Goal: Feedback & Contribution: Contribute content

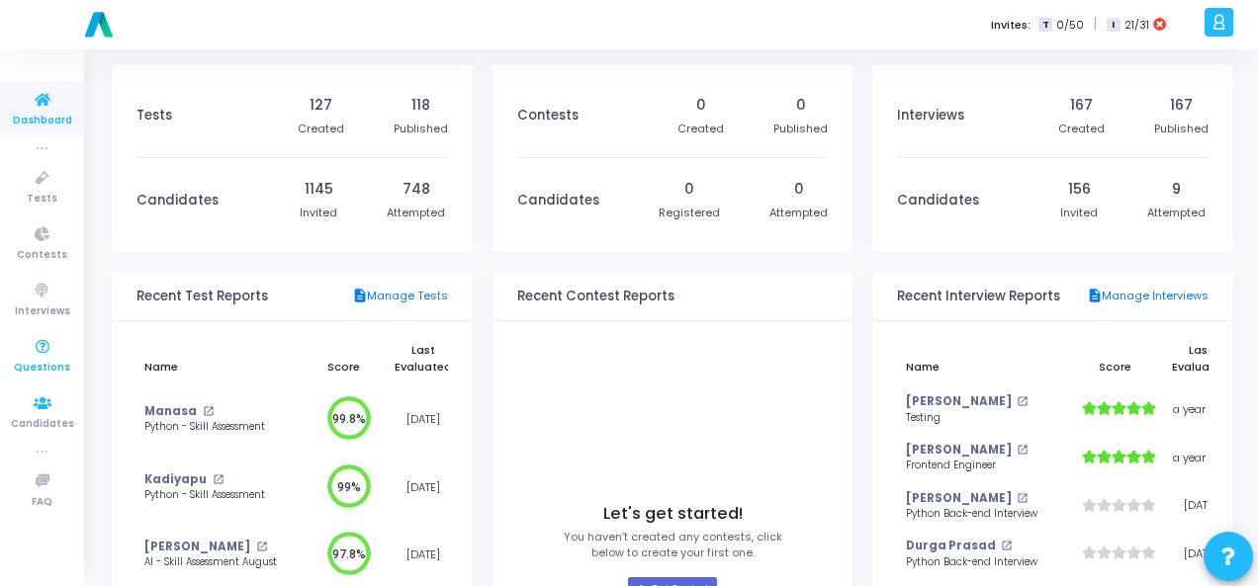
click at [49, 361] on span "Questions" at bounding box center [42, 368] width 56 height 17
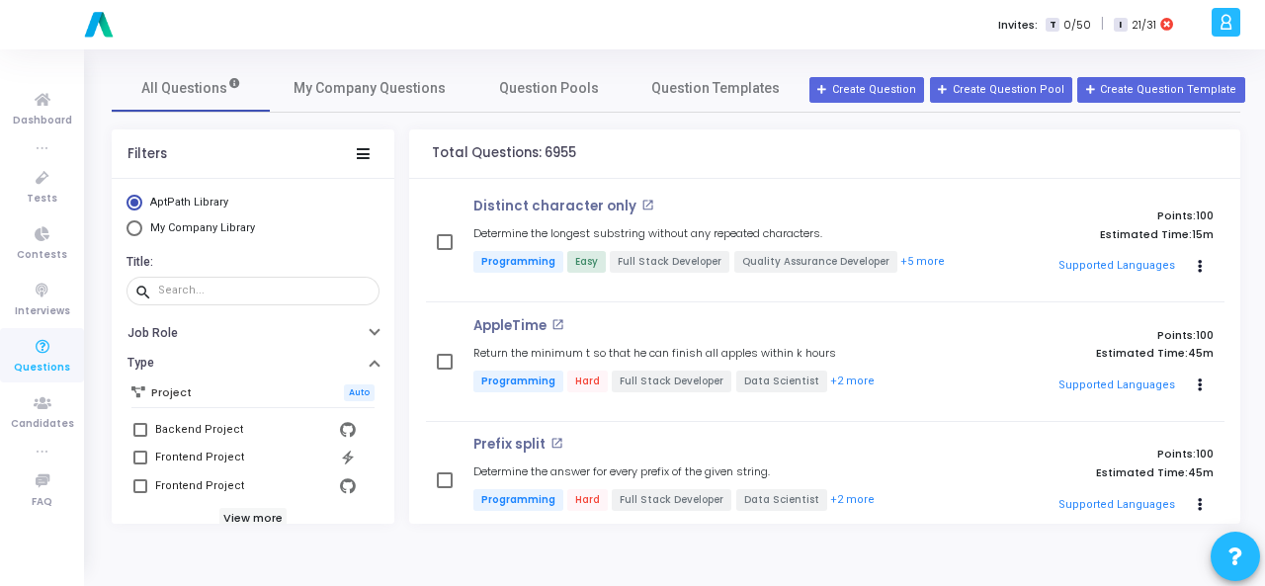
click at [131, 231] on span "Select Library" at bounding box center [135, 228] width 16 height 16
click at [131, 231] on input "My Company Library" at bounding box center [135, 228] width 16 height 16
radio input "true"
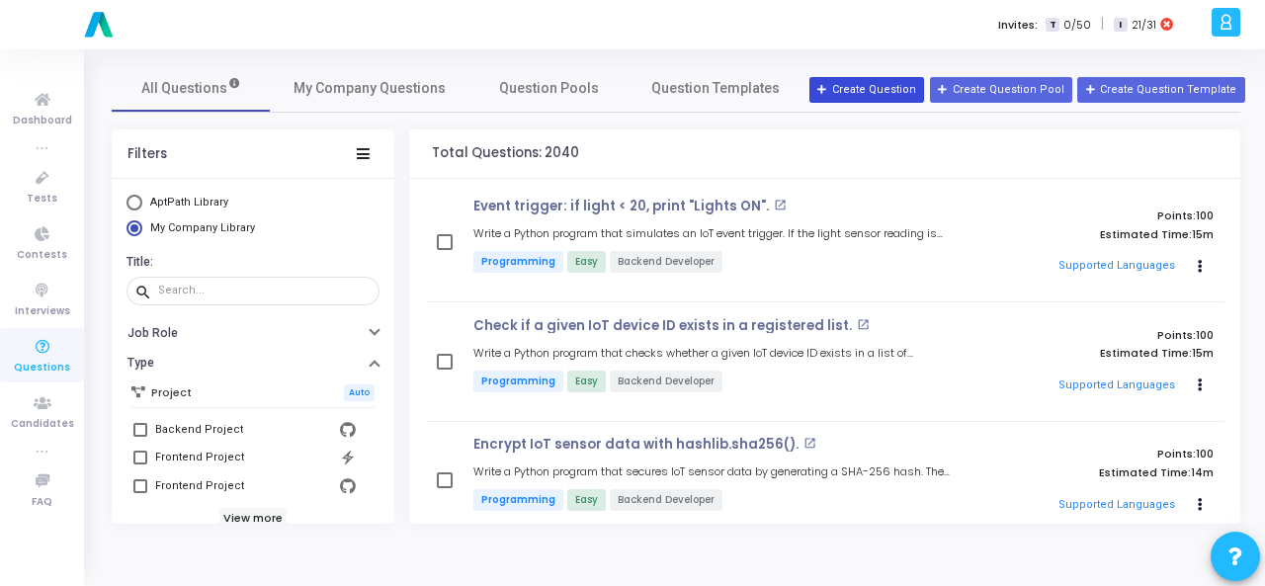
click at [884, 84] on button "Create Question" at bounding box center [867, 90] width 115 height 26
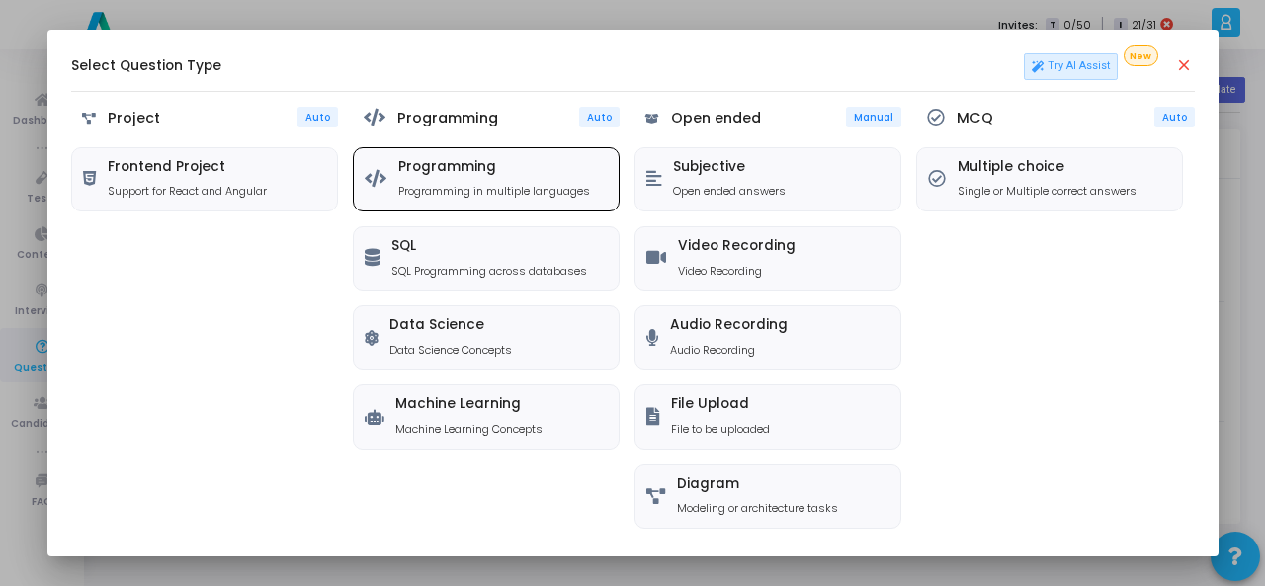
click at [537, 195] on p "Programming in multiple languages" at bounding box center [494, 191] width 192 height 17
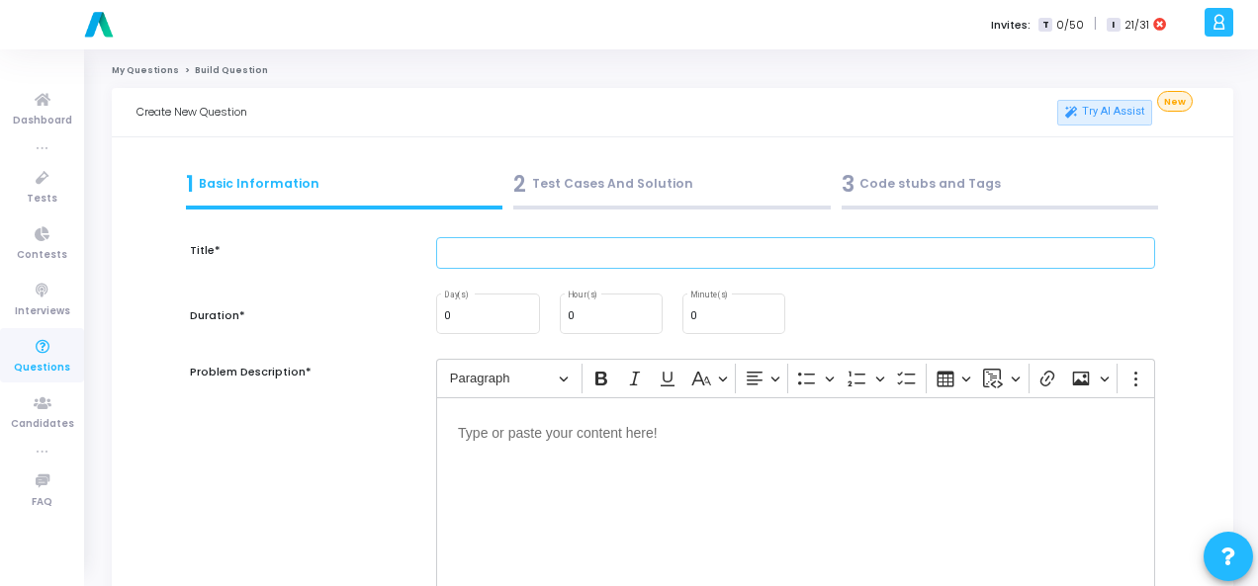
click at [532, 253] on input "text" at bounding box center [795, 253] width 719 height 33
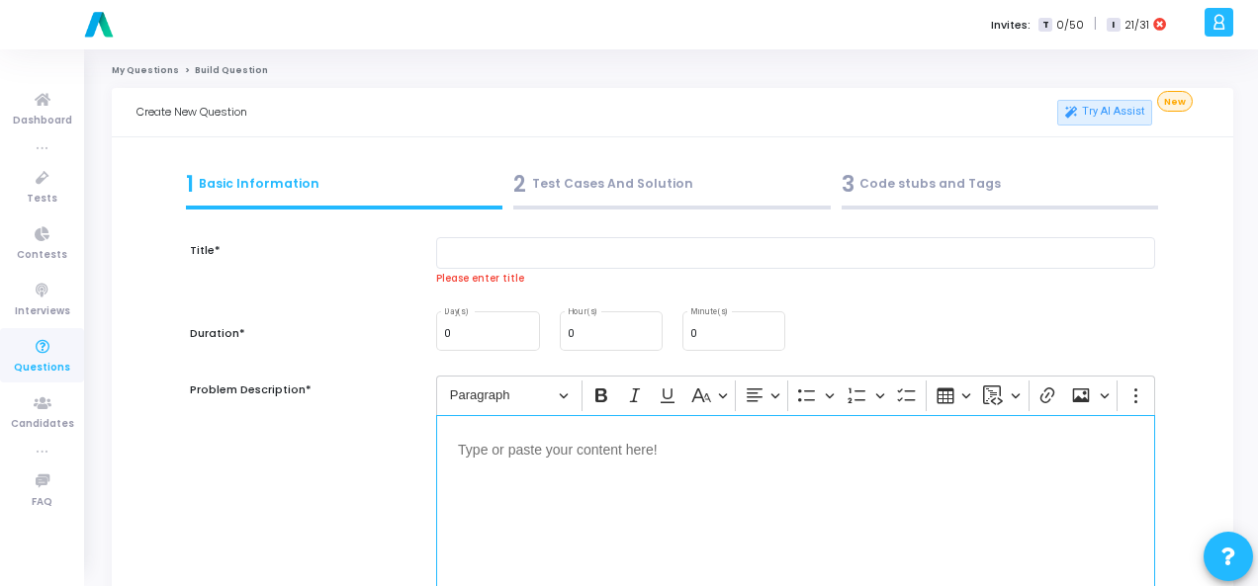
click at [484, 439] on p "Editor editing area: main" at bounding box center [795, 449] width 675 height 25
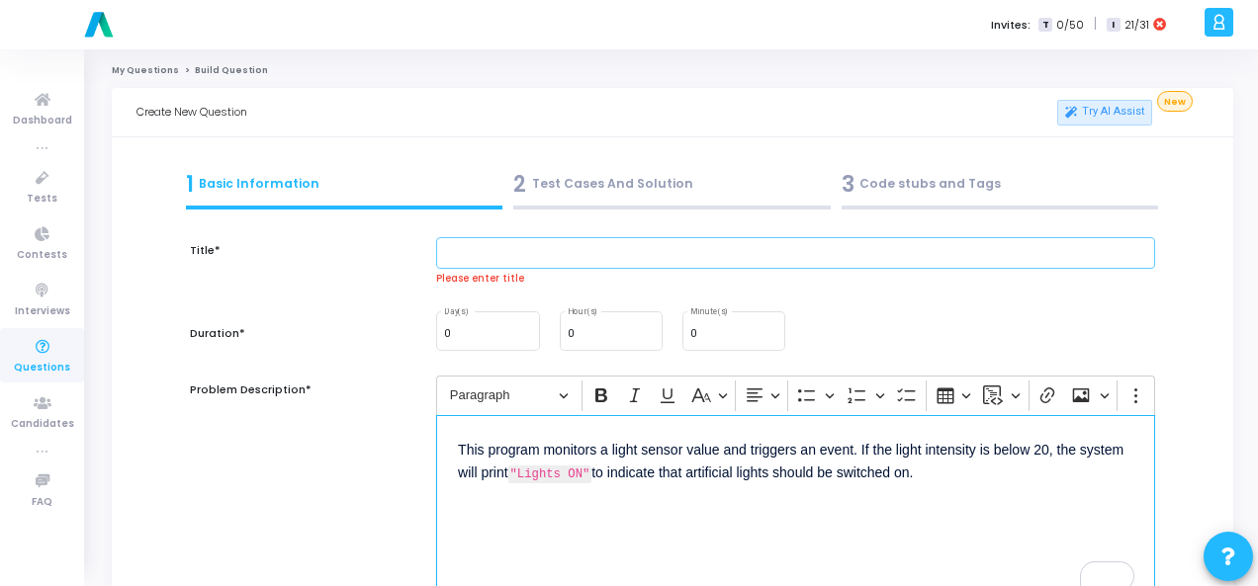
click at [554, 242] on input "text" at bounding box center [795, 253] width 719 height 33
paste input "Q93. Event trigger: if light < 20, print "Lights ON"."
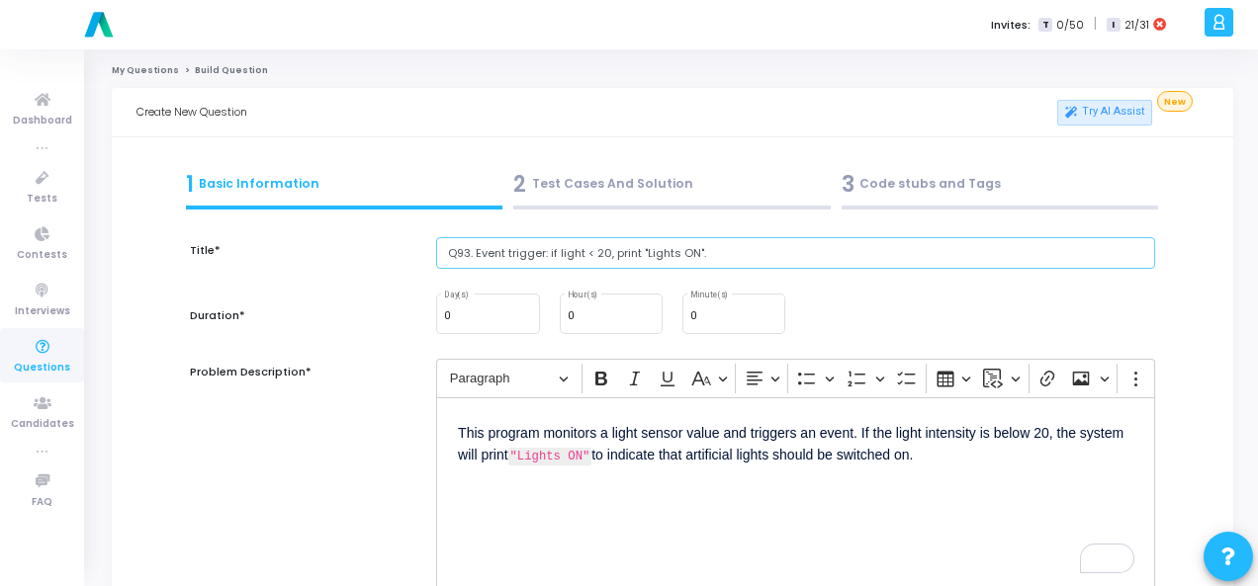
click at [474, 252] on input "Q93. Event trigger: if light < 20, print "Lights ON"." at bounding box center [795, 253] width 719 height 33
type input "Event trigger: if light < 20, print "Lights ON"."
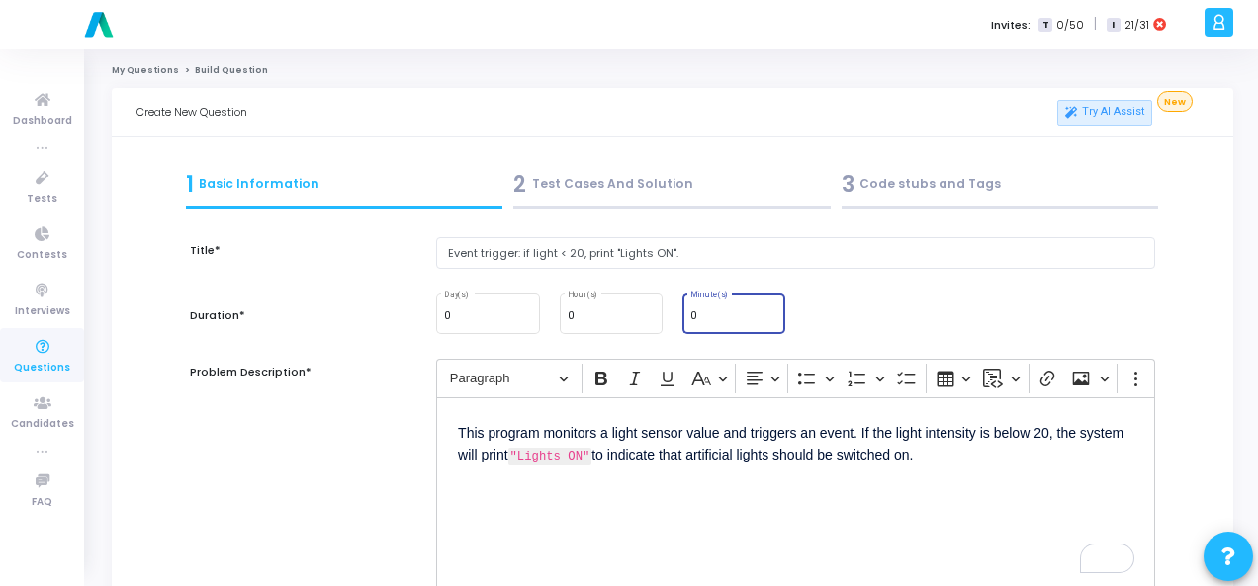
click at [704, 315] on input "0" at bounding box center [733, 316] width 87 height 12
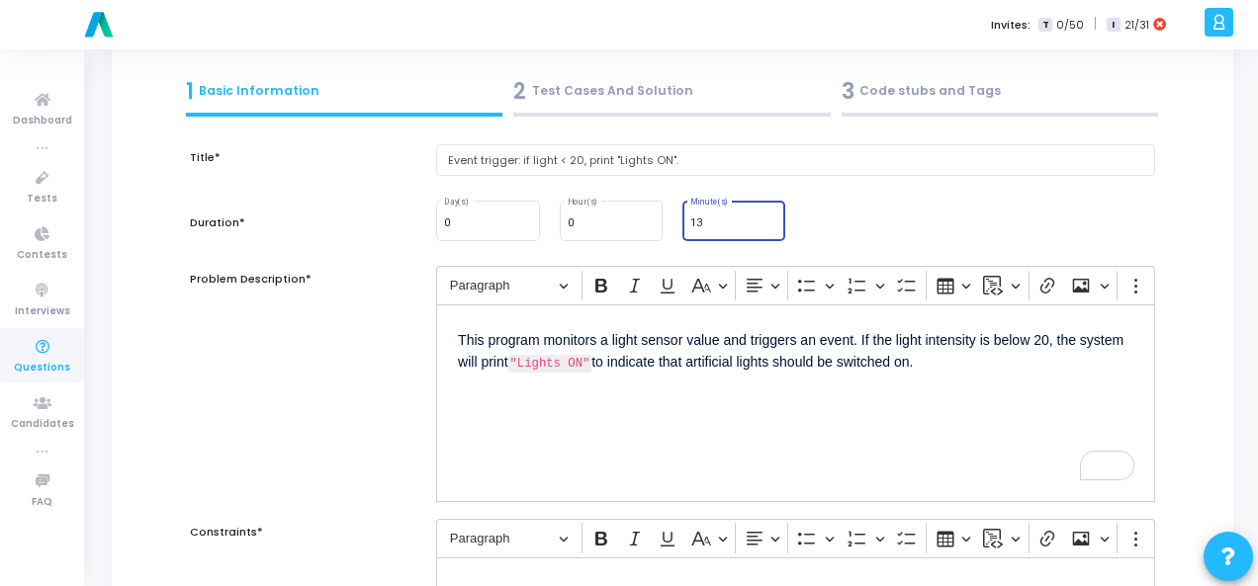
scroll to position [297, 0]
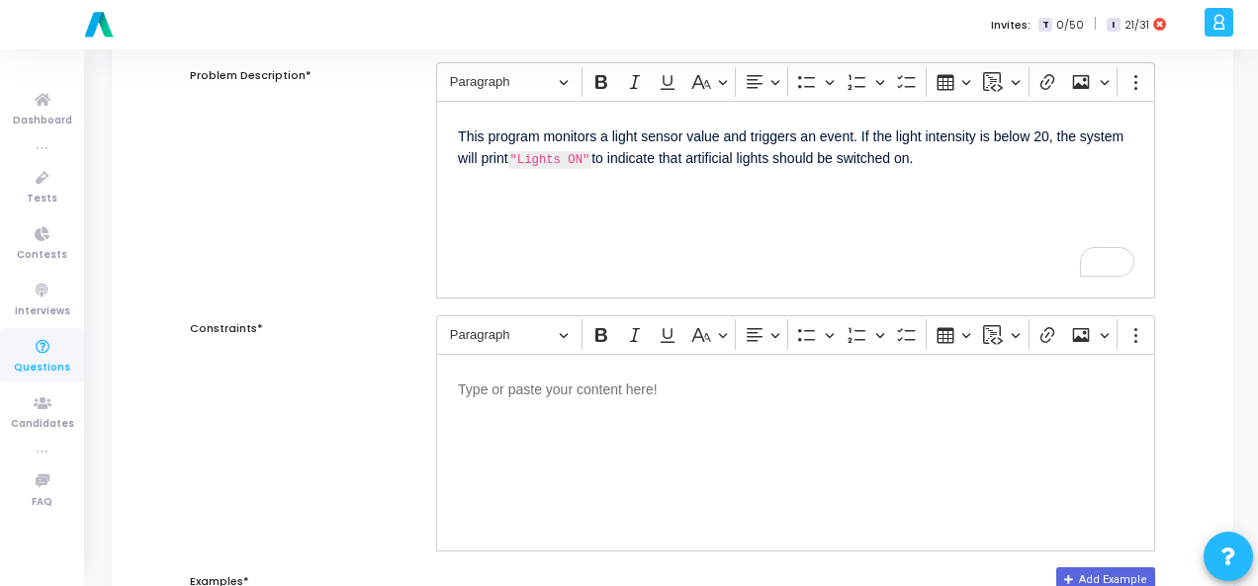
type input "13"
click at [601, 392] on p "Editor editing area: main" at bounding box center [795, 388] width 675 height 25
click at [541, 391] on p "Editor editing area: main" at bounding box center [795, 388] width 675 height 25
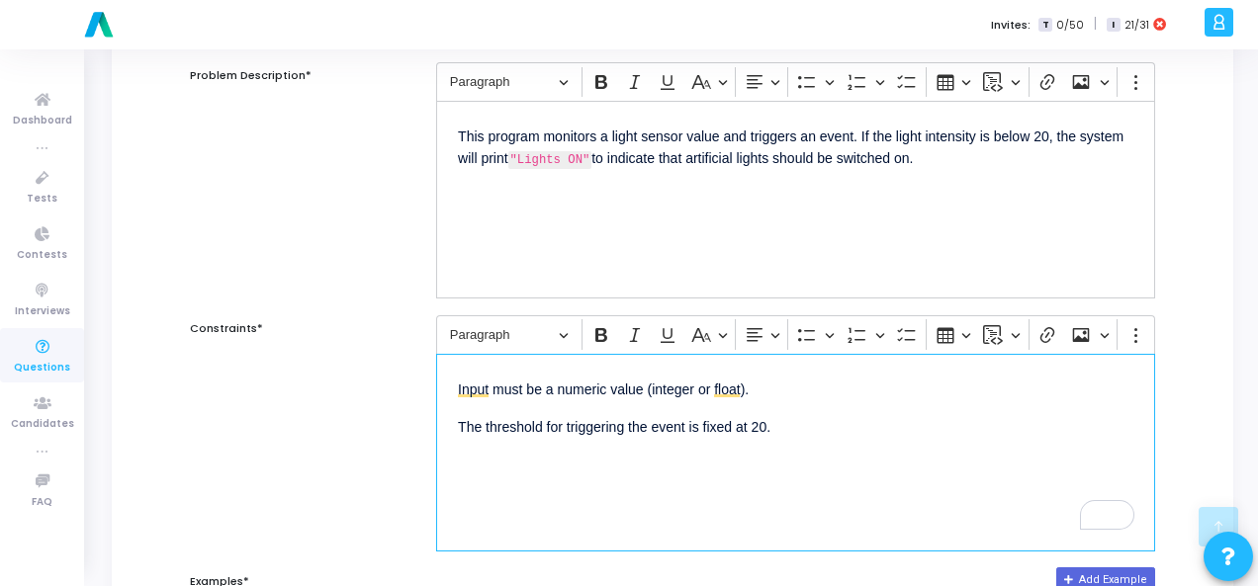
scroll to position [791, 0]
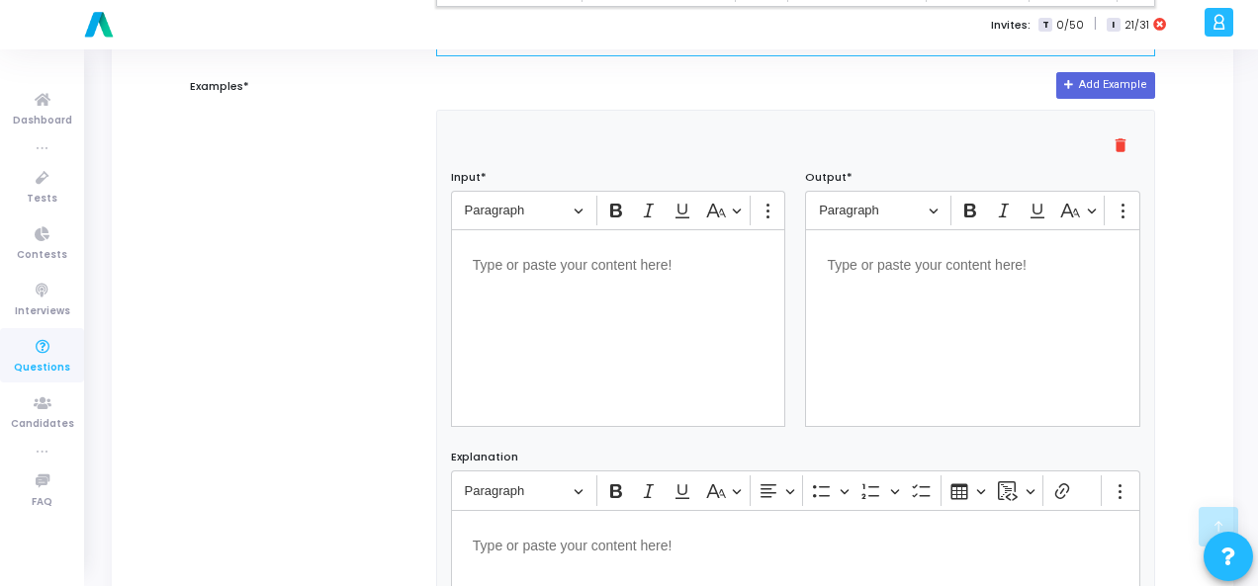
click at [540, 259] on p "Editor editing area: main" at bounding box center [619, 263] width 292 height 25
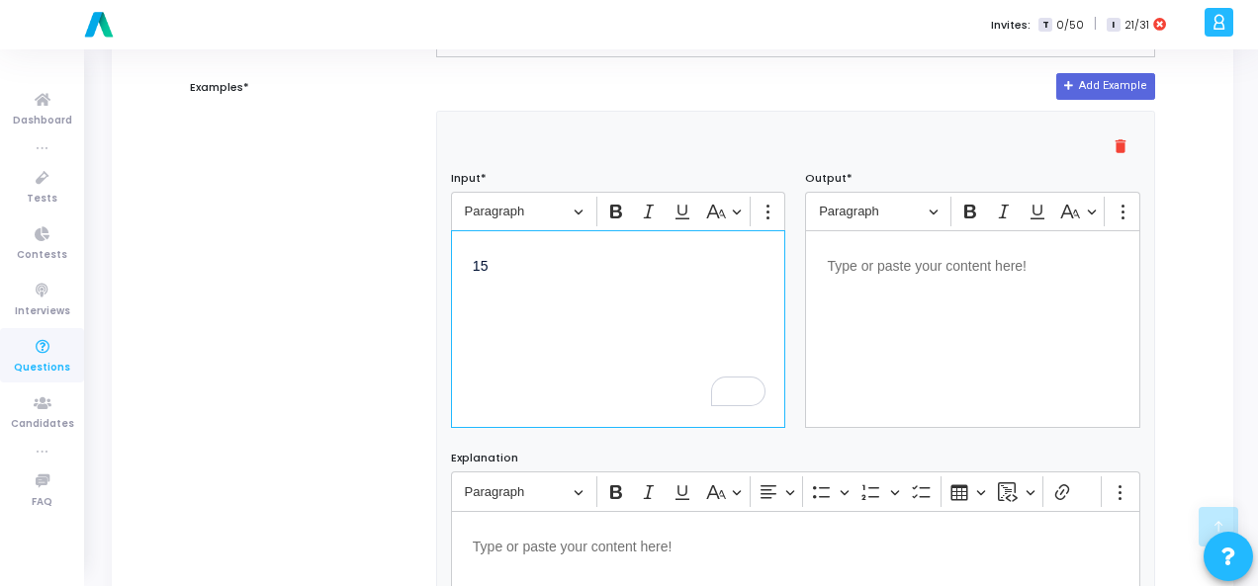
click at [925, 276] on div "Editor editing area: main" at bounding box center [972, 329] width 335 height 198
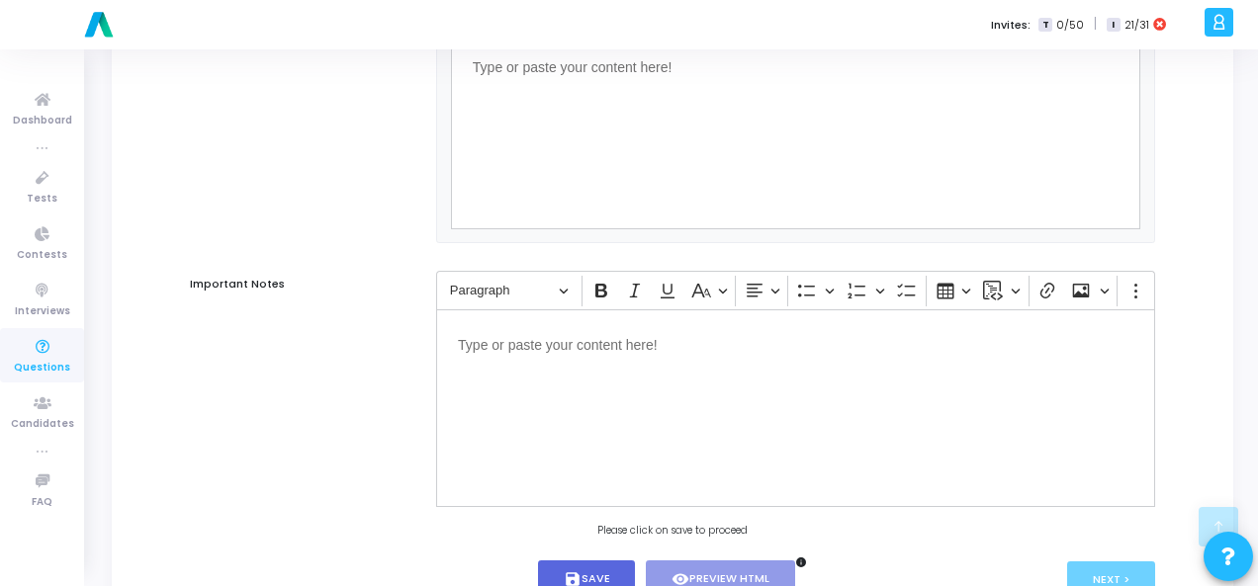
scroll to position [1343, 0]
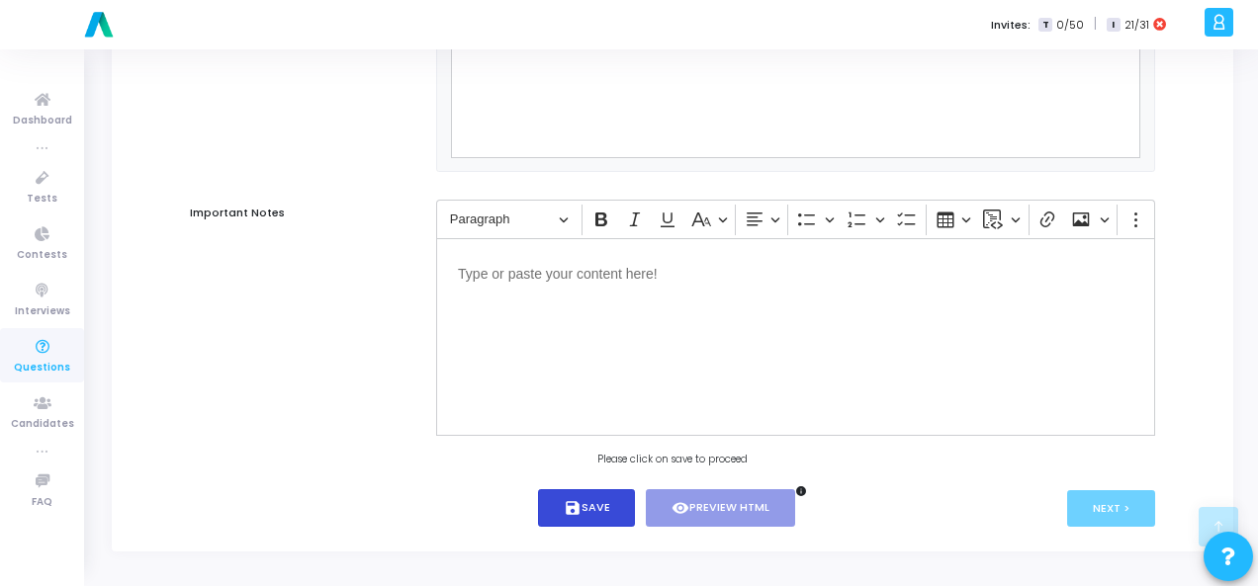
click at [599, 519] on button "save Save" at bounding box center [587, 508] width 98 height 39
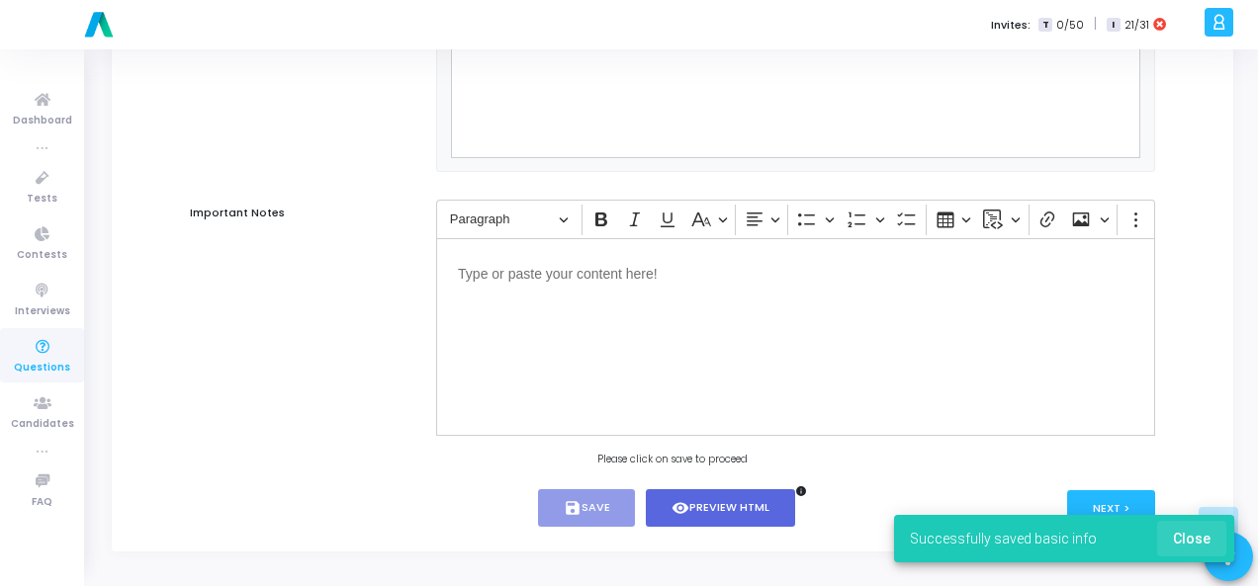
click at [1196, 533] on span "Close" at bounding box center [1192, 539] width 38 height 16
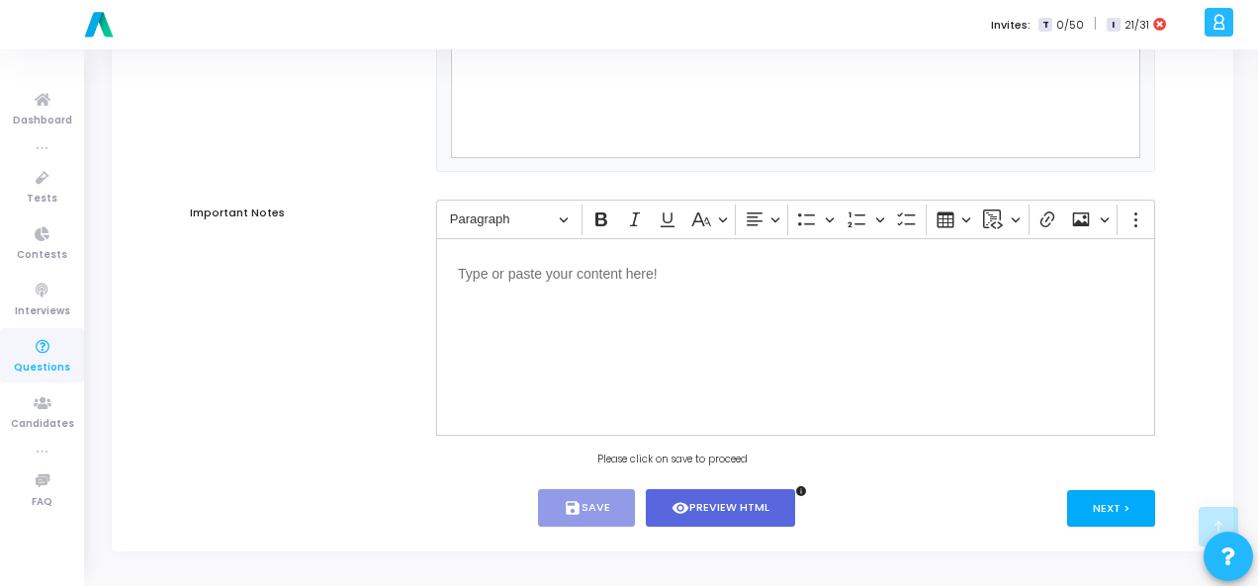
click at [1094, 502] on button "Next >" at bounding box center [1111, 508] width 88 height 37
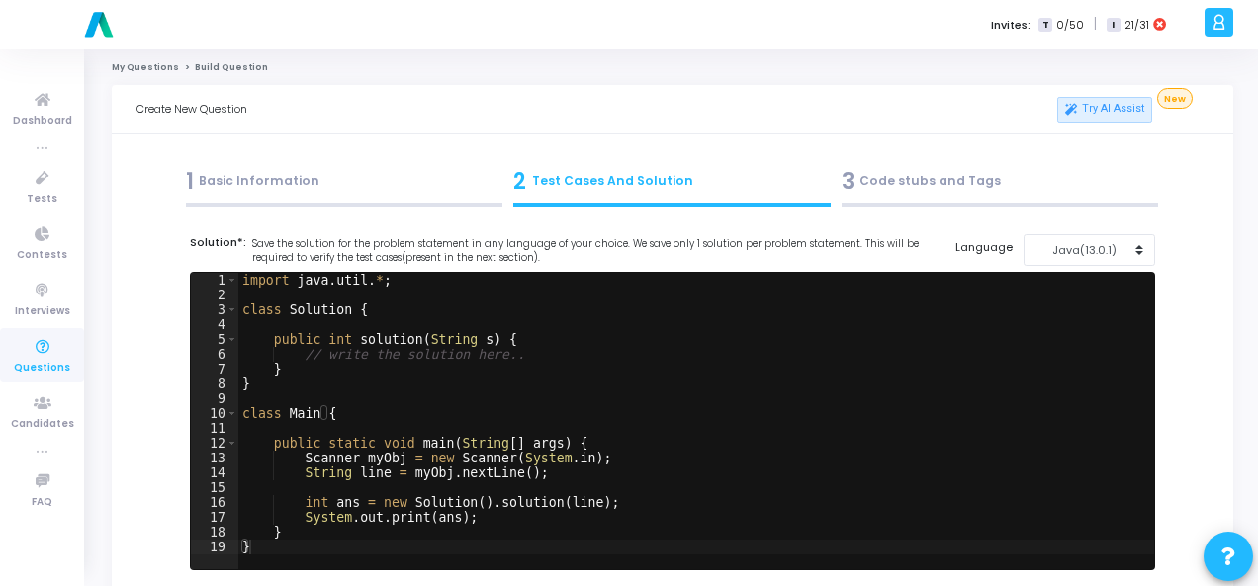
scroll to position [0, 0]
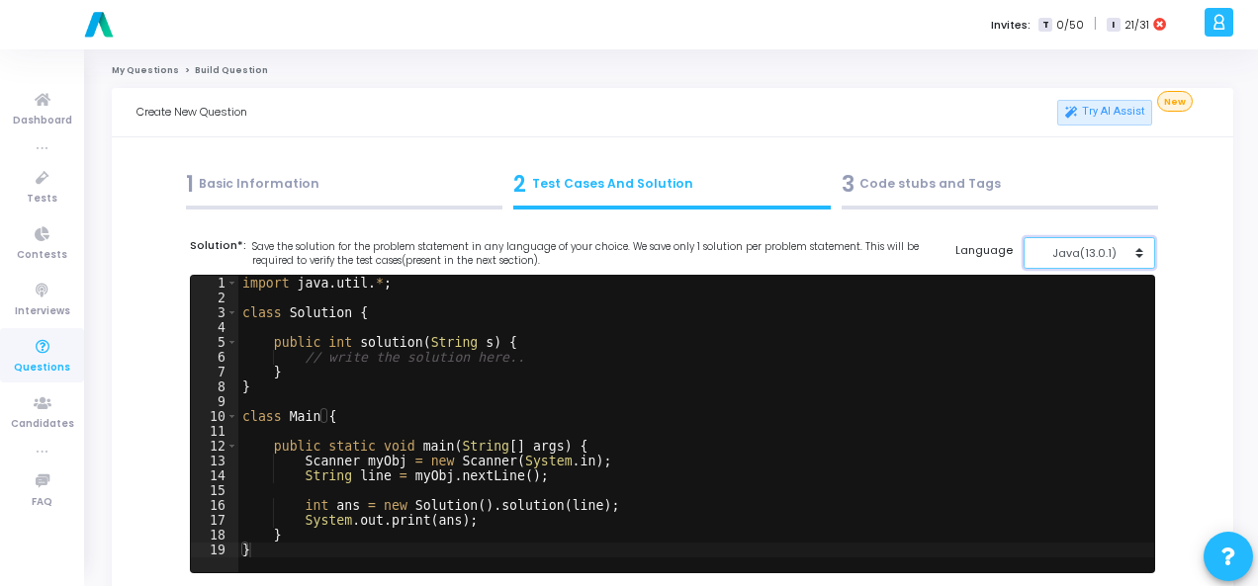
click at [1090, 254] on div "Java(13.0.1)" at bounding box center [1083, 253] width 97 height 17
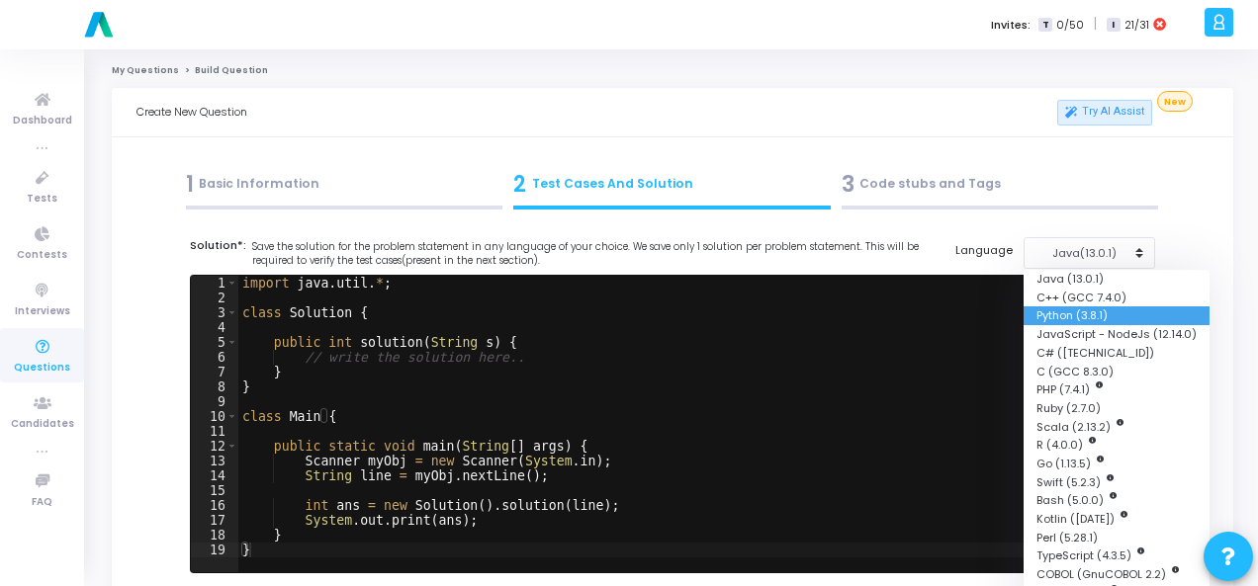
click at [1097, 313] on button "Python (3.8.1)" at bounding box center [1116, 315] width 186 height 19
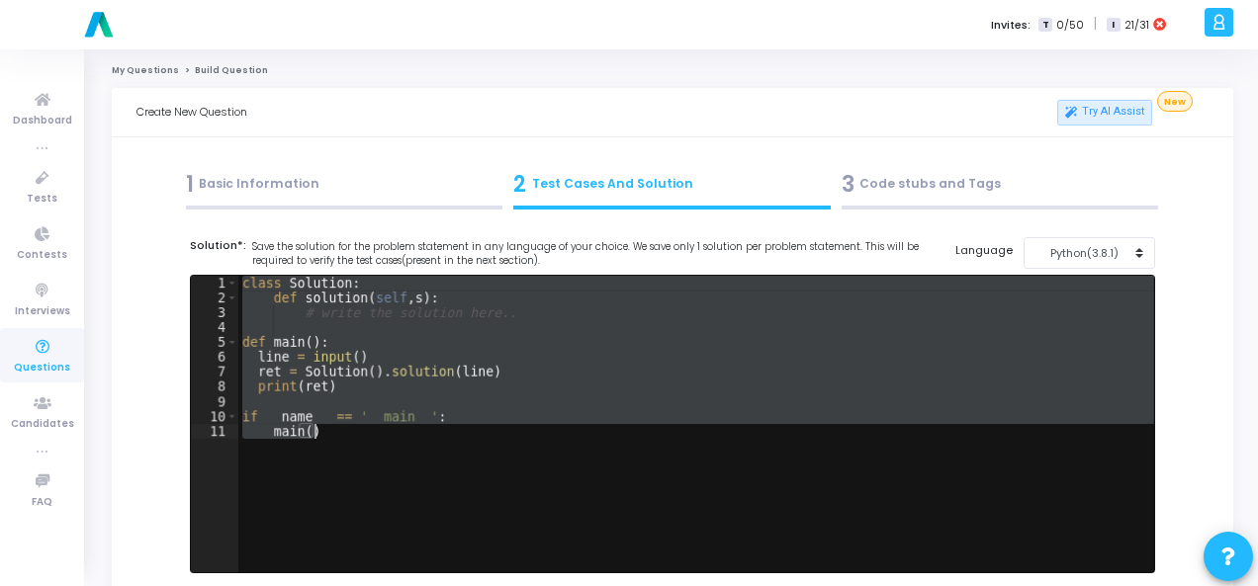
drag, startPoint x: 241, startPoint y: 284, endPoint x: 345, endPoint y: 444, distance: 190.9
click at [345, 443] on div "class Solution : def solution ( self , s ) : # write the solution here.. def ma…" at bounding box center [695, 439] width 915 height 326
type textarea "if __name__ == '__main__': main()"
paste textarea
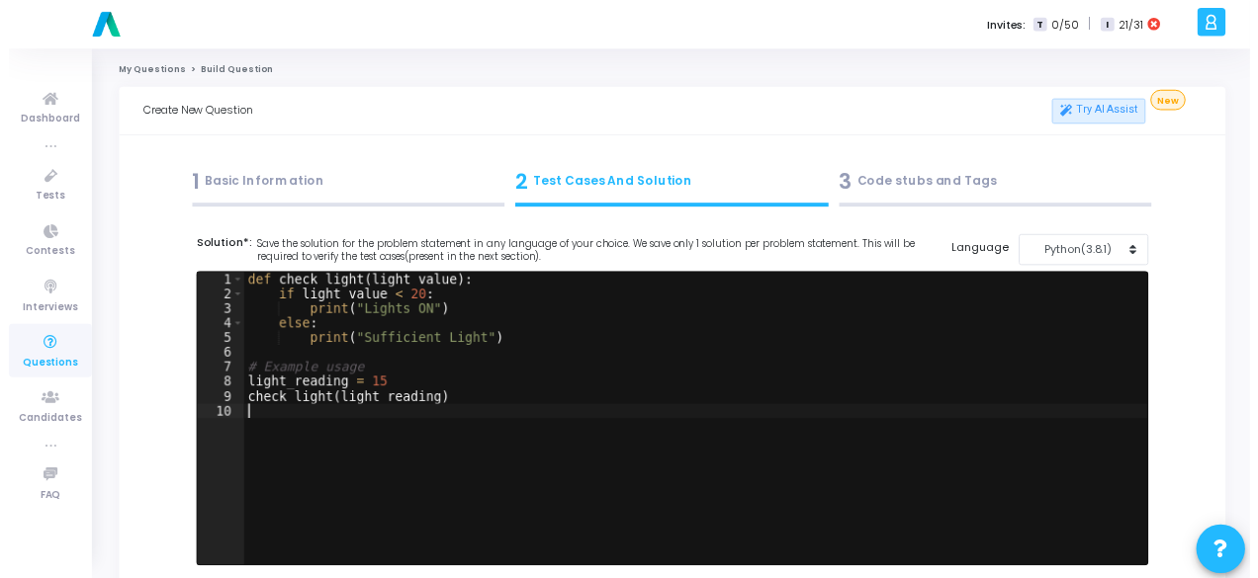
scroll to position [297, 0]
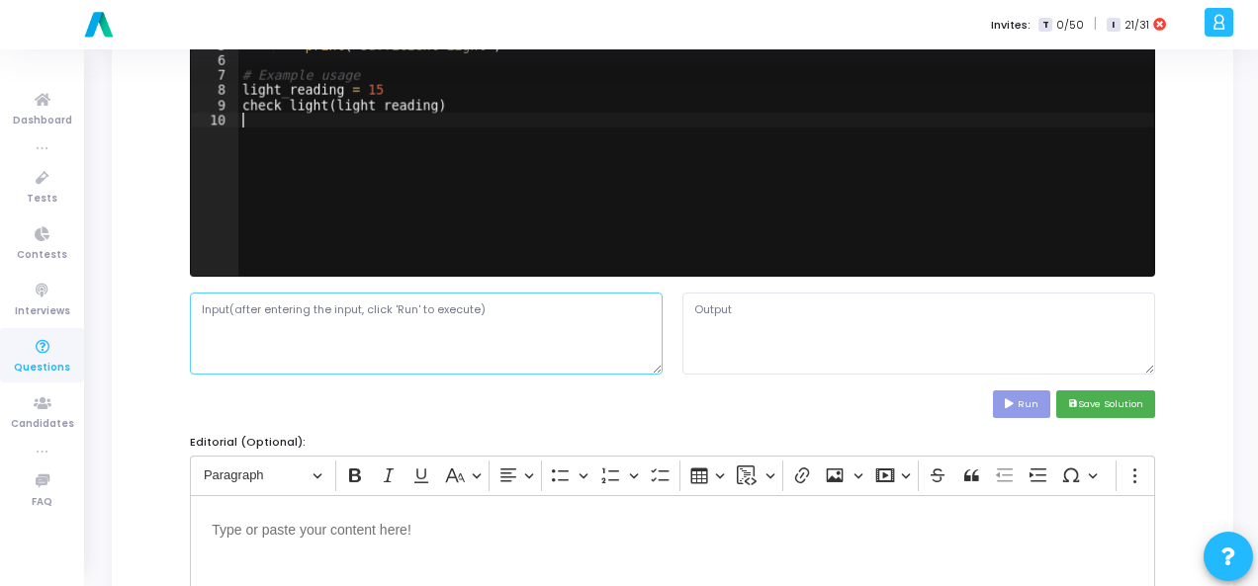
click at [371, 319] on textarea at bounding box center [426, 333] width 473 height 81
paste textarea "15"
type textarea "15"
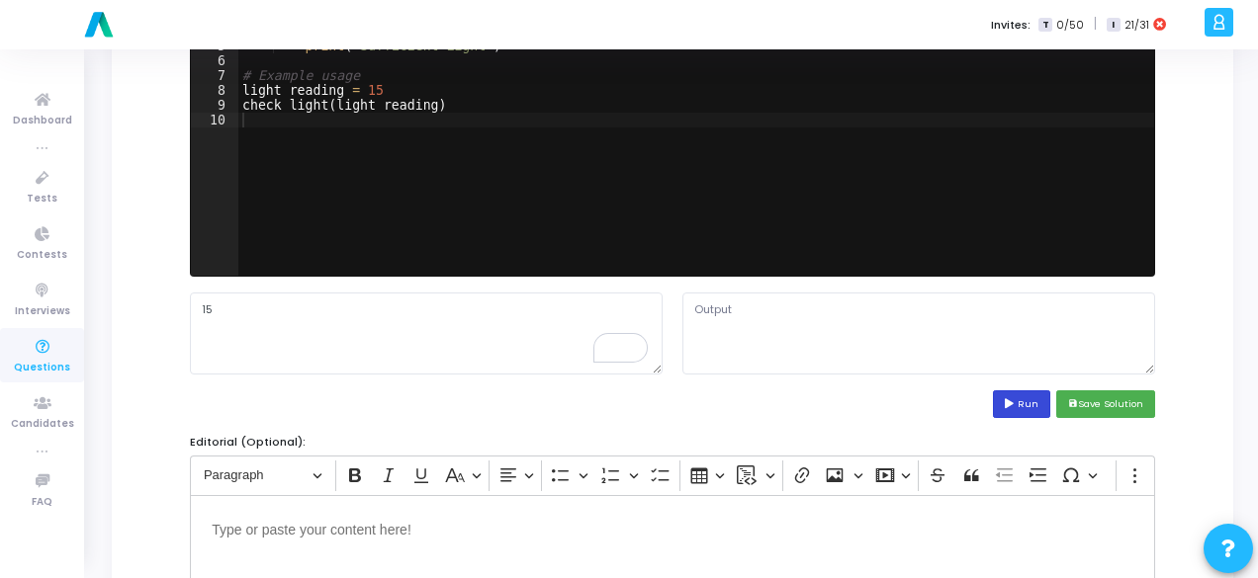
click at [1028, 392] on button "Run" at bounding box center [1021, 404] width 57 height 27
type textarea "Lights ON"
click at [712, 304] on textarea "Lights ON" at bounding box center [918, 333] width 473 height 81
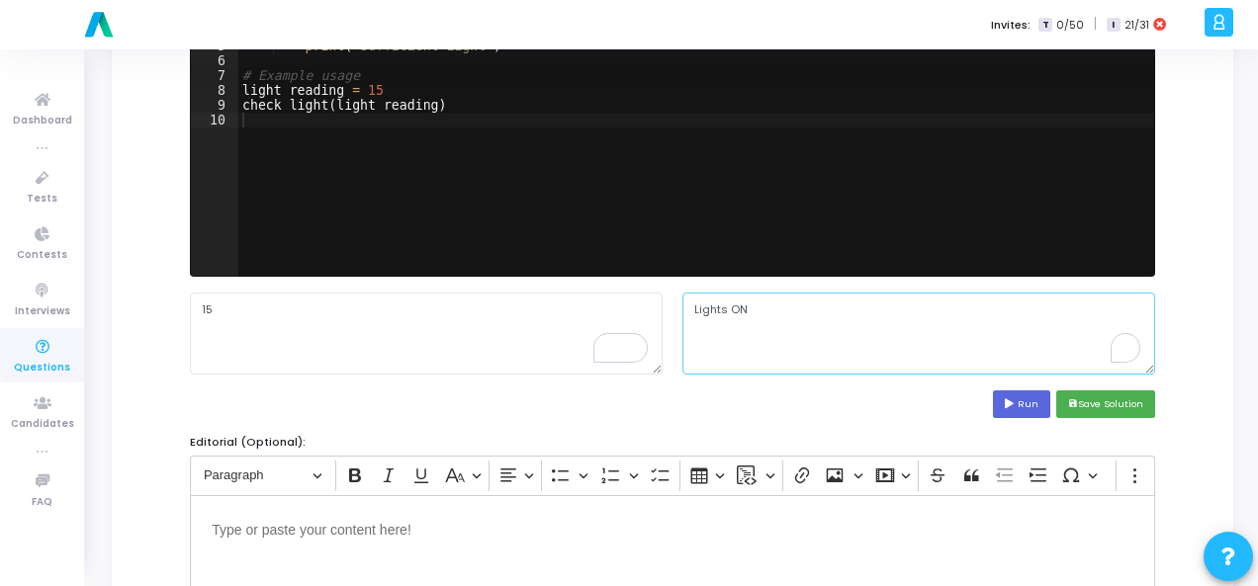
click at [712, 304] on textarea "Lights ON" at bounding box center [918, 333] width 473 height 81
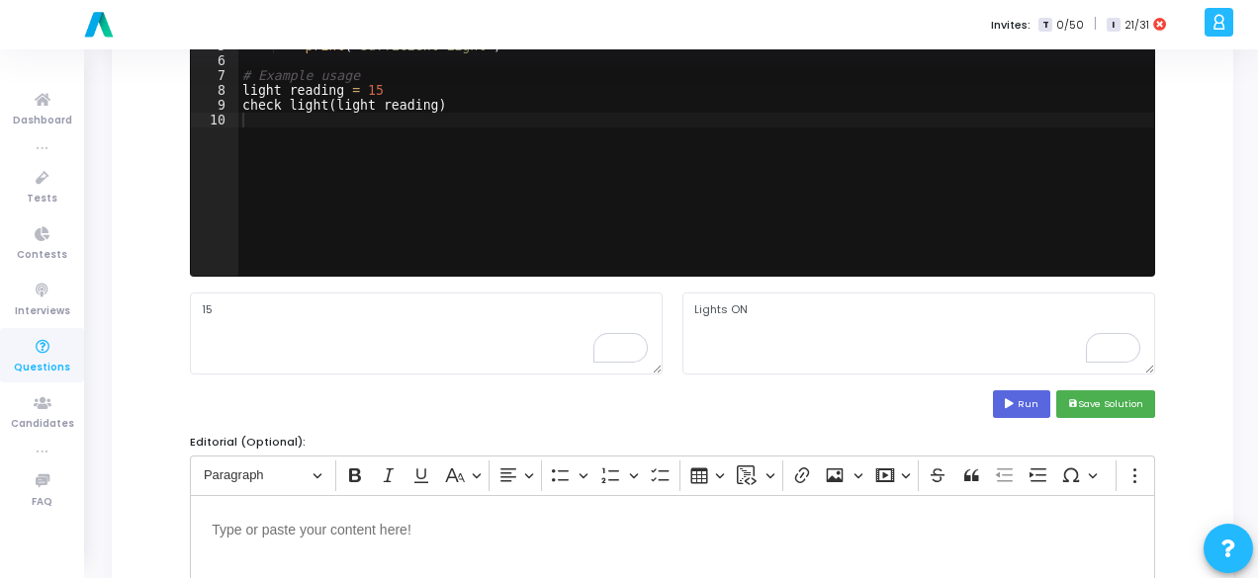
click at [734, 384] on cj-code-editor "Solution*: Save the solution for the problem statement in any language of your …" at bounding box center [672, 180] width 965 height 478
click at [1103, 408] on button "save Save Solution" at bounding box center [1105, 404] width 99 height 27
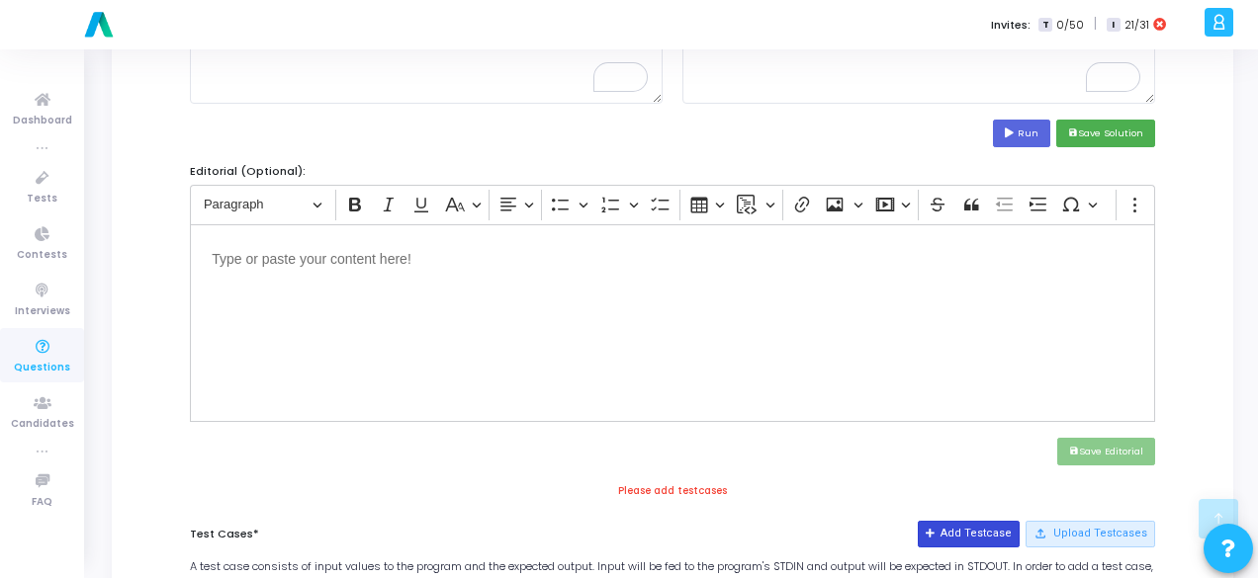
scroll to position [692, 0]
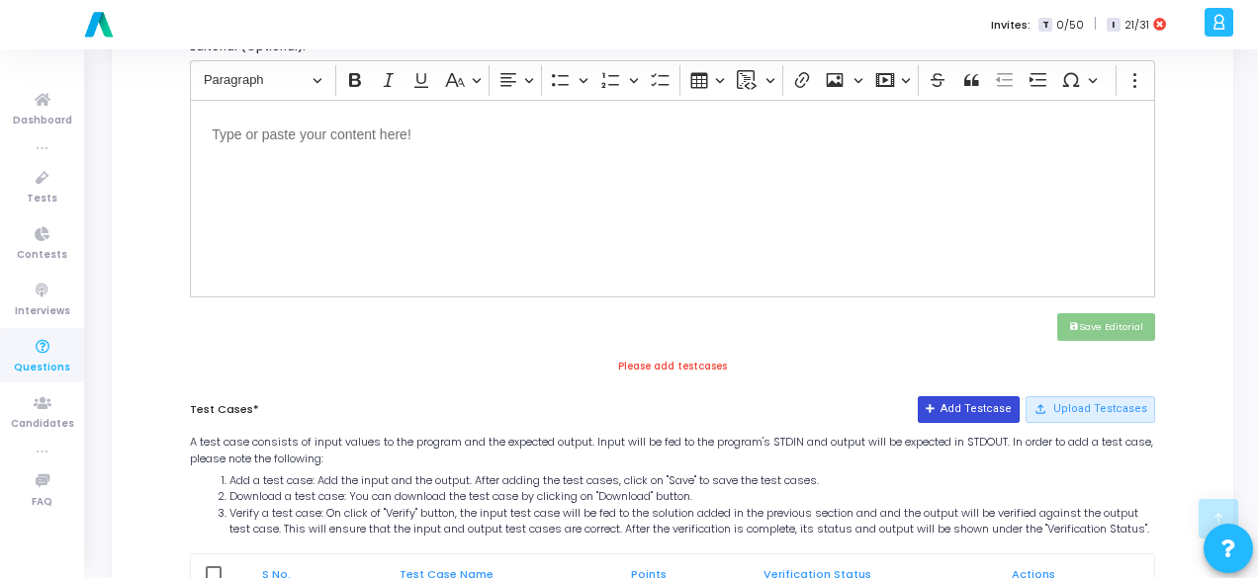
click at [936, 404] on icon at bounding box center [930, 409] width 11 height 11
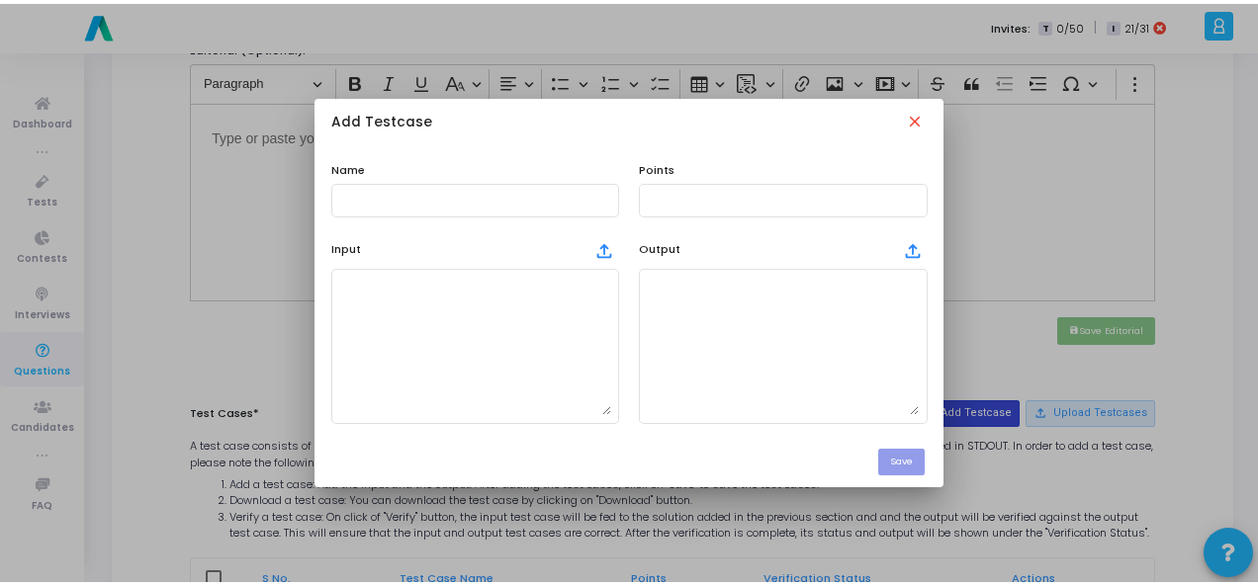
scroll to position [0, 0]
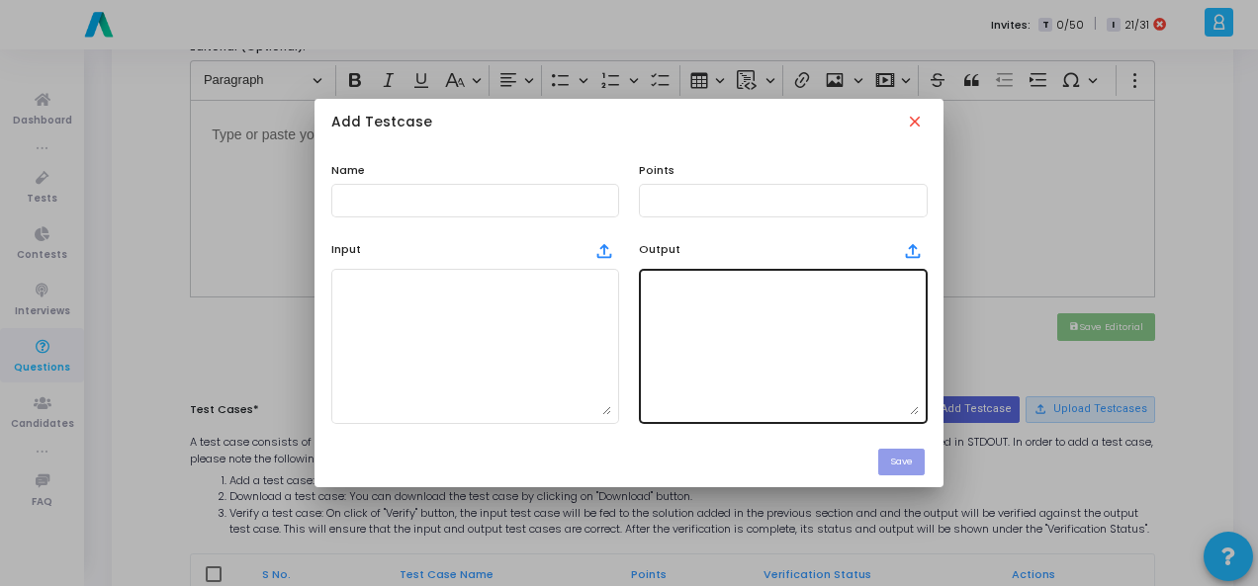
click at [716, 323] on textarea at bounding box center [783, 346] width 272 height 138
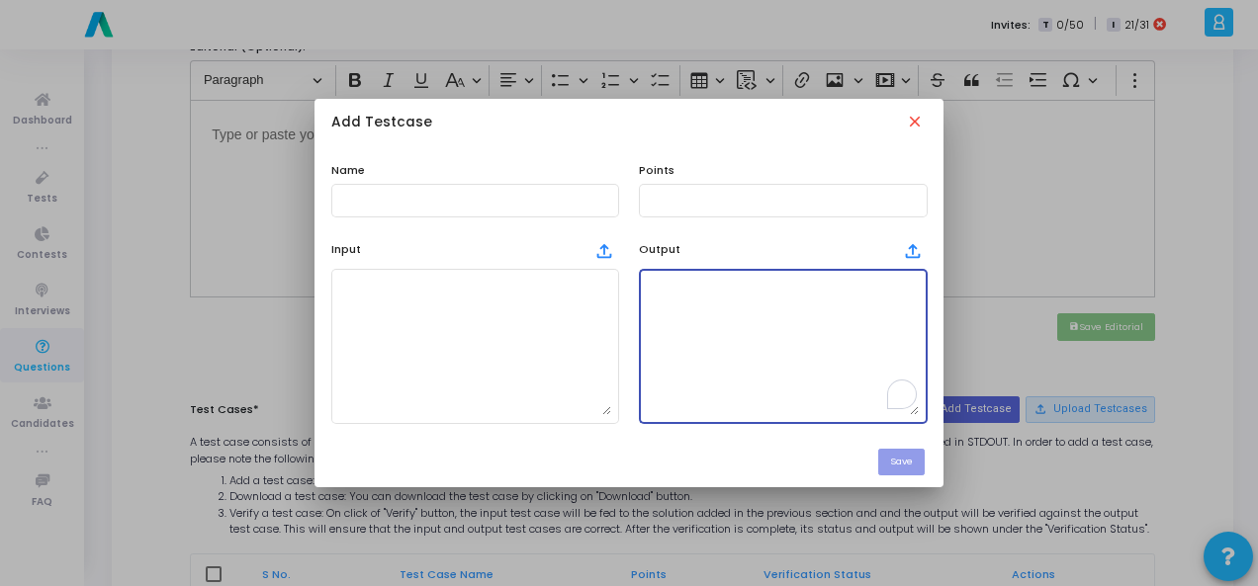
paste textarea "Lights ON"
type textarea "Lights ON"
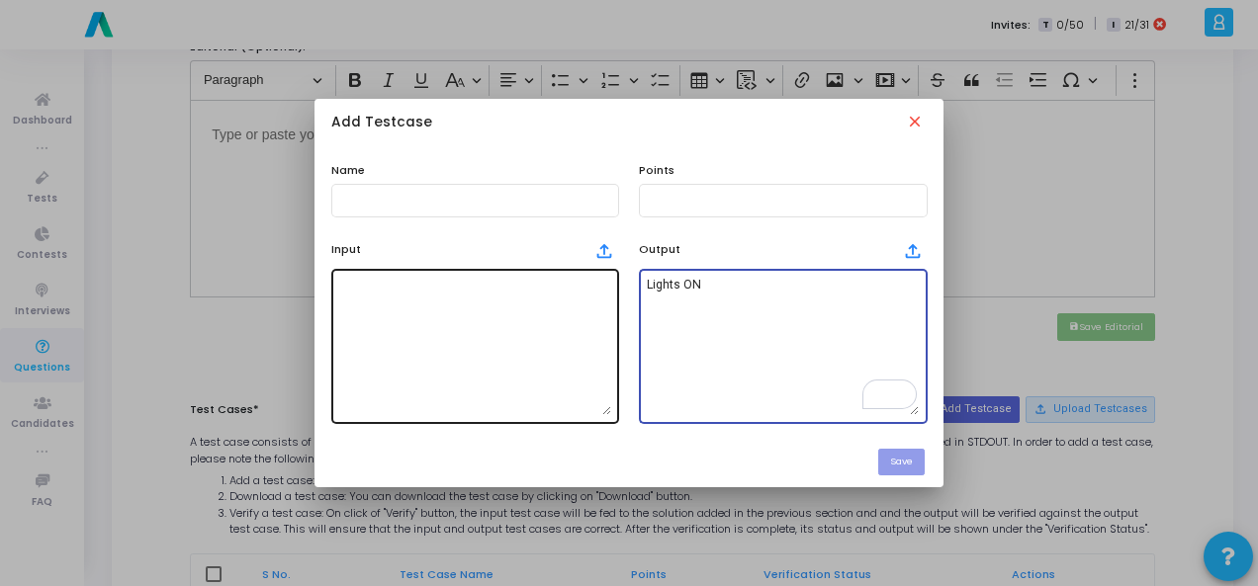
click at [384, 331] on textarea at bounding box center [475, 346] width 272 height 138
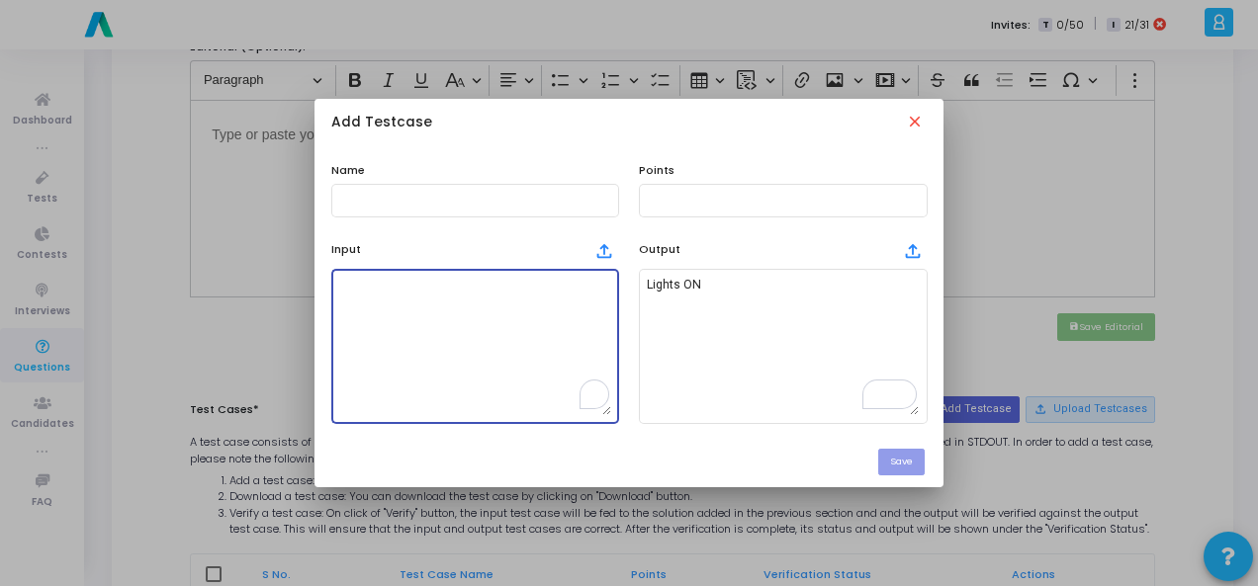
paste textarea "15"
type textarea "15"
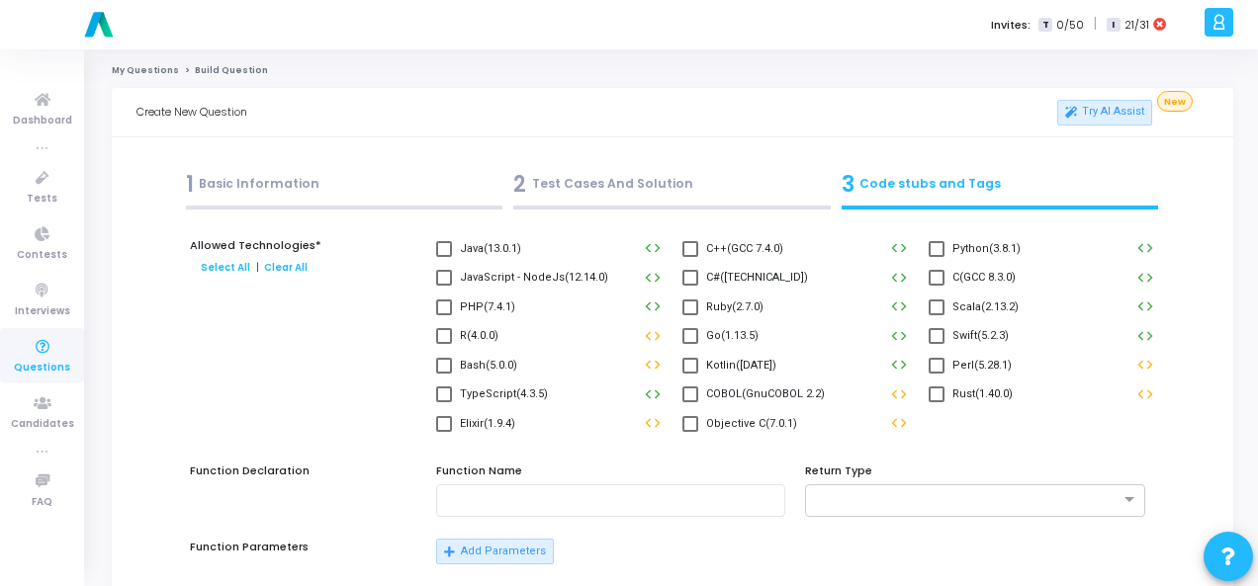
click at [935, 251] on span at bounding box center [936, 249] width 16 height 16
click at [935, 257] on input "Python(3.8.1)" at bounding box center [935, 257] width 1 height 1
checkbox input "true"
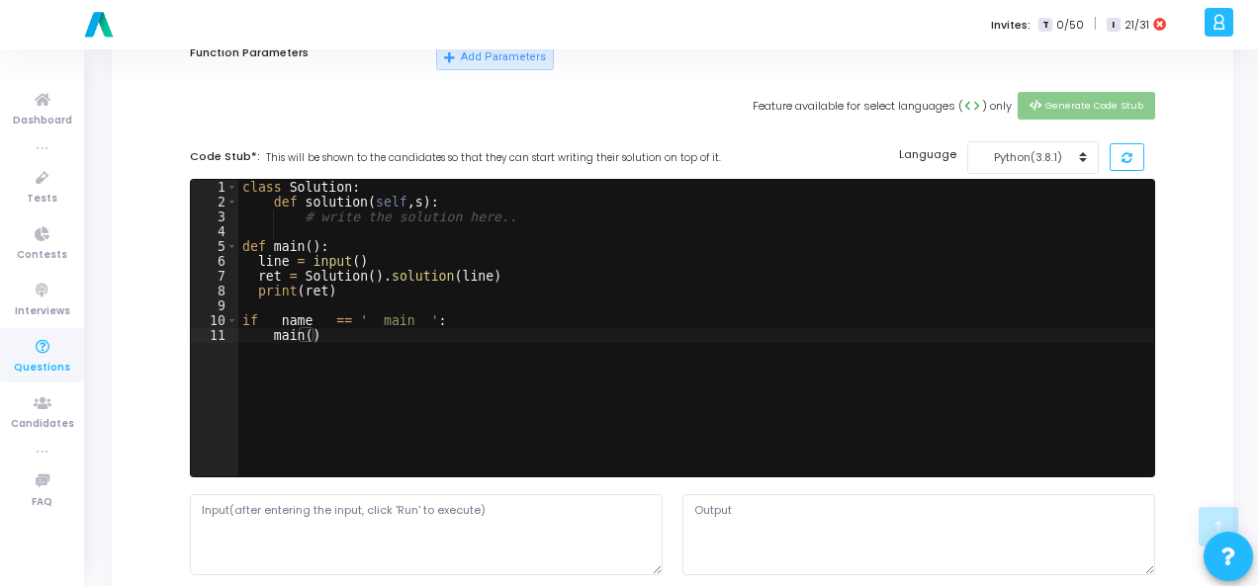
scroll to position [791, 0]
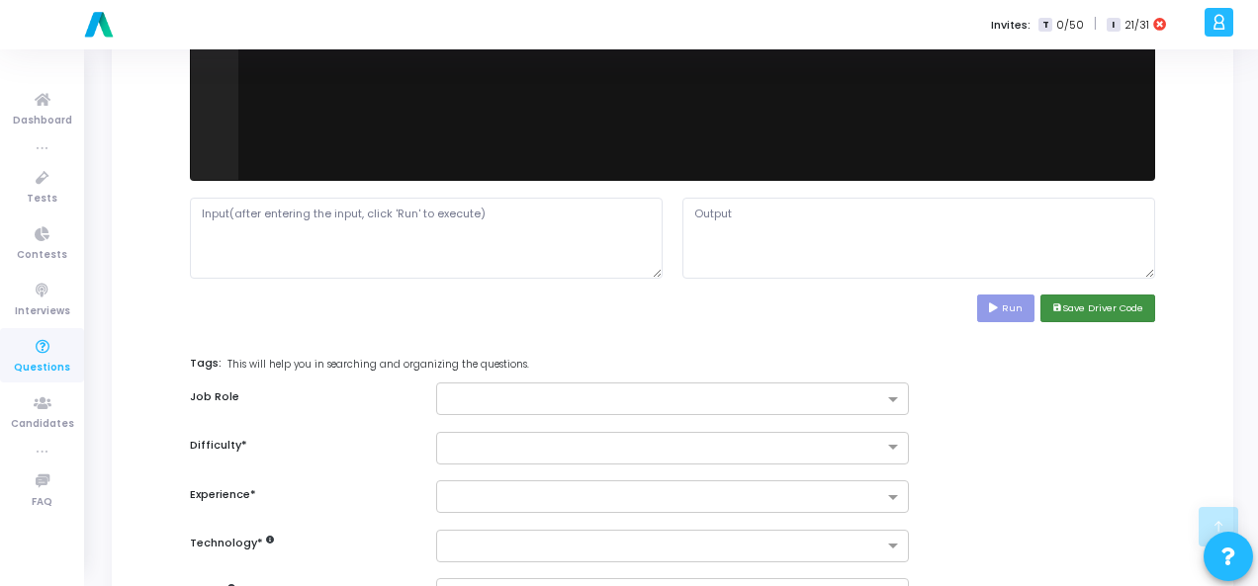
click at [1070, 307] on button "save Save Driver Code" at bounding box center [1097, 308] width 115 height 27
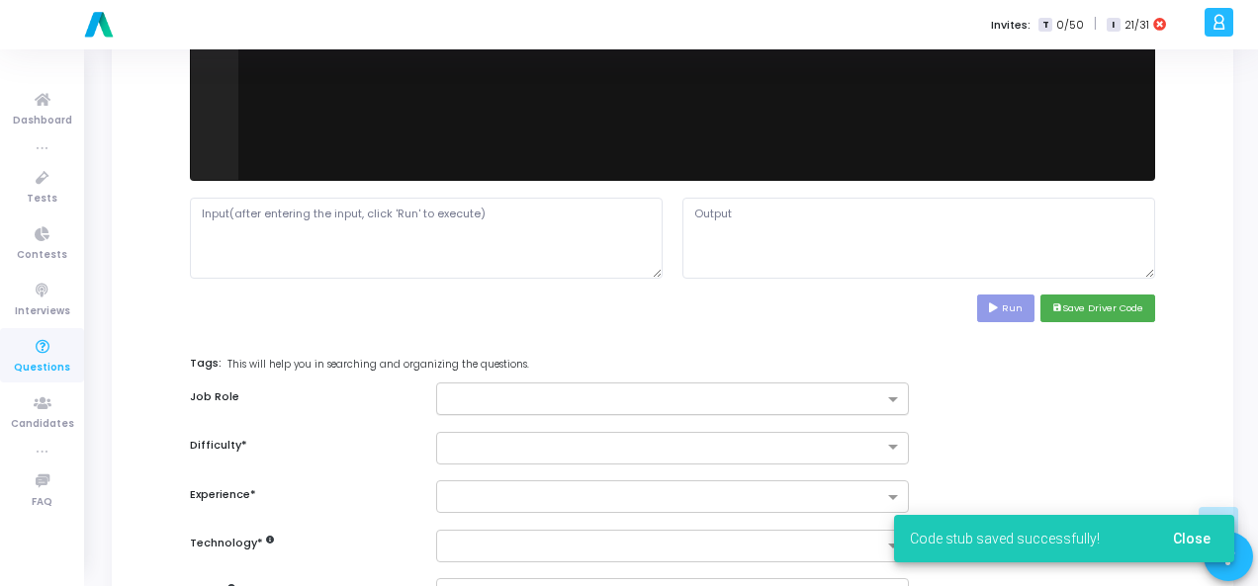
click at [591, 392] on input "text" at bounding box center [665, 400] width 436 height 17
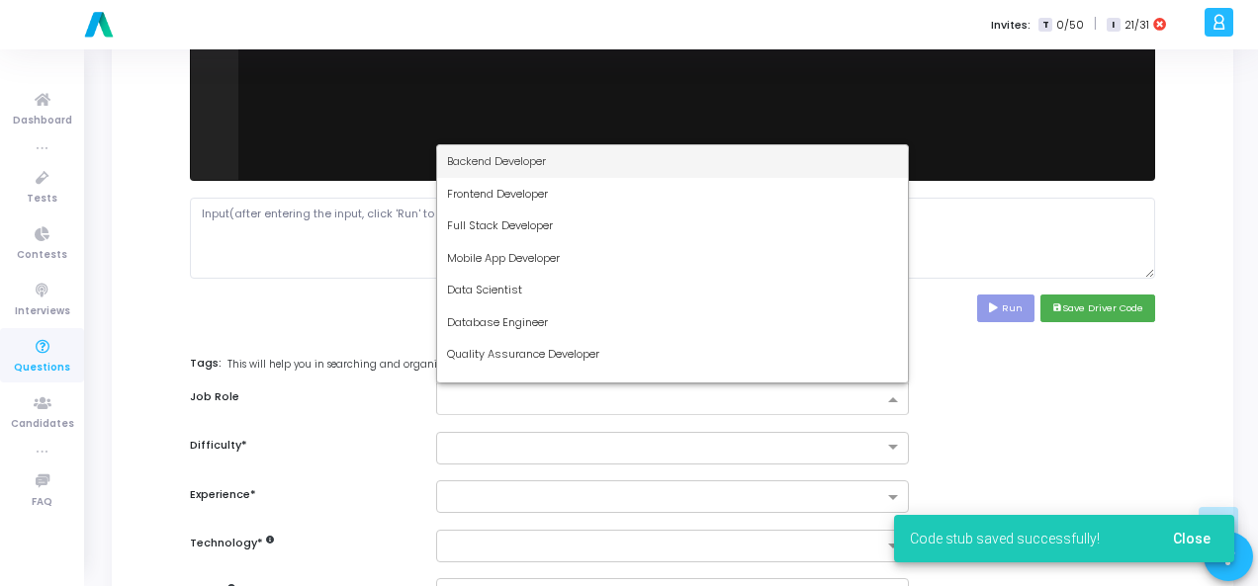
click at [577, 160] on div "Backend Developer" at bounding box center [672, 161] width 471 height 33
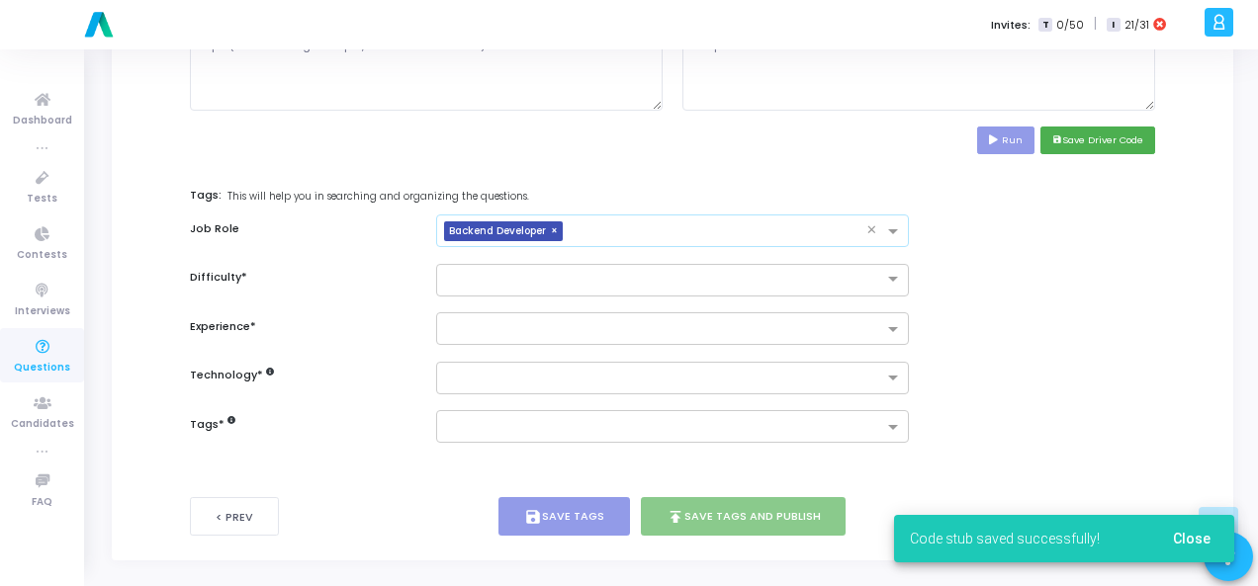
scroll to position [963, 0]
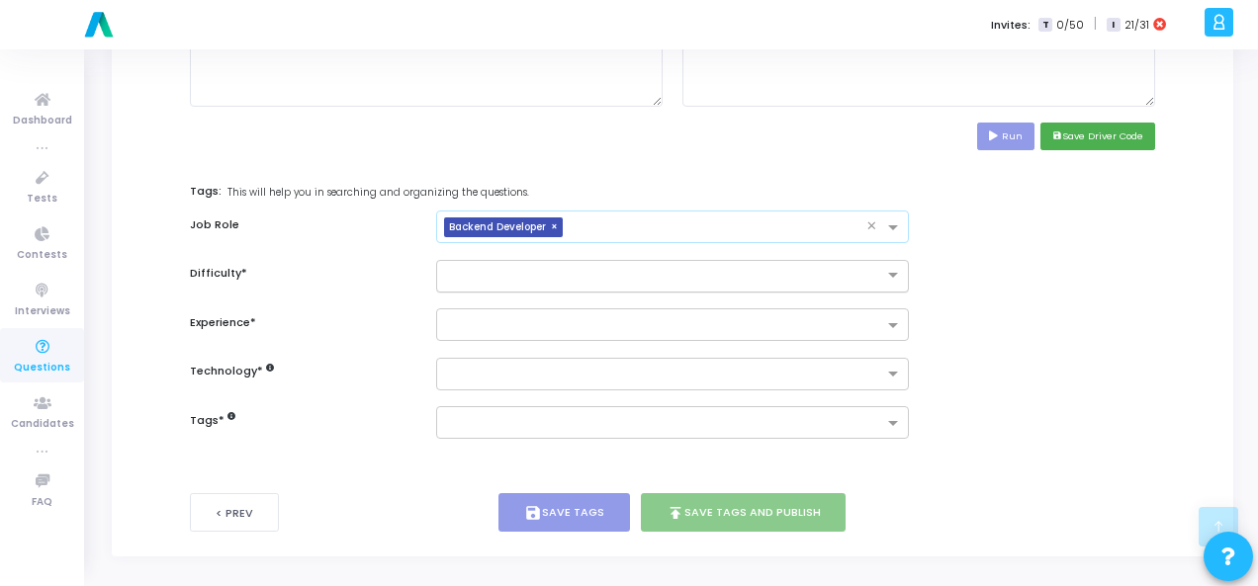
click at [686, 285] on div at bounding box center [672, 276] width 473 height 33
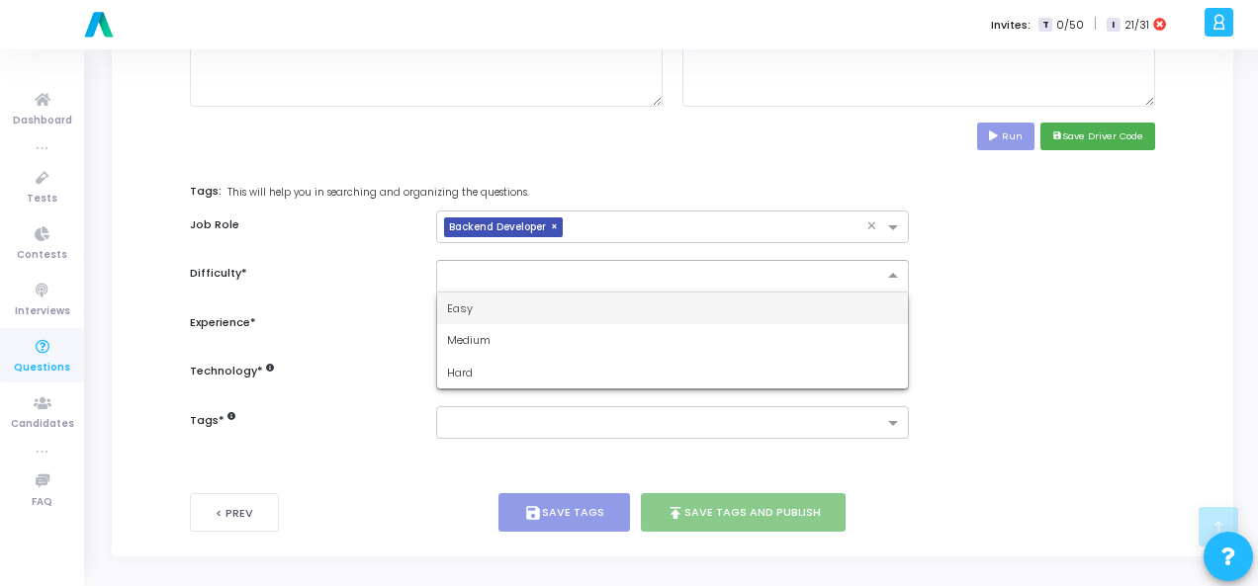
click at [682, 313] on div "Easy" at bounding box center [672, 309] width 471 height 33
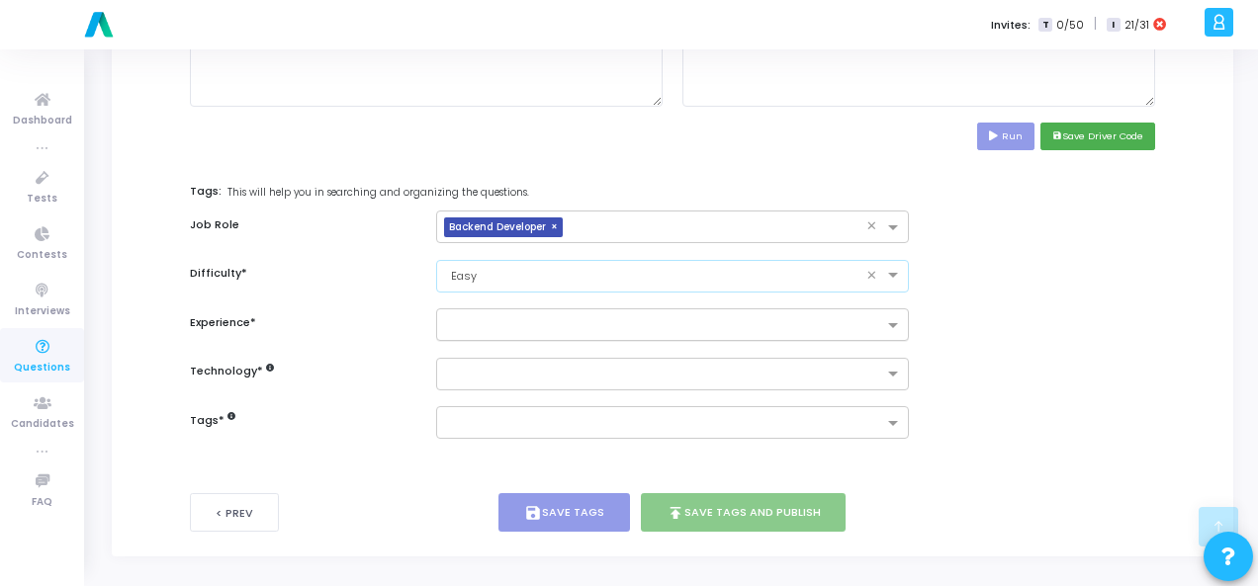
click at [682, 331] on div at bounding box center [663, 328] width 439 height 20
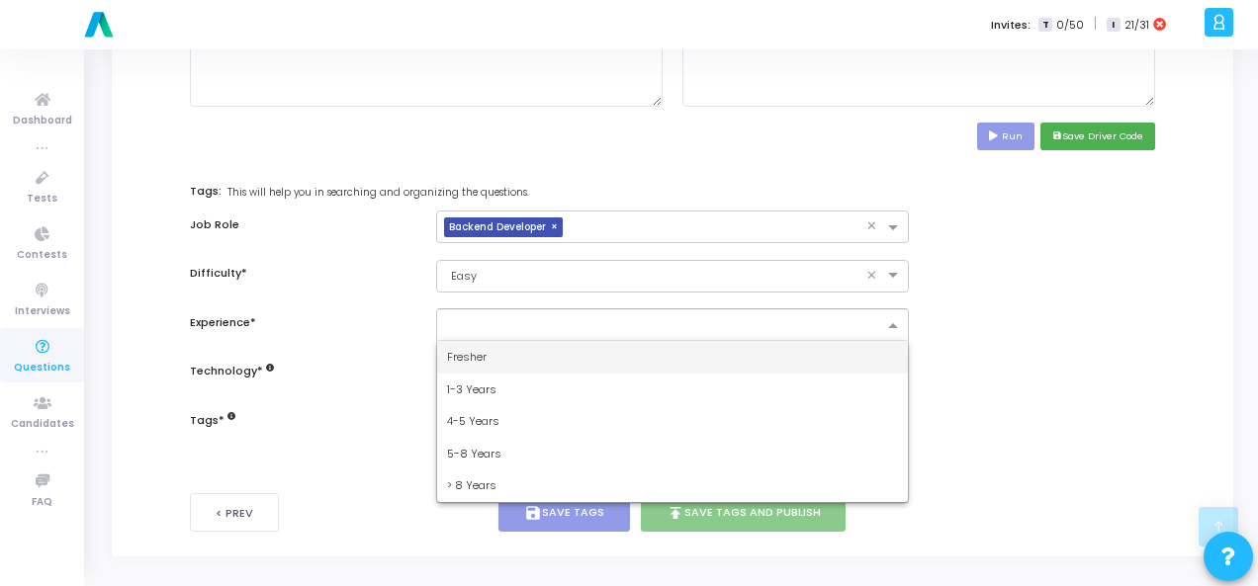
click at [680, 344] on div "Fresher" at bounding box center [672, 357] width 471 height 33
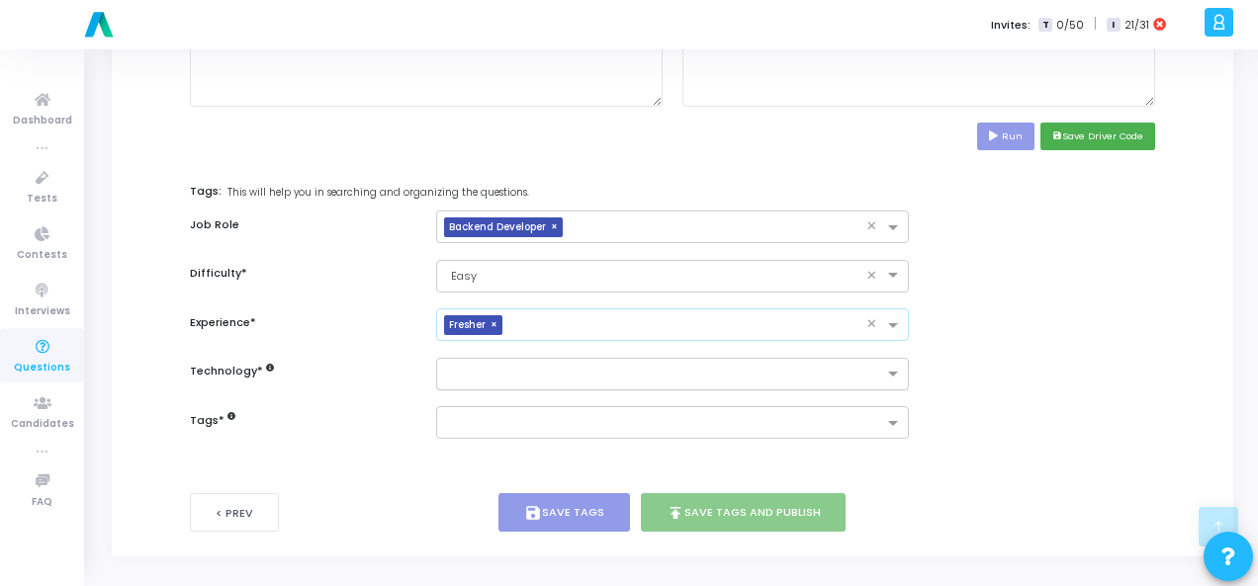
click at [688, 370] on input "text" at bounding box center [665, 375] width 436 height 17
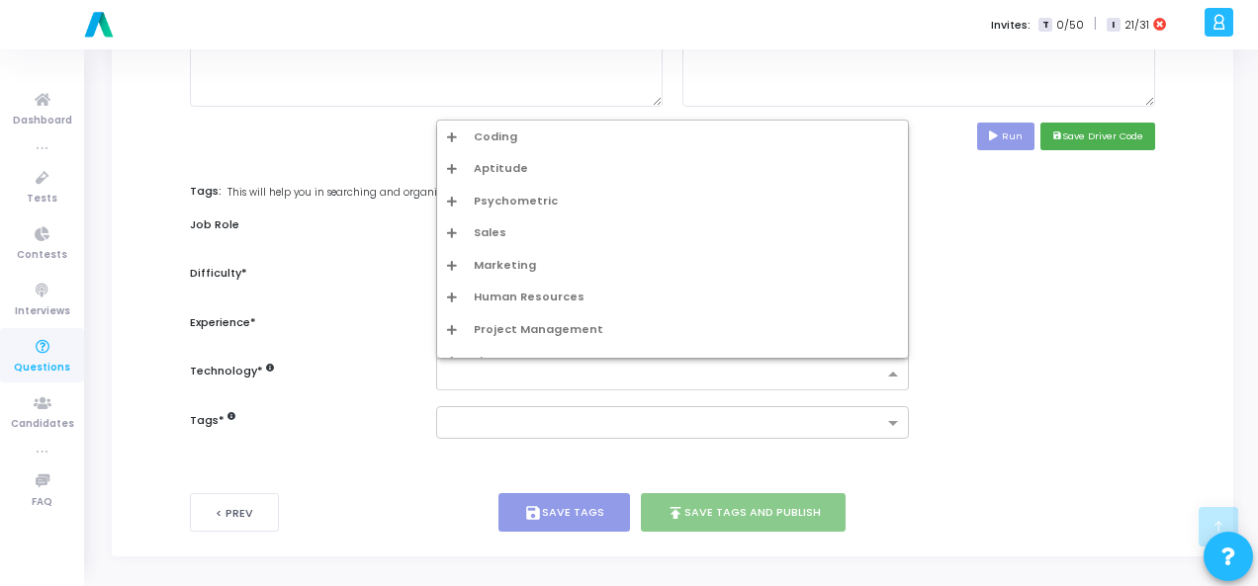
type input "p"
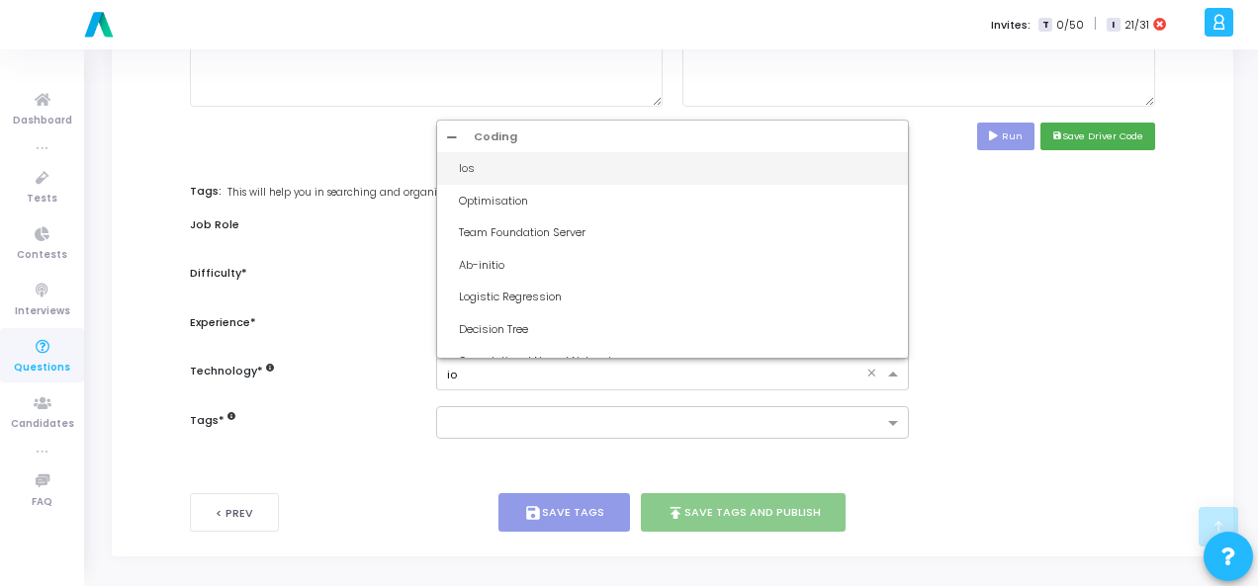
type input "iot"
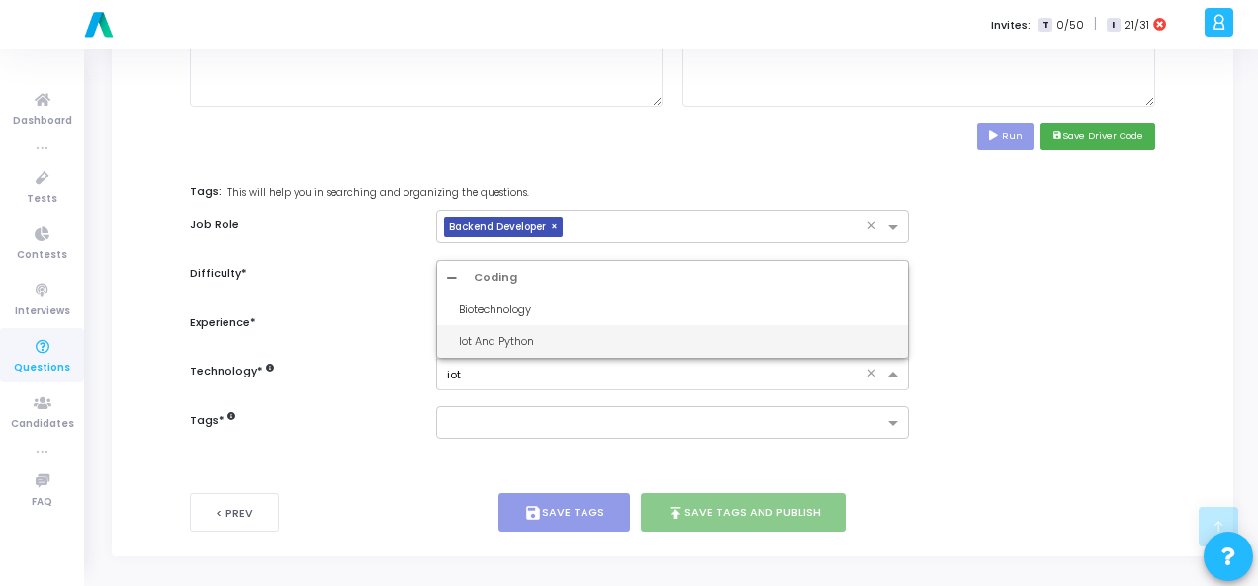
click at [604, 341] on div "Iot And Python" at bounding box center [678, 341] width 439 height 17
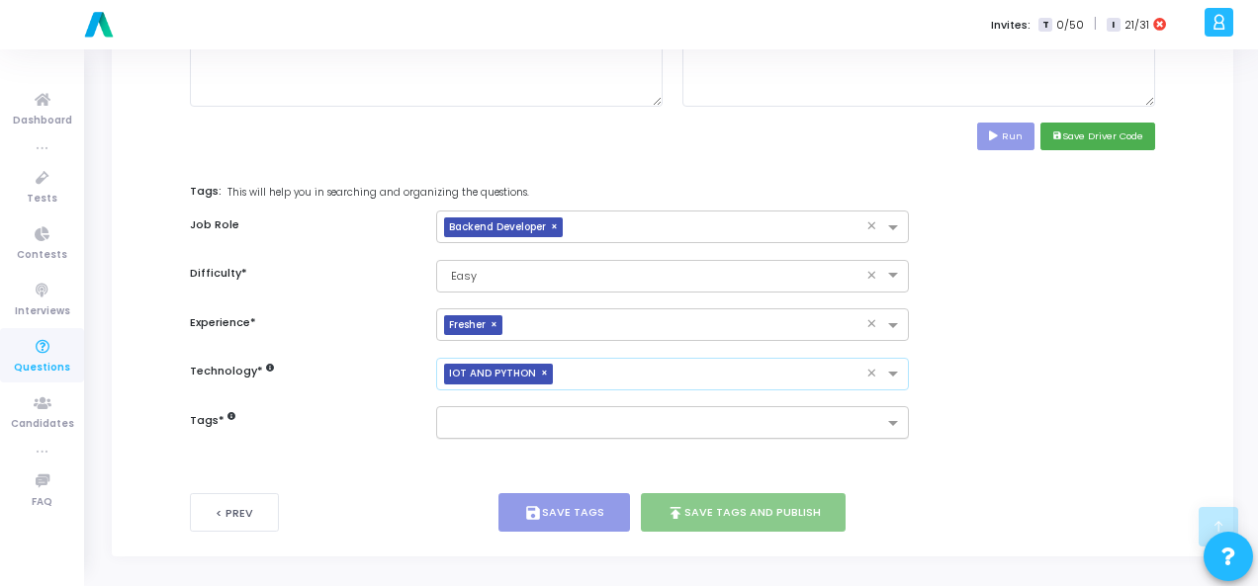
click at [603, 422] on input "text" at bounding box center [665, 424] width 436 height 17
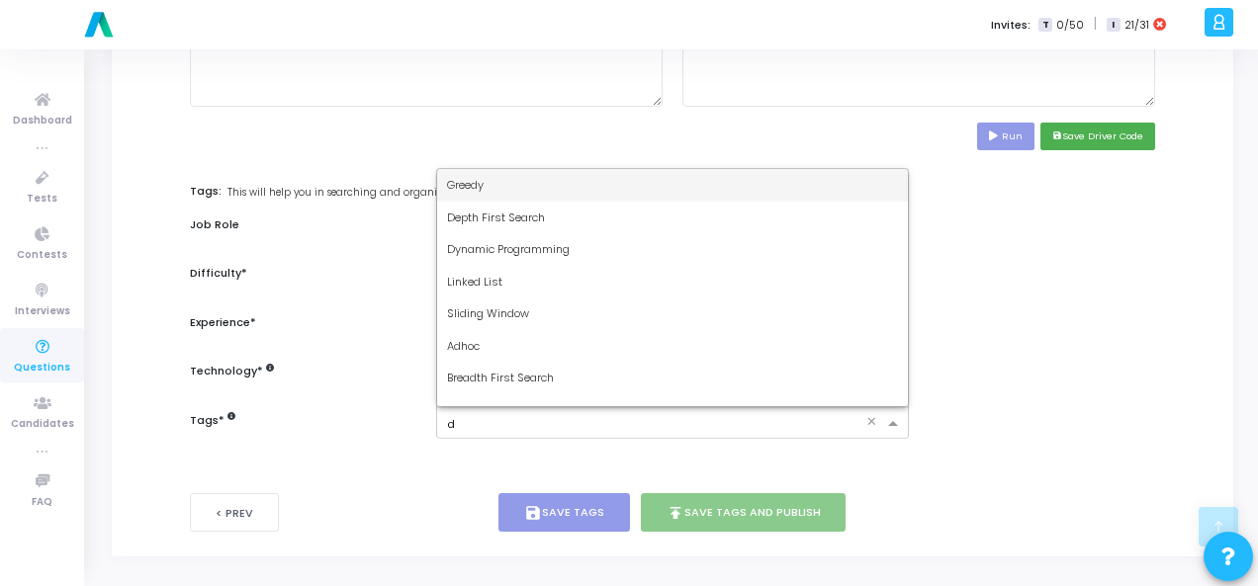
type input "dy"
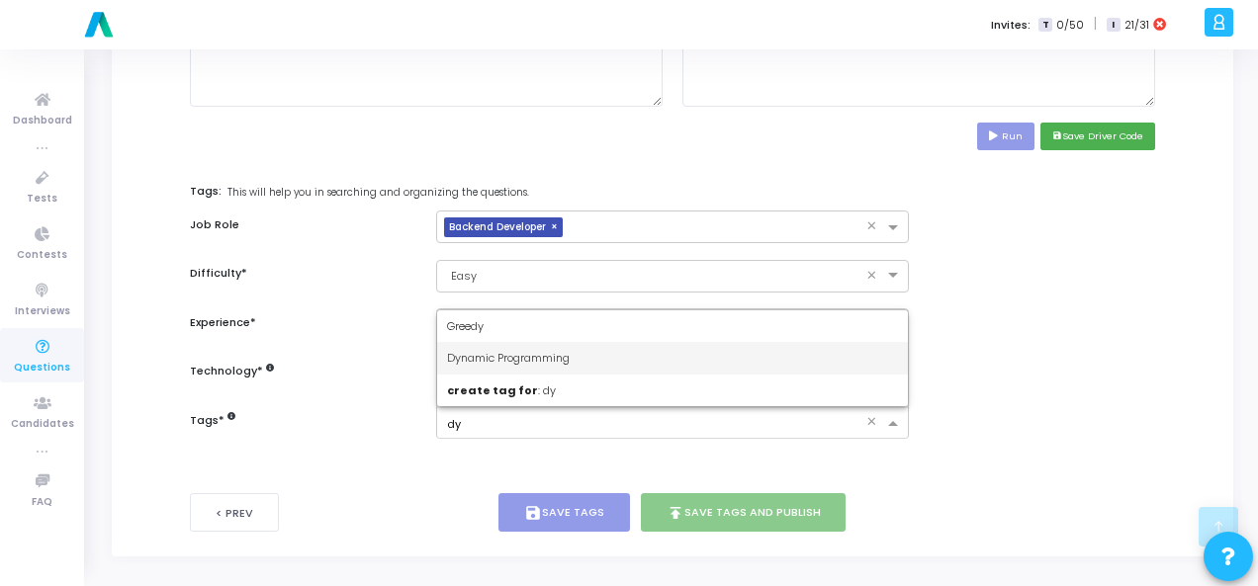
click at [602, 353] on div "Dynamic Programming" at bounding box center [672, 358] width 471 height 33
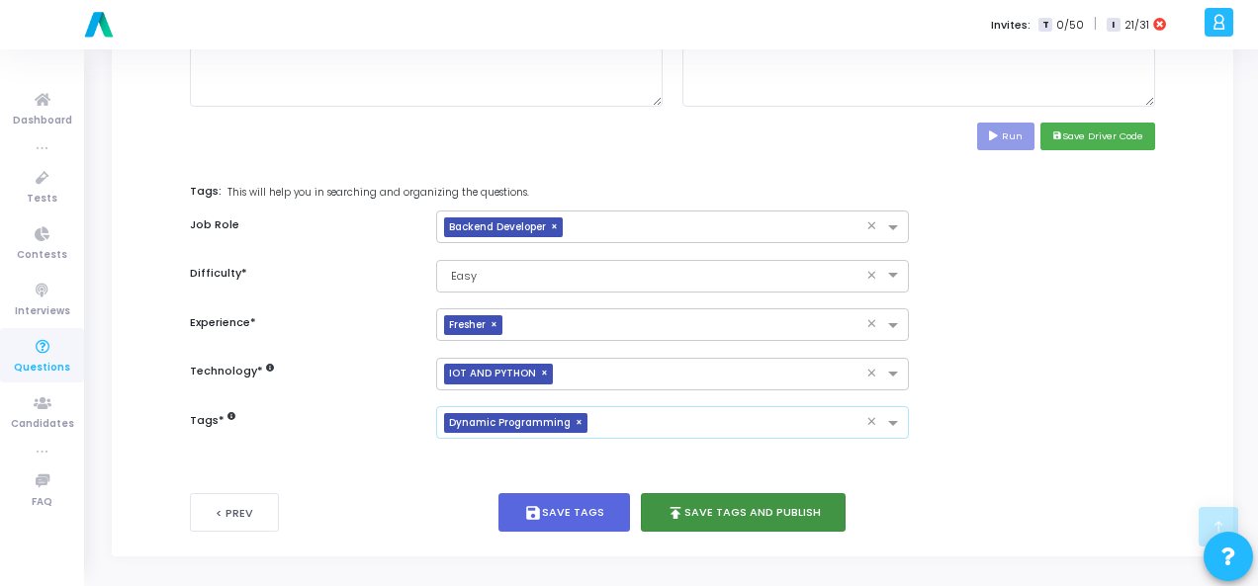
click at [793, 503] on button "publish Save Tags and Publish" at bounding box center [744, 512] width 206 height 39
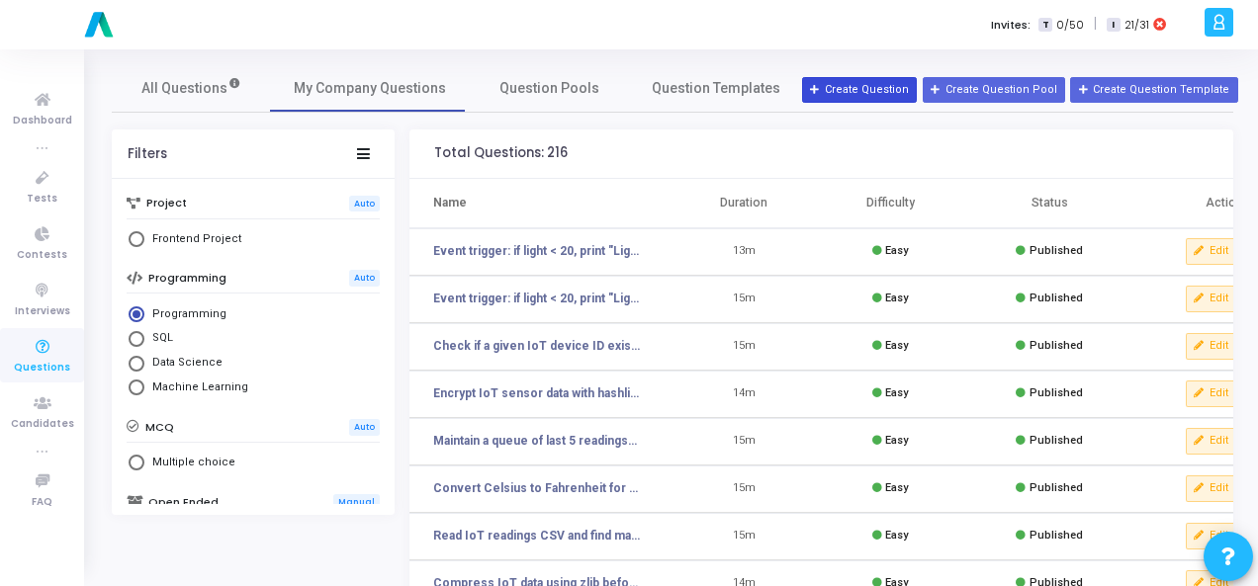
click at [858, 80] on button "Create Question" at bounding box center [859, 90] width 115 height 26
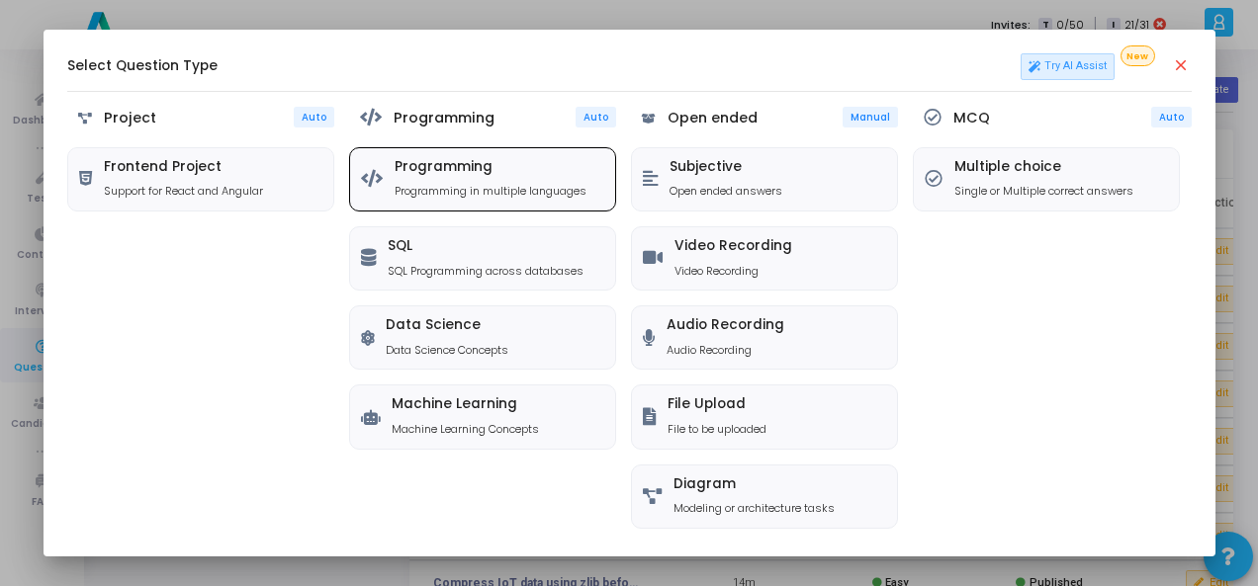
click at [530, 171] on h5 "Programming" at bounding box center [490, 167] width 192 height 17
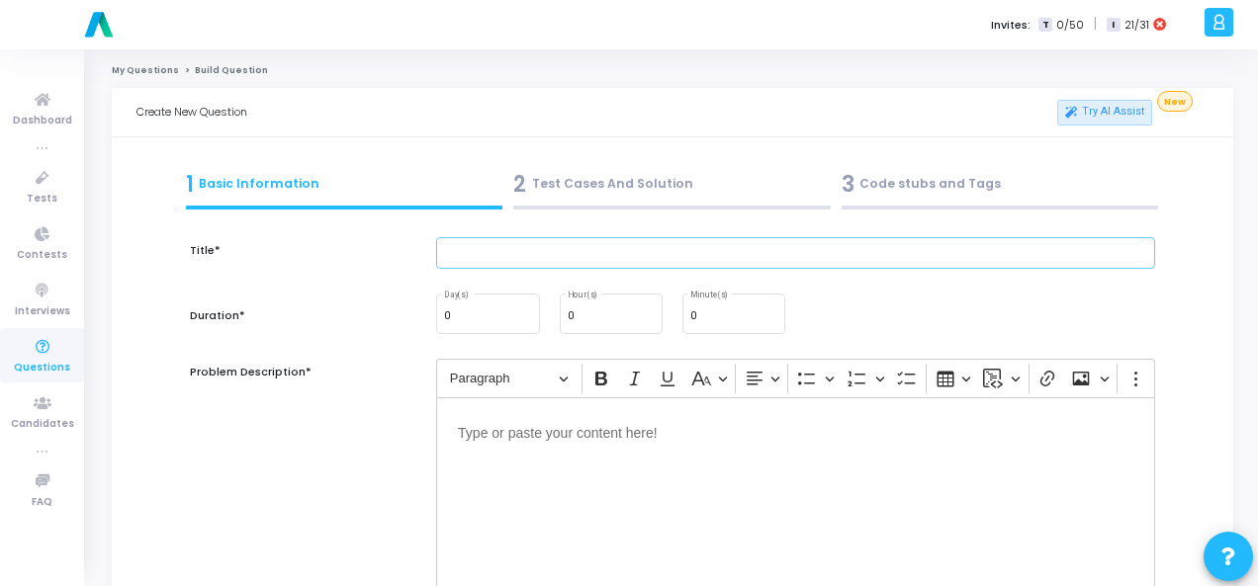
click at [586, 257] on input "text" at bounding box center [795, 253] width 719 height 33
click at [489, 454] on div "Editor editing area: main" at bounding box center [795, 496] width 719 height 198
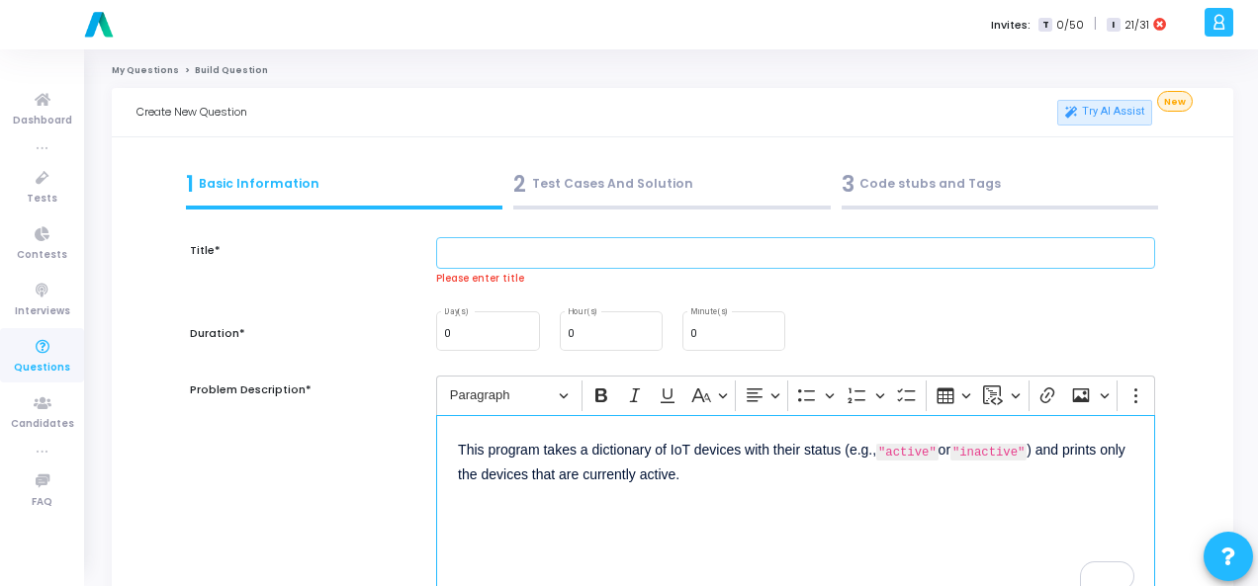
click at [484, 254] on input "text" at bounding box center [795, 253] width 719 height 33
paste input "Q94. Dictionary of devices → print only active ones."
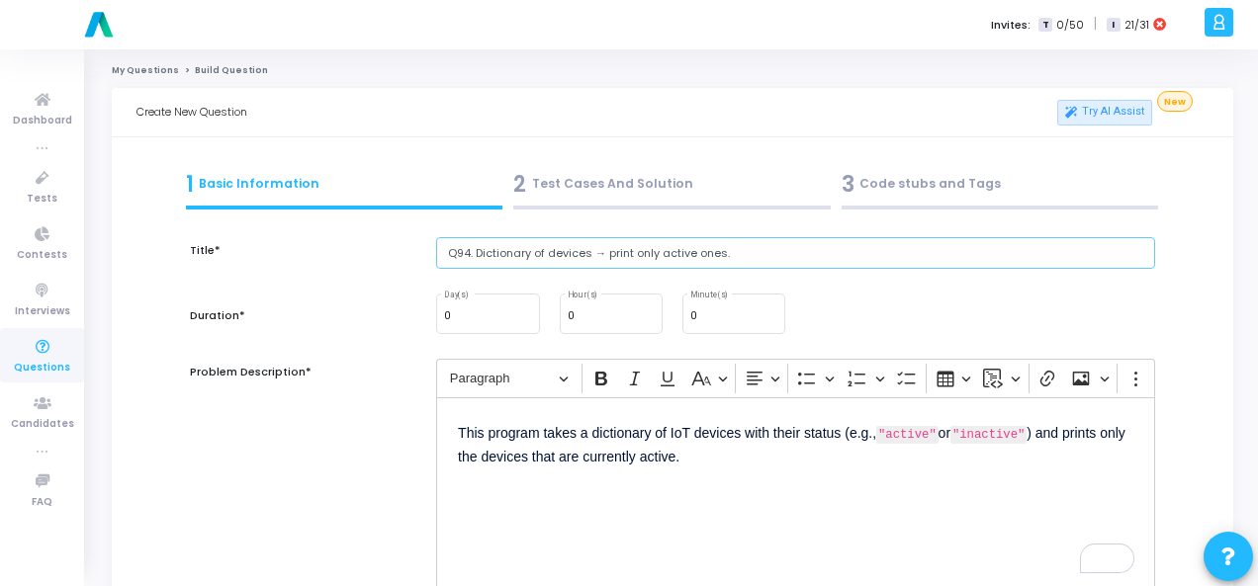
click at [473, 249] on input "Q94. Dictionary of devices → print only active ones." at bounding box center [795, 253] width 719 height 33
type input "Dictionary of devices → print only active ones."
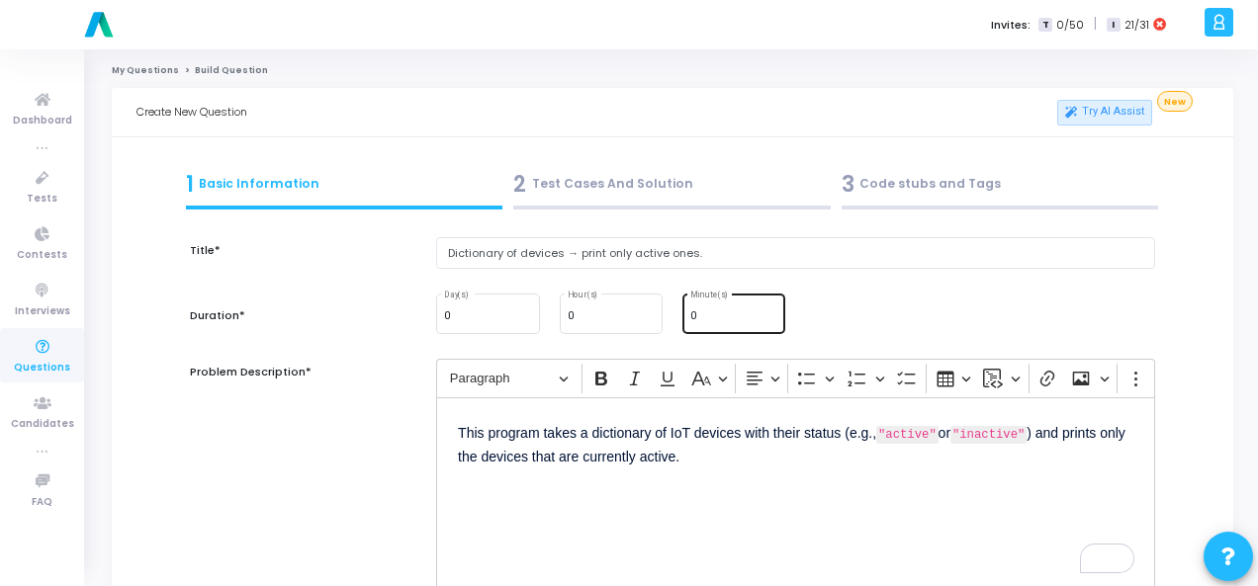
click at [725, 318] on input "0" at bounding box center [733, 316] width 87 height 12
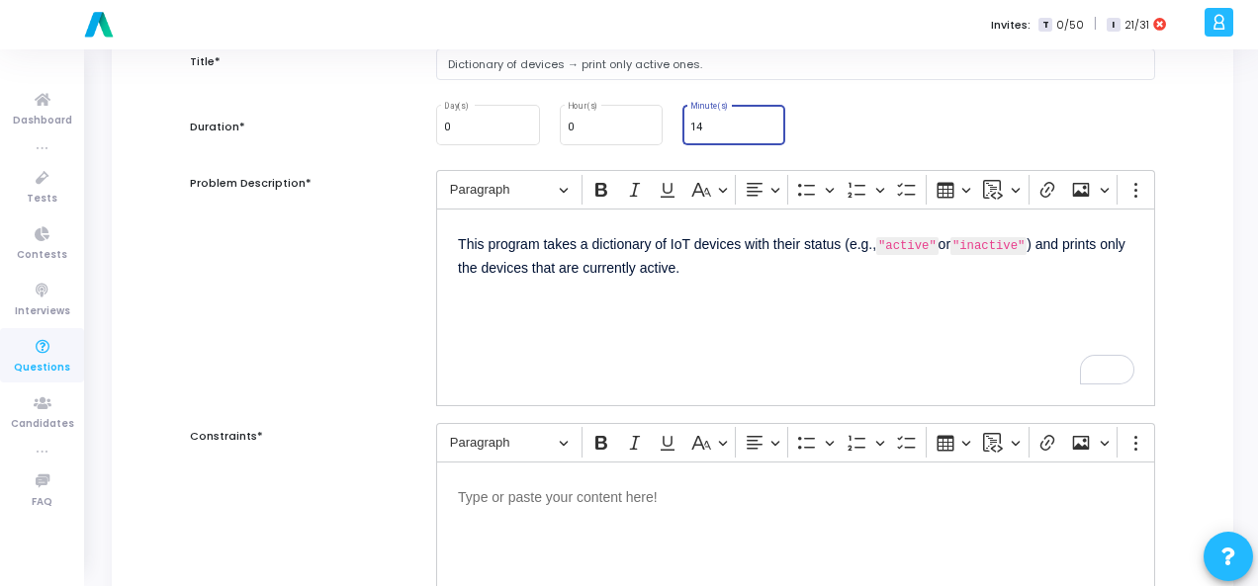
scroll to position [297, 0]
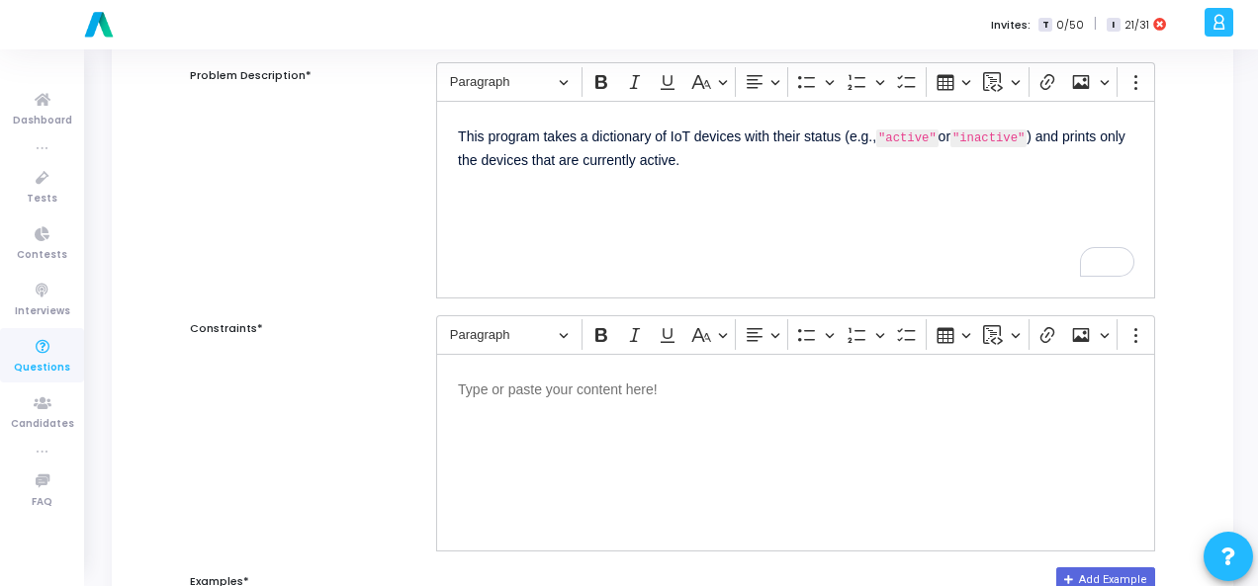
type input "14"
click at [575, 392] on p "Editor editing area: main" at bounding box center [795, 388] width 675 height 25
click at [494, 391] on p "Editor editing area: main" at bounding box center [795, 388] width 675 height 25
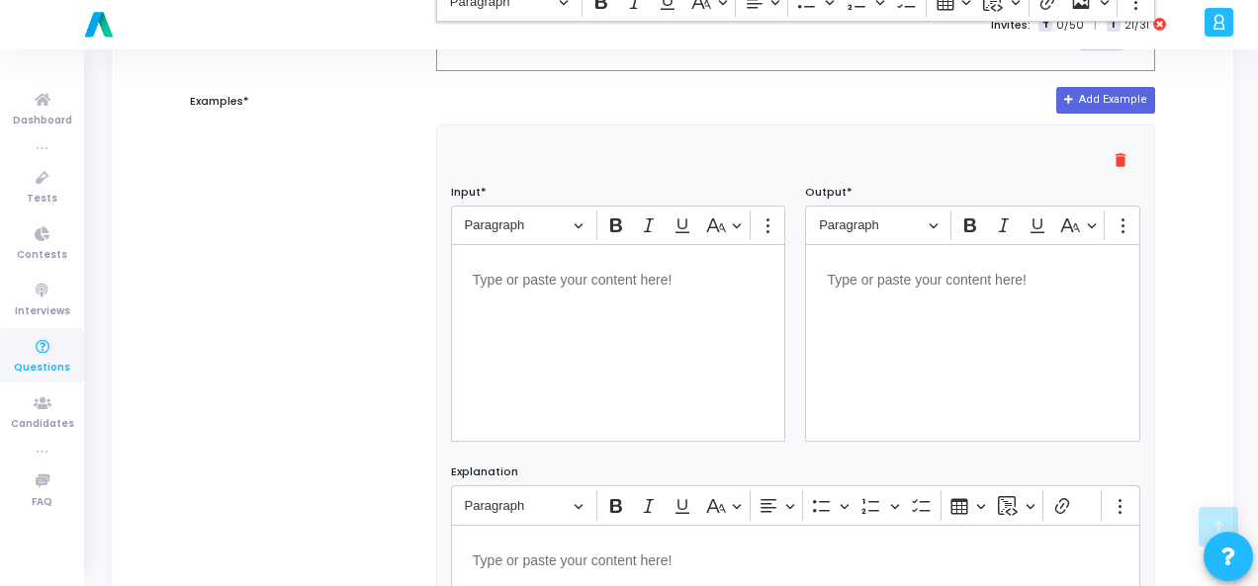
scroll to position [791, 0]
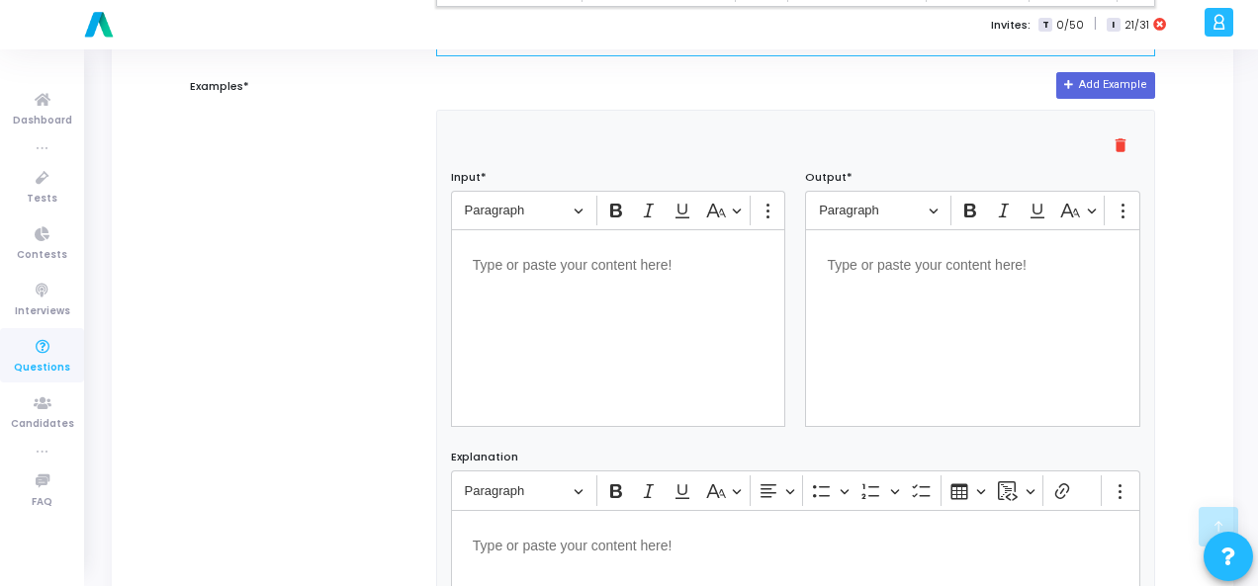
click at [534, 263] on p "Editor editing area: main" at bounding box center [619, 263] width 292 height 25
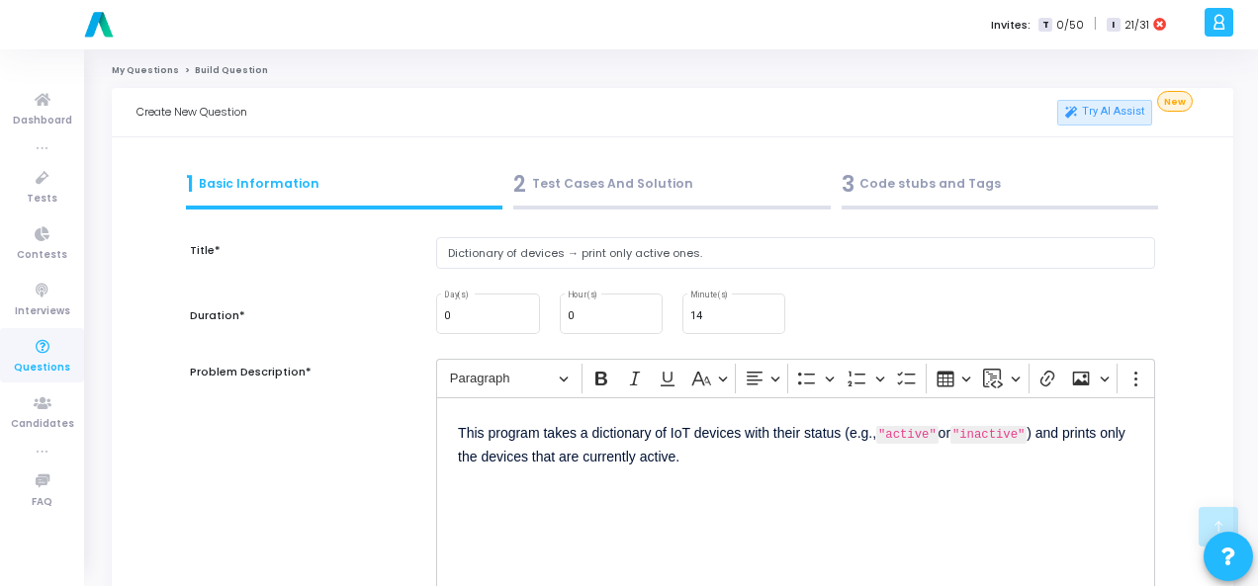
scroll to position [791, 0]
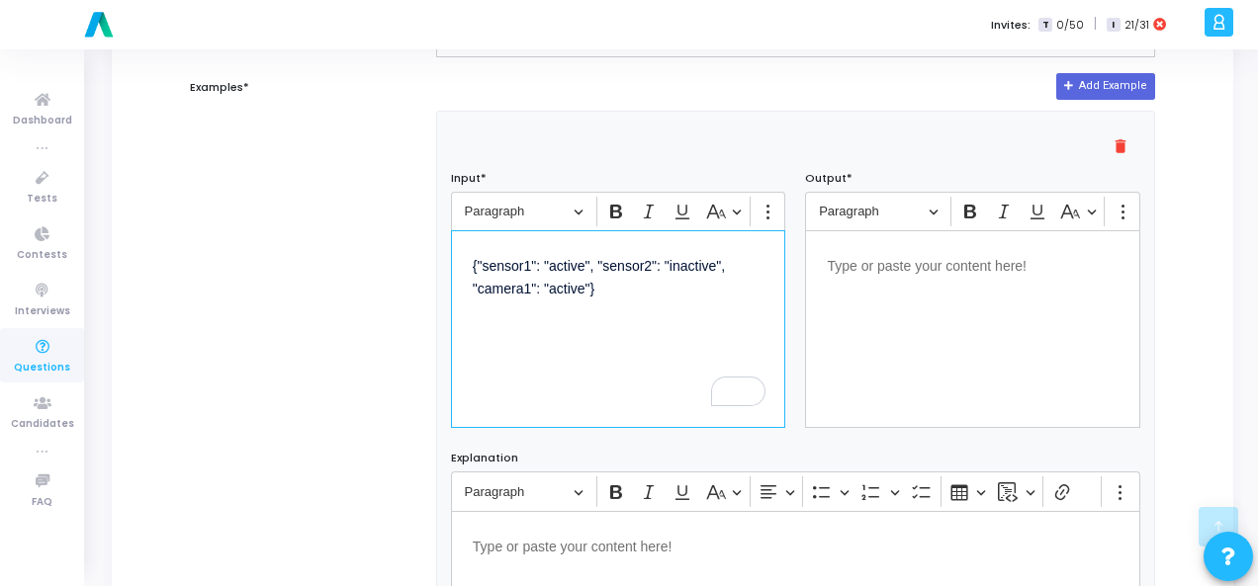
click at [906, 299] on div "Editor editing area: main" at bounding box center [972, 329] width 335 height 198
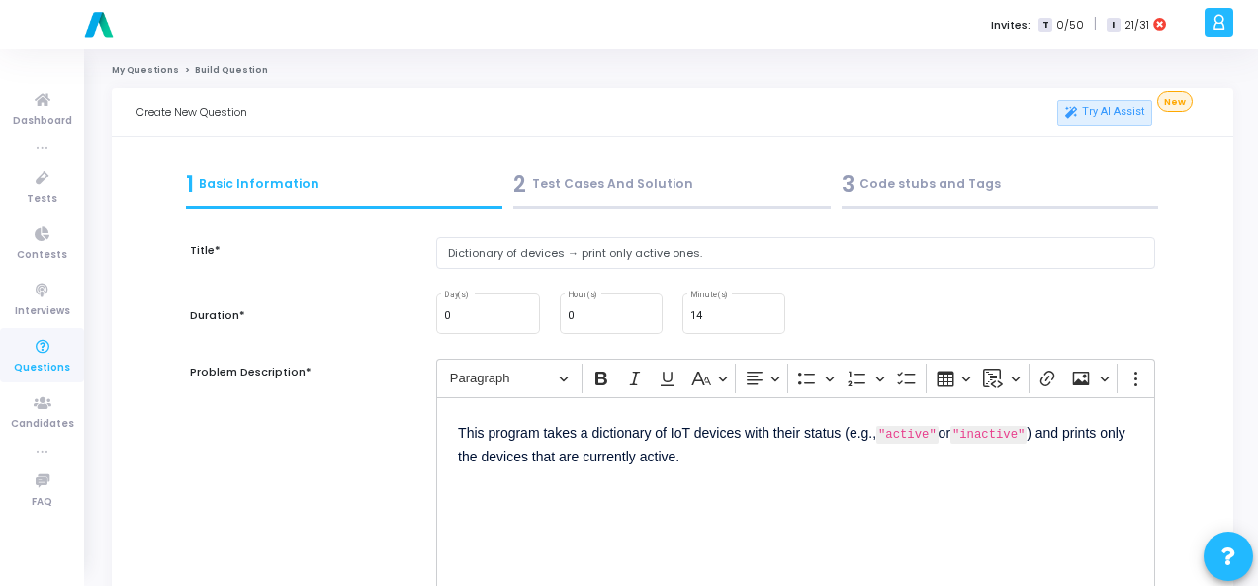
scroll to position [0, 0]
click at [741, 317] on input "14" at bounding box center [733, 316] width 87 height 12
type input "14"
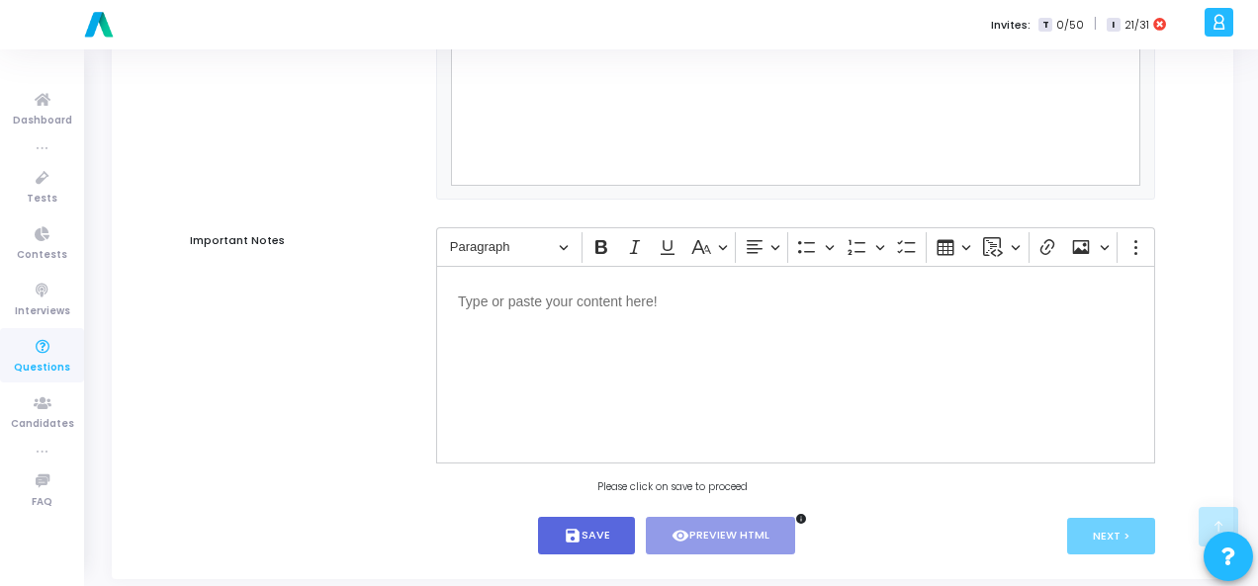
scroll to position [1343, 0]
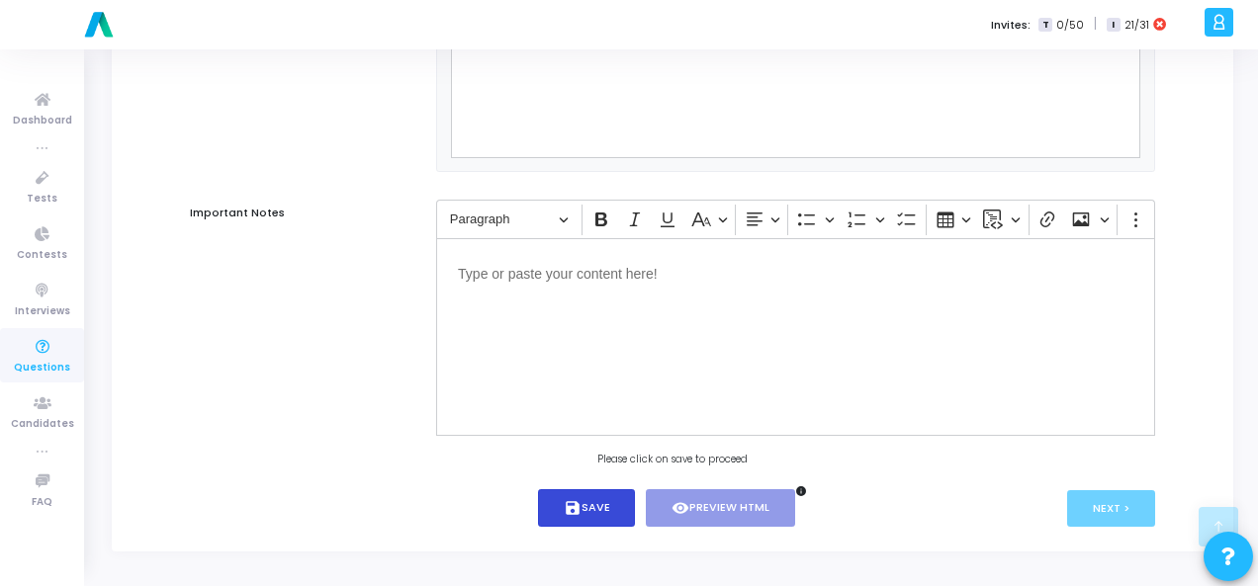
click at [625, 511] on button "save Save" at bounding box center [587, 508] width 98 height 39
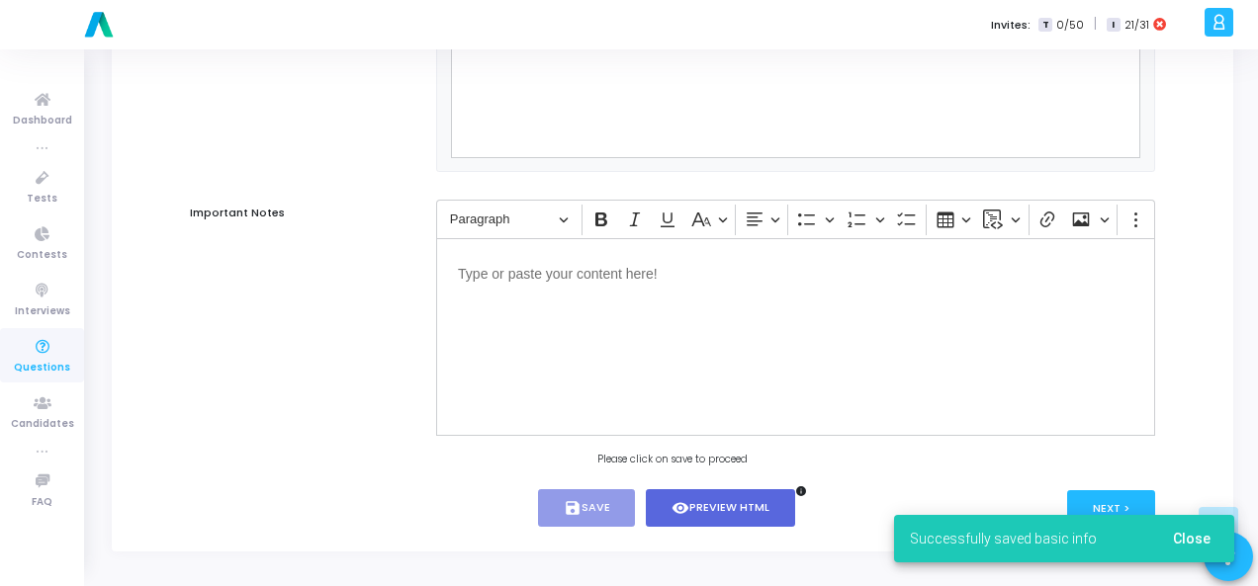
click at [1198, 535] on span "Close" at bounding box center [1192, 539] width 38 height 16
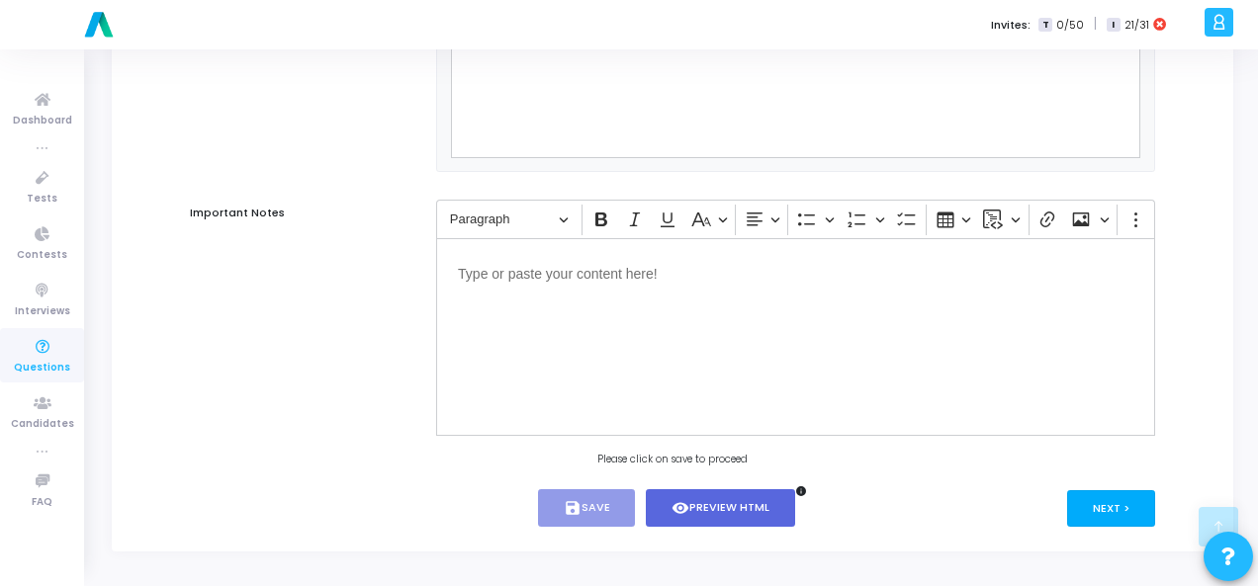
click at [1102, 500] on button "Next >" at bounding box center [1111, 508] width 88 height 37
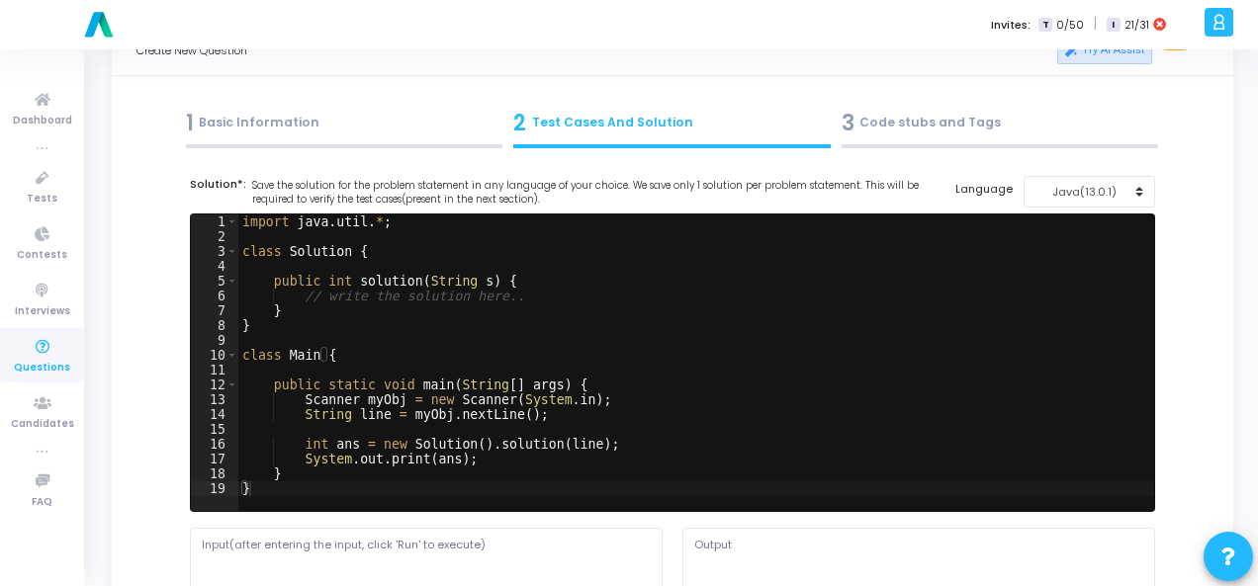
scroll to position [0, 0]
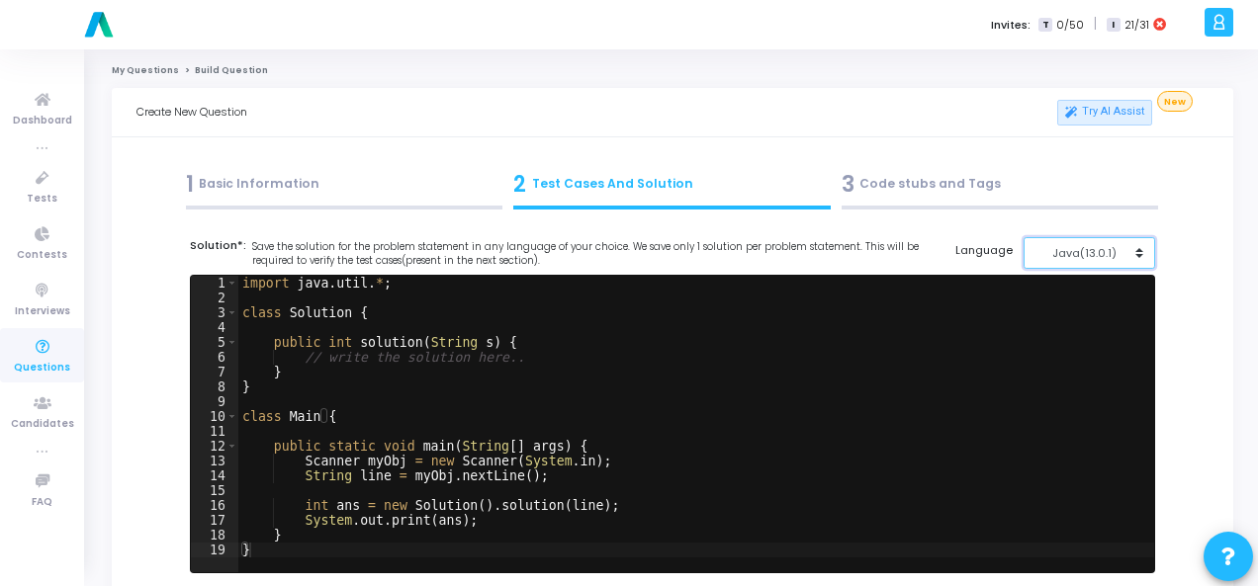
click at [1122, 258] on div "Java(13.0.1)" at bounding box center [1083, 253] width 97 height 17
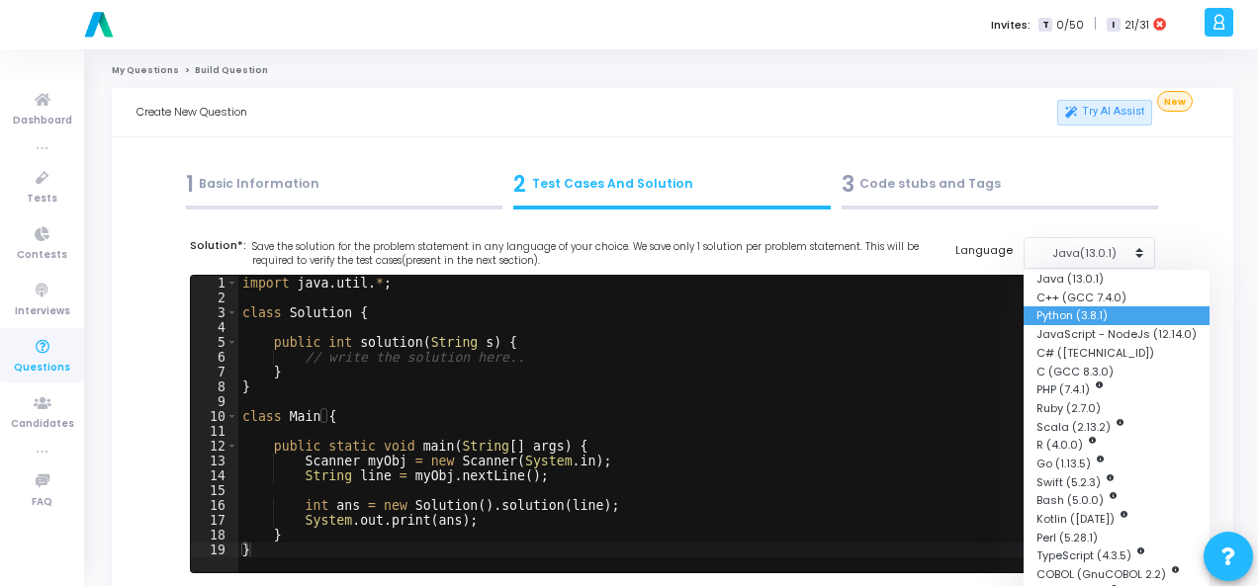
click at [1113, 312] on button "Python (3.8.1)" at bounding box center [1116, 315] width 186 height 19
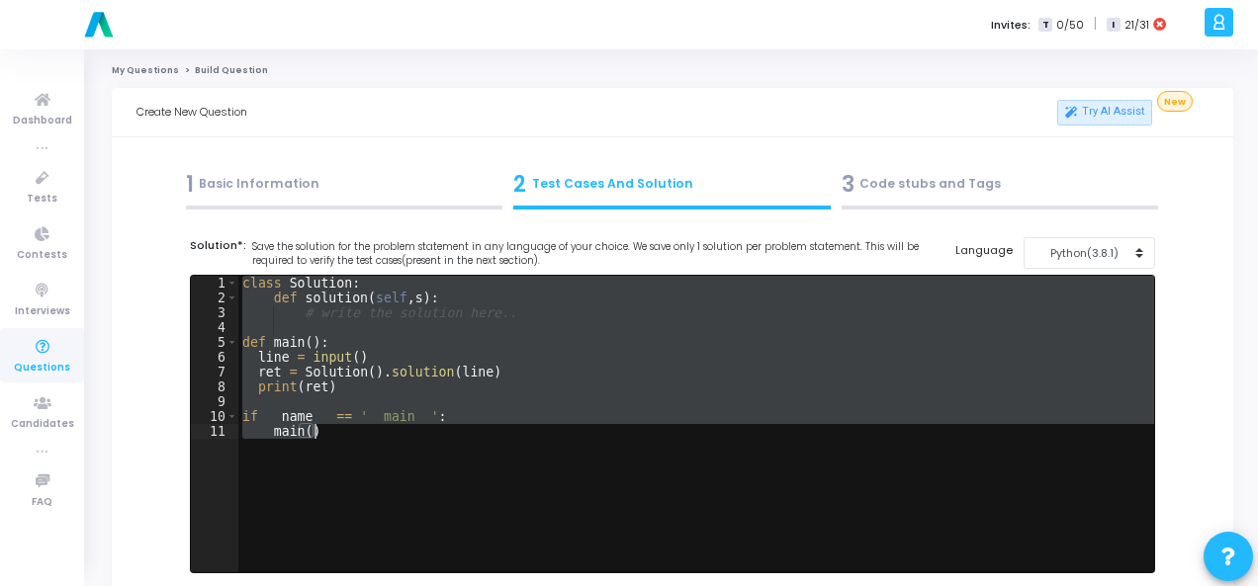
drag, startPoint x: 237, startPoint y: 285, endPoint x: 371, endPoint y: 432, distance: 198.8
click at [371, 432] on div "class Solution : def solution ( self , s ) : # write the solution here.. def ma…" at bounding box center [695, 439] width 915 height 326
type textarea "if __name__ == '__main__': main()"
paste textarea
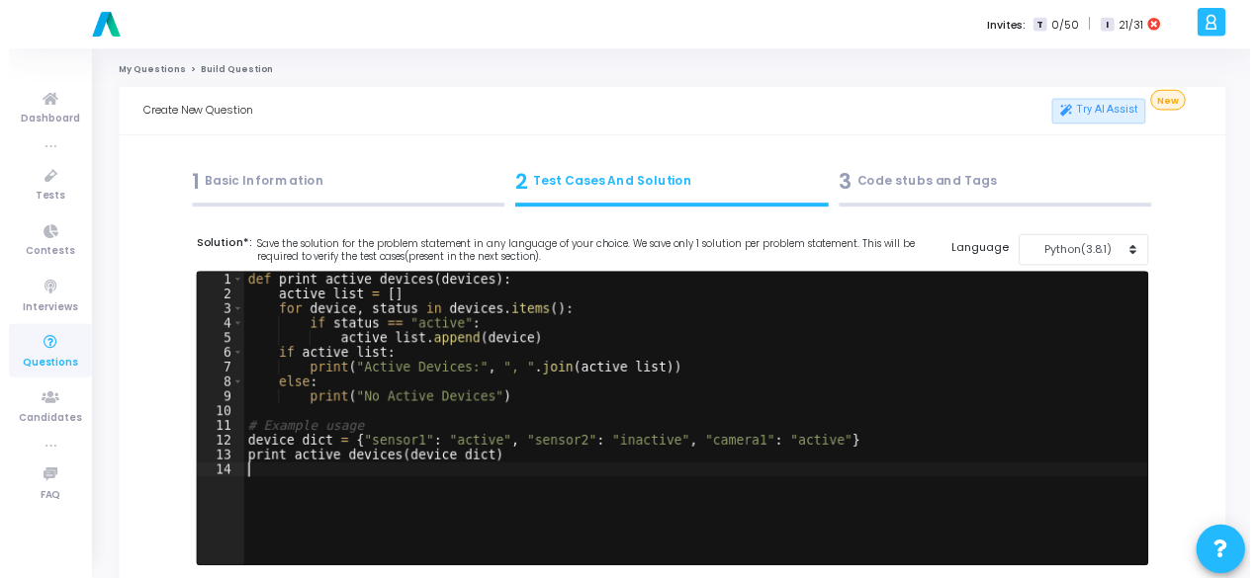
scroll to position [395, 0]
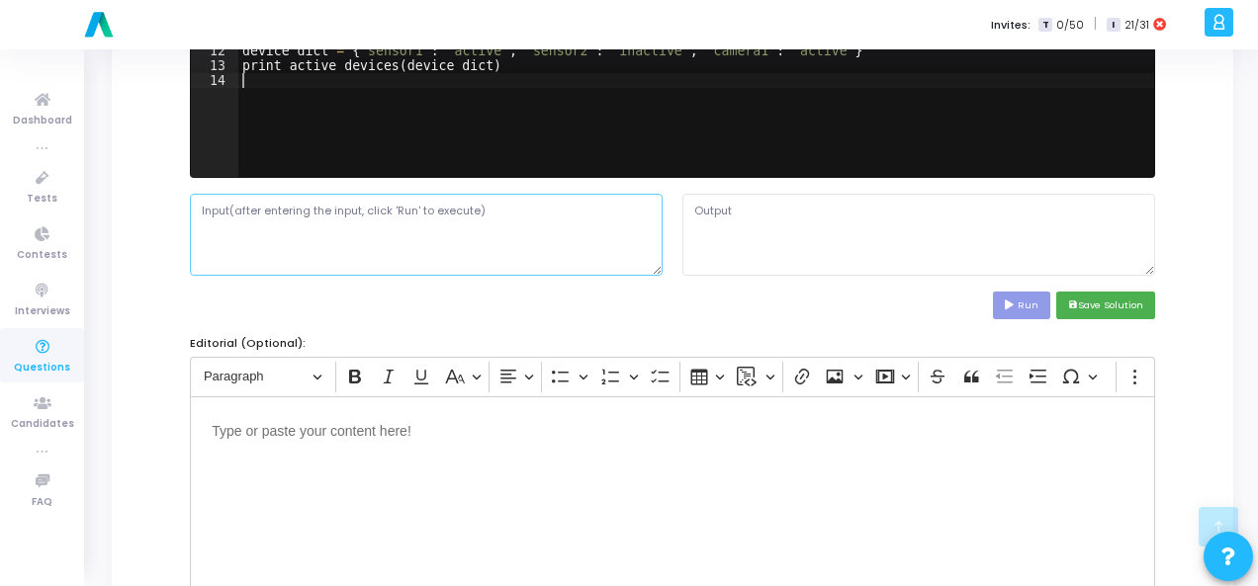
click at [431, 244] on textarea at bounding box center [426, 234] width 473 height 81
paste textarea "{"sensor1": "active", "sensor2": "inactive", "camera1": "active"}"
type textarea "{"sensor1": "active", "sensor2": "inactive", "camera1": "active"}"
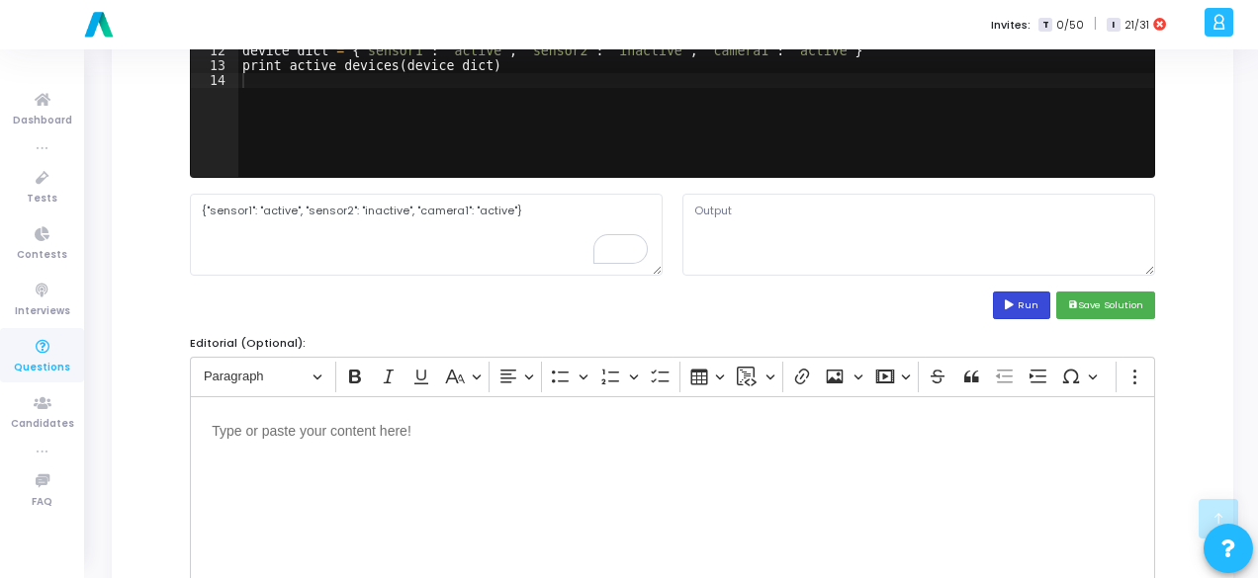
click at [1034, 305] on button "Run" at bounding box center [1021, 305] width 57 height 27
type textarea "Active Devices: sensor1, camera1"
click at [773, 208] on textarea "Active Devices: sensor1, camera1" at bounding box center [918, 234] width 473 height 81
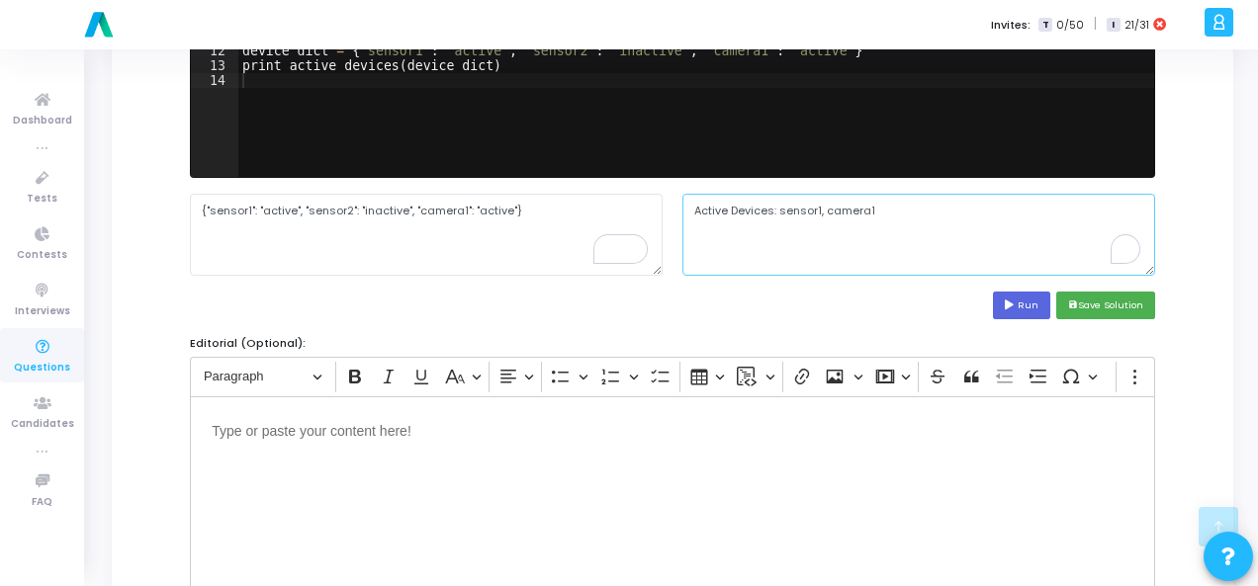
click at [773, 208] on textarea "Active Devices: sensor1, camera1" at bounding box center [918, 234] width 473 height 81
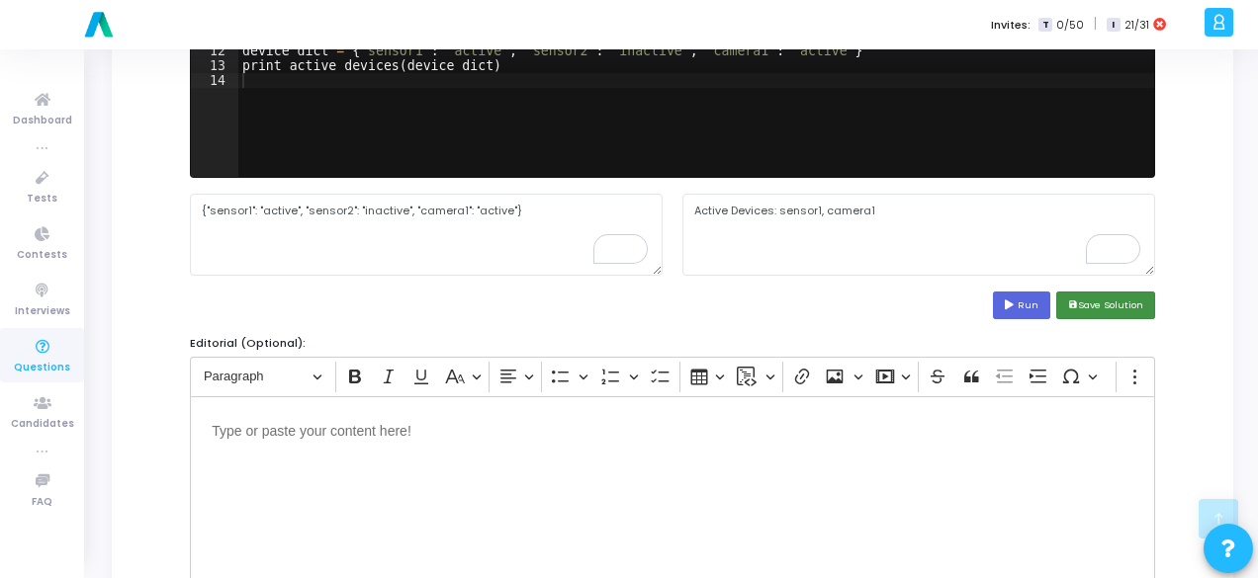
click at [1119, 304] on button "save Save Solution" at bounding box center [1105, 305] width 99 height 27
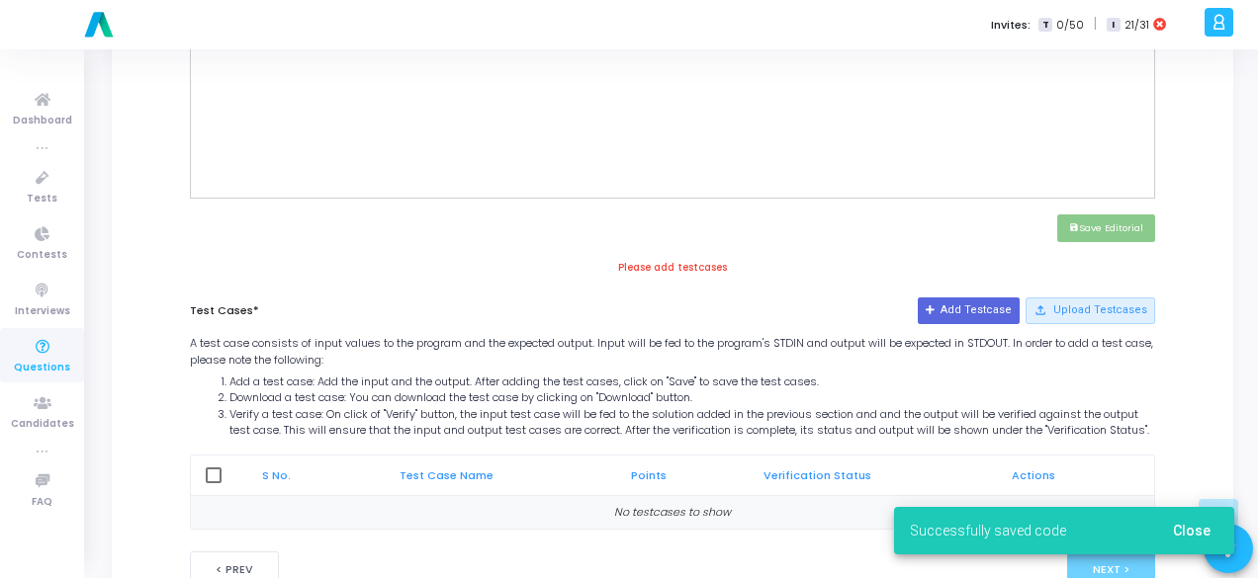
scroll to position [870, 0]
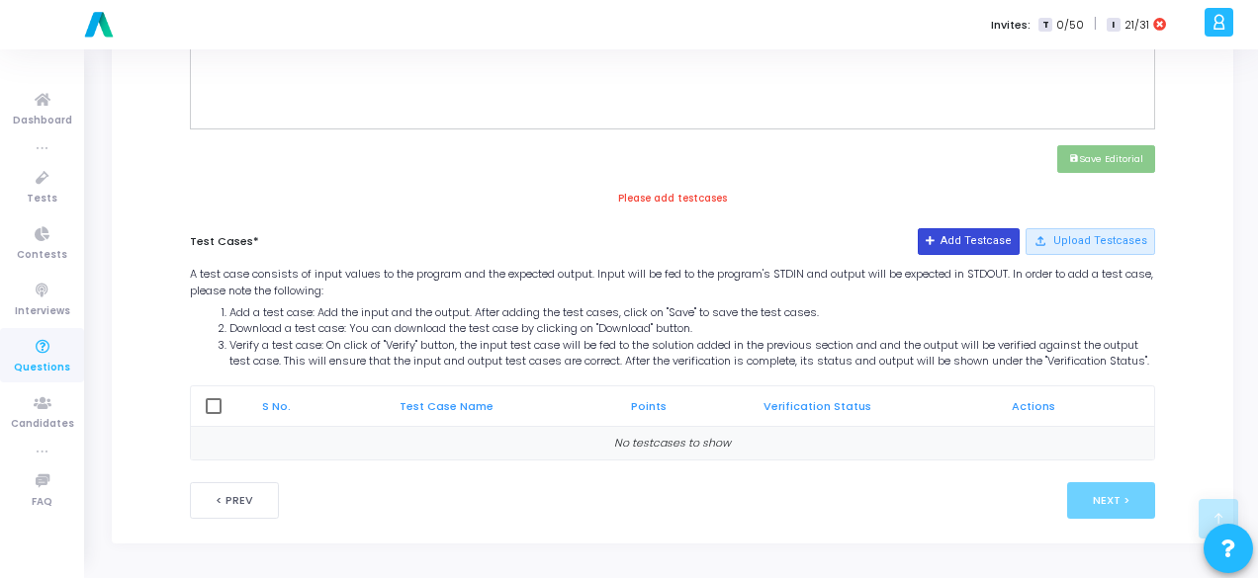
click at [963, 228] on button "Add Testcase" at bounding box center [968, 241] width 102 height 26
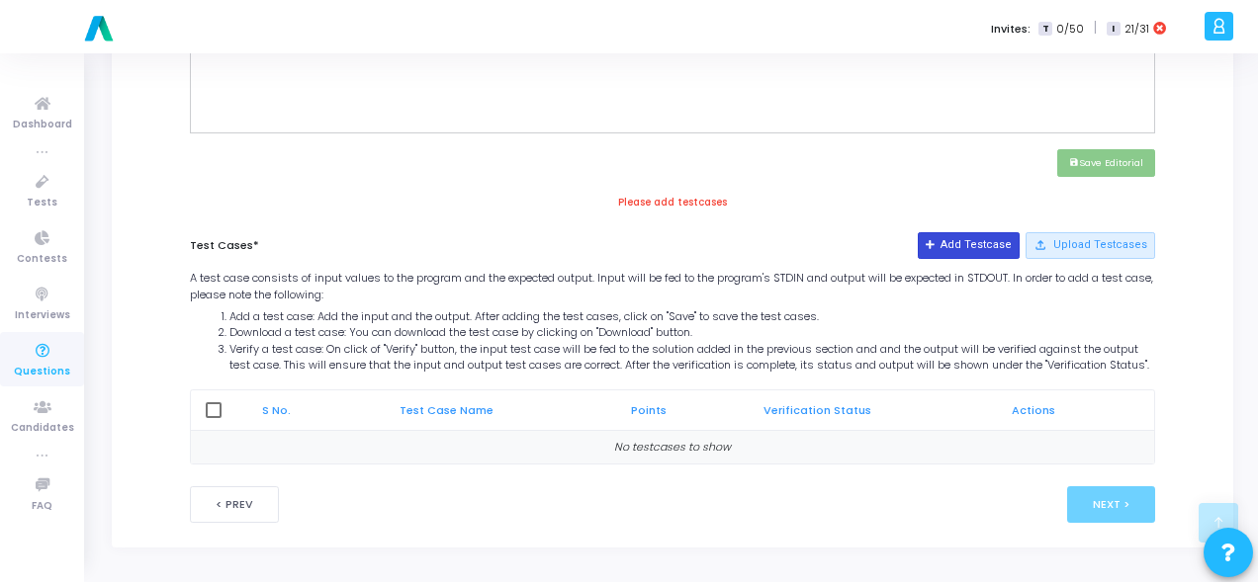
scroll to position [0, 0]
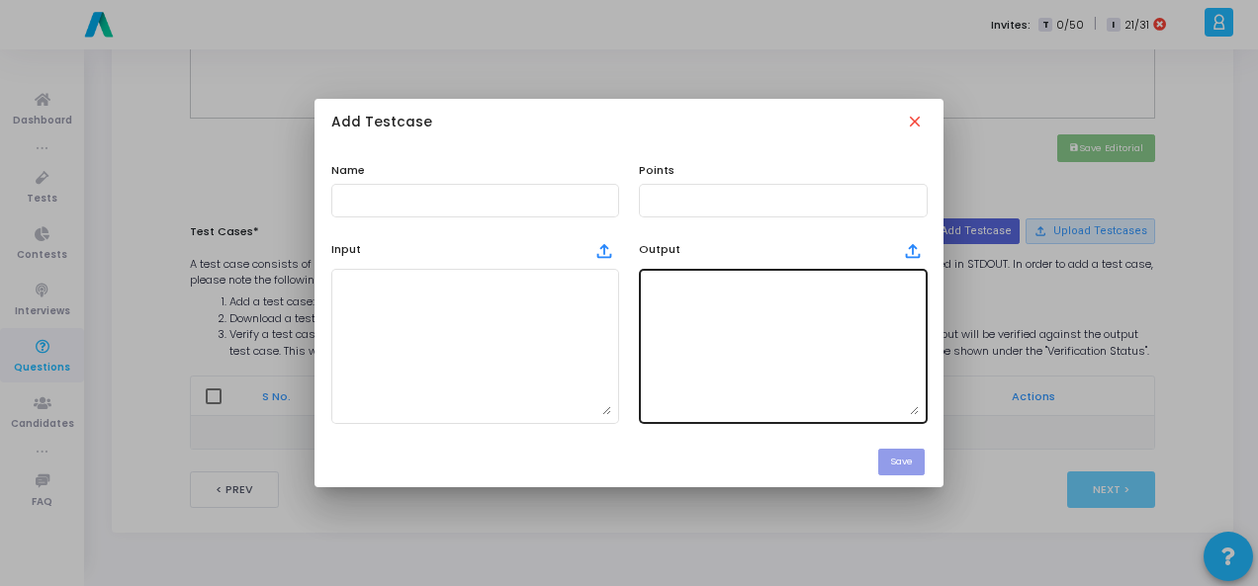
click at [745, 309] on textarea at bounding box center [783, 346] width 272 height 138
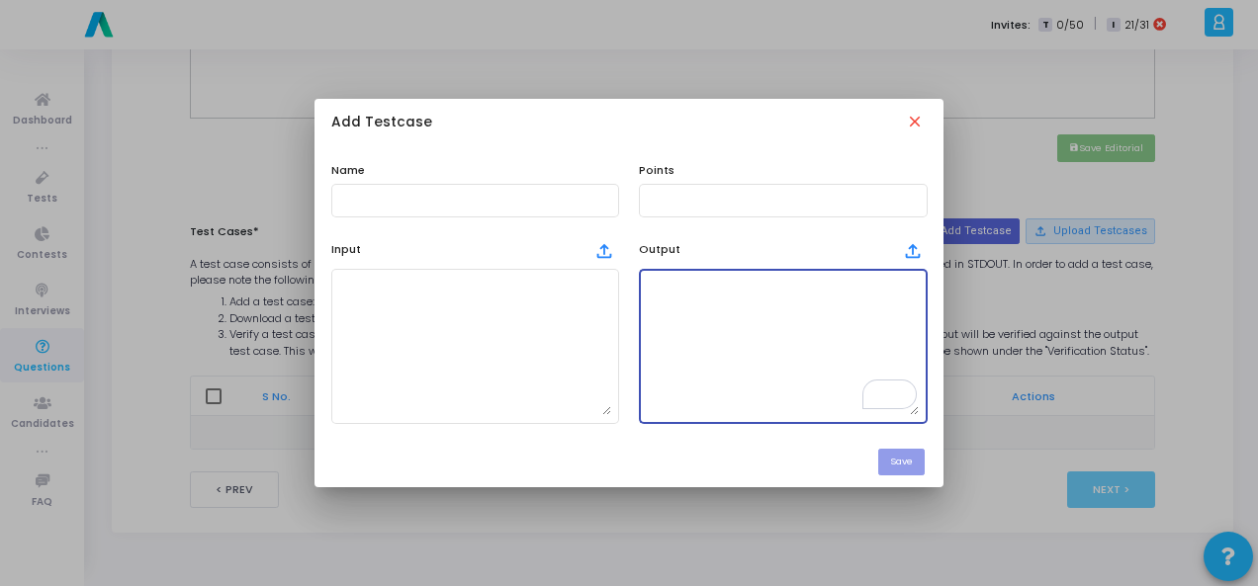
paste textarea "Active Devices: sensor1, camera1"
type textarea "Active Devices: sensor1, camera1"
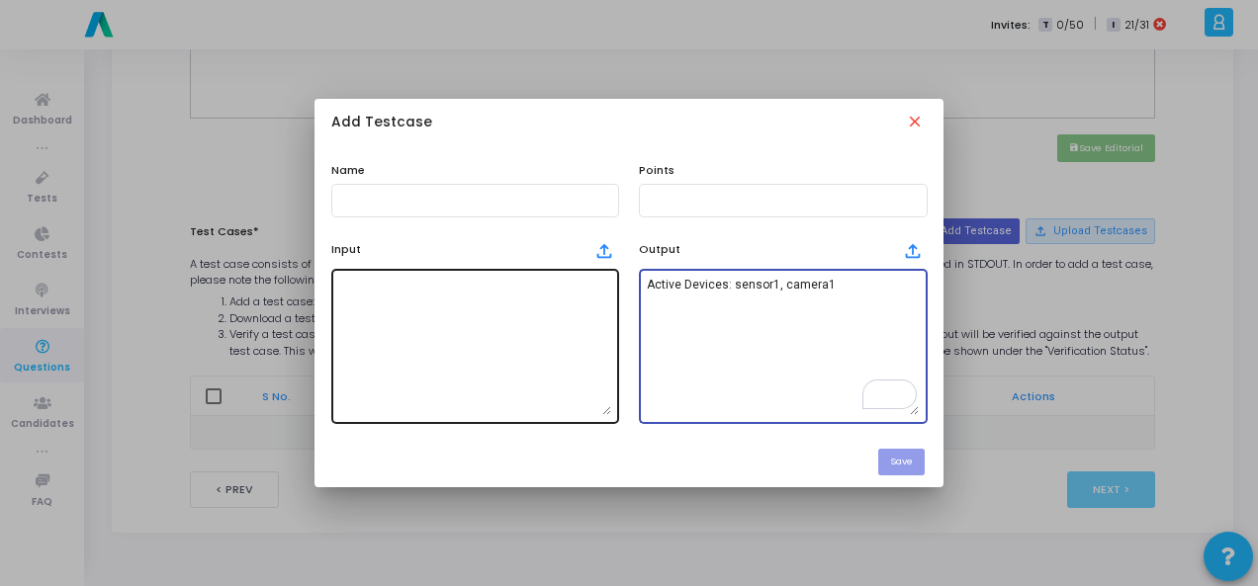
click at [420, 365] on textarea at bounding box center [475, 346] width 272 height 138
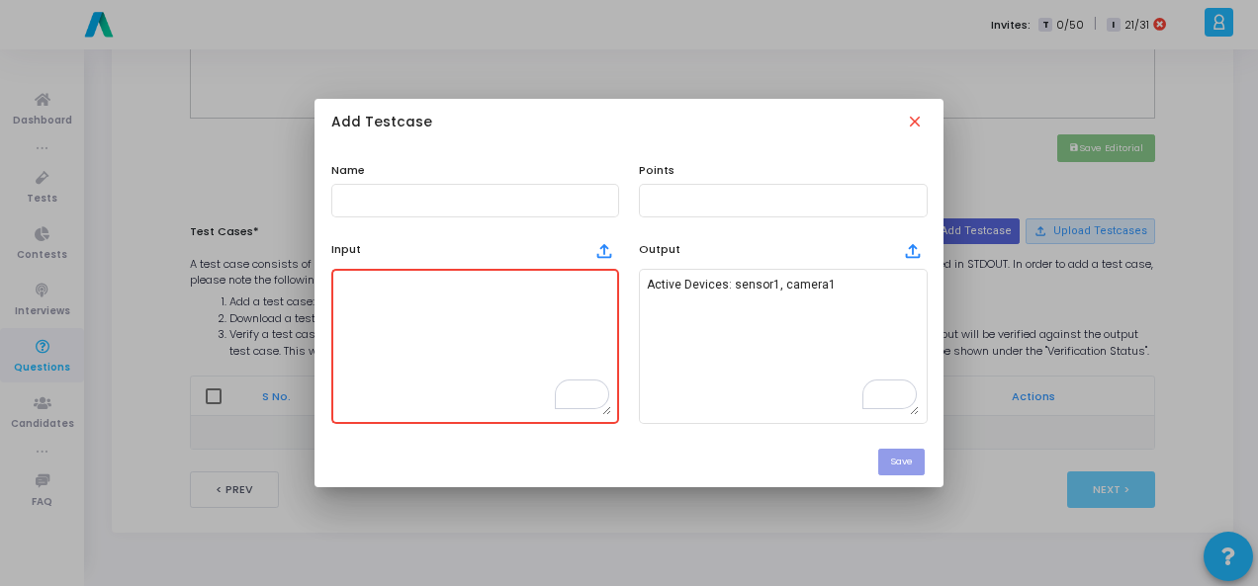
paste textarea "{"sensor1": "active", "sensor2": "inactive", "camera1": "active"}"
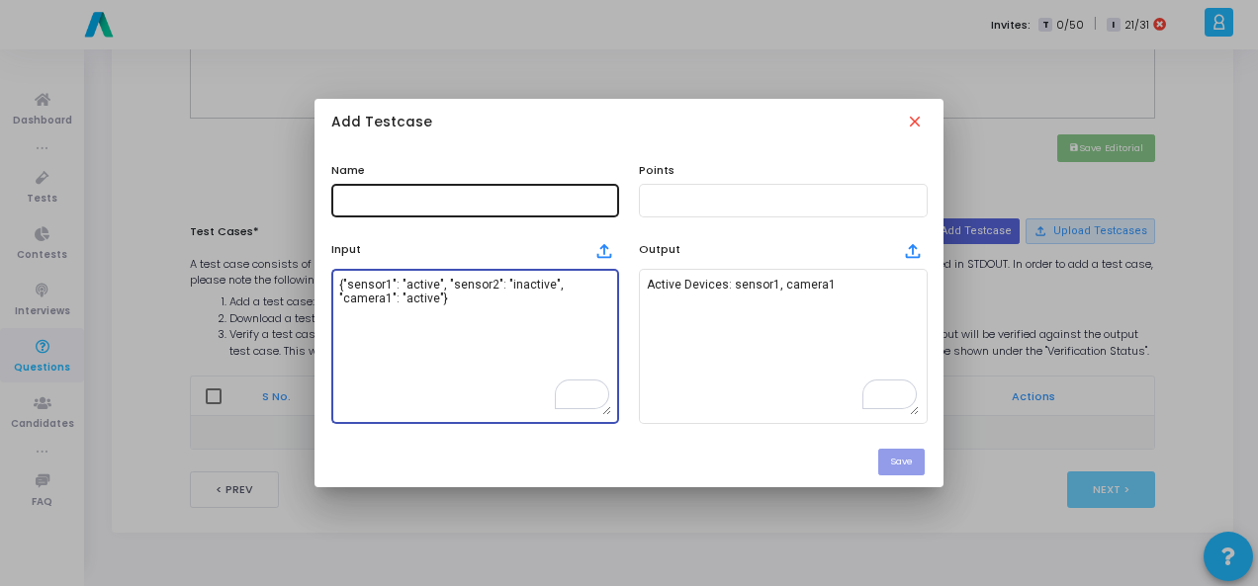
type textarea "{"sensor1": "active", "sensor2": "inactive", "camera1": "active"}"
click at [412, 205] on input "text" at bounding box center [475, 201] width 272 height 14
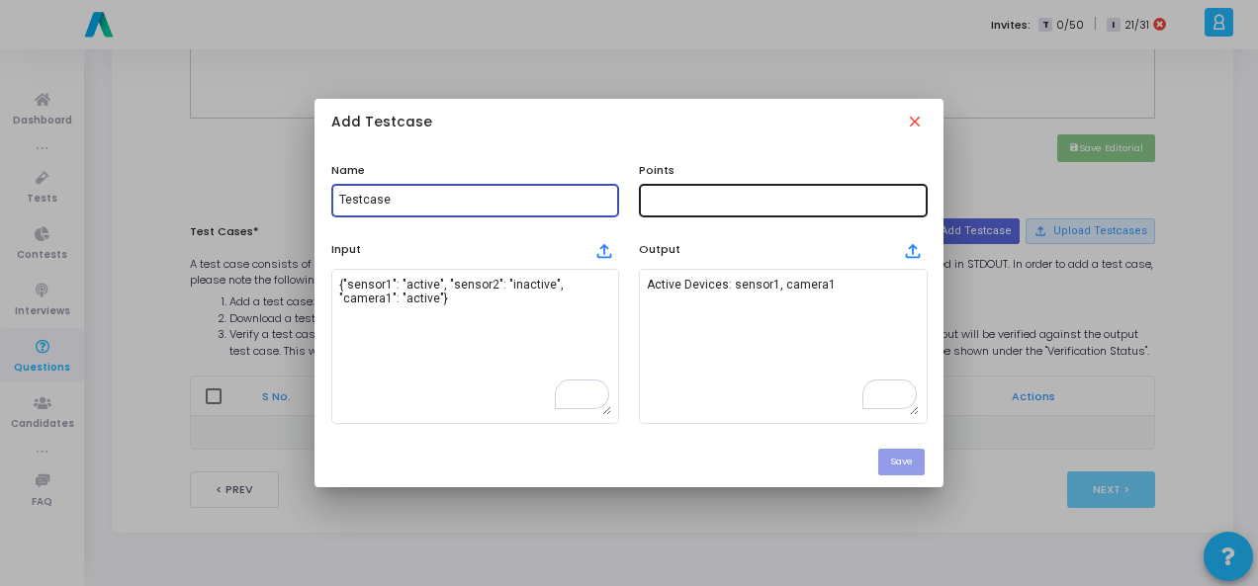
type input "Testcase"
click at [672, 204] on input "text" at bounding box center [783, 201] width 272 height 14
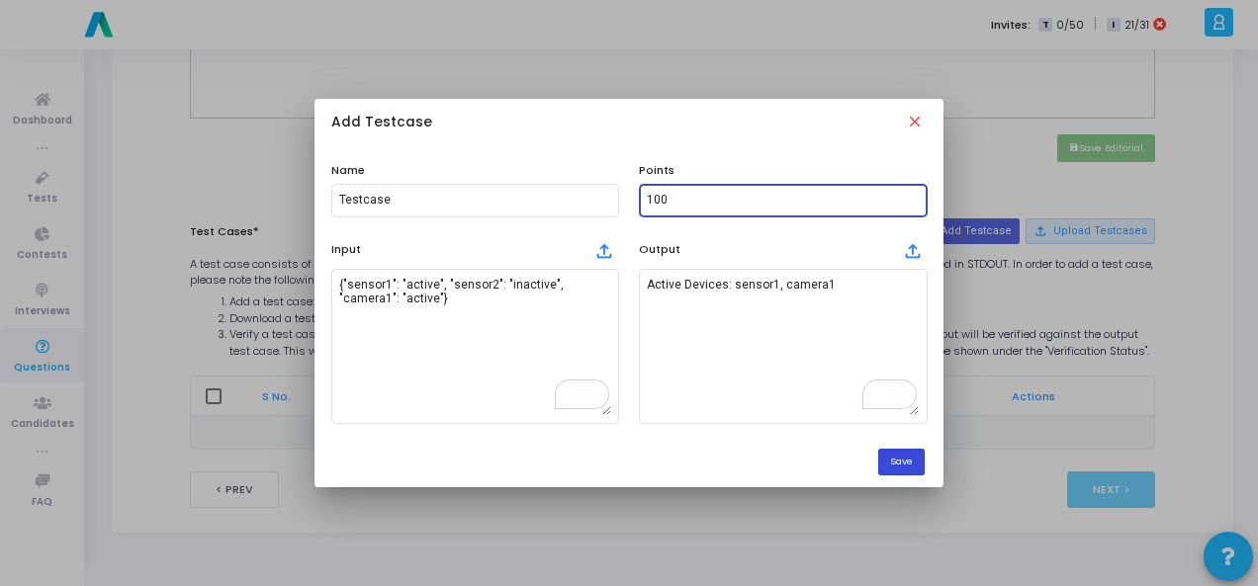
type input "100"
click at [896, 468] on button "Save" at bounding box center [901, 462] width 46 height 27
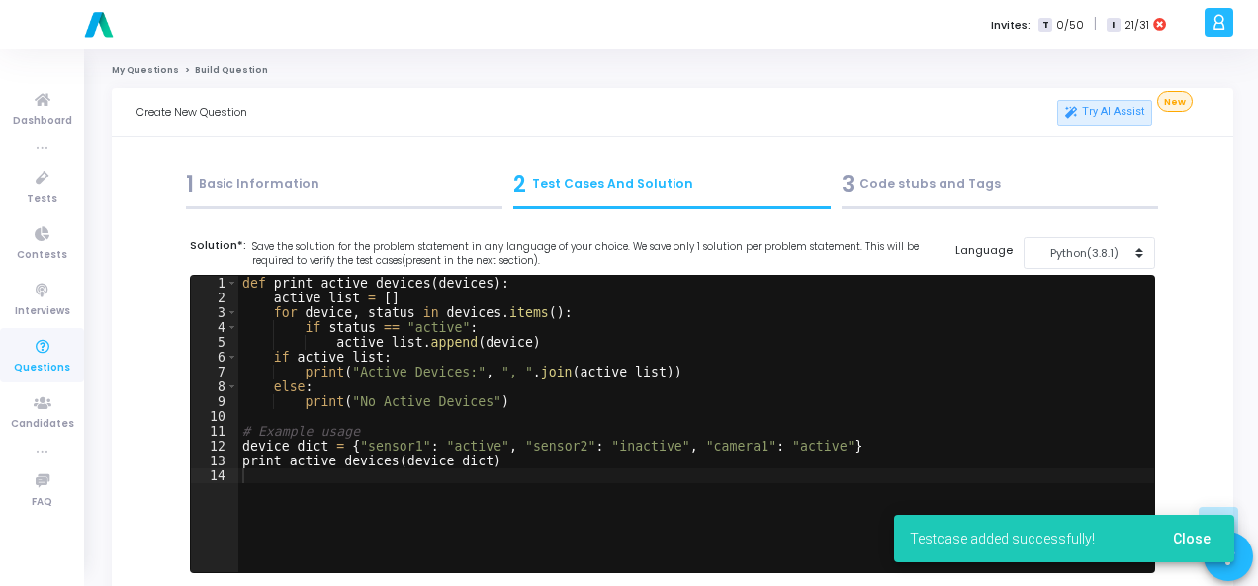
scroll to position [870, 0]
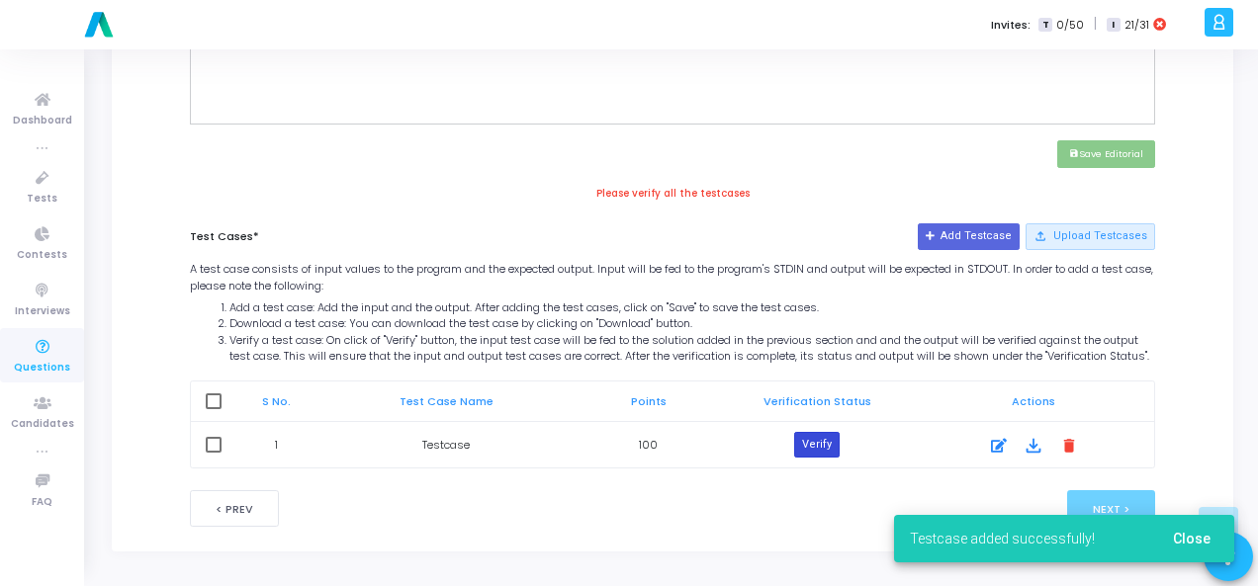
click at [809, 442] on button "Verify" at bounding box center [816, 445] width 45 height 26
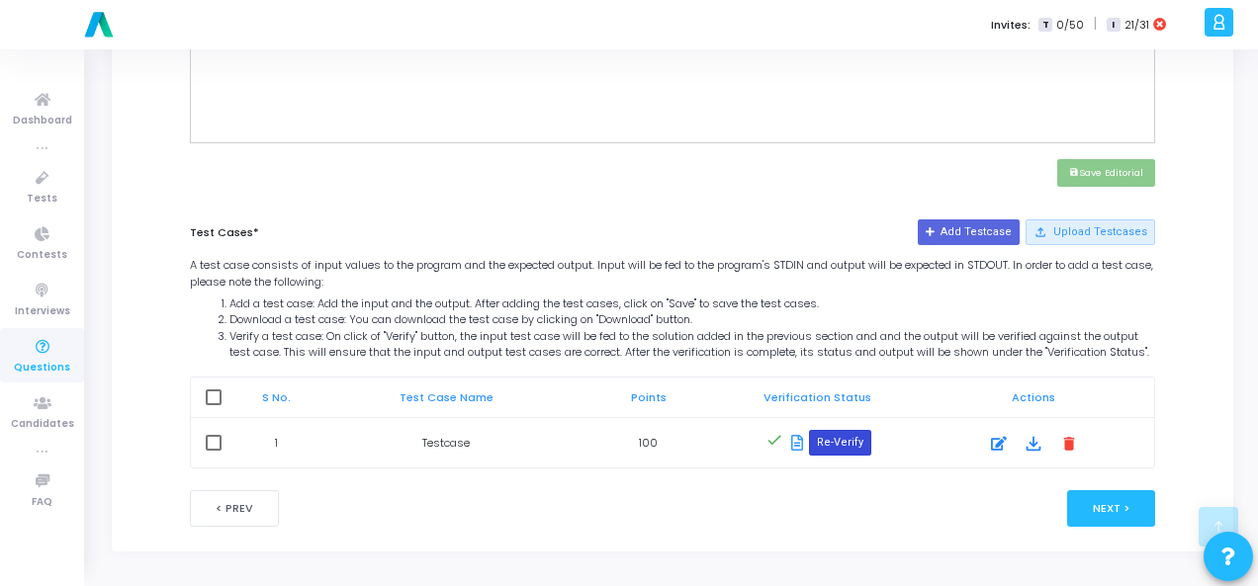
scroll to position [857, 0]
click at [1145, 501] on button "Next >" at bounding box center [1111, 508] width 88 height 37
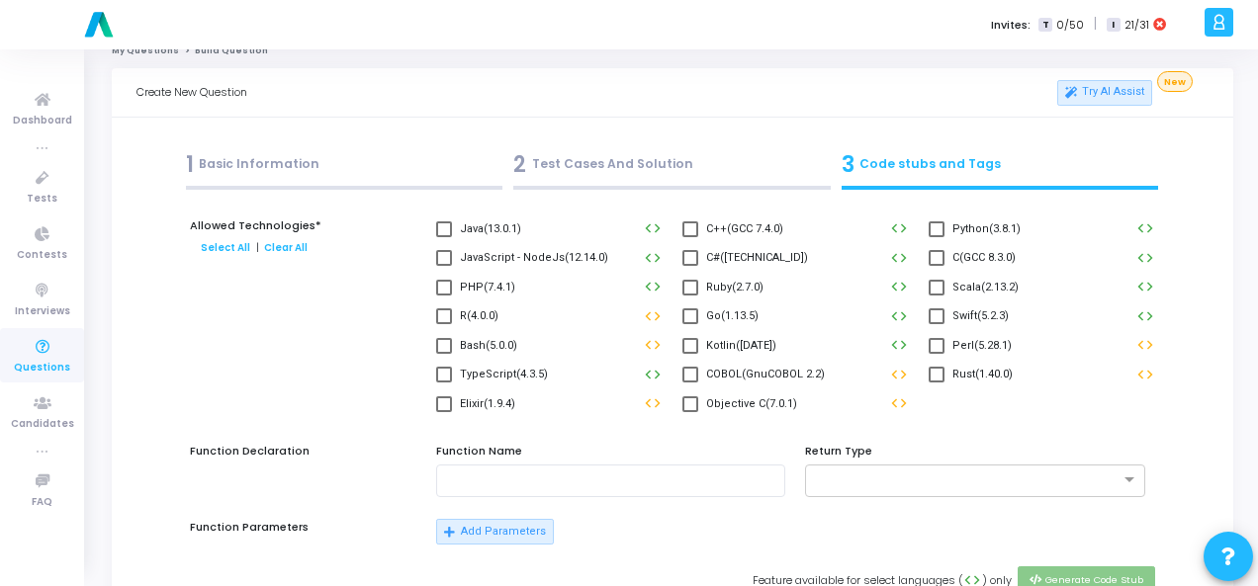
scroll to position [0, 0]
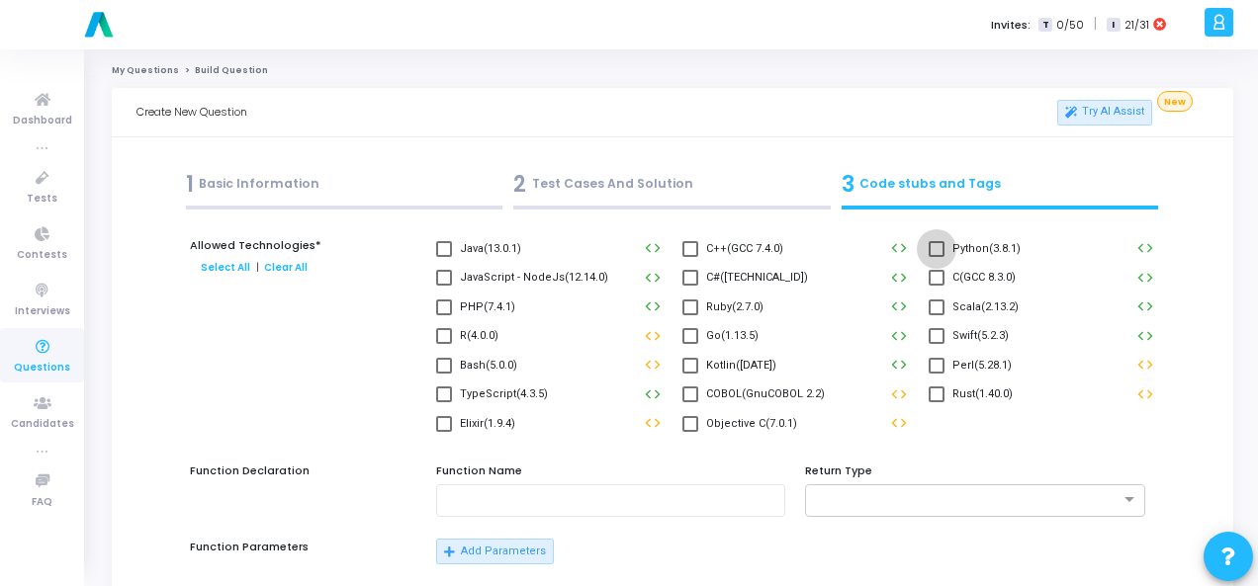
click at [943, 245] on span at bounding box center [936, 249] width 16 height 16
click at [936, 257] on input "Python(3.8.1)" at bounding box center [935, 257] width 1 height 1
checkbox input "true"
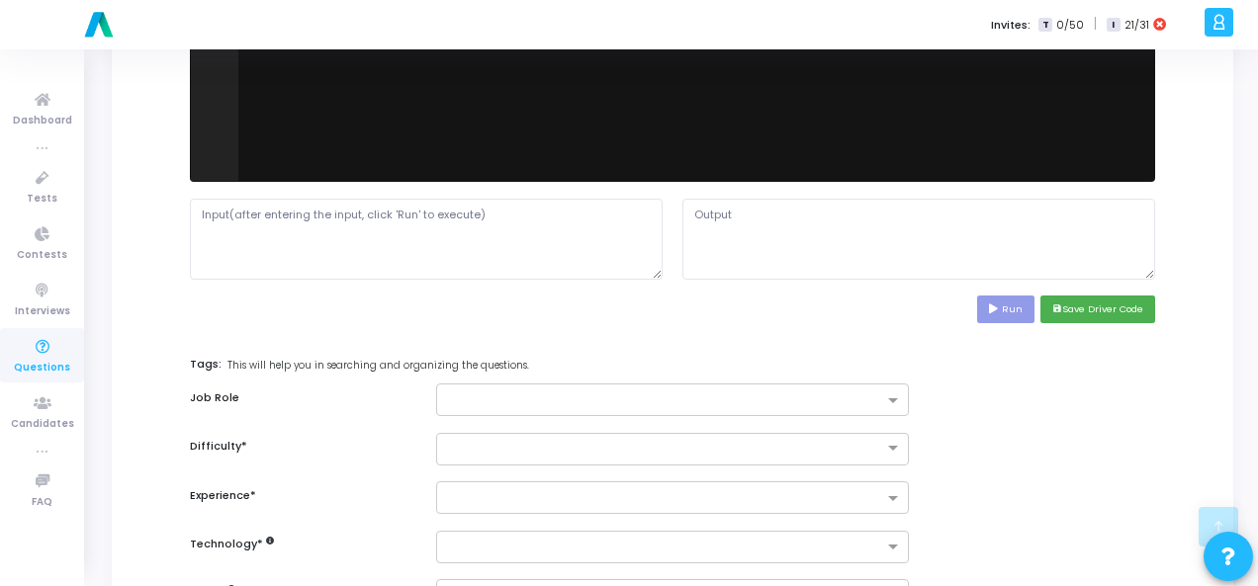
scroll to position [791, 0]
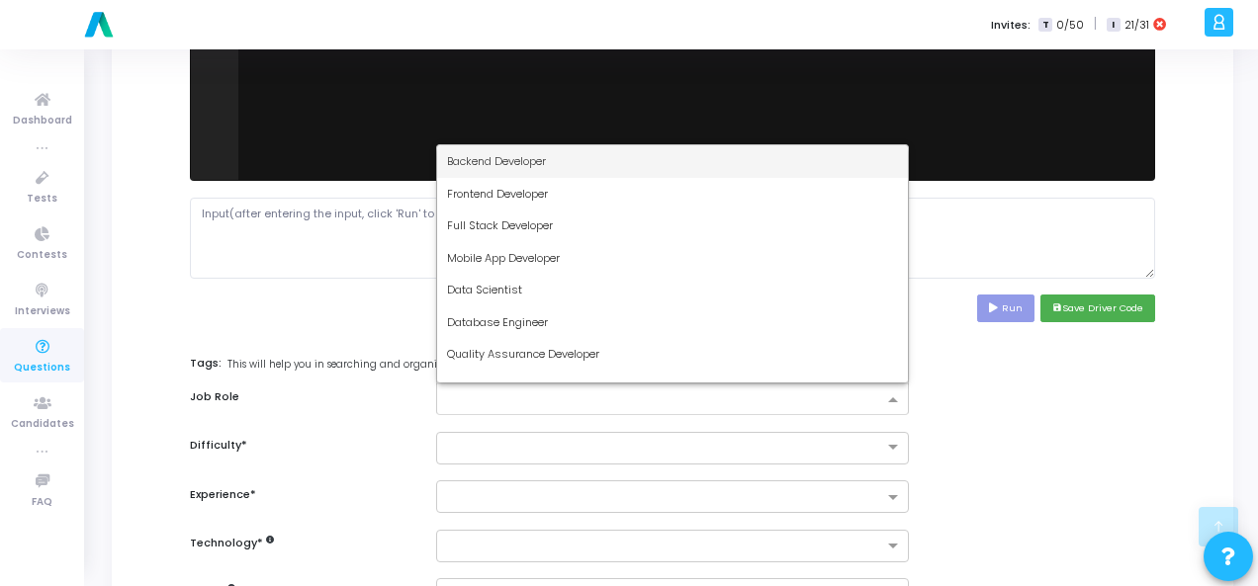
click at [889, 395] on span at bounding box center [895, 400] width 25 height 17
click at [765, 160] on div "Backend Developer" at bounding box center [672, 161] width 471 height 33
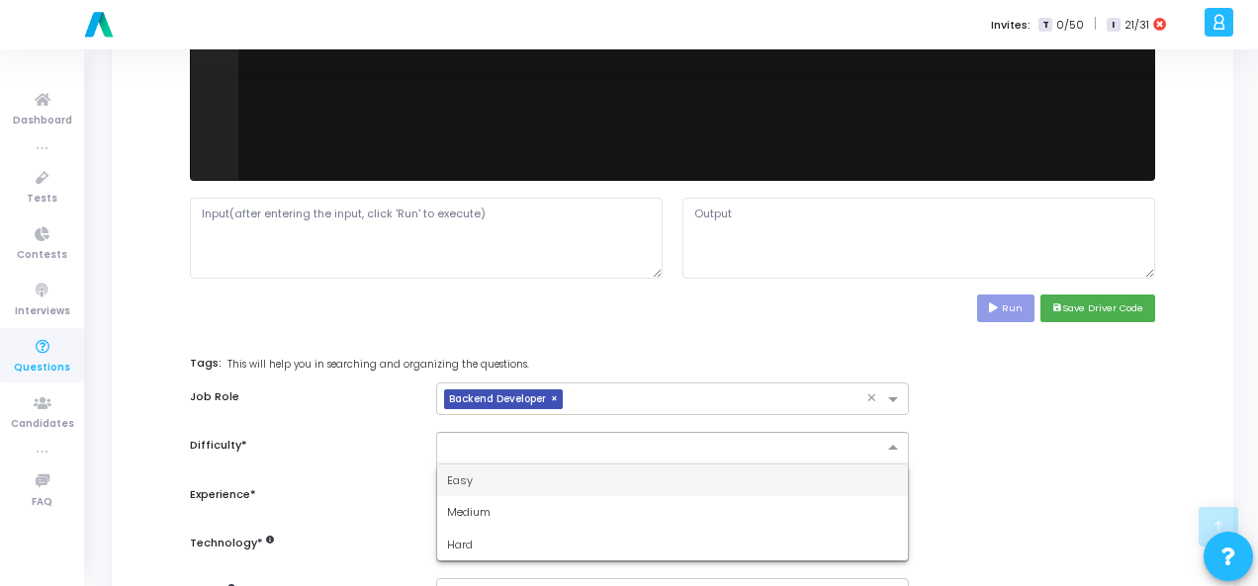
click at [892, 444] on span at bounding box center [895, 448] width 25 height 17
click at [807, 465] on div "Easy" at bounding box center [672, 481] width 471 height 33
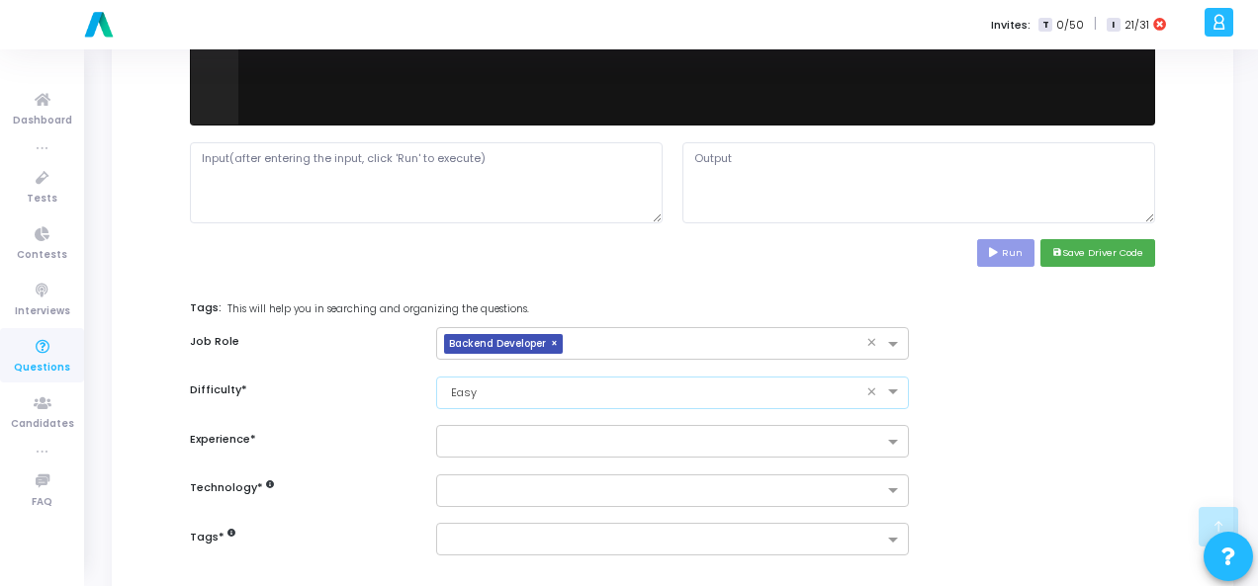
scroll to position [890, 0]
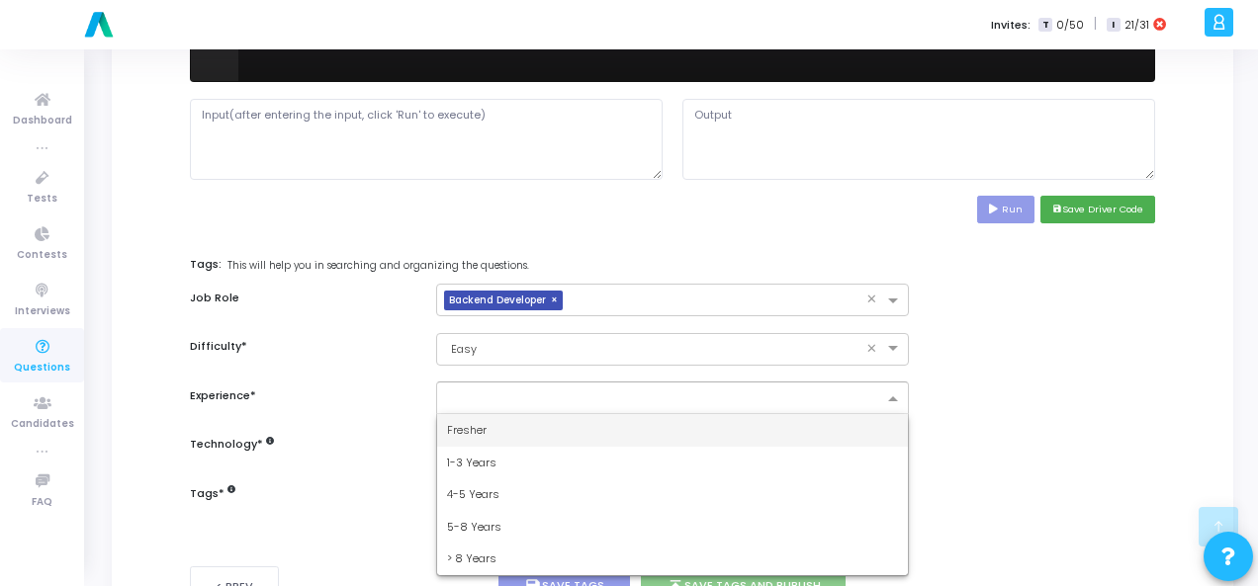
click at [888, 410] on ng-select "Fresher 1-3 Years 4-5 Years 5-8 Years > 8 Years" at bounding box center [672, 398] width 473 height 33
click at [782, 424] on div "Fresher" at bounding box center [672, 430] width 471 height 33
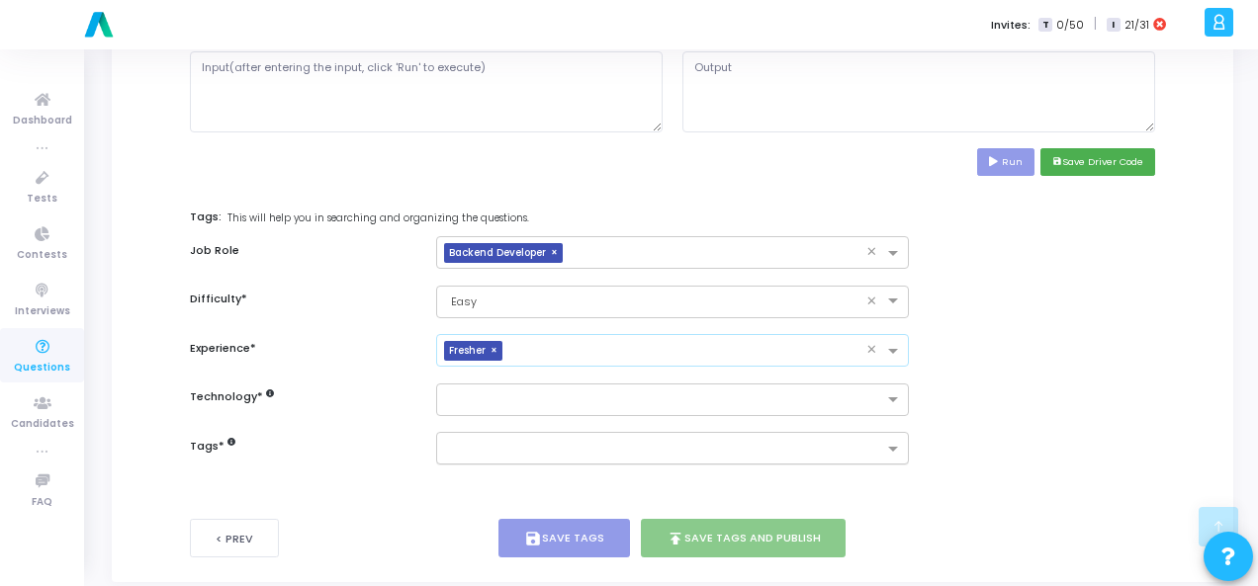
scroll to position [963, 0]
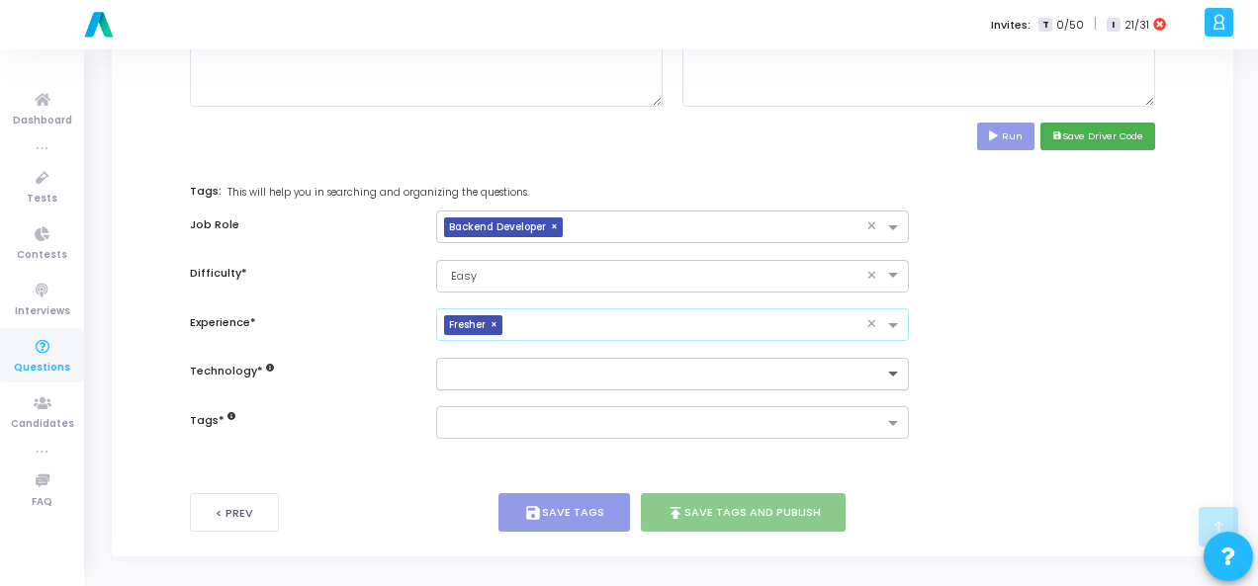
click at [893, 371] on span at bounding box center [895, 375] width 25 height 17
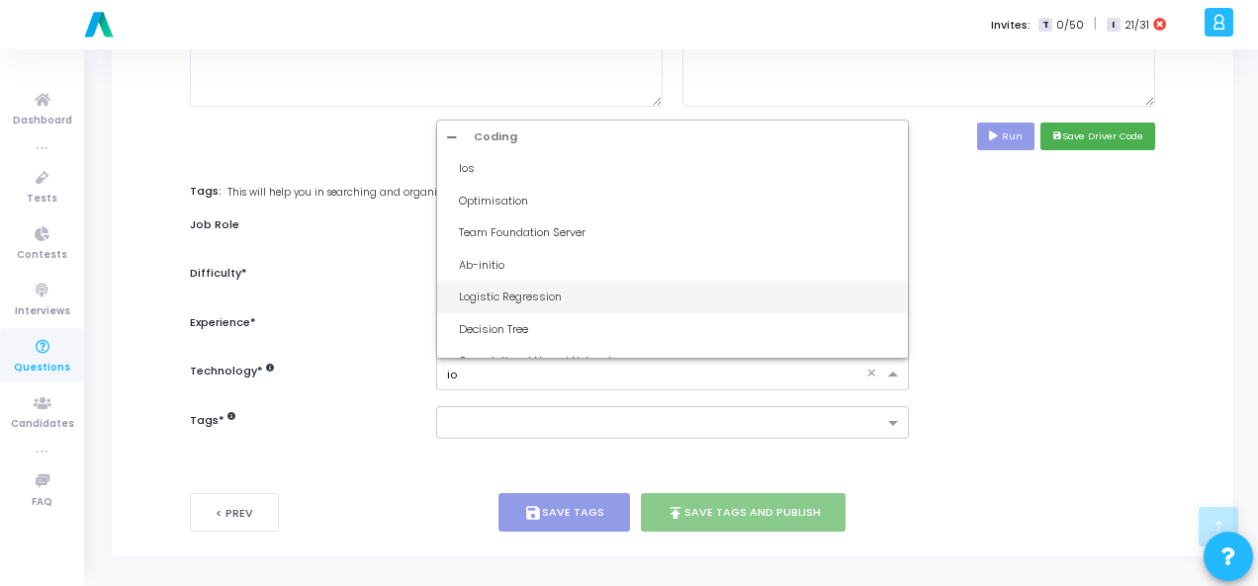
type input "iot"
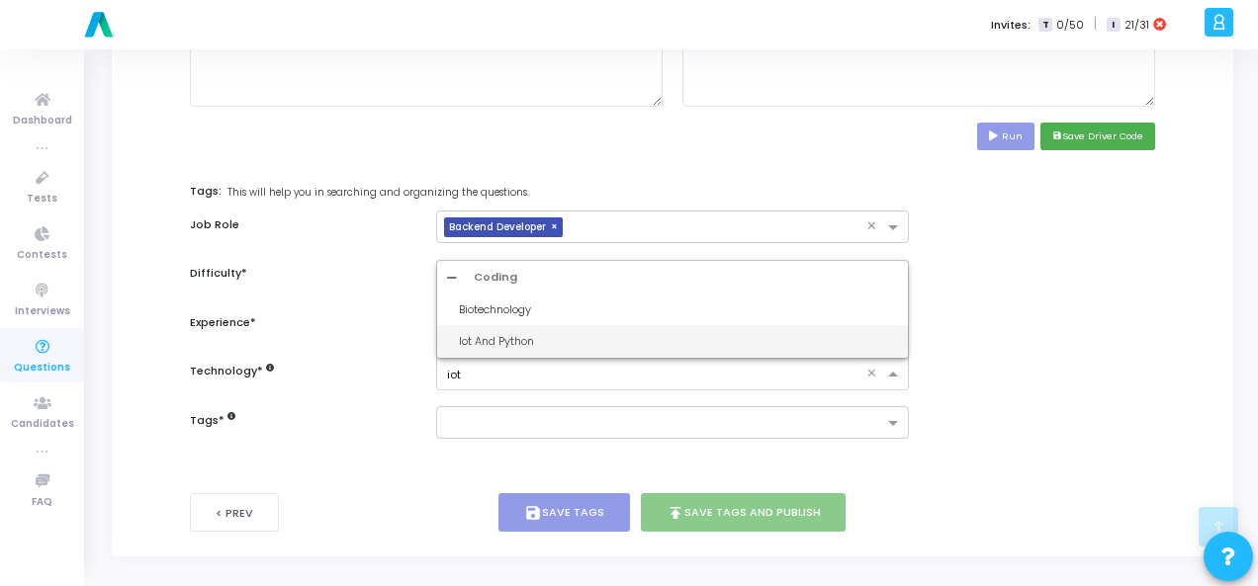
click at [734, 349] on div "Iot And Python" at bounding box center [672, 341] width 471 height 33
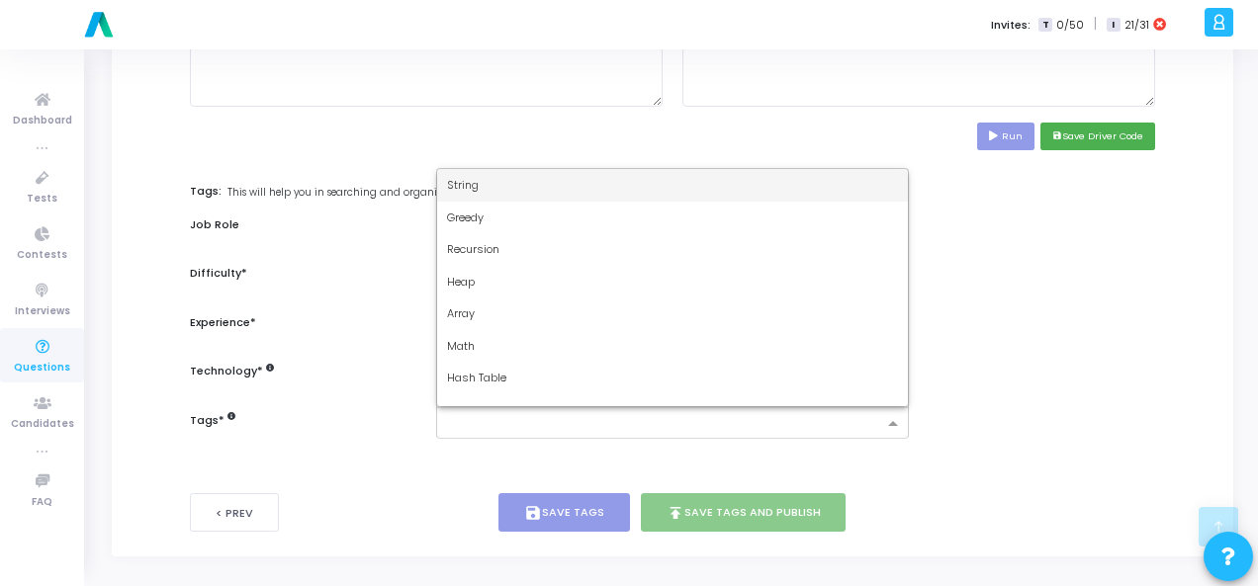
click at [740, 416] on input "text" at bounding box center [665, 424] width 436 height 17
type input "dy"
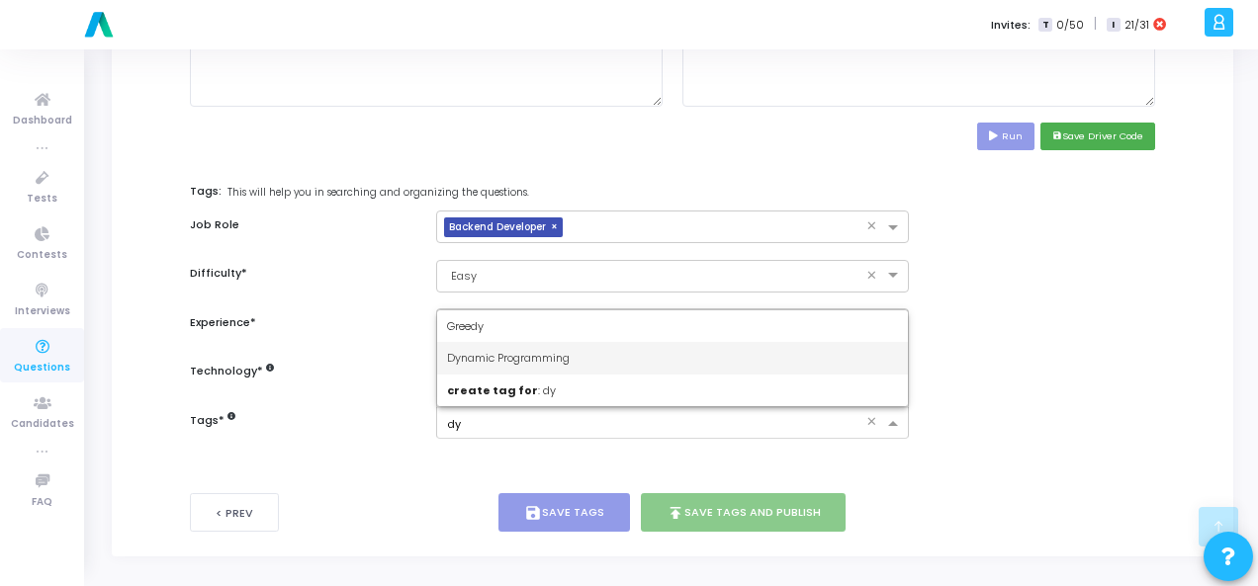
click at [726, 356] on div "Dynamic Programming" at bounding box center [672, 358] width 471 height 33
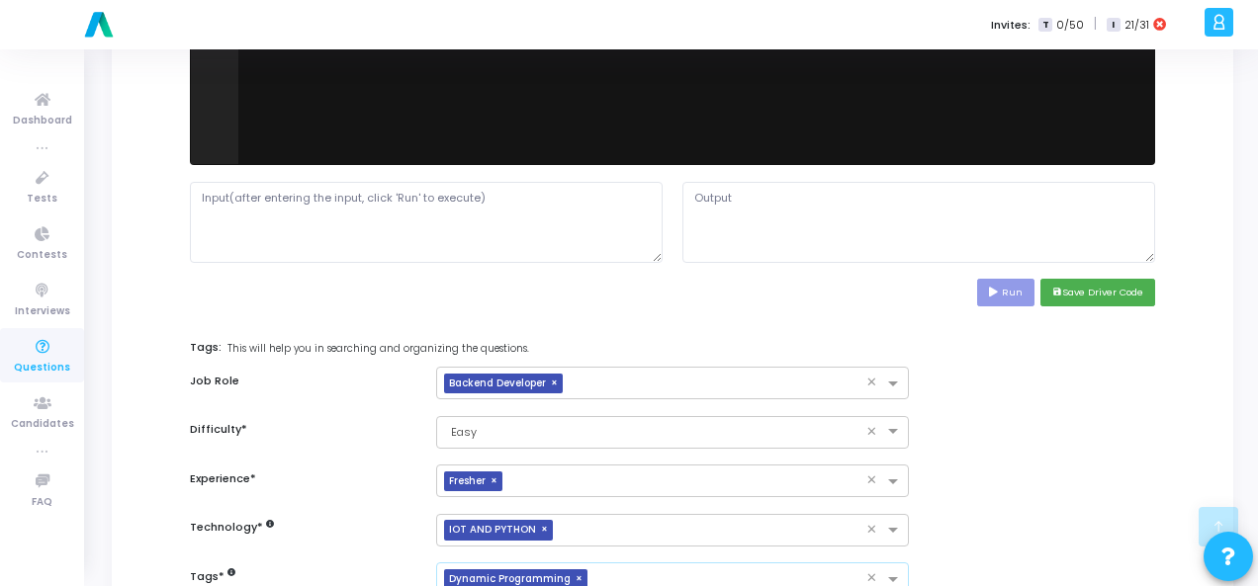
scroll to position [666, 0]
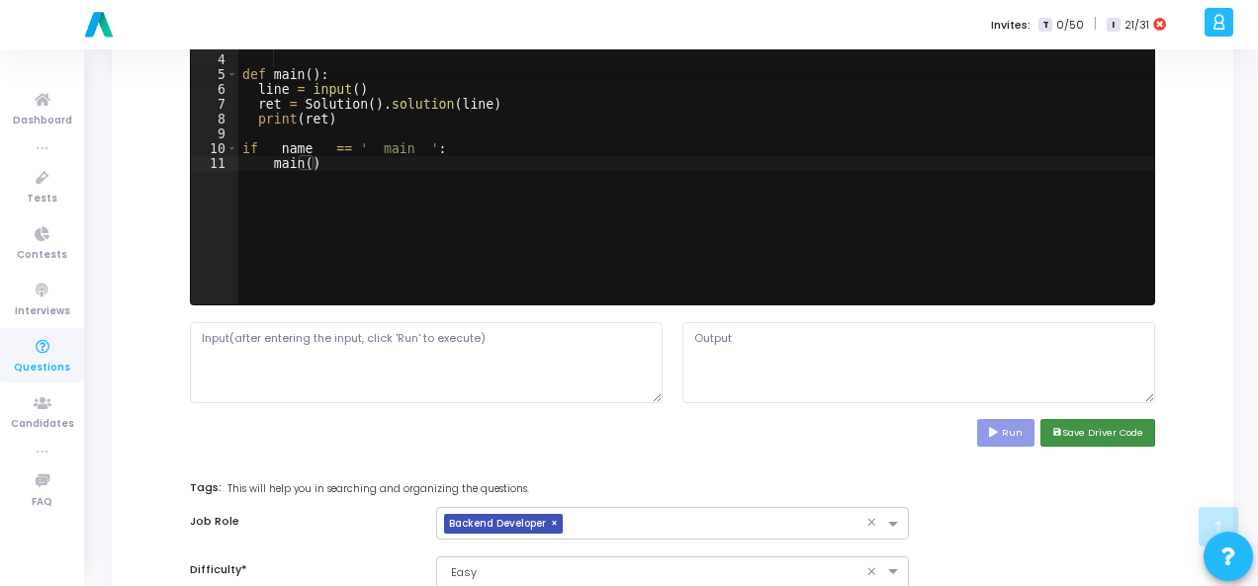
click at [1130, 425] on button "save Save Driver Code" at bounding box center [1097, 432] width 115 height 27
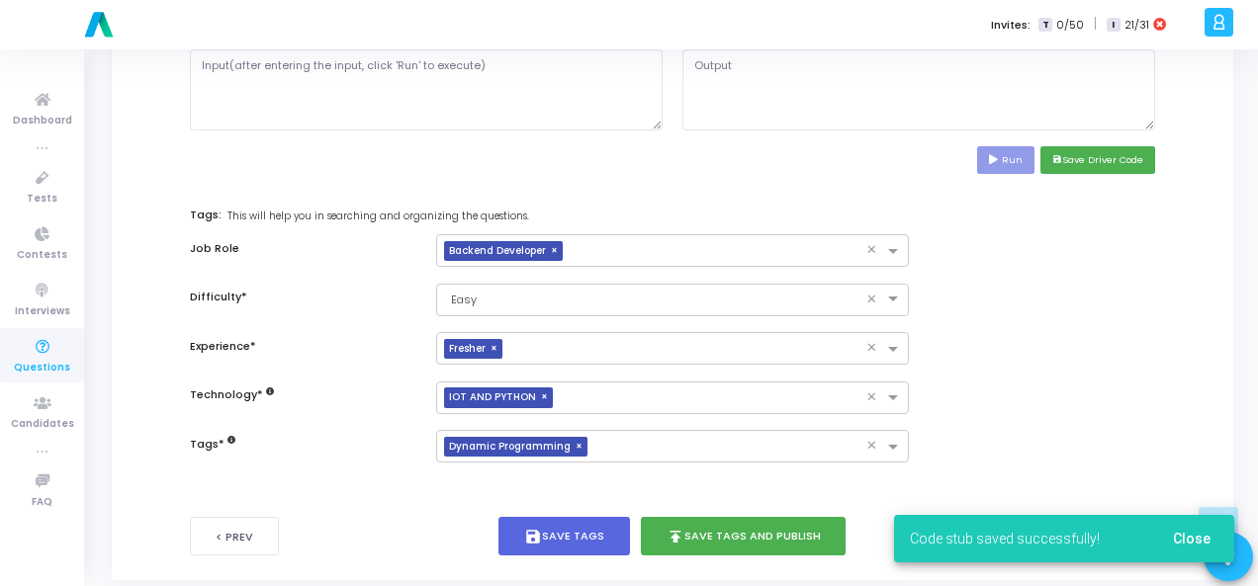
scroll to position [963, 0]
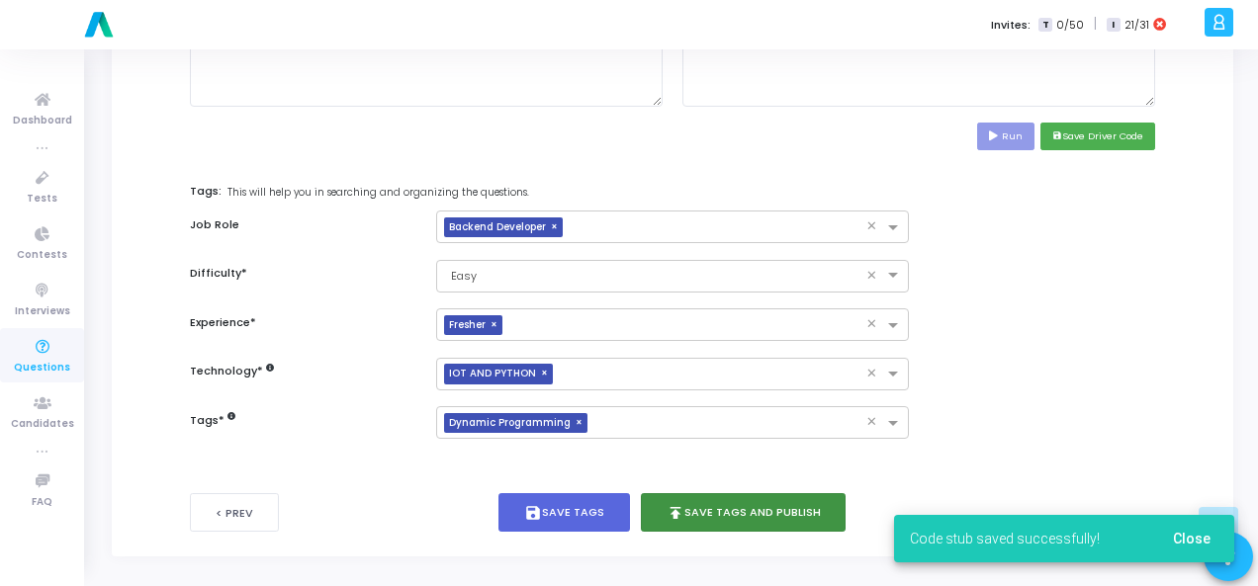
click at [740, 498] on button "publish Save Tags and Publish" at bounding box center [744, 512] width 206 height 39
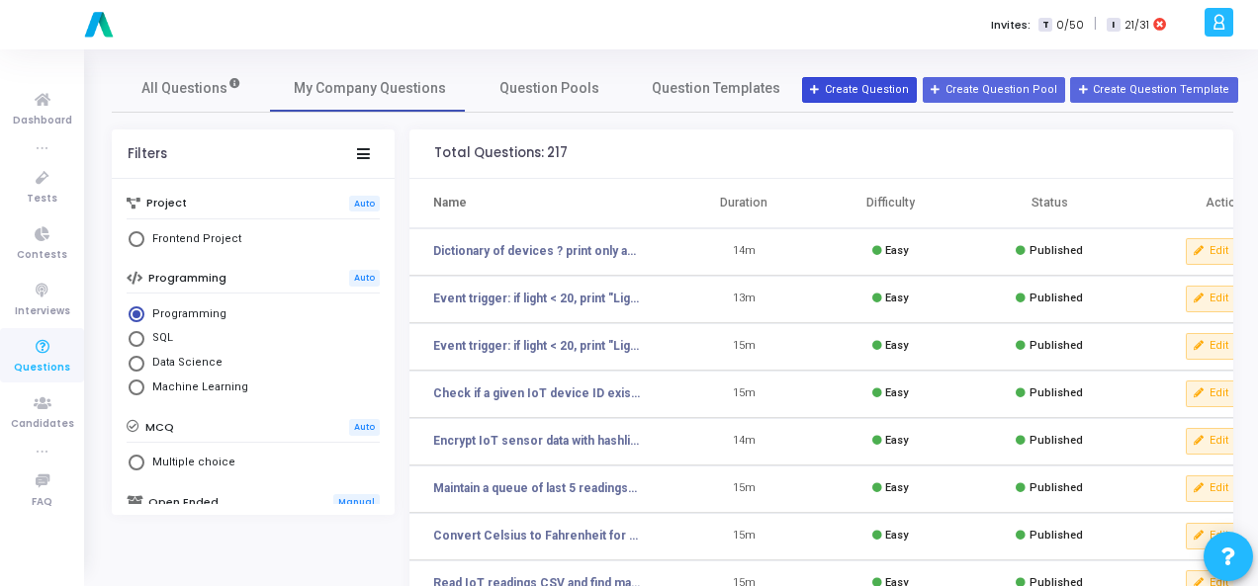
click at [868, 94] on button "Create Question" at bounding box center [859, 90] width 115 height 26
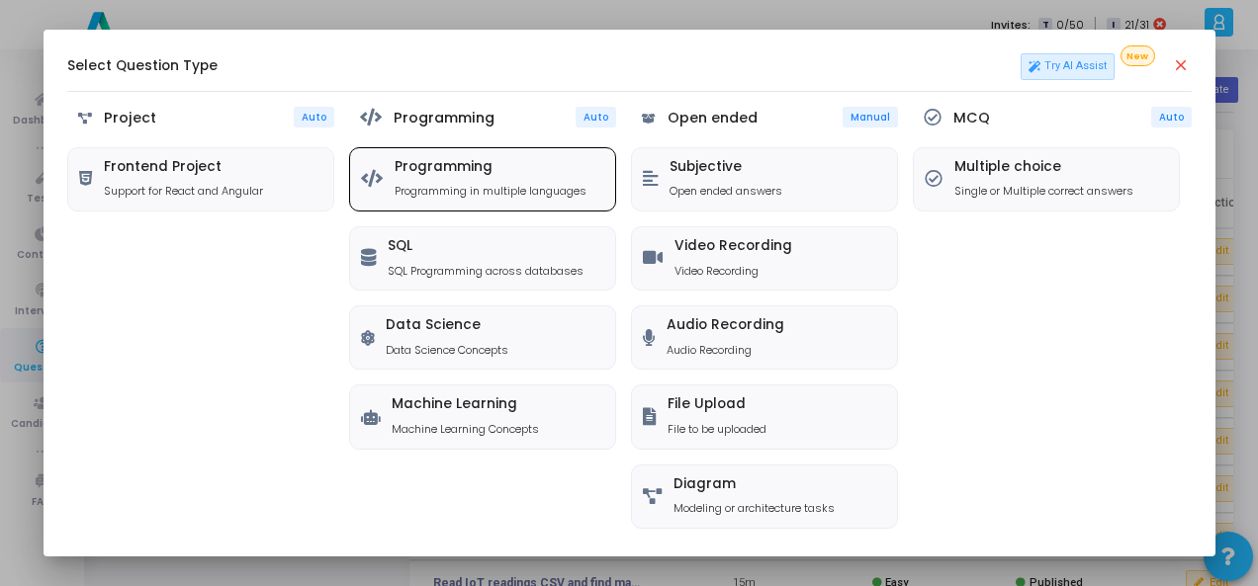
click at [396, 181] on div "Programming Programming in multiple languages" at bounding box center [490, 179] width 192 height 41
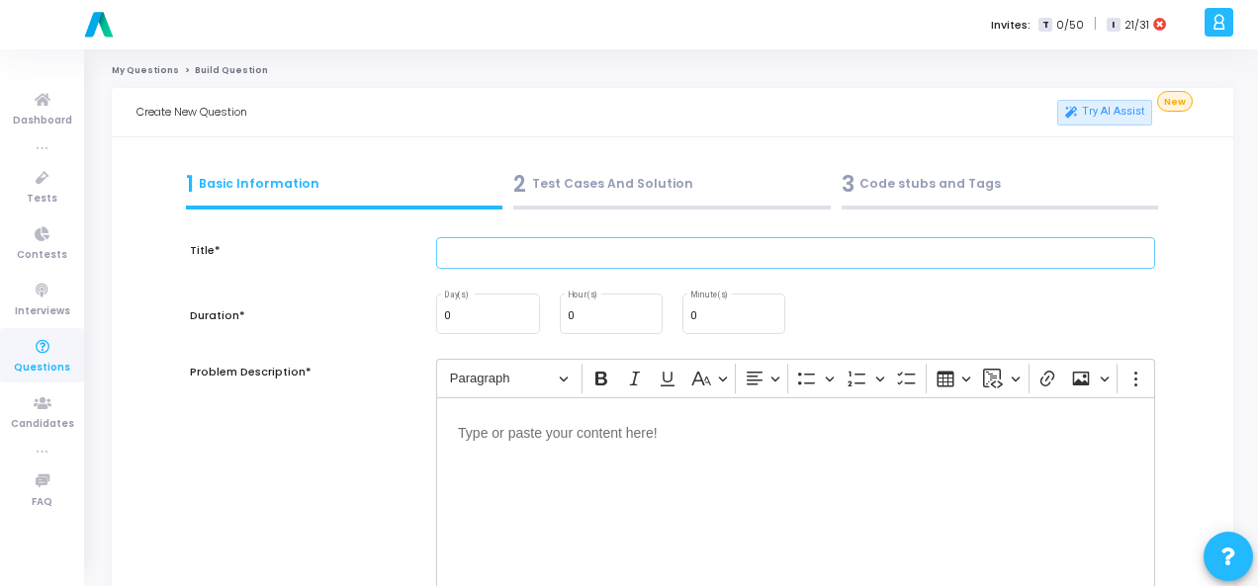
click at [573, 252] on input "text" at bounding box center [795, 253] width 719 height 33
paste input "Q95. Calculate packet loss % from sent vs received messages."
click at [477, 250] on input "Q95. Calculate packet loss % from sent vs received messages." at bounding box center [795, 253] width 719 height 33
type input "Calculate packet loss % from sent vs received messages."
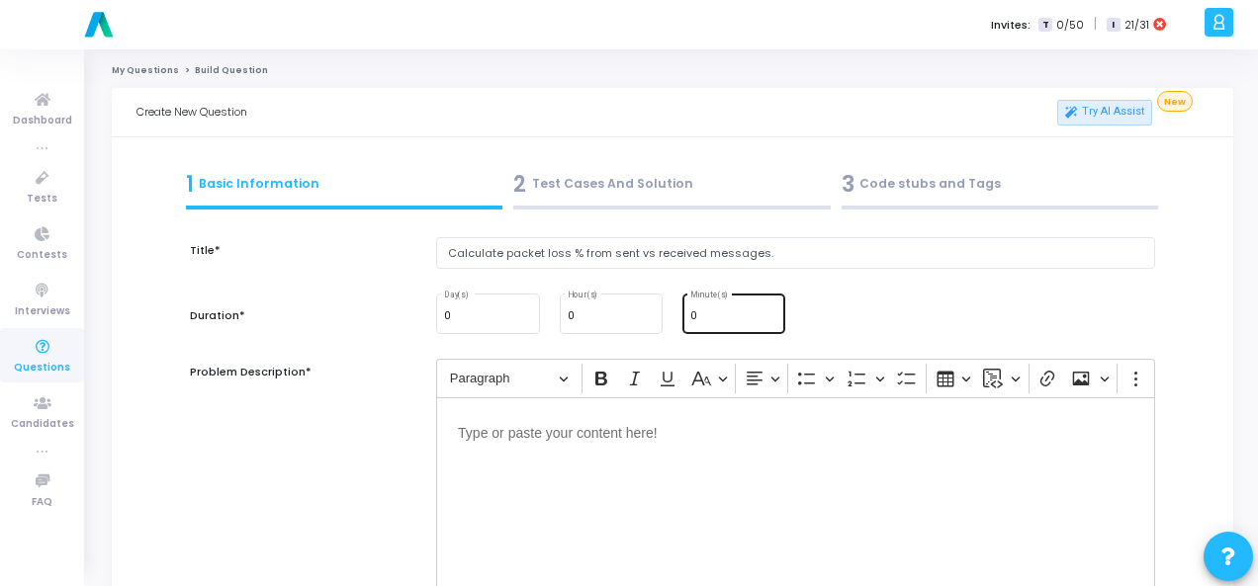
click at [700, 316] on input "0" at bounding box center [733, 316] width 87 height 12
type input "15"
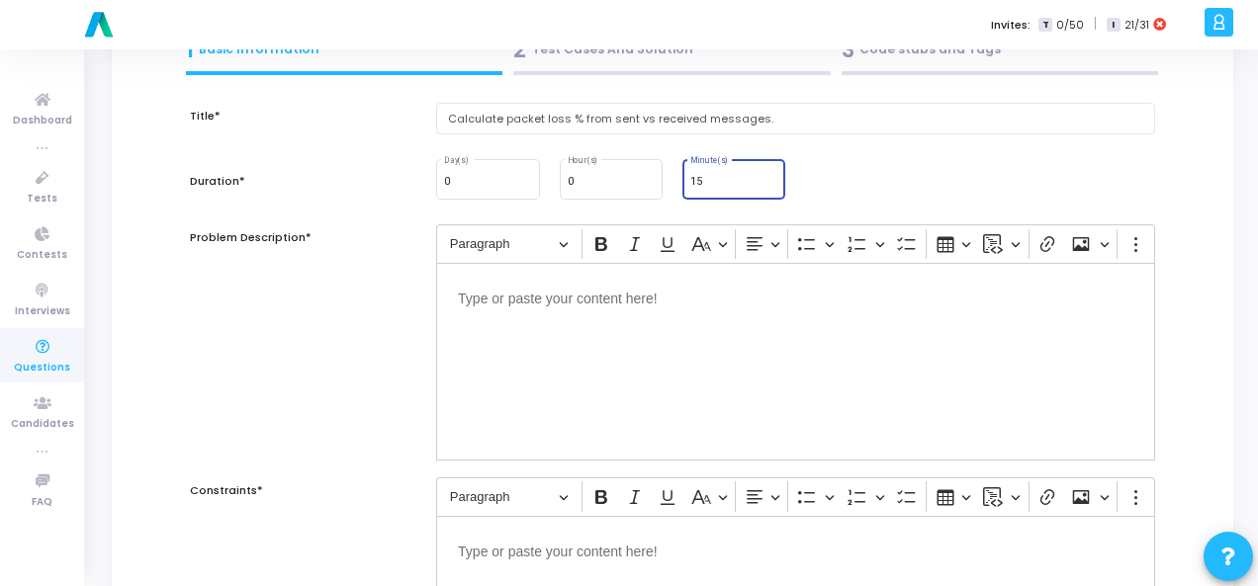
scroll to position [198, 0]
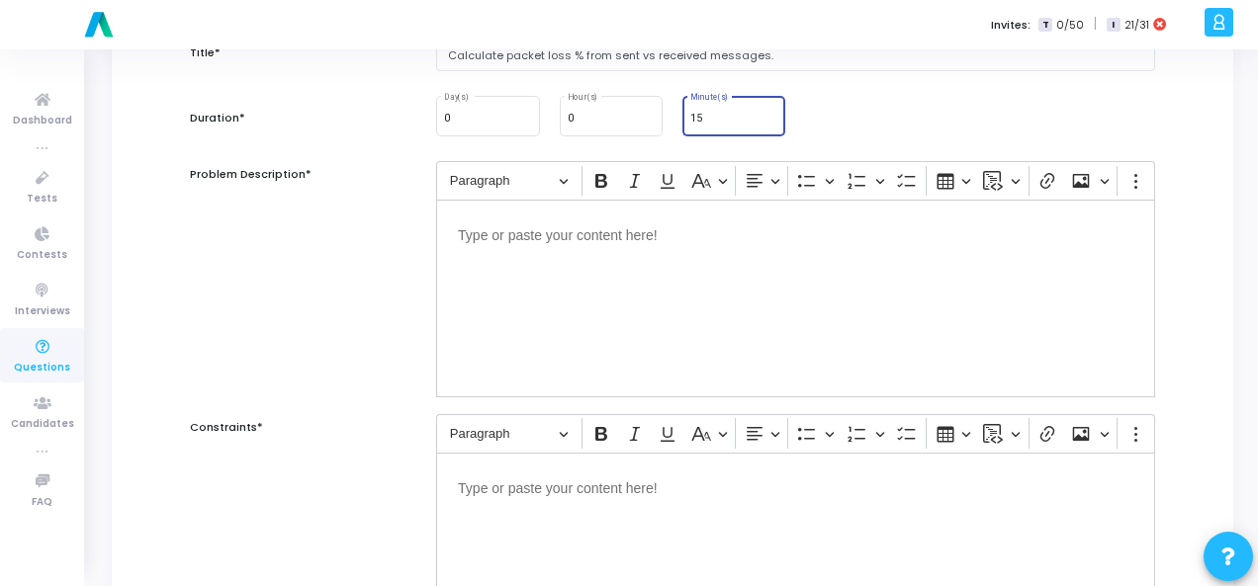
click at [599, 238] on p "Editor editing area: main" at bounding box center [795, 233] width 675 height 25
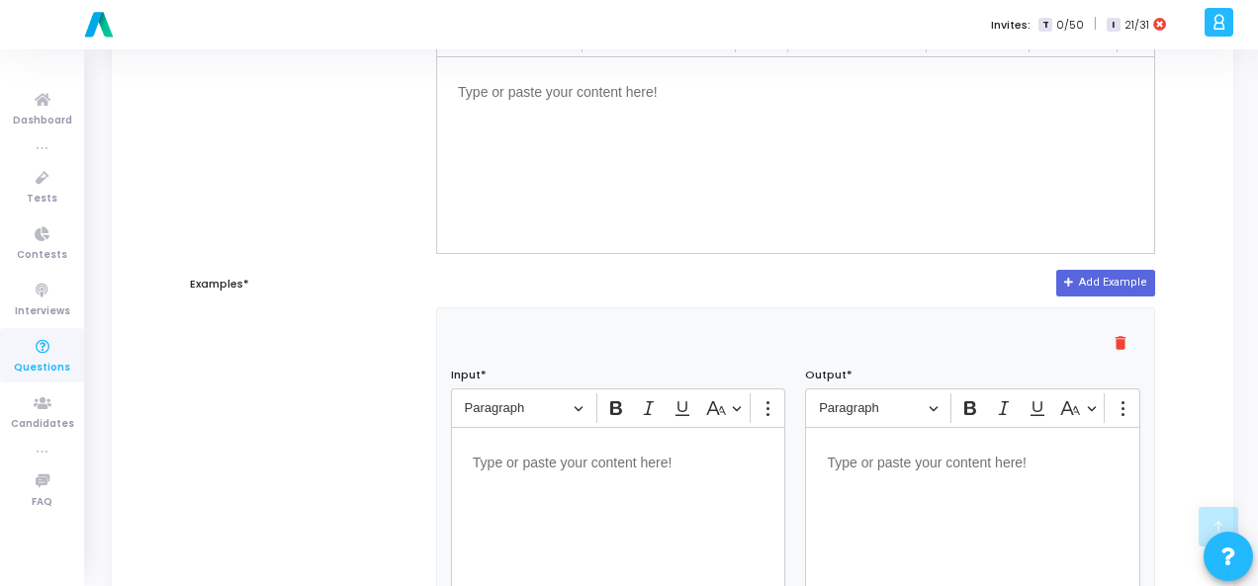
scroll to position [494, 0]
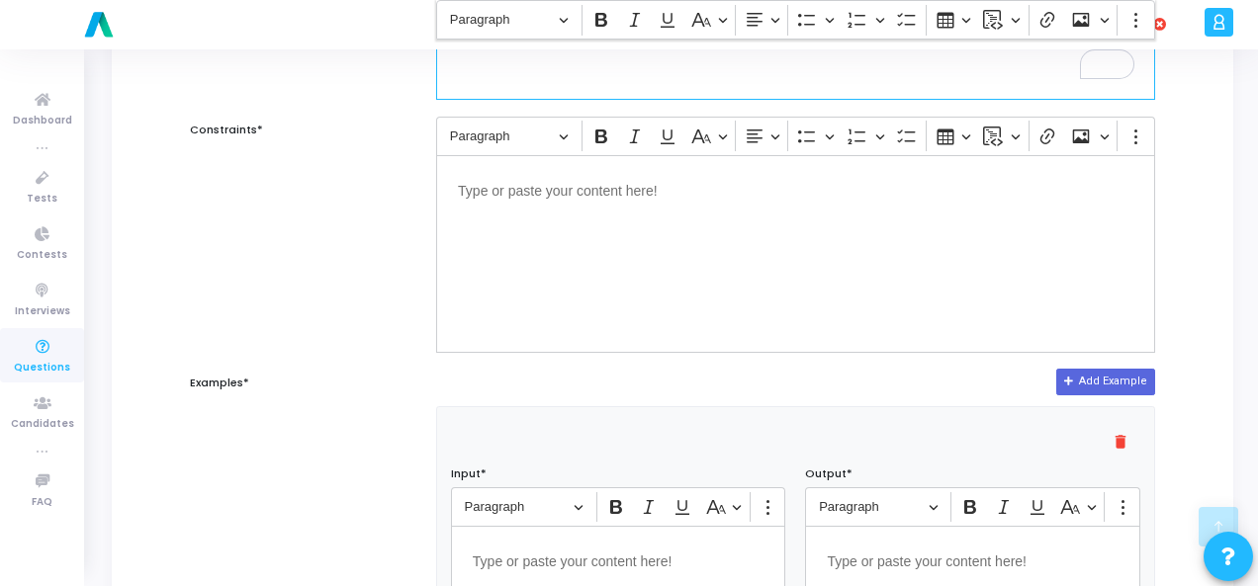
click at [595, 180] on p "Editor editing area: main" at bounding box center [795, 189] width 675 height 25
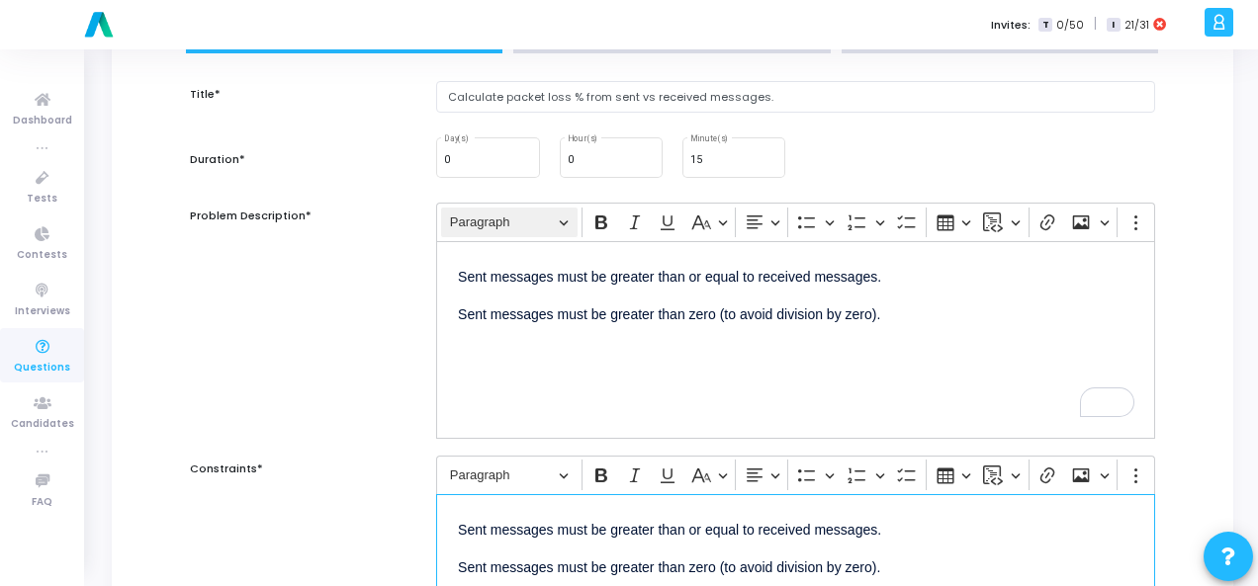
scroll to position [198, 0]
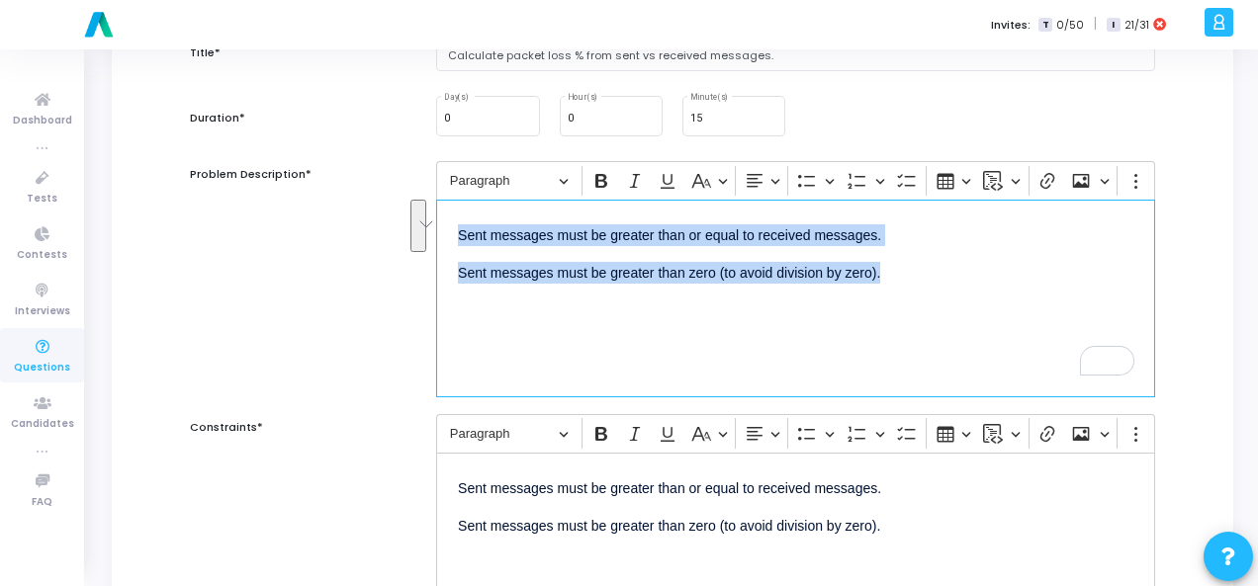
drag, startPoint x: 449, startPoint y: 231, endPoint x: 956, endPoint y: 305, distance: 512.6
click at [956, 305] on div "Sent messages must be greater than or equal to received messages. Sent messages…" at bounding box center [795, 299] width 719 height 198
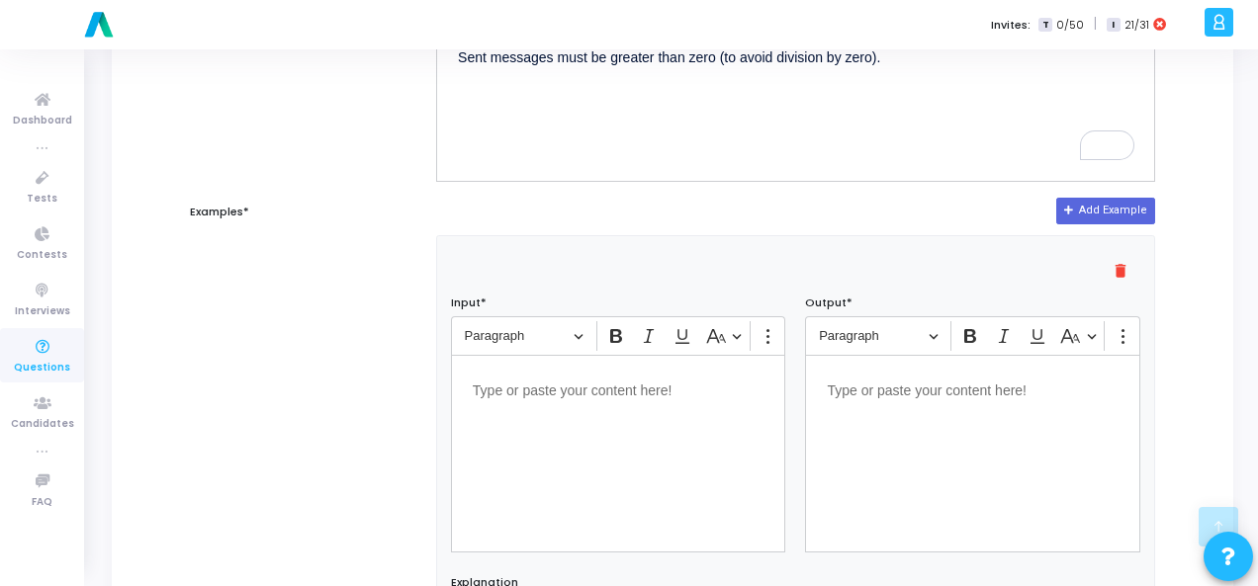
scroll to position [791, 0]
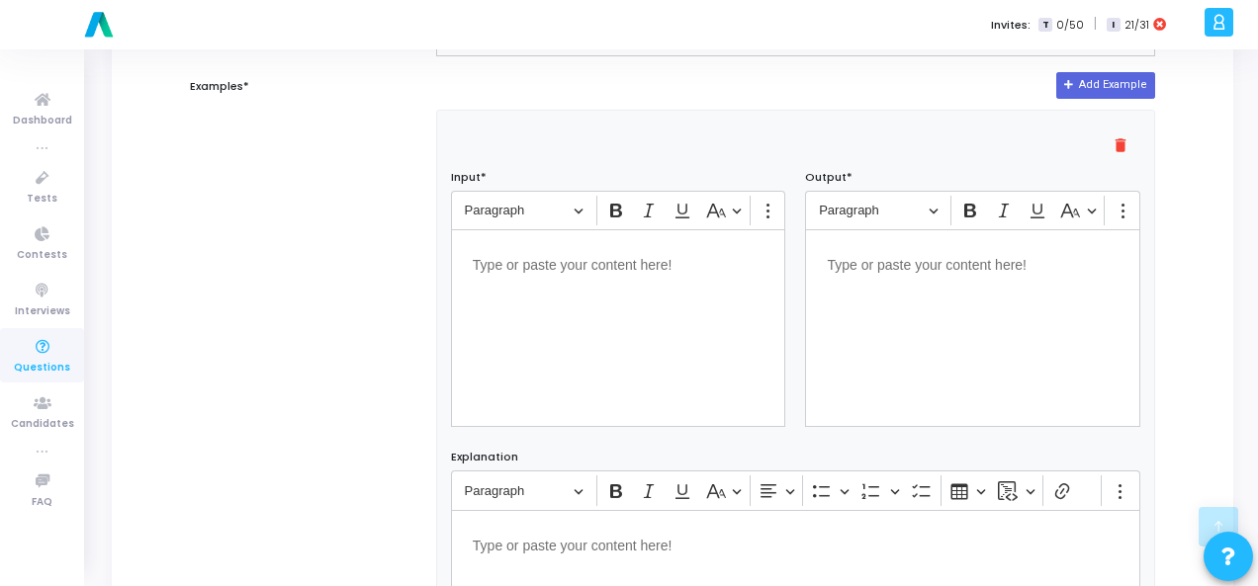
click at [536, 266] on p "Editor editing area: main" at bounding box center [619, 263] width 292 height 25
click at [915, 275] on div "Editor editing area: main" at bounding box center [972, 329] width 335 height 198
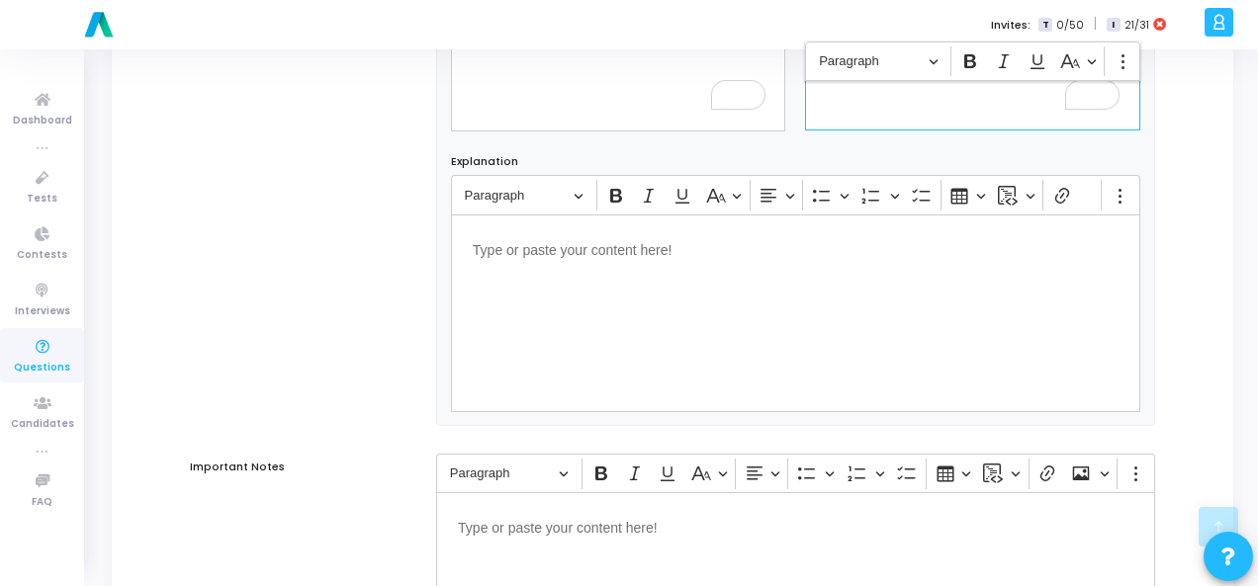
scroll to position [1343, 0]
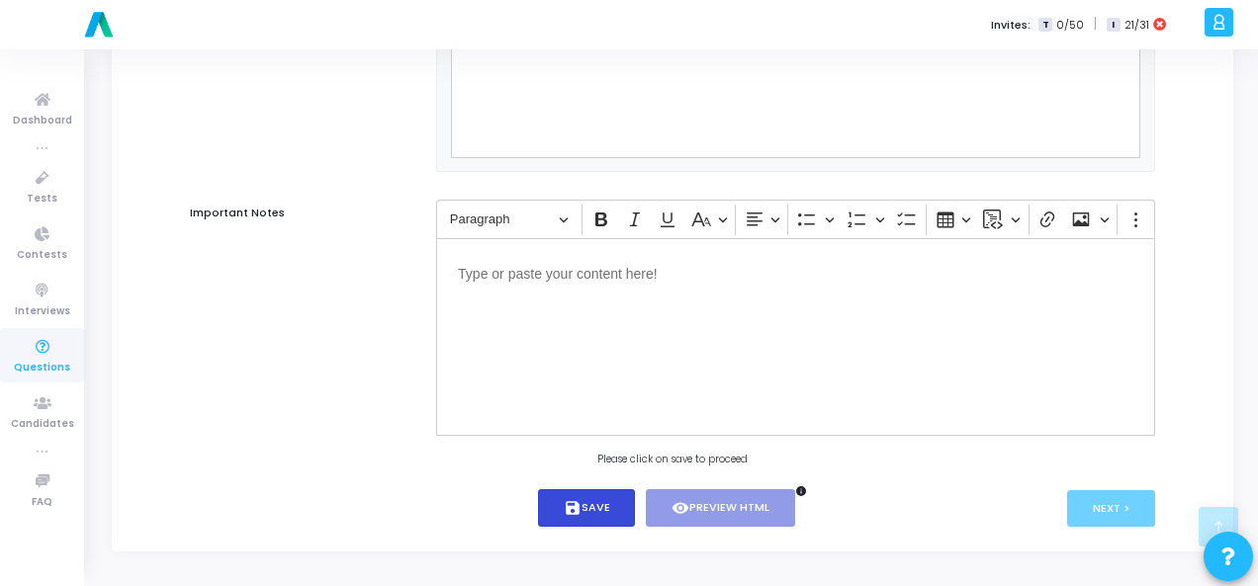
click at [609, 508] on button "save Save" at bounding box center [587, 508] width 98 height 39
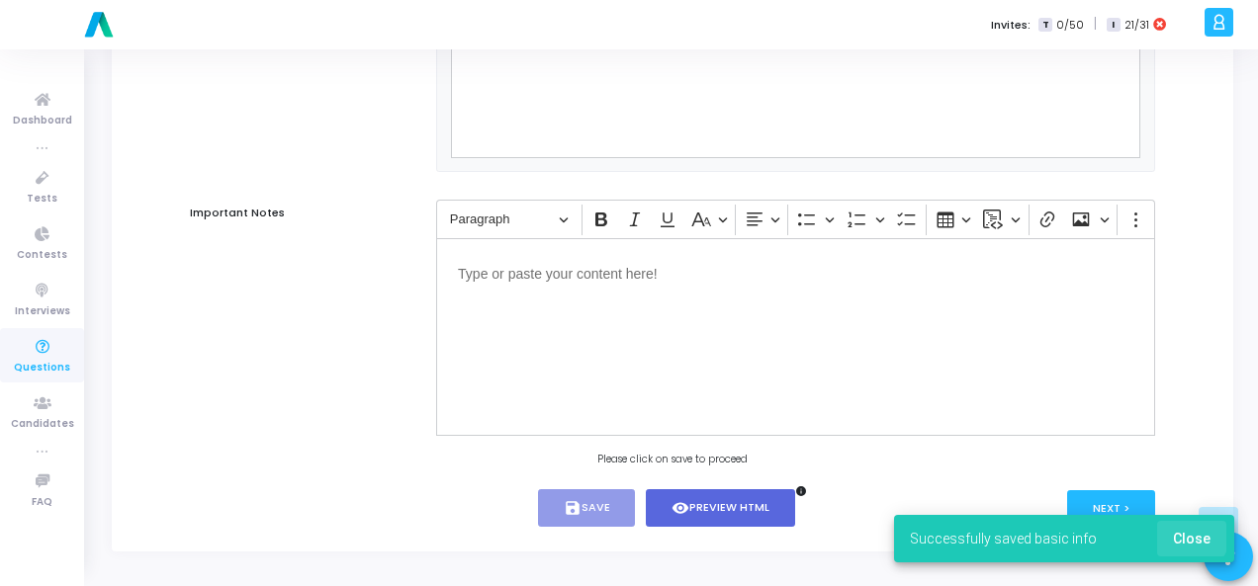
click at [1190, 533] on span "Close" at bounding box center [1192, 539] width 38 height 16
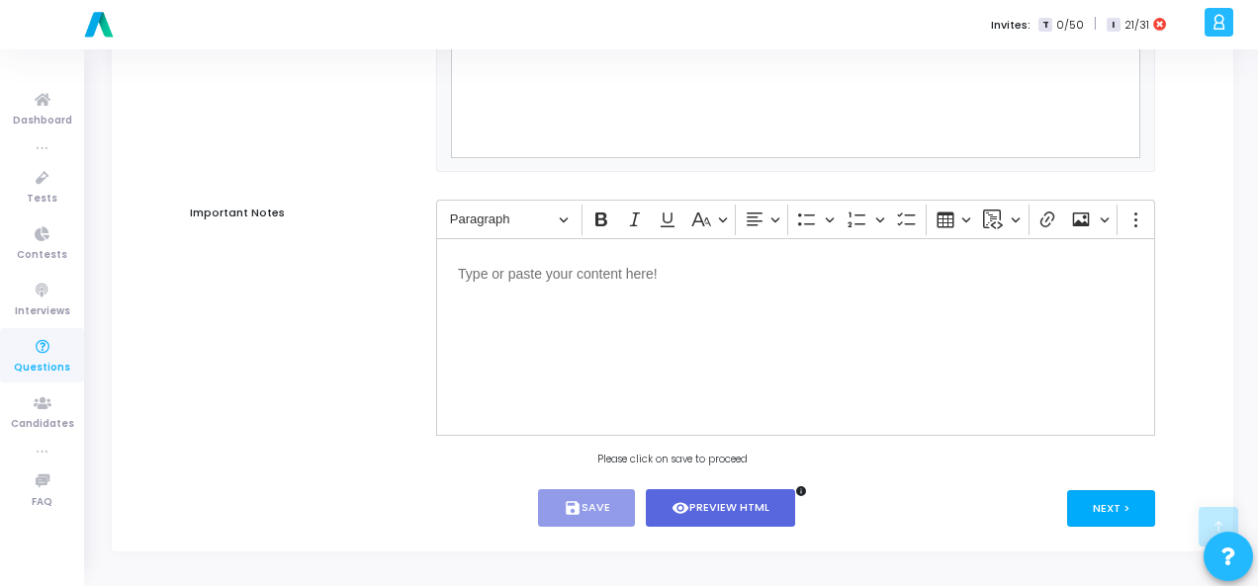
click at [1139, 499] on button "Next >" at bounding box center [1111, 508] width 88 height 37
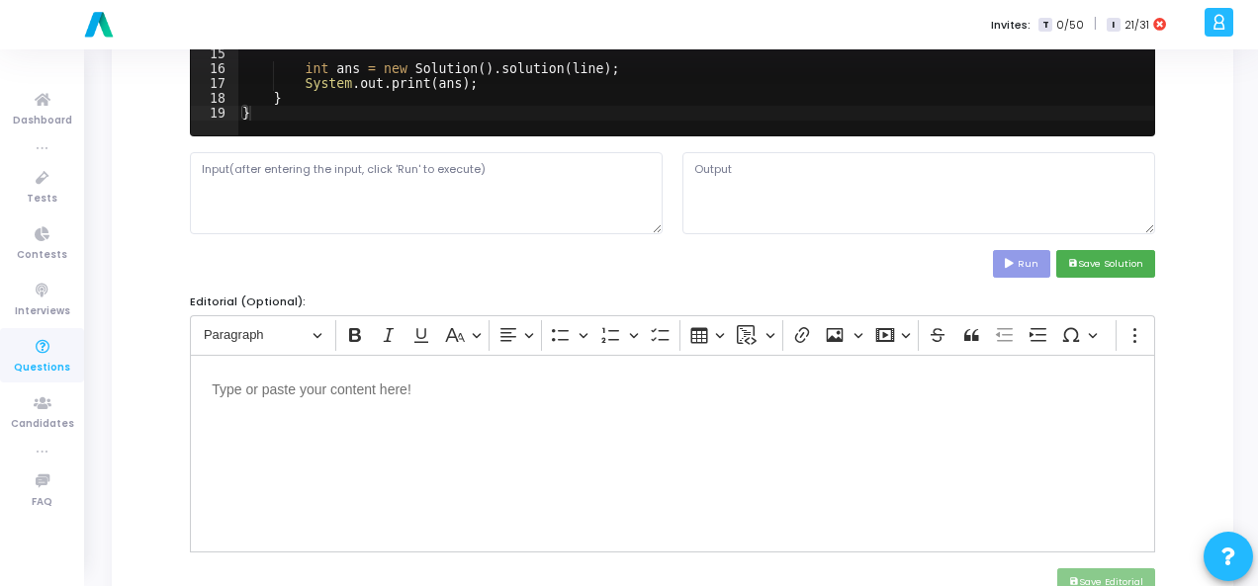
scroll to position [0, 0]
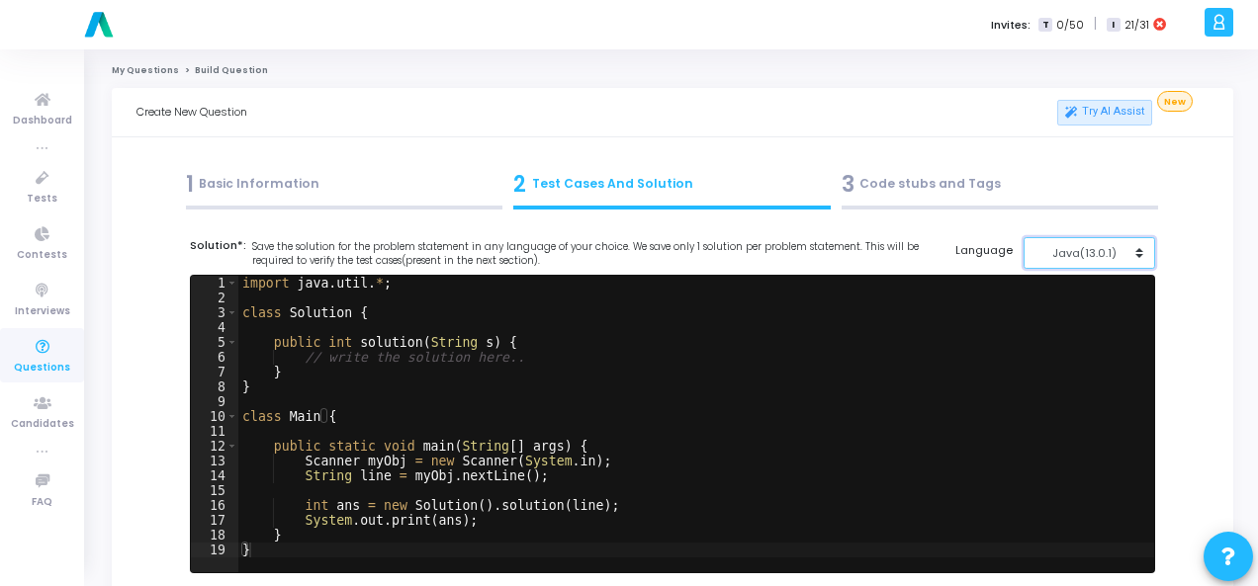
click at [1089, 258] on div "Java(13.0.1)" at bounding box center [1083, 253] width 97 height 17
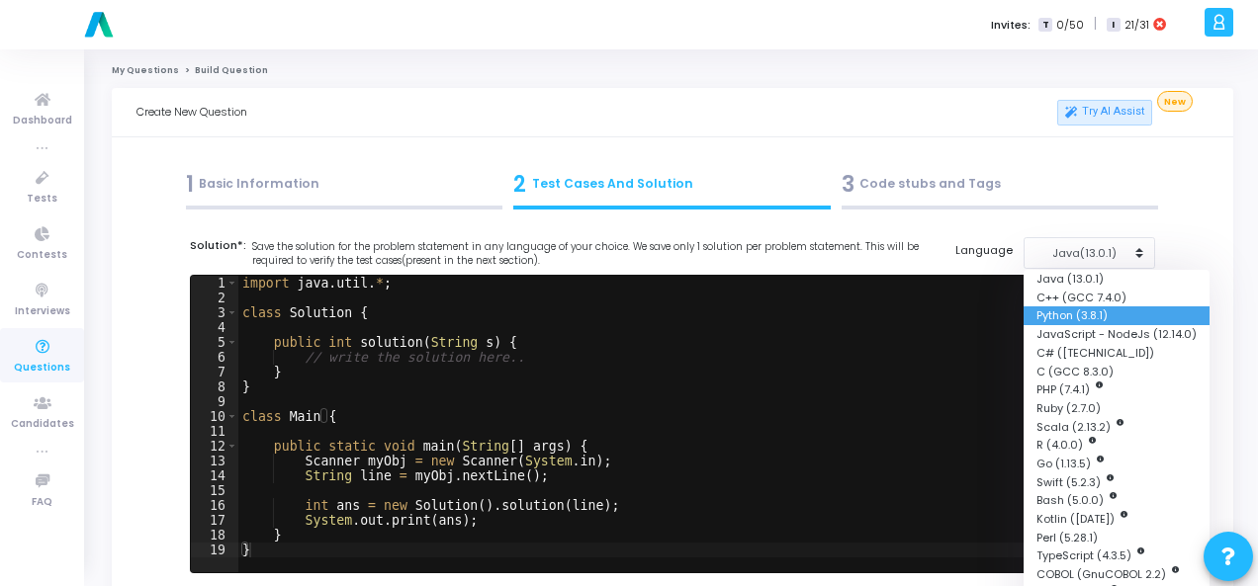
click at [1089, 307] on button "Python (3.8.1)" at bounding box center [1116, 315] width 186 height 19
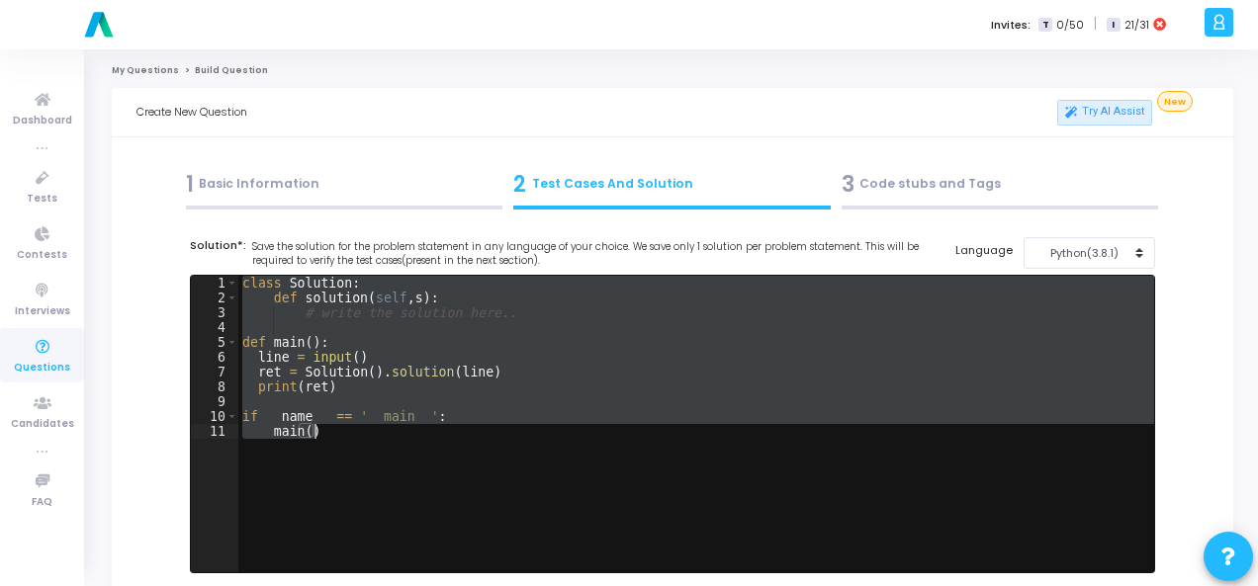
drag, startPoint x: 243, startPoint y: 282, endPoint x: 356, endPoint y: 442, distance: 195.8
click at [356, 442] on div "class Solution : def solution ( self , s ) : # write the solution here.. def ma…" at bounding box center [695, 439] width 915 height 326
type textarea "if __name__ == '__main__': main()"
paste textarea
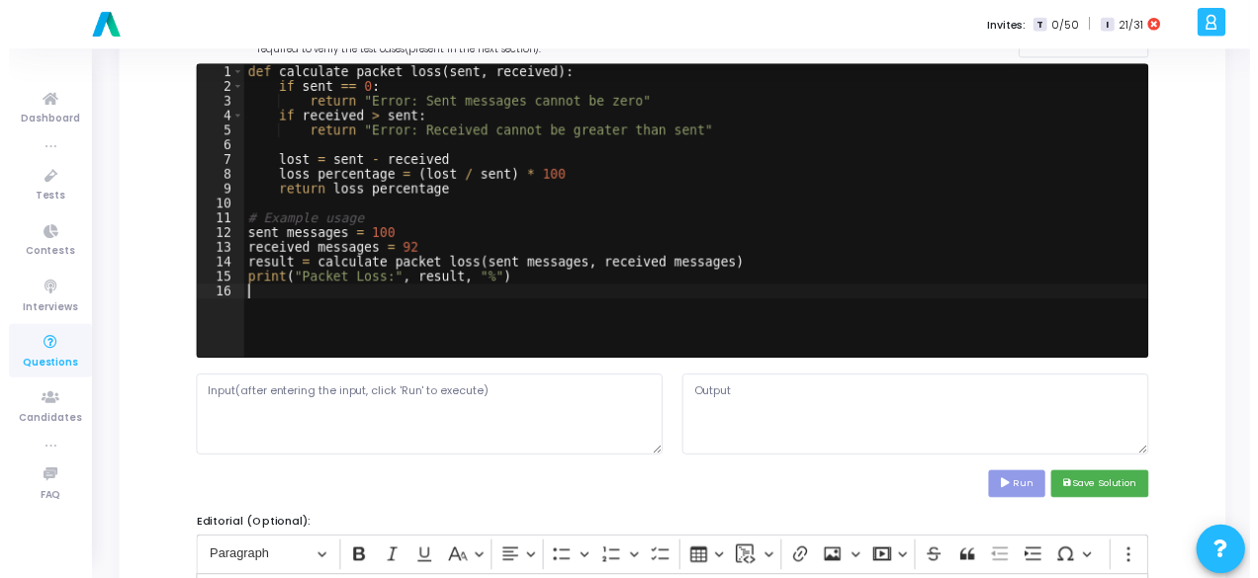
scroll to position [297, 0]
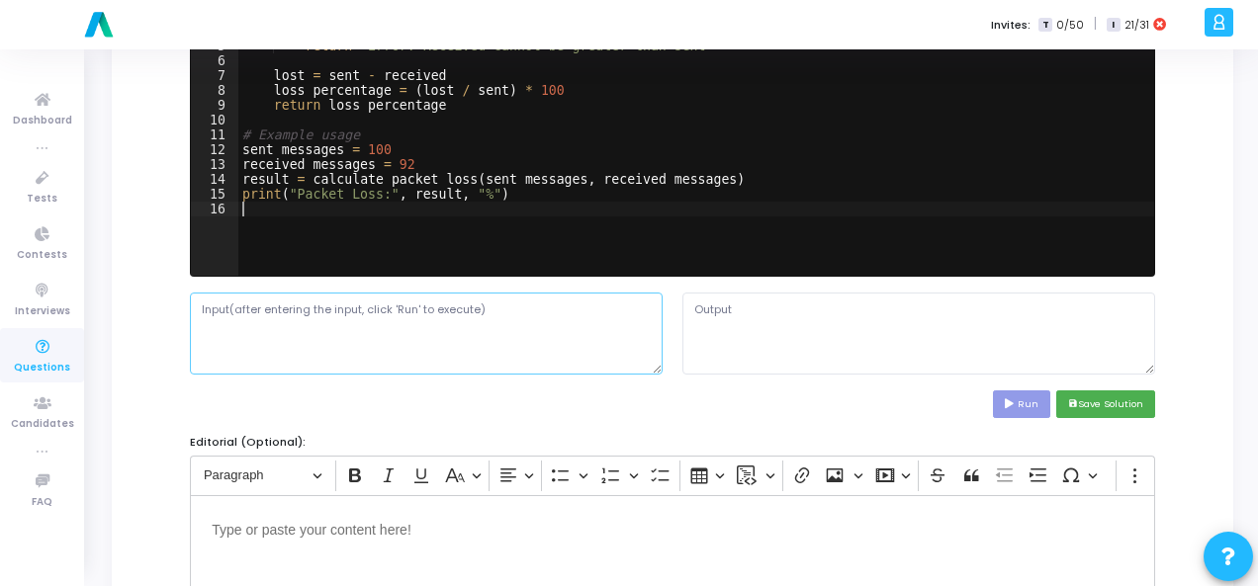
click at [319, 301] on textarea at bounding box center [426, 333] width 473 height 81
paste textarea "Sent = 100, Received = 92"
type textarea "Sent = 100, Received = 92"
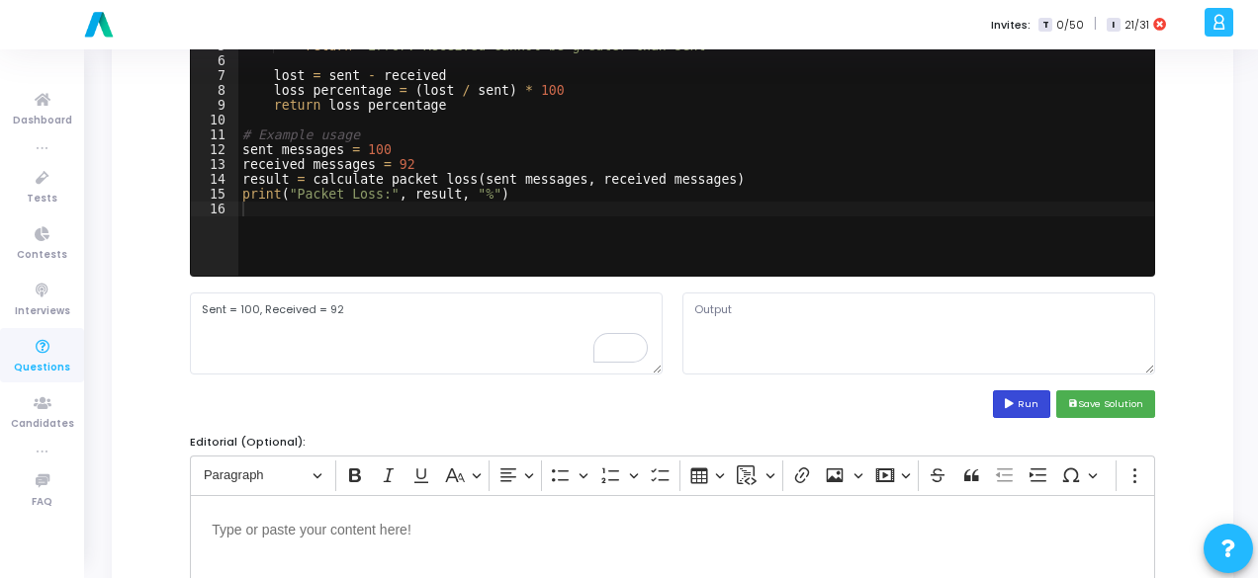
click at [1008, 399] on icon at bounding box center [1010, 404] width 13 height 10
type textarea "Packet Loss: 8.0 %"
click at [737, 307] on textarea "Packet Loss: 8.0 %" at bounding box center [918, 333] width 473 height 81
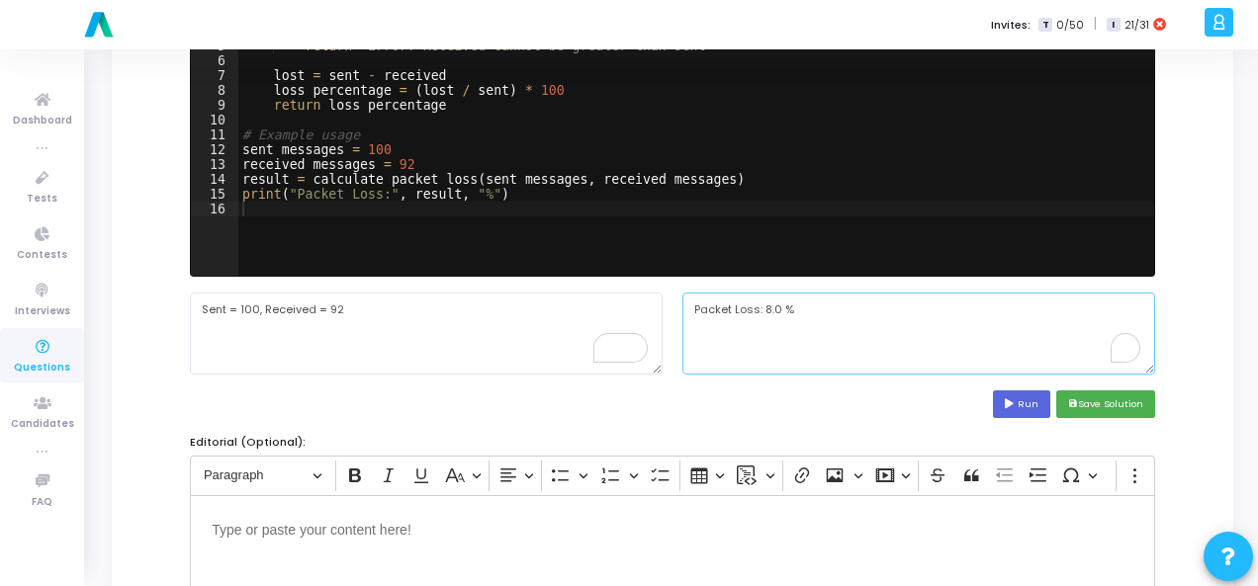
click at [737, 307] on textarea "Packet Loss: 8.0 %" at bounding box center [918, 333] width 473 height 81
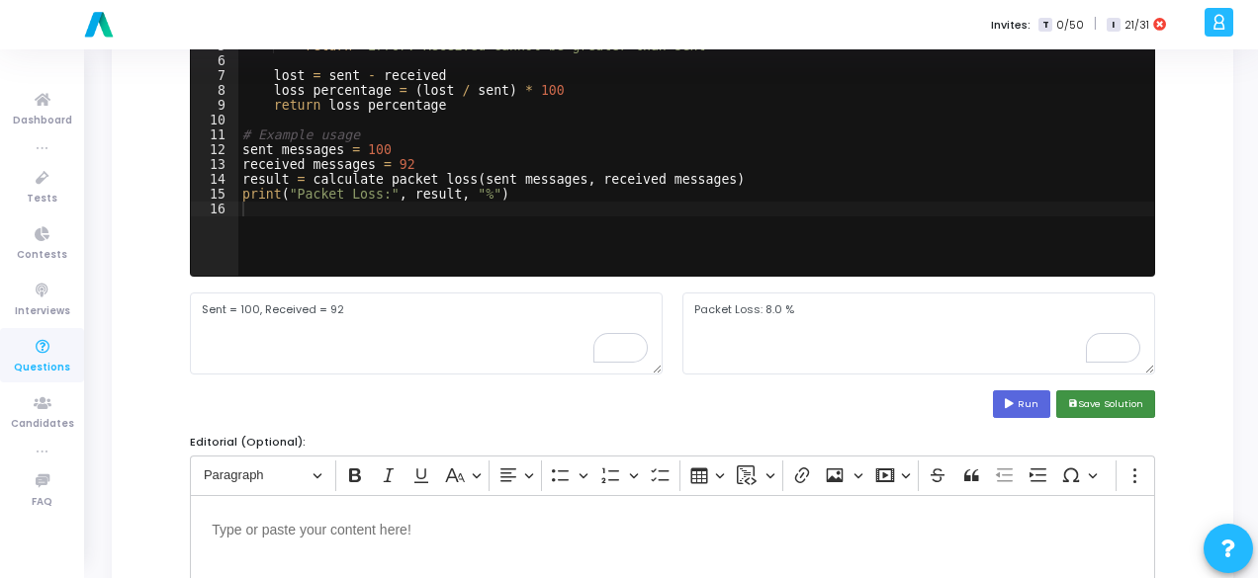
click at [1122, 412] on button "save Save Solution" at bounding box center [1105, 404] width 99 height 27
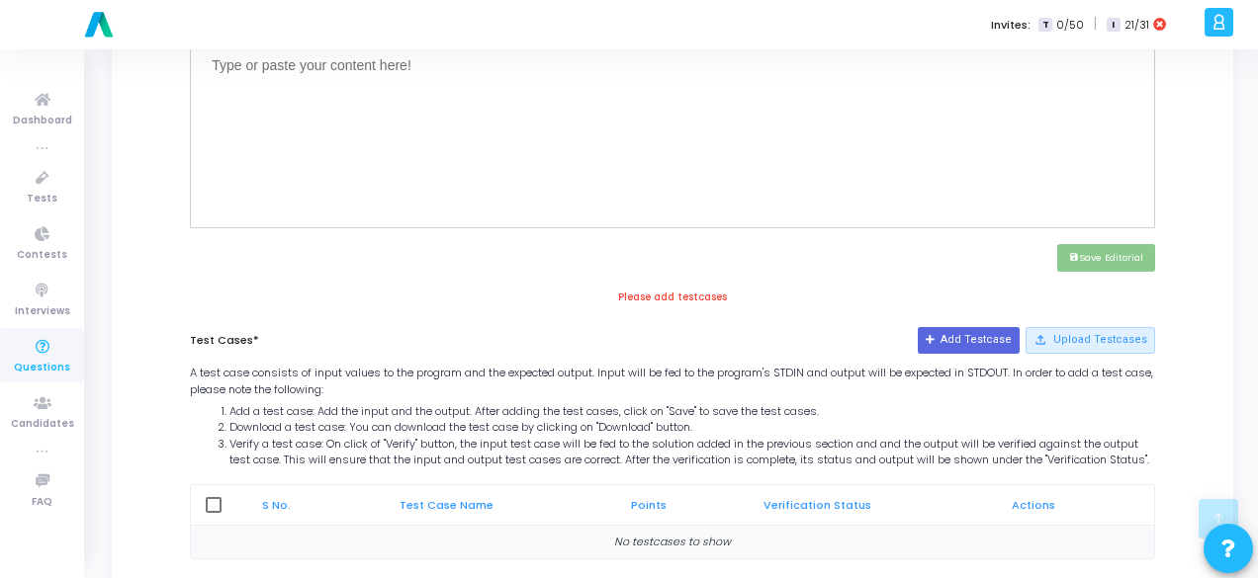
scroll to position [771, 0]
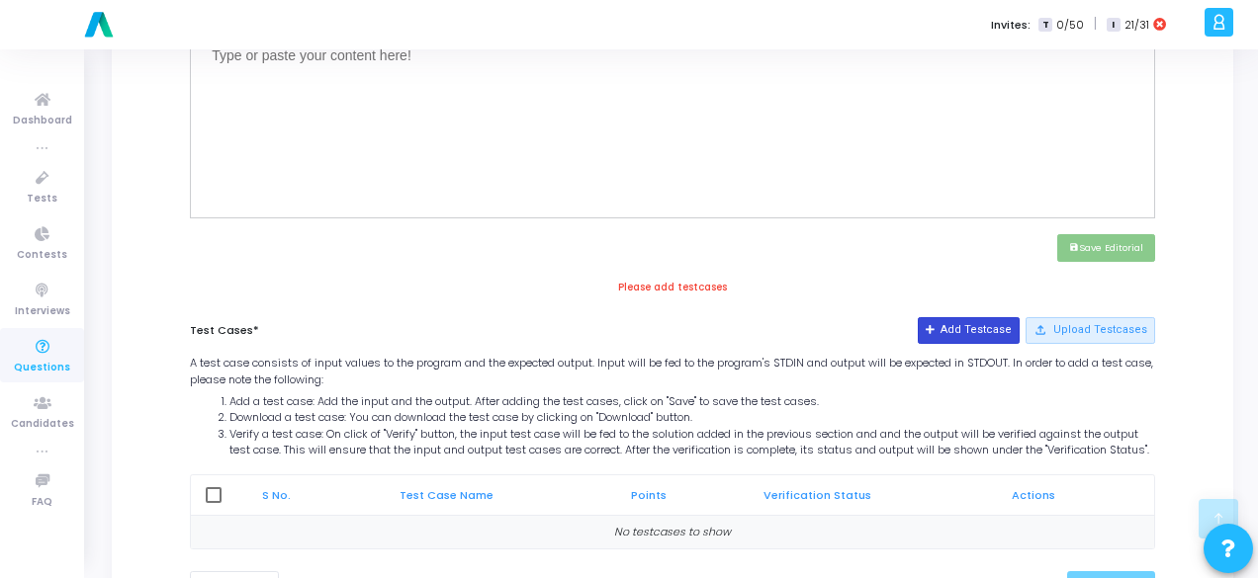
click at [973, 320] on button "Add Testcase" at bounding box center [968, 330] width 102 height 26
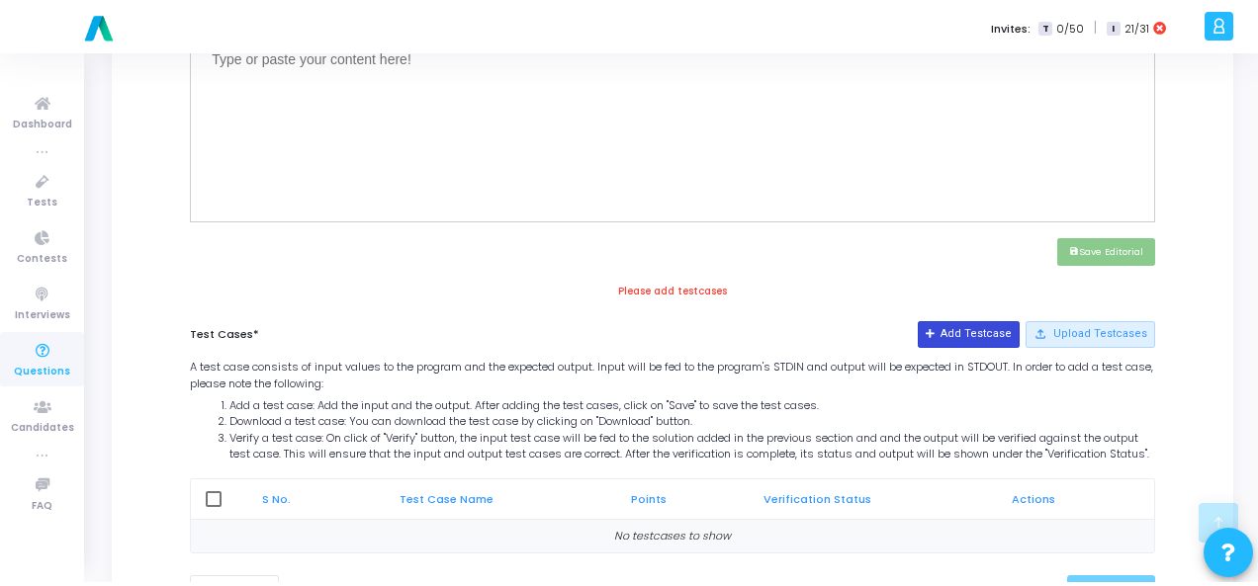
scroll to position [0, 0]
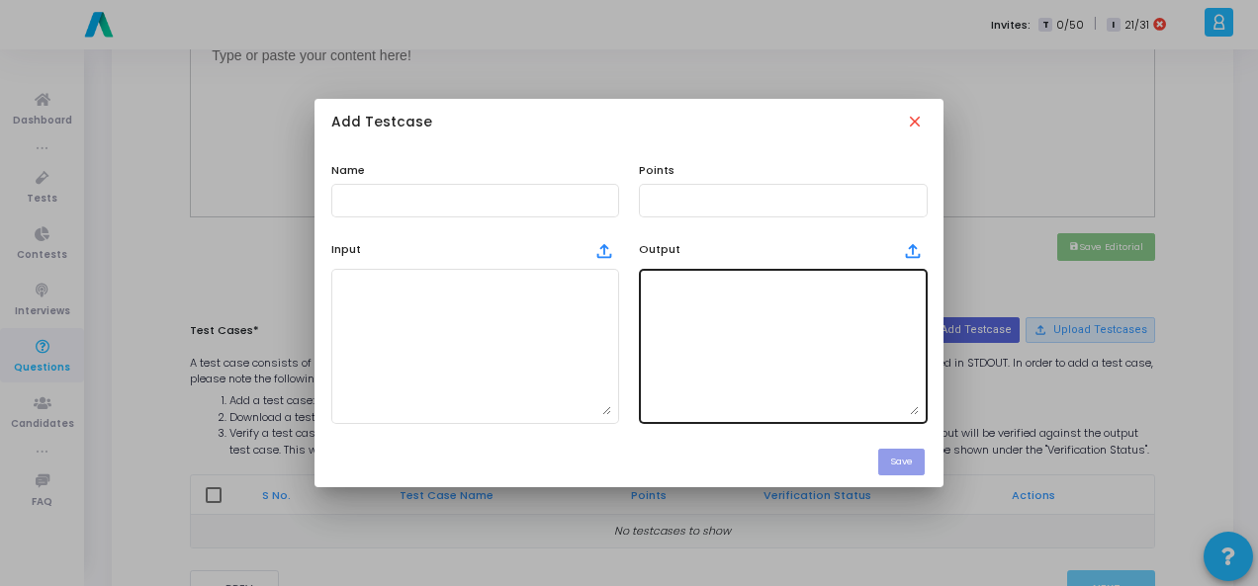
click at [822, 325] on textarea at bounding box center [783, 346] width 272 height 138
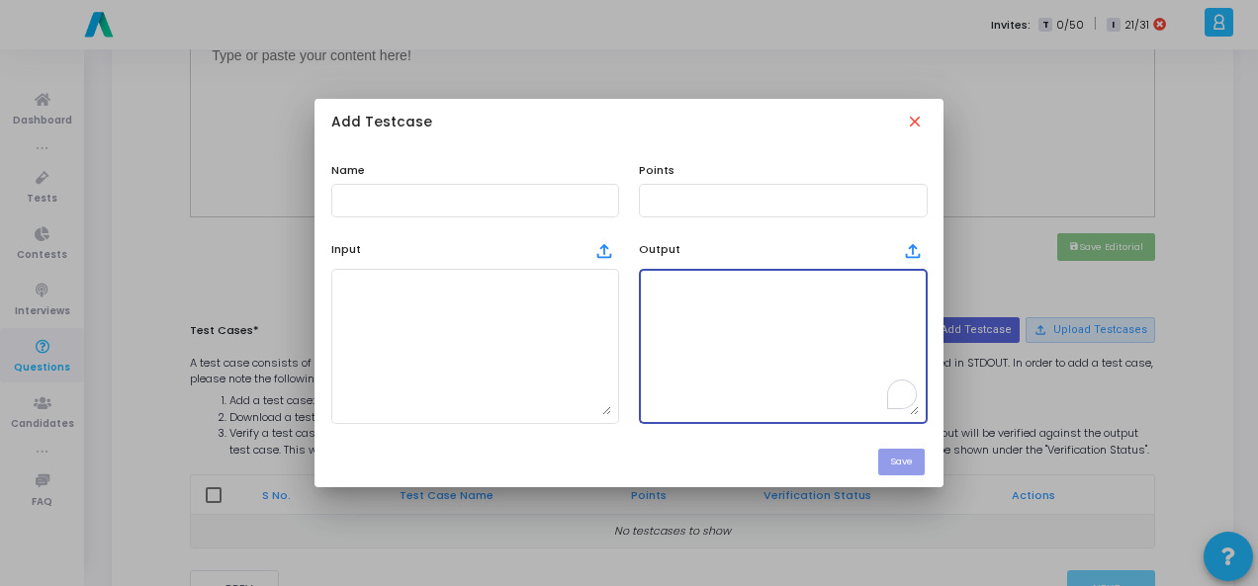
paste textarea "Packet Loss: 8.0 %"
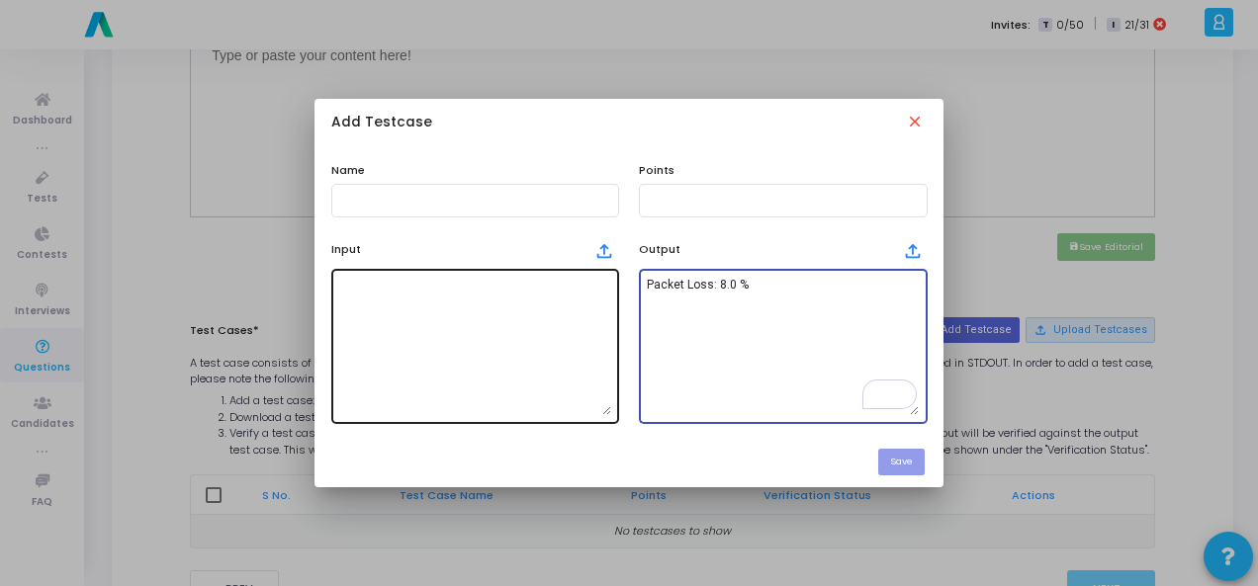
type textarea "Packet Loss: 8.0 %"
click at [520, 322] on textarea at bounding box center [475, 346] width 272 height 138
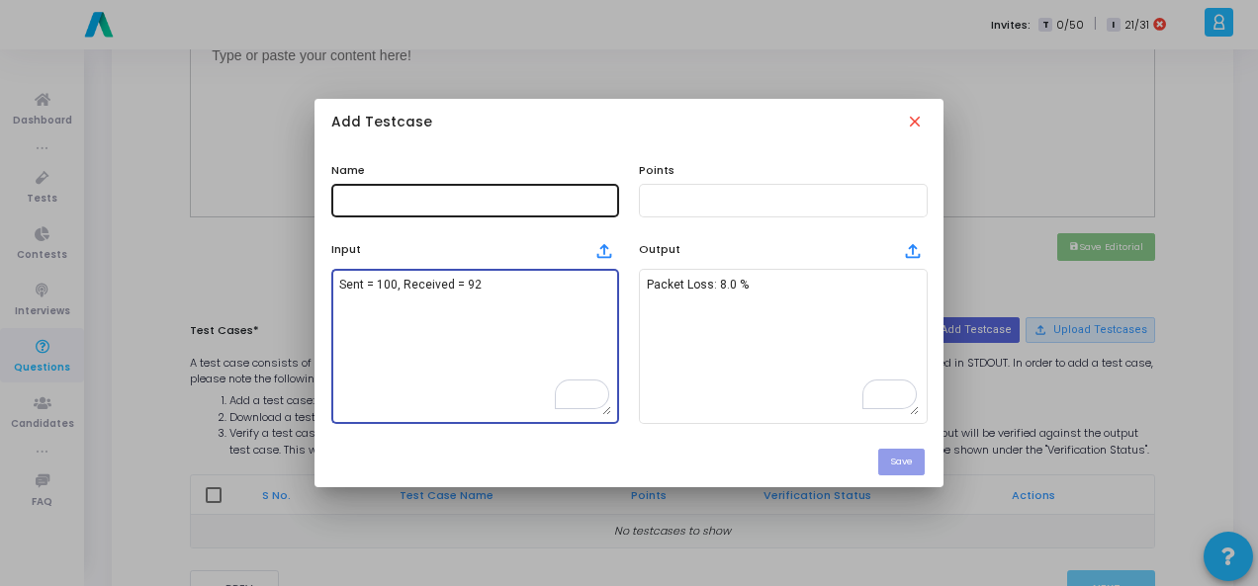
type textarea "Sent = 100, Received = 92"
click at [421, 191] on div at bounding box center [475, 199] width 272 height 37
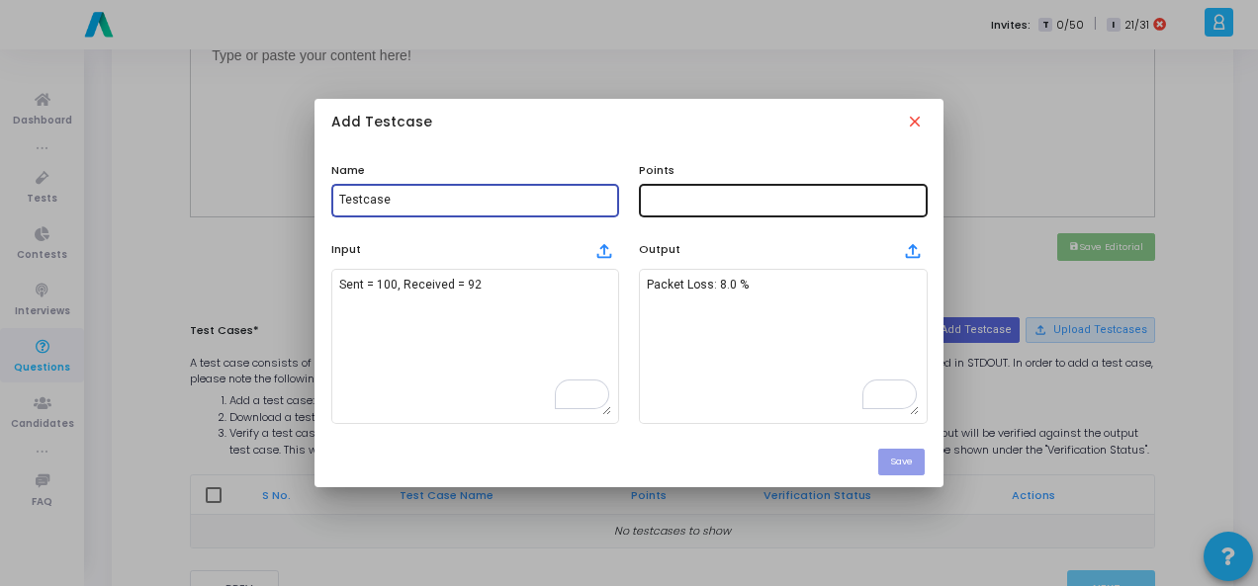
type input "Testcase"
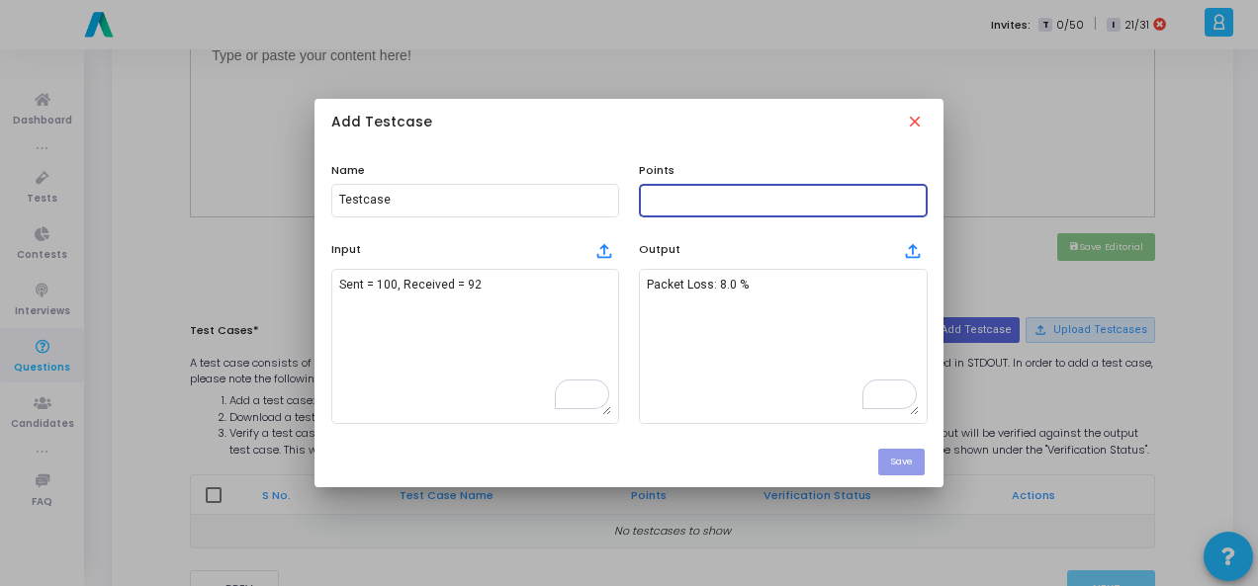
click at [695, 196] on input "text" at bounding box center [783, 201] width 272 height 14
type input "100"
click at [916, 466] on button "Save" at bounding box center [901, 462] width 46 height 27
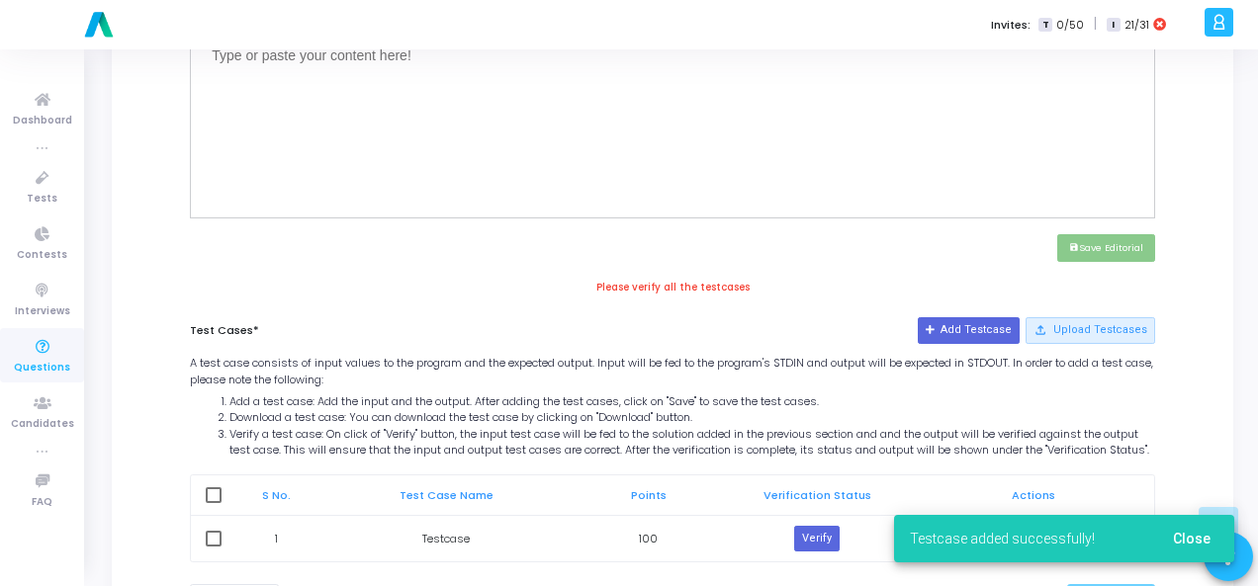
scroll to position [870, 0]
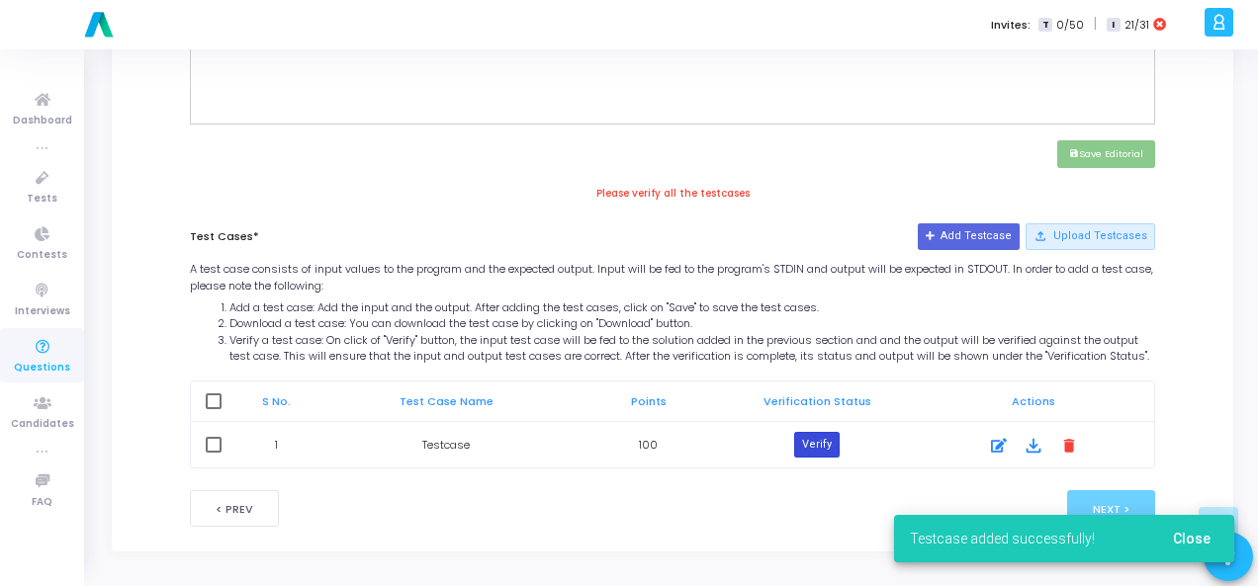
click at [810, 449] on button "Verify" at bounding box center [816, 445] width 45 height 26
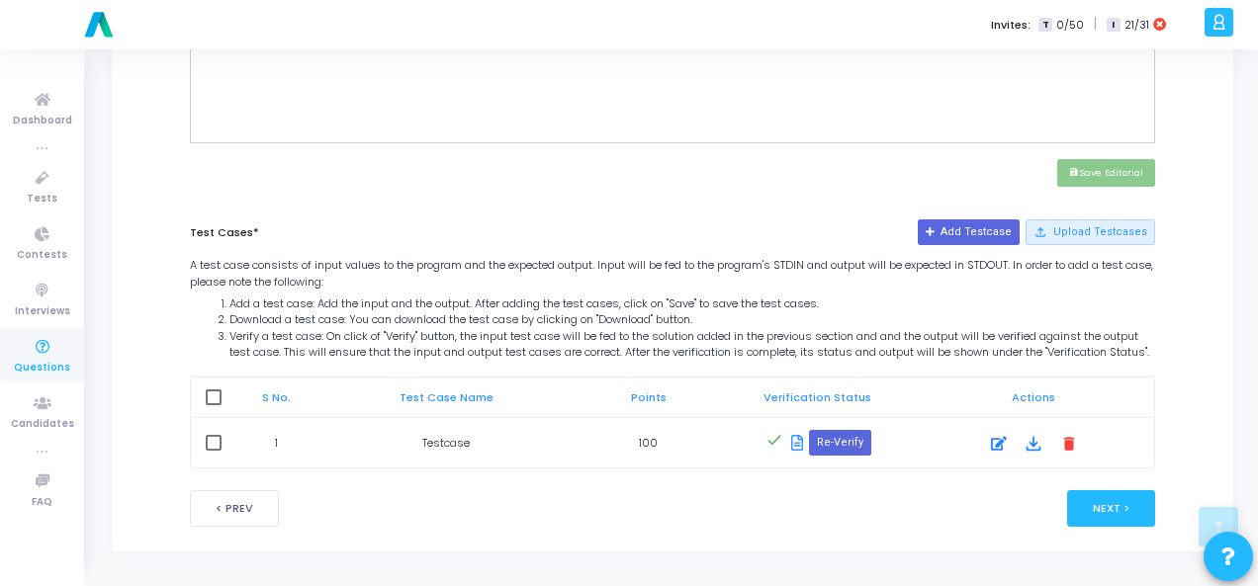
scroll to position [857, 0]
click at [1122, 507] on button "Next >" at bounding box center [1111, 508] width 88 height 37
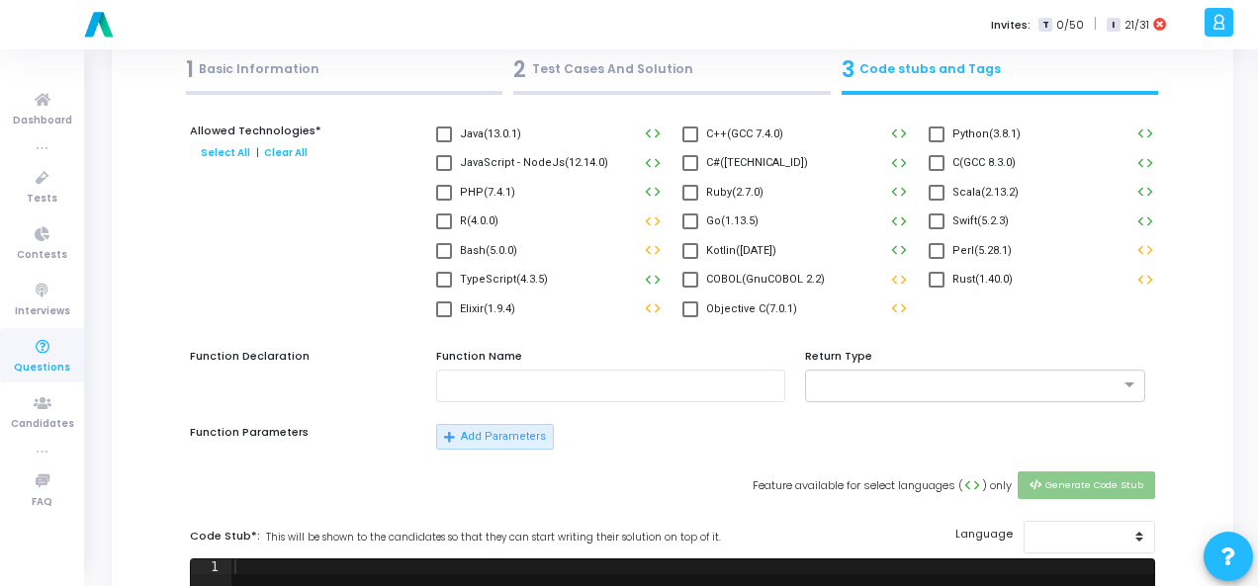
scroll to position [0, 0]
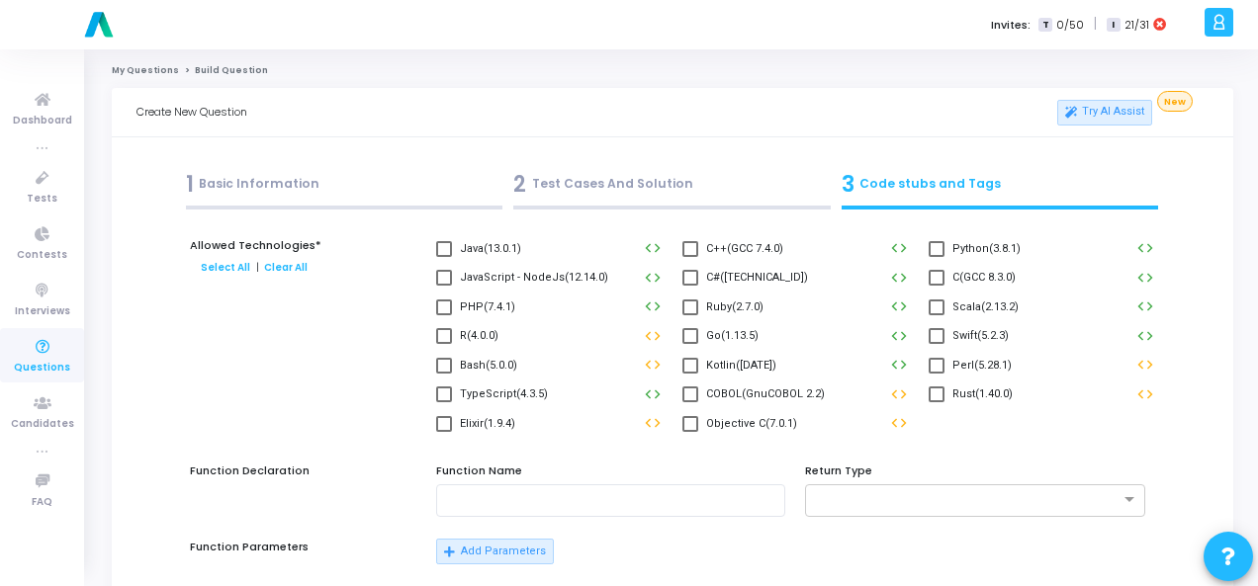
click at [941, 248] on span at bounding box center [936, 249] width 16 height 16
click at [936, 257] on input "Python(3.8.1)" at bounding box center [935, 257] width 1 height 1
checkbox input "true"
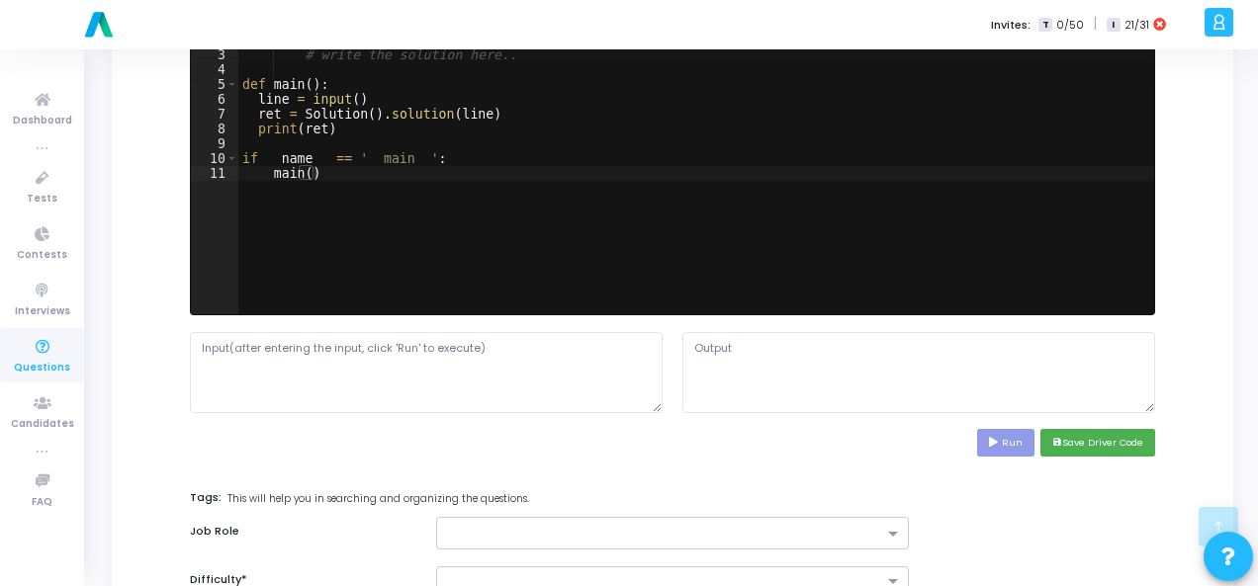
scroll to position [791, 0]
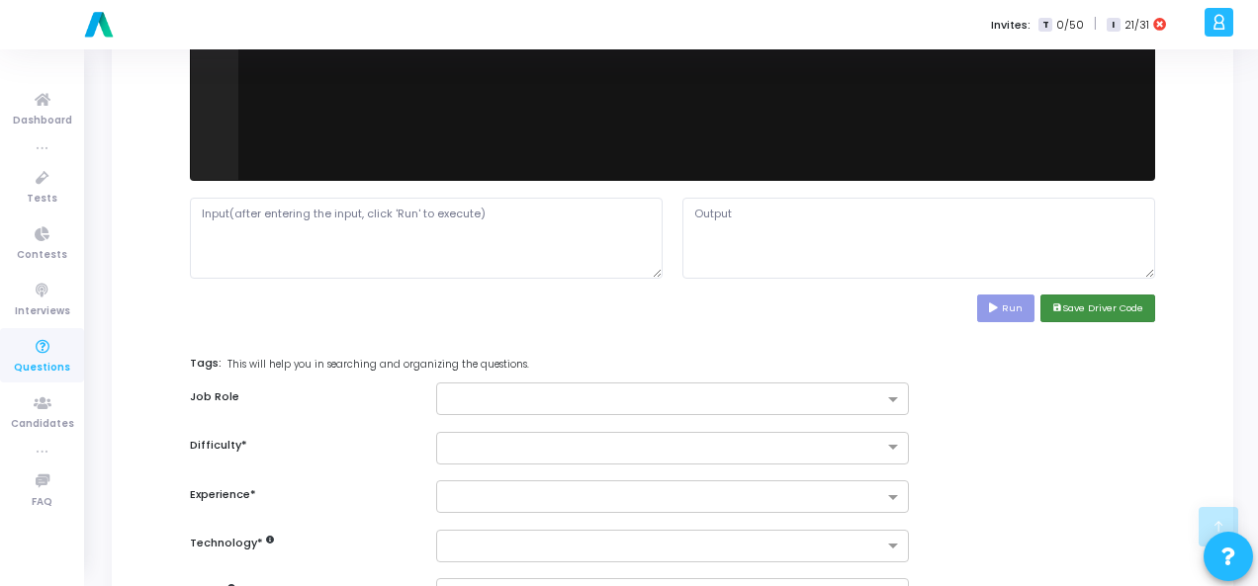
click at [1100, 310] on button "save Save Driver Code" at bounding box center [1097, 308] width 115 height 27
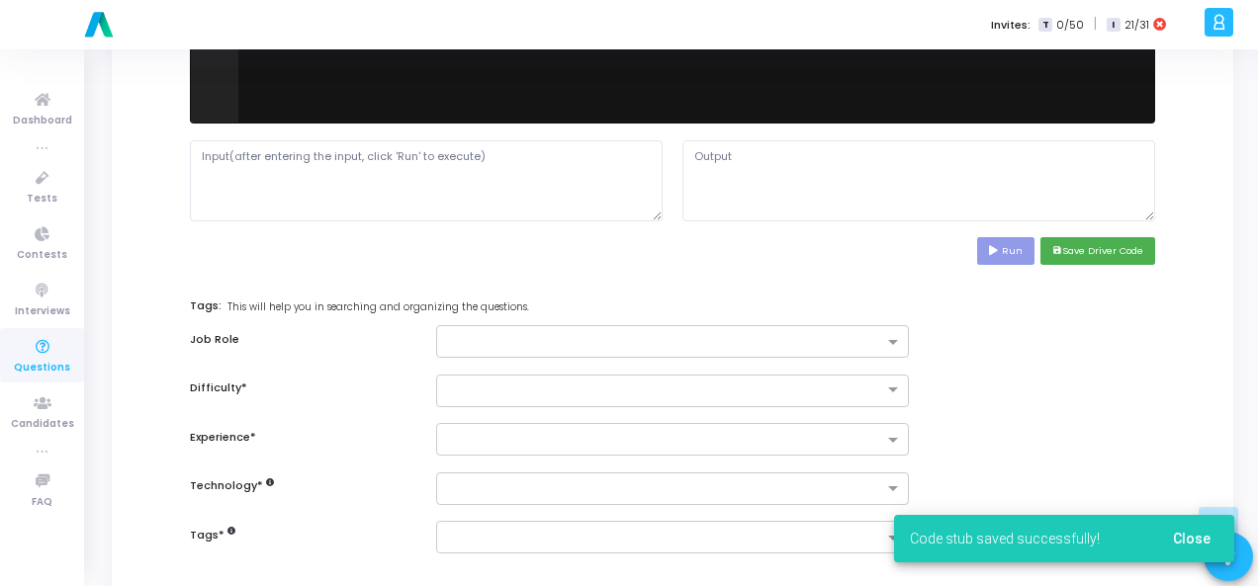
scroll to position [890, 0]
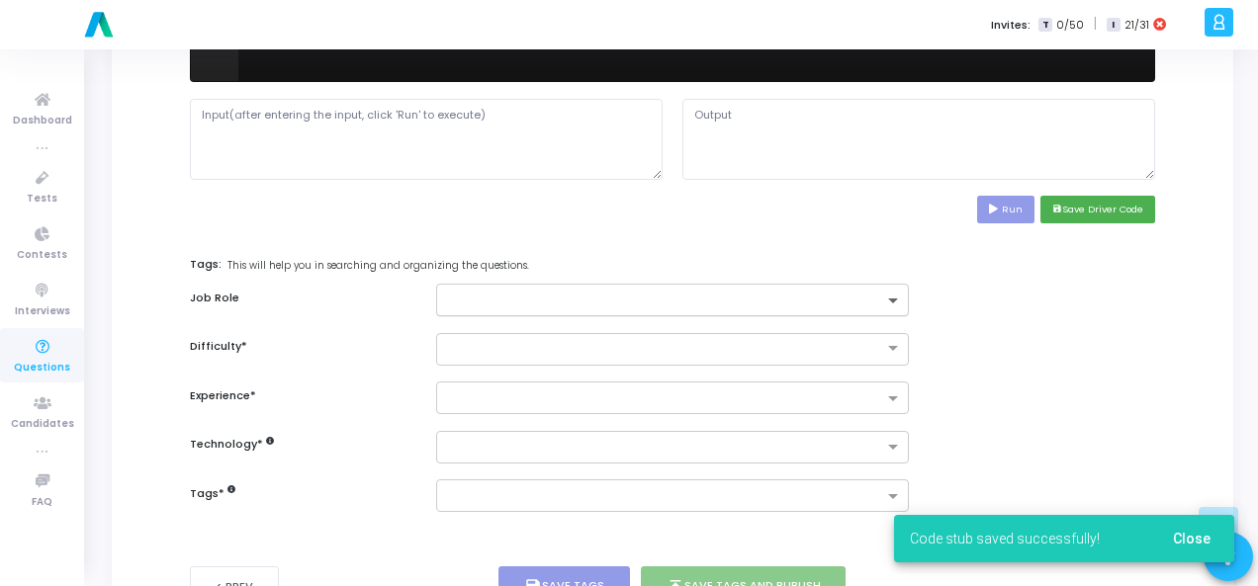
click at [895, 300] on span at bounding box center [895, 302] width 25 height 17
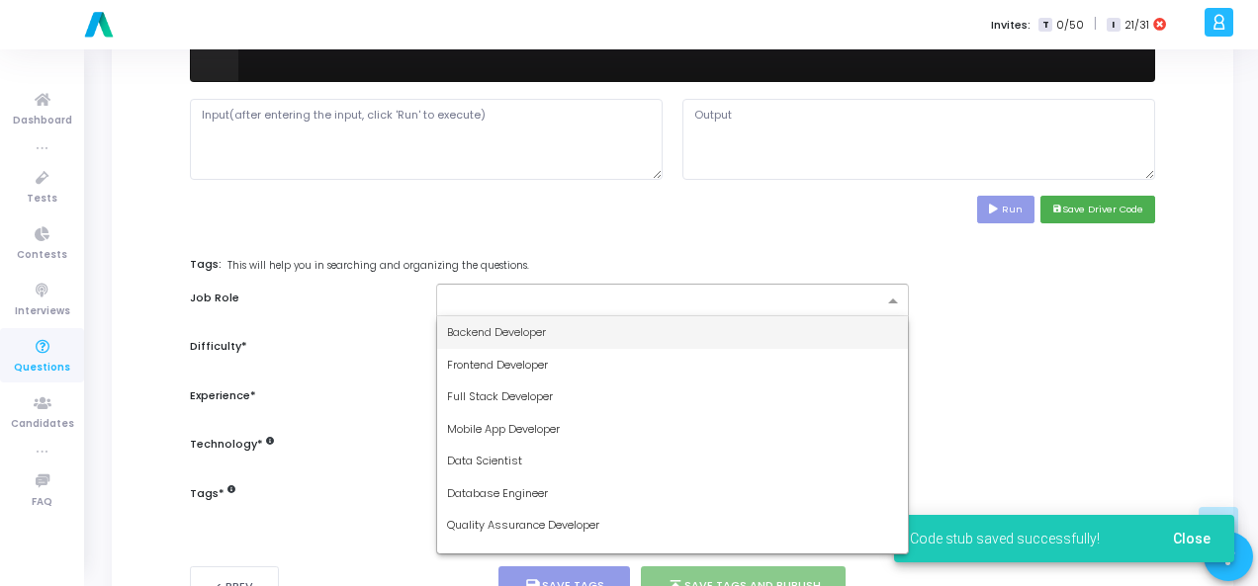
click at [836, 336] on div "Backend Developer" at bounding box center [672, 332] width 471 height 33
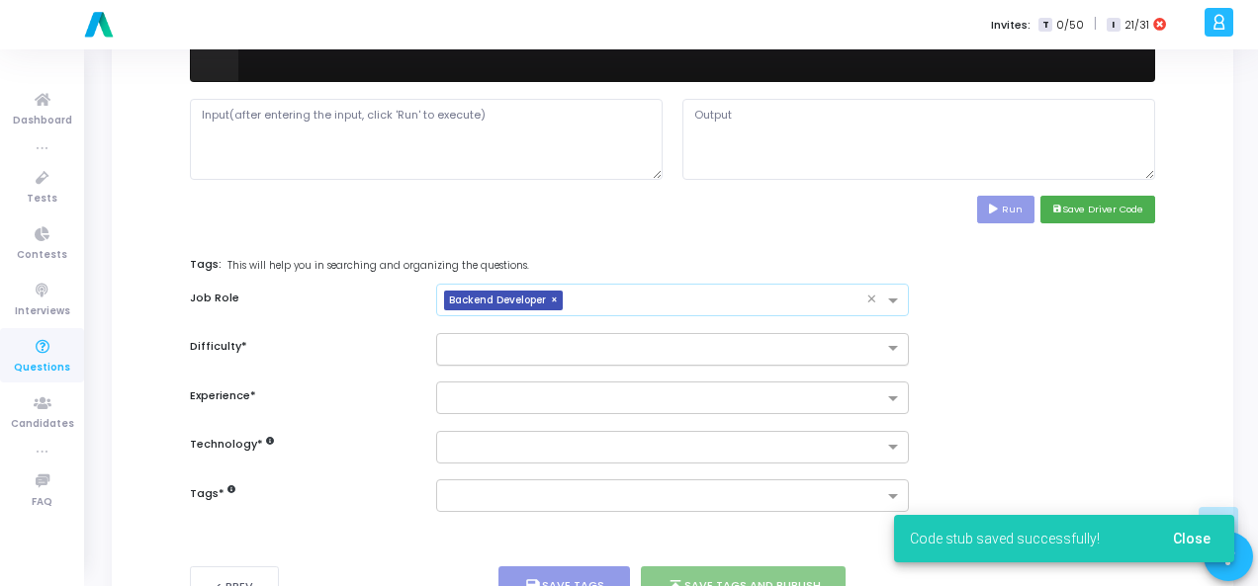
click at [855, 346] on input "text" at bounding box center [652, 347] width 411 height 17
click at [828, 355] on div at bounding box center [672, 349] width 473 height 33
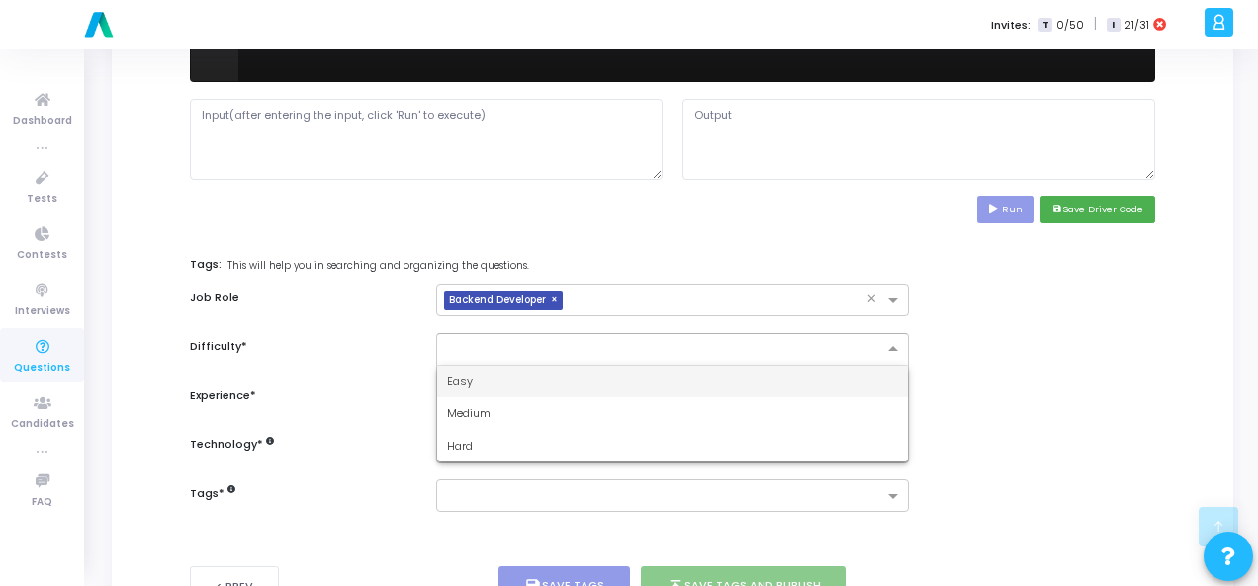
click at [830, 377] on div "Easy" at bounding box center [672, 382] width 471 height 33
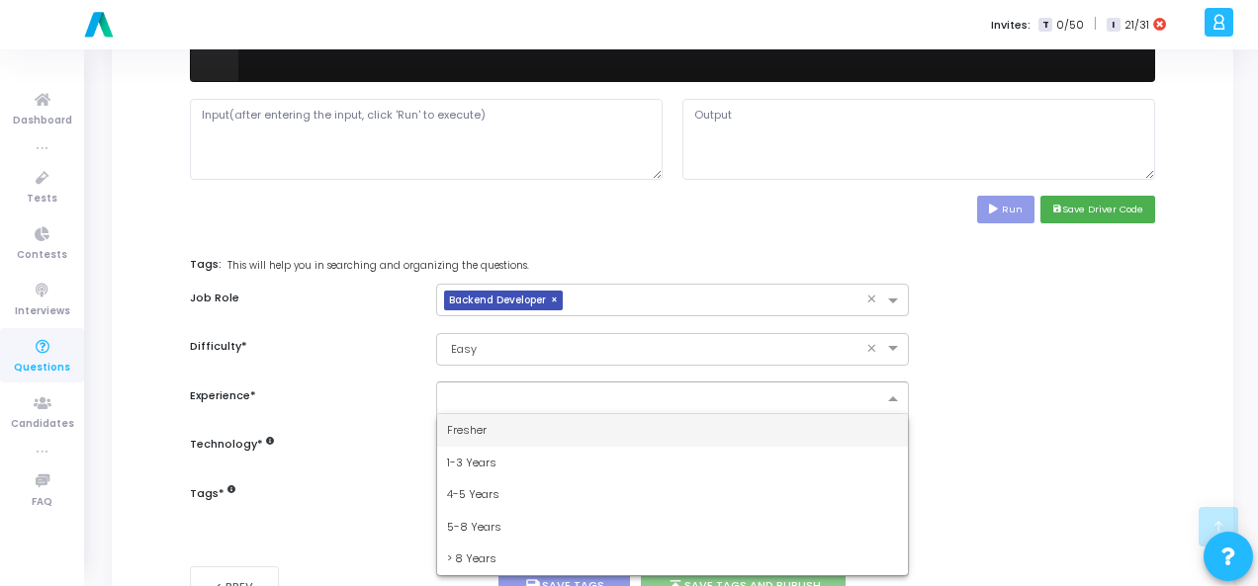
click at [848, 392] on input "text" at bounding box center [665, 400] width 436 height 17
click at [829, 414] on div "Fresher" at bounding box center [672, 430] width 471 height 33
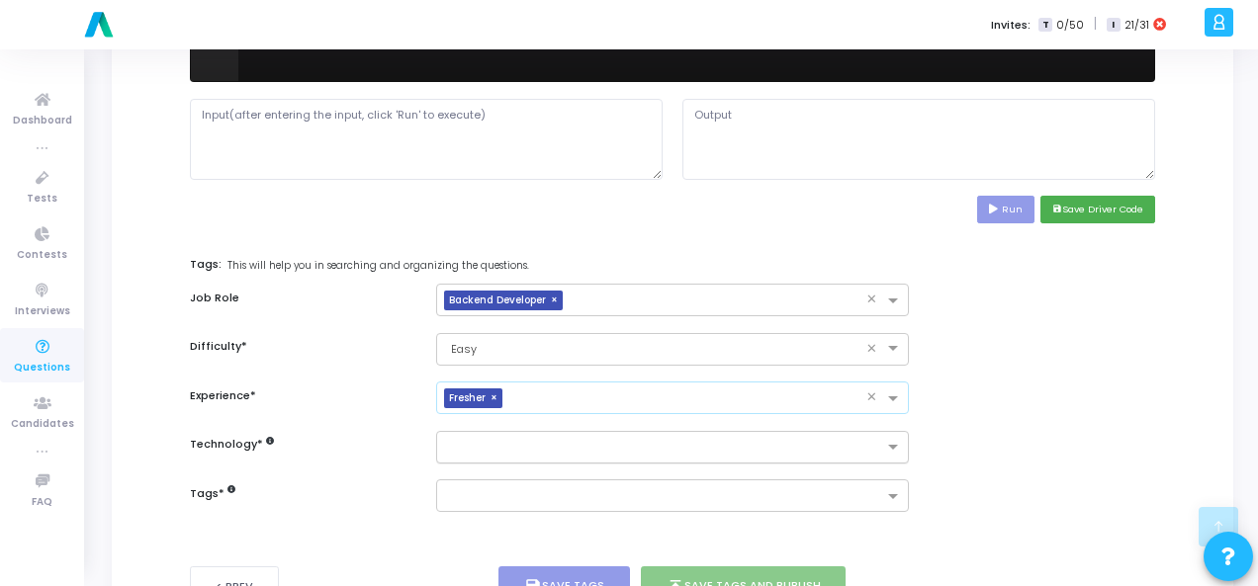
click at [858, 448] on input "text" at bounding box center [665, 448] width 436 height 17
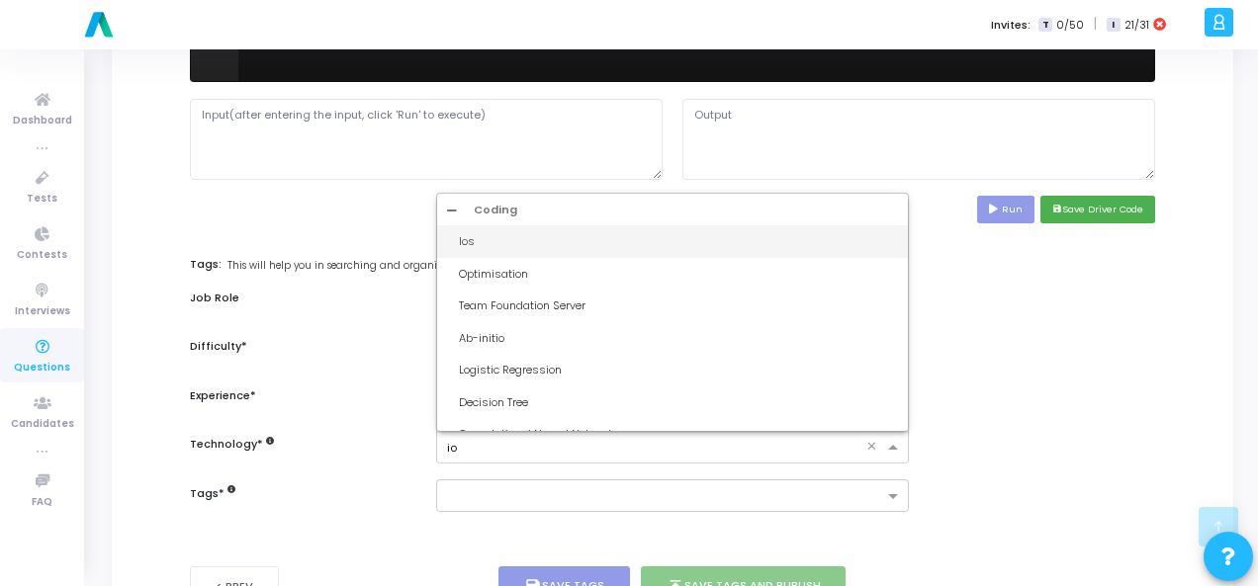
type input "iot"
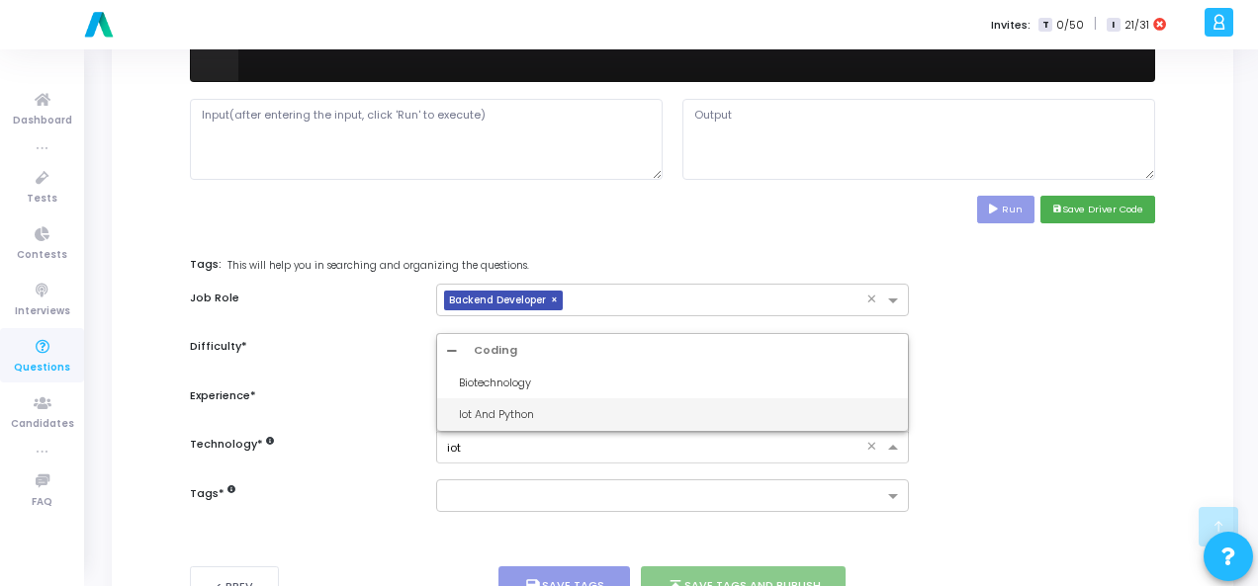
click at [811, 410] on div "Iot And Python" at bounding box center [678, 414] width 439 height 17
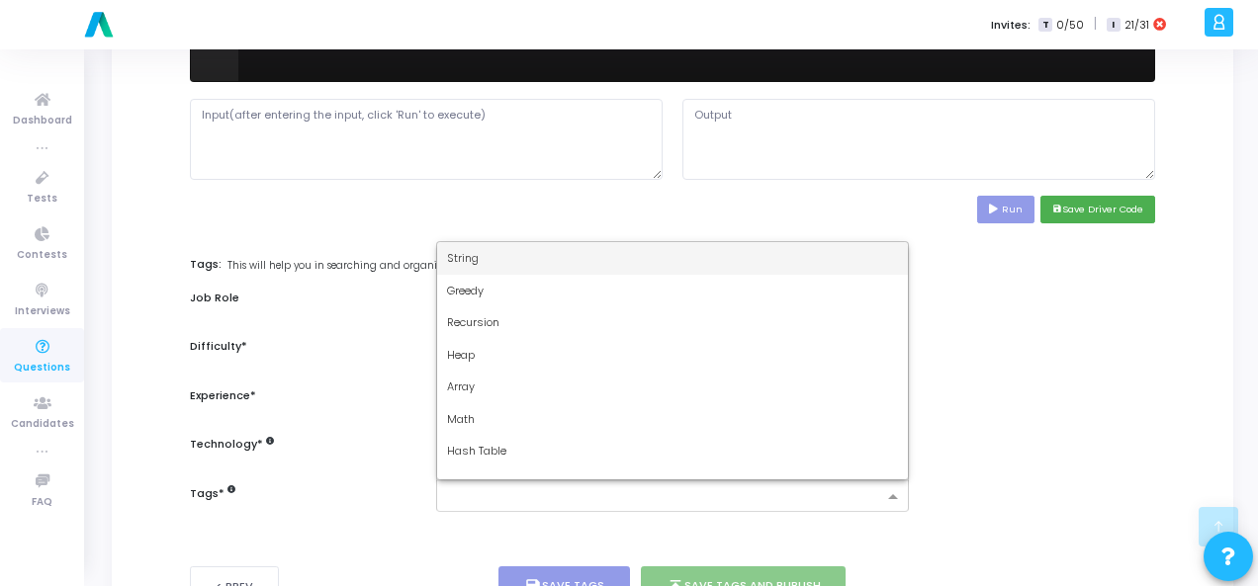
click at [801, 500] on input "text" at bounding box center [665, 497] width 436 height 17
type input "dy"
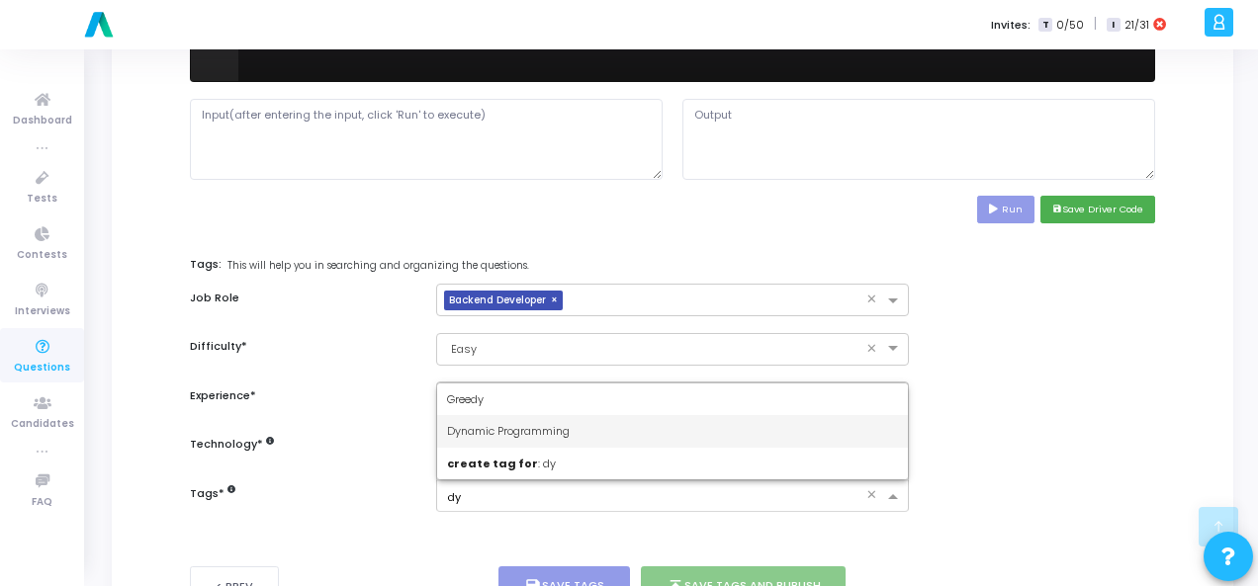
click at [777, 417] on div "Dynamic Programming" at bounding box center [672, 431] width 471 height 33
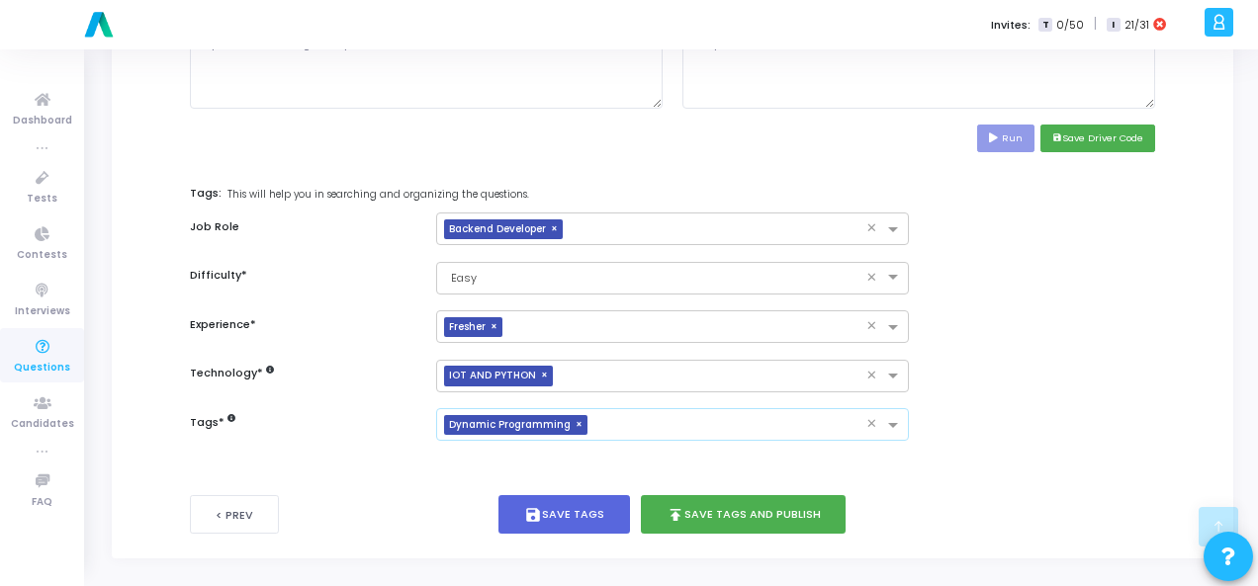
scroll to position [963, 0]
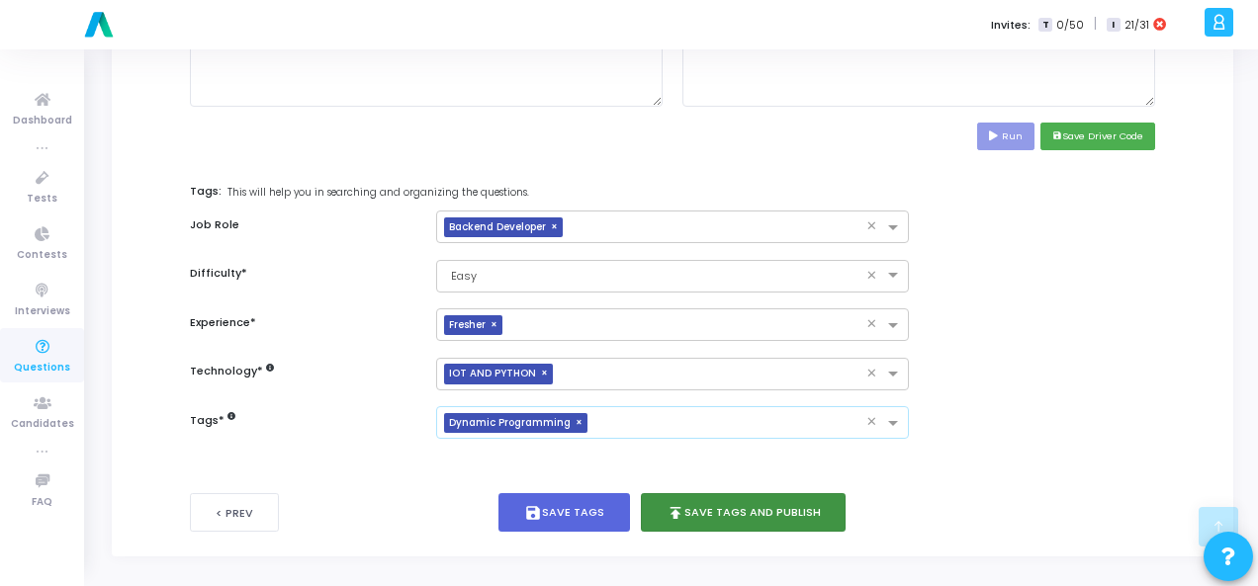
click at [757, 517] on button "publish Save Tags and Publish" at bounding box center [744, 512] width 206 height 39
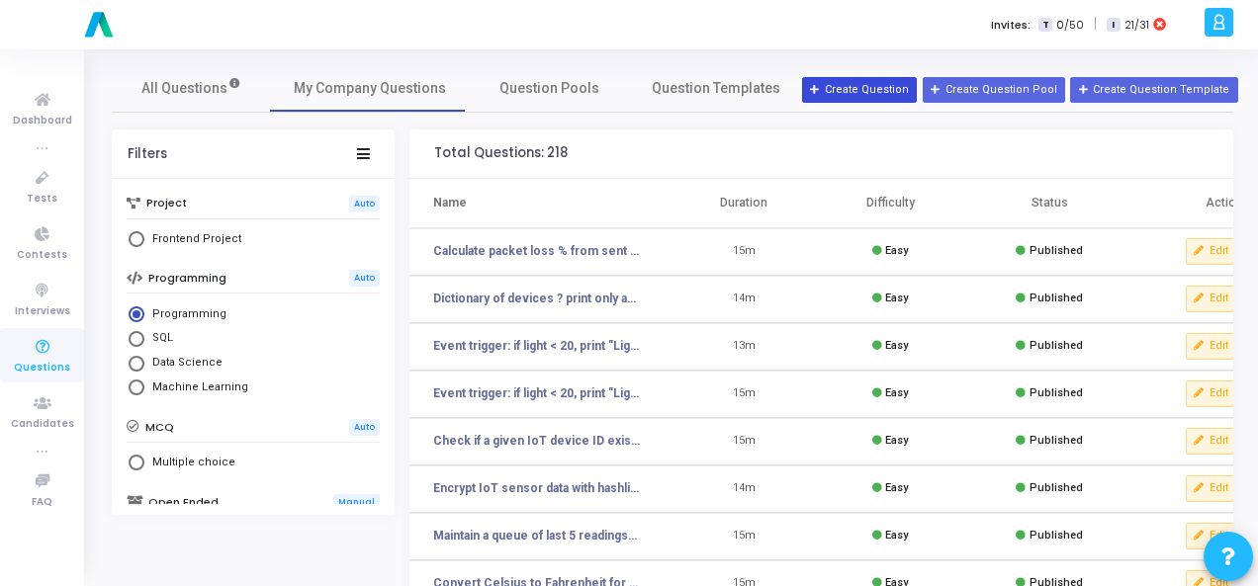
click at [867, 94] on button "Create Question" at bounding box center [859, 90] width 115 height 26
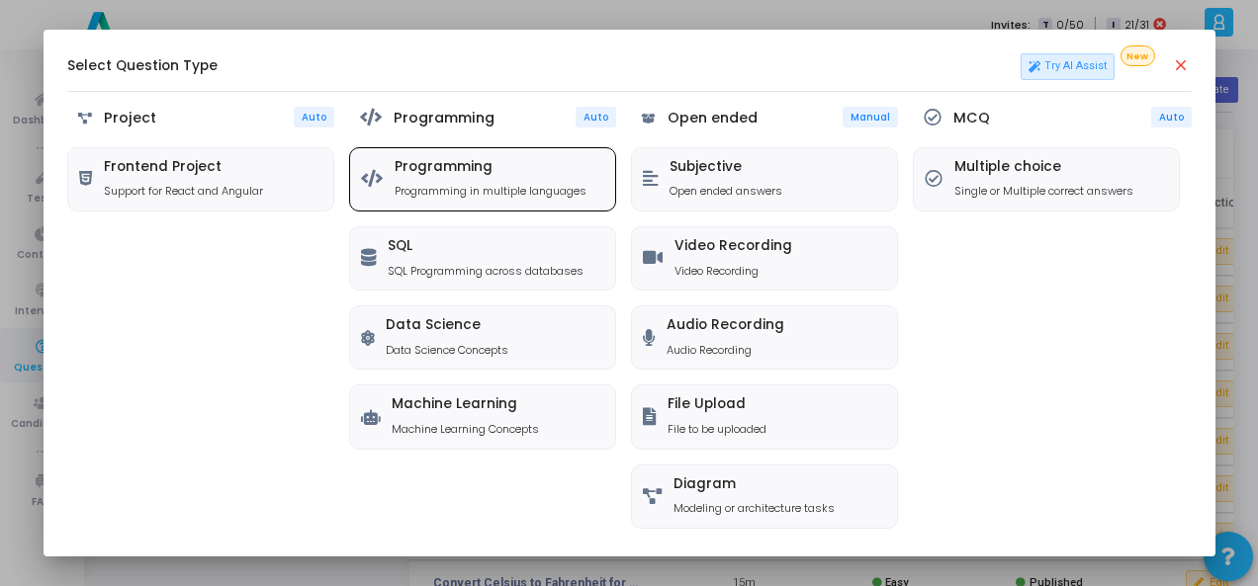
click at [524, 175] on h5 "Programming" at bounding box center [490, 167] width 192 height 17
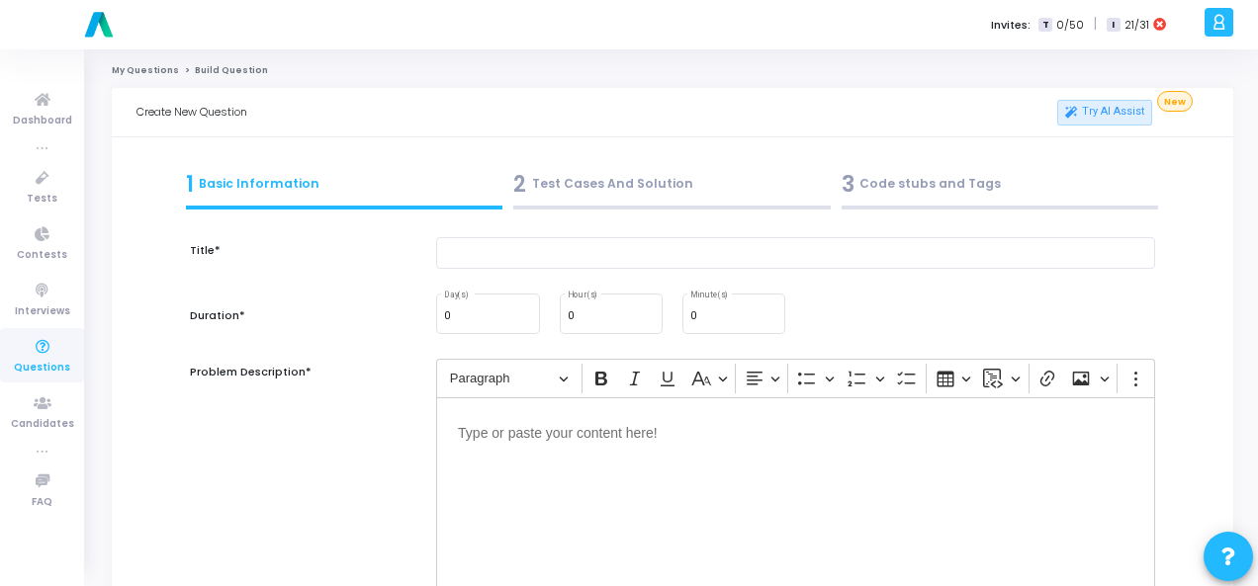
click at [542, 464] on div "Editor editing area: main" at bounding box center [795, 496] width 719 height 198
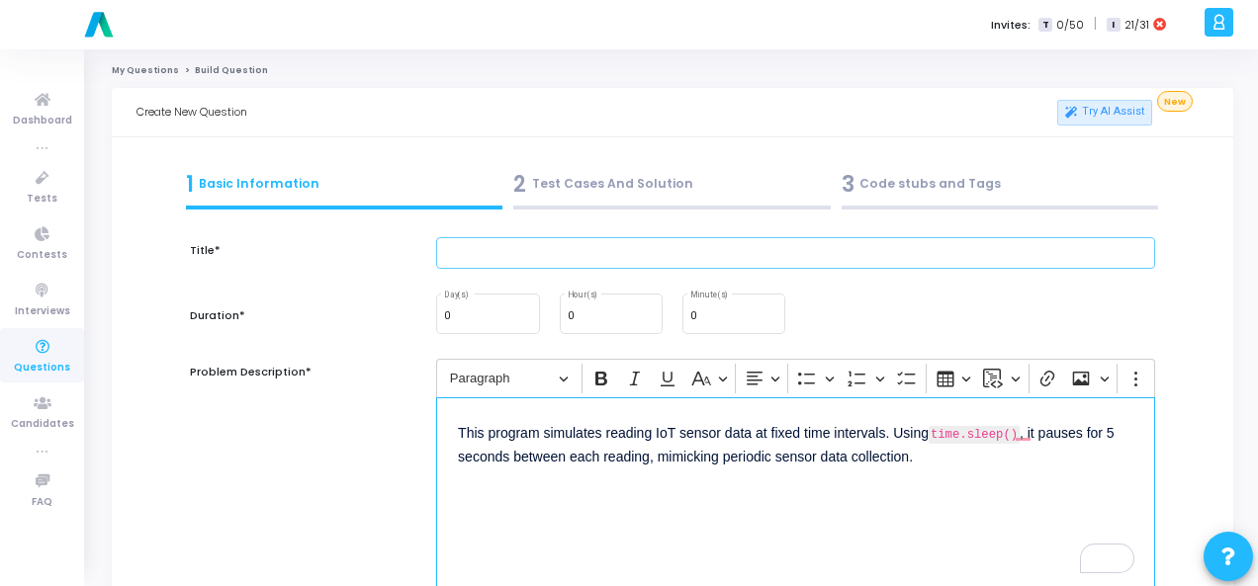
click at [557, 246] on input "text" at bounding box center [795, 253] width 719 height 33
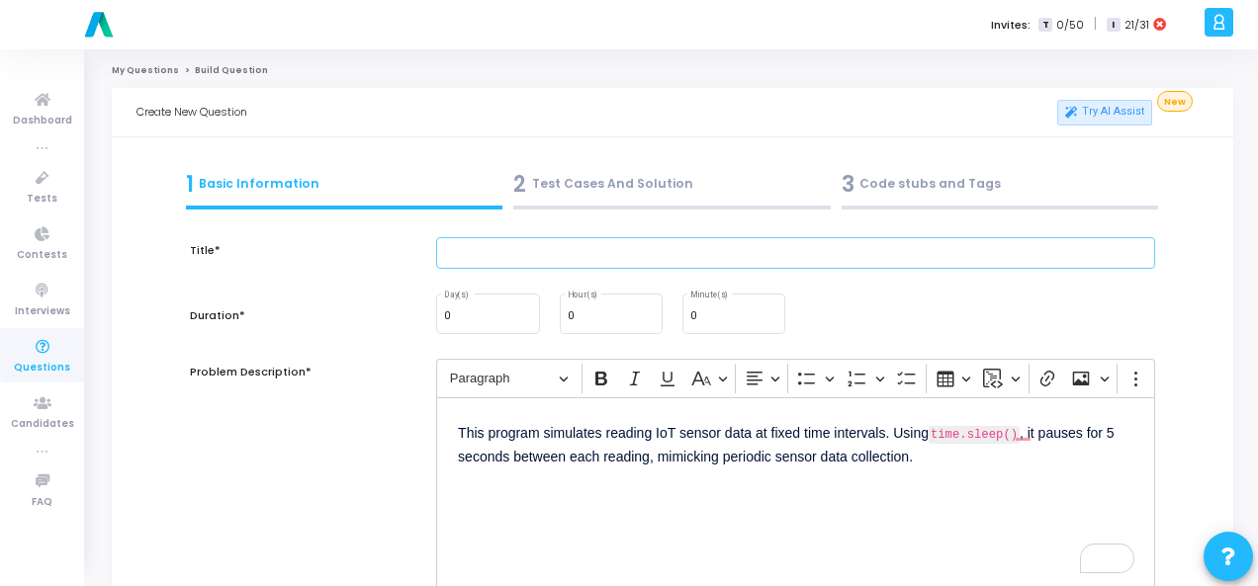
paste input "Q96. Read IoT data every 5 seconds using time.sleep()."
click at [479, 246] on input "Q96. Read IoT data every 5 seconds using time.sleep()." at bounding box center [795, 253] width 719 height 33
type input "Read IoT data every 5 seconds using time.sleep()."
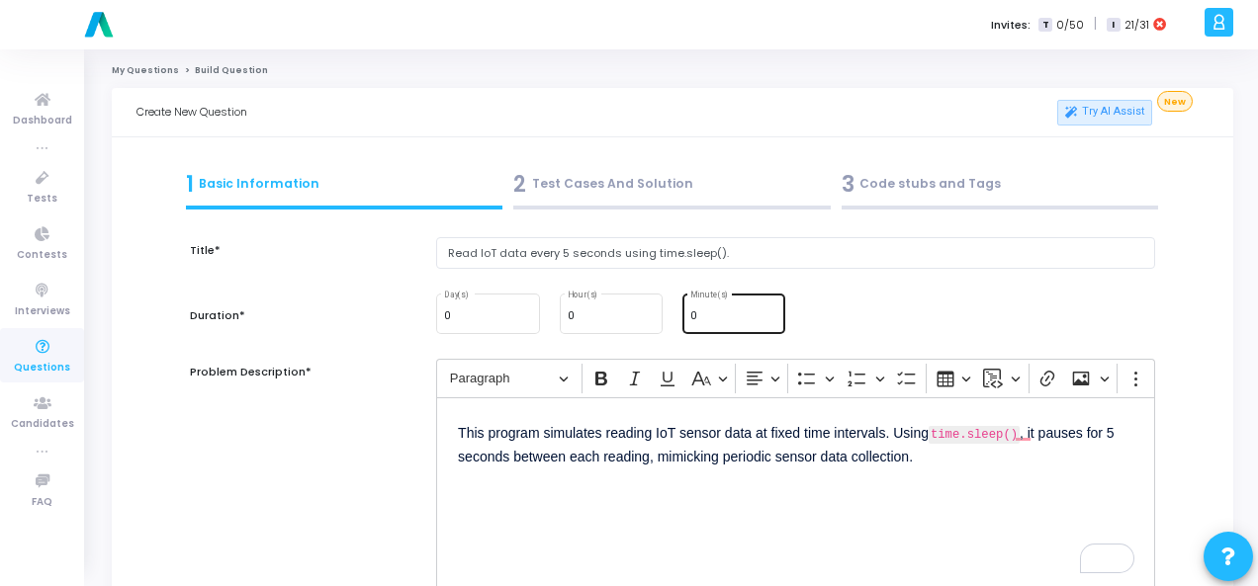
click at [718, 312] on input "0" at bounding box center [733, 316] width 87 height 12
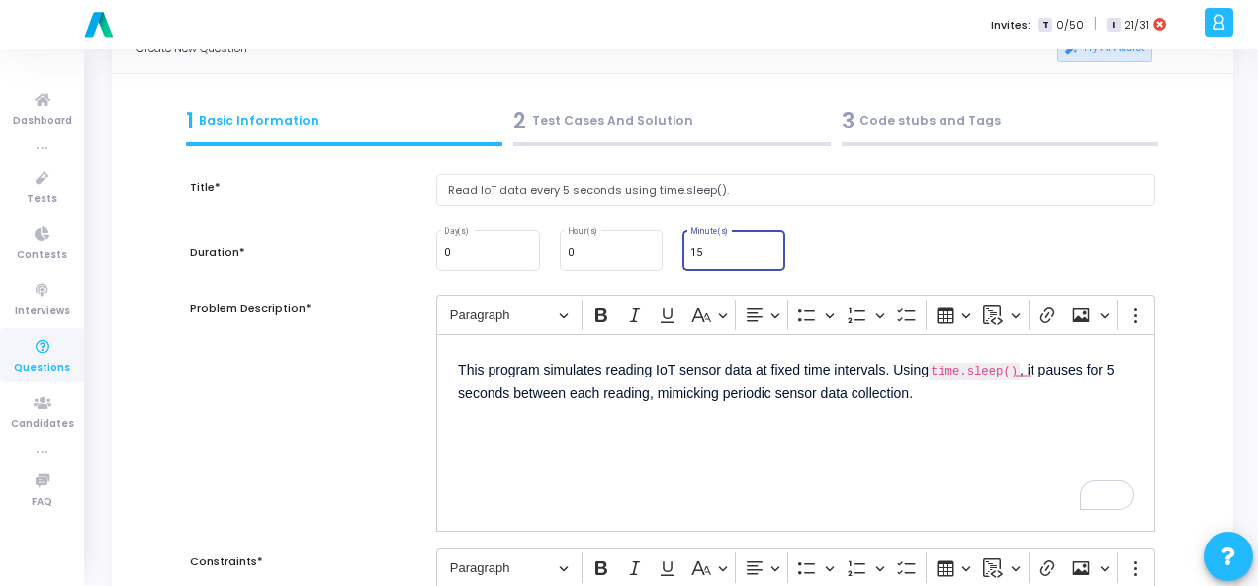
scroll to position [297, 0]
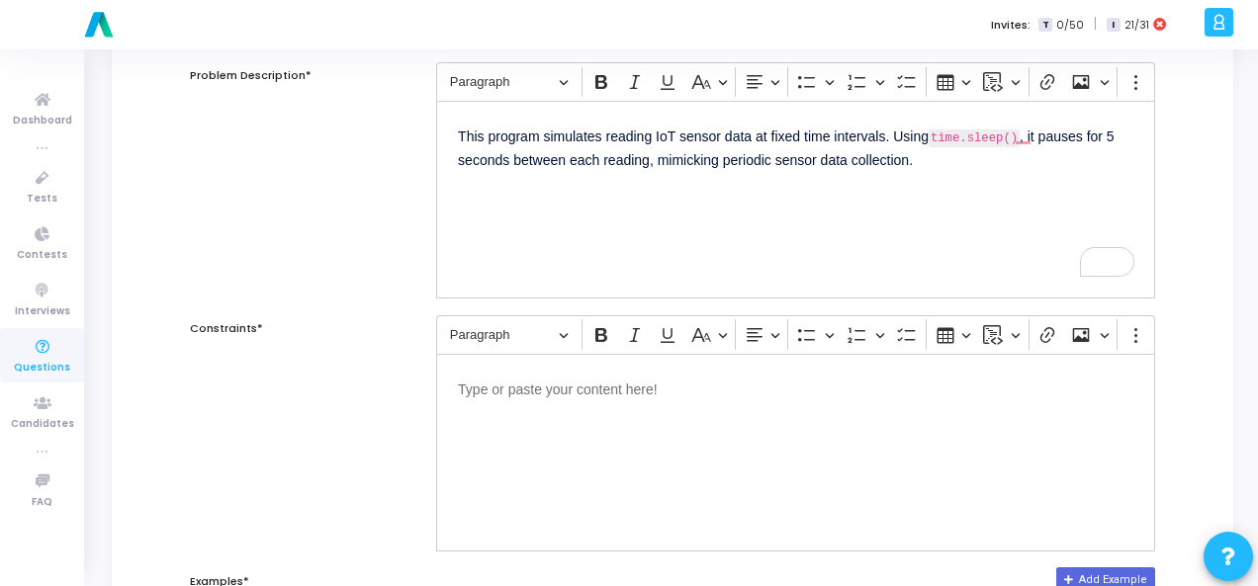
type input "15"
click at [725, 458] on div "Editor editing area: main" at bounding box center [795, 453] width 719 height 198
click at [751, 394] on p "Editor editing area: main" at bounding box center [795, 388] width 675 height 25
click at [479, 428] on div "Editor editing area: main" at bounding box center [795, 453] width 719 height 198
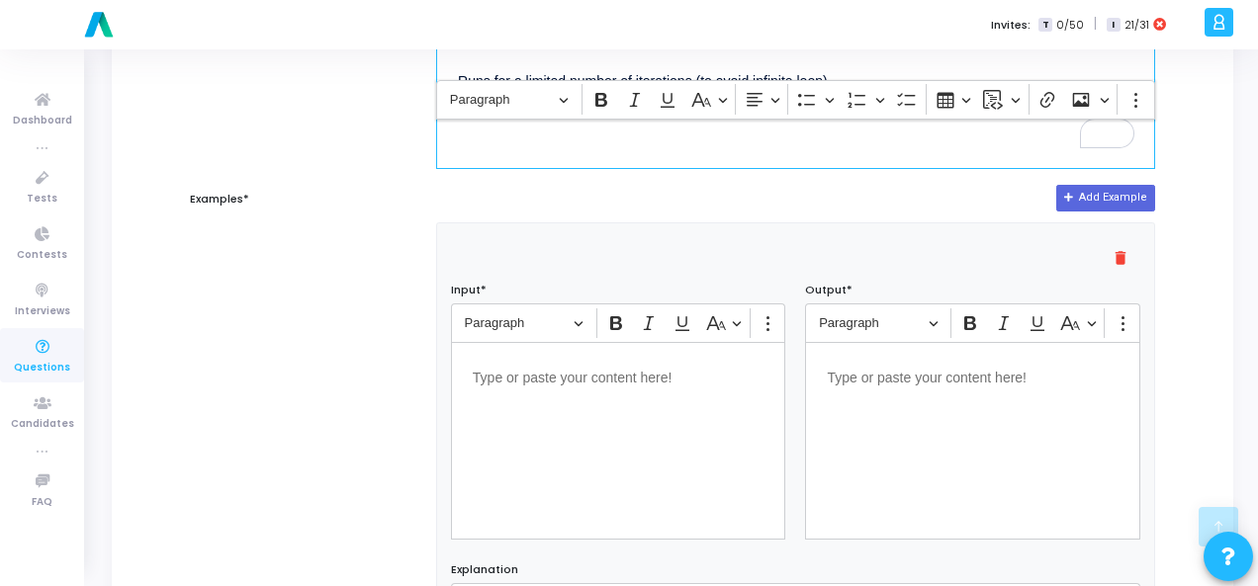
scroll to position [791, 0]
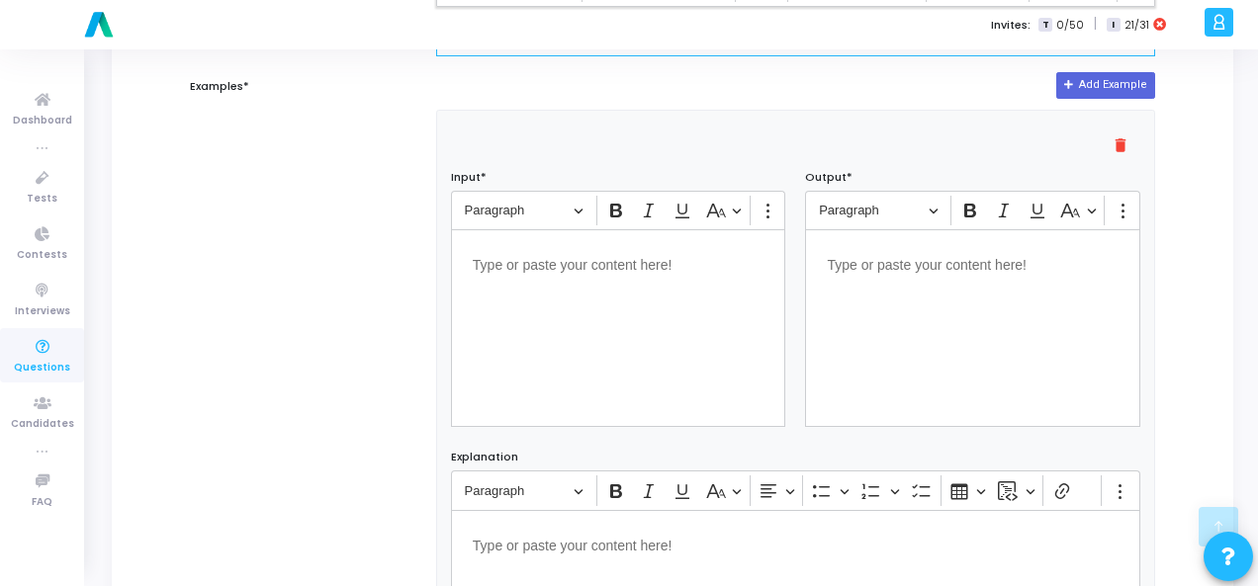
click at [538, 309] on div "Editor editing area: main" at bounding box center [618, 328] width 335 height 198
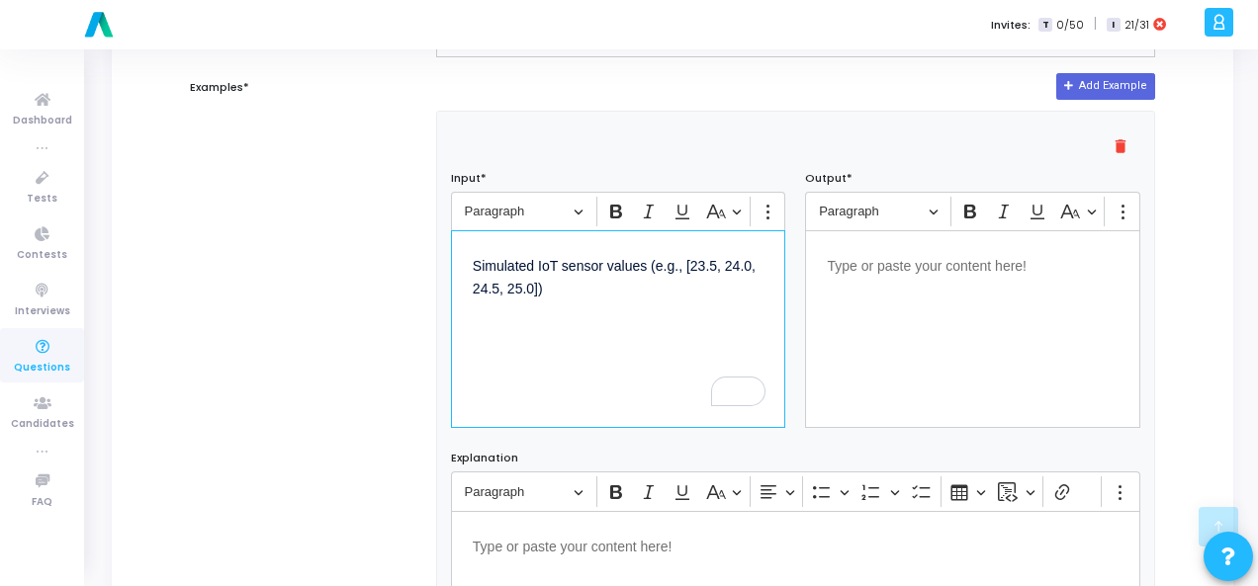
click at [888, 295] on div "Editor editing area: main" at bounding box center [972, 329] width 335 height 198
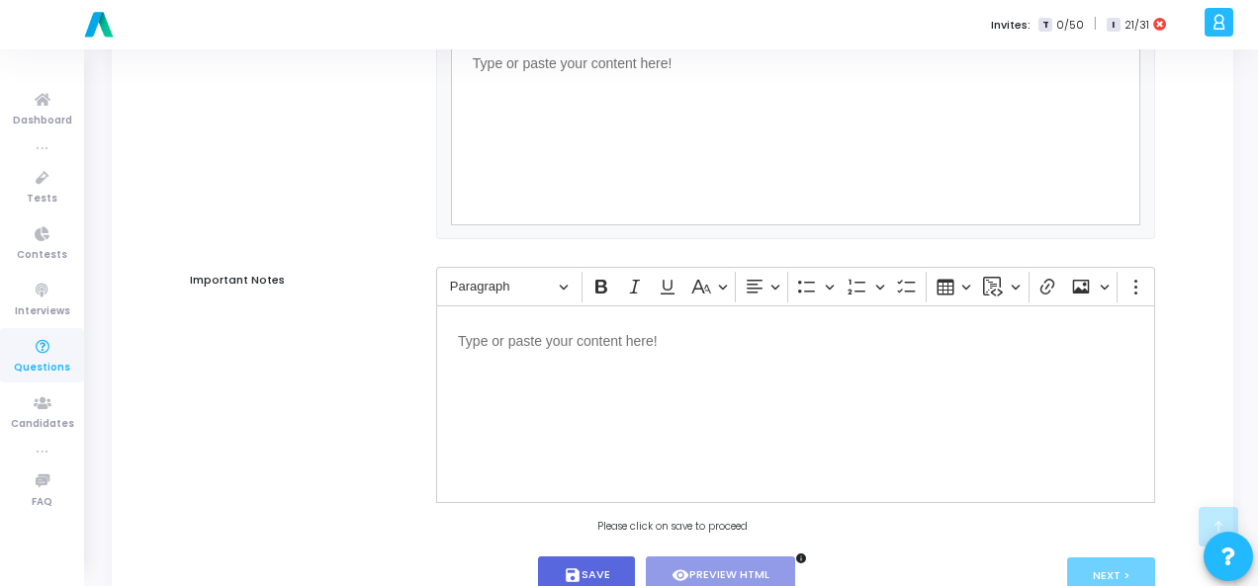
scroll to position [1343, 0]
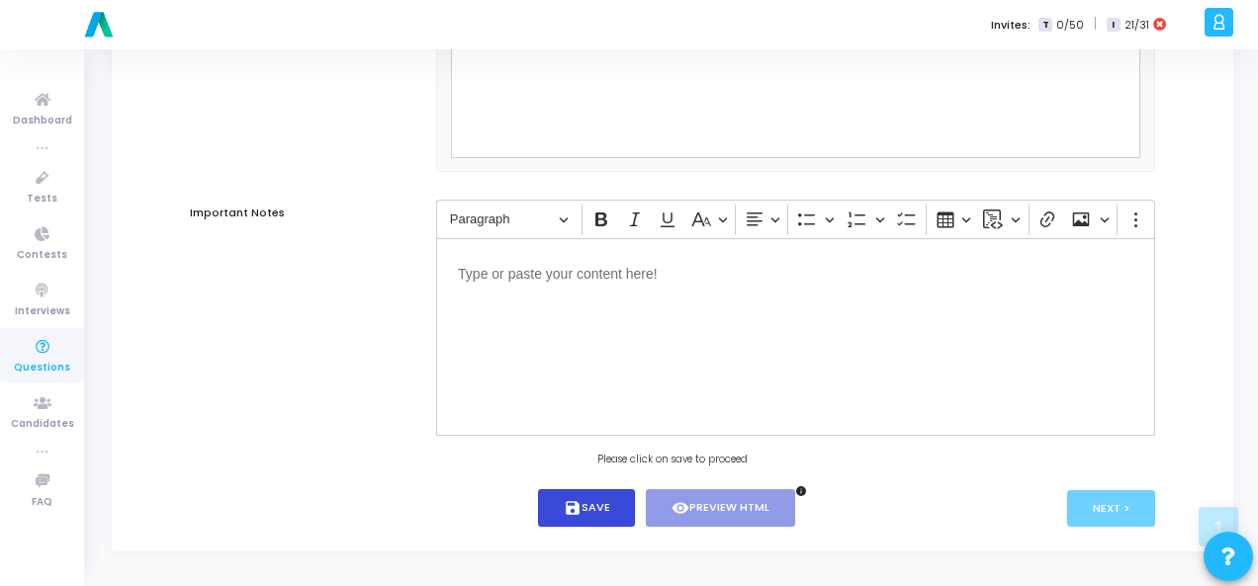
click at [597, 523] on button "save Save" at bounding box center [587, 508] width 98 height 39
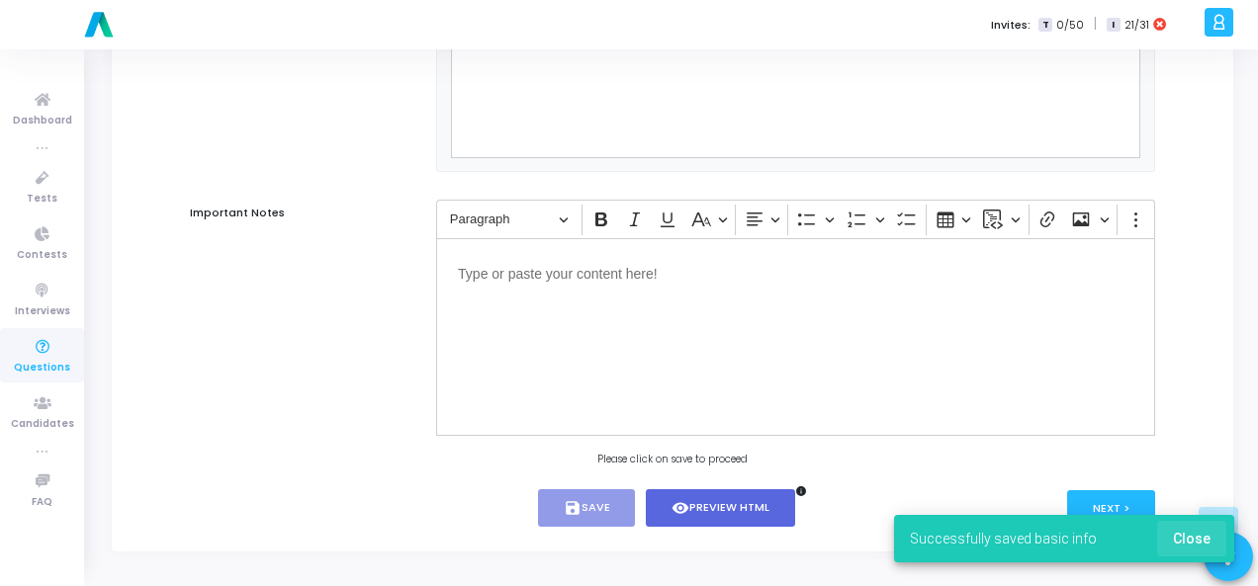
click at [1218, 539] on button "Close" at bounding box center [1191, 539] width 69 height 36
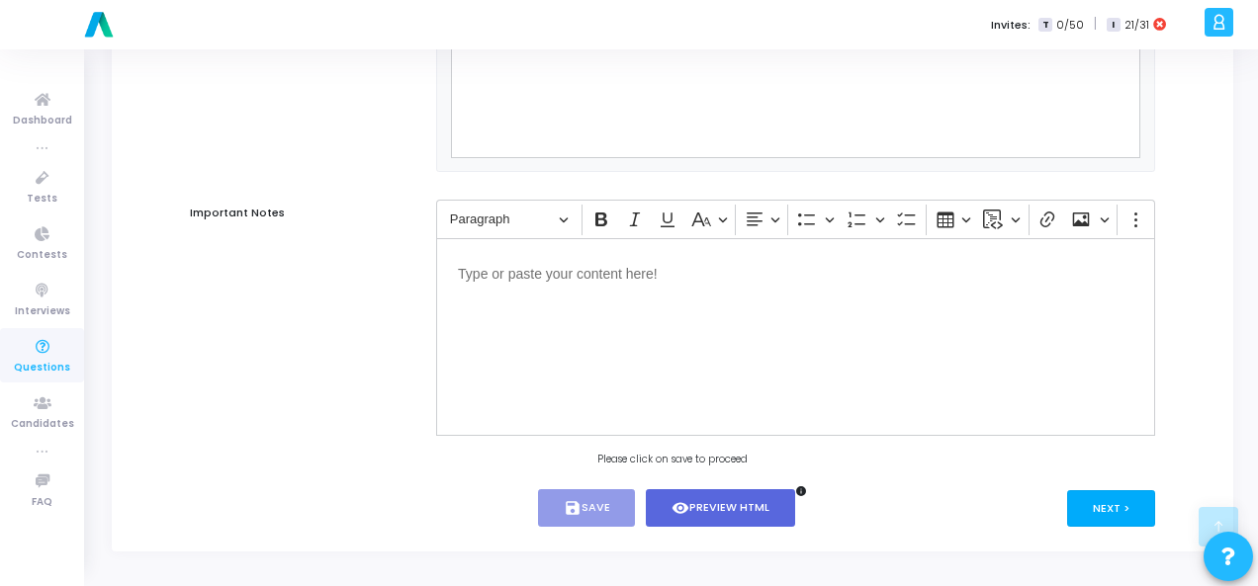
click at [1127, 511] on button "Next >" at bounding box center [1111, 508] width 88 height 37
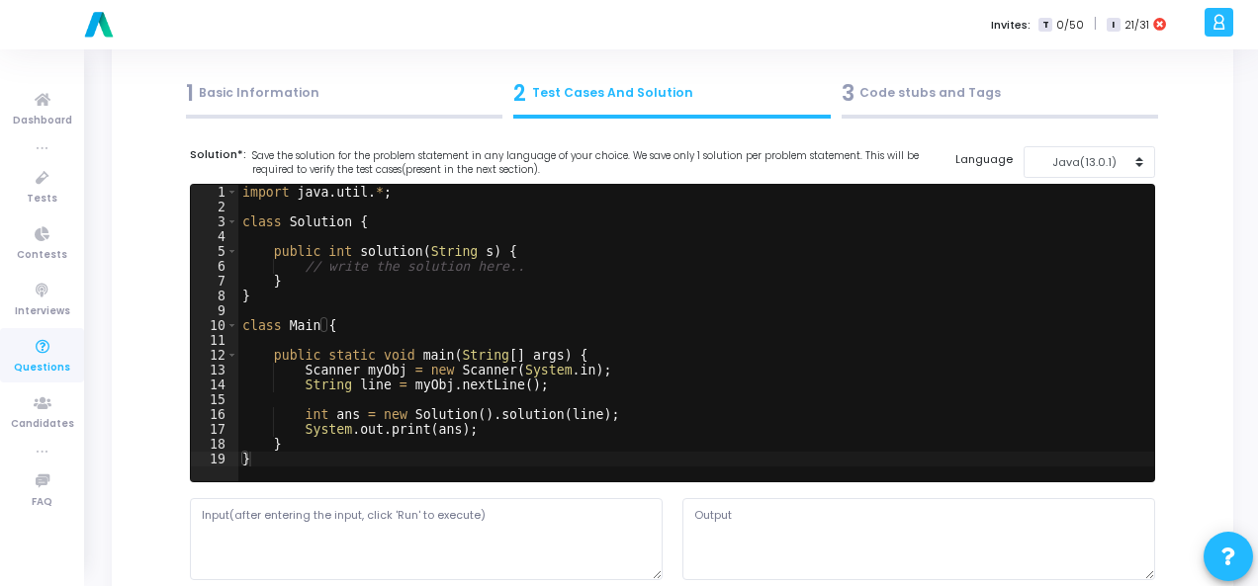
scroll to position [0, 0]
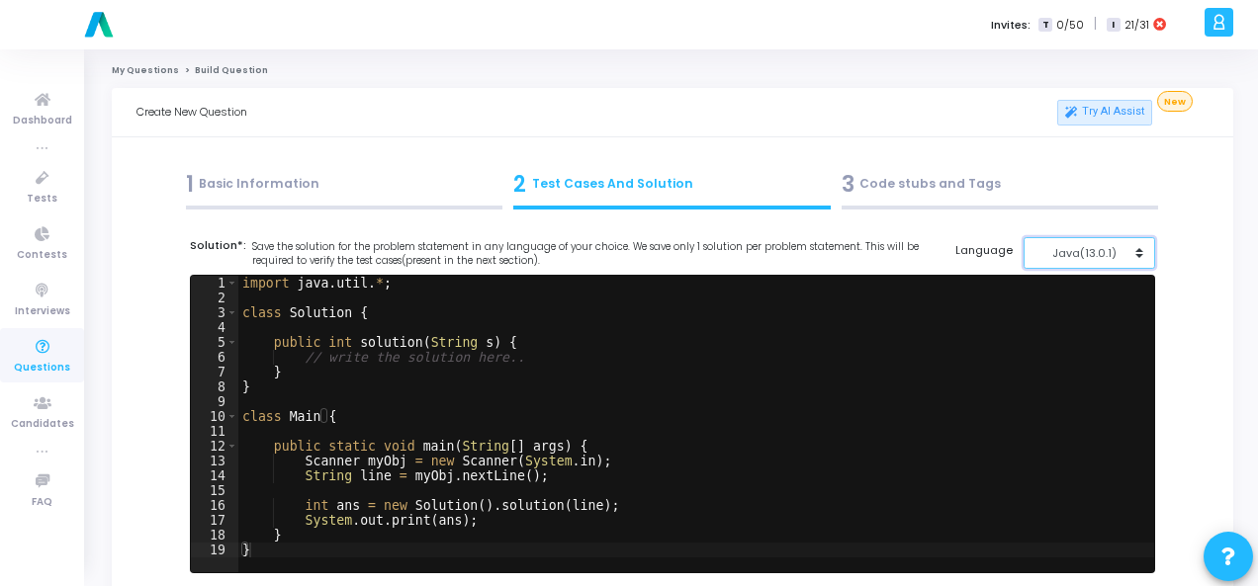
click at [1087, 262] on button "Java(13.0.1)" at bounding box center [1088, 253] width 131 height 33
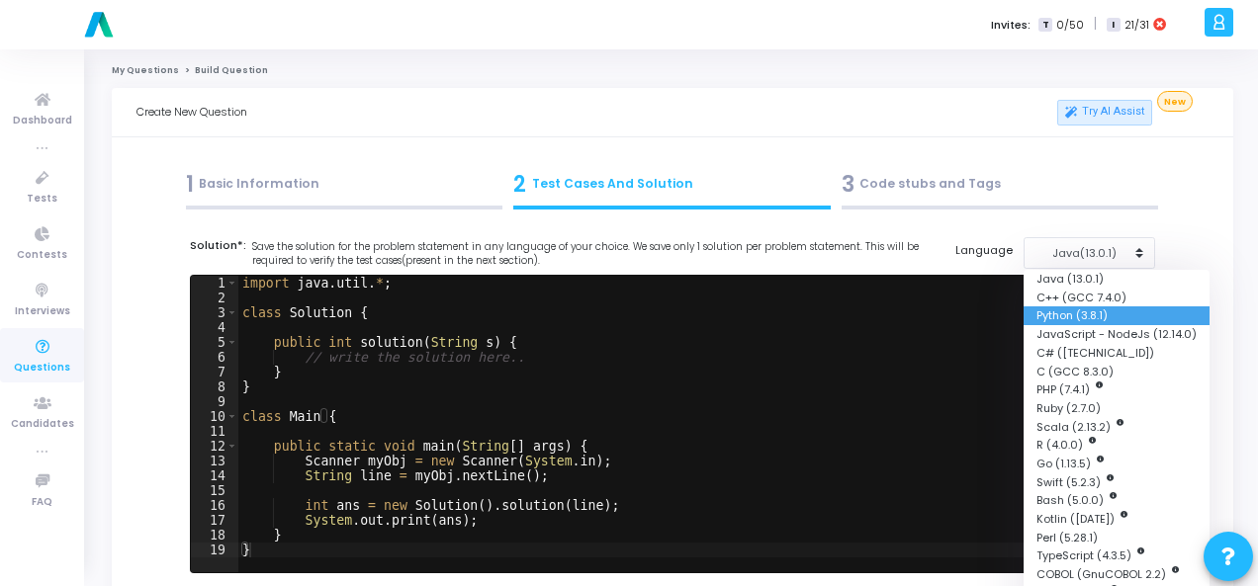
click at [1082, 317] on button "Python (3.8.1)" at bounding box center [1116, 315] width 186 height 19
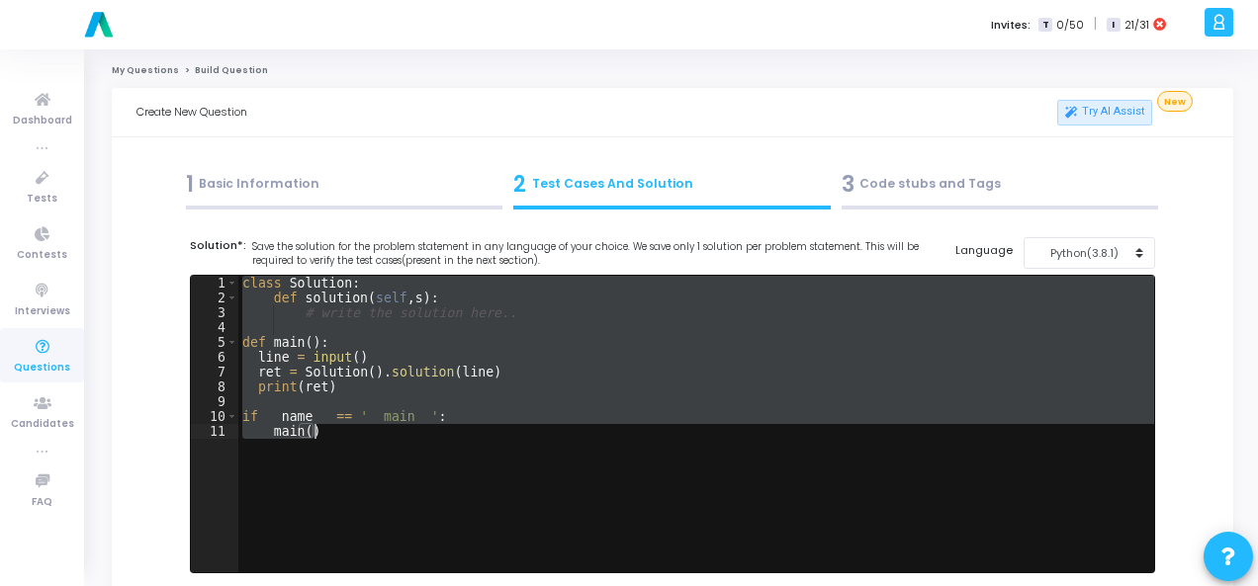
drag, startPoint x: 244, startPoint y: 284, endPoint x: 368, endPoint y: 450, distance: 207.0
click at [368, 450] on div "class Solution : def solution ( self , s ) : # write the solution here.. def ma…" at bounding box center [695, 439] width 915 height 326
type textarea "if __name__ == '__main__': main()"
paste textarea
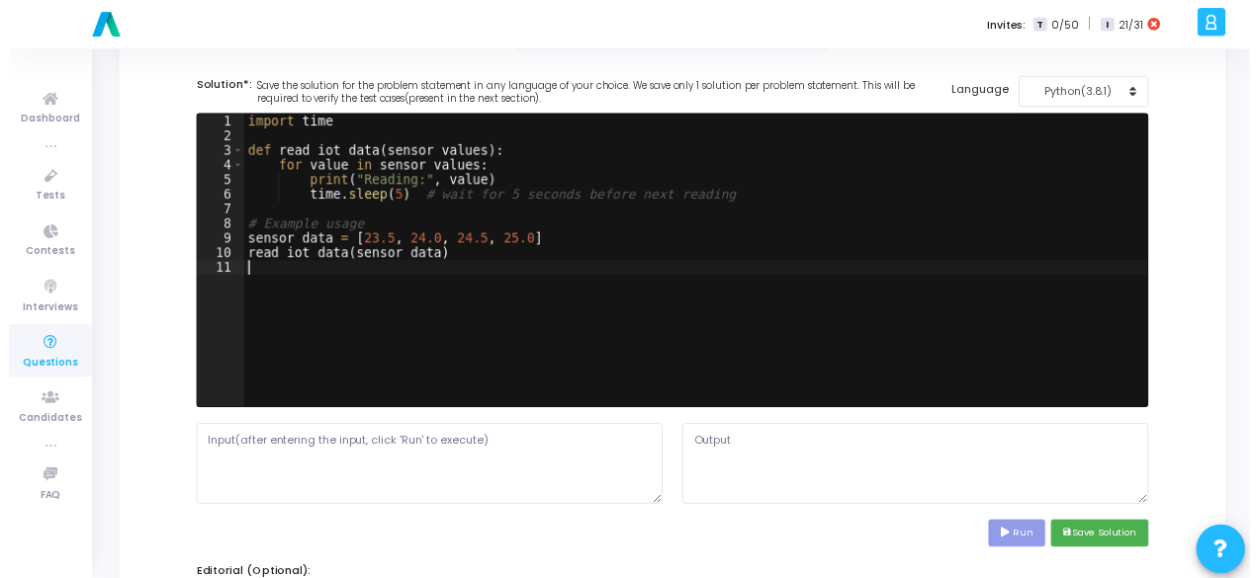
scroll to position [198, 0]
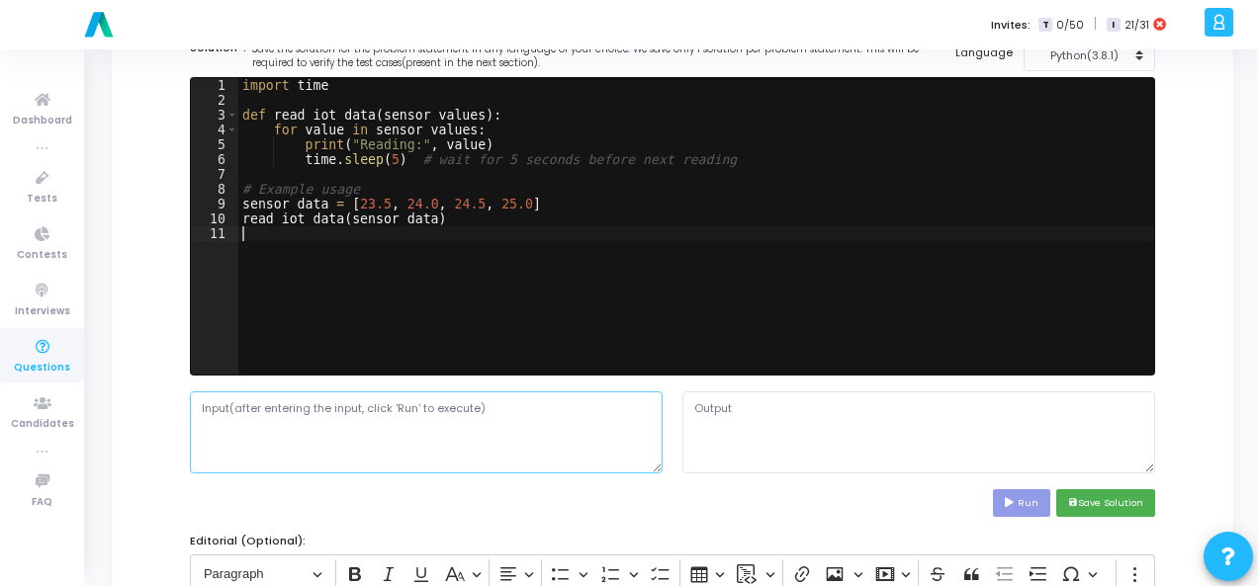
click at [311, 404] on textarea at bounding box center [426, 432] width 473 height 81
paste textarea "Simulated IoT sensor values (e.g., [23.5, 24.0, 24.5, 25.0])"
type textarea "Simulated IoT sensor values (e.g., [23.5, 24.0, 24.5, 25.0])"
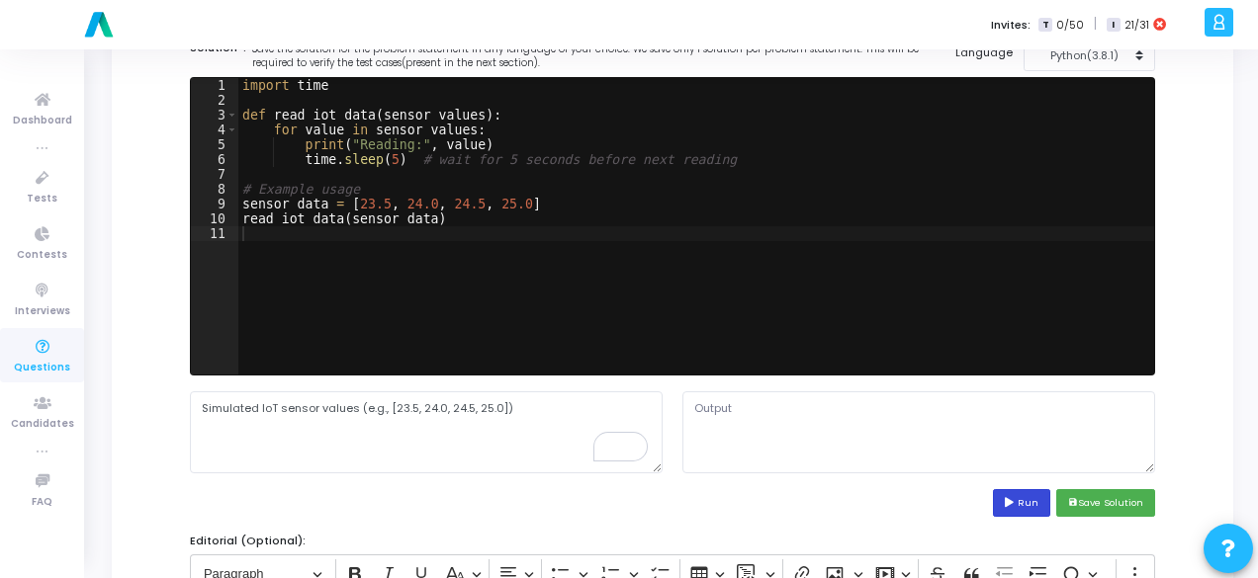
click at [1015, 505] on icon at bounding box center [1010, 503] width 13 height 10
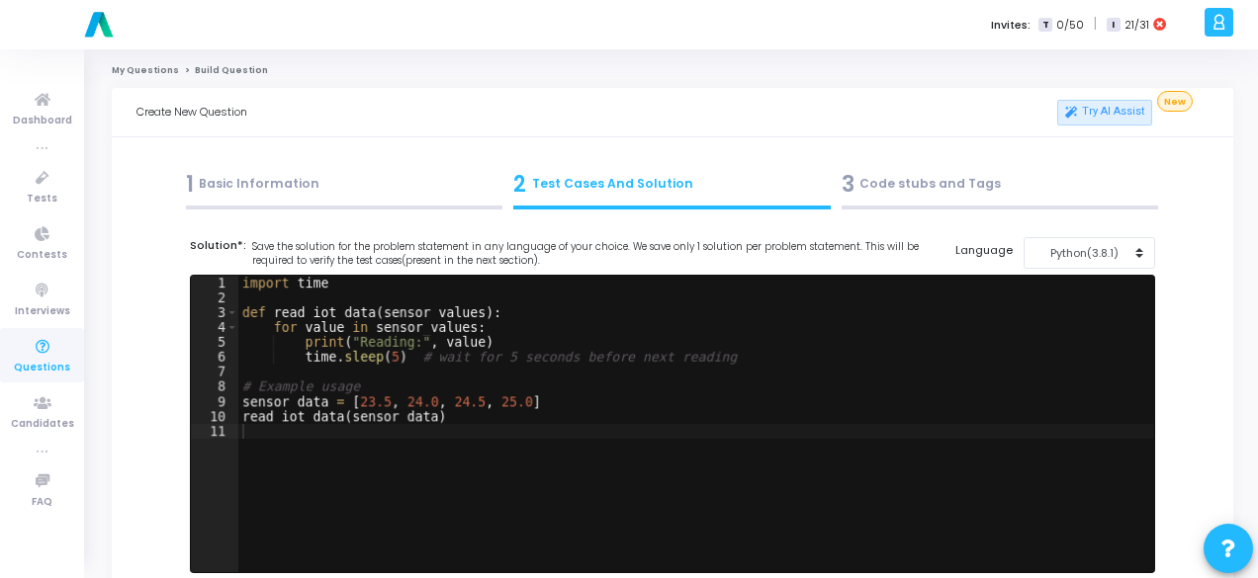
scroll to position [198, 0]
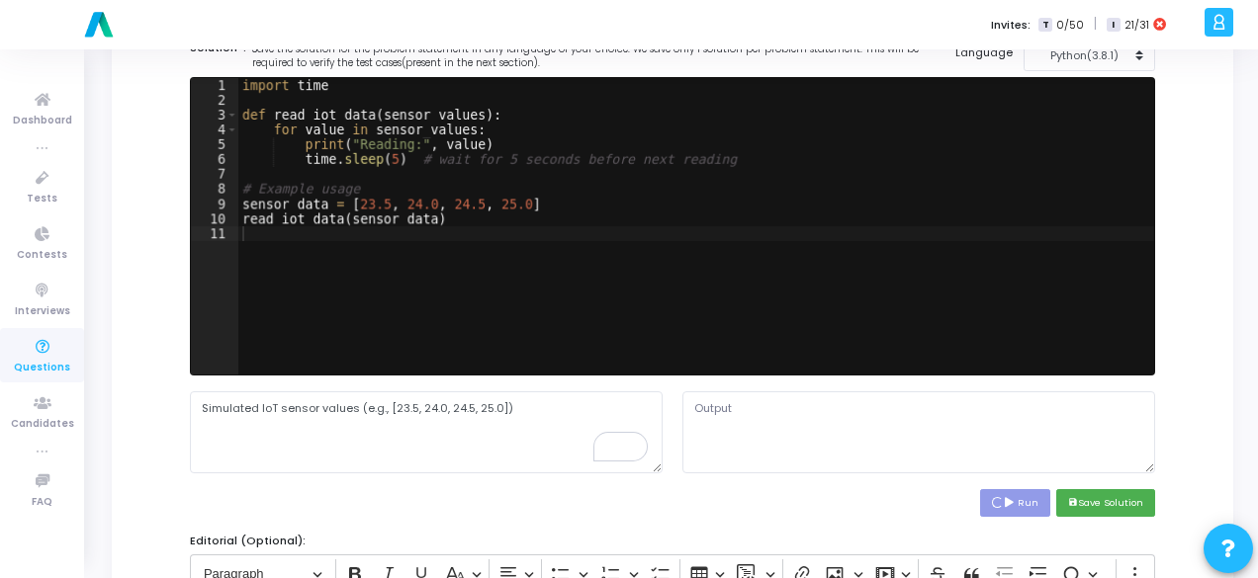
type textarea "Time limit exceeded (wall clock)"
click at [785, 404] on textarea "Time limit exceeded (wall clock)" at bounding box center [918, 432] width 473 height 81
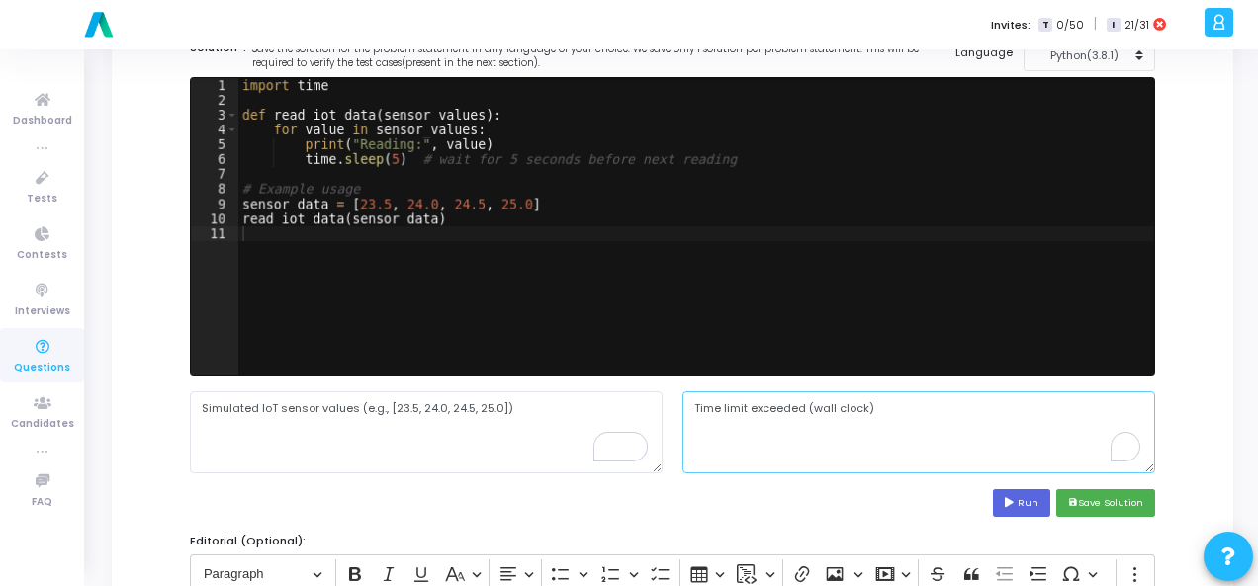
click at [785, 404] on textarea "Time limit exceeded (wall clock)" at bounding box center [918, 432] width 473 height 81
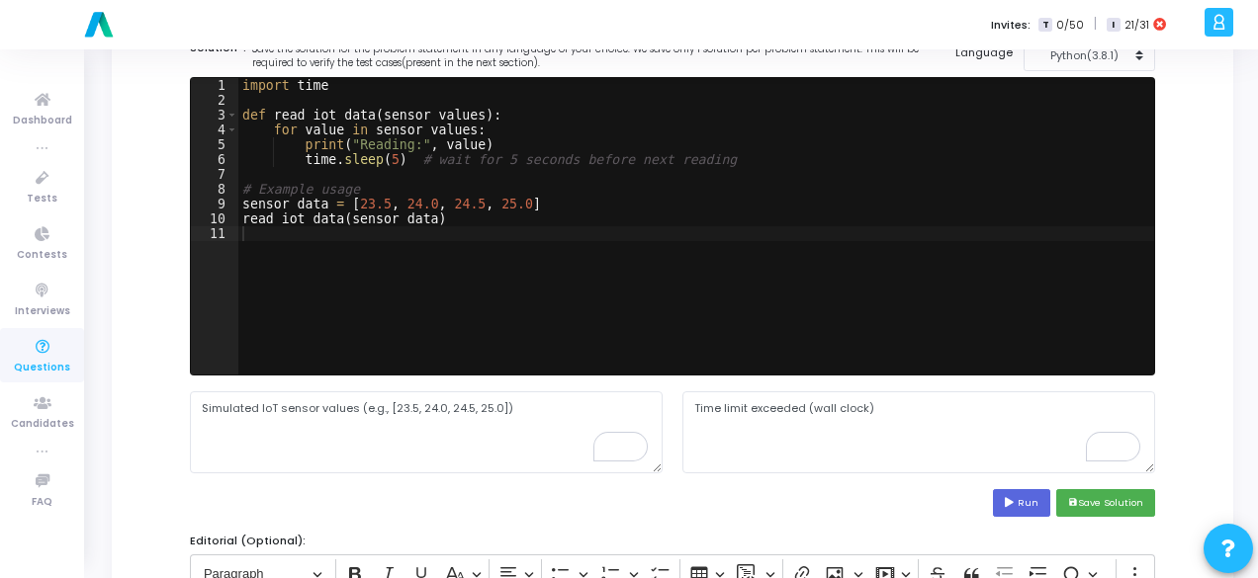
click at [948, 511] on div "Run save Save Solution" at bounding box center [672, 502] width 965 height 27
click at [1132, 505] on button "save Save Solution" at bounding box center [1105, 502] width 99 height 27
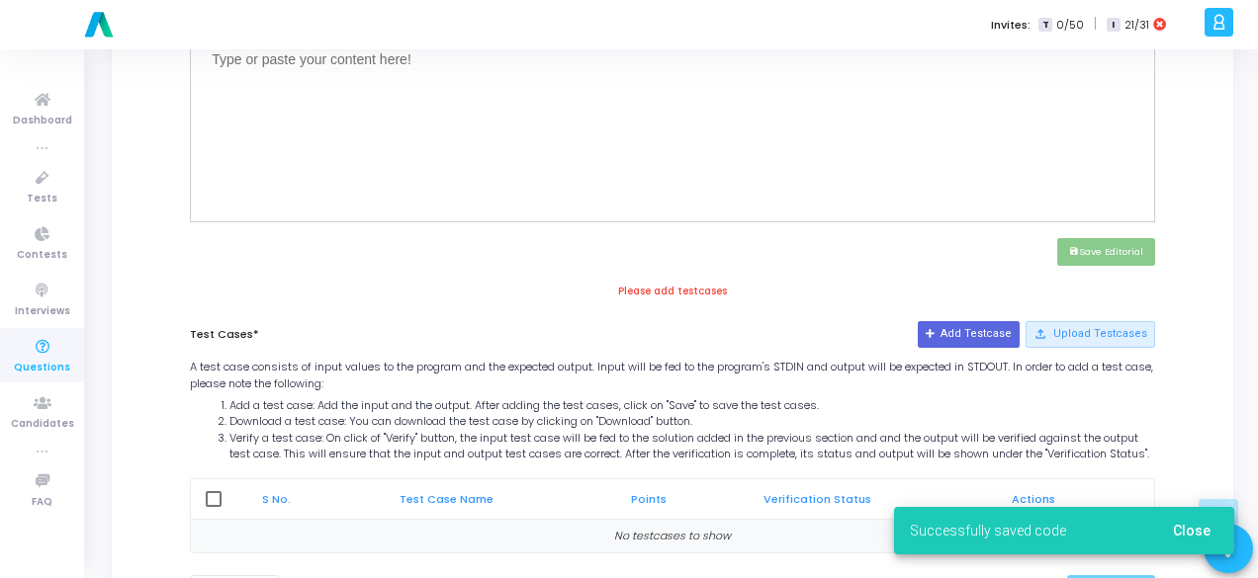
scroll to position [870, 0]
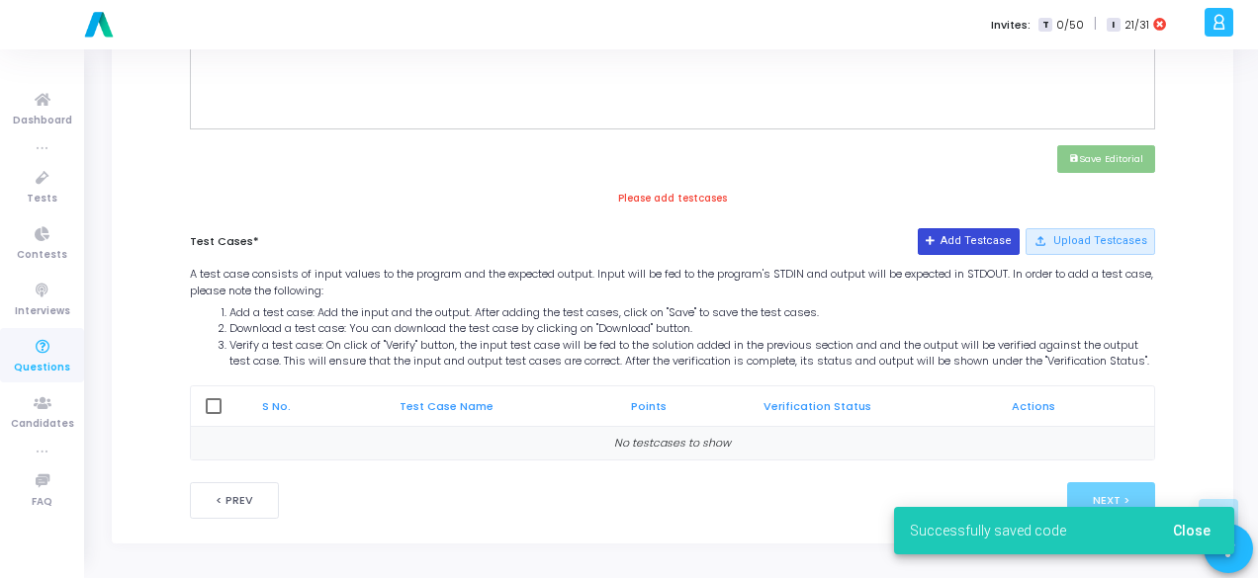
click at [973, 228] on button "Add Testcase" at bounding box center [968, 241] width 102 height 26
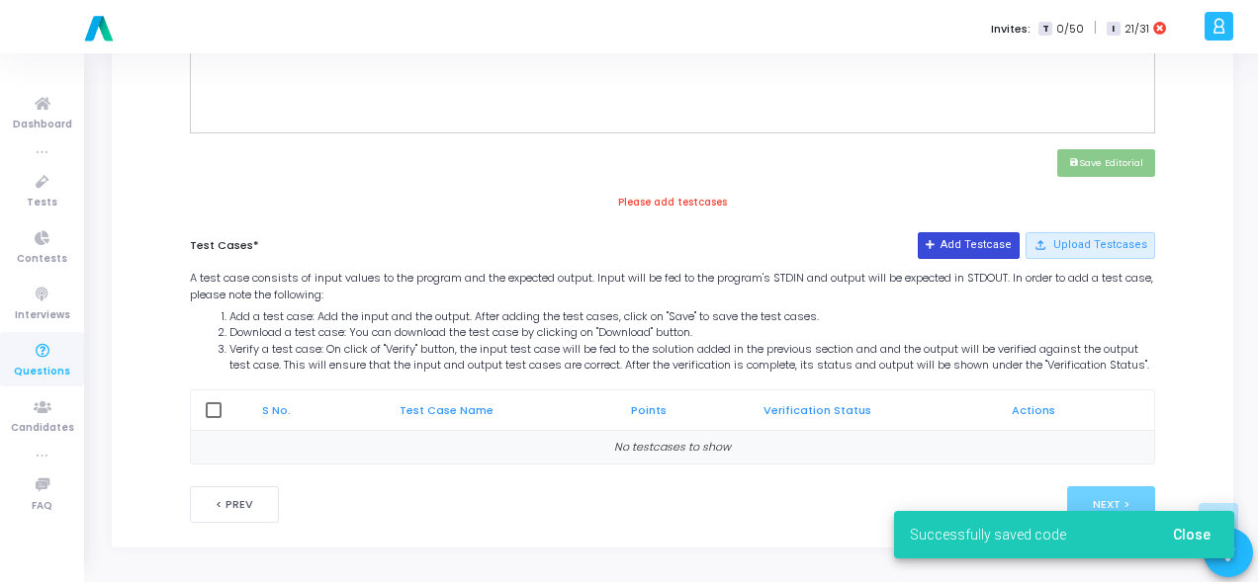
scroll to position [0, 0]
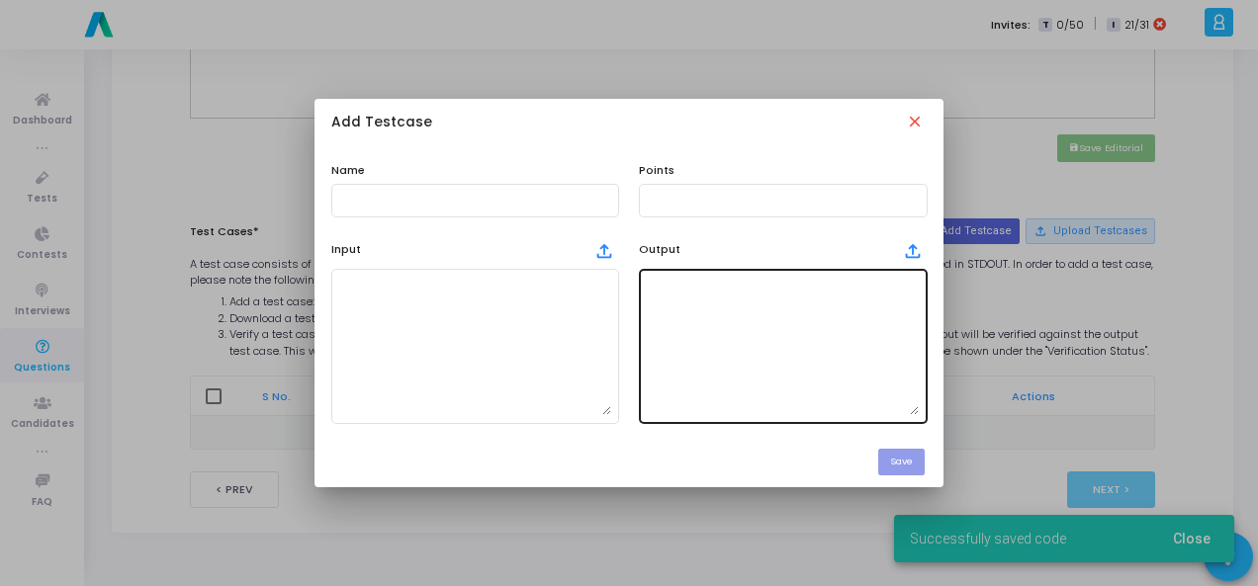
click at [724, 307] on textarea at bounding box center [783, 346] width 272 height 138
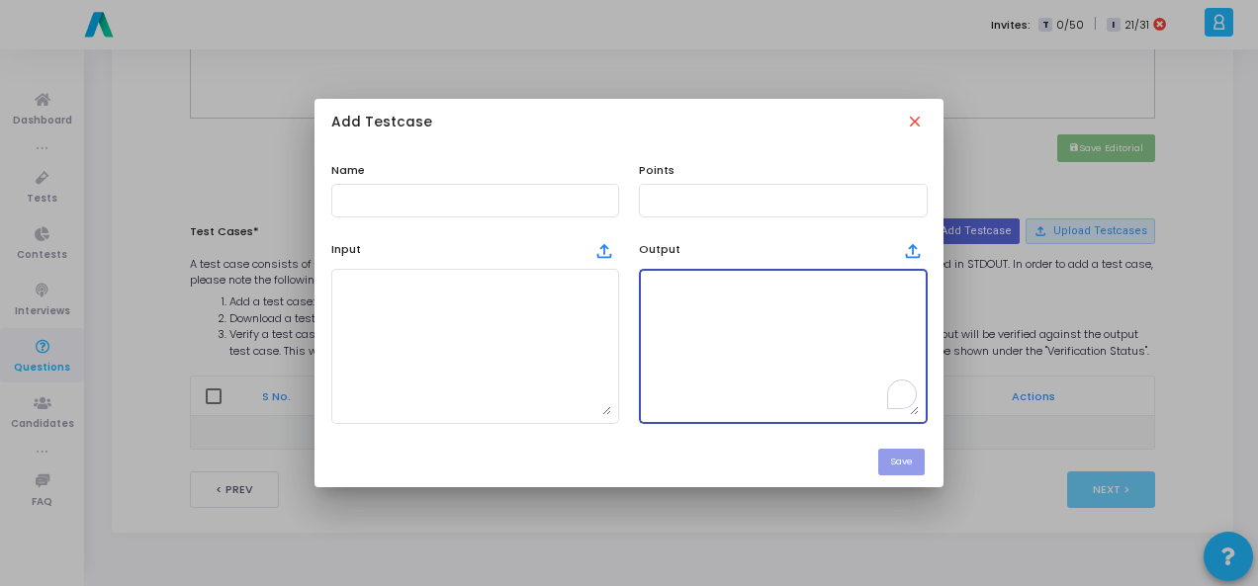
paste textarea "Time limit exceeded (wall clock)"
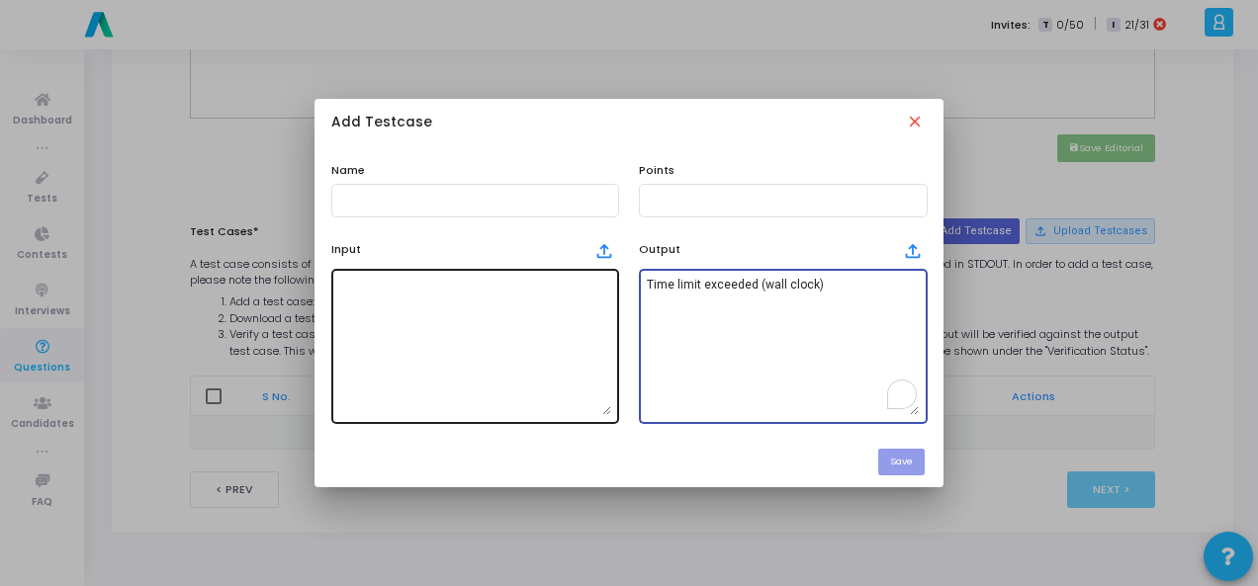
type textarea "Time limit exceeded (wall clock)"
click at [498, 308] on textarea at bounding box center [475, 346] width 272 height 138
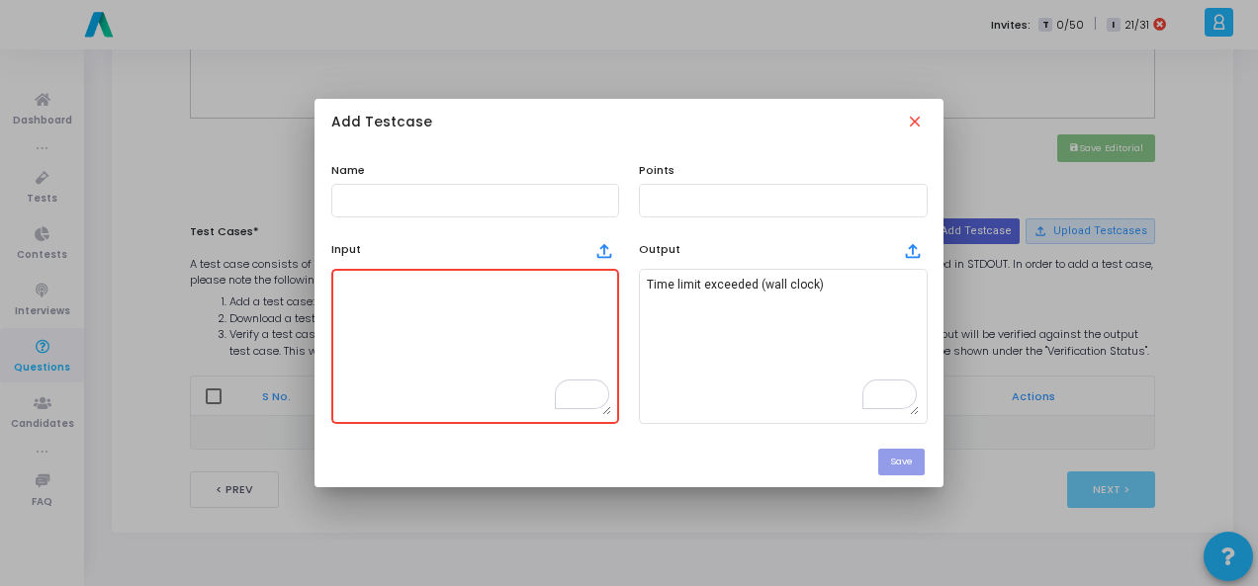
paste textarea "Simulated IoT sensor values (e.g., [23.5, 24.0, 24.5, 25.0])"
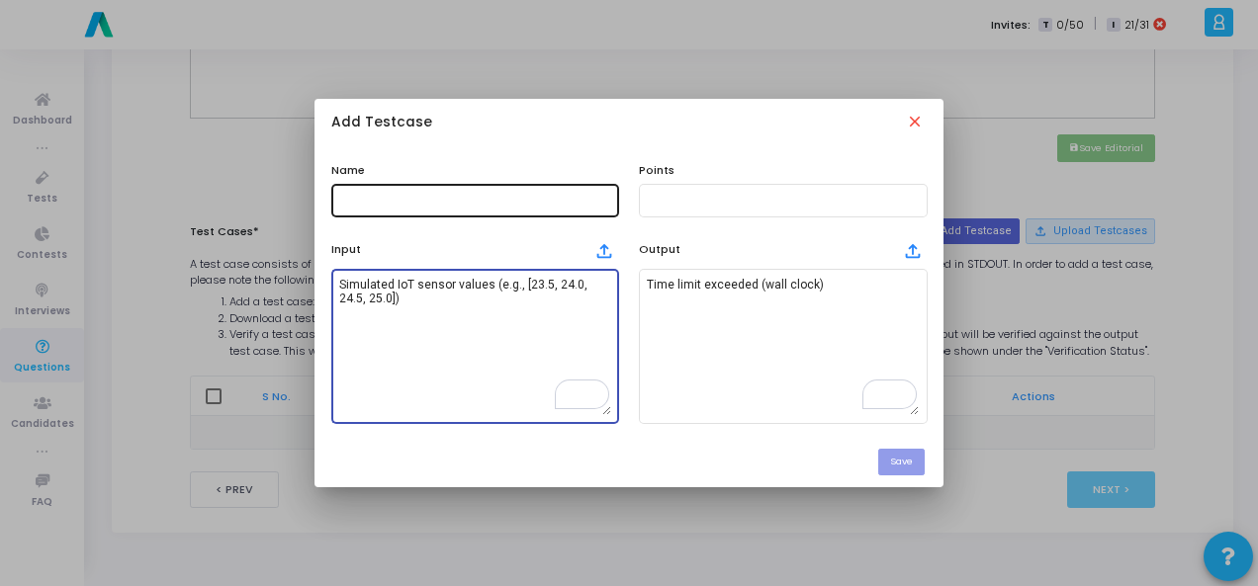
type textarea "Simulated IoT sensor values (e.g., [23.5, 24.0, 24.5, 25.0])"
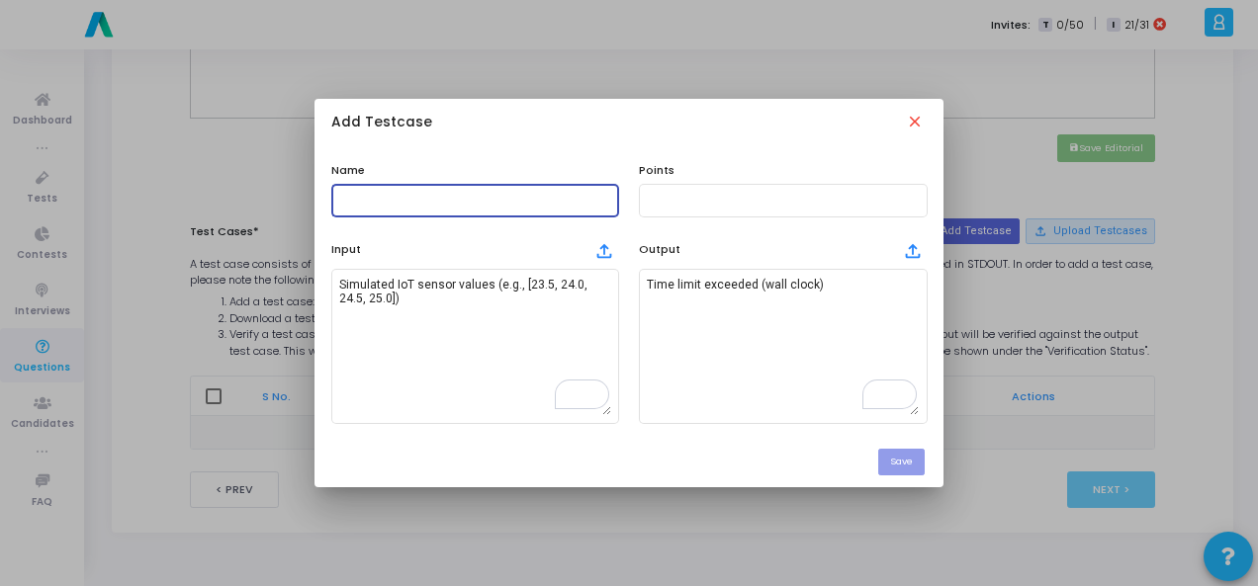
click at [436, 201] on input "text" at bounding box center [475, 201] width 272 height 14
type input "Testcase"
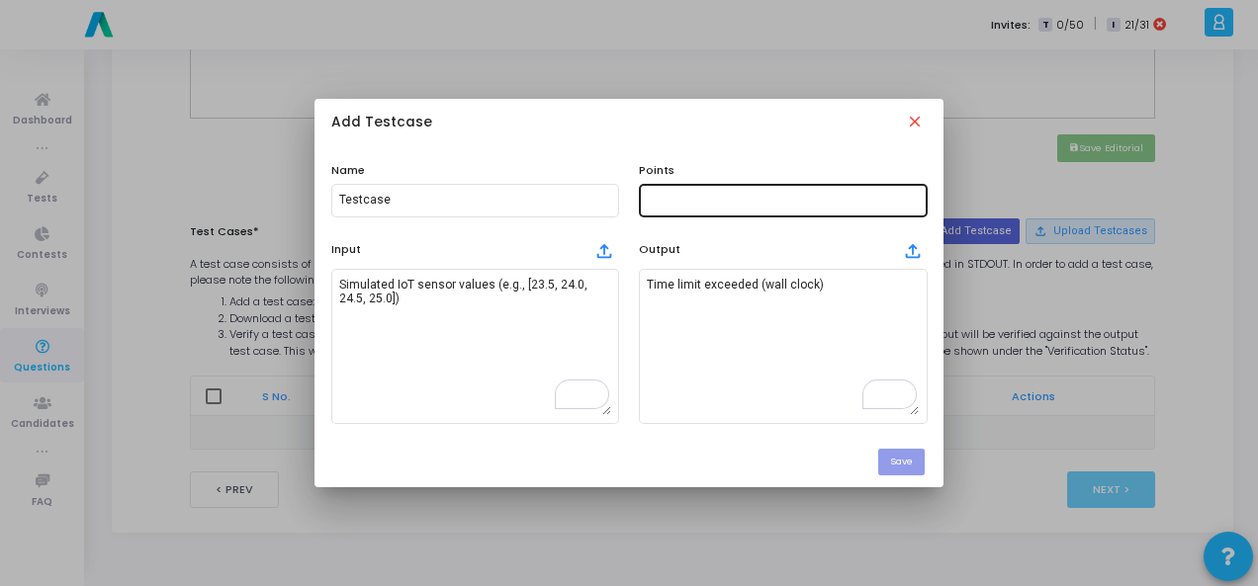
click at [757, 215] on div at bounding box center [783, 199] width 272 height 37
type input "100"
click at [914, 461] on button "Save" at bounding box center [901, 462] width 46 height 27
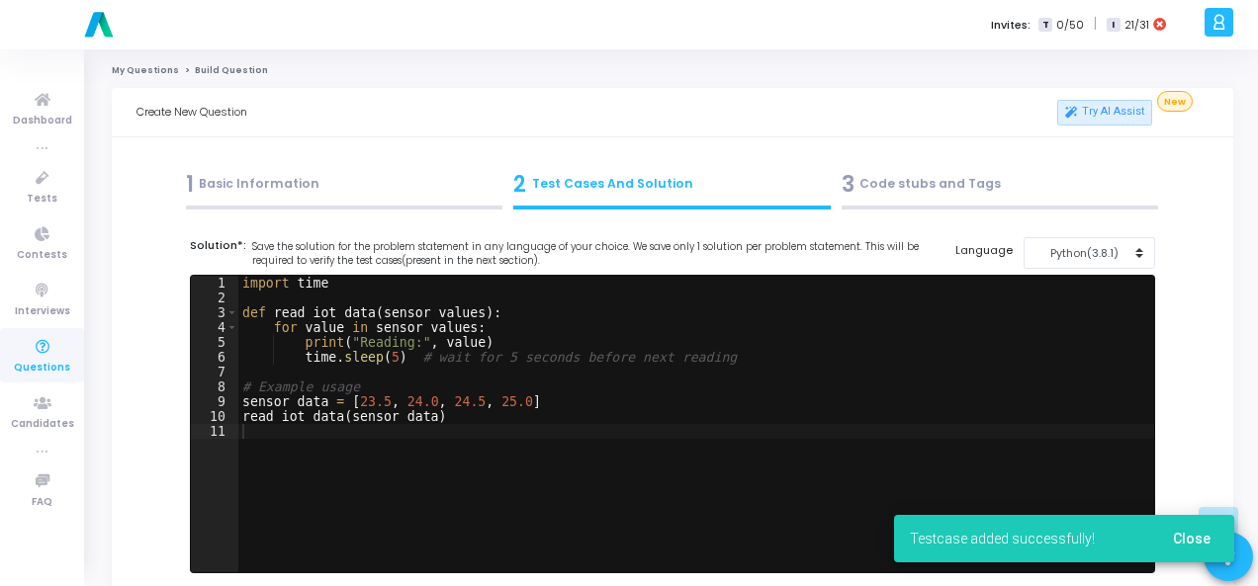
scroll to position [870, 0]
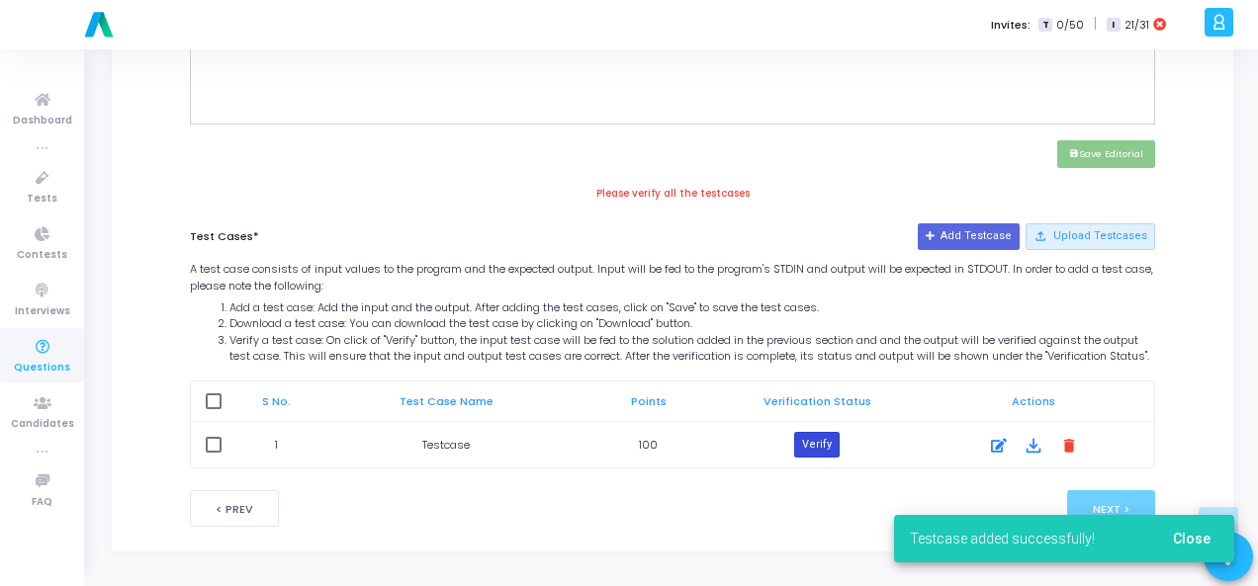
click at [821, 455] on button "Verify" at bounding box center [816, 445] width 45 height 26
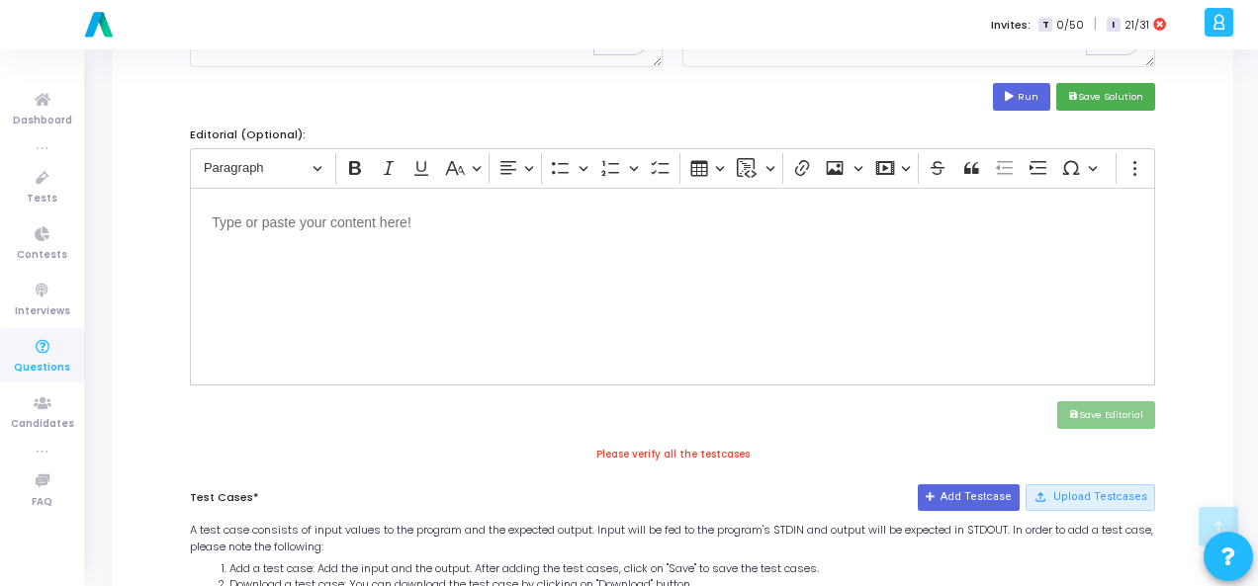
scroll to position [573, 0]
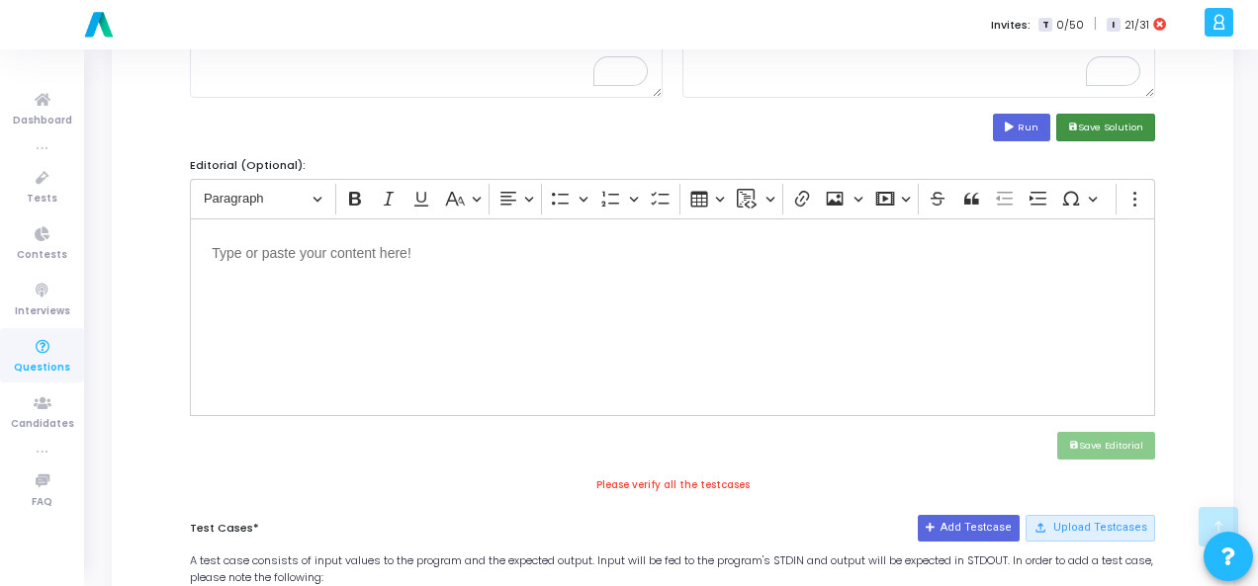
click at [1090, 125] on button "save Save Solution" at bounding box center [1105, 127] width 99 height 27
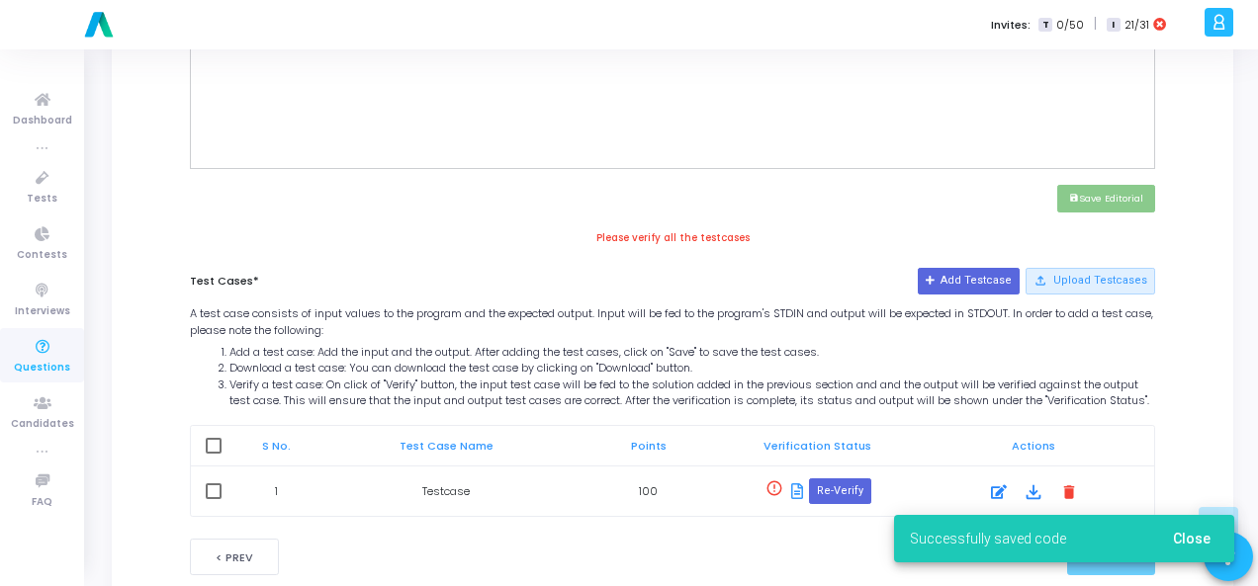
scroll to position [880, 0]
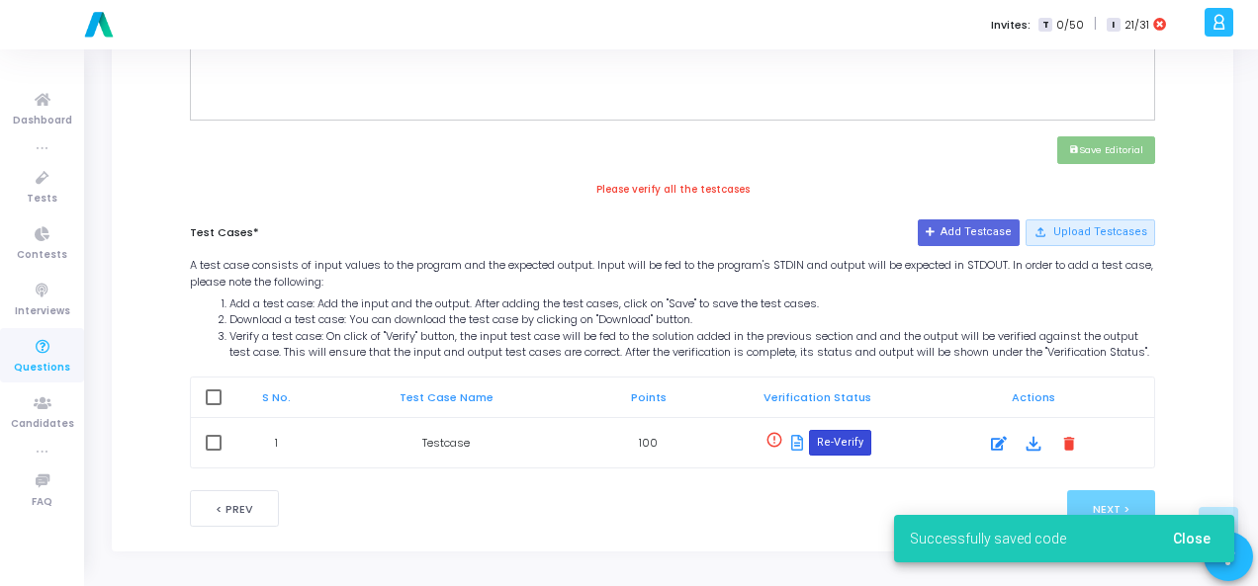
click at [825, 448] on button "Re-Verify" at bounding box center [840, 443] width 62 height 26
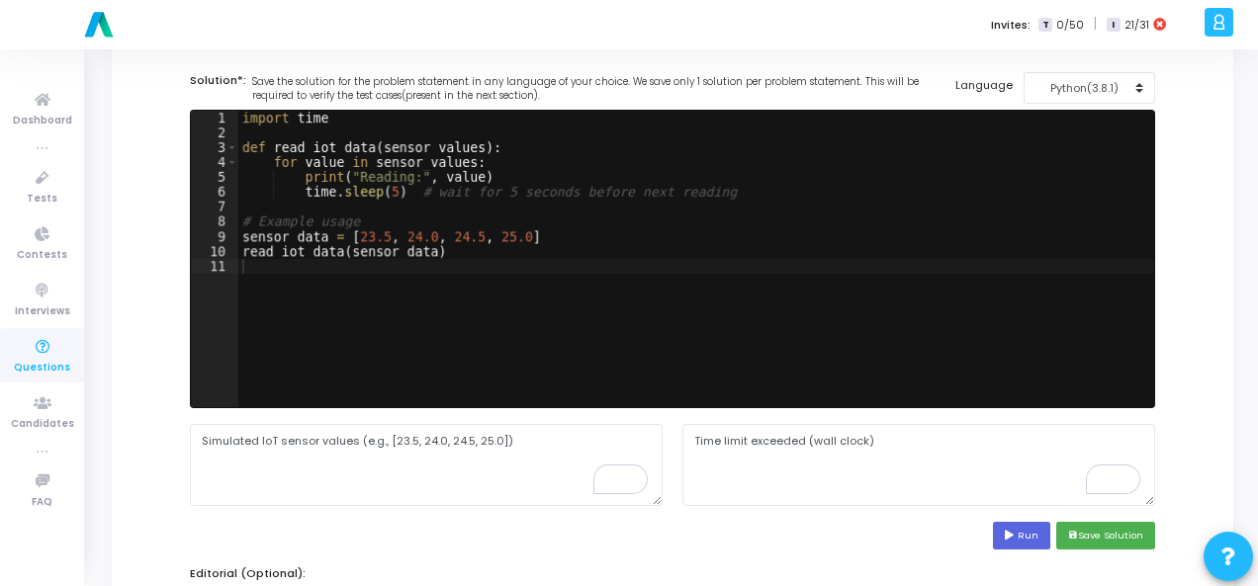
scroll to position [287, 0]
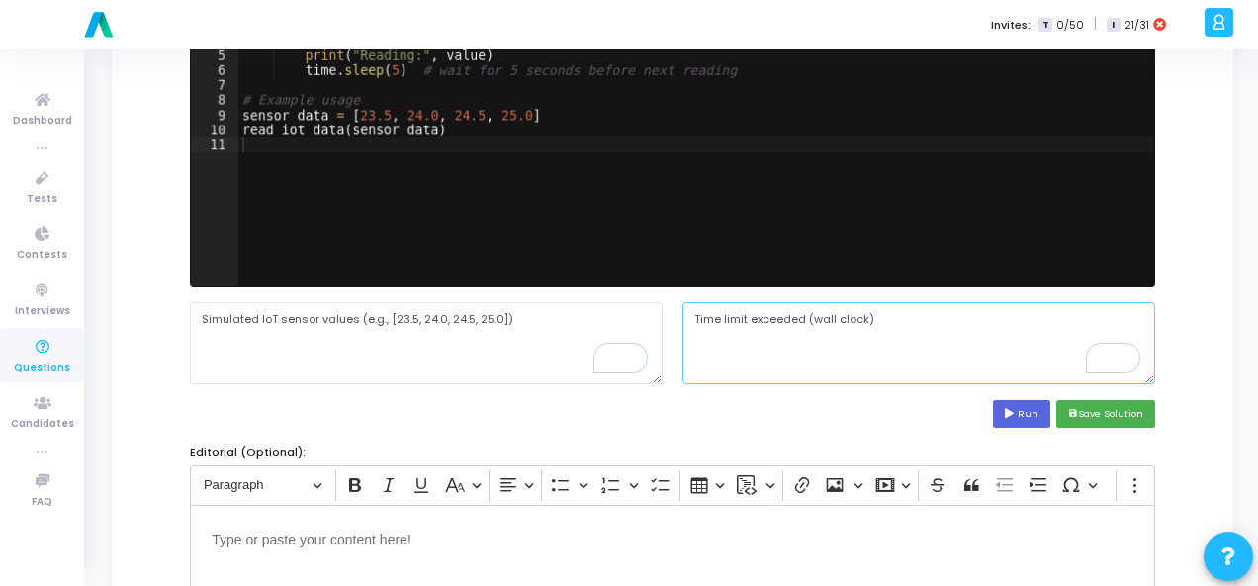
click at [765, 315] on textarea "Time limit exceeded (wall clock)" at bounding box center [918, 343] width 473 height 81
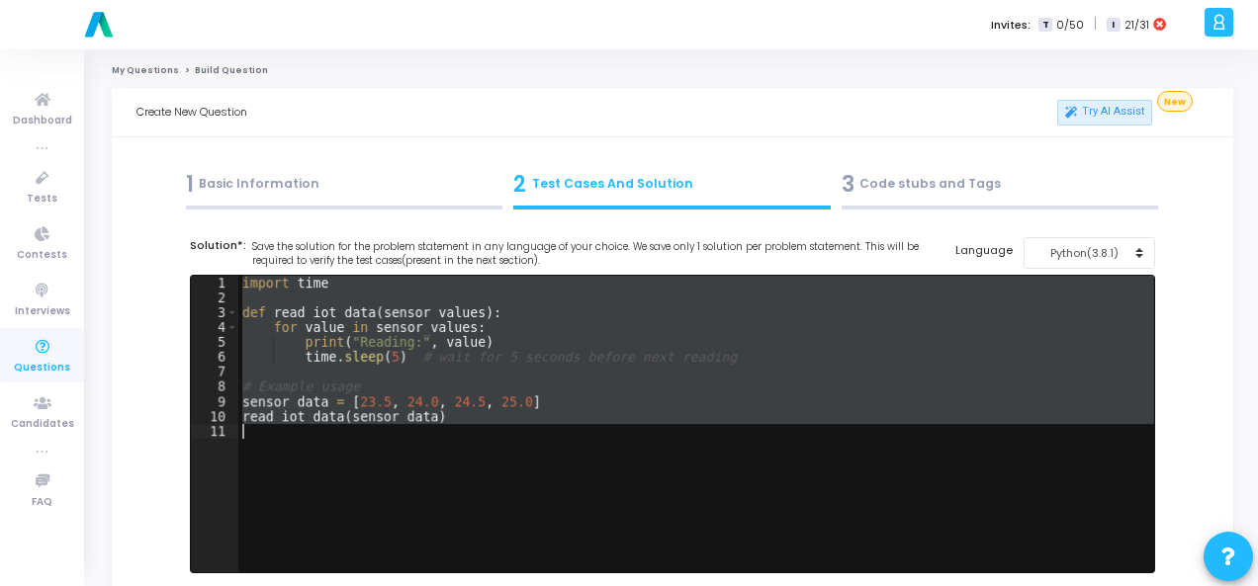
drag, startPoint x: 241, startPoint y: 288, endPoint x: 436, endPoint y: 429, distance: 240.7
click at [434, 429] on div "import time def read_iot_data ( sensor_values ) : for value in sensor_values : …" at bounding box center [695, 439] width 915 height 326
type textarea "read_iot_data(sensor_data)"
paste textarea
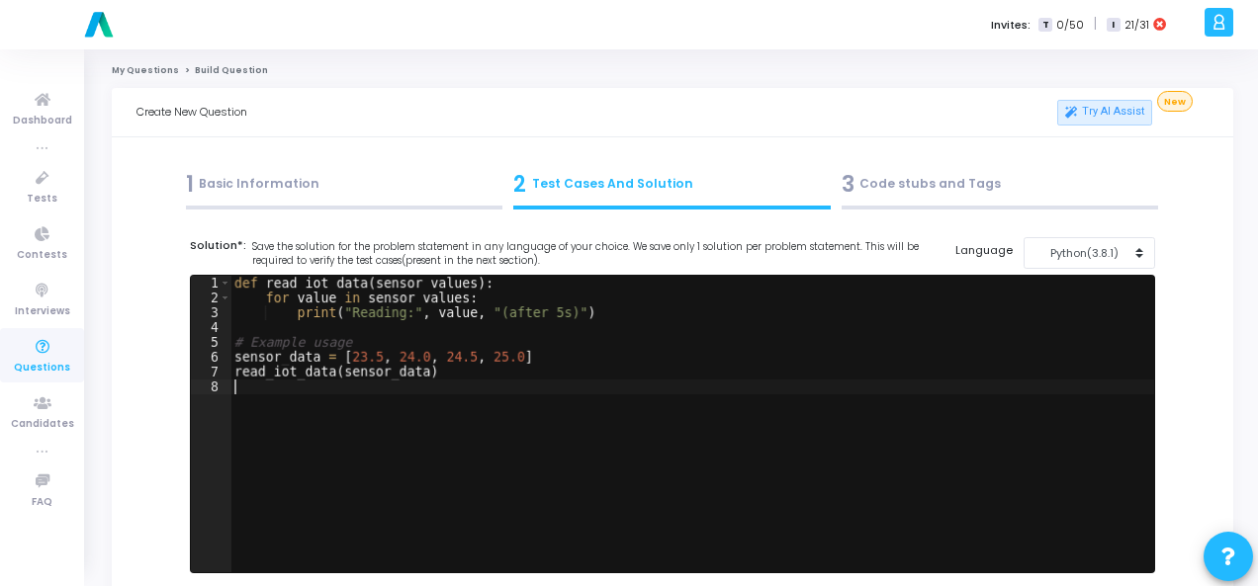
scroll to position [395, 0]
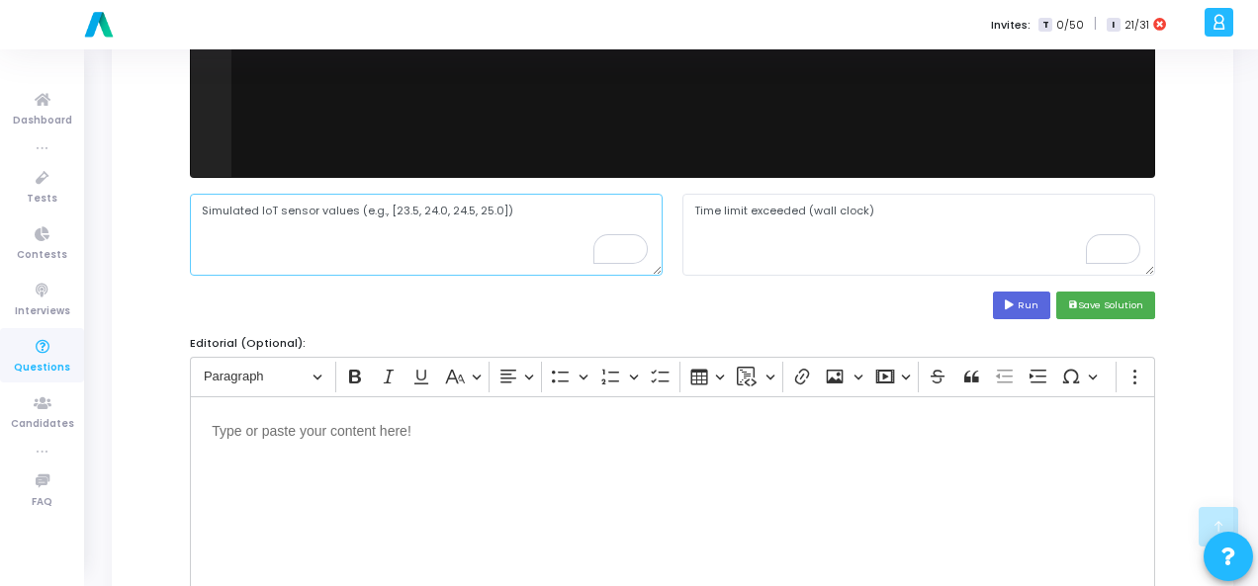
click at [305, 215] on textarea "Simulated IoT sensor values (e.g., [23.5, 24.0, 24.5, 25.0])" at bounding box center [426, 234] width 473 height 81
paste textarea "[23.5, 24.0, 24.5, 25.0]"
type textarea "[23.5, 24.0, 24.5, 25.0]"
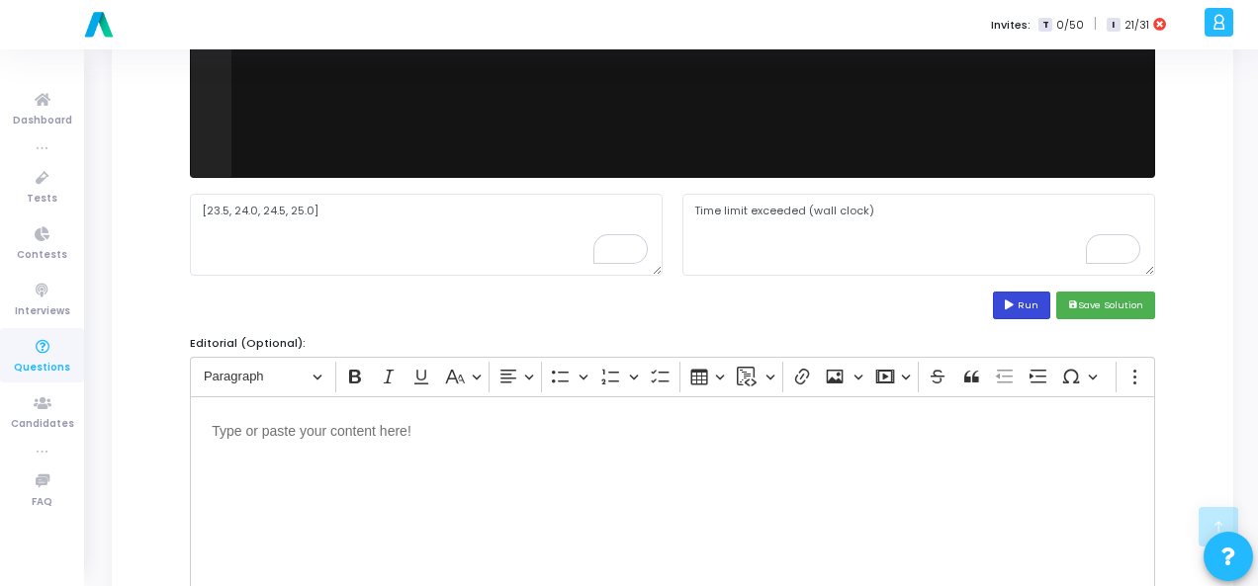
click at [1003, 301] on button "Run" at bounding box center [1021, 305] width 57 height 27
type textarea "Reading: 23.5 (after 5s) Reading: 24.0 (after 5s) Reading: 24.5 (after 5s) Read…"
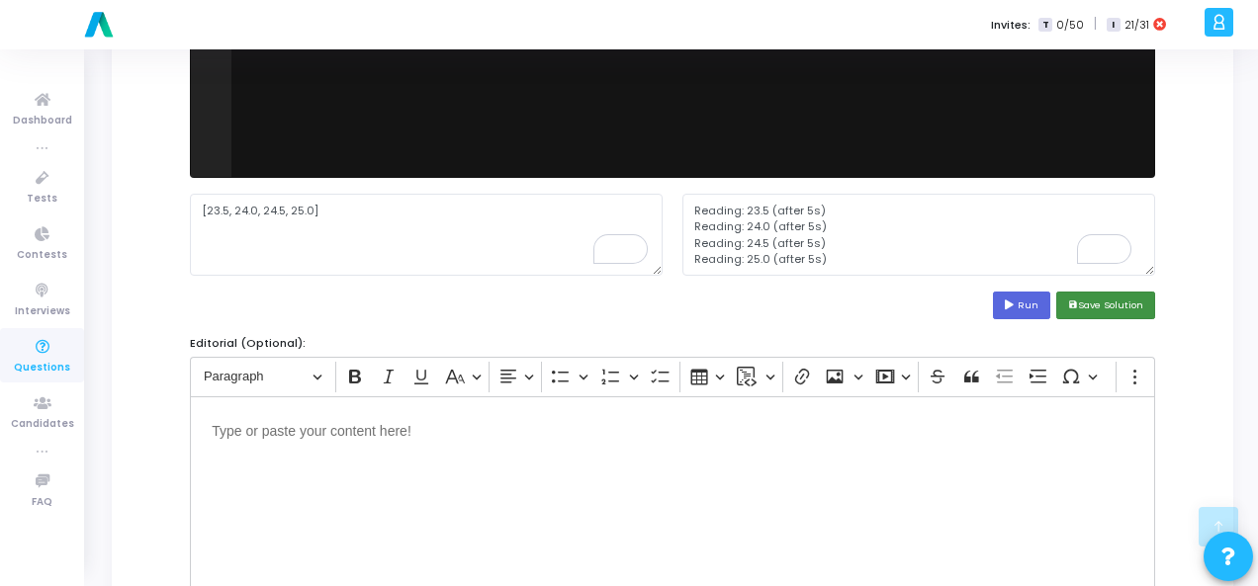
click at [1117, 307] on button "save Save Solution" at bounding box center [1105, 305] width 99 height 27
click at [1115, 311] on button "save Save Solution" at bounding box center [1105, 305] width 99 height 27
click at [750, 207] on textarea "Reading: 23.5 (after 5s) Reading: 24.0 (after 5s) Reading: 24.5 (after 5s) Read…" at bounding box center [918, 234] width 473 height 81
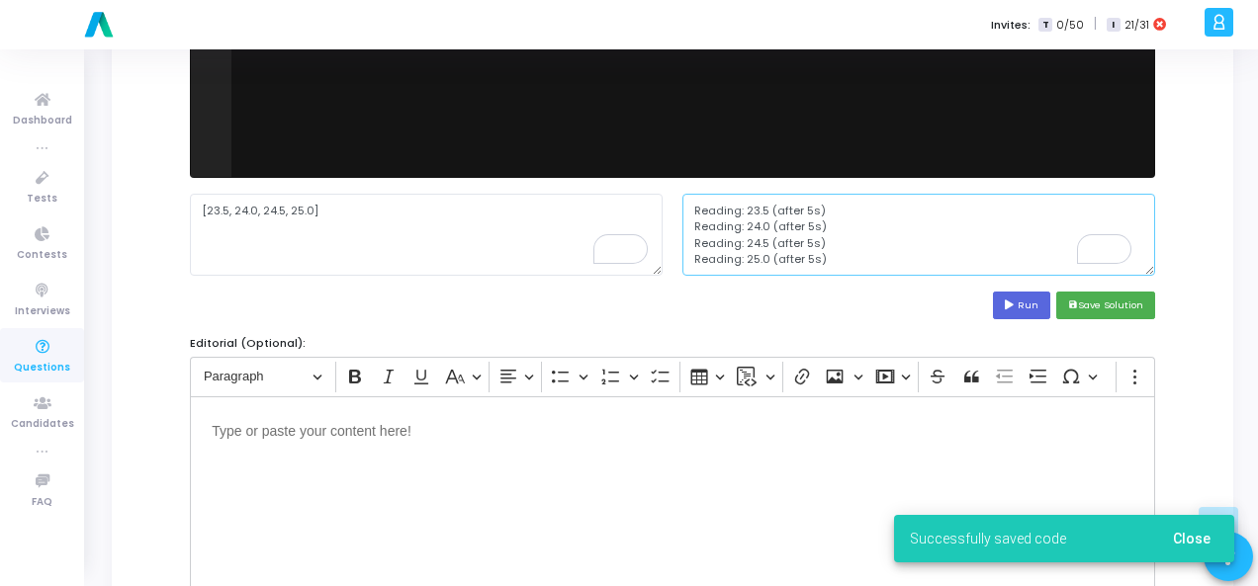
click at [750, 207] on textarea "Reading: 23.5 (after 5s) Reading: 24.0 (after 5s) Reading: 24.5 (after 5s) Read…" at bounding box center [918, 234] width 473 height 81
click at [828, 224] on textarea "Reading: 23.5 (after 5s) Reading: 24.0 (after 5s) Reading: 24.5 (after 5s) Read…" at bounding box center [918, 234] width 473 height 81
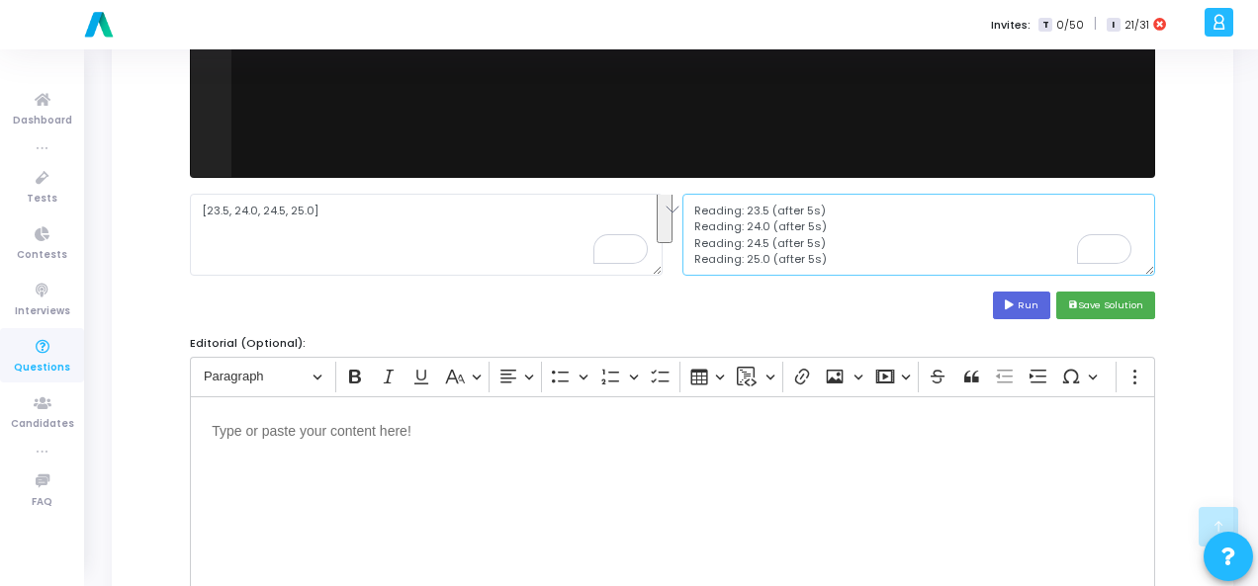
drag, startPoint x: 689, startPoint y: 210, endPoint x: 819, endPoint y: 282, distance: 148.3
click at [819, 282] on cj-code-editor "Solution*: Save the solution for the problem statement in any language of your …" at bounding box center [672, 81] width 965 height 478
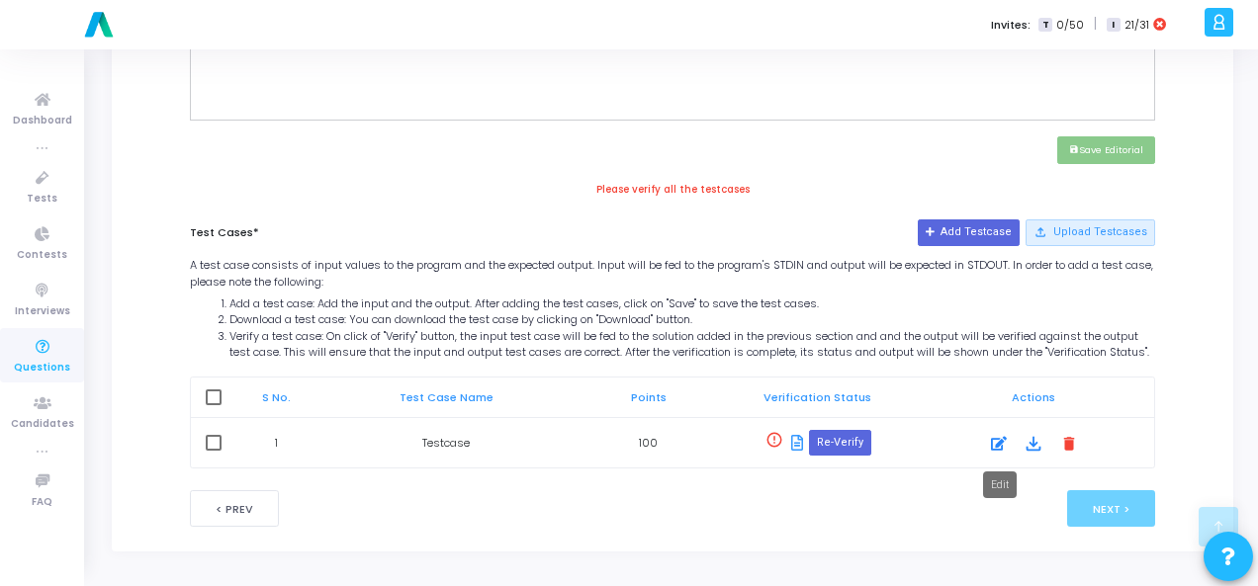
click at [1001, 452] on icon at bounding box center [999, 444] width 16 height 24
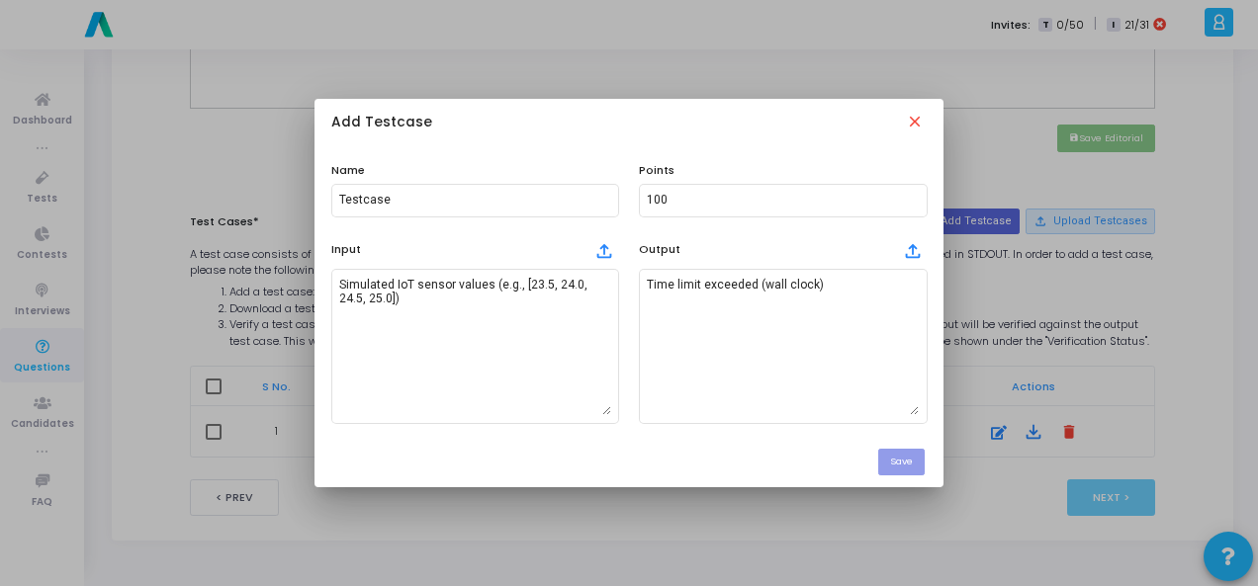
scroll to position [0, 0]
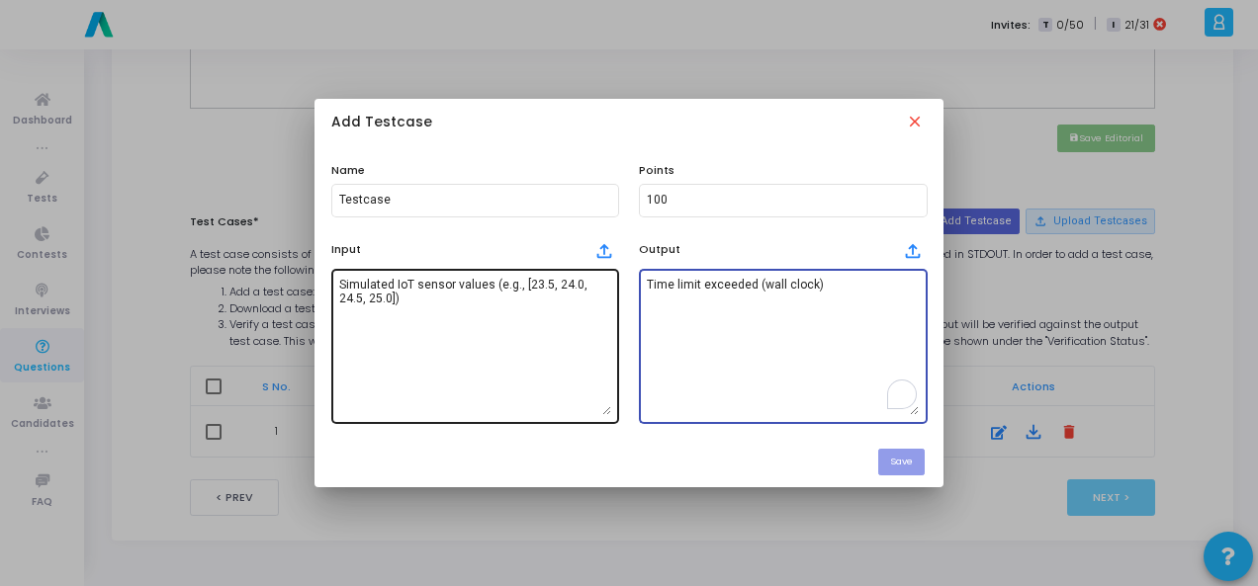
drag, startPoint x: 858, startPoint y: 310, endPoint x: 585, endPoint y: 306, distance: 272.9
click at [585, 306] on div "Input file_upload Simulated IoT sensor values (e.g., [23.5, 24.0, 24.5, 25.0]) …" at bounding box center [629, 329] width 616 height 190
paste textarea "Reading: 23.5 (after 5s) Reading: 24.0 (after 5s) Reading: 24.5 (after 5s) Read…"
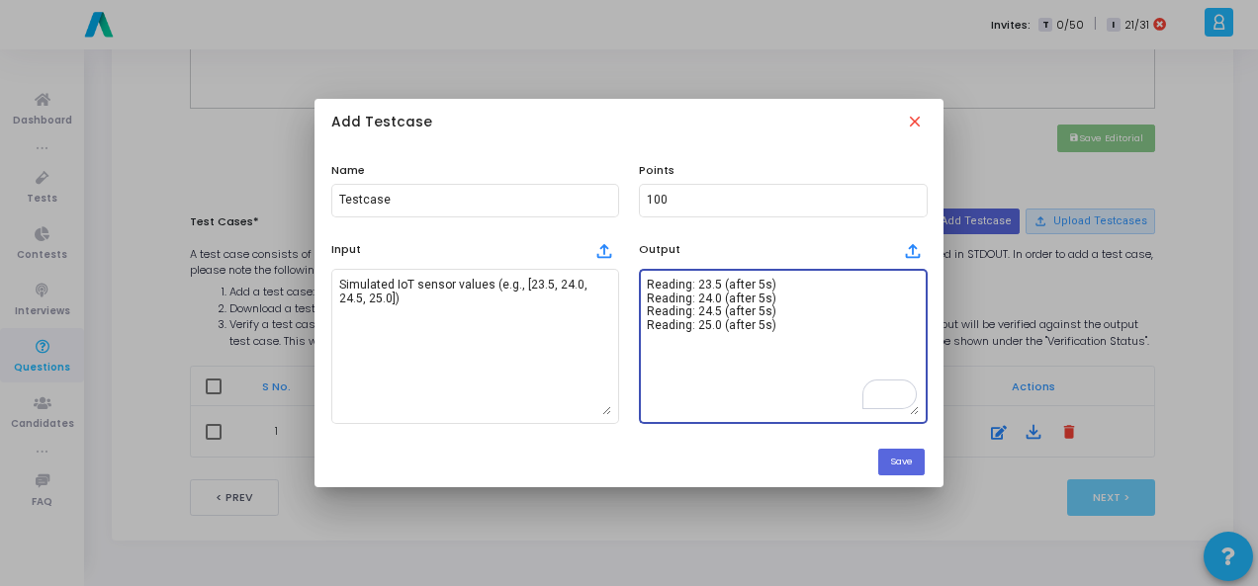
scroll to position [16, 0]
type textarea "Reading: 23.5 (after 5s) Reading: 24.0 (after 5s) Reading: 24.5 (after 5s) Read…"
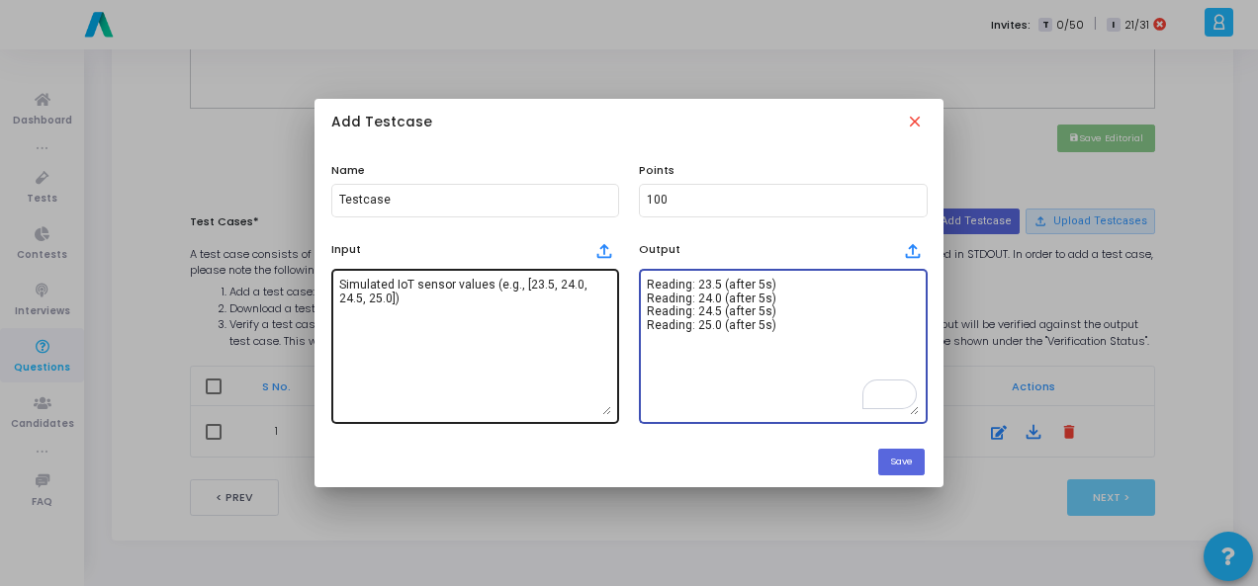
click at [449, 282] on textarea "Simulated IoT sensor values (e.g., [23.5, 24.0, 24.5, 25.0])" at bounding box center [475, 346] width 272 height 138
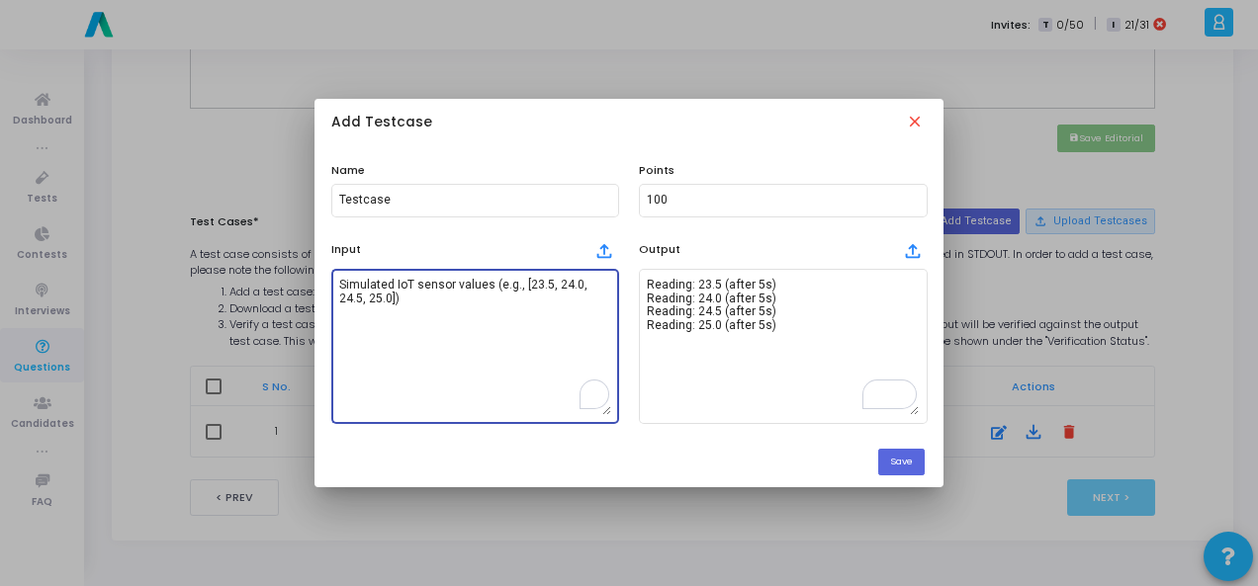
click at [449, 282] on textarea "Simulated IoT sensor values (e.g., [23.5, 24.0, 24.5, 25.0])" at bounding box center [475, 346] width 272 height 138
paste textarea "[23.5, 24.0, 24.5, 25.0]"
type textarea "[23.5, 24.0, 24.5, 25.0]"
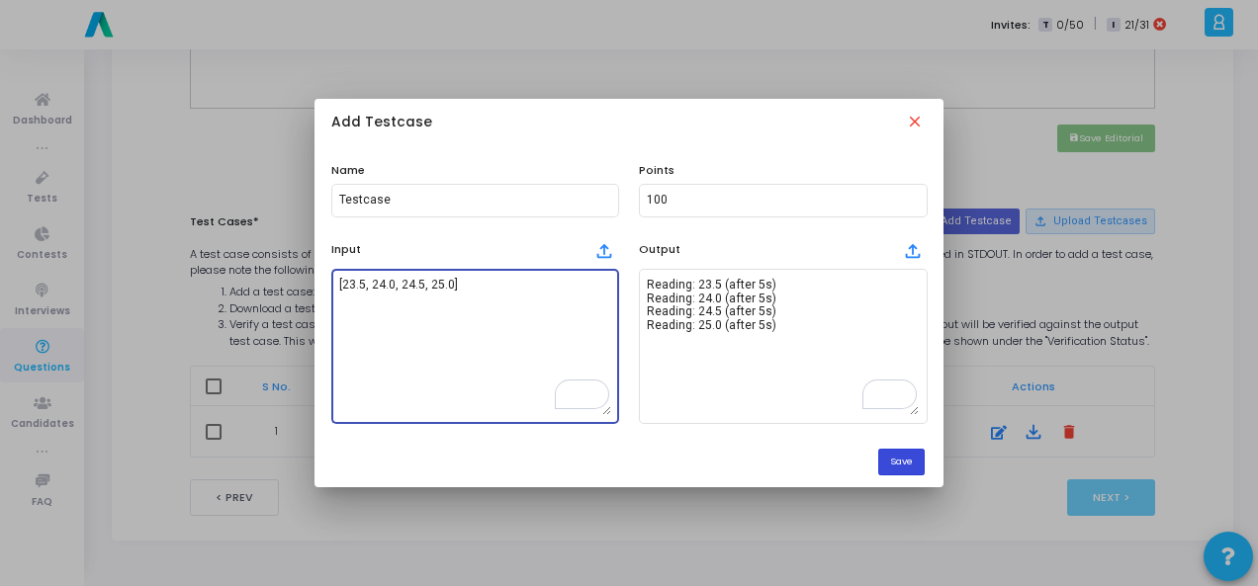
click at [904, 460] on button "Save" at bounding box center [901, 462] width 46 height 27
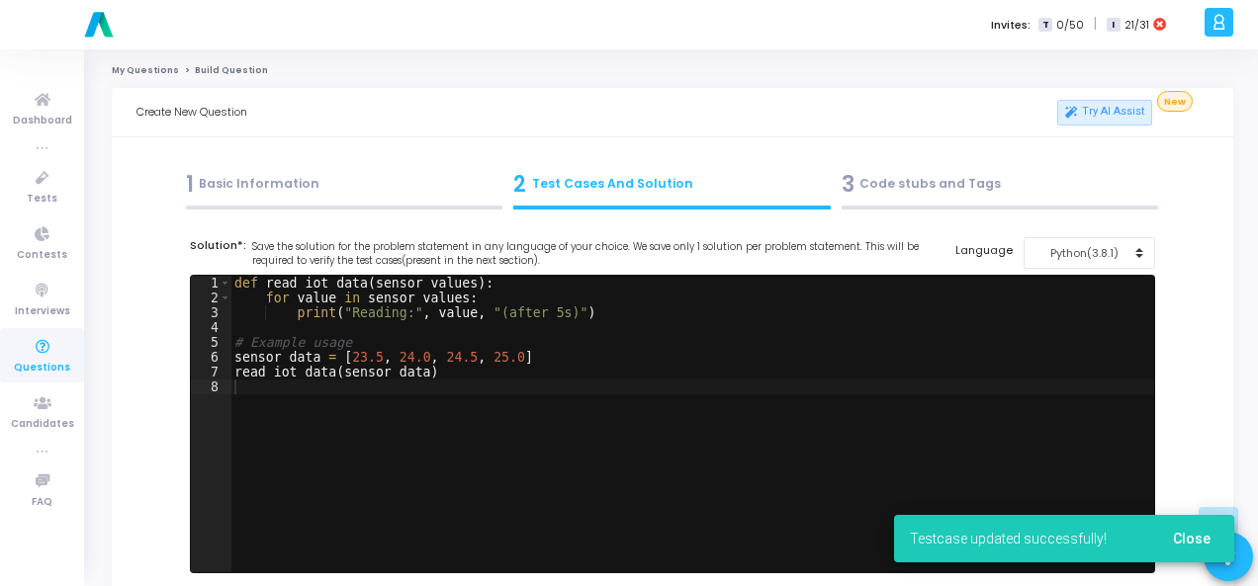
scroll to position [880, 0]
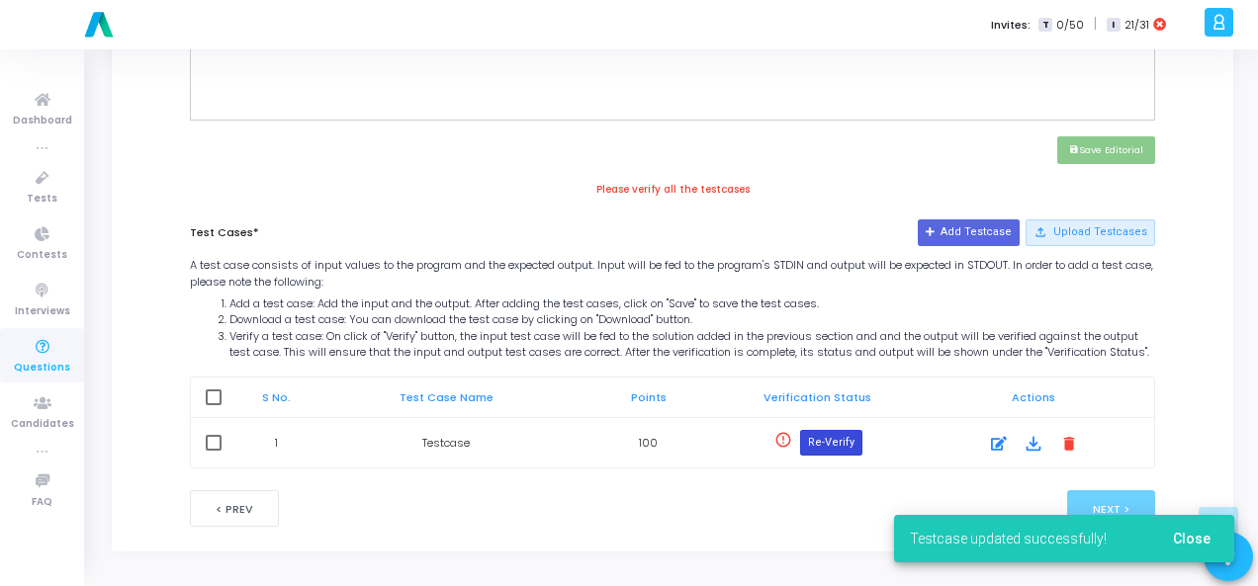
click at [845, 443] on button "Re-Verify" at bounding box center [831, 443] width 62 height 26
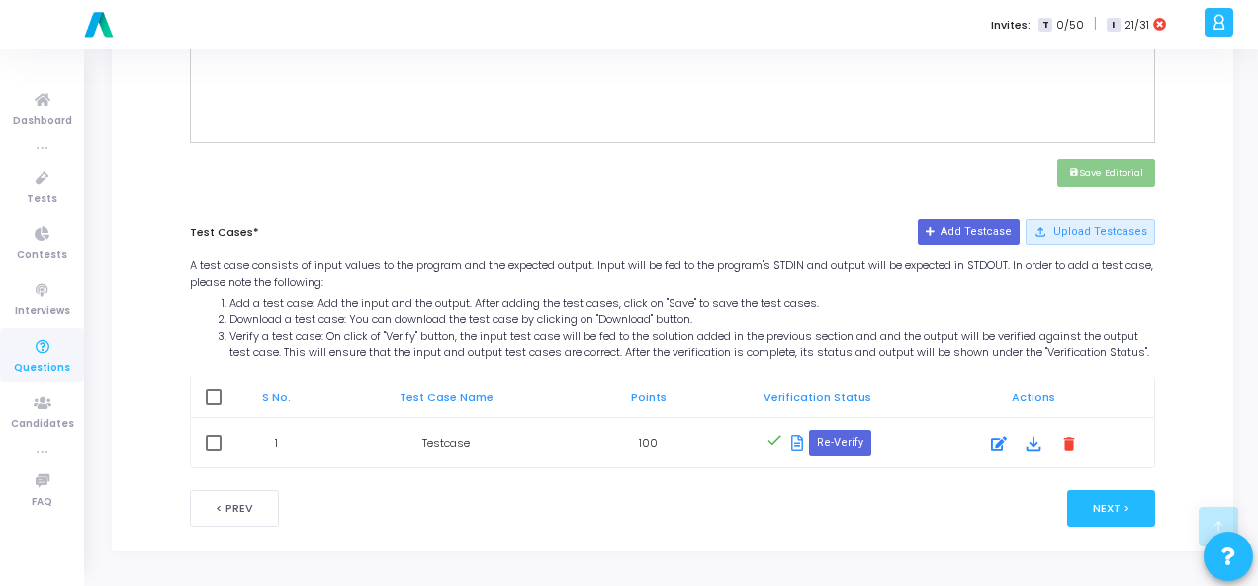
scroll to position [857, 0]
click at [1116, 507] on button "Next >" at bounding box center [1111, 508] width 88 height 37
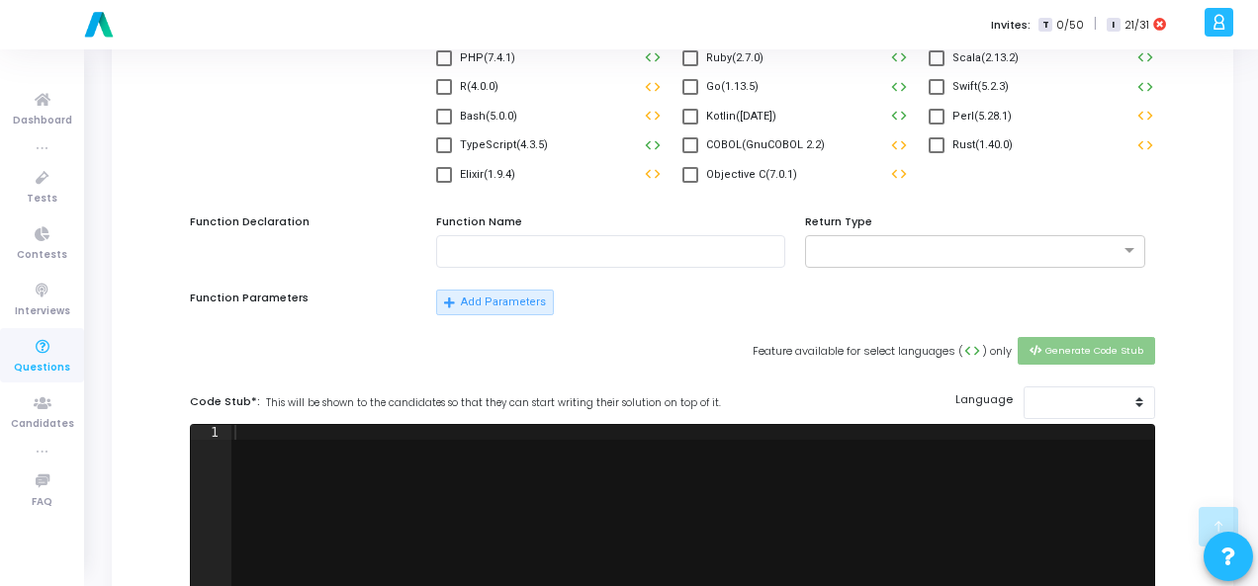
scroll to position [0, 0]
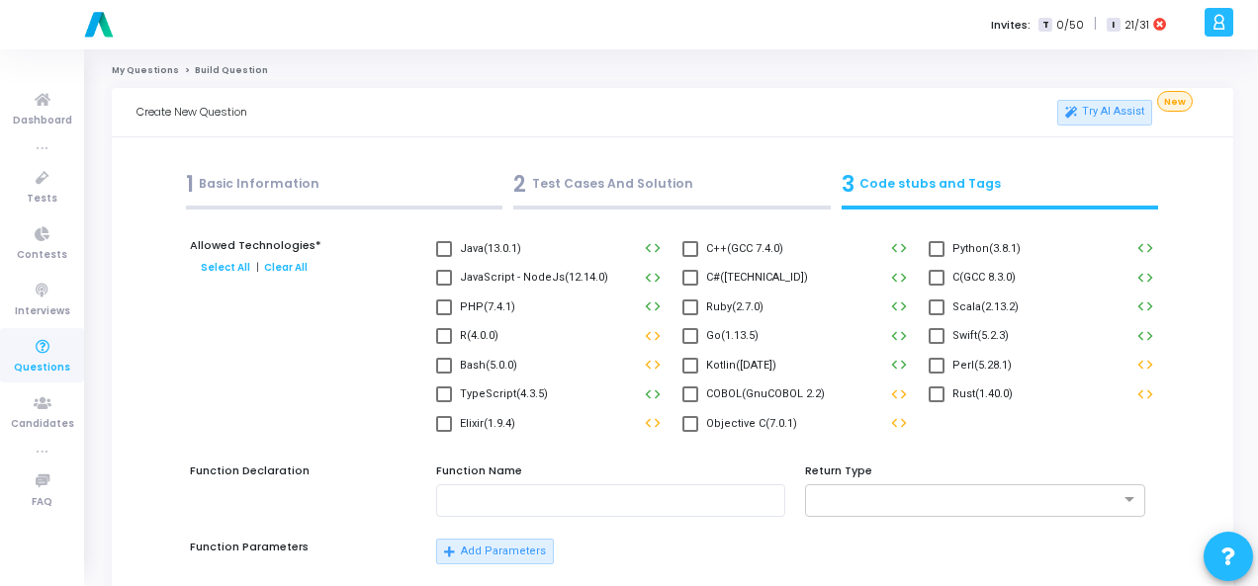
click at [938, 249] on span at bounding box center [936, 249] width 16 height 16
click at [936, 257] on input "Python(3.8.1)" at bounding box center [935, 257] width 1 height 1
checkbox input "true"
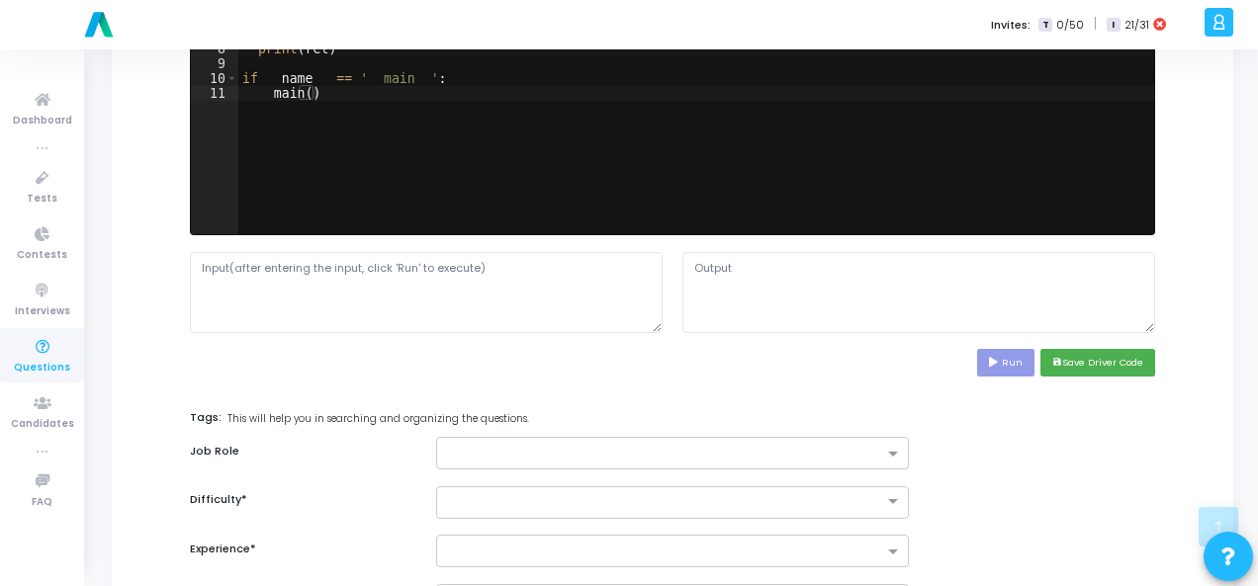
scroll to position [890, 0]
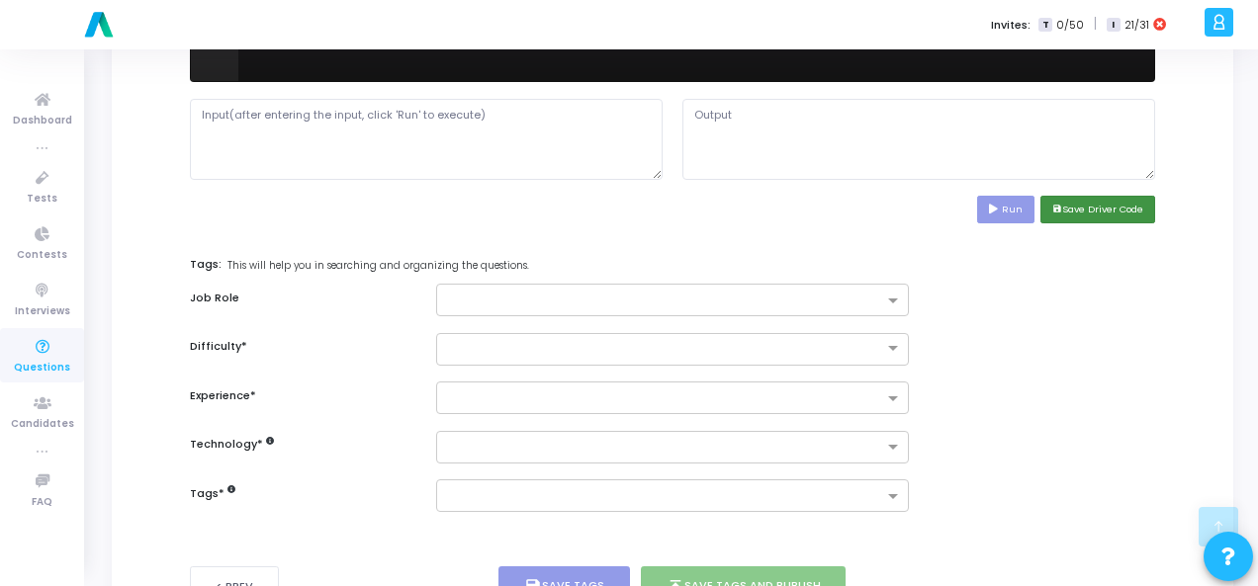
click at [1095, 211] on button "save Save Driver Code" at bounding box center [1097, 209] width 115 height 27
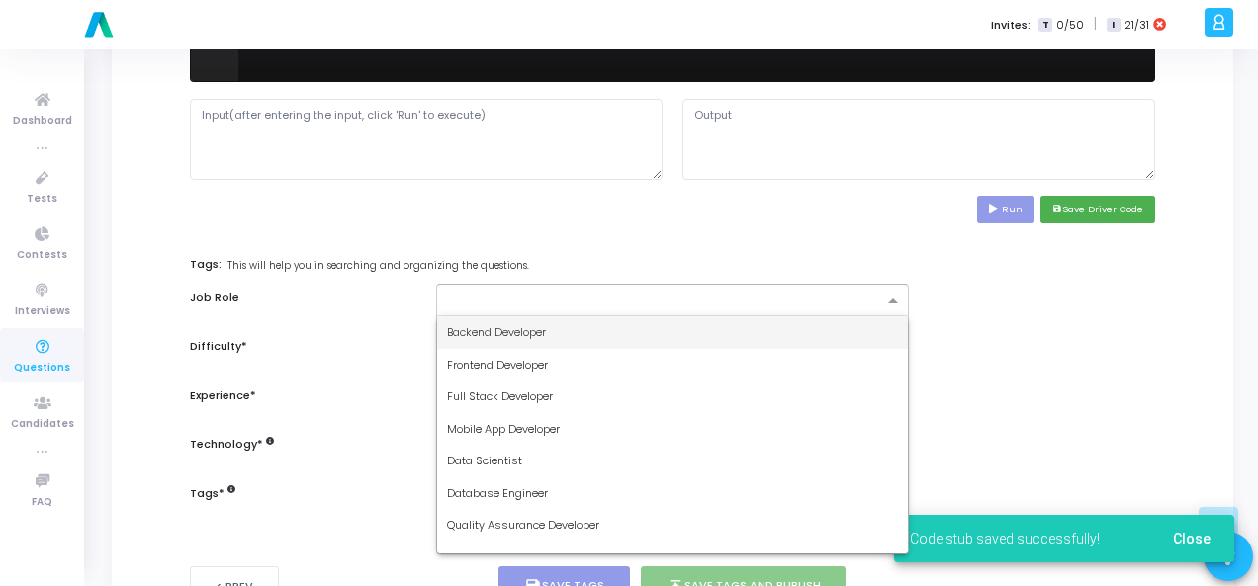
click at [896, 294] on span at bounding box center [895, 302] width 25 height 17
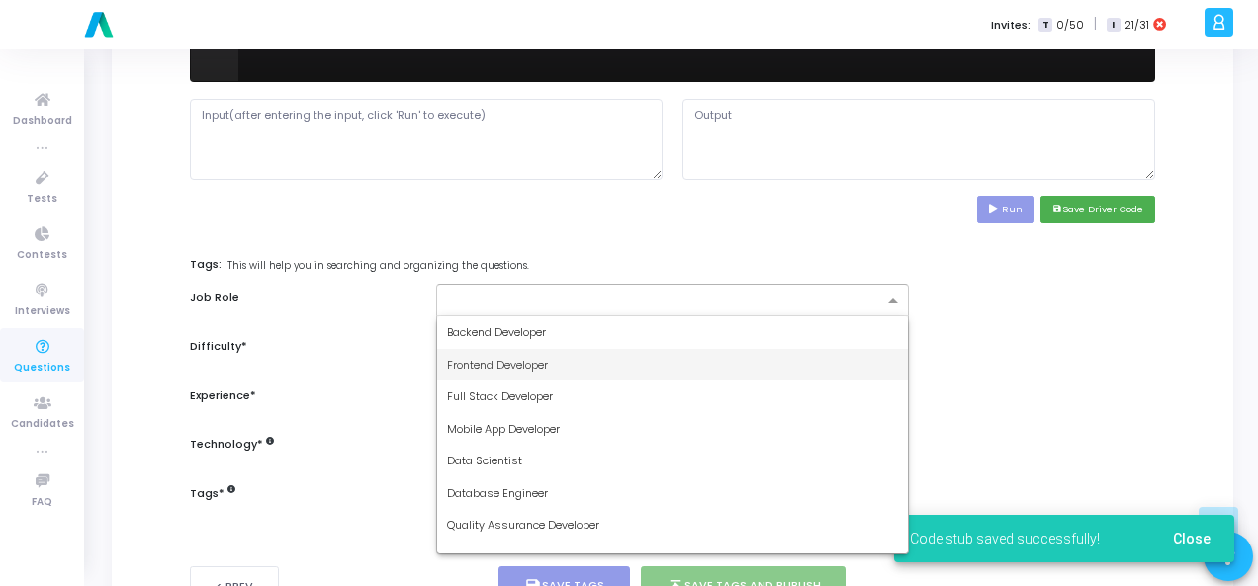
click at [846, 349] on div "Frontend Developer" at bounding box center [672, 365] width 471 height 33
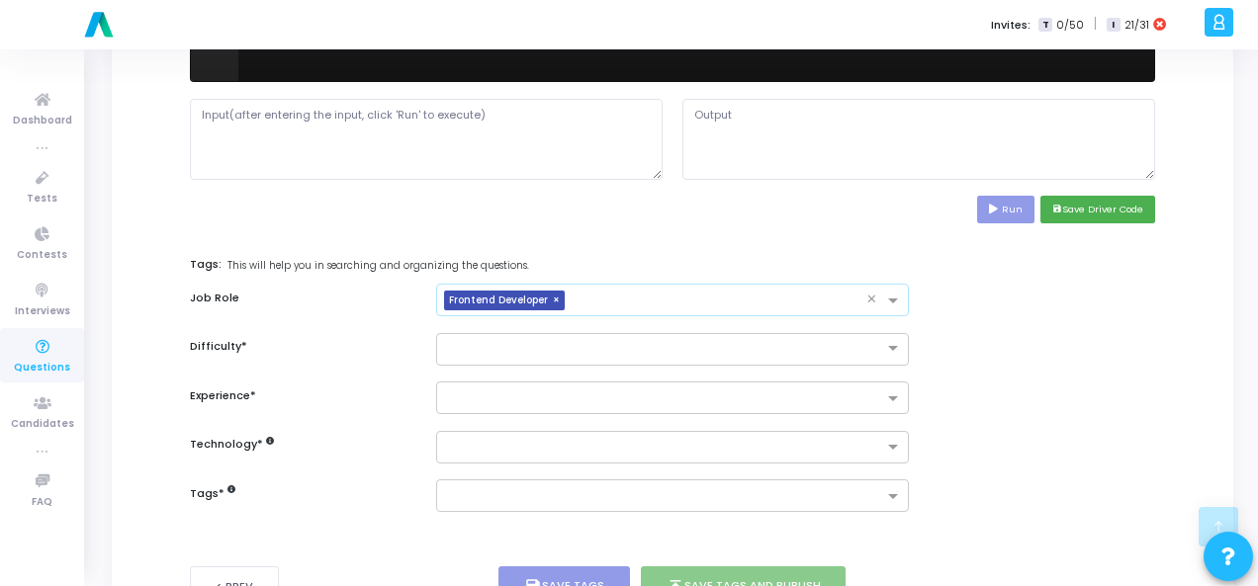
click at [553, 294] on span "×" at bounding box center [559, 301] width 12 height 21
click at [896, 295] on span at bounding box center [895, 302] width 25 height 17
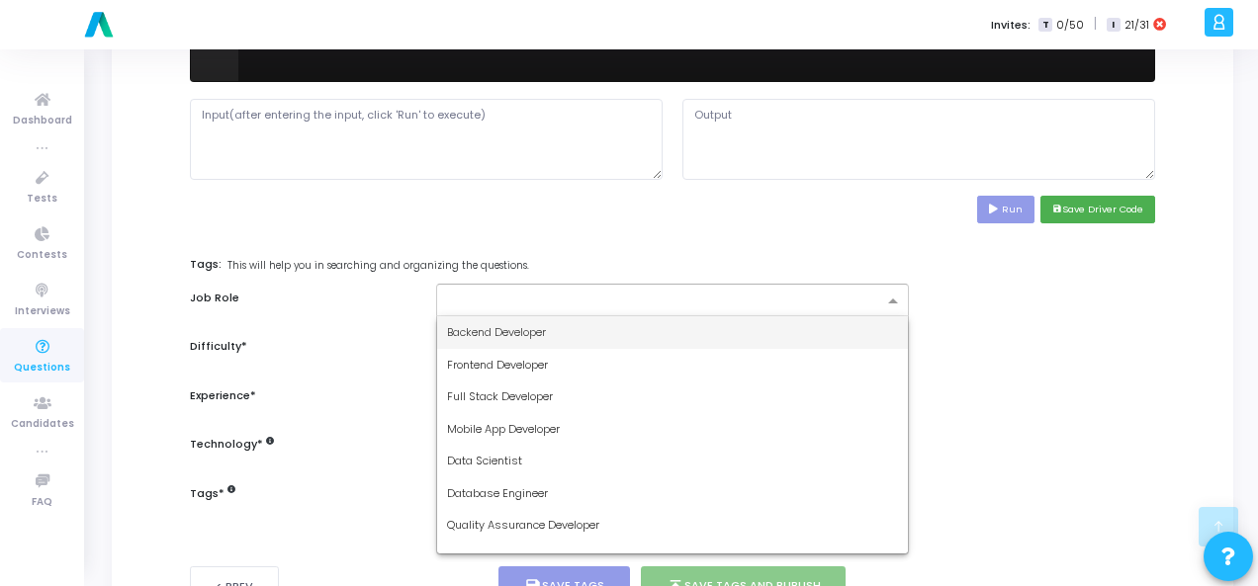
click at [711, 331] on div "Backend Developer" at bounding box center [672, 332] width 471 height 33
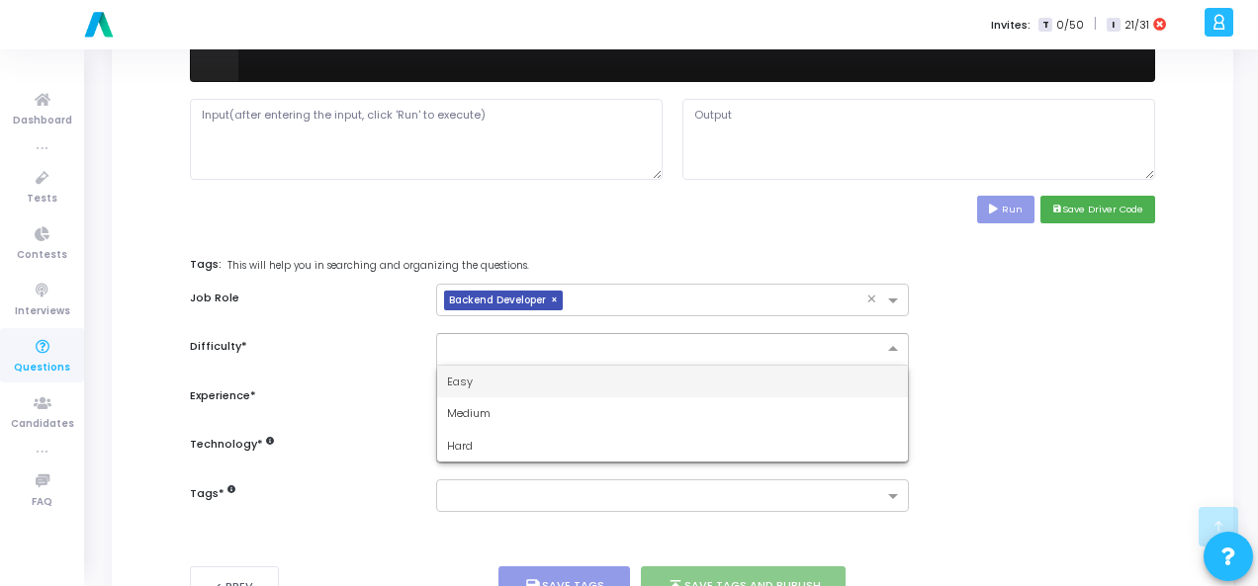
click at [748, 346] on input "text" at bounding box center [652, 347] width 411 height 17
click at [747, 359] on div at bounding box center [672, 349] width 473 height 33
click at [761, 378] on div "Easy" at bounding box center [672, 382] width 471 height 33
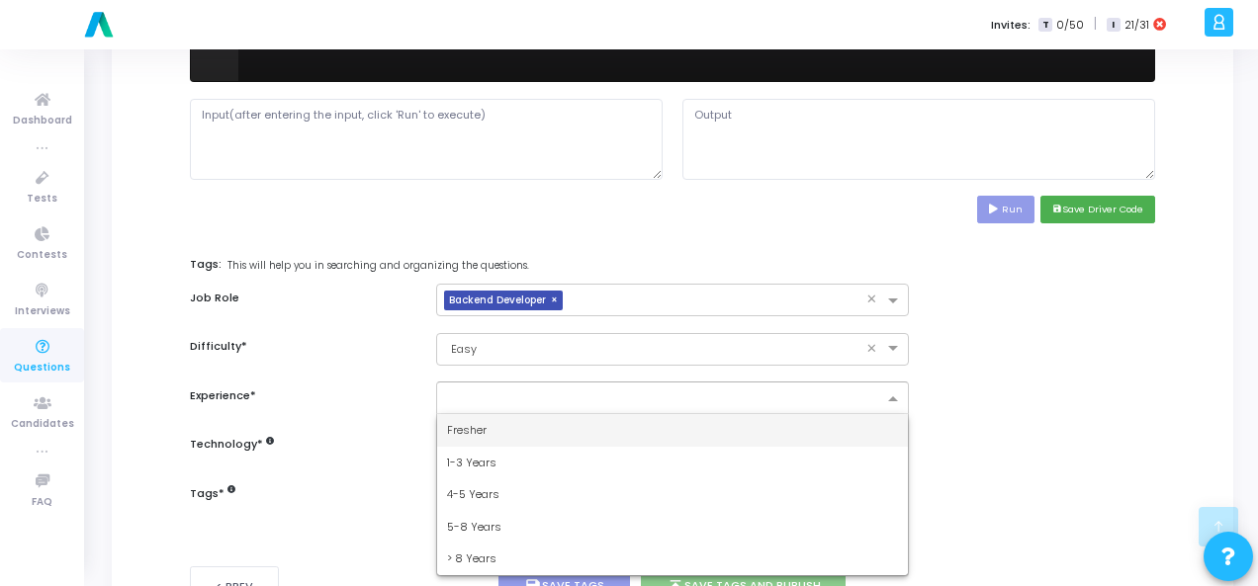
click at [765, 394] on input "text" at bounding box center [665, 400] width 436 height 17
click at [750, 421] on div "Fresher" at bounding box center [672, 430] width 471 height 33
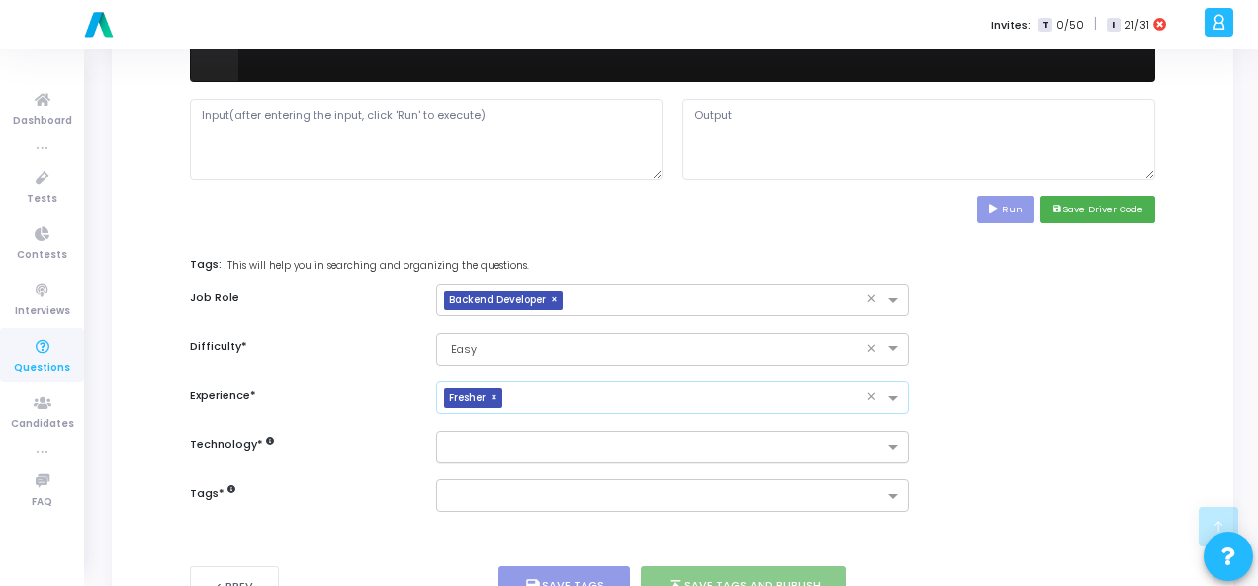
click at [757, 448] on input "text" at bounding box center [665, 448] width 436 height 17
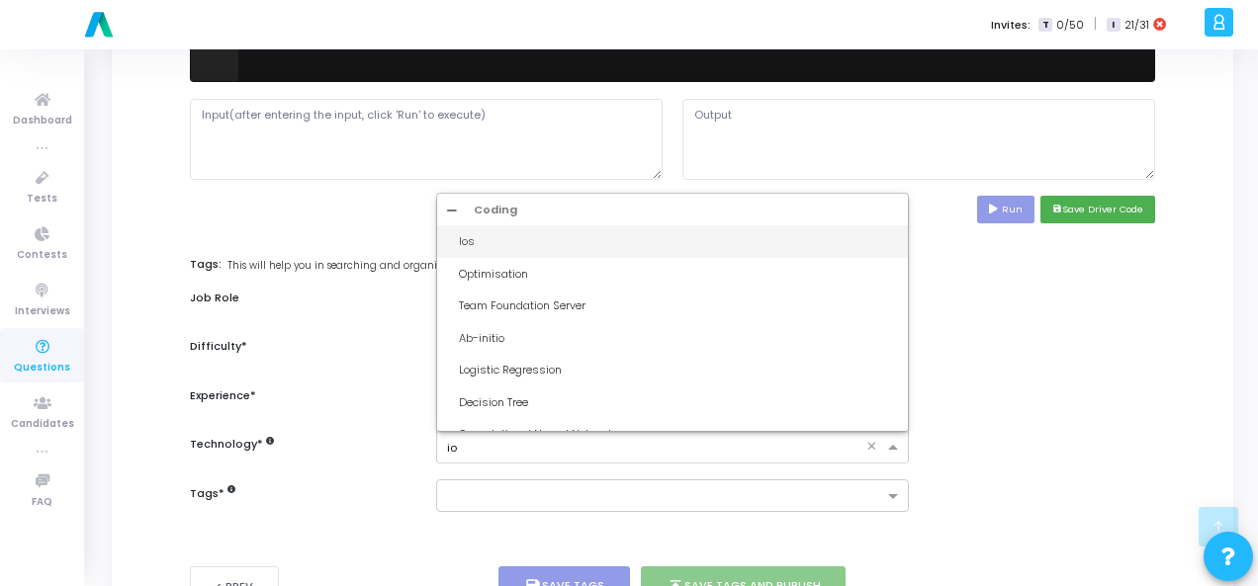
type input "iot"
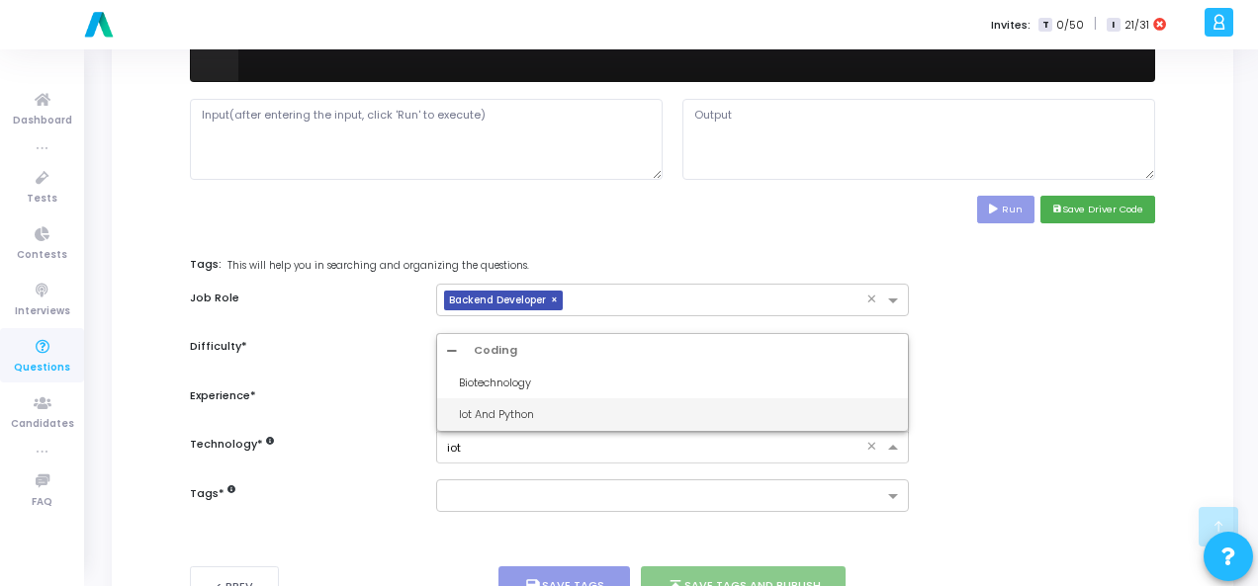
click at [700, 412] on div "Iot And Python" at bounding box center [678, 414] width 439 height 17
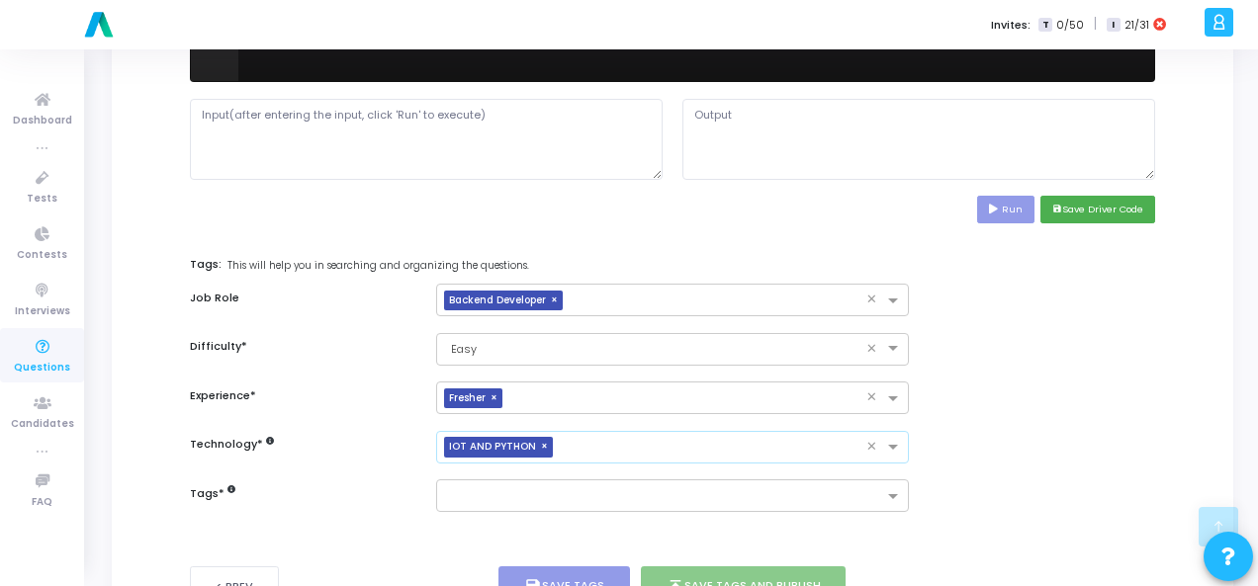
scroll to position [963, 0]
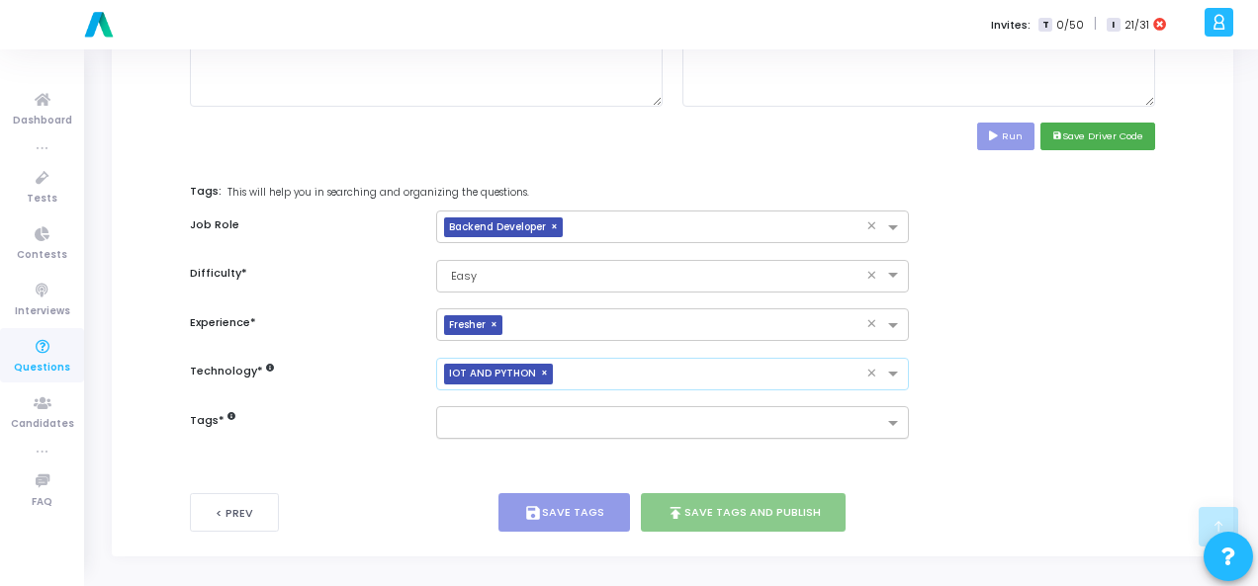
click at [723, 406] on div at bounding box center [672, 422] width 473 height 33
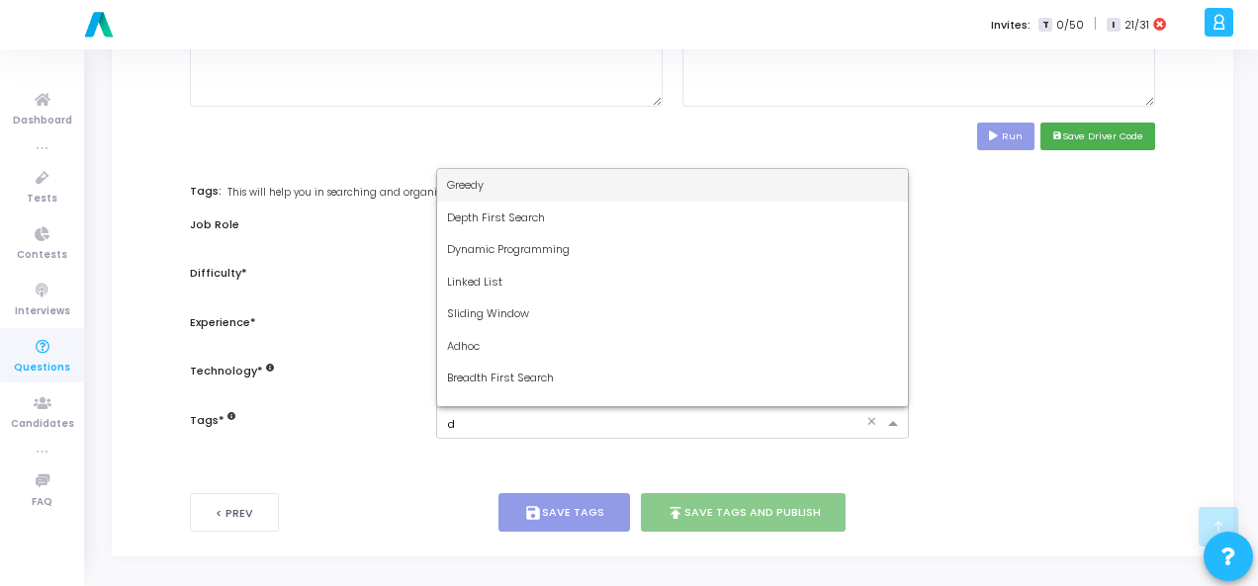
type input "dy"
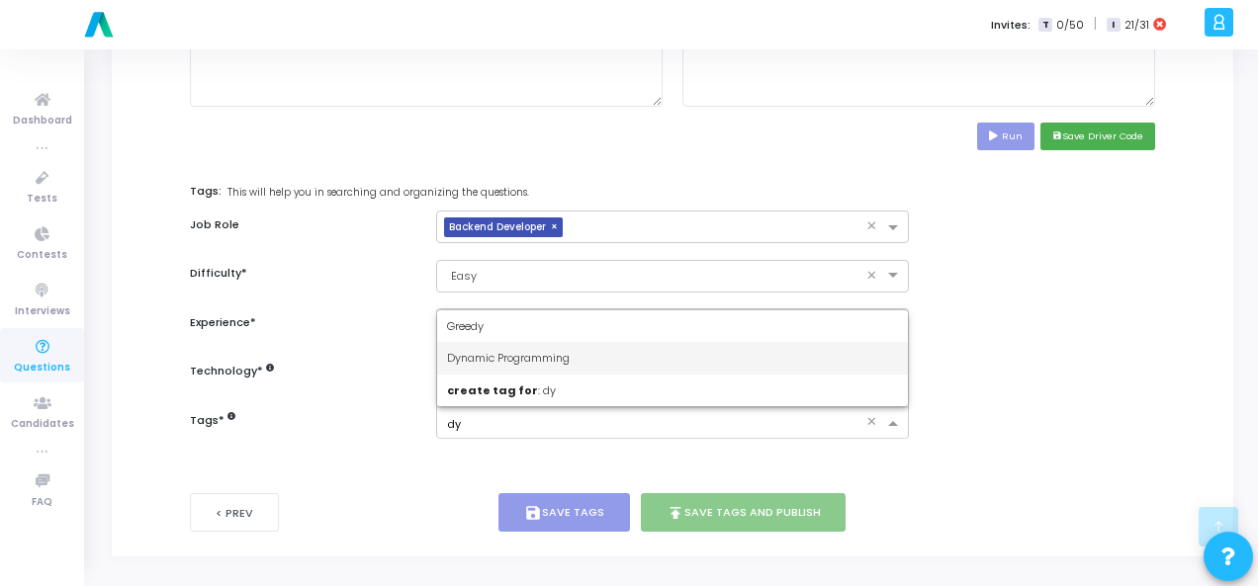
click at [673, 349] on div "Dynamic Programming" at bounding box center [672, 358] width 471 height 33
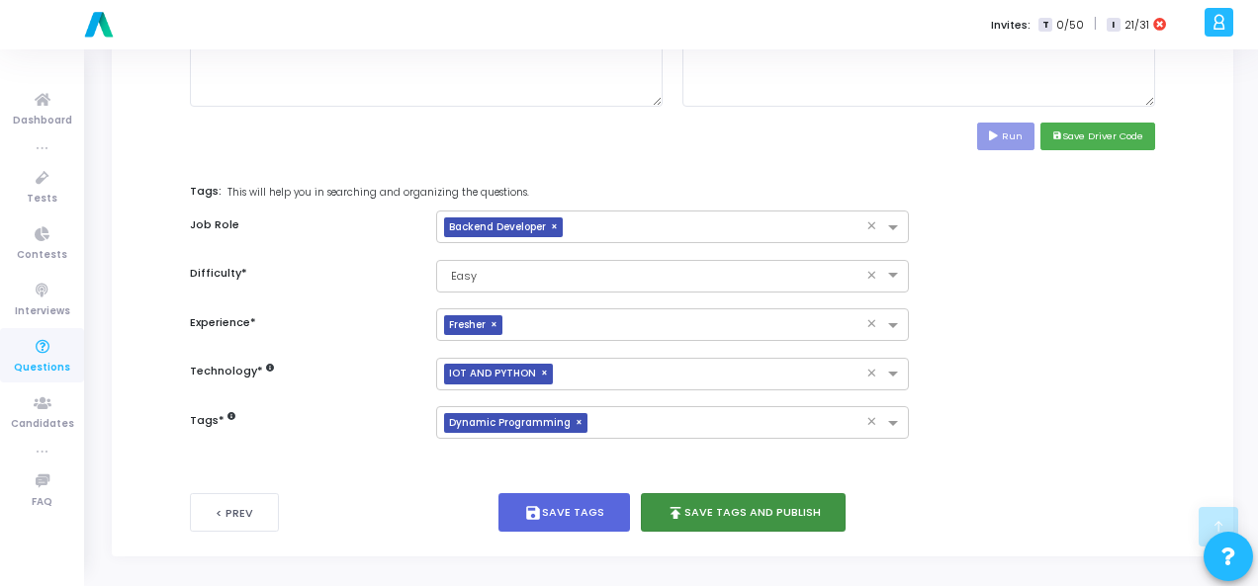
click at [729, 497] on button "publish Save Tags and Publish" at bounding box center [744, 512] width 206 height 39
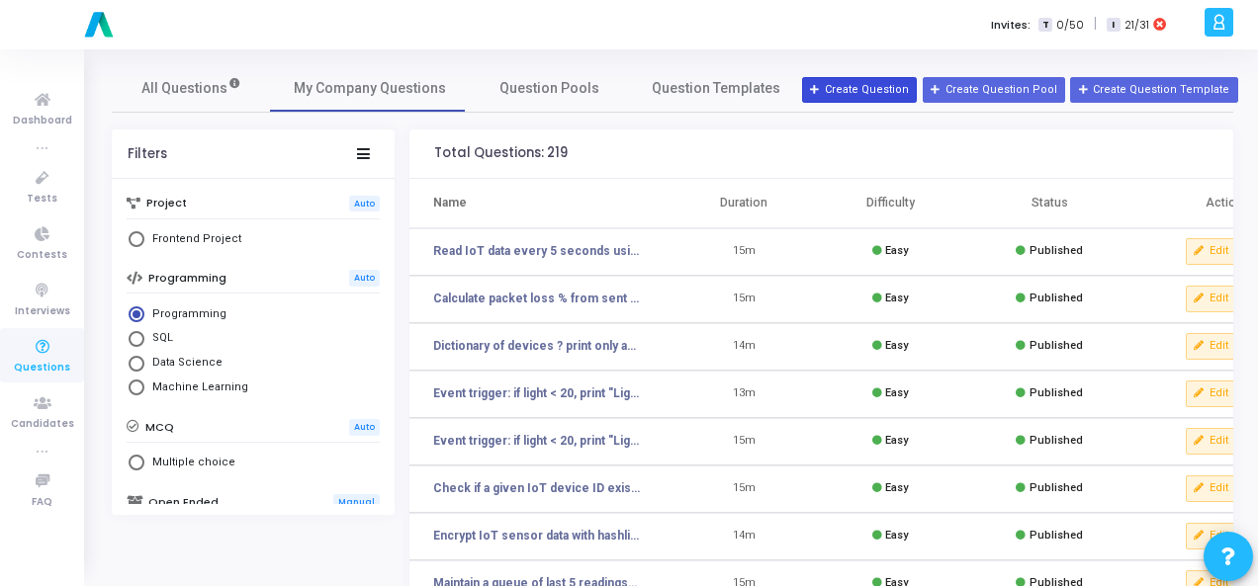
click at [907, 92] on button "Create Question" at bounding box center [859, 90] width 115 height 26
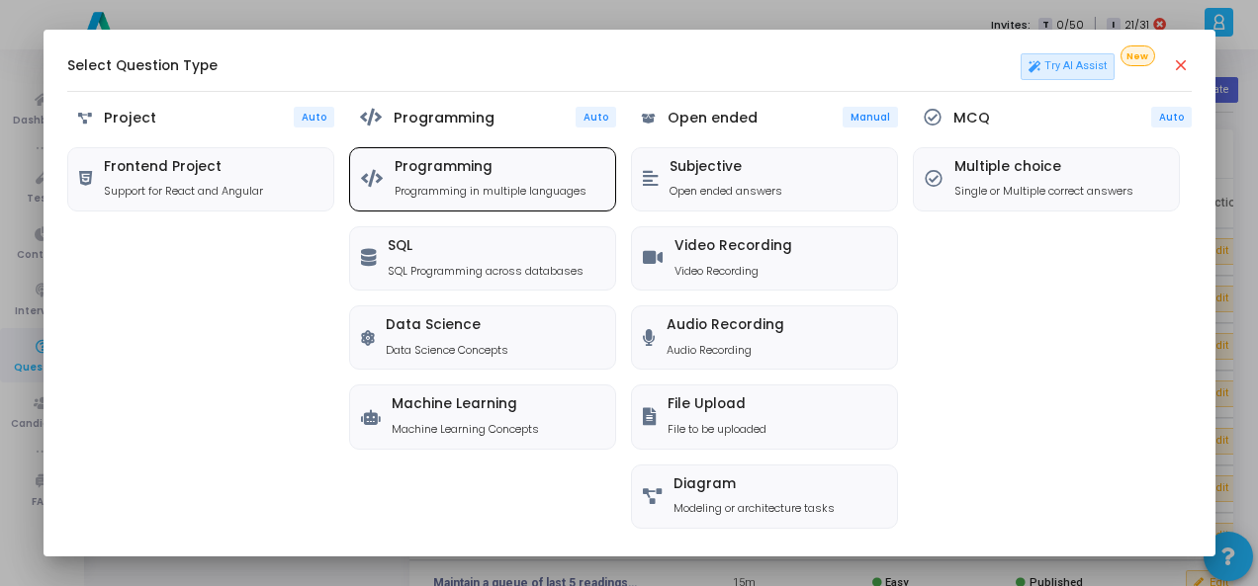
click at [528, 192] on p "Programming in multiple languages" at bounding box center [490, 191] width 192 height 17
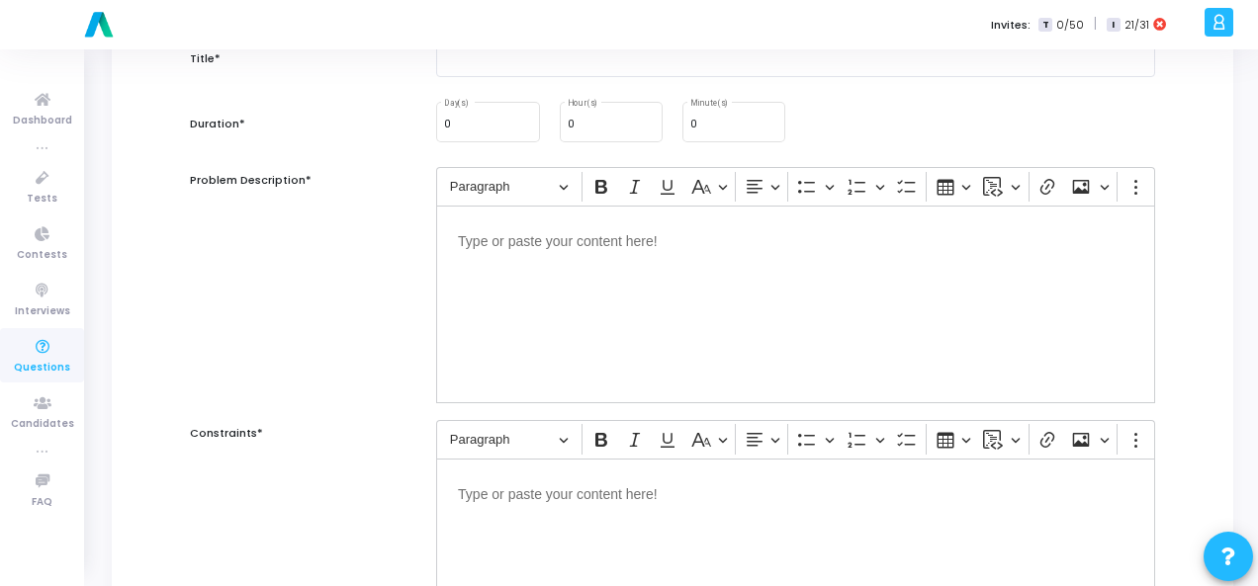
scroll to position [198, 0]
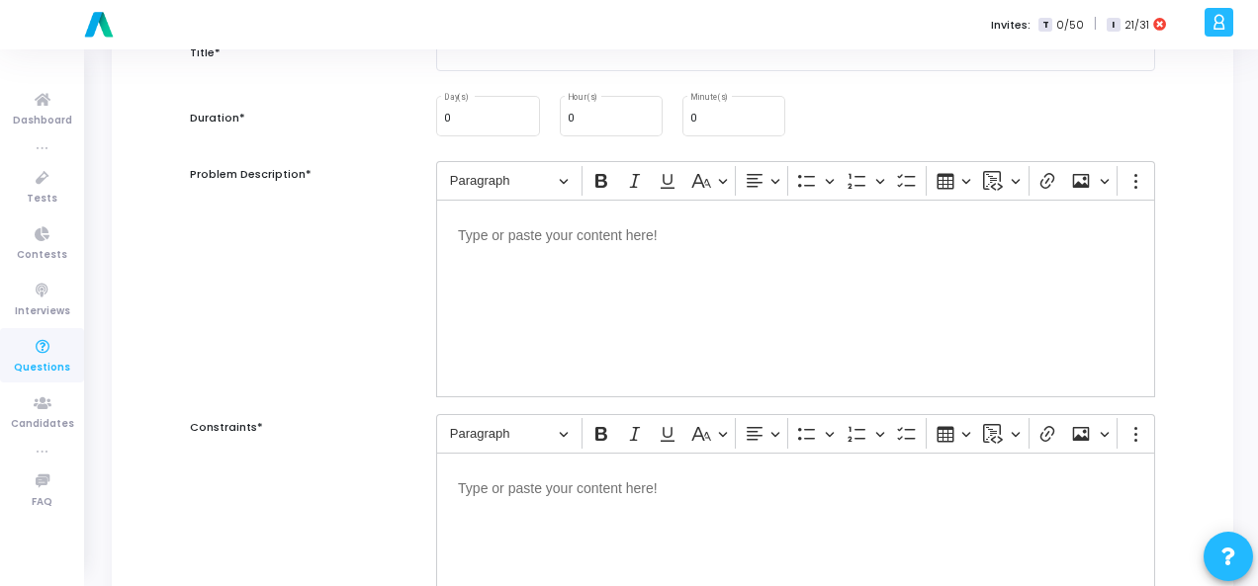
click at [547, 224] on p "Editor editing area: main" at bounding box center [795, 233] width 675 height 25
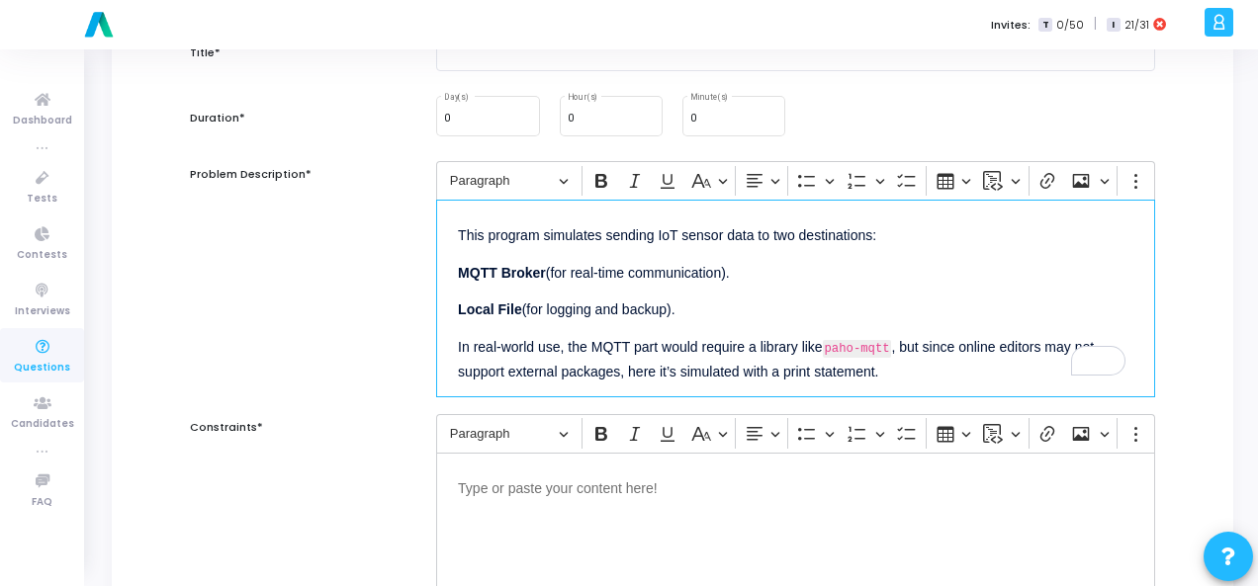
scroll to position [18, 0]
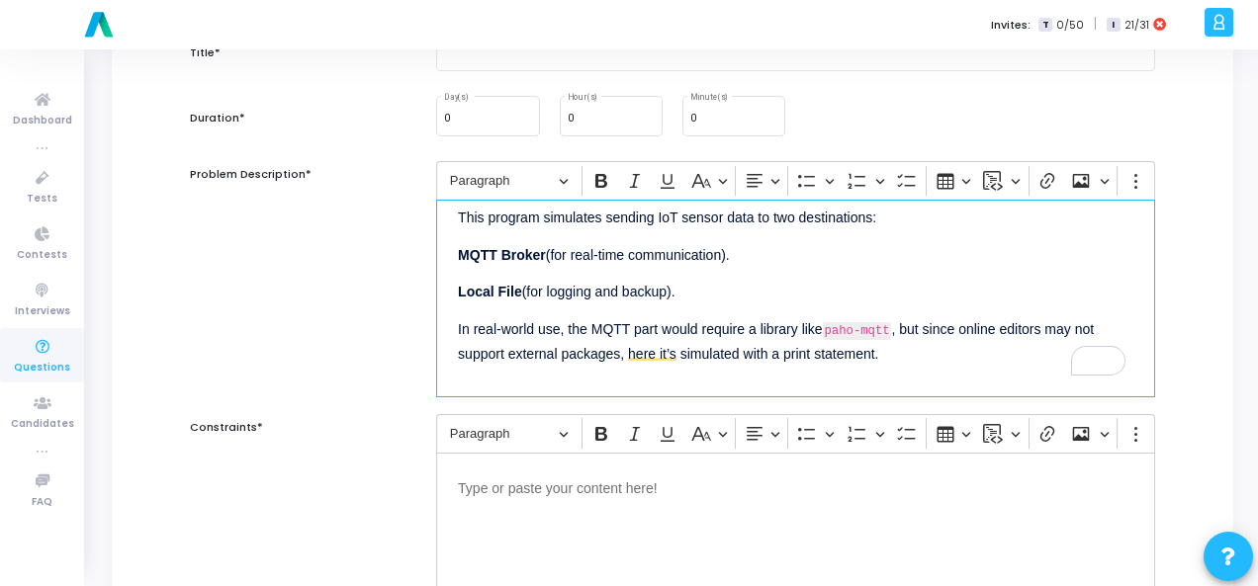
click at [581, 495] on p "Editor editing area: main" at bounding box center [795, 487] width 675 height 25
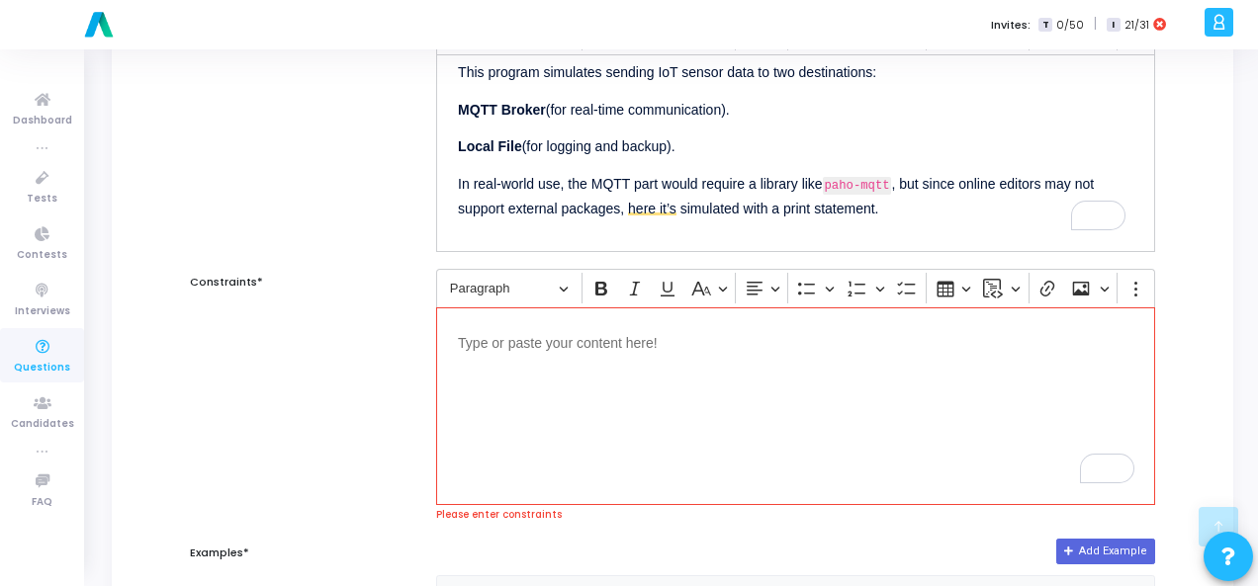
scroll to position [395, 0]
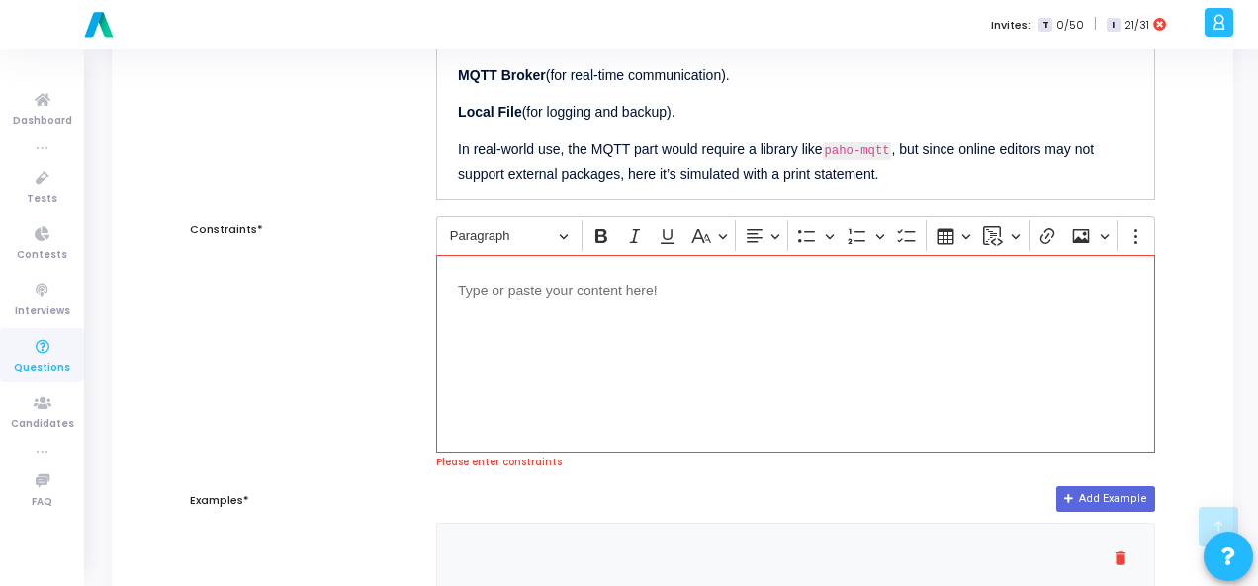
click at [477, 308] on div "Editor editing area: main" at bounding box center [795, 354] width 719 height 198
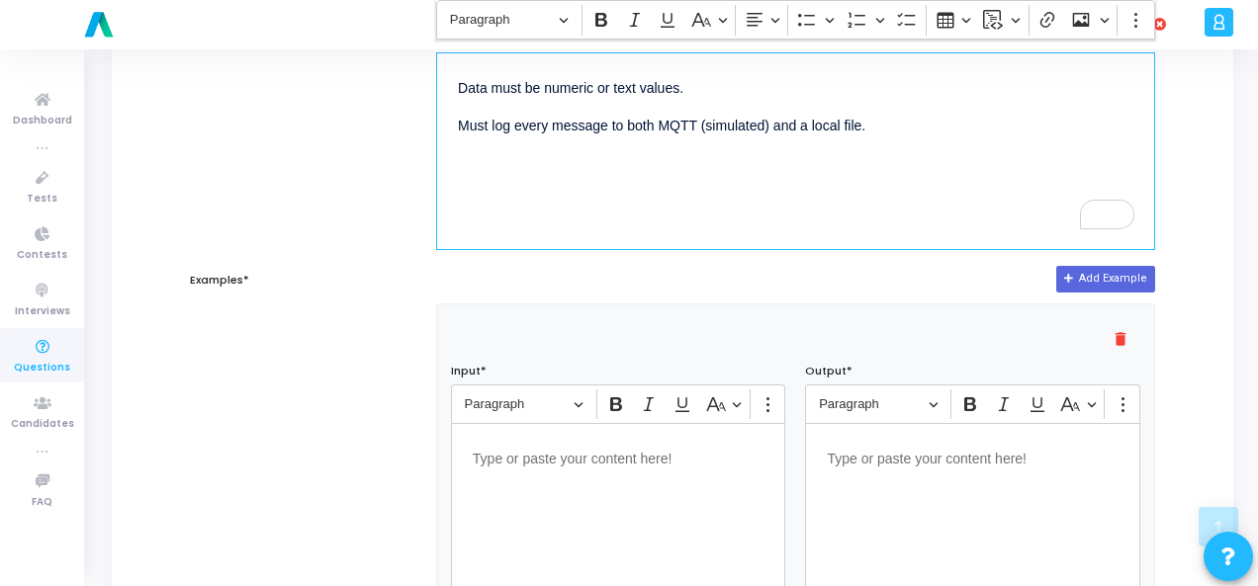
scroll to position [692, 0]
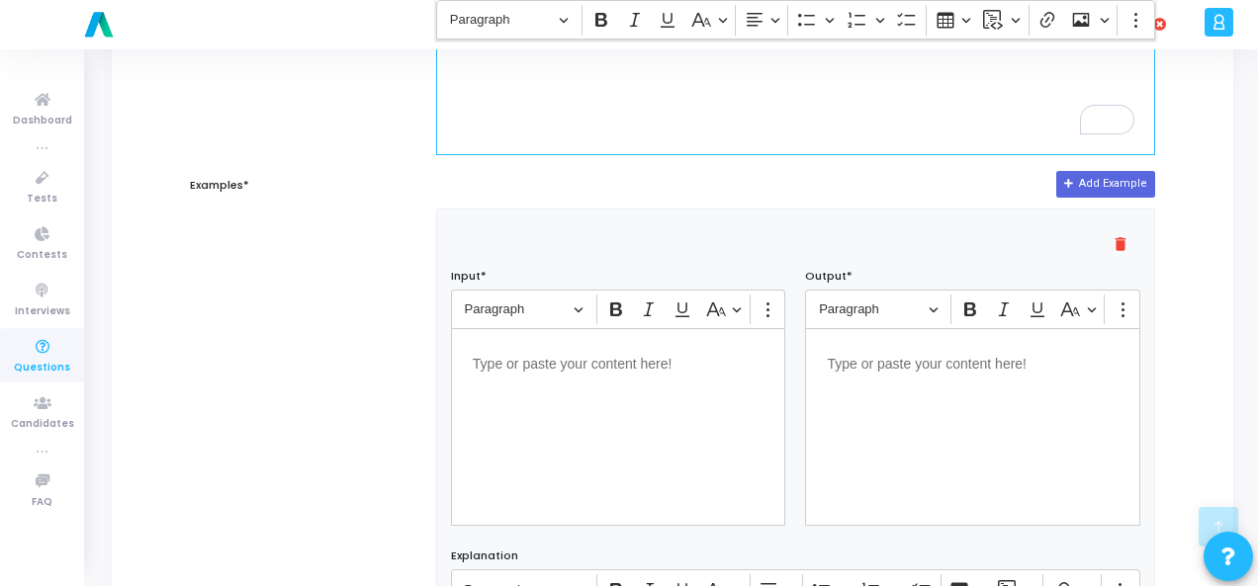
click at [613, 365] on p "Editor editing area: main" at bounding box center [619, 362] width 292 height 25
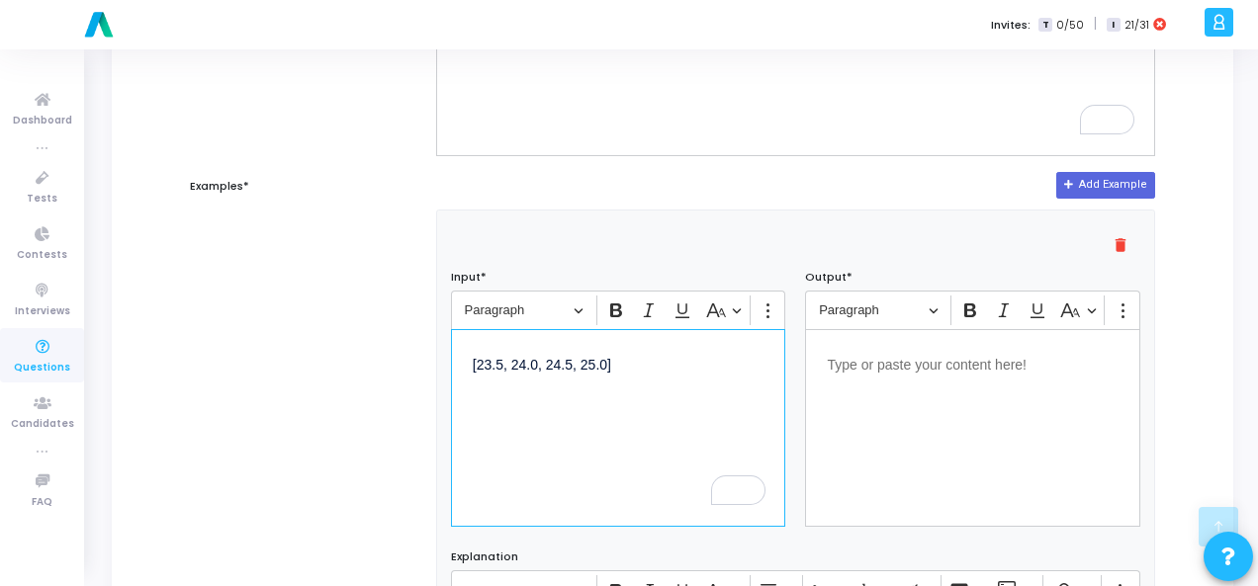
click at [964, 379] on div "Editor editing area: main" at bounding box center [972, 428] width 335 height 198
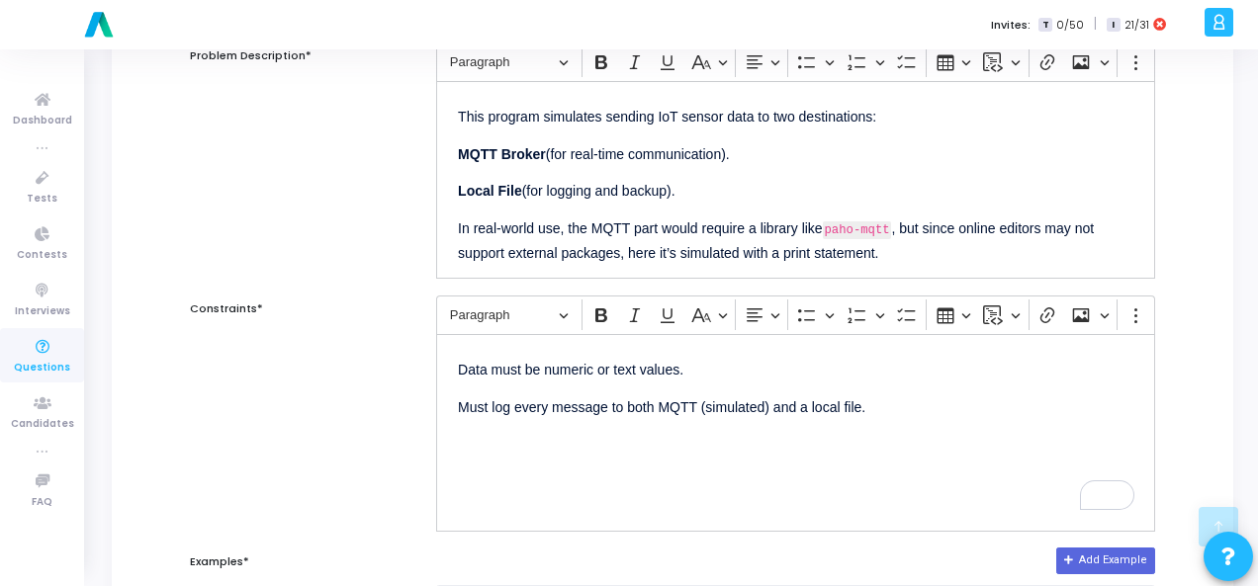
scroll to position [57, 0]
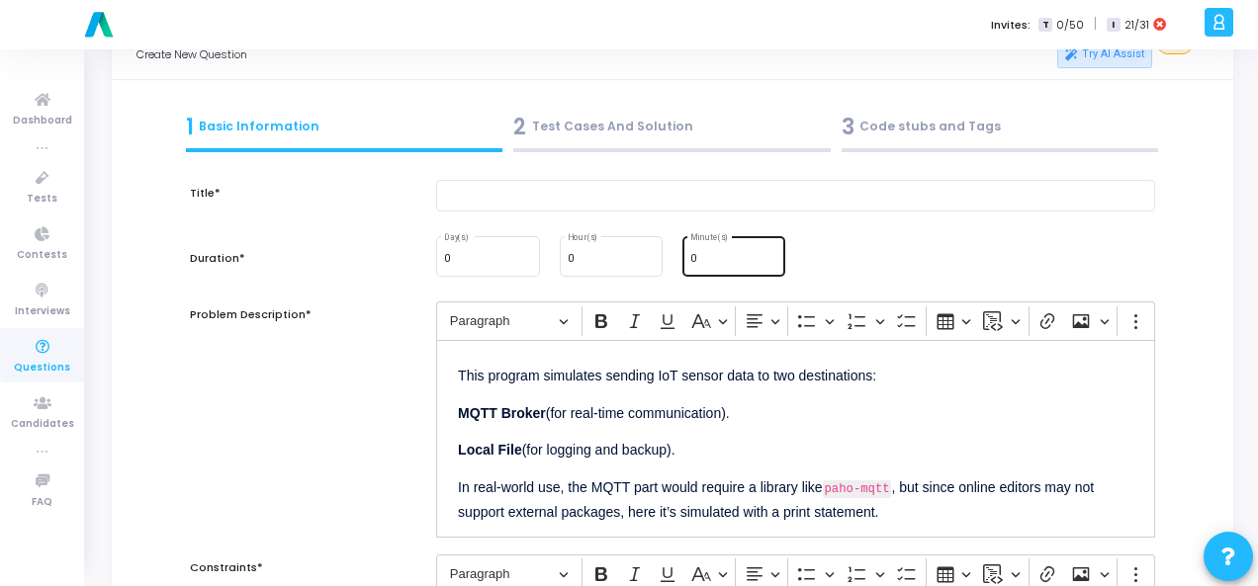
click at [723, 257] on input "0" at bounding box center [733, 259] width 87 height 12
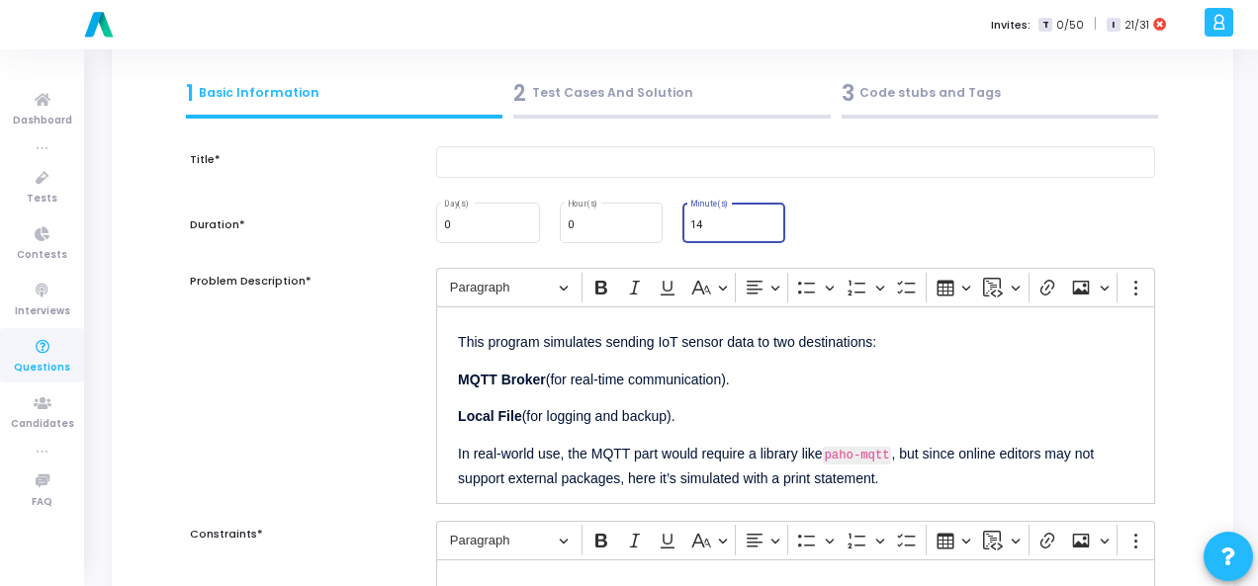
scroll to position [0, 0]
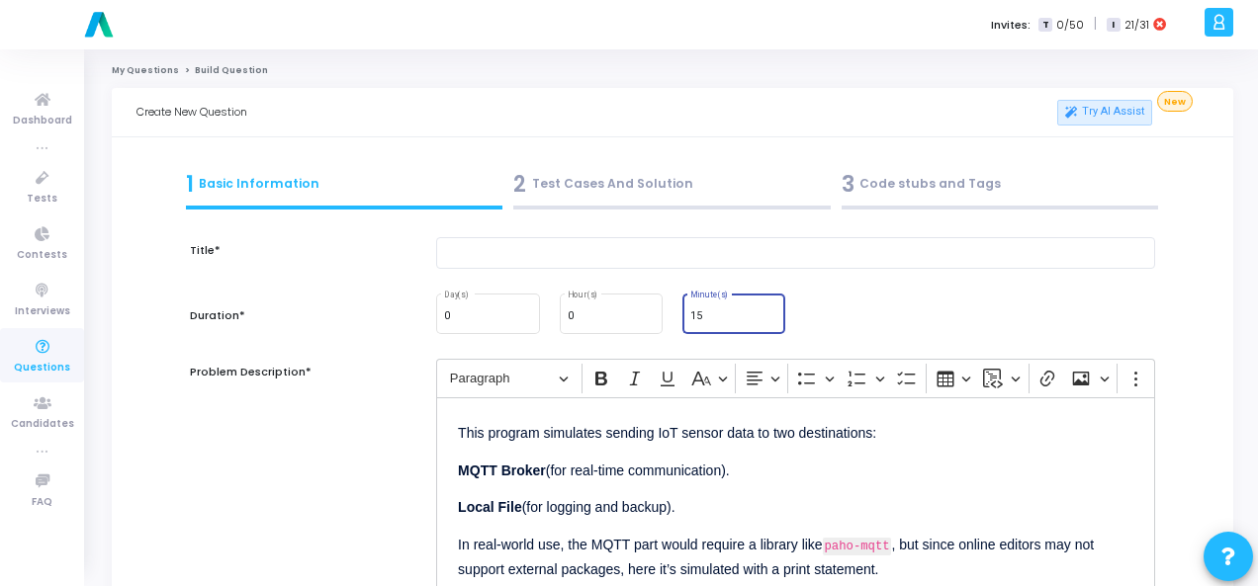
type input "15"
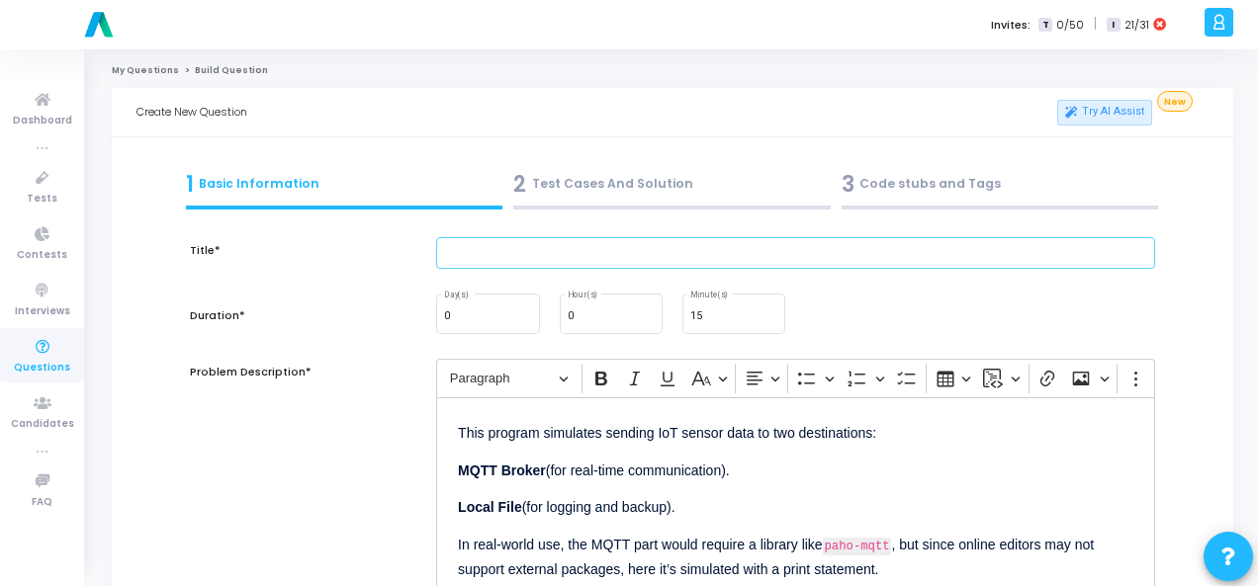
click at [544, 263] on input "text" at bounding box center [795, 253] width 719 height 33
paste input "Q97. Send IoT data to both MQTT and local file."
click at [473, 252] on input "Q97. Send IoT data to both MQTT and local file." at bounding box center [795, 253] width 719 height 33
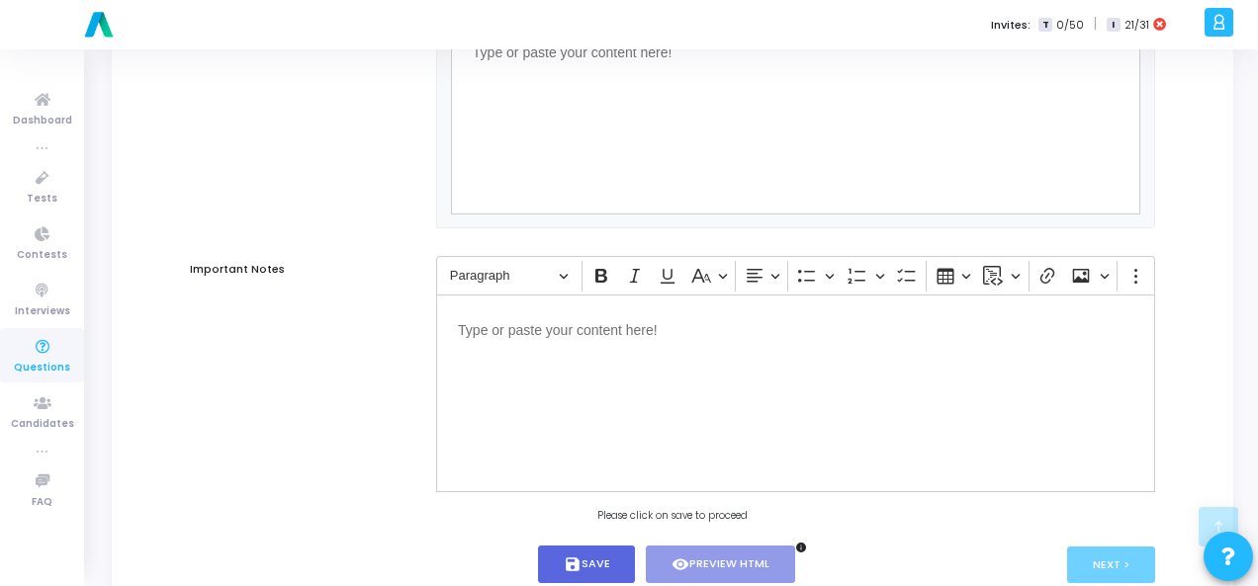
scroll to position [1343, 0]
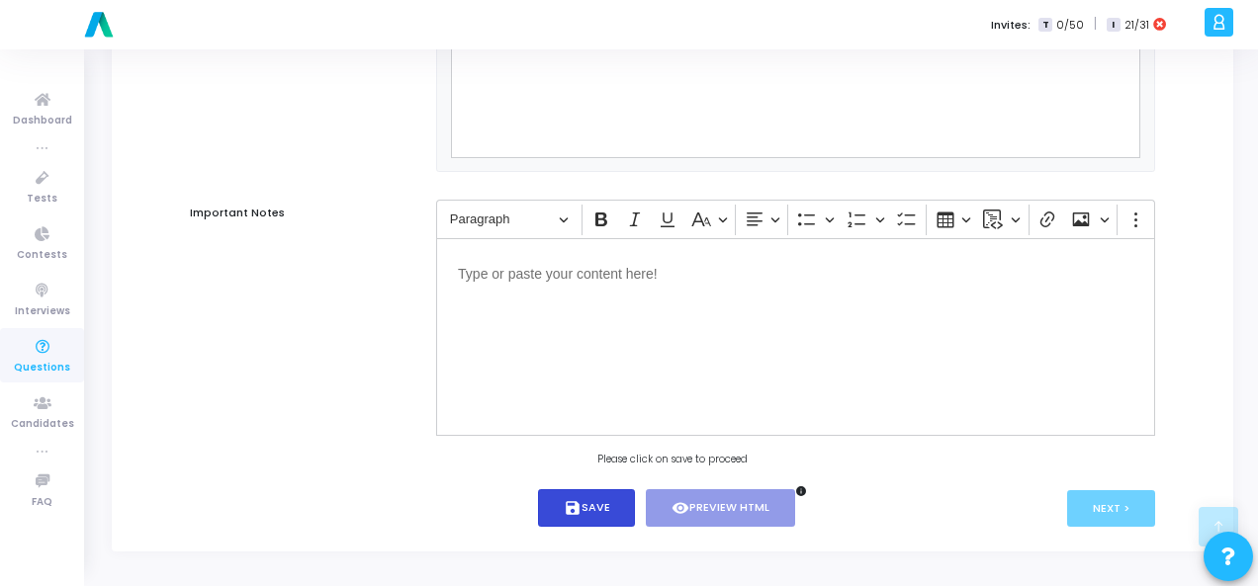
type input "Send IoT data to both MQTT and local file."
click at [579, 515] on icon "save" at bounding box center [573, 508] width 18 height 18
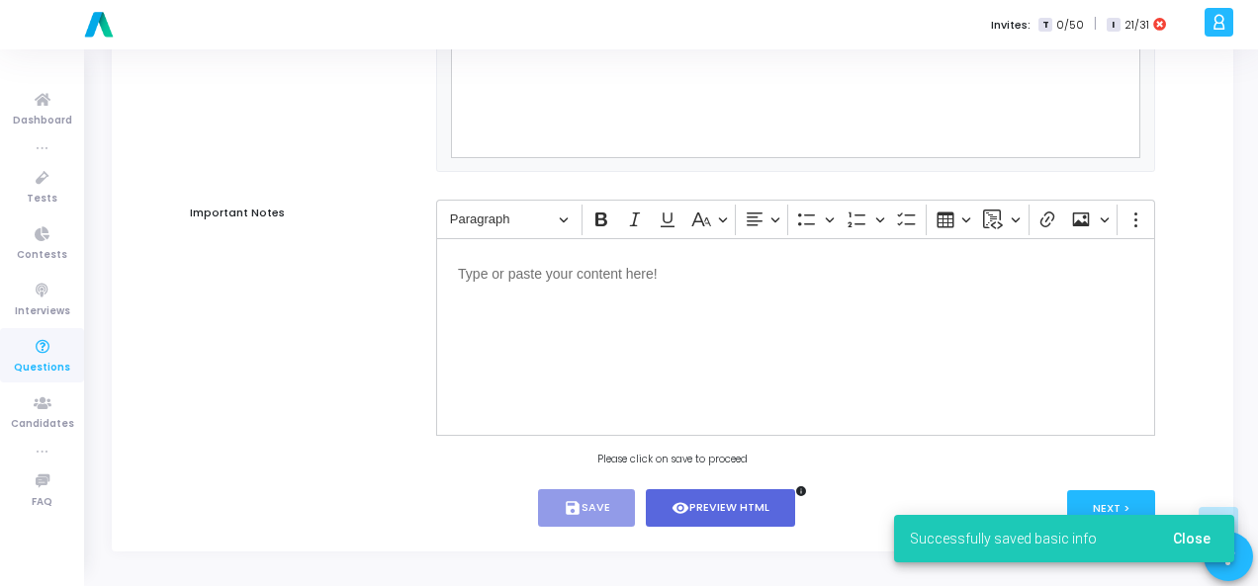
click at [1212, 540] on button "Close" at bounding box center [1191, 539] width 69 height 36
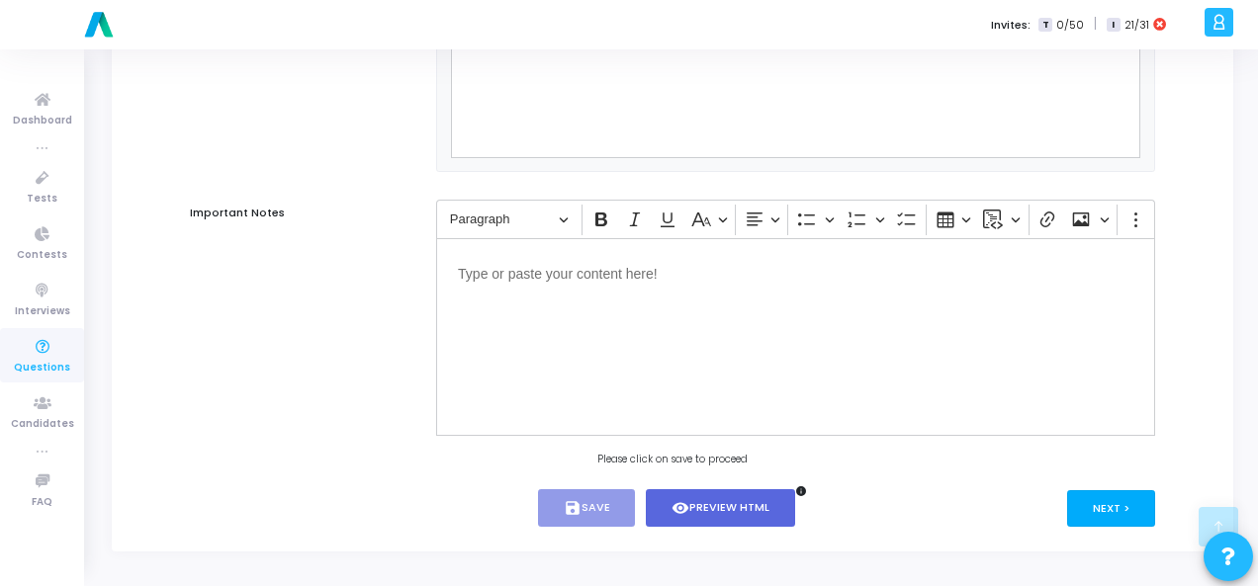
click at [1119, 503] on button "Next >" at bounding box center [1111, 508] width 88 height 37
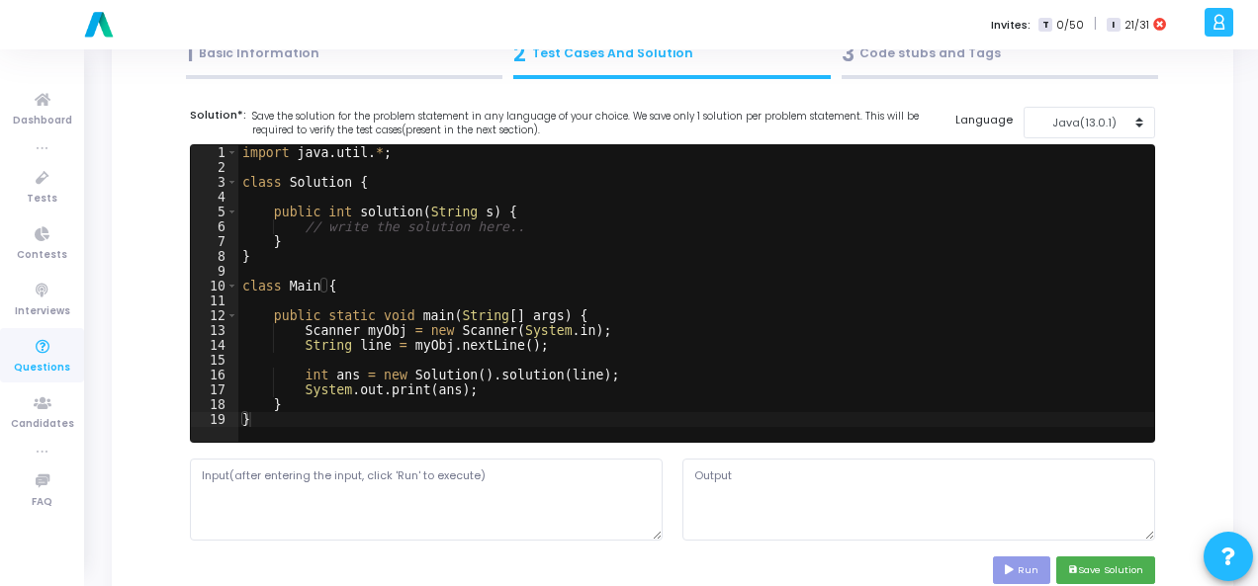
scroll to position [0, 0]
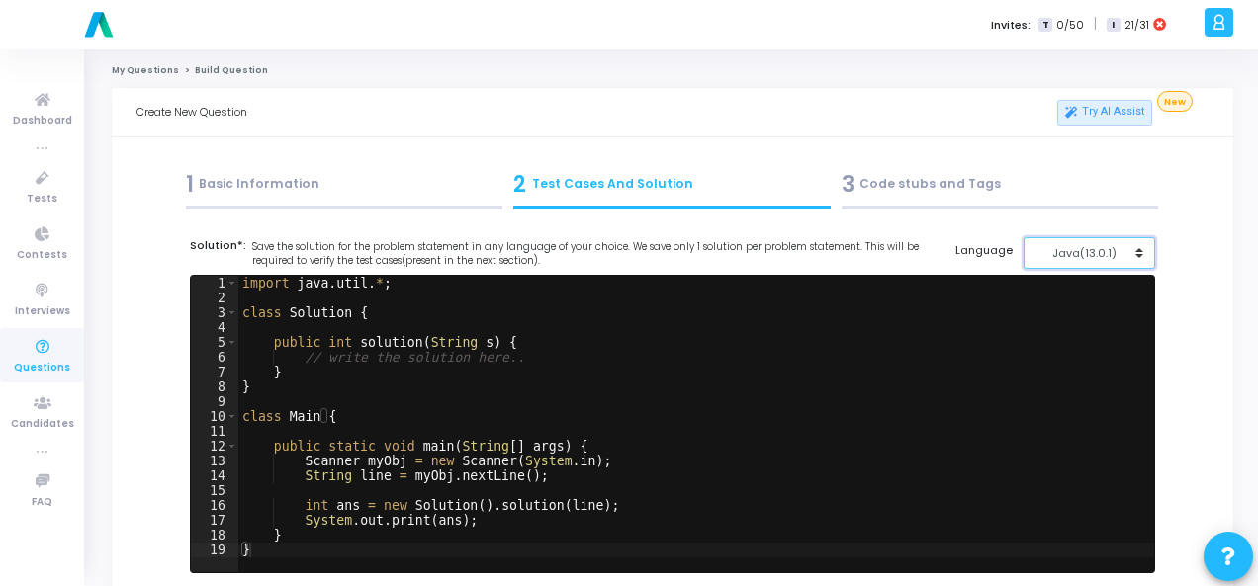
click at [1091, 256] on div "Java(13.0.1)" at bounding box center [1083, 253] width 97 height 17
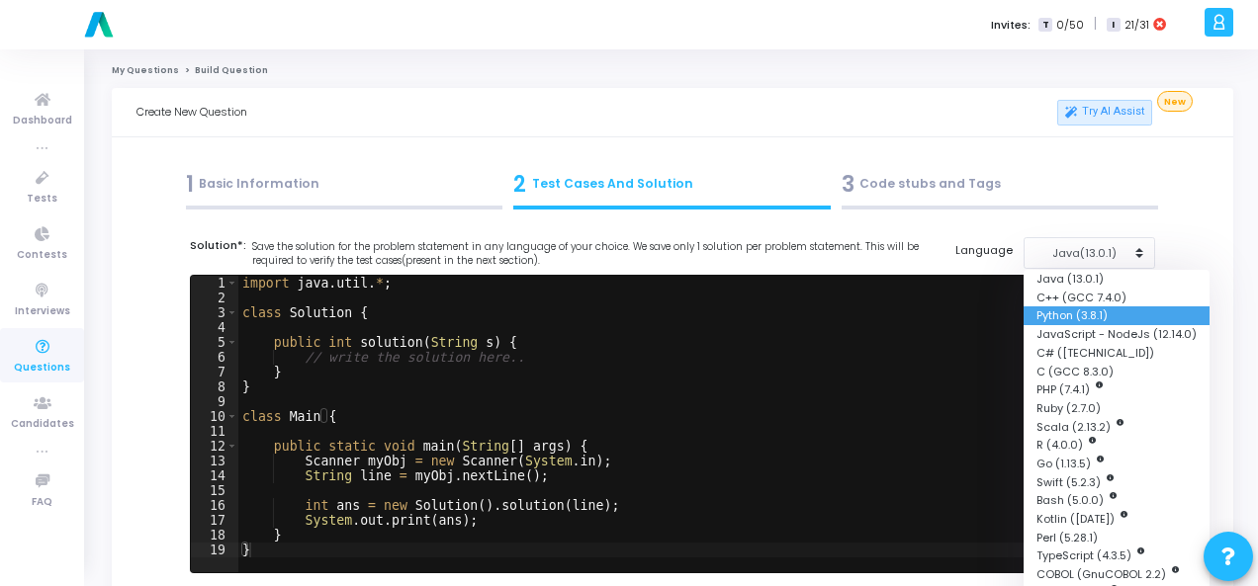
click at [1068, 315] on button "Python (3.8.1)" at bounding box center [1116, 315] width 186 height 19
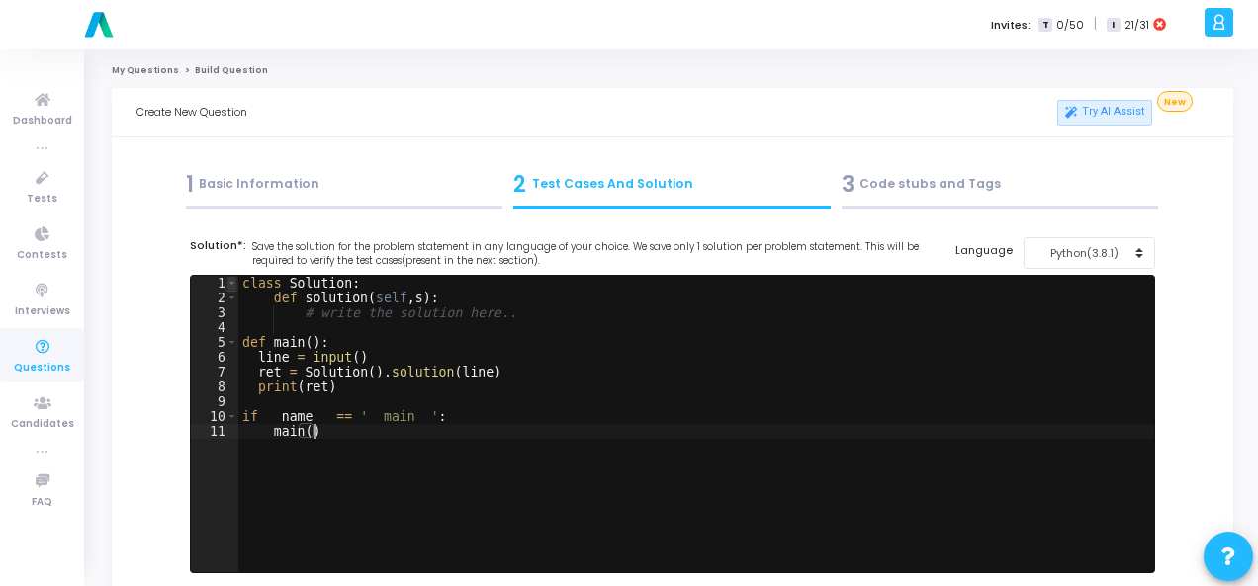
click at [236, 281] on span at bounding box center [231, 283] width 11 height 15
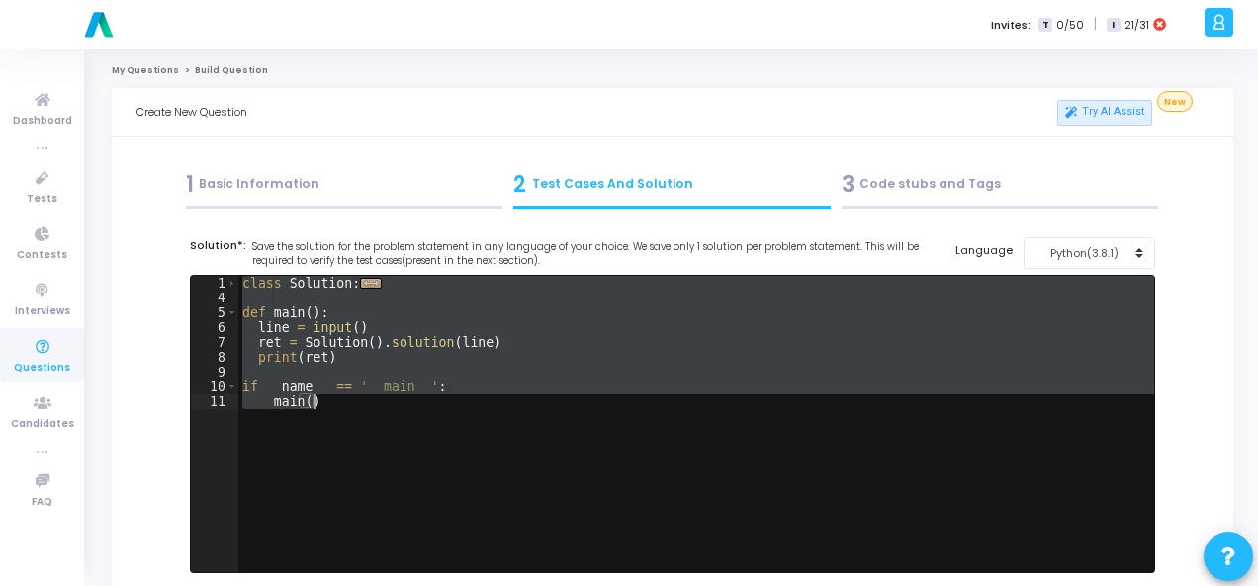
drag, startPoint x: 241, startPoint y: 281, endPoint x: 344, endPoint y: 427, distance: 178.8
click at [344, 427] on div "class Solution : ... def main ( ) : line = input ( ) ret = Solution ( ) . solut…" at bounding box center [695, 439] width 915 height 326
type textarea "if __name__ == '__main__': main()"
paste textarea
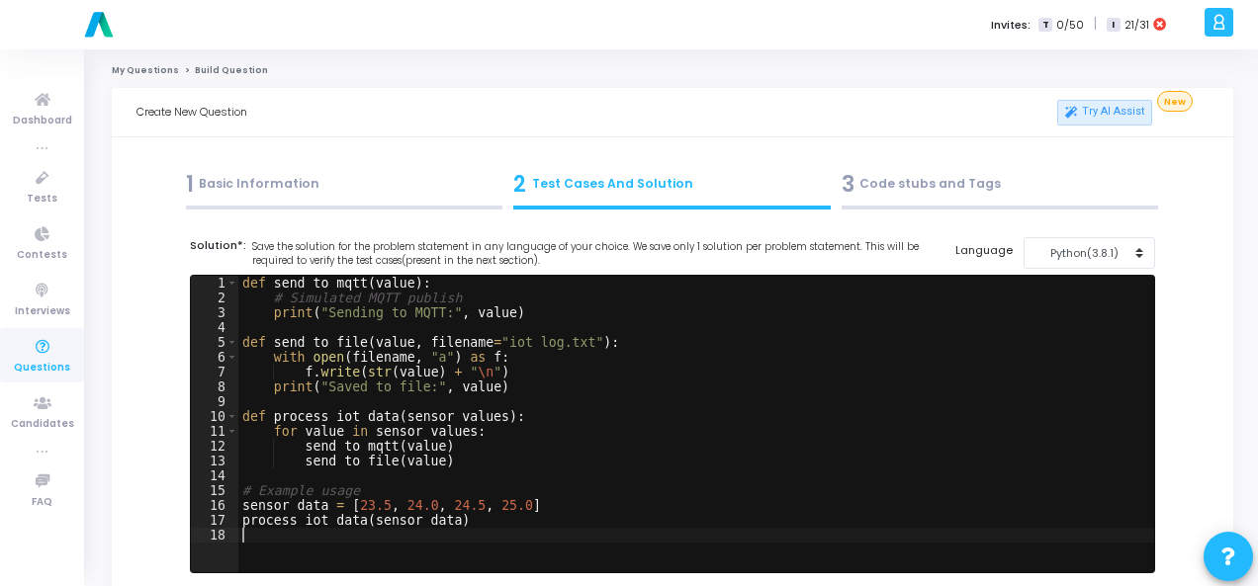
scroll to position [494, 0]
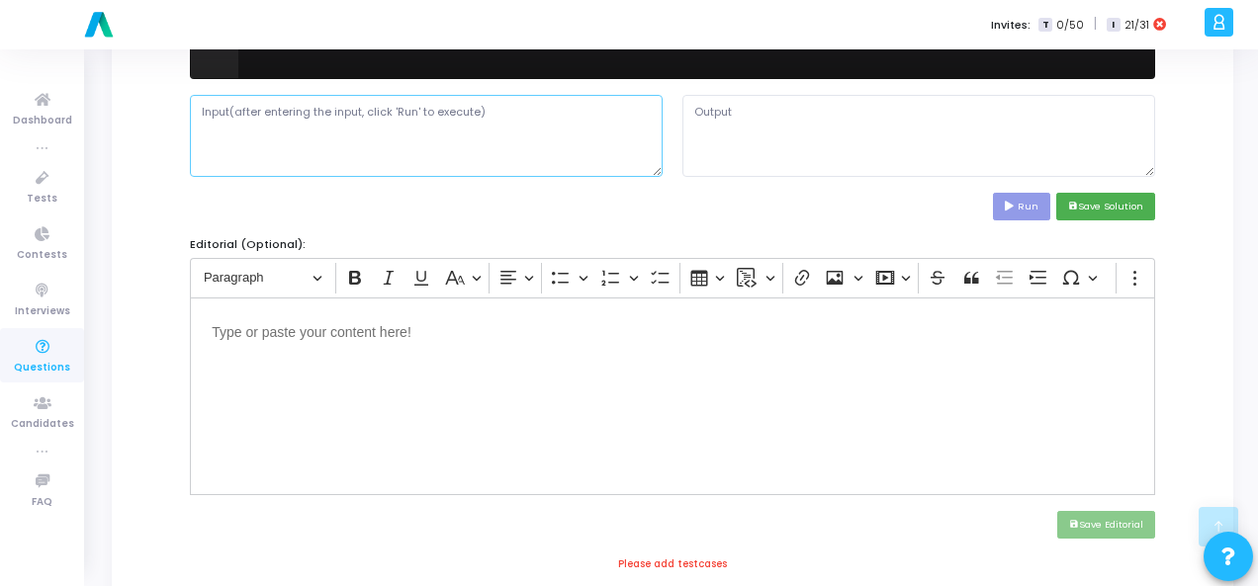
click at [361, 130] on textarea at bounding box center [426, 135] width 473 height 81
paste textarea "[23.5, 24.0, 24.5, 25.0]"
type textarea "[23.5, 24.0, 24.5, 25.0]"
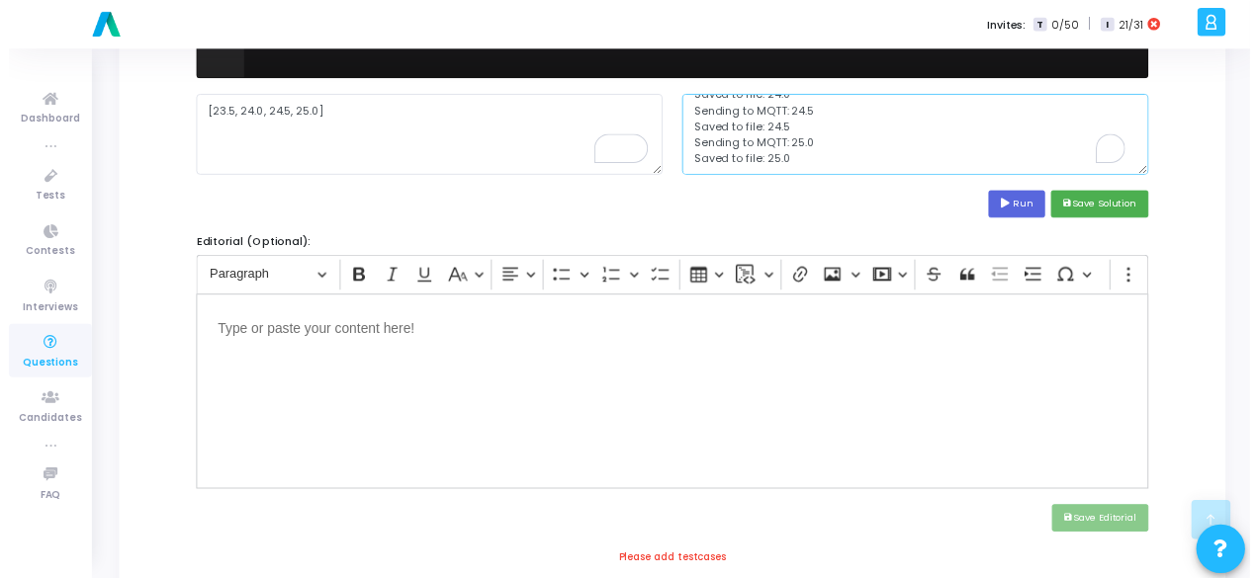
scroll to position [81, 0]
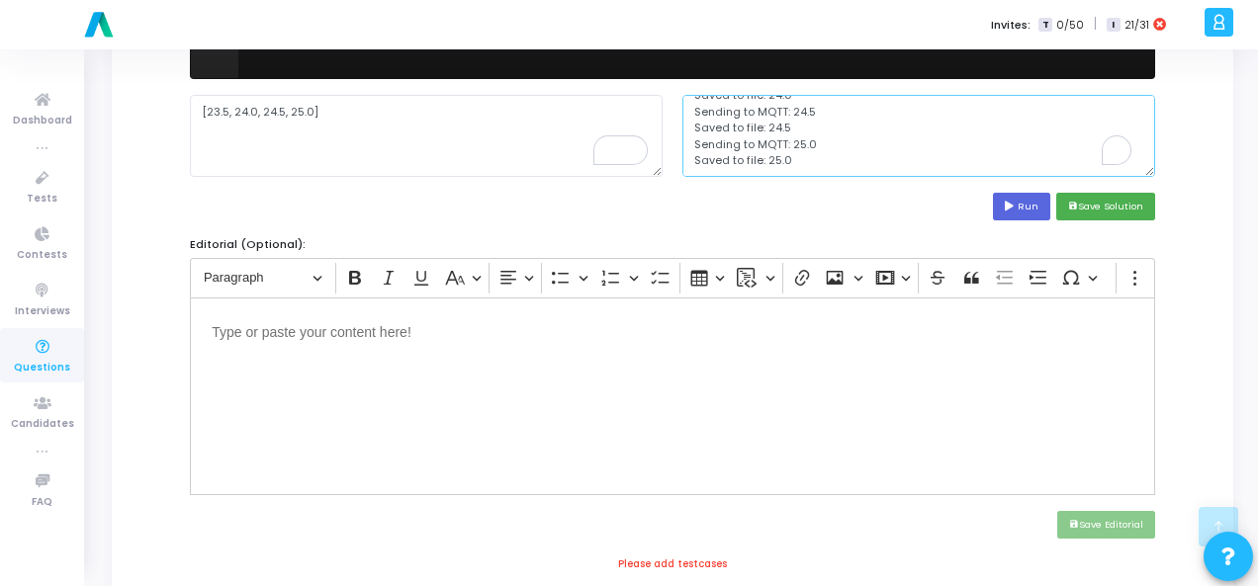
drag, startPoint x: 0, startPoint y: 0, endPoint x: 923, endPoint y: 192, distance: 943.1
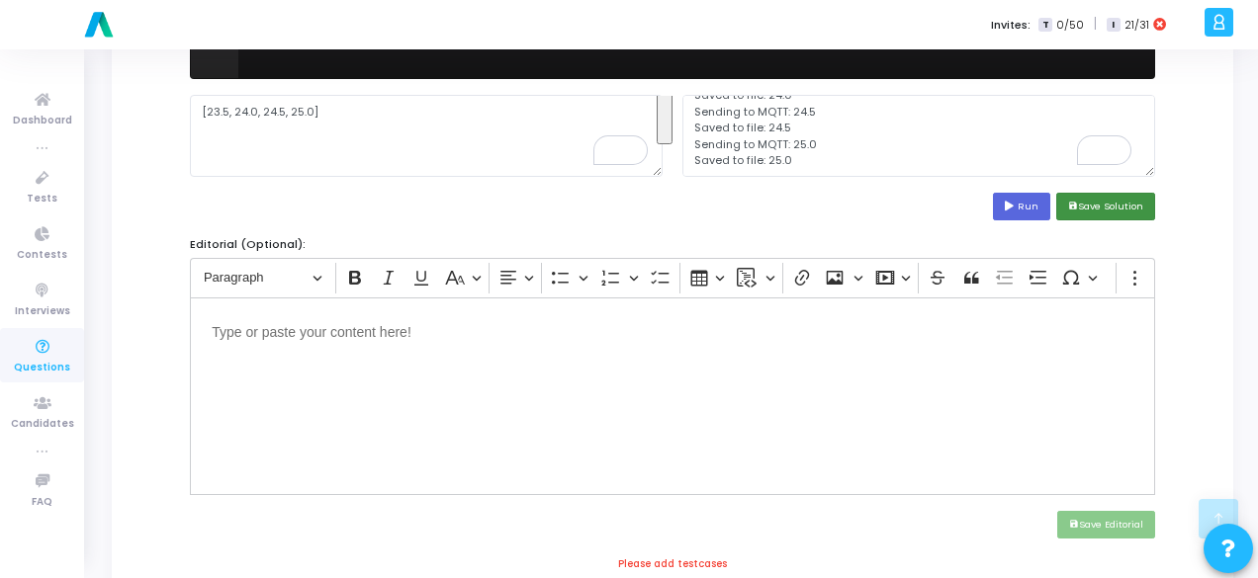
click at [1085, 209] on button "save Save Solution" at bounding box center [1105, 206] width 99 height 27
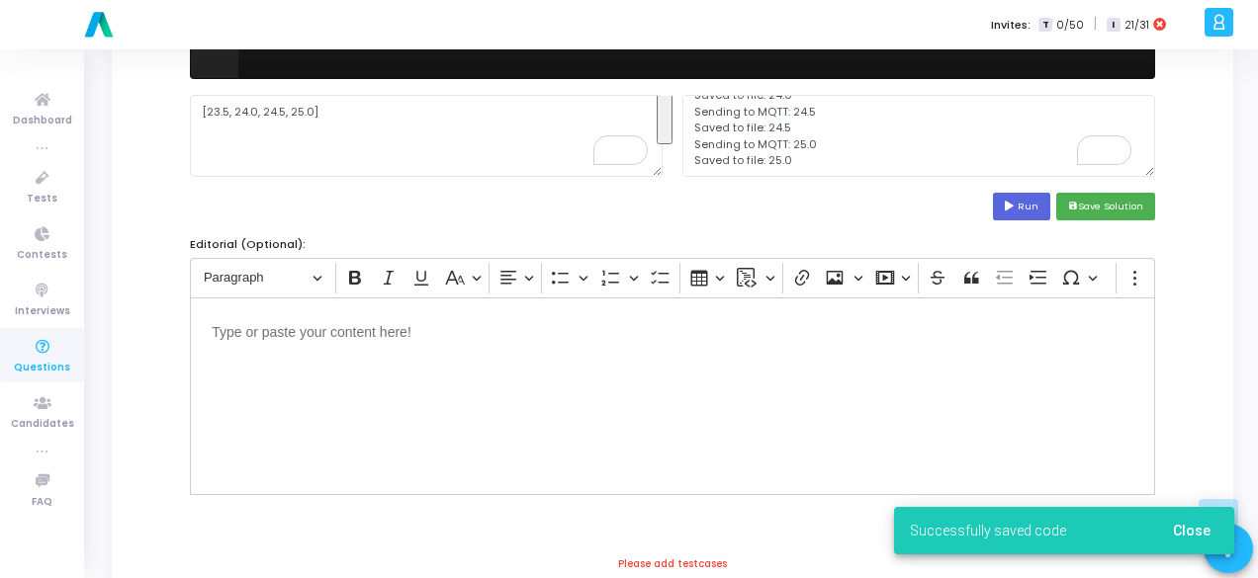
scroll to position [870, 0]
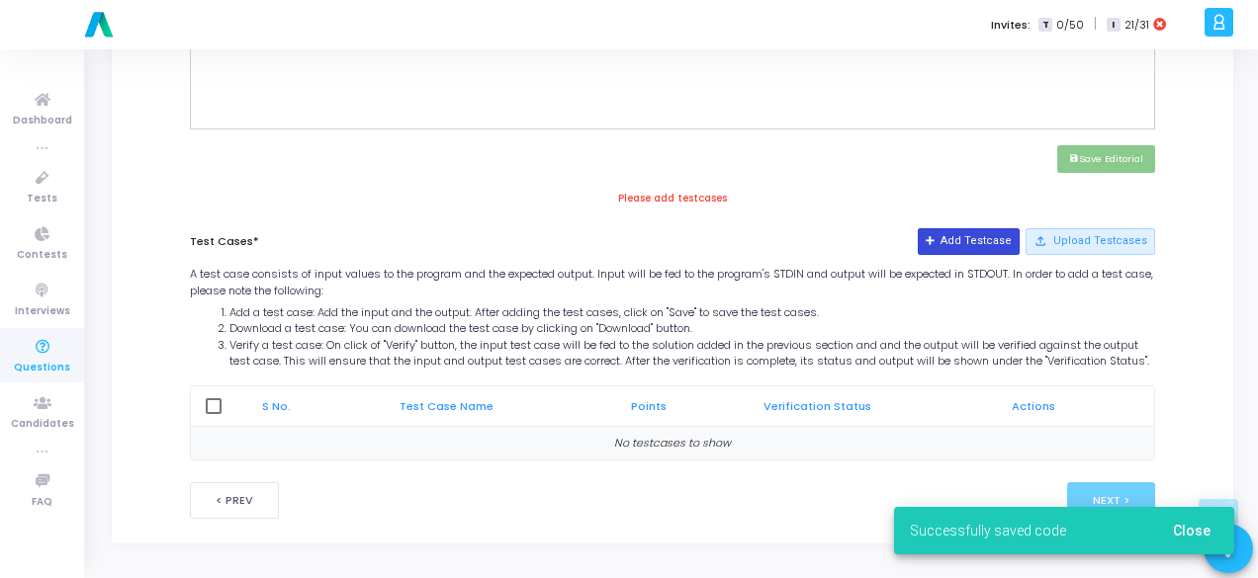
click at [988, 228] on button "Add Testcase" at bounding box center [968, 241] width 102 height 26
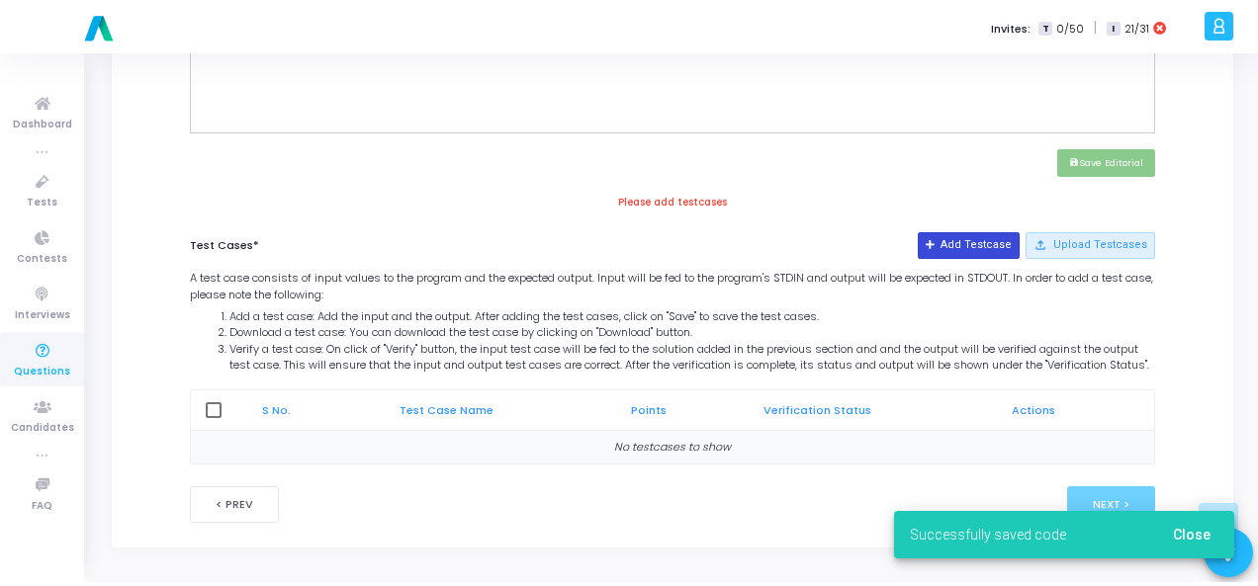
scroll to position [0, 0]
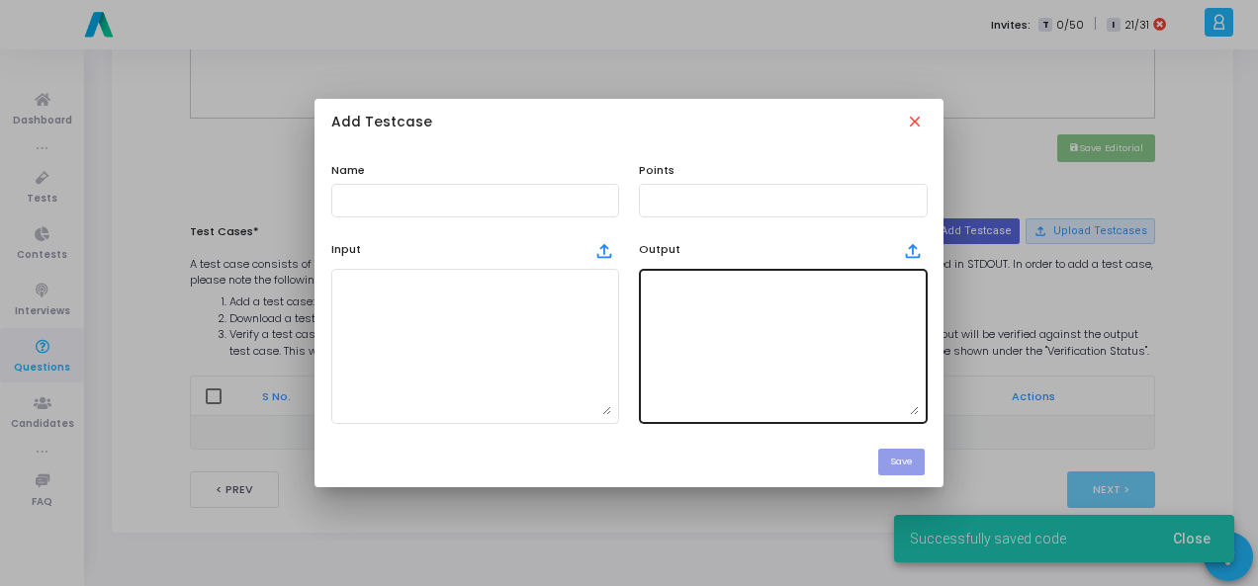
click at [765, 302] on textarea at bounding box center [783, 346] width 272 height 138
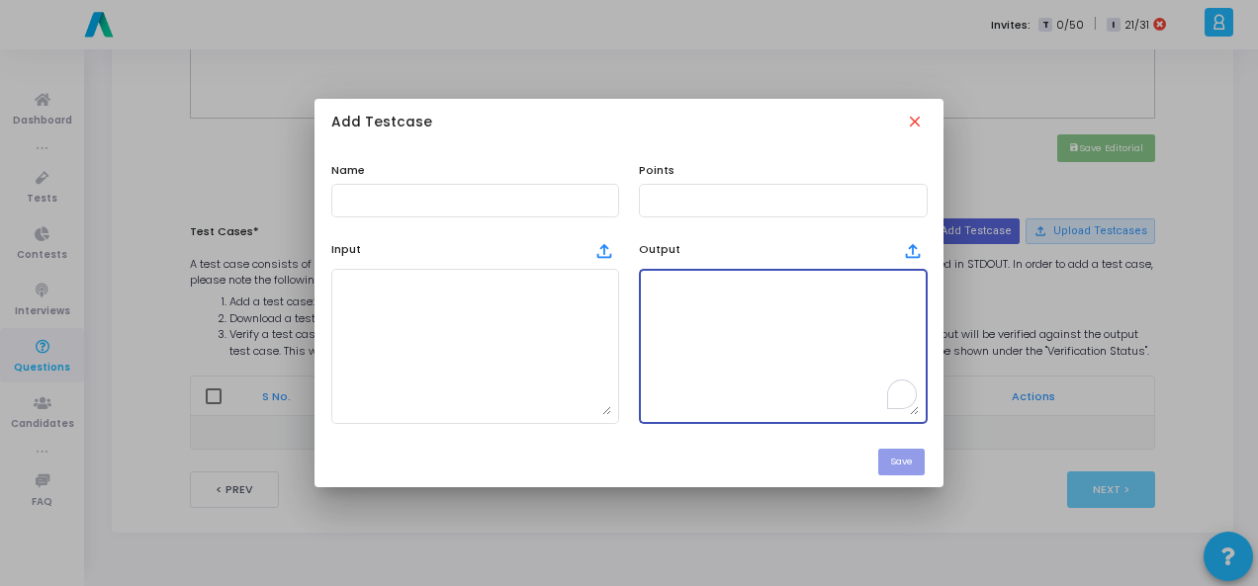
paste textarea "Sending to MQTT: 23.5 Saved to file: 23.5 Sending to MQTT: 24.0 Saved to file: …"
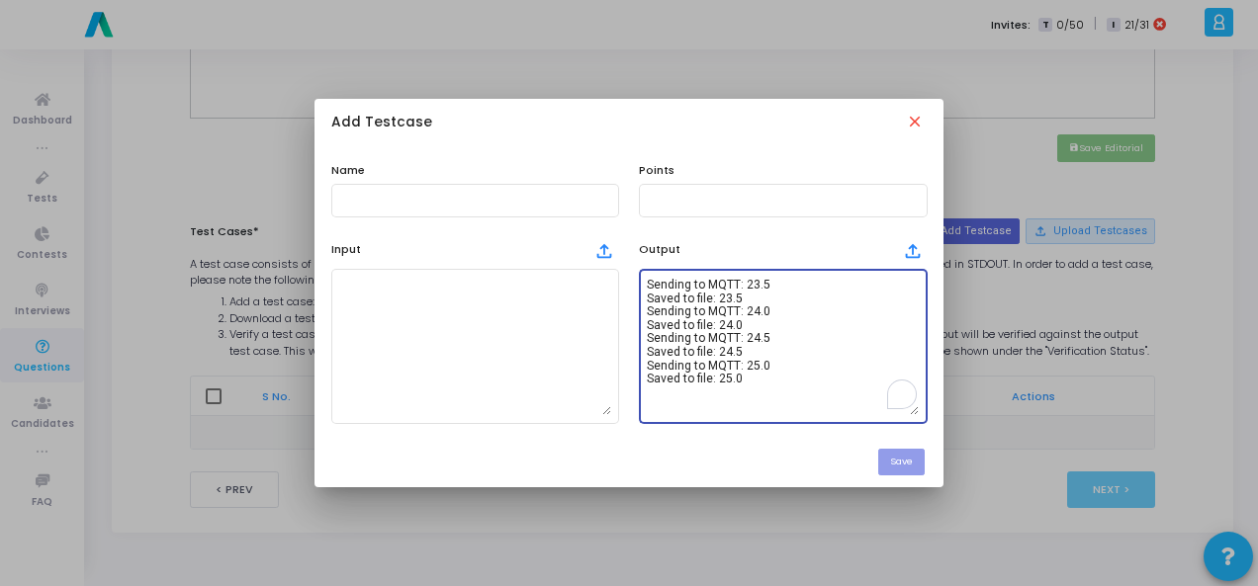
type textarea "Sending to MQTT: 23.5 Saved to file: 23.5 Sending to MQTT: 24.0 Saved to file: …"
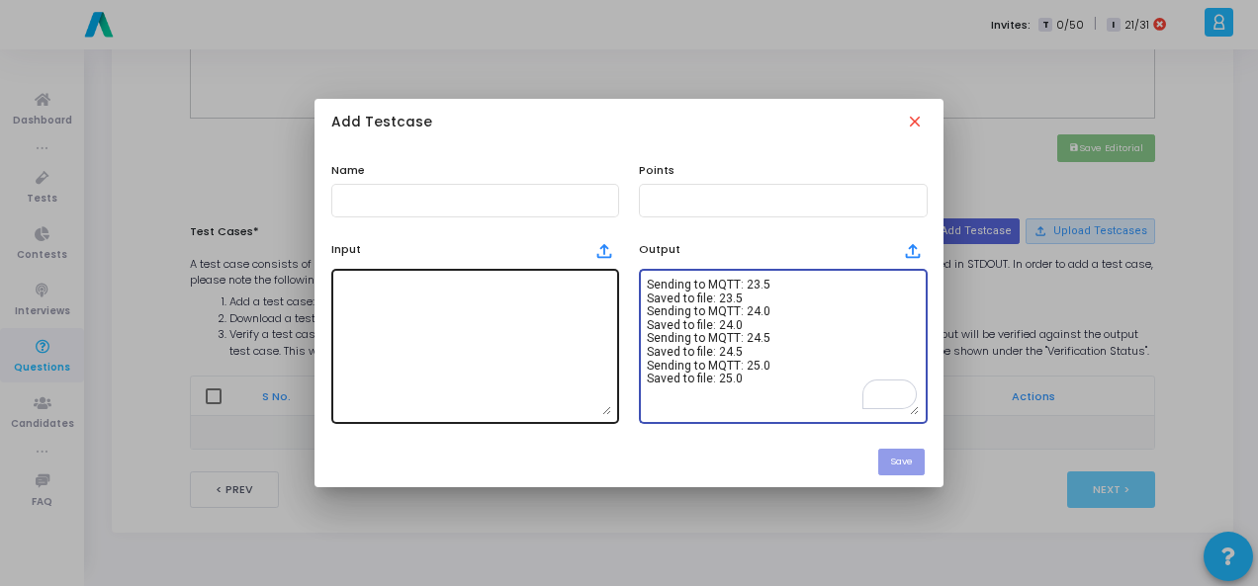
click at [360, 327] on textarea at bounding box center [475, 346] width 272 height 138
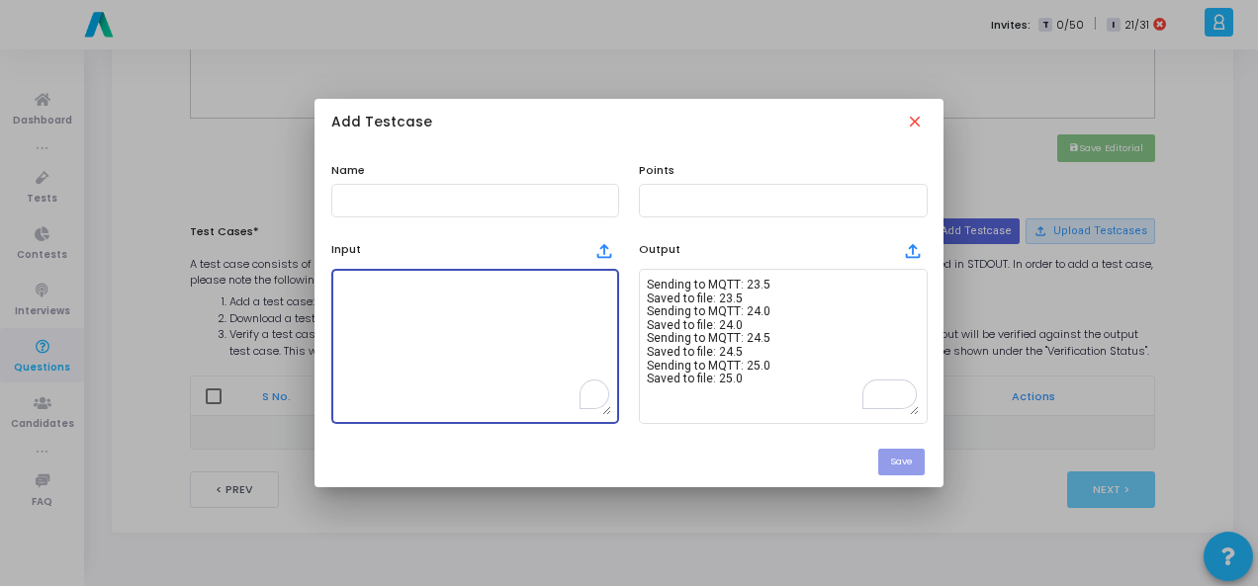
paste textarea "[23.5, 24.0, 24.5, 25.0]"
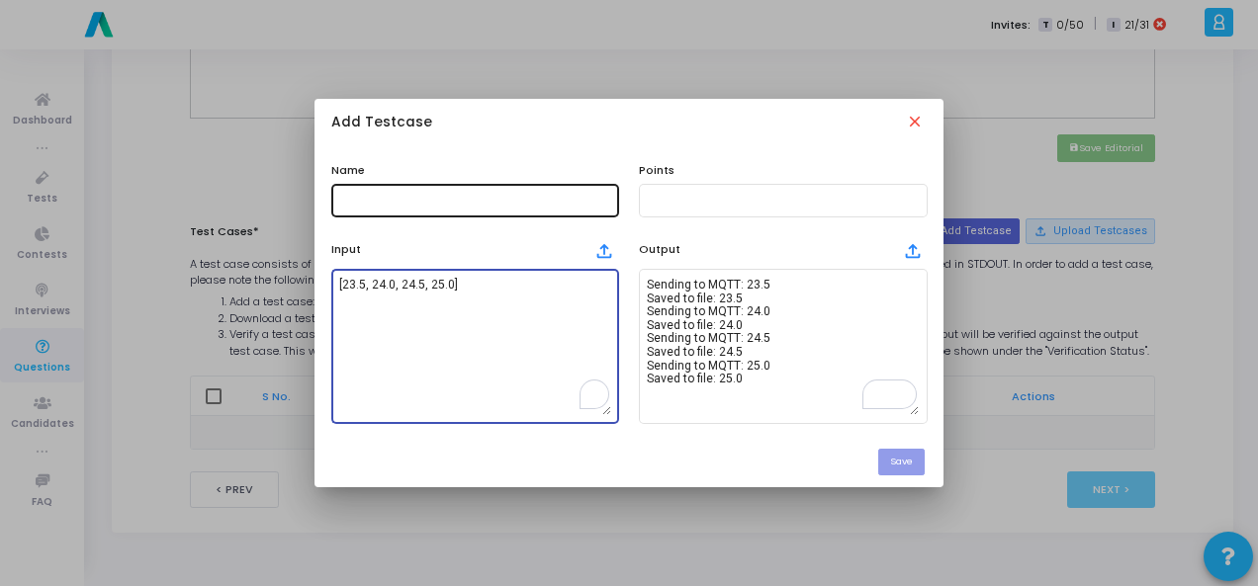
type textarea "[23.5, 24.0, 24.5, 25.0]"
click at [384, 201] on input "text" at bounding box center [475, 201] width 272 height 14
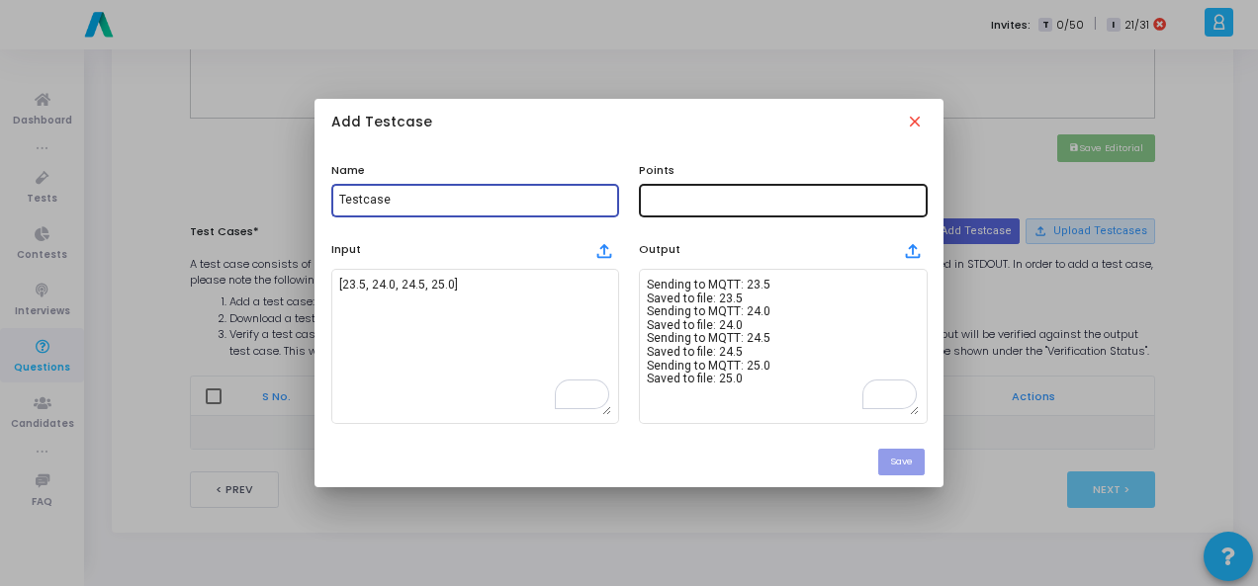
type input "Testcase"
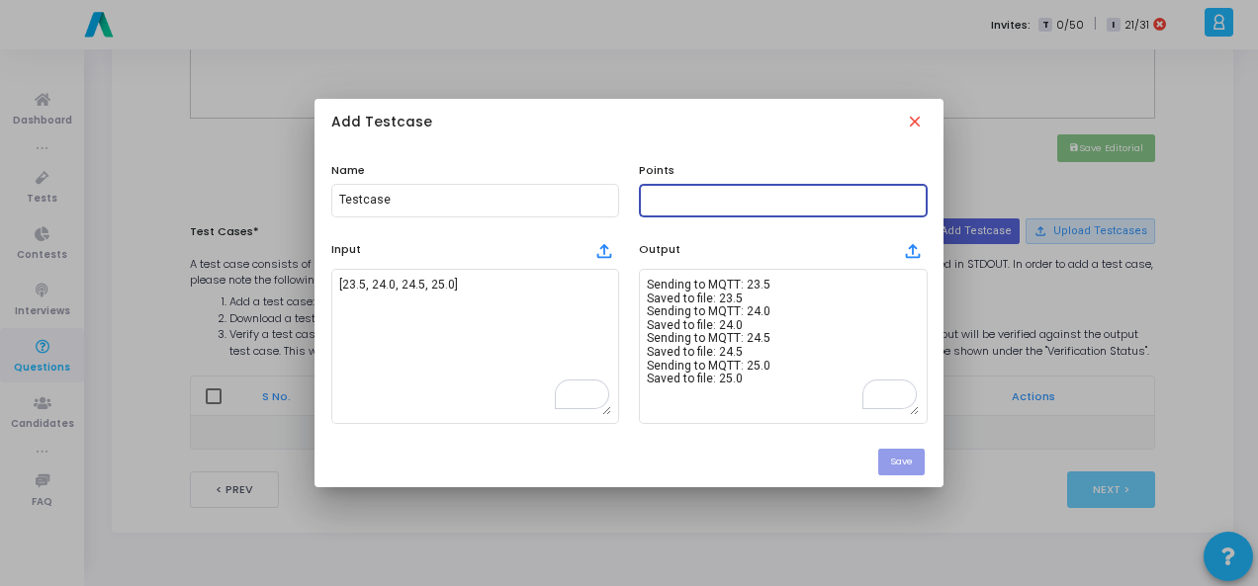
click at [679, 203] on input "text" at bounding box center [783, 201] width 272 height 14
type input "100"
click at [900, 463] on button "Save" at bounding box center [901, 462] width 46 height 27
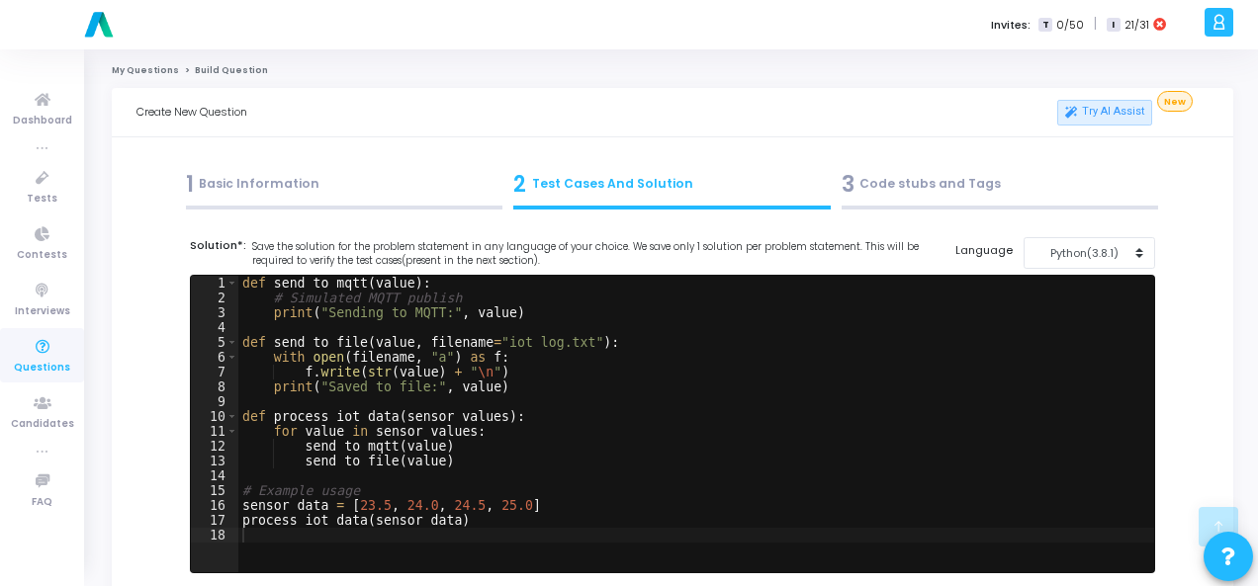
scroll to position [870, 0]
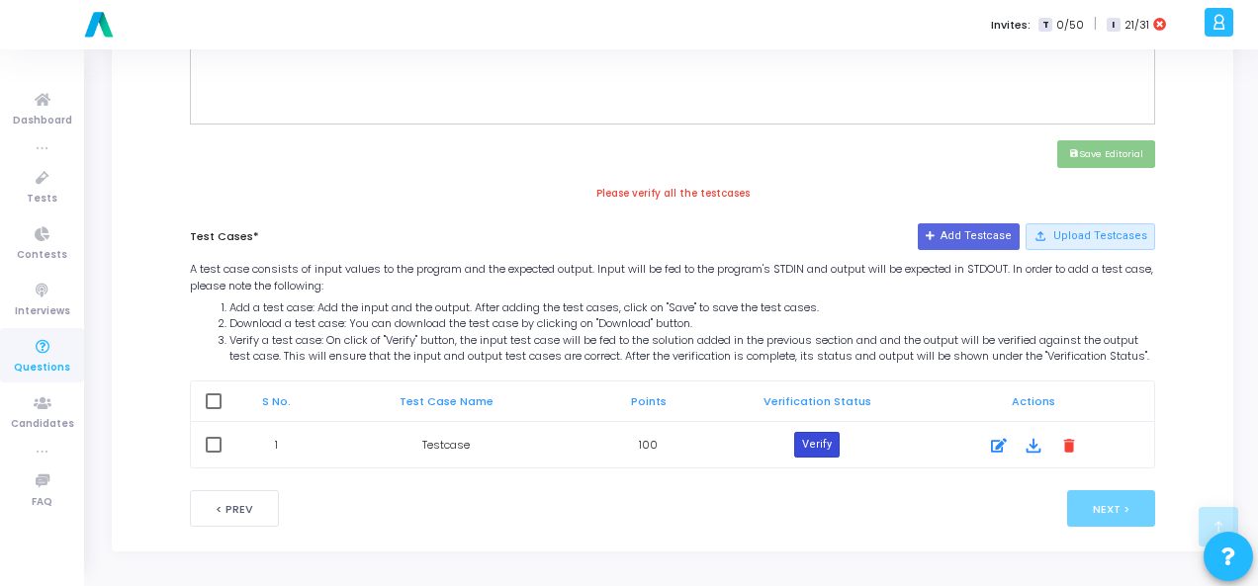
click at [808, 452] on button "Verify" at bounding box center [816, 445] width 45 height 26
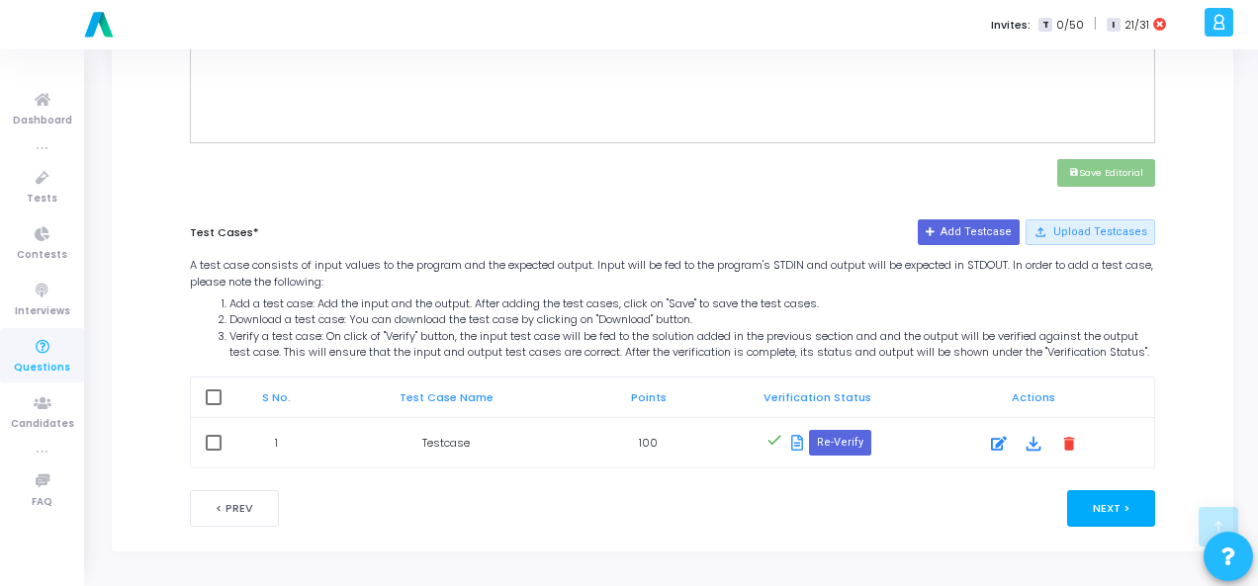
click at [1103, 507] on button "Next >" at bounding box center [1111, 508] width 88 height 37
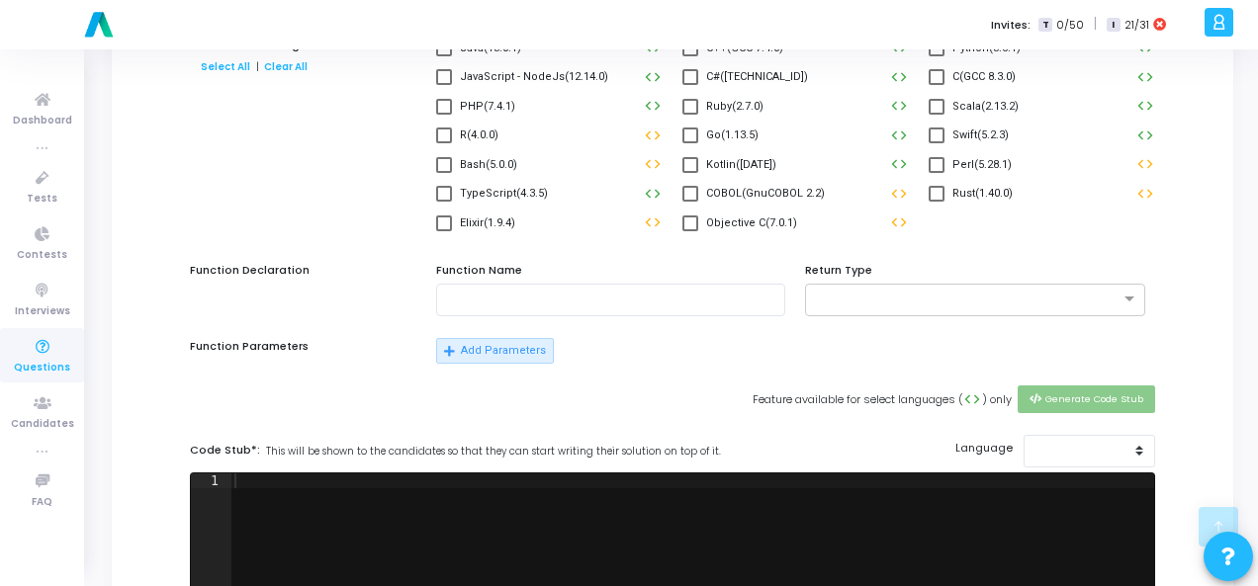
scroll to position [0, 0]
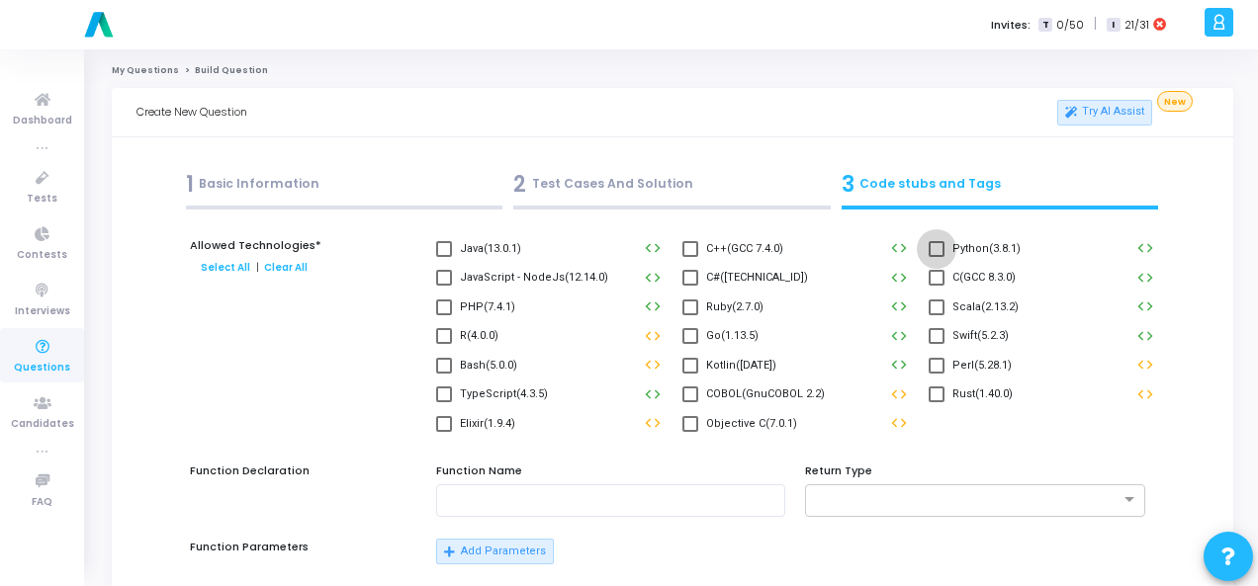
click at [959, 247] on span "Python(3.8.1)" at bounding box center [986, 249] width 68 height 24
click at [936, 257] on input "Python(3.8.1)" at bounding box center [935, 257] width 1 height 1
checkbox input "true"
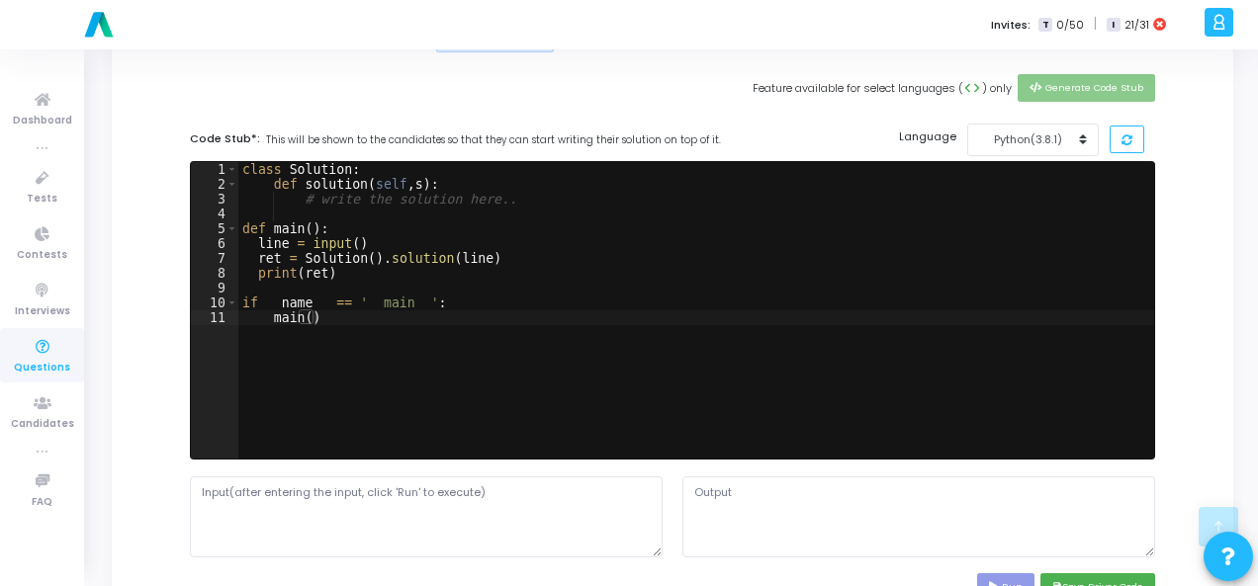
scroll to position [593, 0]
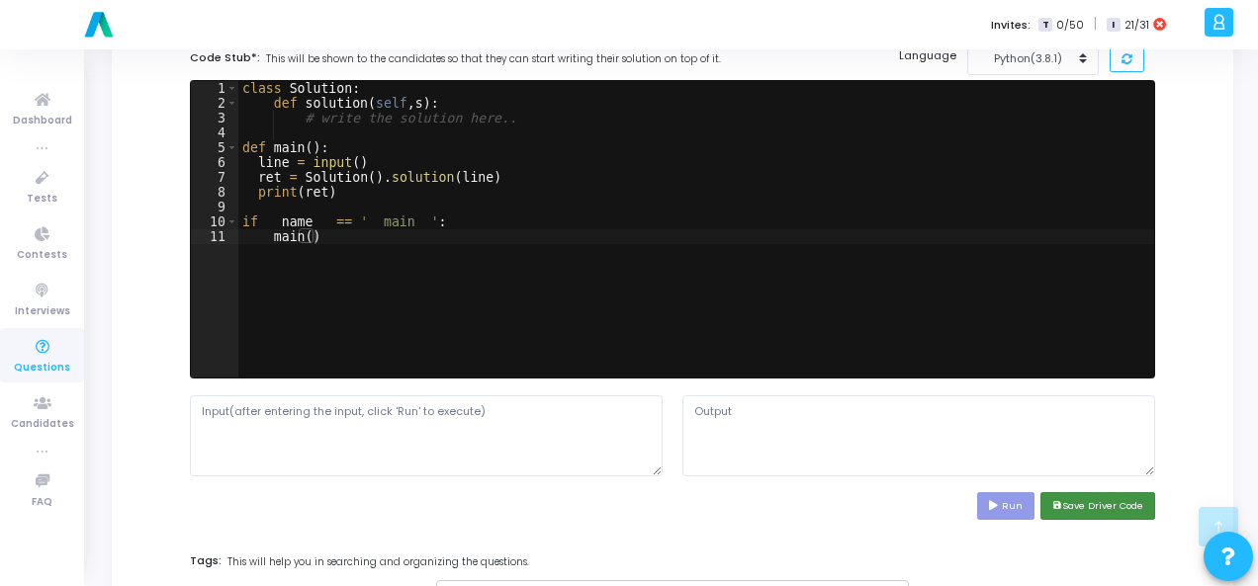
click at [1086, 506] on button "save Save Driver Code" at bounding box center [1097, 505] width 115 height 27
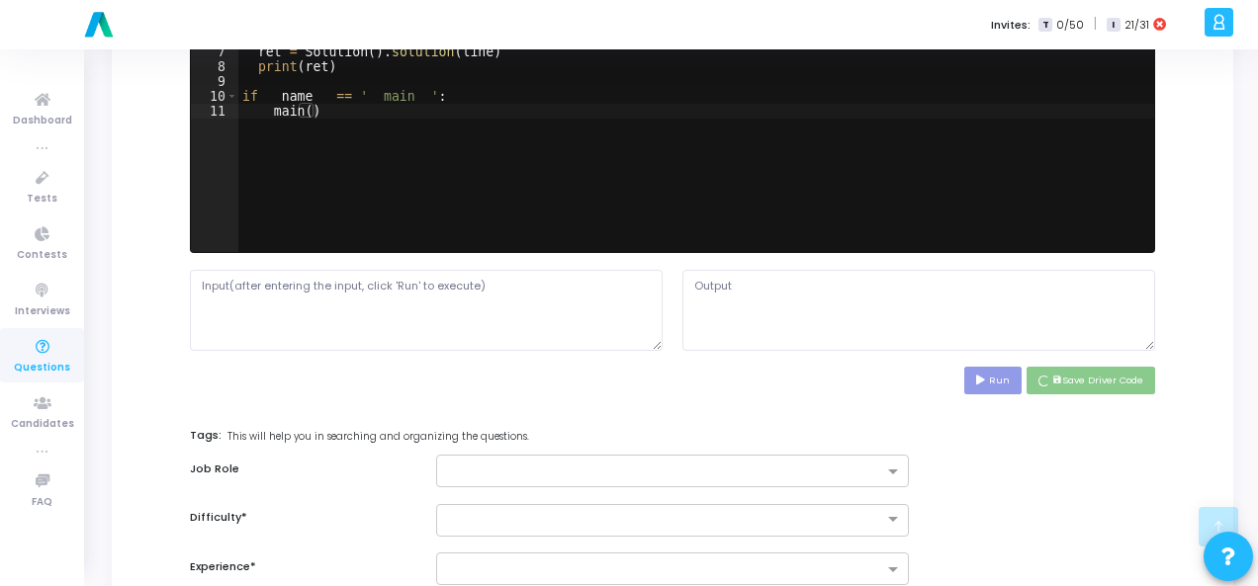
scroll to position [791, 0]
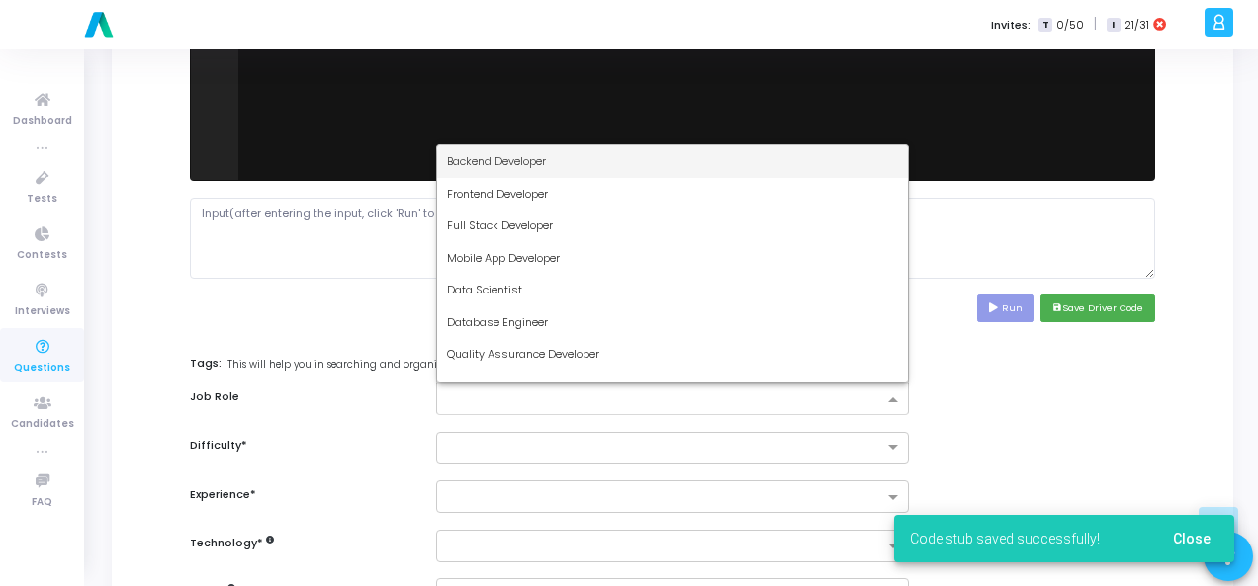
click at [894, 392] on span at bounding box center [895, 400] width 25 height 17
click at [682, 168] on div "Backend Developer" at bounding box center [672, 161] width 471 height 33
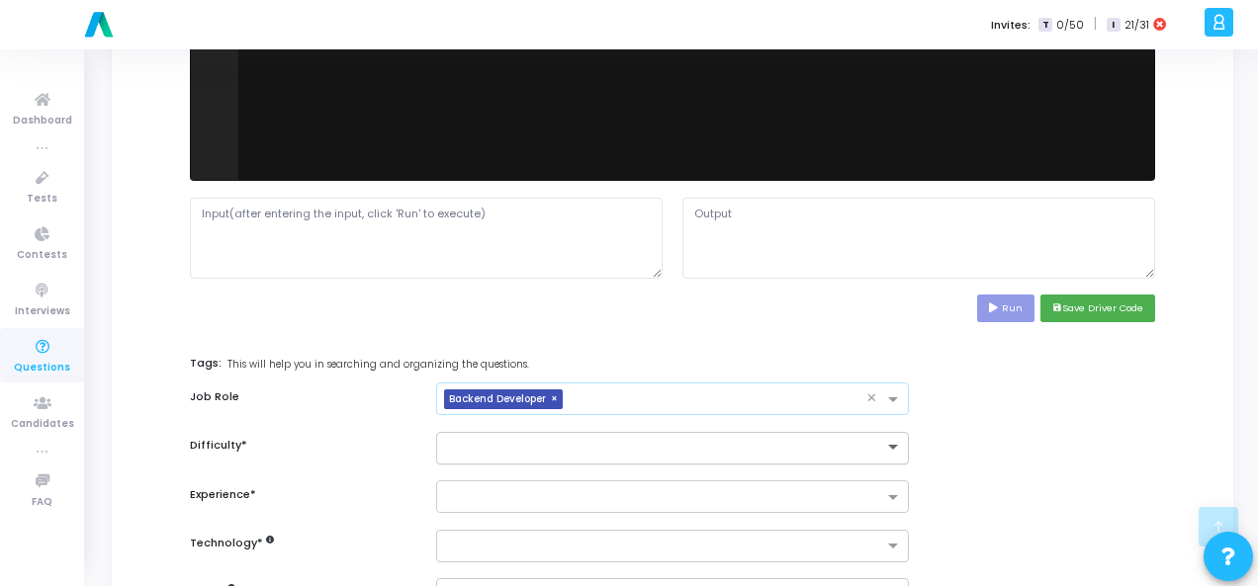
click at [894, 451] on span at bounding box center [895, 448] width 25 height 17
click at [793, 485] on div "Easy" at bounding box center [672, 481] width 471 height 33
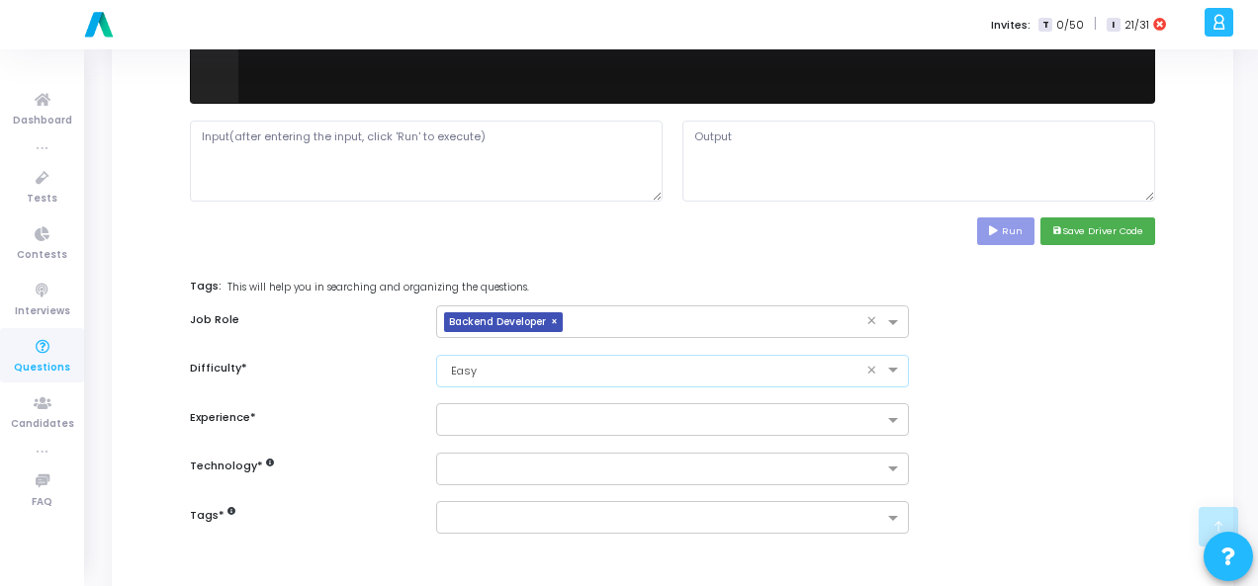
scroll to position [963, 0]
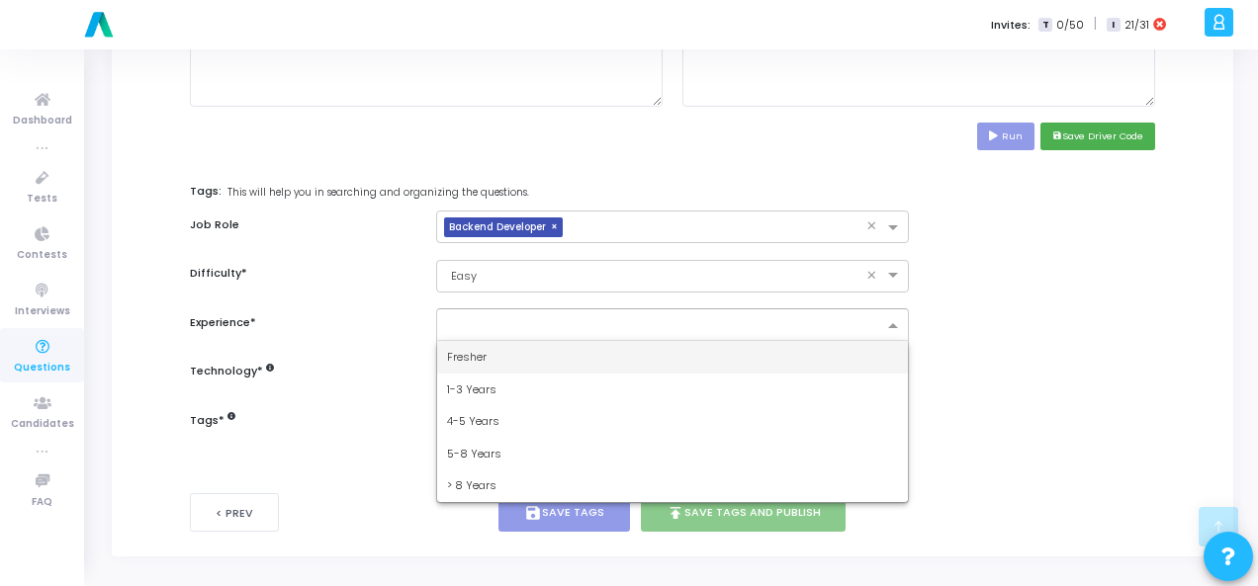
click at [894, 321] on span at bounding box center [895, 326] width 25 height 17
click at [832, 355] on div "Fresher" at bounding box center [672, 357] width 471 height 33
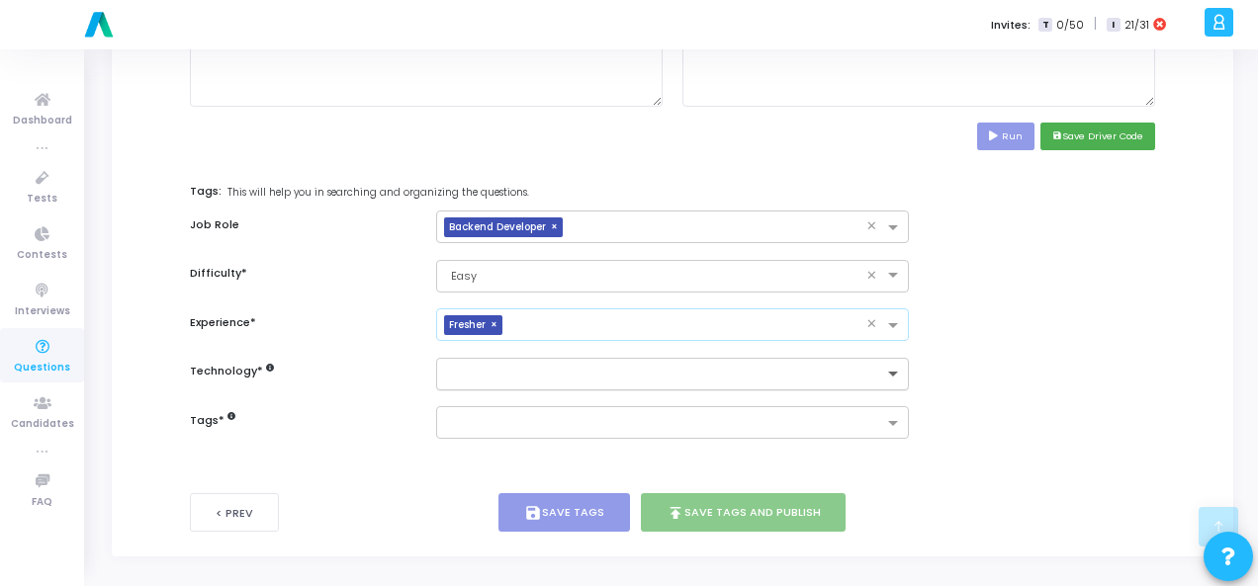
click at [898, 367] on span at bounding box center [895, 375] width 25 height 17
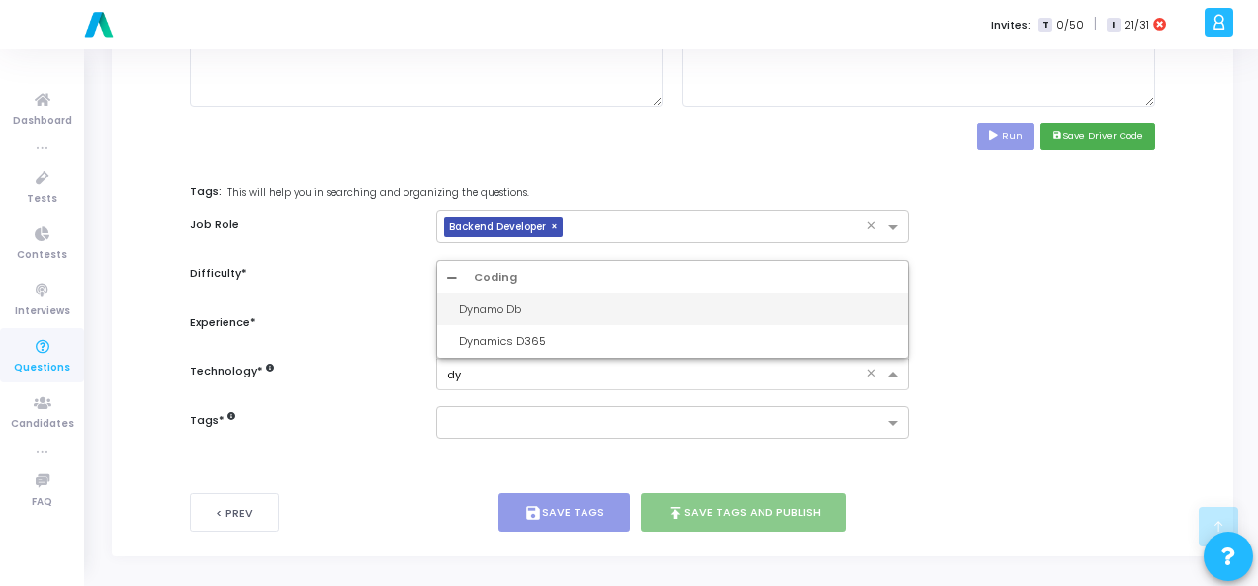
type input "d"
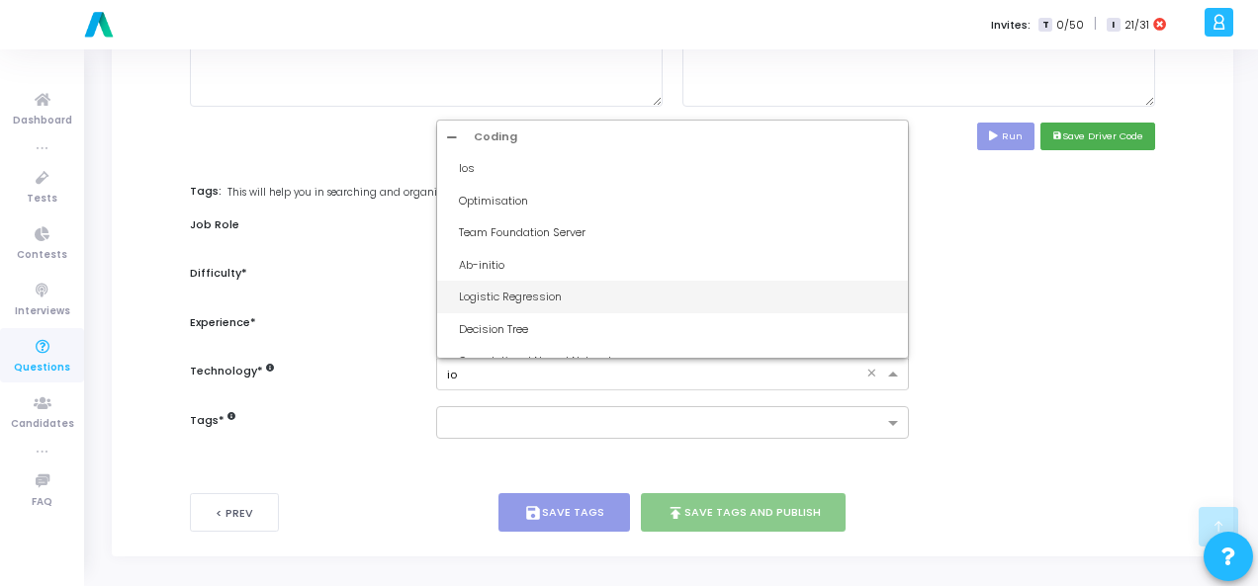
type input "iot"
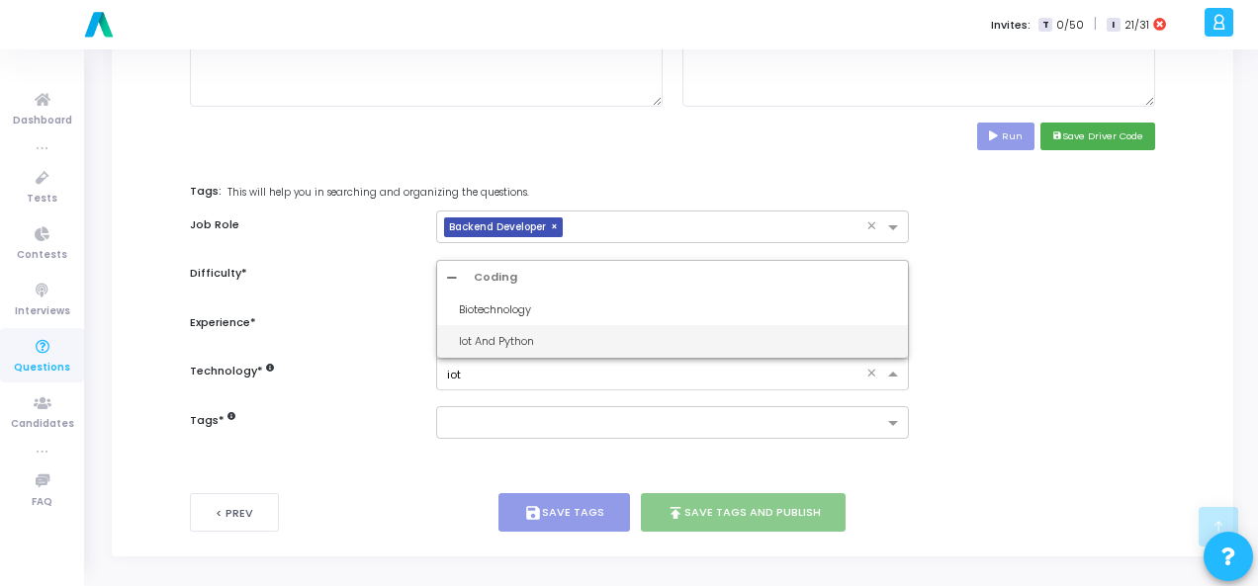
click at [662, 339] on div "Iot And Python" at bounding box center [678, 341] width 439 height 17
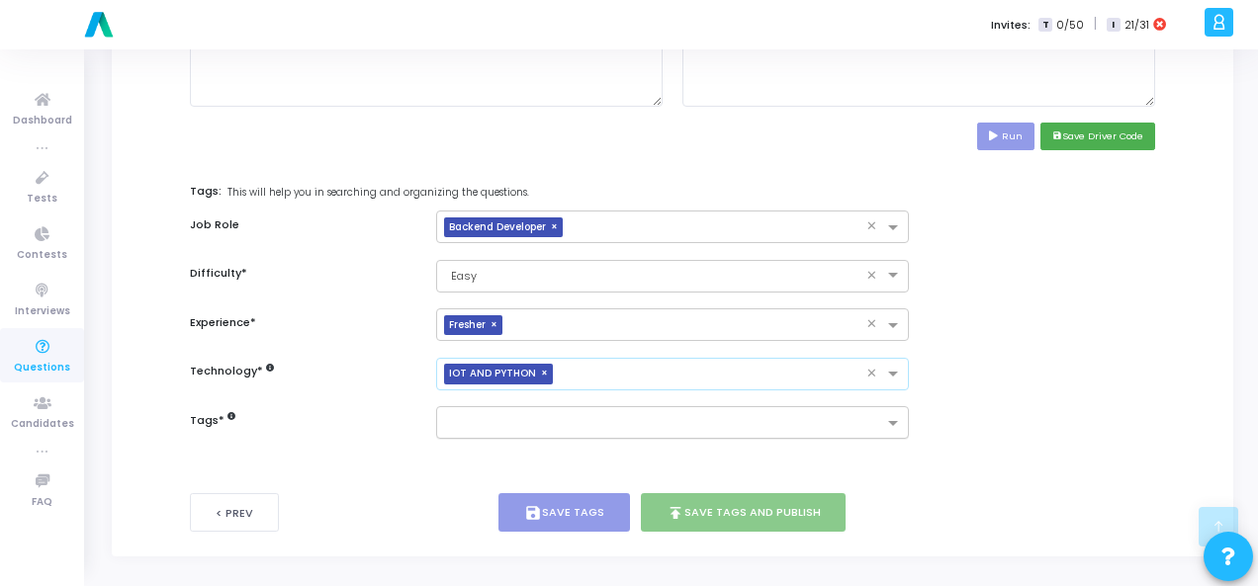
click at [696, 422] on input "text" at bounding box center [665, 424] width 436 height 17
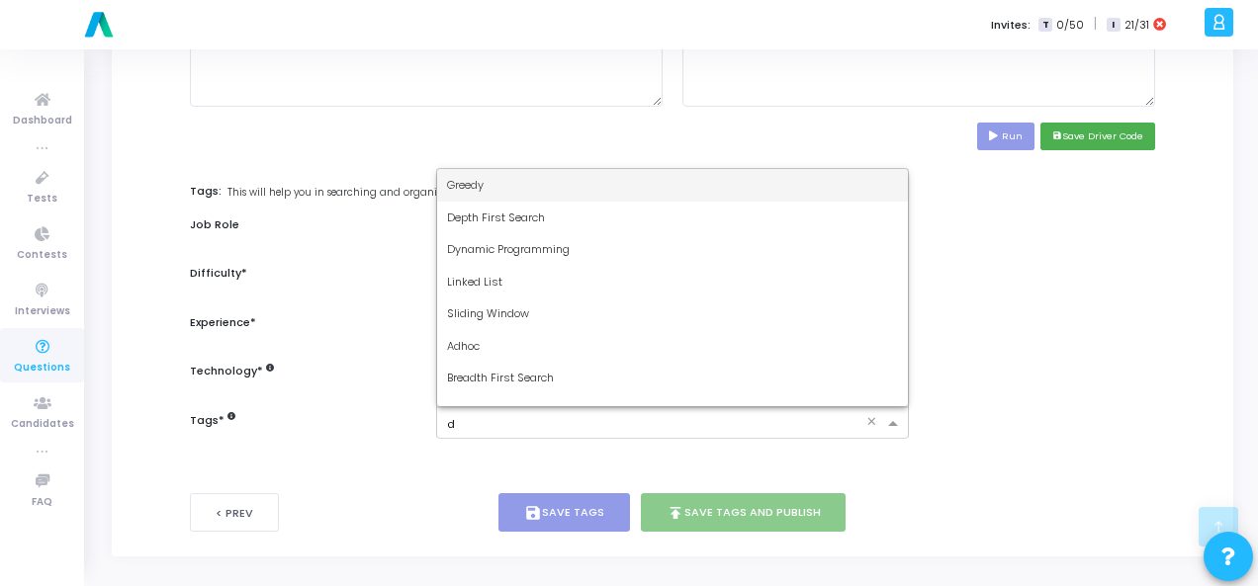
type input "dy"
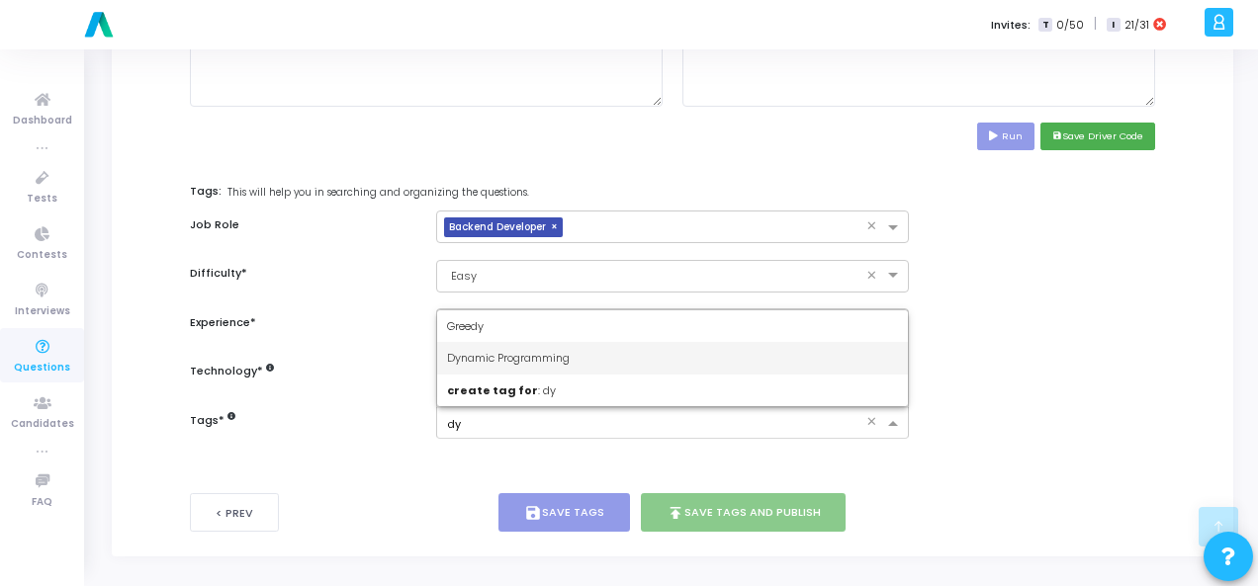
click at [569, 359] on span "Dynamic Programming" at bounding box center [508, 358] width 123 height 16
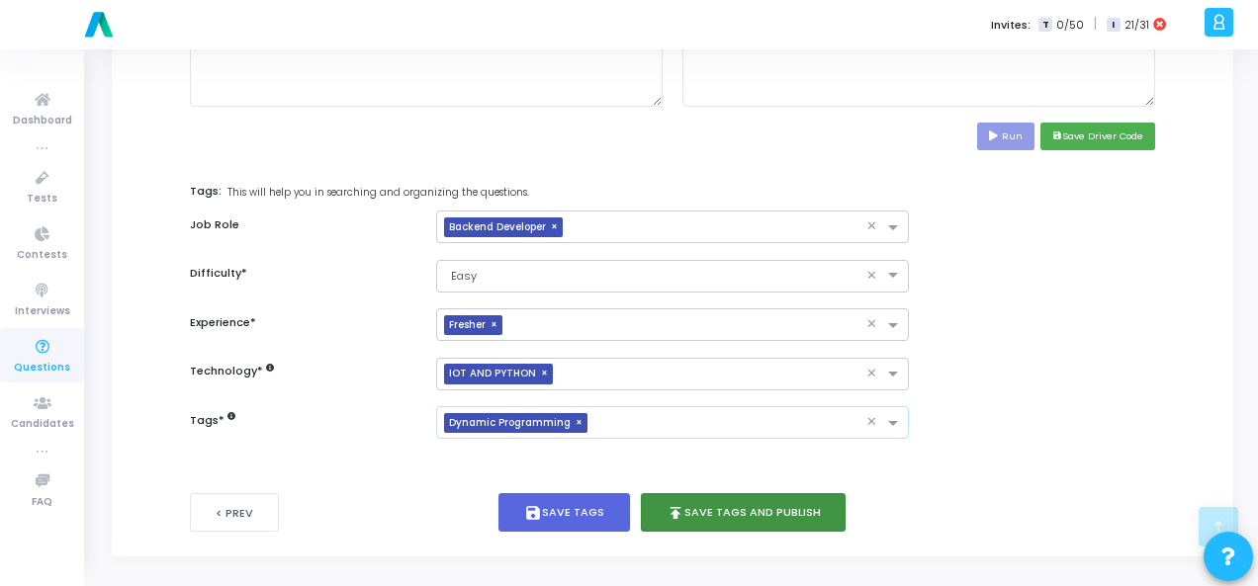
click at [757, 514] on button "publish Save Tags and Publish" at bounding box center [744, 512] width 206 height 39
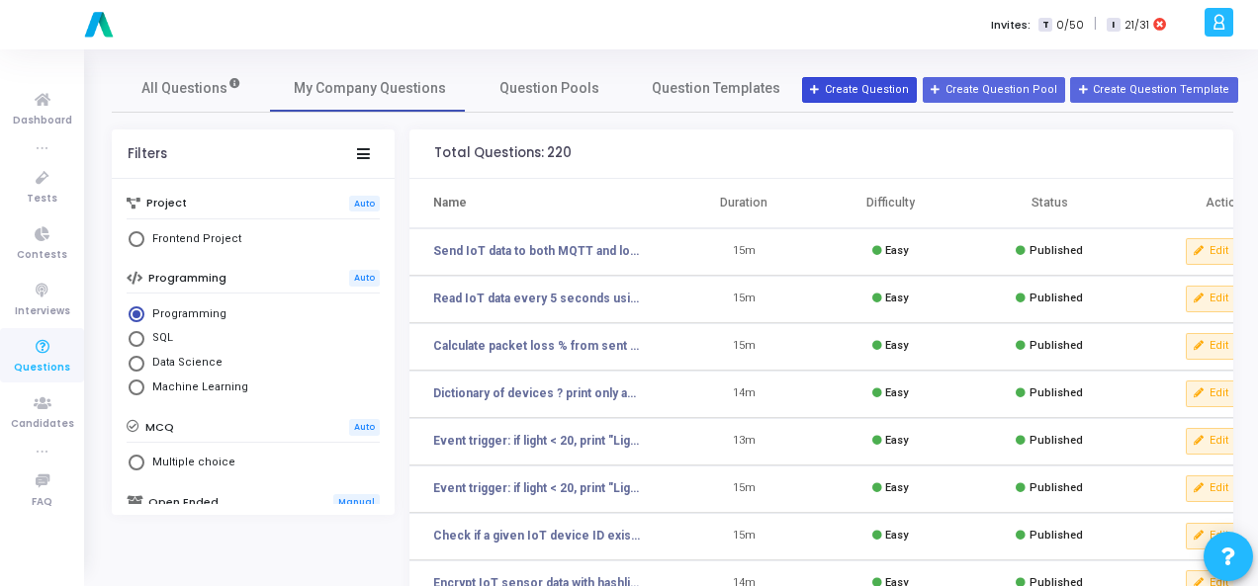
click at [862, 83] on button "Create Question" at bounding box center [859, 90] width 115 height 26
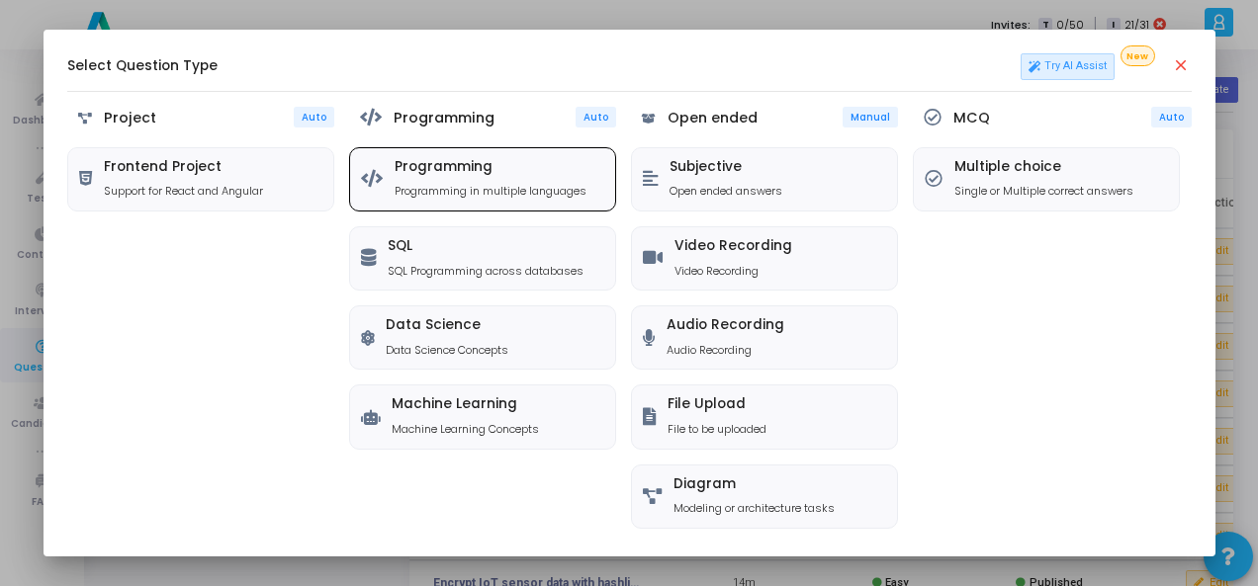
click at [427, 188] on p "Programming in multiple languages" at bounding box center [490, 191] width 192 height 17
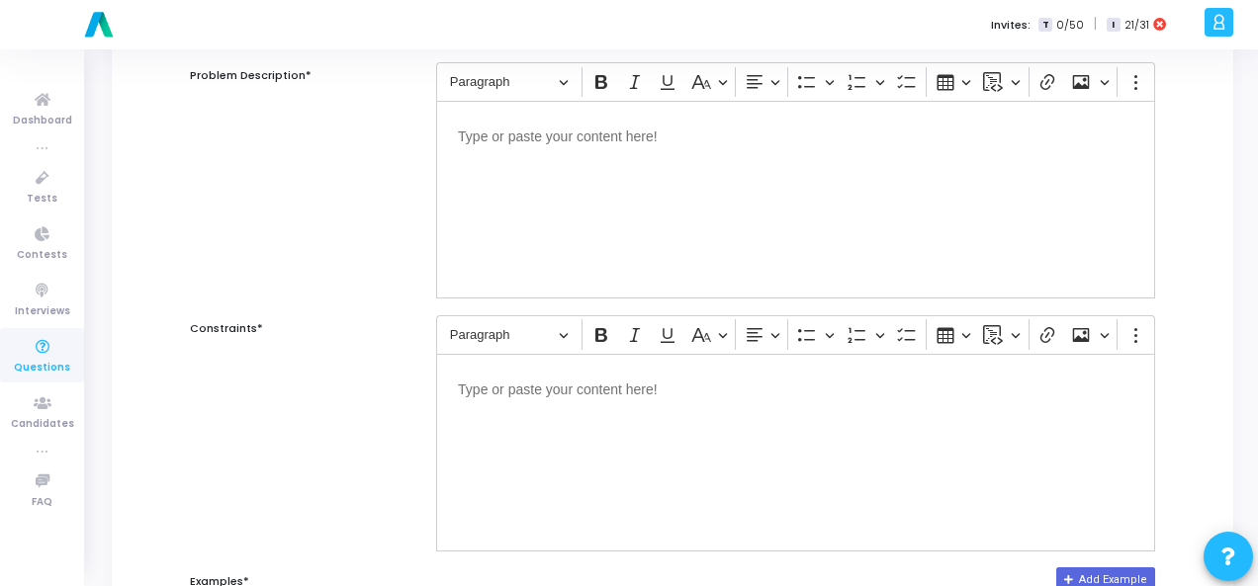
scroll to position [99, 0]
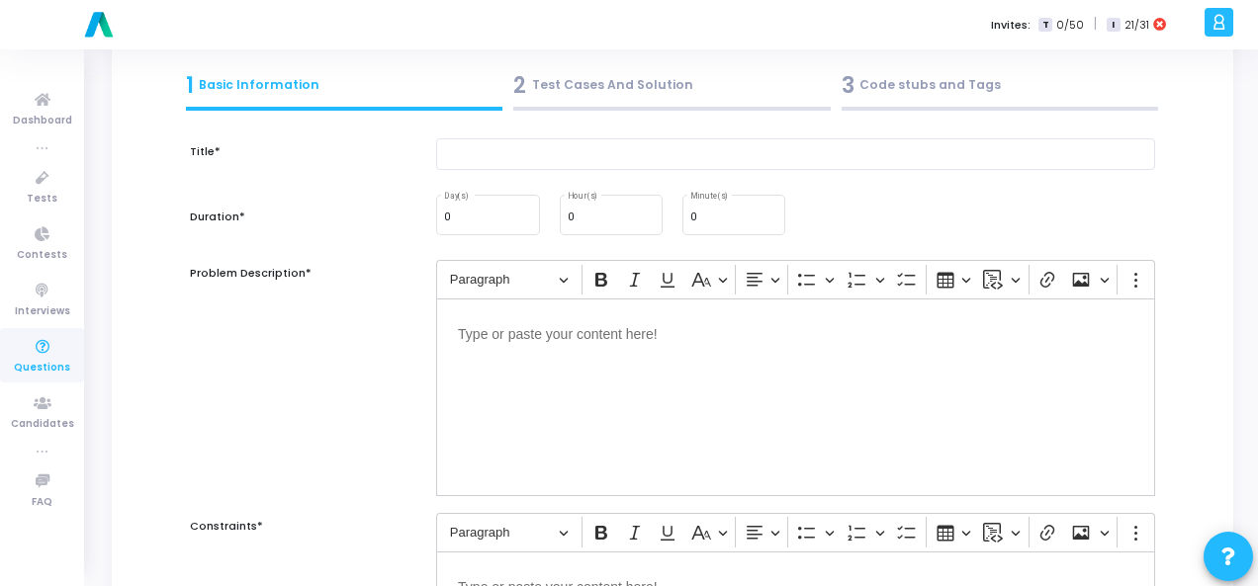
click at [519, 335] on p "Editor editing area: main" at bounding box center [795, 332] width 675 height 25
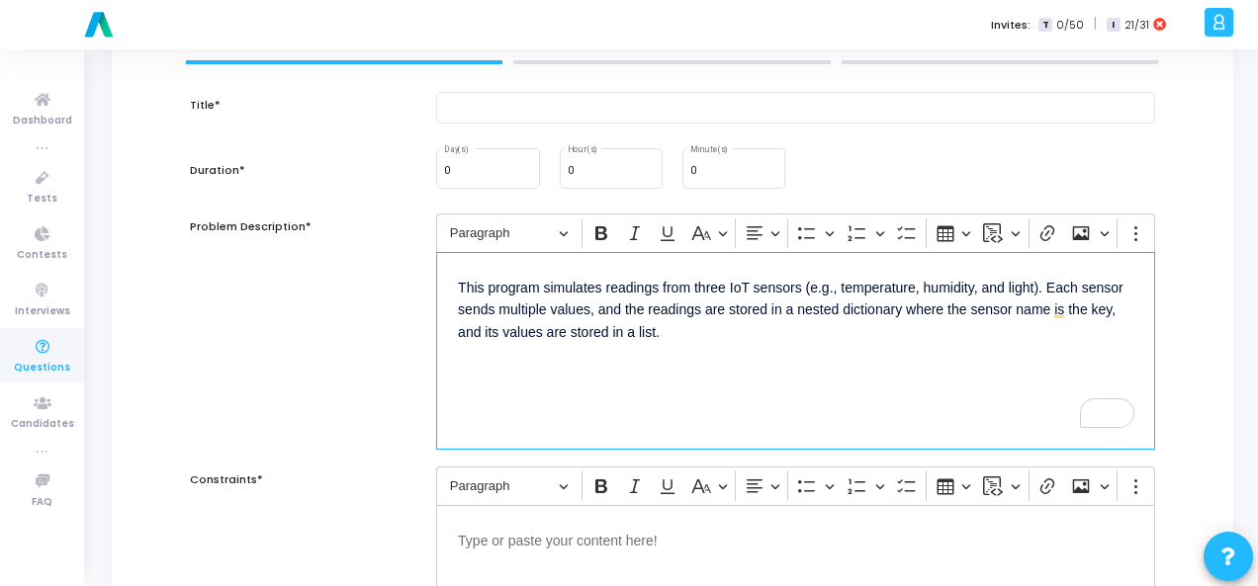
scroll to position [395, 0]
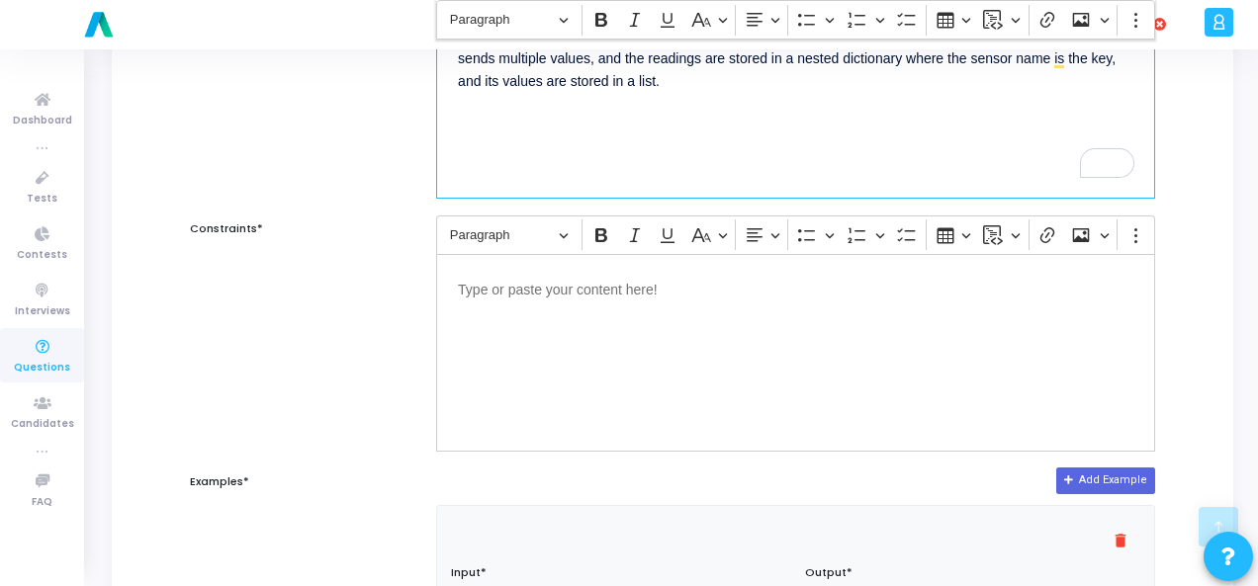
click at [533, 271] on div "Editor editing area: main" at bounding box center [795, 353] width 719 height 198
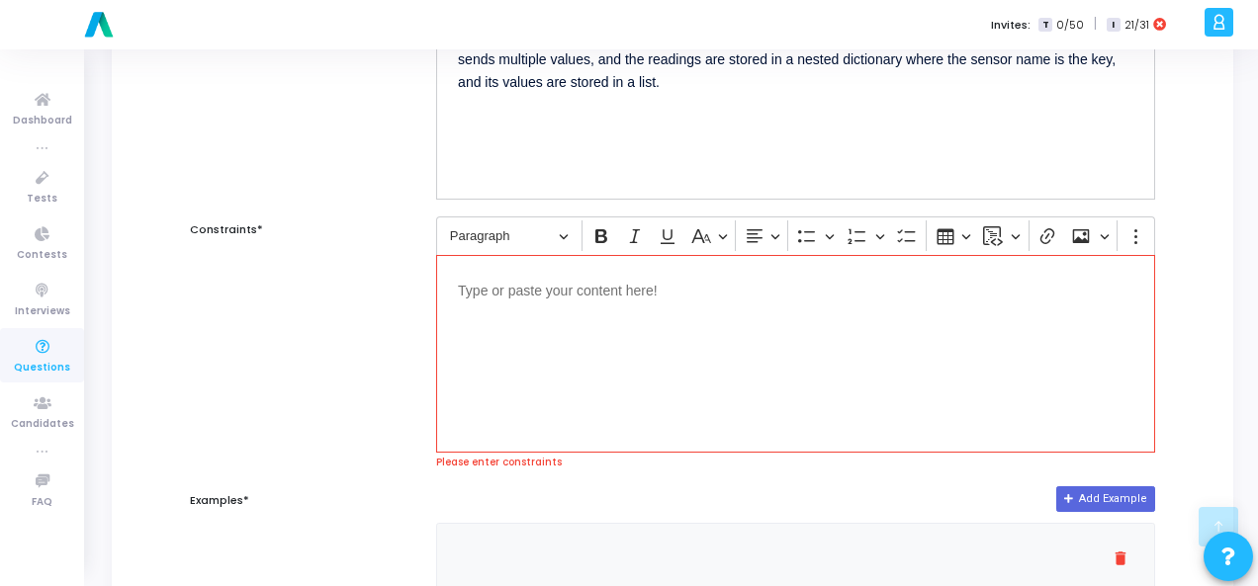
click at [544, 302] on div "Editor editing area: main" at bounding box center [795, 354] width 719 height 198
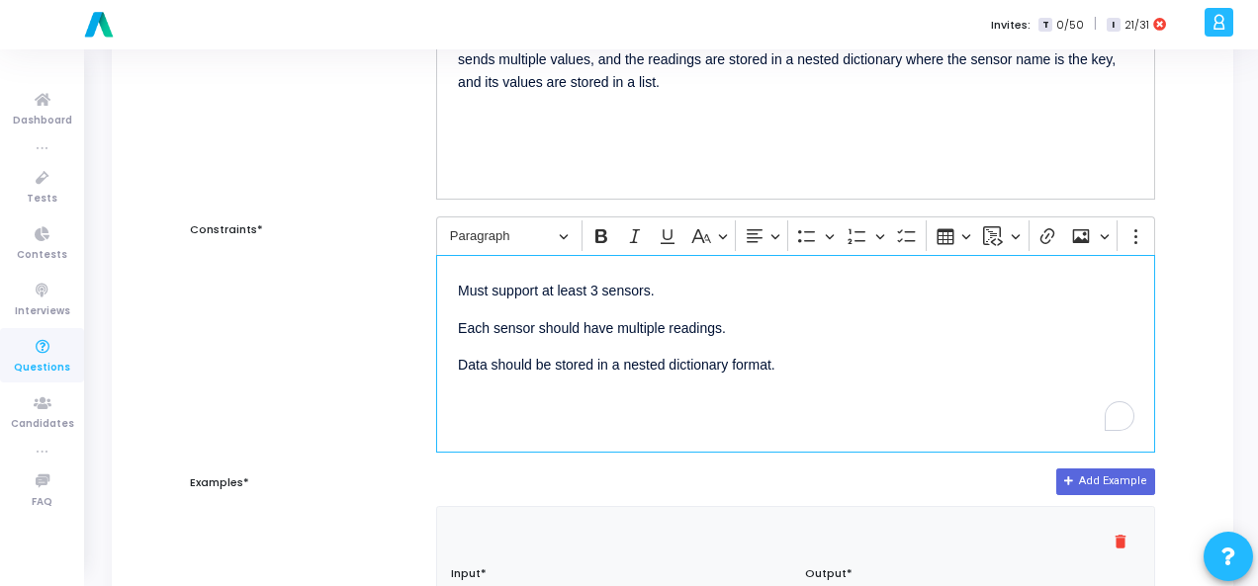
scroll to position [0, 0]
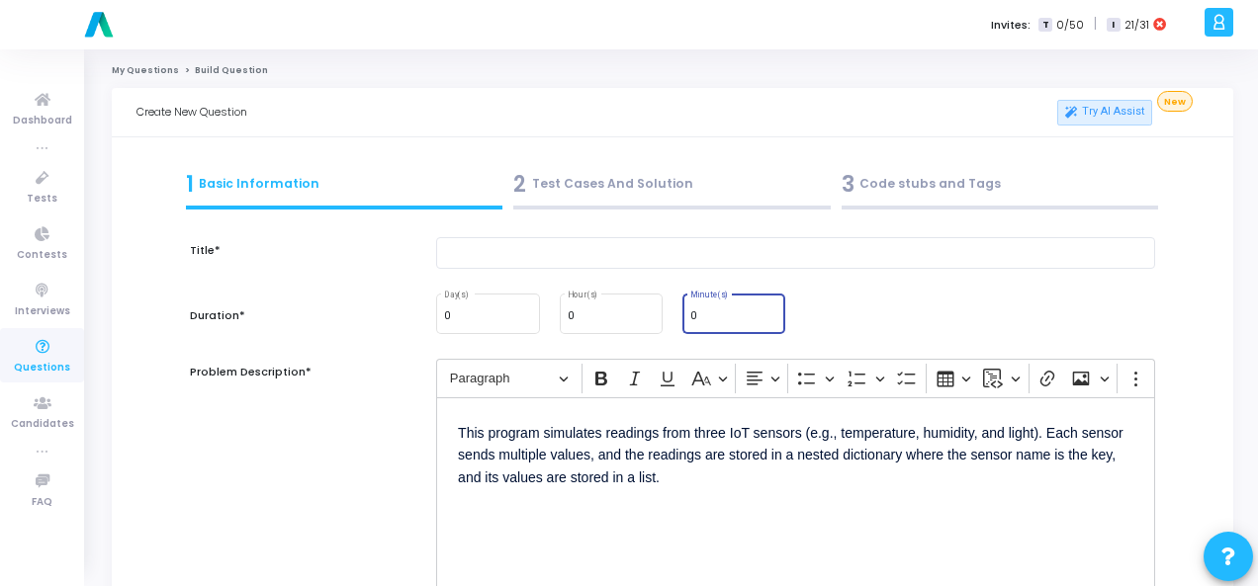
click at [735, 317] on input "0" at bounding box center [733, 316] width 87 height 12
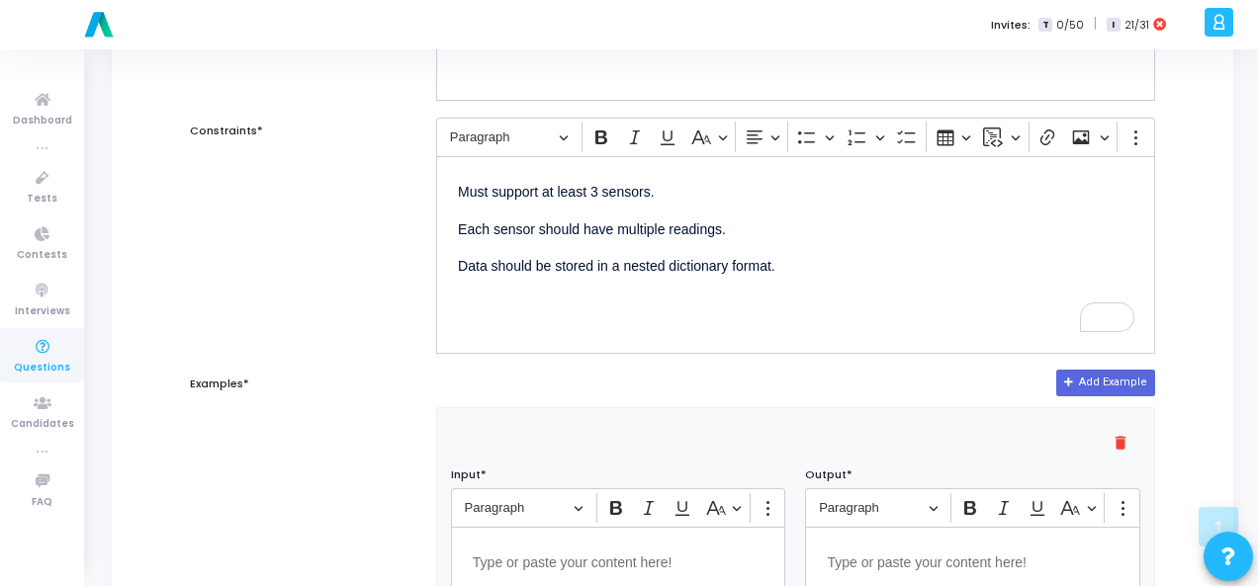
scroll to position [692, 0]
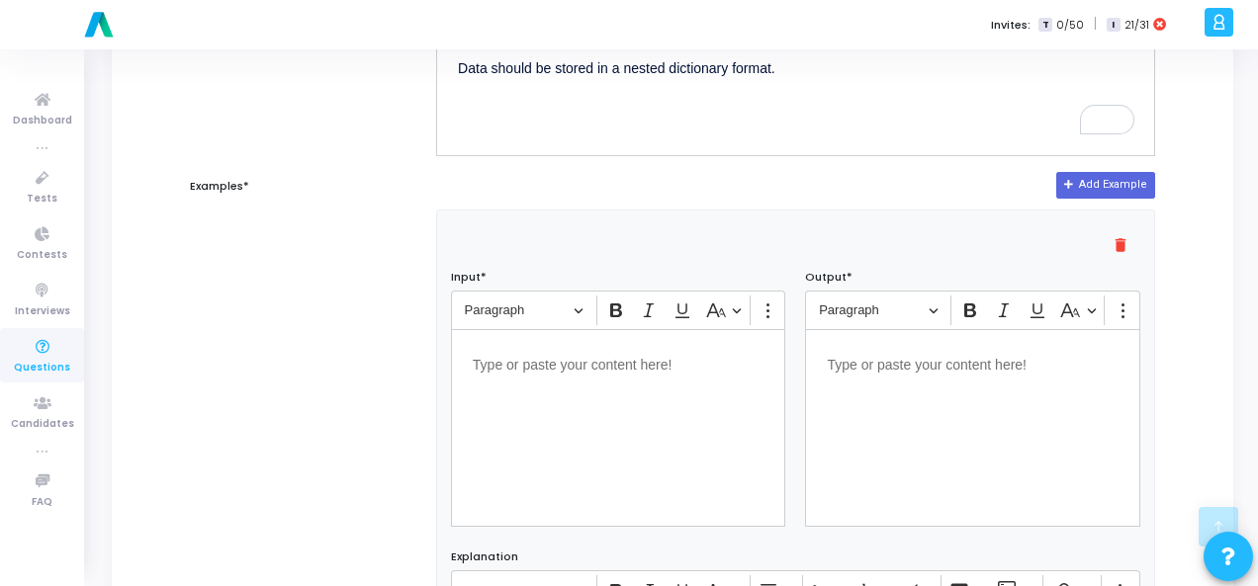
type input "15"
click at [613, 373] on div "Editor editing area: main" at bounding box center [618, 428] width 335 height 198
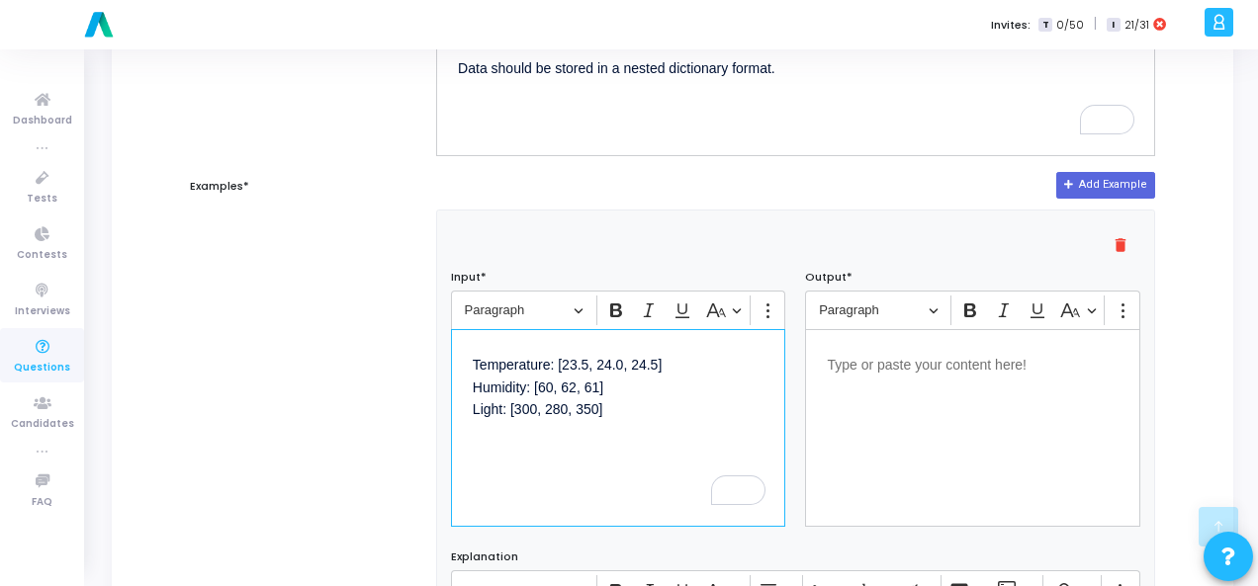
click at [905, 362] on p "Editor editing area: main" at bounding box center [973, 363] width 292 height 25
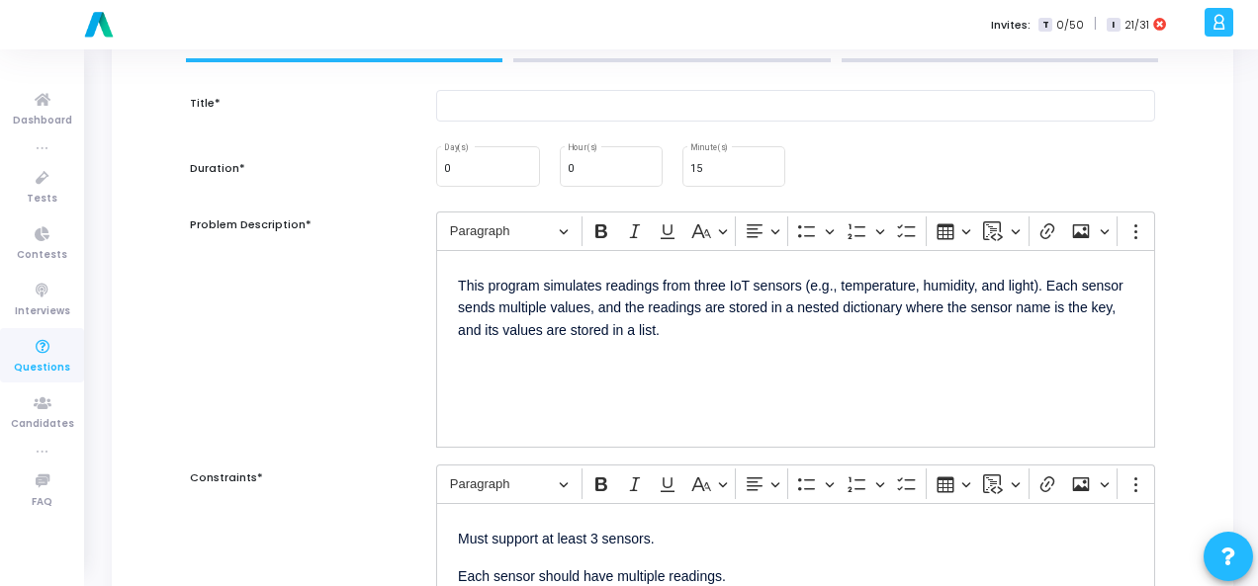
scroll to position [0, 0]
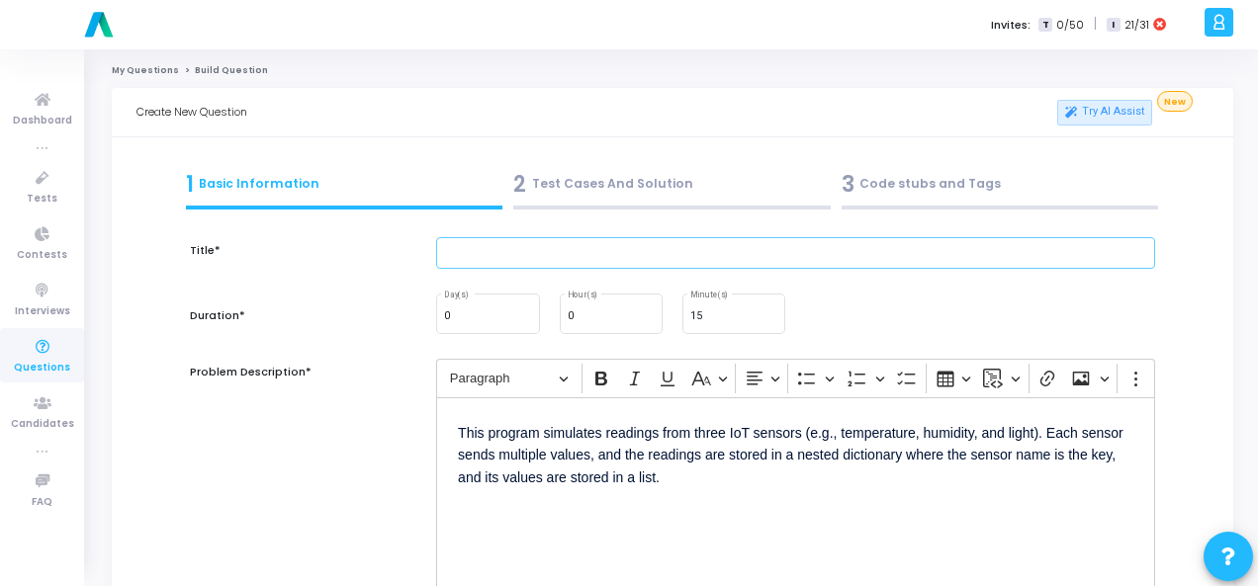
click at [558, 243] on input "text" at bounding box center [795, 253] width 719 height 33
paste input "Q98. Simulate 3 sensors sending values → store in nested dict."
click at [475, 253] on input "Q98. Simulate 3 sensors sending values → store in nested dict." at bounding box center [795, 253] width 719 height 33
type input "Simulate 3 sensors sending values → store in nested dict."
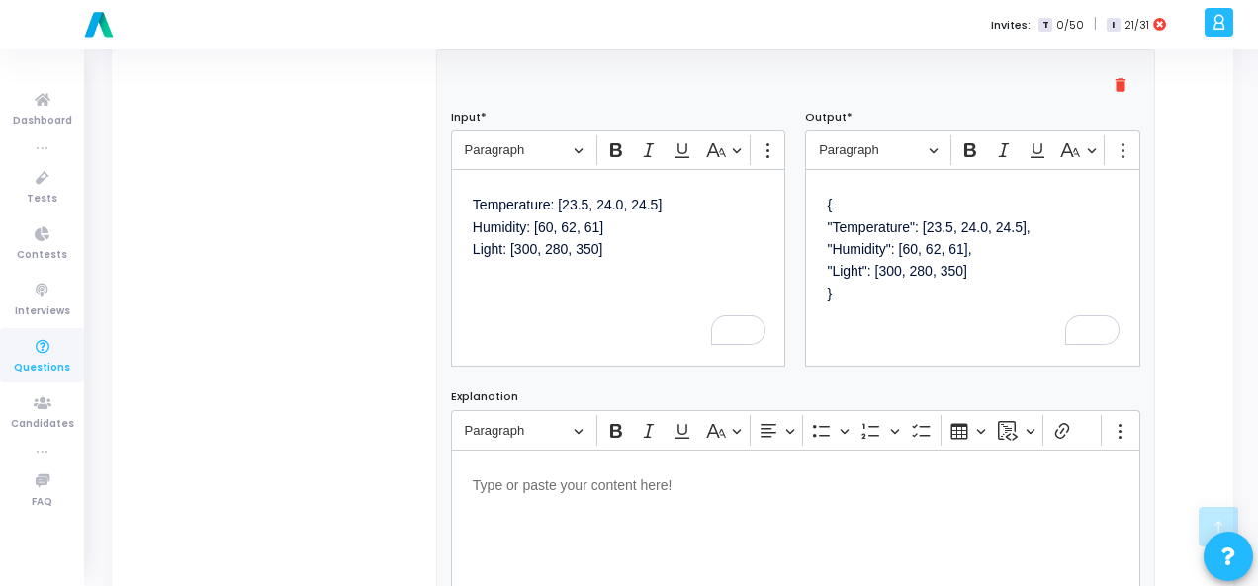
scroll to position [989, 0]
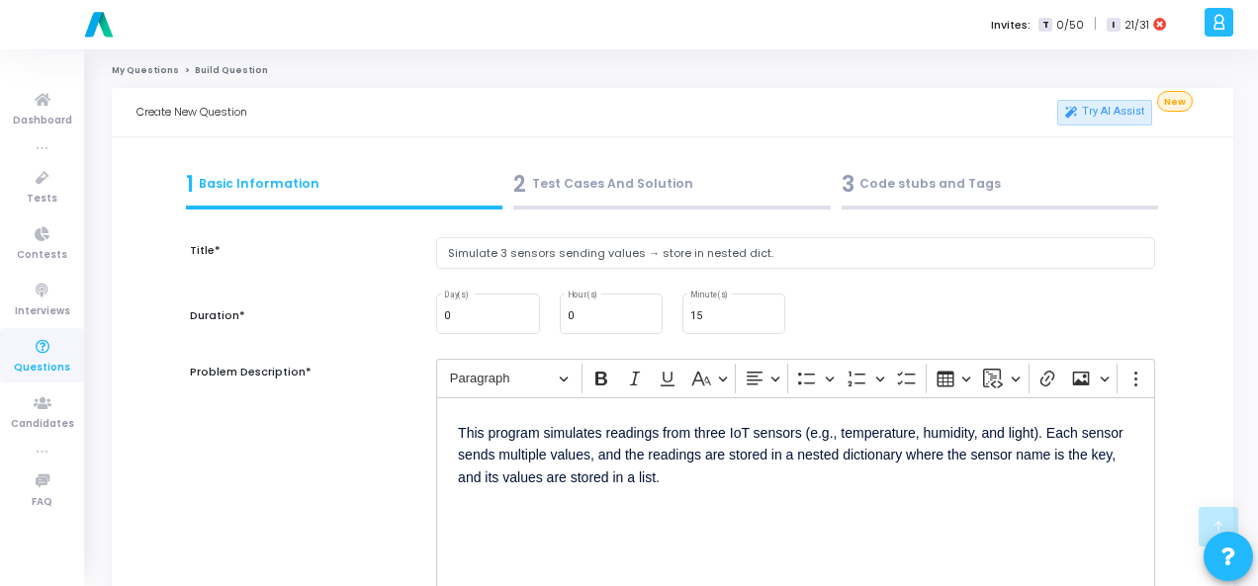
scroll to position [1343, 0]
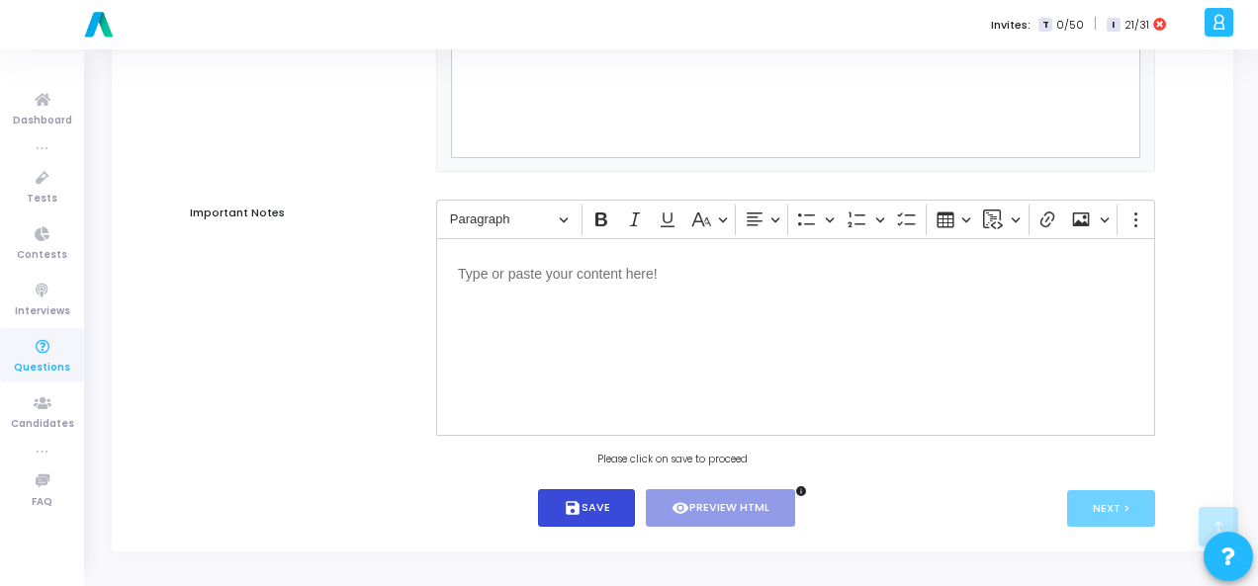
click at [563, 496] on button "save Save" at bounding box center [587, 508] width 98 height 39
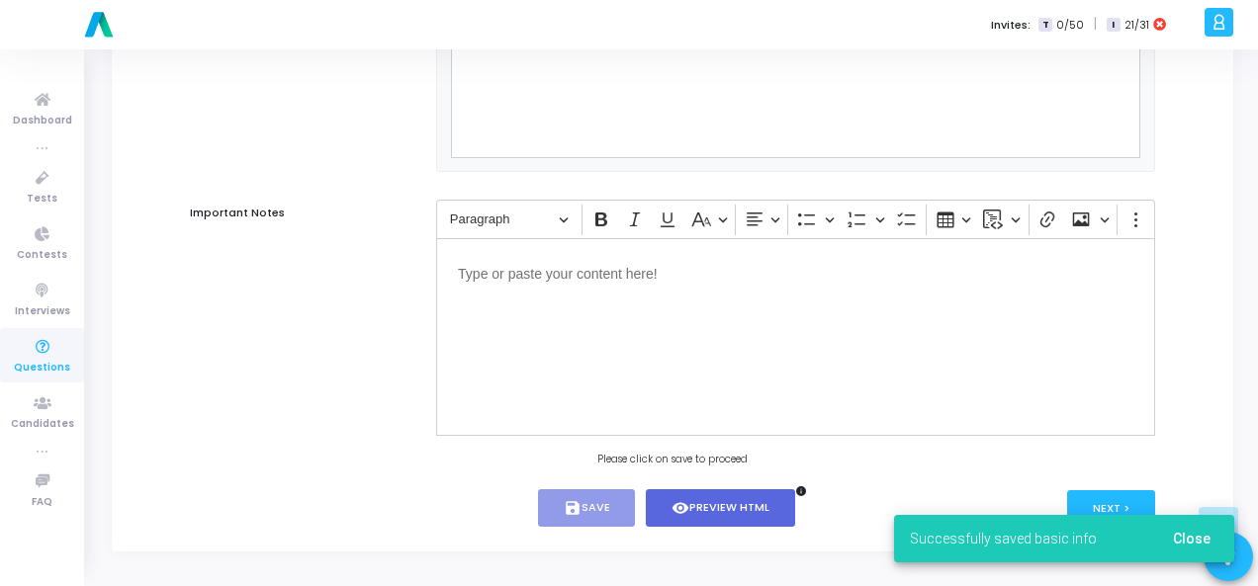
click at [1209, 533] on span "Close" at bounding box center [1192, 539] width 38 height 16
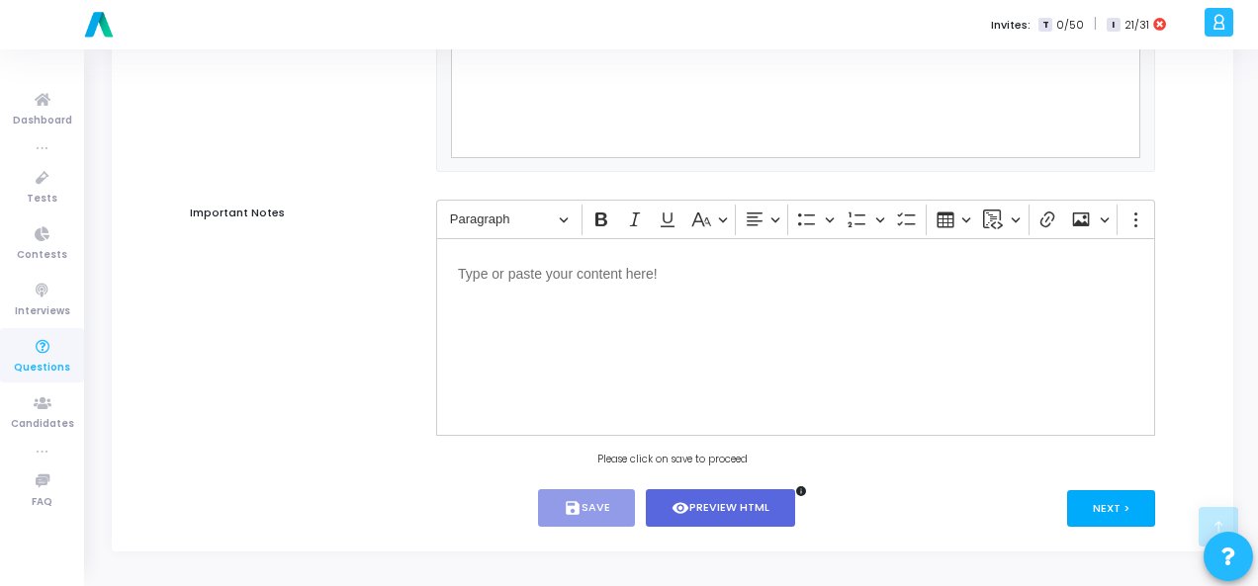
click at [1093, 499] on button "Next >" at bounding box center [1111, 508] width 88 height 37
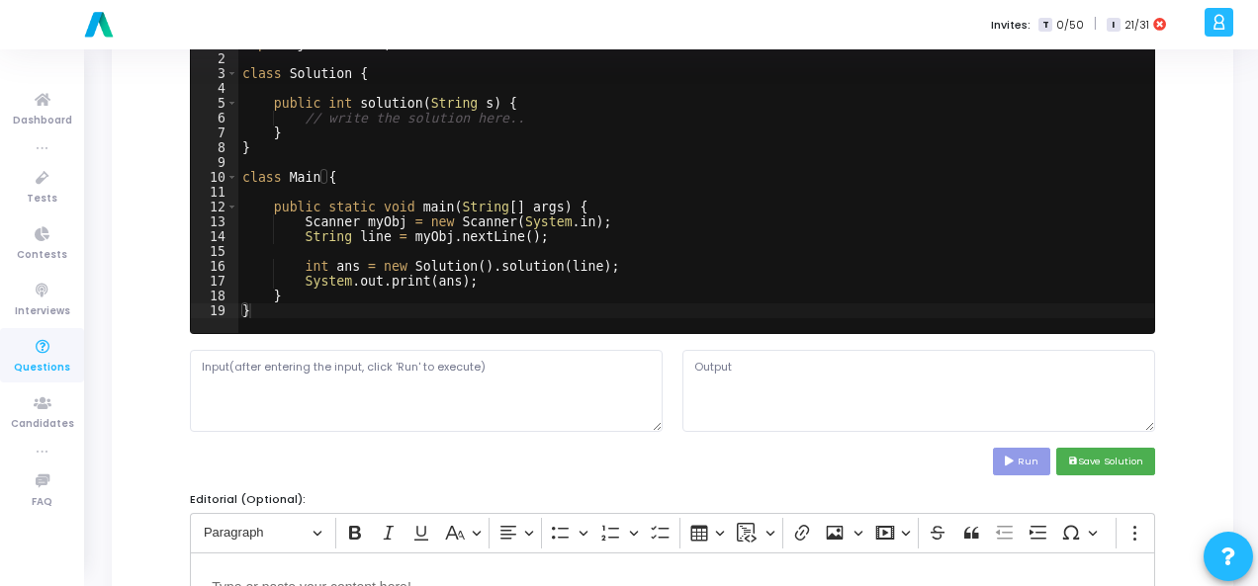
scroll to position [0, 0]
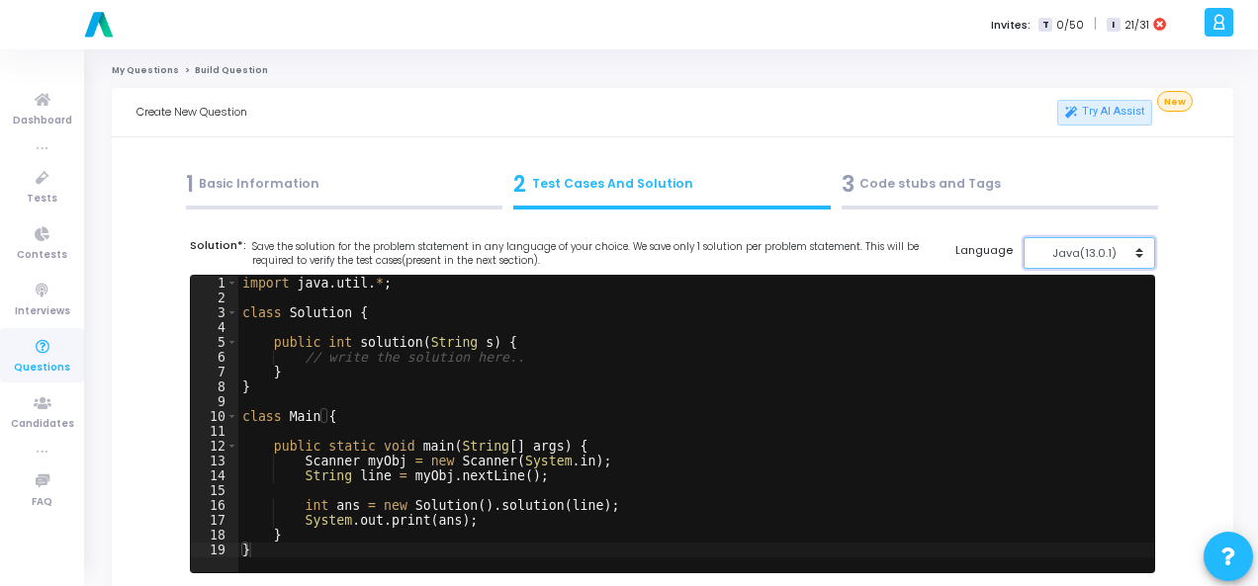
click at [1050, 258] on div "Java(13.0.1)" at bounding box center [1083, 253] width 97 height 17
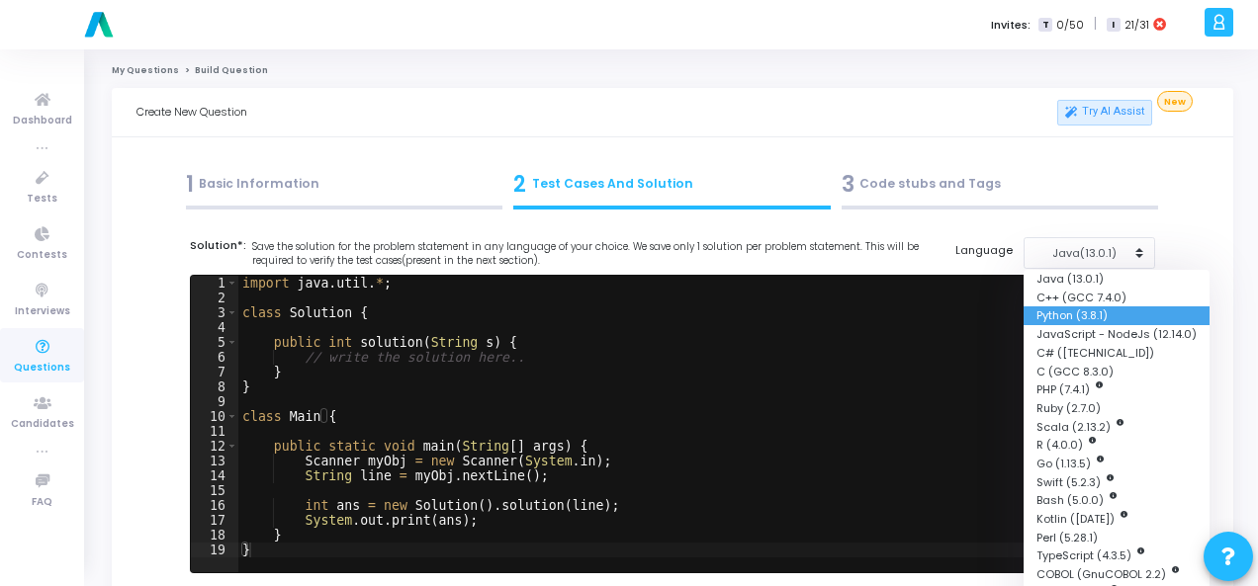
click at [1090, 318] on button "Python (3.8.1)" at bounding box center [1116, 315] width 186 height 19
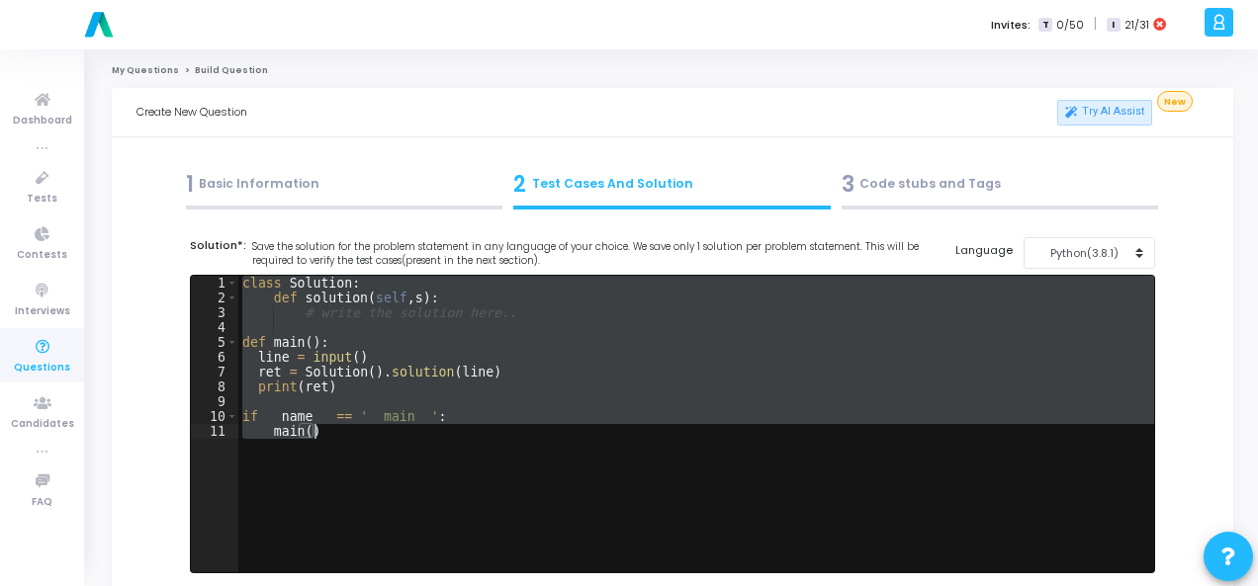
drag, startPoint x: 239, startPoint y: 282, endPoint x: 409, endPoint y: 436, distance: 229.6
click at [409, 436] on div "class Solution : def solution ( self , s ) : # write the solution here.. def ma…" at bounding box center [695, 439] width 915 height 326
type textarea "if __name__ == '__main__': main()"
paste textarea
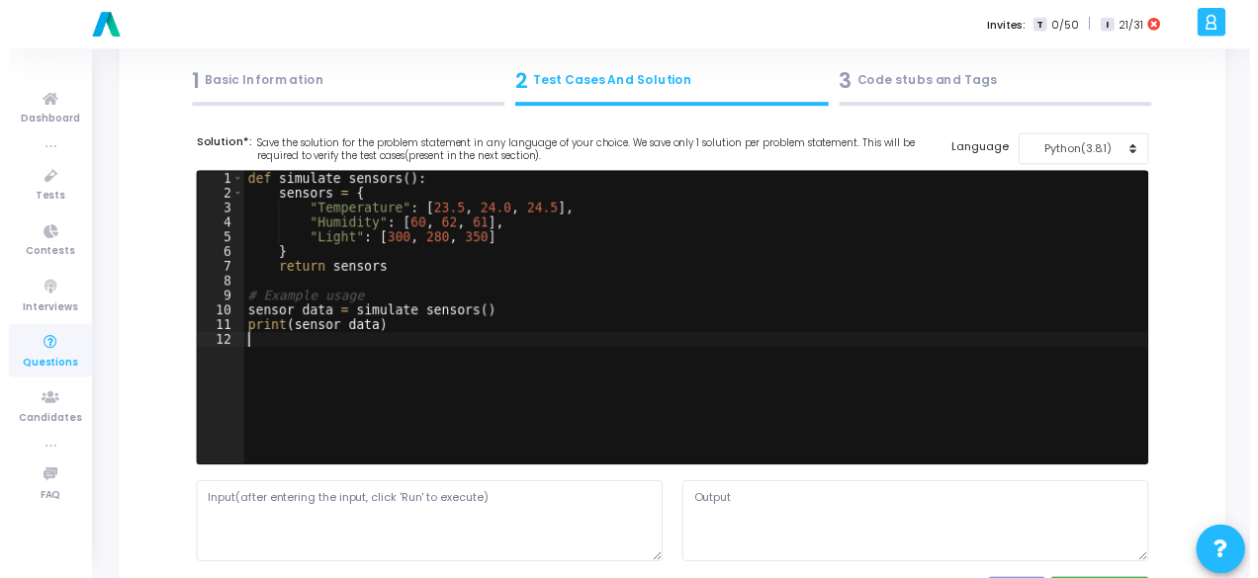
scroll to position [297, 0]
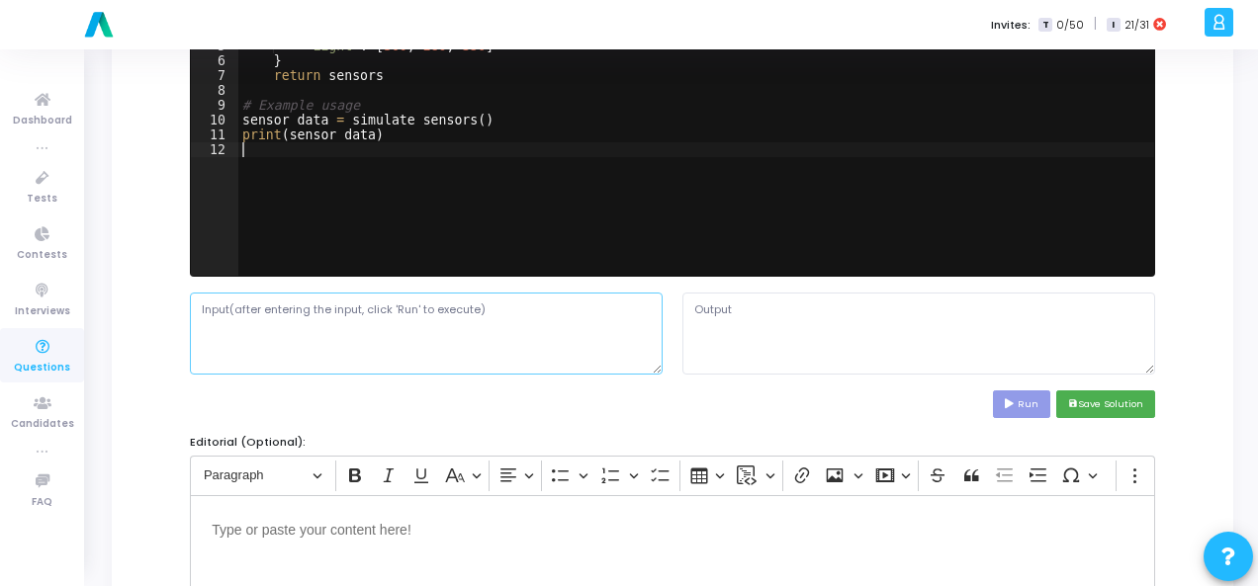
click at [424, 339] on textarea at bounding box center [426, 333] width 473 height 81
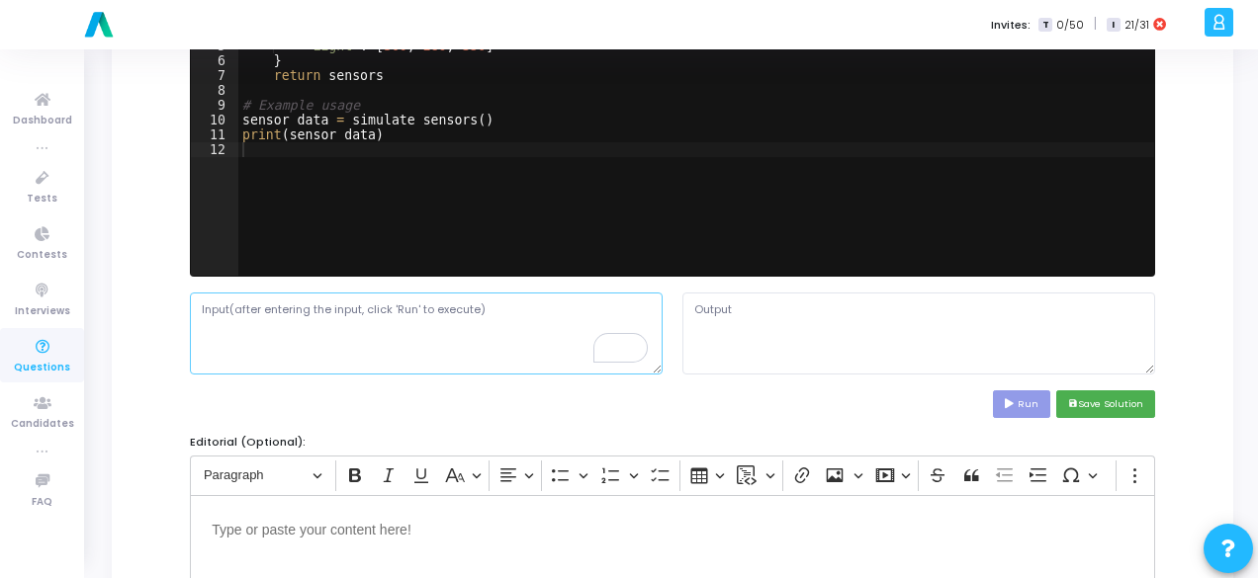
paste textarea "Temperature: [23.5, 24.0, 24.5] Humidity: [60, 62, 61] Light: [300, 280, 350]"
type textarea "Temperature: [23.5, 24.0, 24.5] Humidity: [60, 62, 61] Light: [300, 280, 350]"
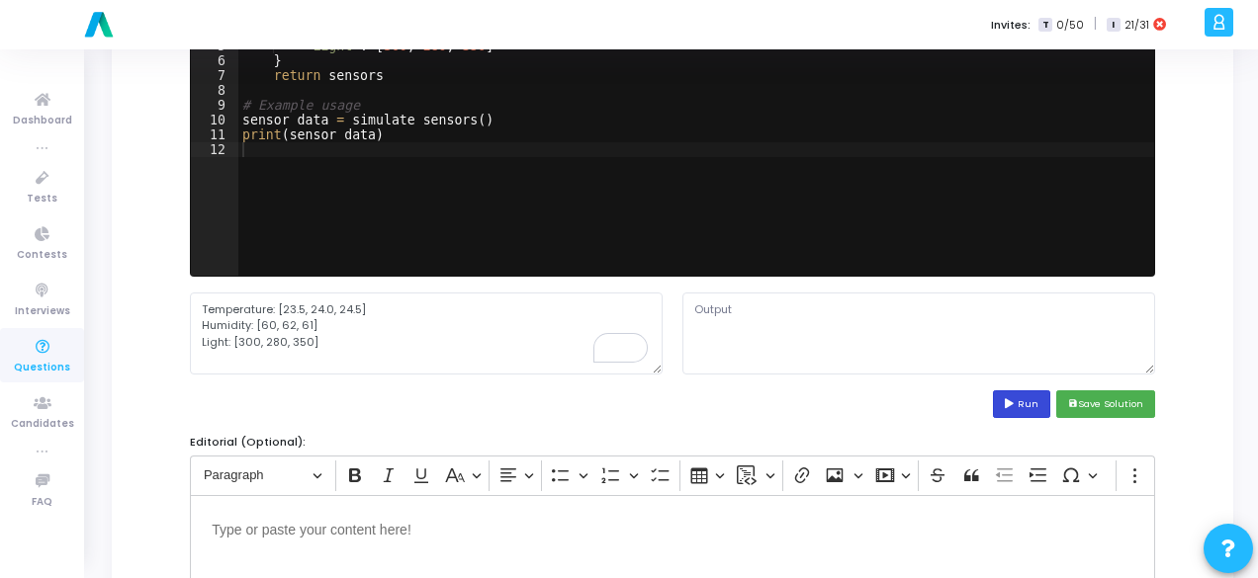
click at [1032, 401] on button "Run" at bounding box center [1021, 404] width 57 height 27
type textarea "{'Temperature': [23.5, 24.0, 24.5], 'Humidity': [60, 62, 61], 'Light': [300, 28…"
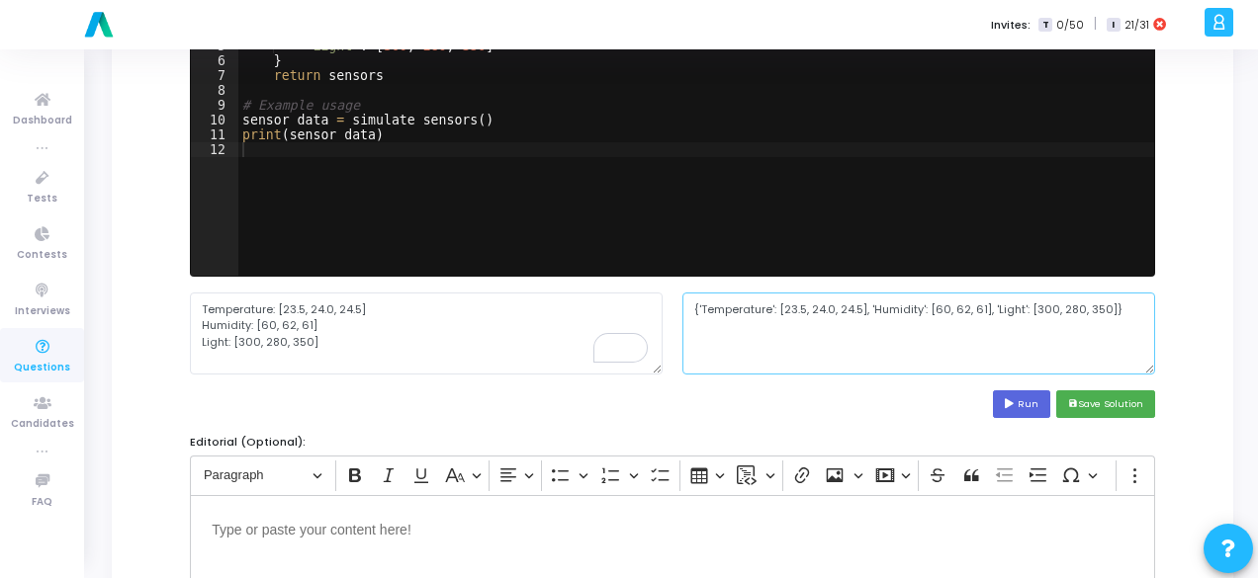
click at [795, 304] on textarea "{'Temperature': [23.5, 24.0, 24.5], 'Humidity': [60, 62, 61], 'Light': [300, 28…" at bounding box center [918, 333] width 473 height 81
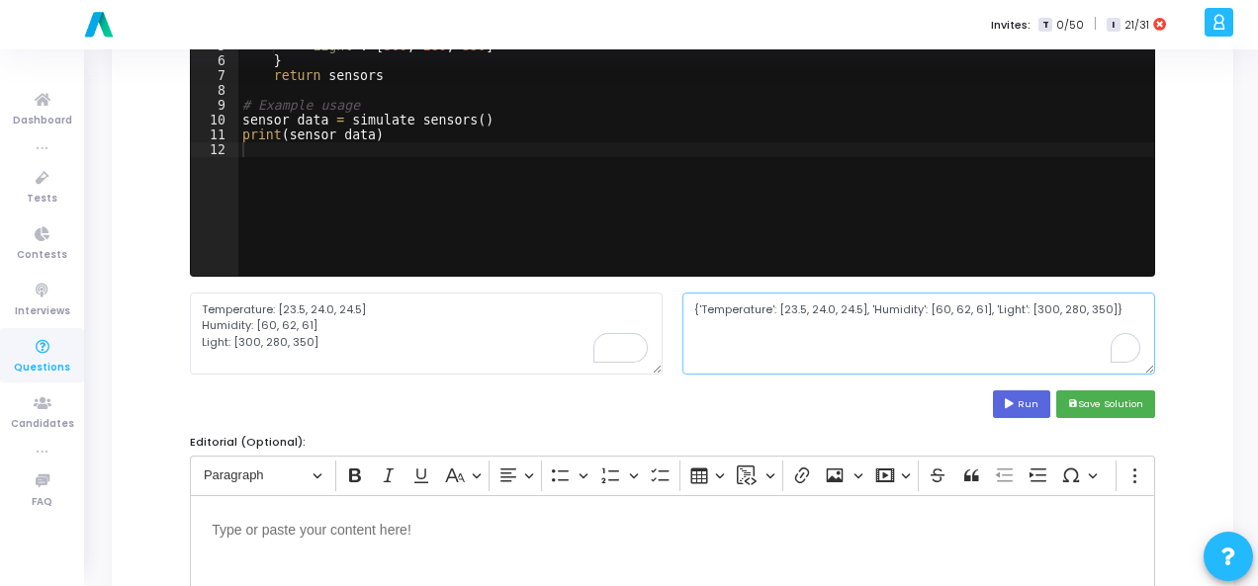
click at [795, 304] on textarea "{'Temperature': [23.5, 24.0, 24.5], 'Humidity': [60, 62, 61], 'Light': [300, 28…" at bounding box center [918, 333] width 473 height 81
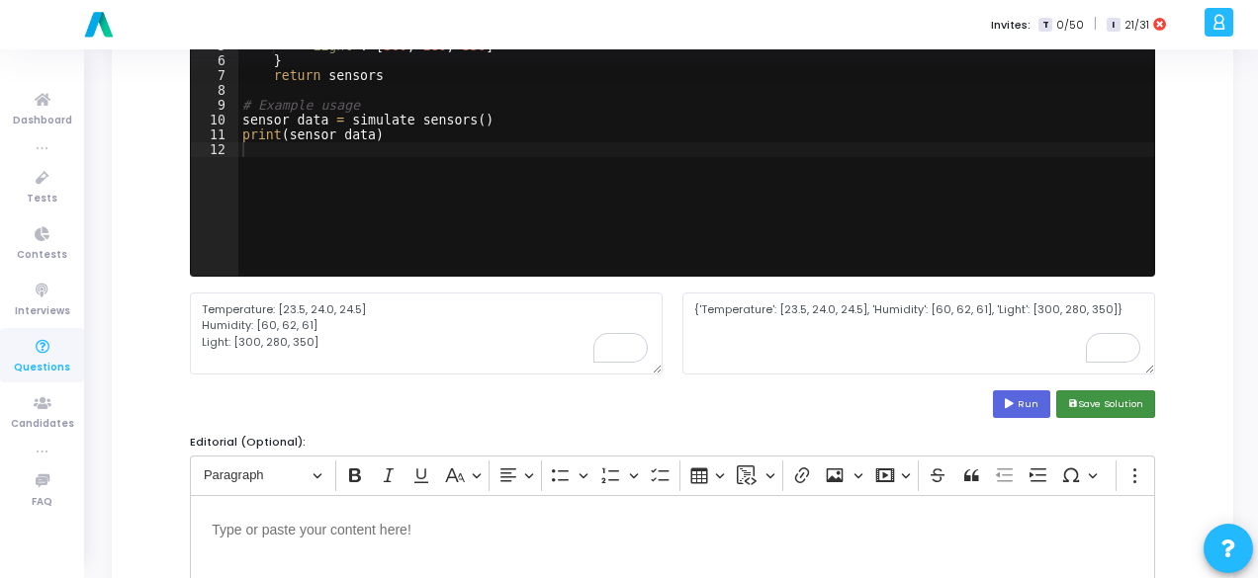
click at [1099, 405] on button "save Save Solution" at bounding box center [1105, 404] width 99 height 27
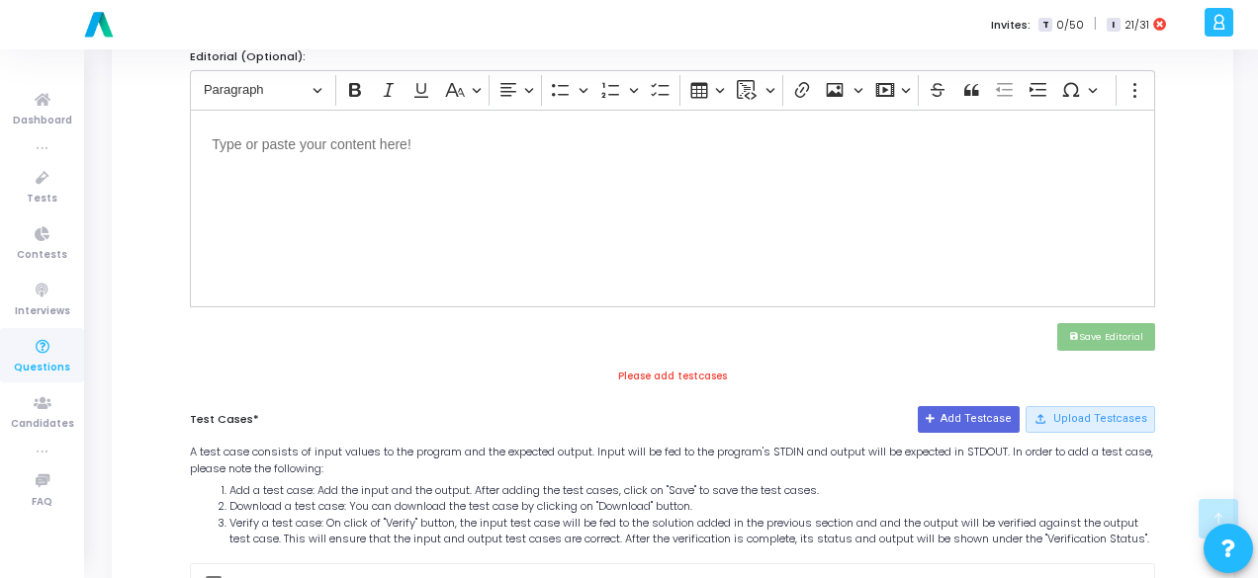
scroll to position [791, 0]
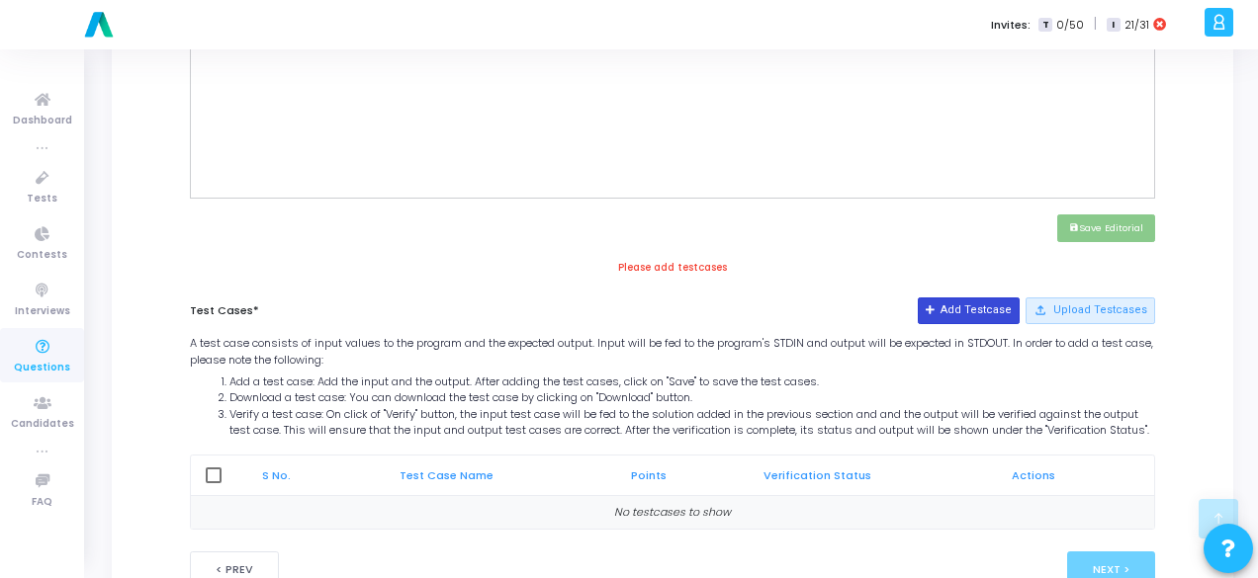
click at [971, 313] on button "Add Testcase" at bounding box center [968, 311] width 102 height 26
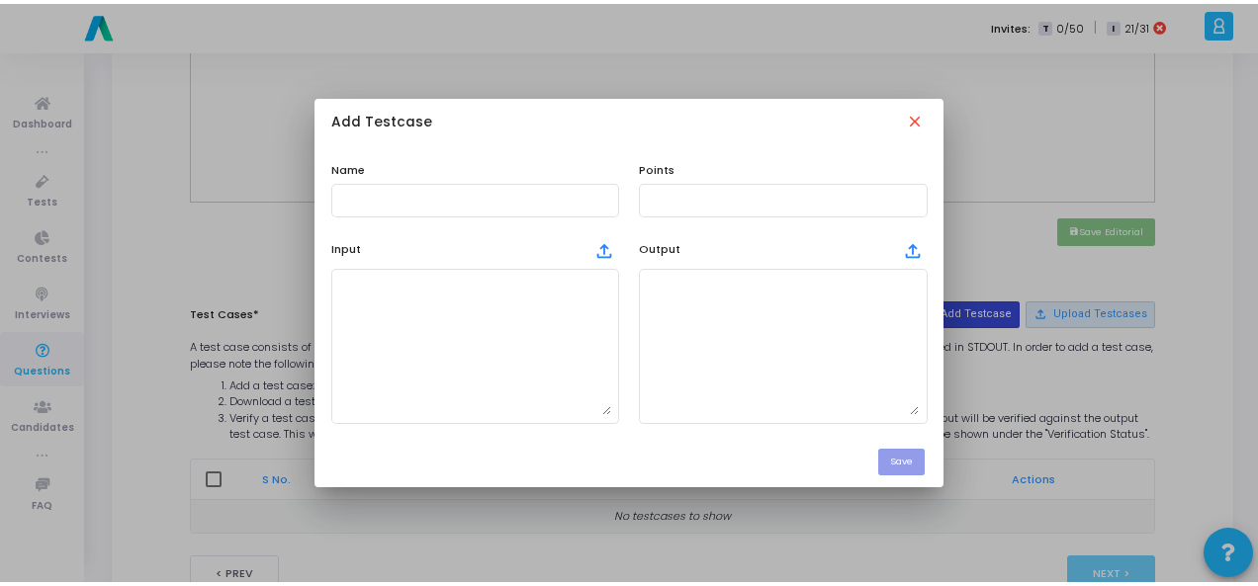
scroll to position [0, 0]
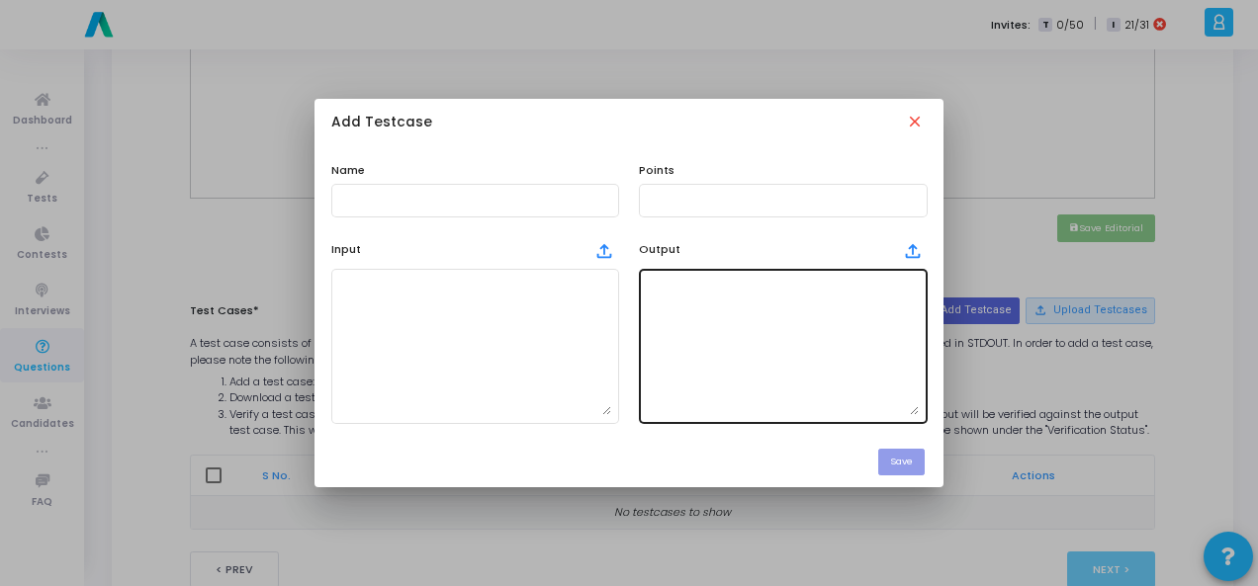
click at [729, 337] on textarea at bounding box center [783, 346] width 272 height 138
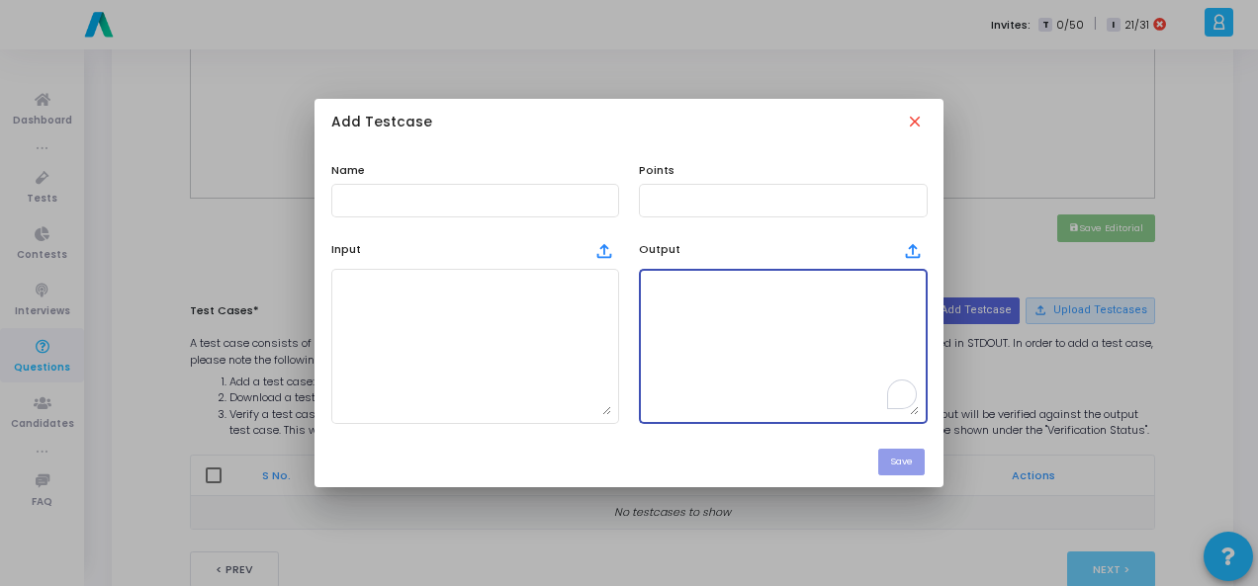
paste textarea "{'Temperature': [23.5, 24.0, 24.5], 'Humidity': [60, 62, 61], 'Light': [300, 28…"
type textarea "{'Temperature': [23.5, 24.0, 24.5], 'Humidity': [60, 62, 61], 'Light': [300, 28…"
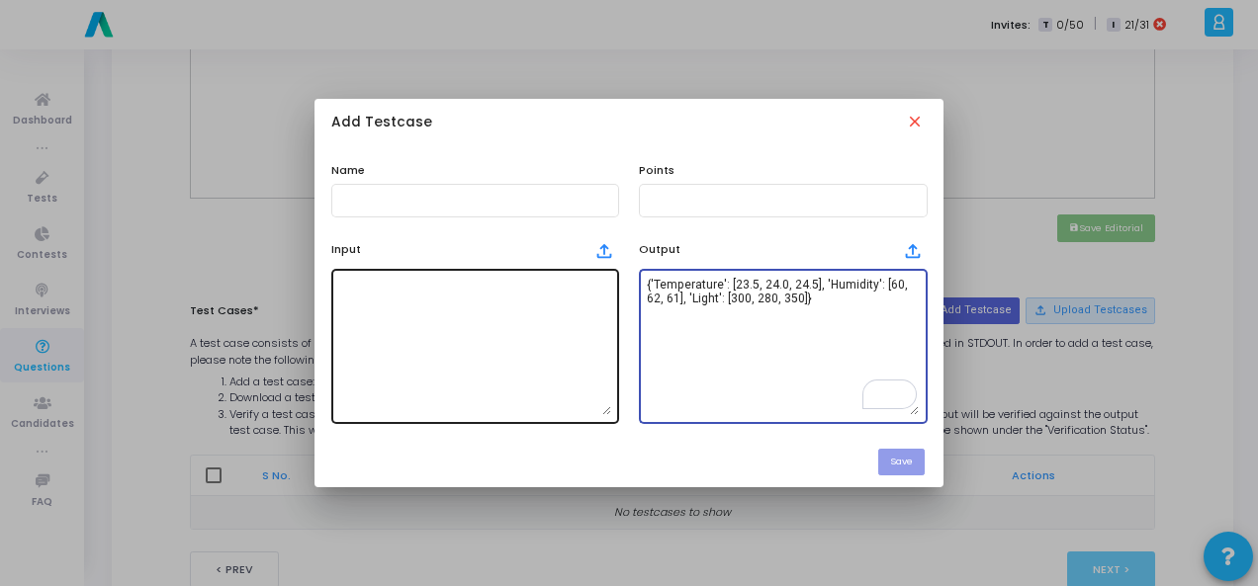
click at [465, 317] on textarea at bounding box center [475, 346] width 272 height 138
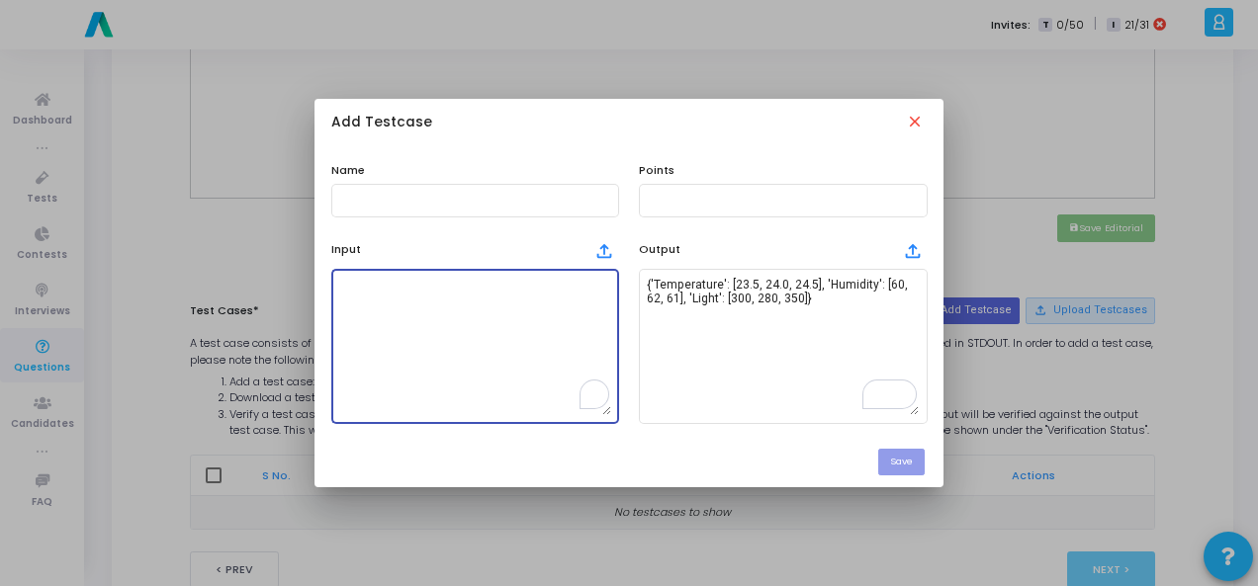
paste textarea "Temperature: [23.5, 24.0, 24.5] Humidity: [60, 62, 61] Light: [300, 280, 350]"
type textarea "Temperature: [23.5, 24.0, 24.5] Humidity: [60, 62, 61] Light: [300, 280, 350]"
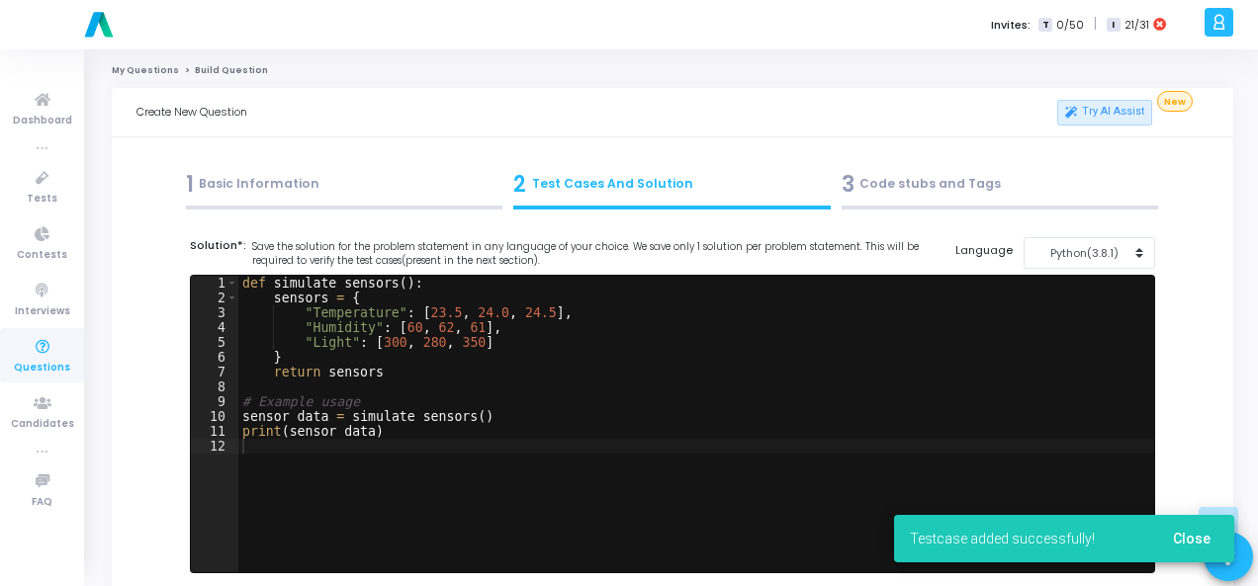
scroll to position [791, 0]
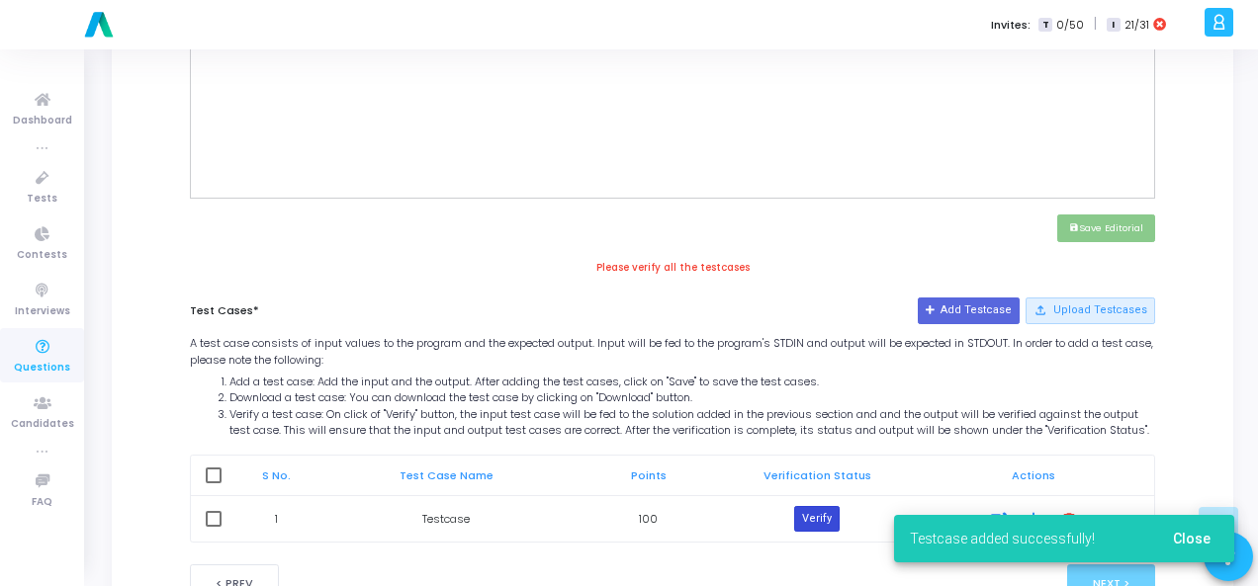
click at [825, 527] on button "Verify" at bounding box center [816, 519] width 45 height 26
click at [1186, 536] on span "Close" at bounding box center [1192, 539] width 38 height 16
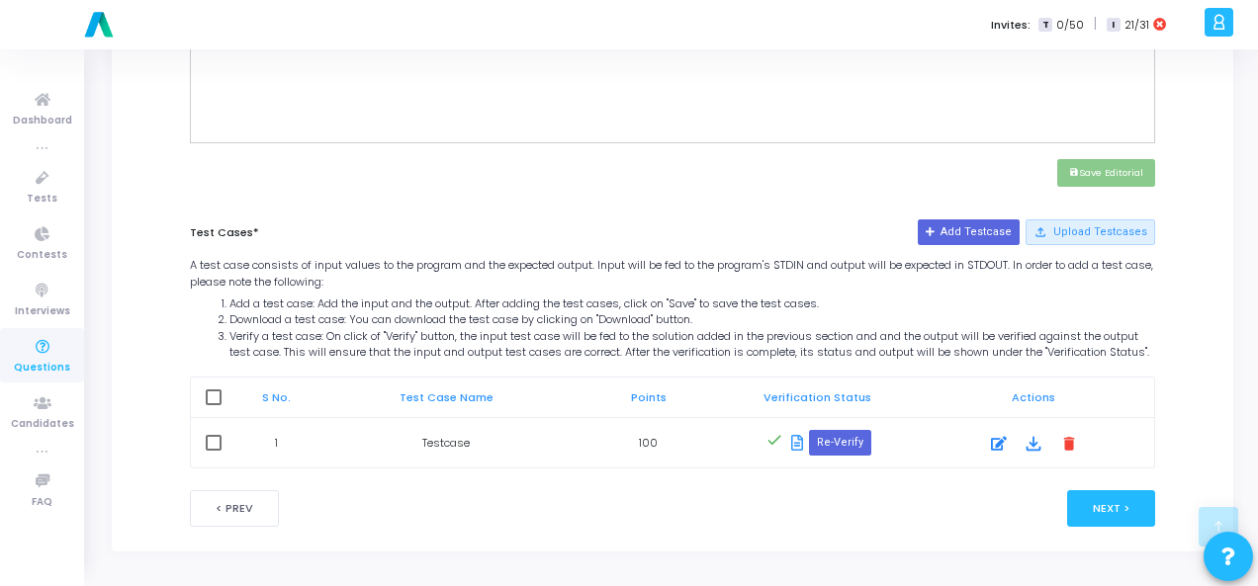
scroll to position [857, 0]
click at [1145, 509] on button "Next >" at bounding box center [1111, 508] width 88 height 37
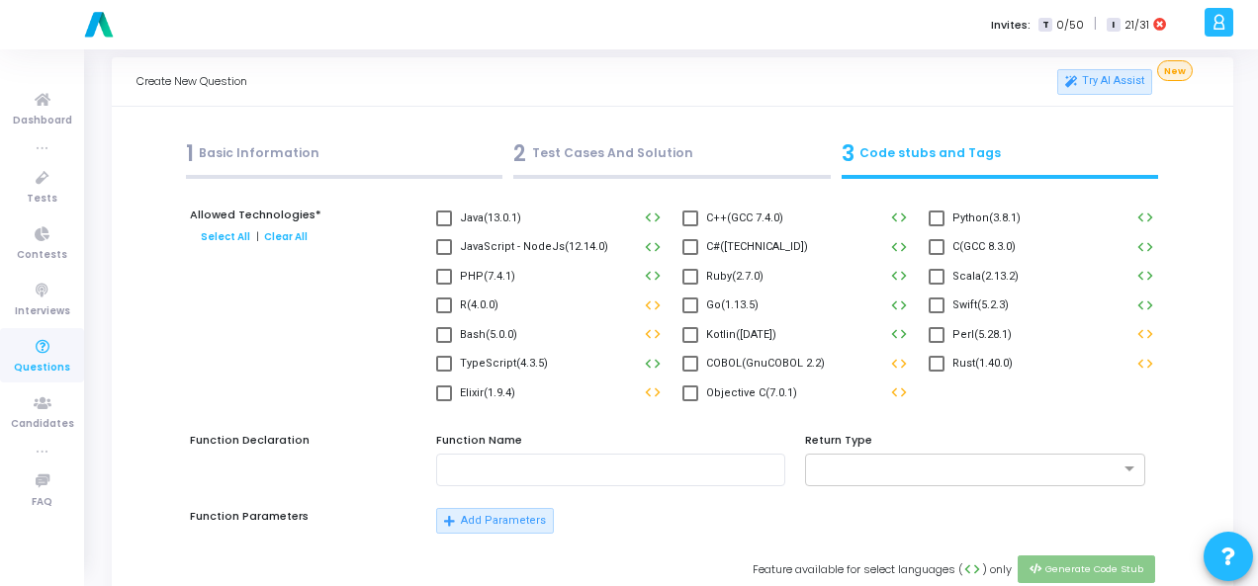
scroll to position [0, 0]
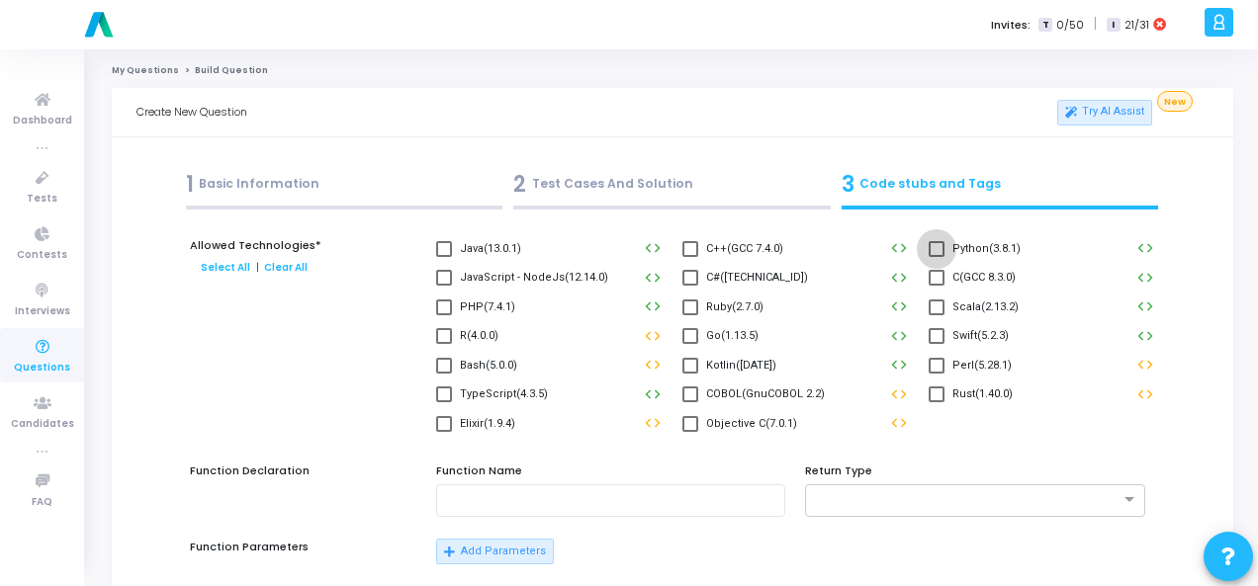
click at [937, 250] on span at bounding box center [936, 249] width 16 height 16
click at [936, 257] on input "Python(3.8.1)" at bounding box center [935, 257] width 1 height 1
checkbox input "true"
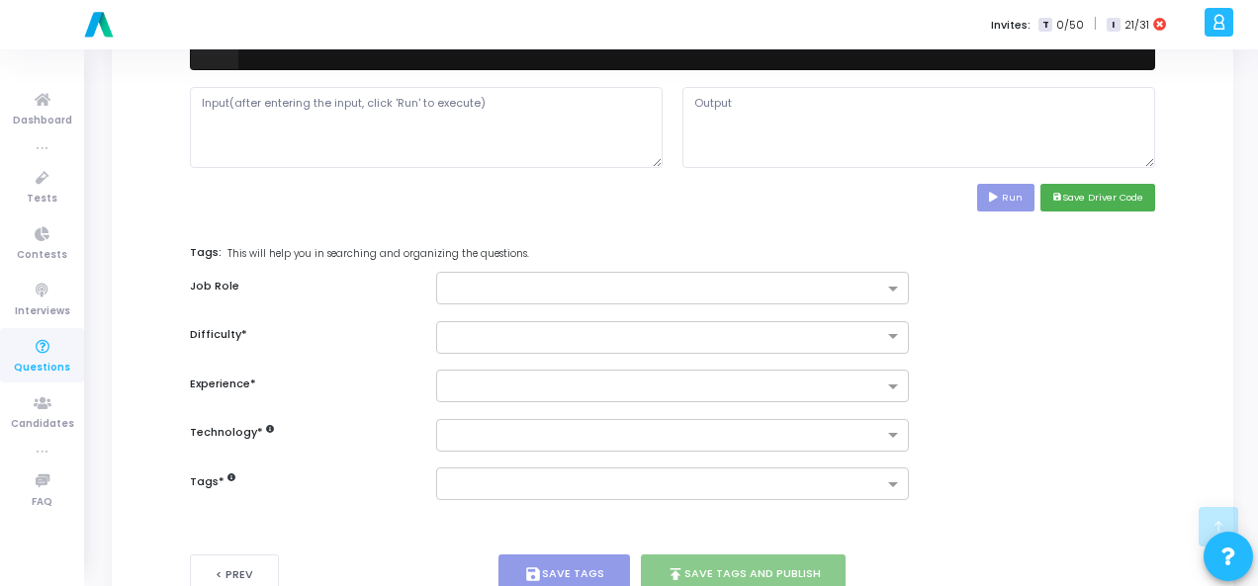
scroll to position [963, 0]
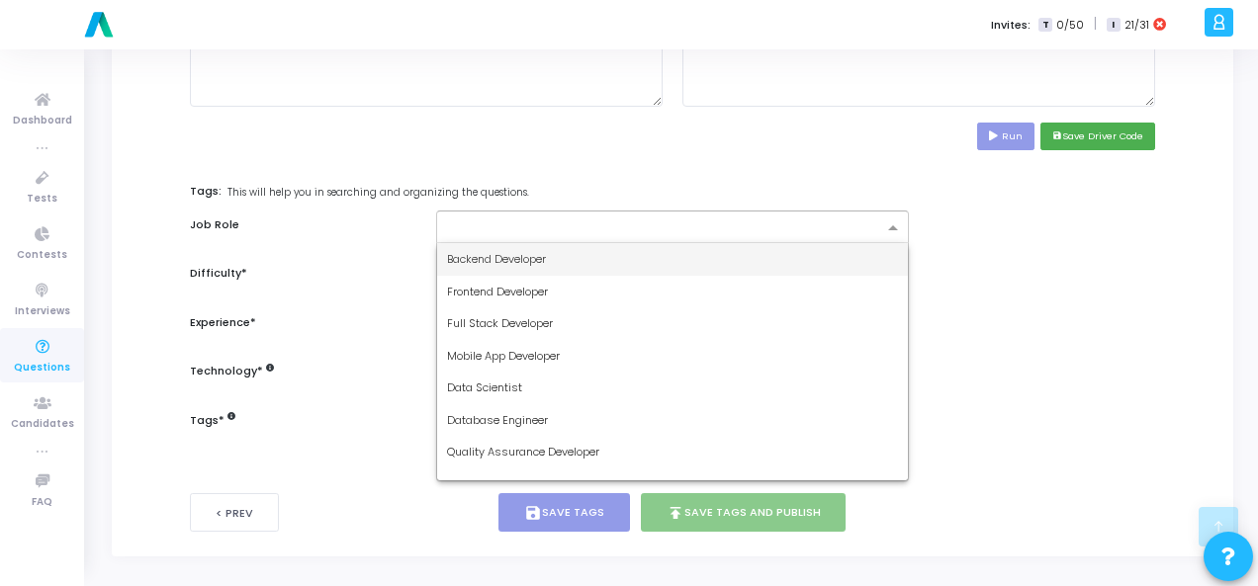
click at [886, 224] on span at bounding box center [895, 228] width 25 height 17
click at [838, 256] on div "Backend Developer" at bounding box center [672, 259] width 471 height 33
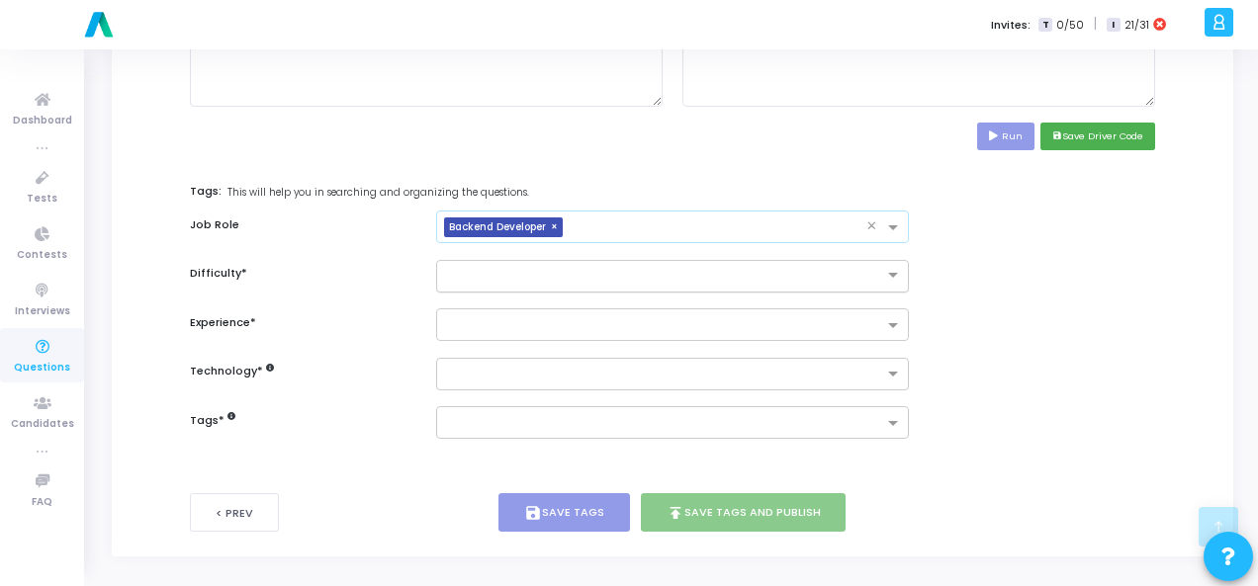
click at [887, 260] on div at bounding box center [672, 276] width 473 height 33
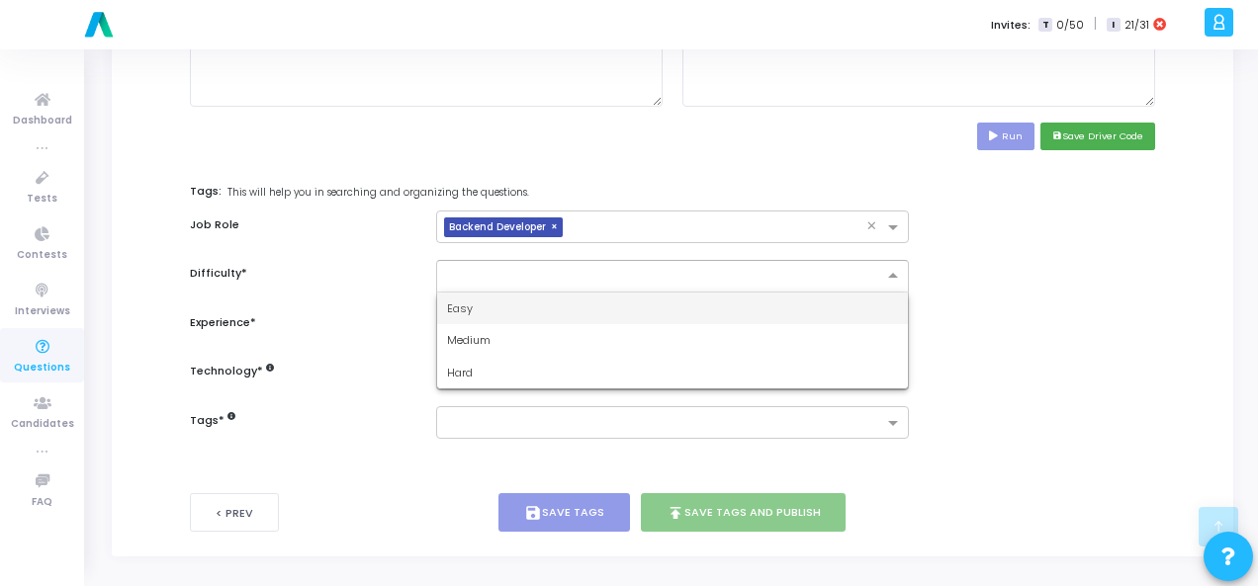
click at [841, 310] on div "Easy" at bounding box center [672, 309] width 471 height 33
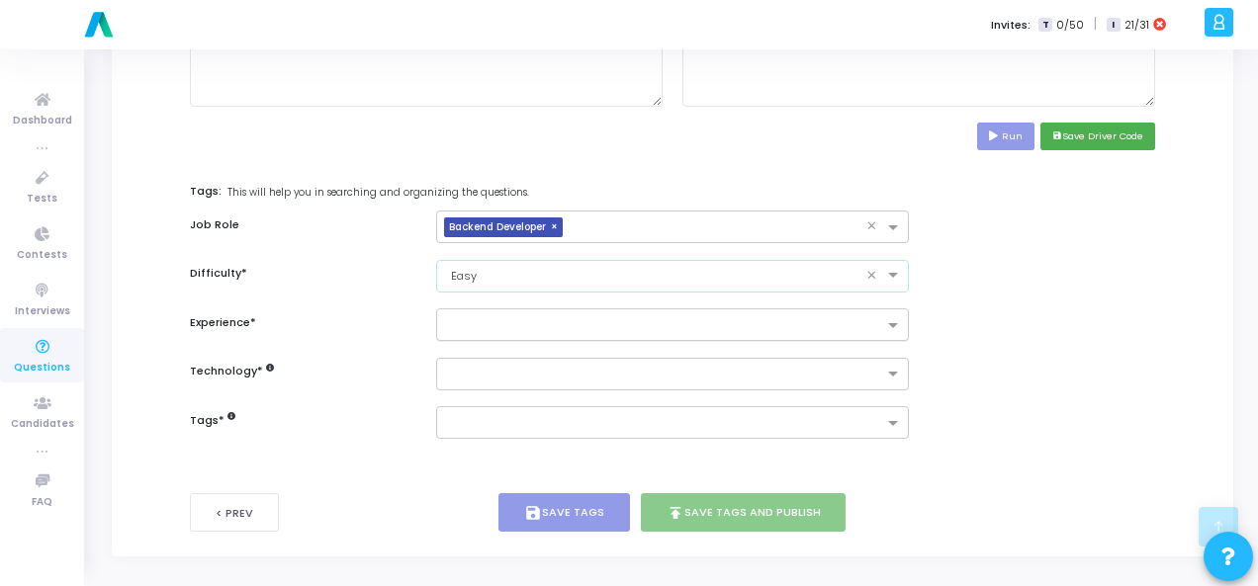
click at [860, 325] on input "text" at bounding box center [665, 326] width 436 height 17
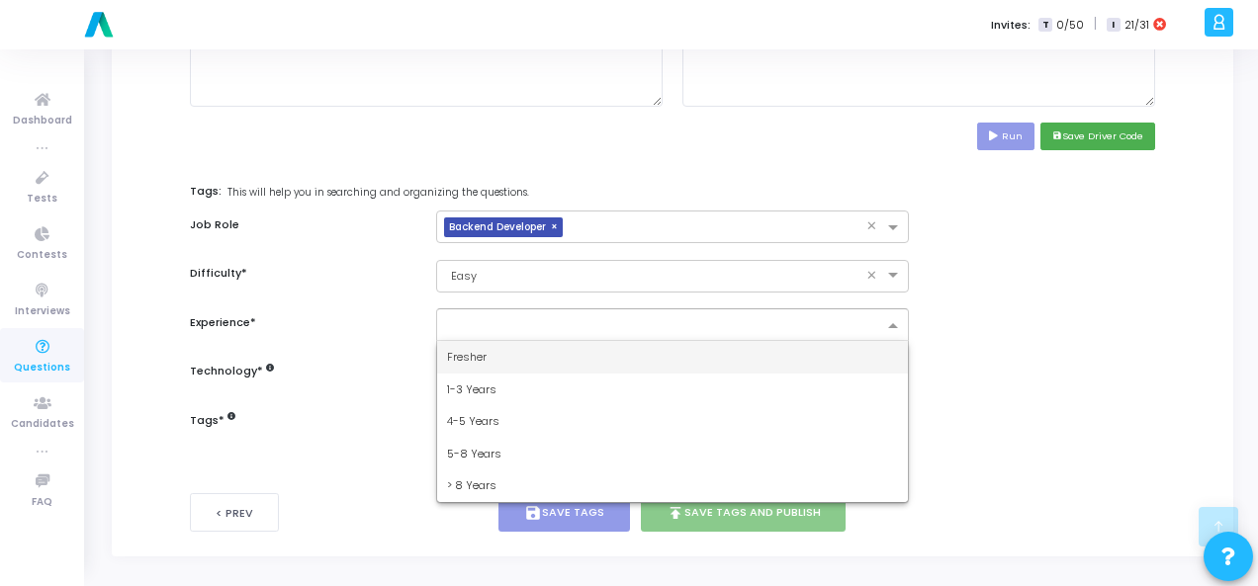
click at [859, 341] on div "Fresher" at bounding box center [672, 357] width 471 height 33
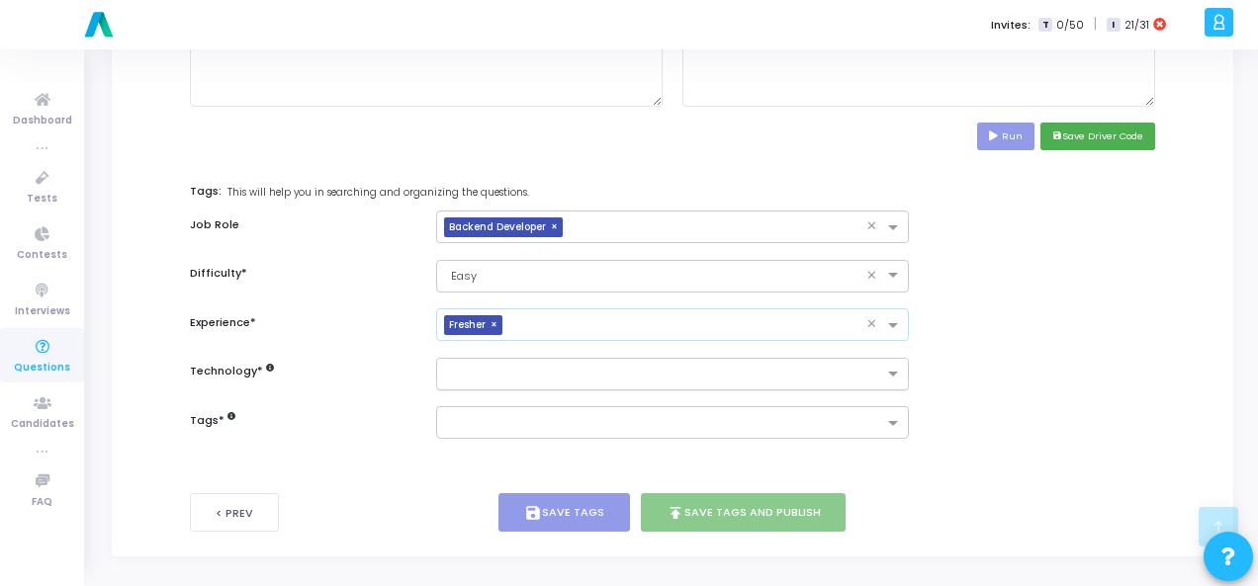
click at [868, 362] on div at bounding box center [660, 374] width 446 height 25
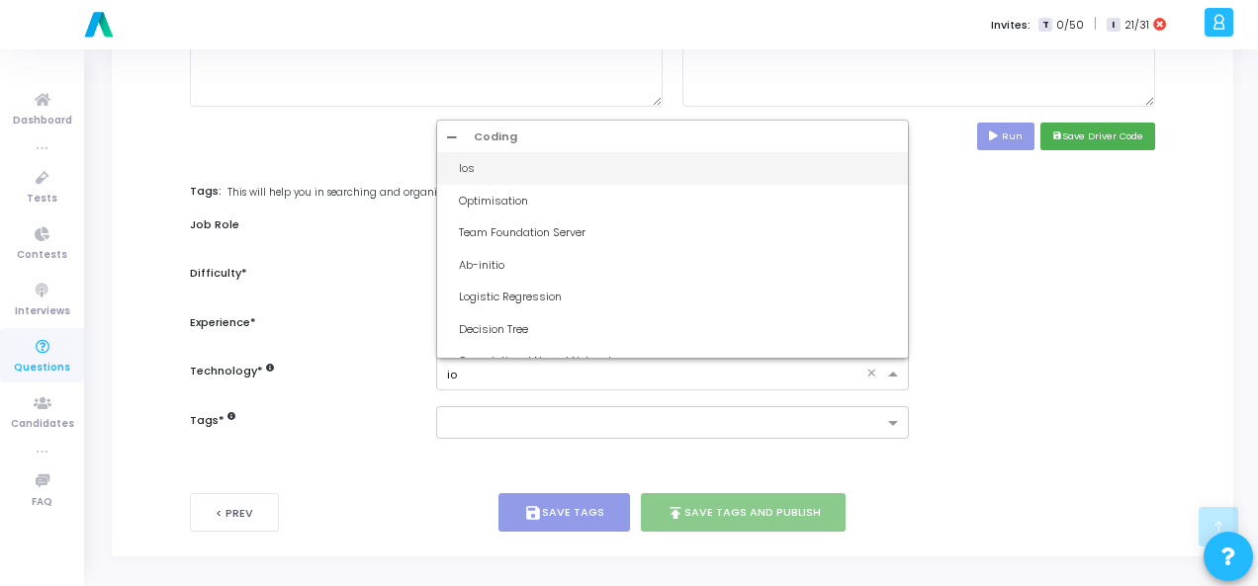
type input "iot"
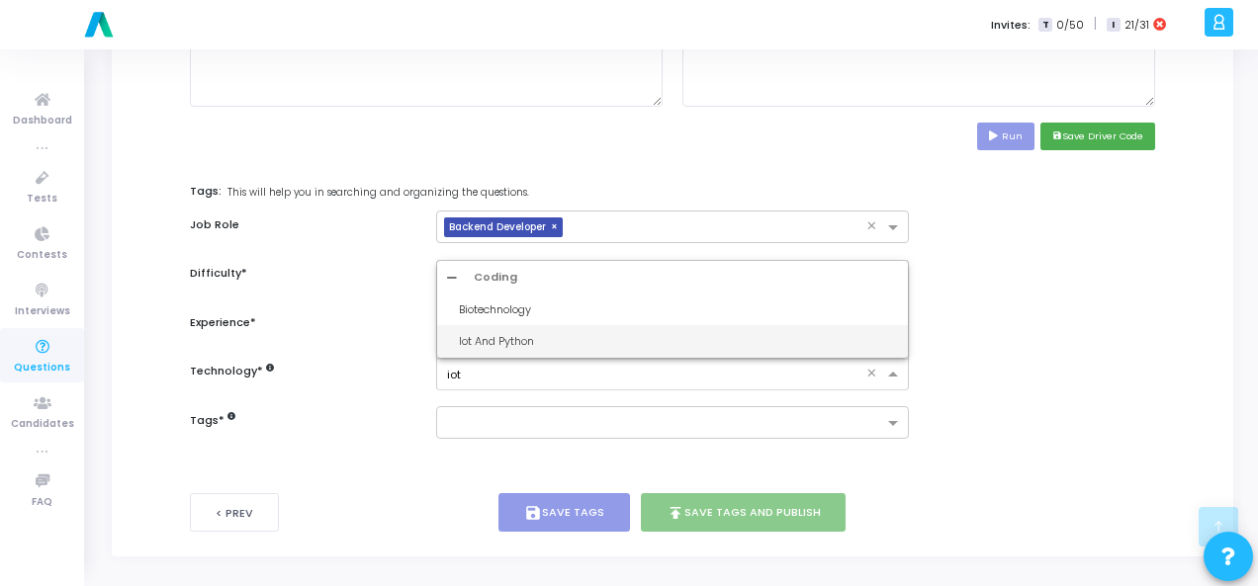
click at [814, 342] on div "Iot And Python" at bounding box center [678, 341] width 439 height 17
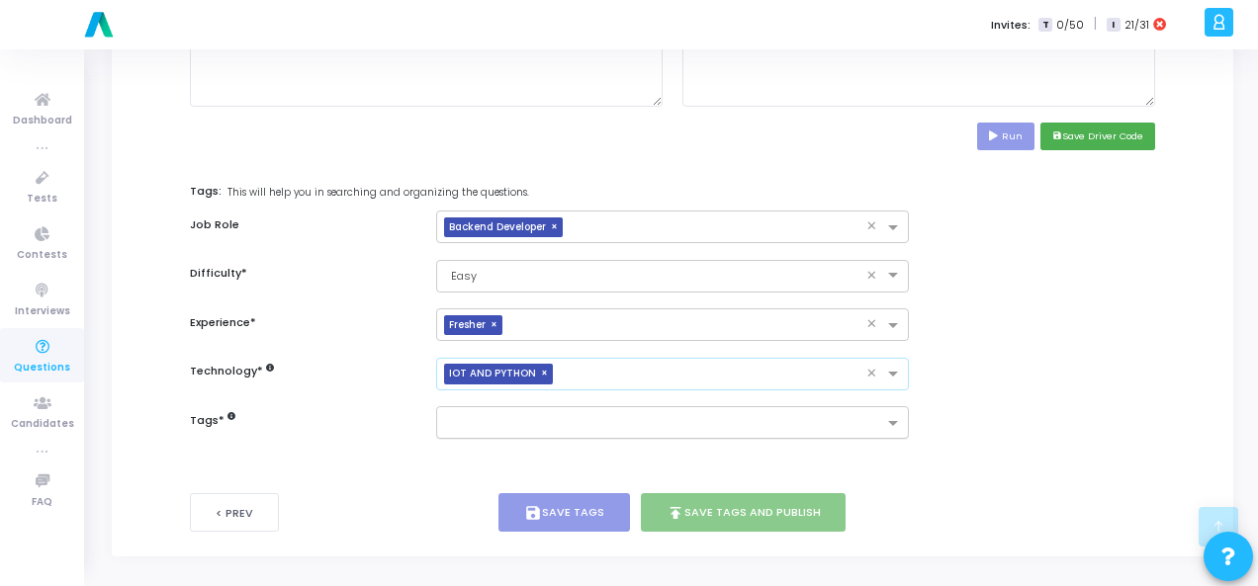
click at [814, 422] on input "text" at bounding box center [665, 424] width 436 height 17
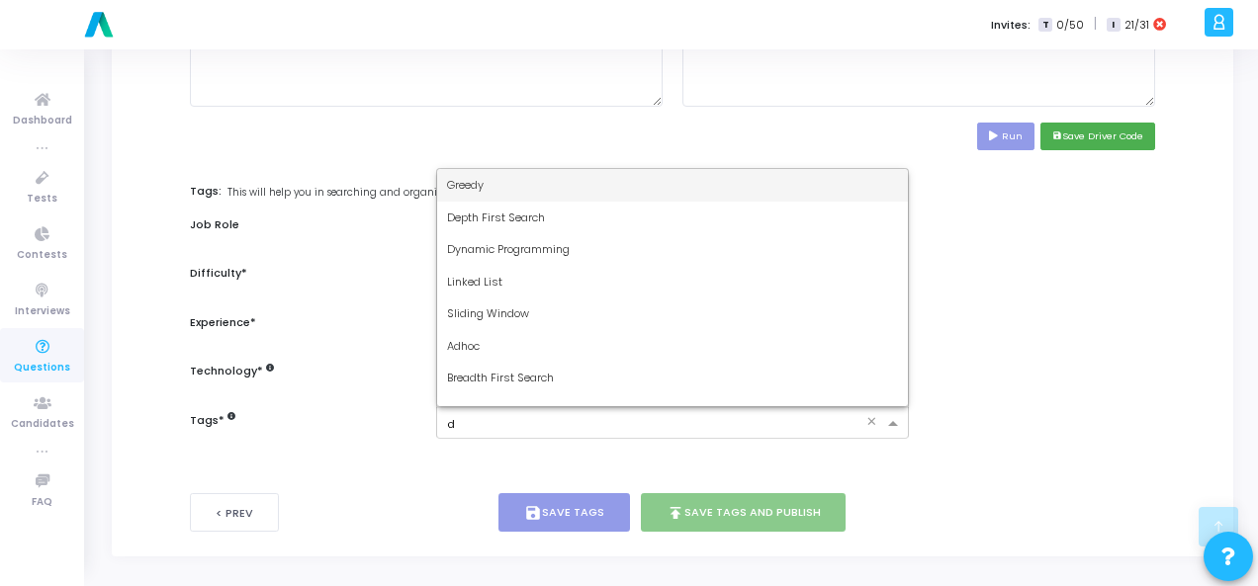
type input "dy"
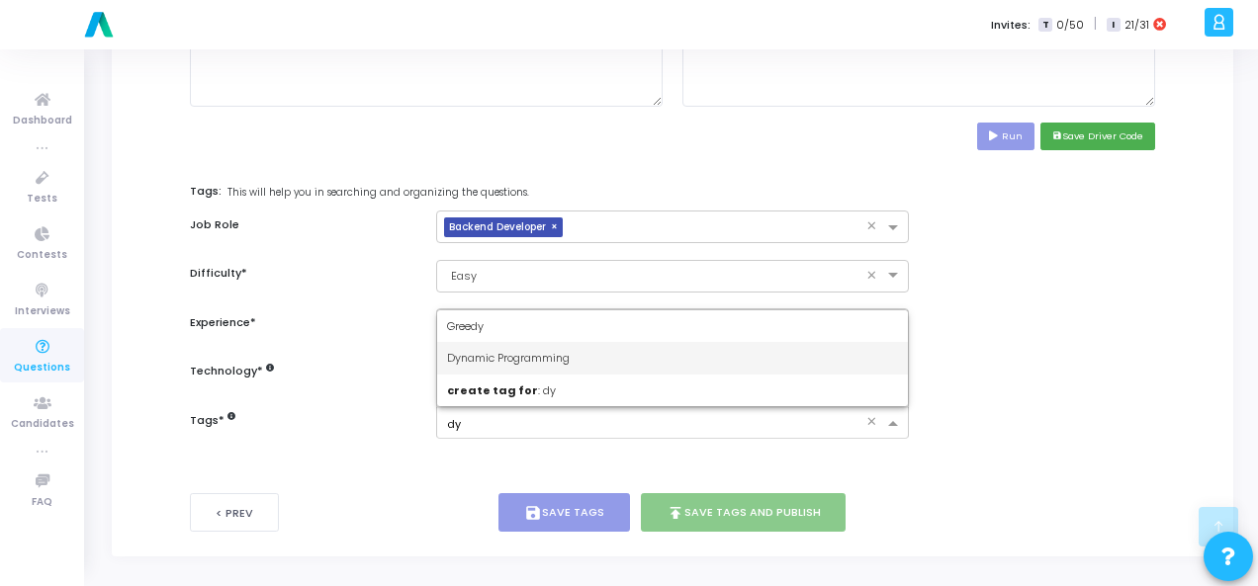
click at [791, 357] on div "Dynamic Programming" at bounding box center [672, 358] width 471 height 33
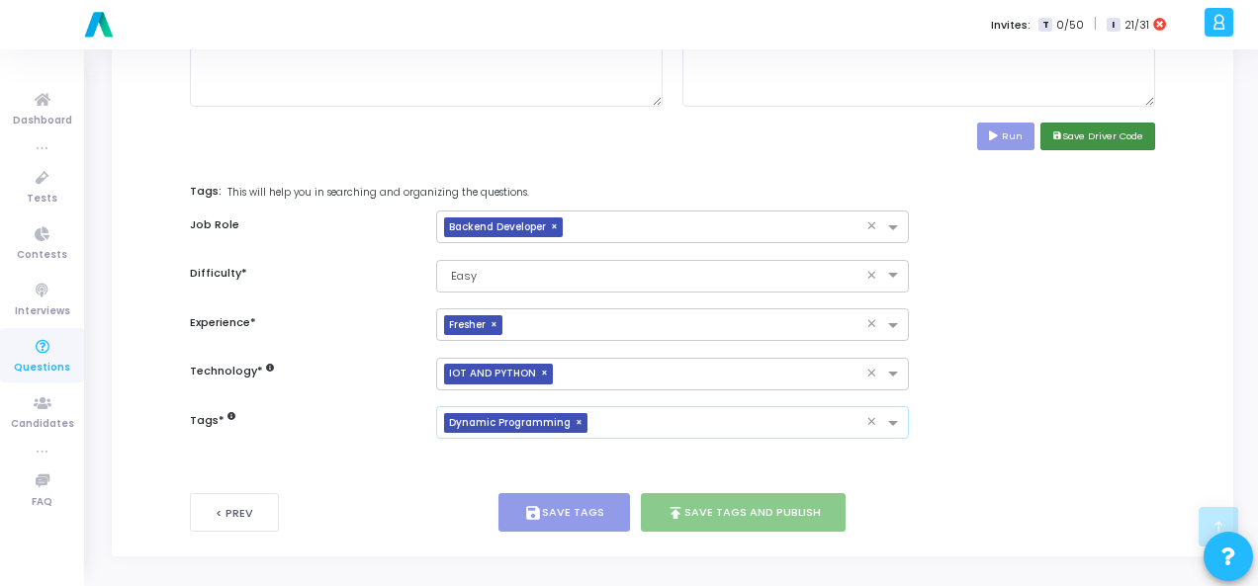
click at [1088, 133] on button "save Save Driver Code" at bounding box center [1097, 136] width 115 height 27
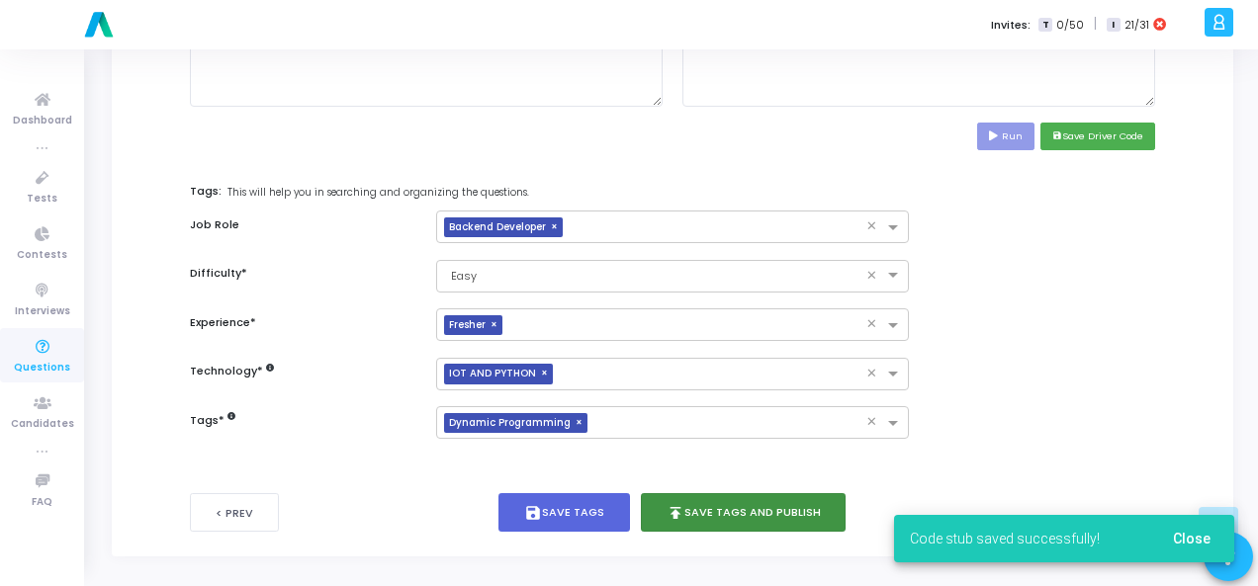
click at [732, 511] on button "publish Save Tags and Publish" at bounding box center [744, 512] width 206 height 39
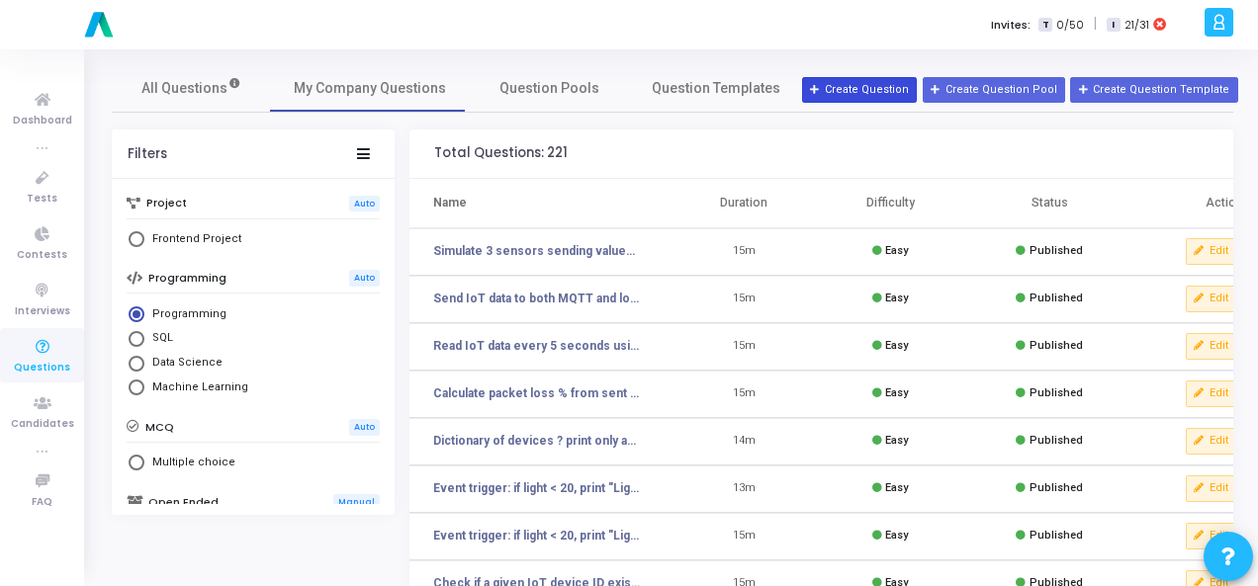
click at [890, 94] on button "Create Question" at bounding box center [859, 90] width 115 height 26
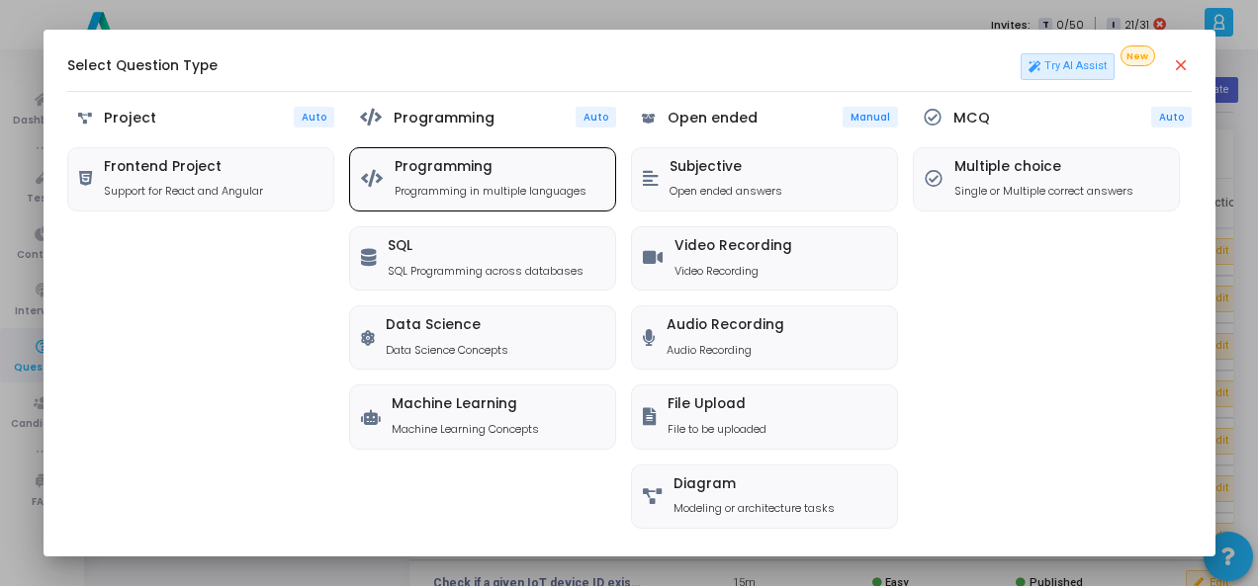
click at [373, 183] on icon at bounding box center [372, 179] width 22 height 18
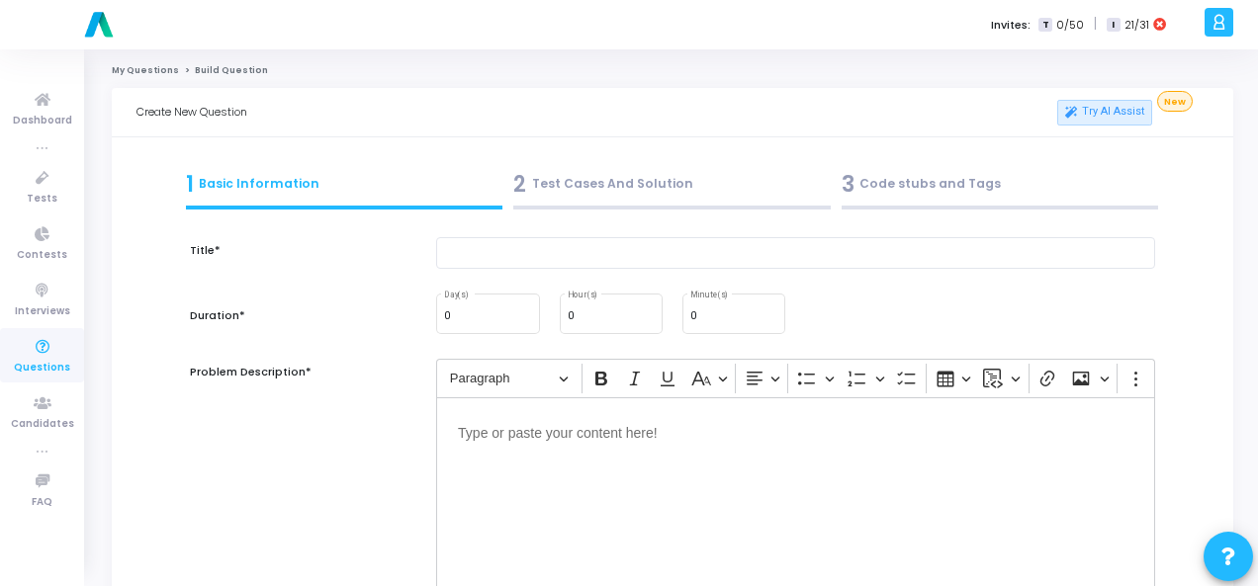
click at [548, 451] on div "Editor editing area: main" at bounding box center [795, 496] width 719 height 198
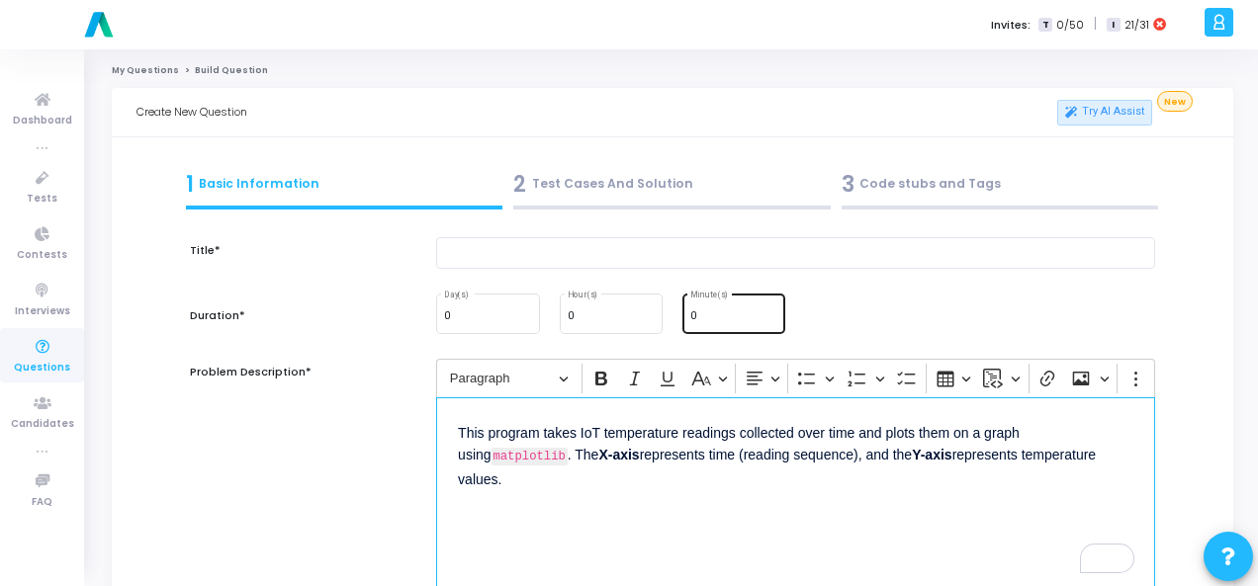
click at [704, 310] on input "0" at bounding box center [733, 316] width 87 height 12
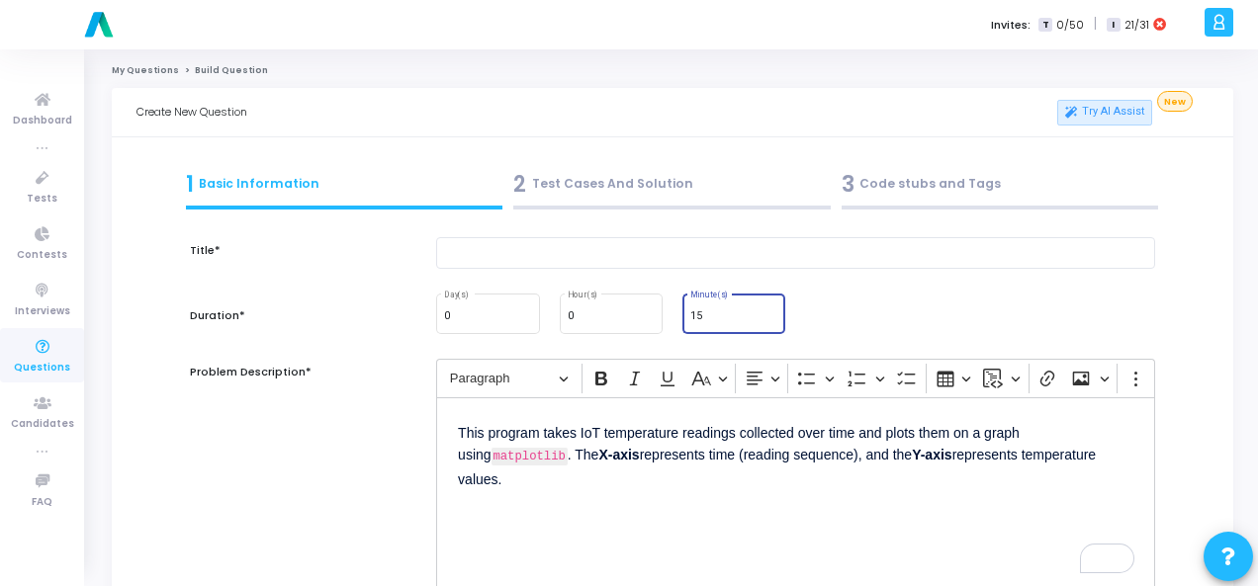
type input "15"
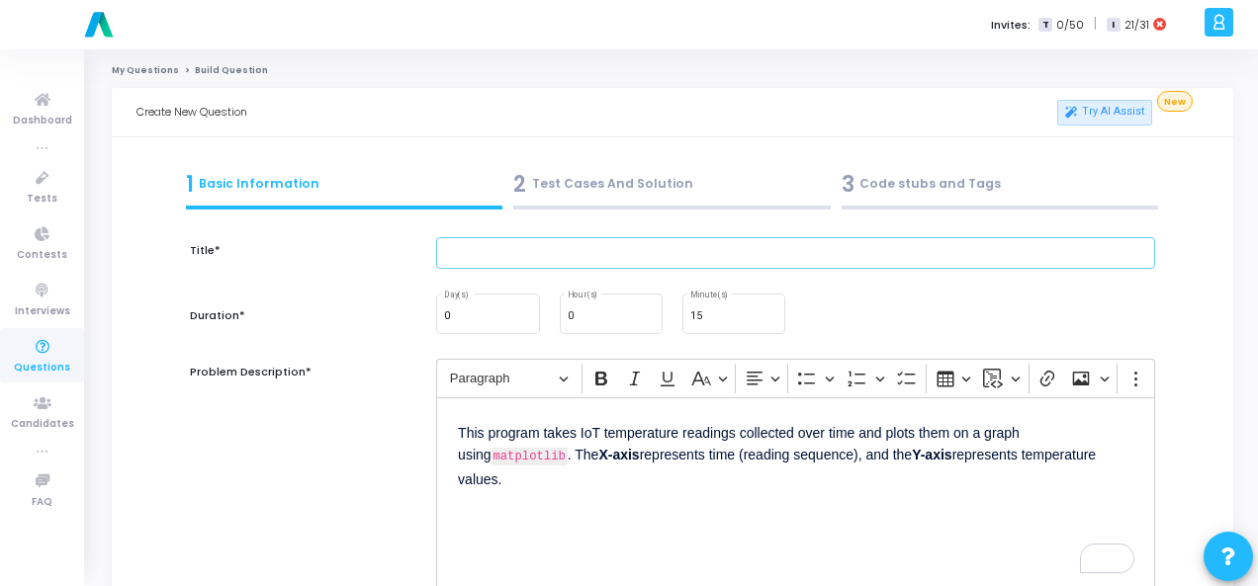
click at [543, 240] on input "text" at bounding box center [795, 253] width 719 height 33
paste input "Q99. Plot temperature vs time from IoT readings using matplotlib."
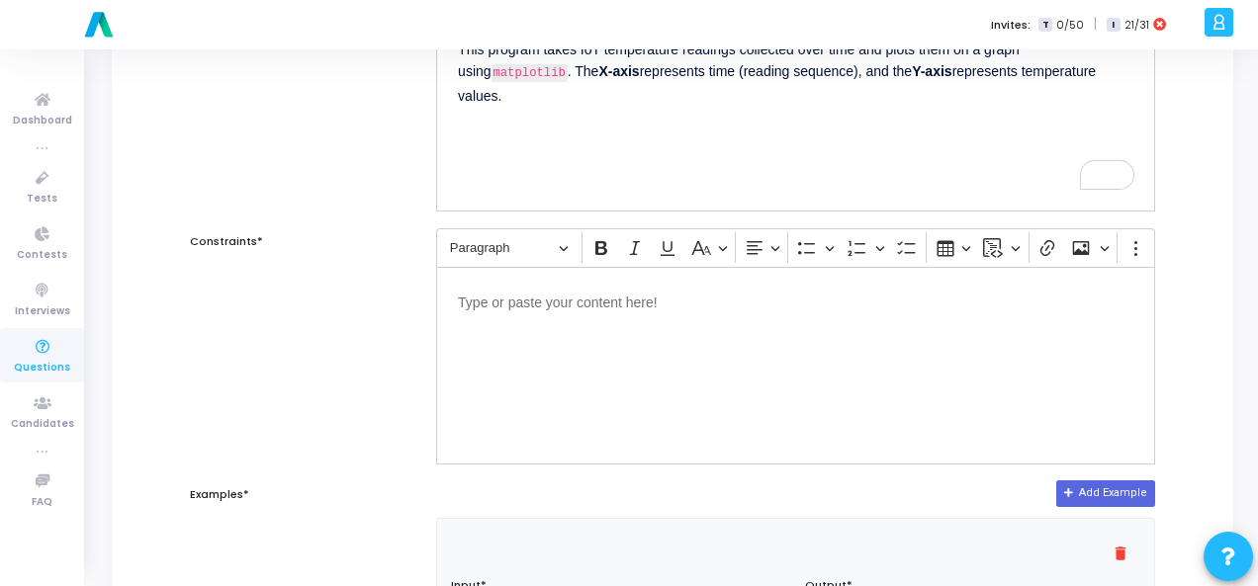
scroll to position [395, 0]
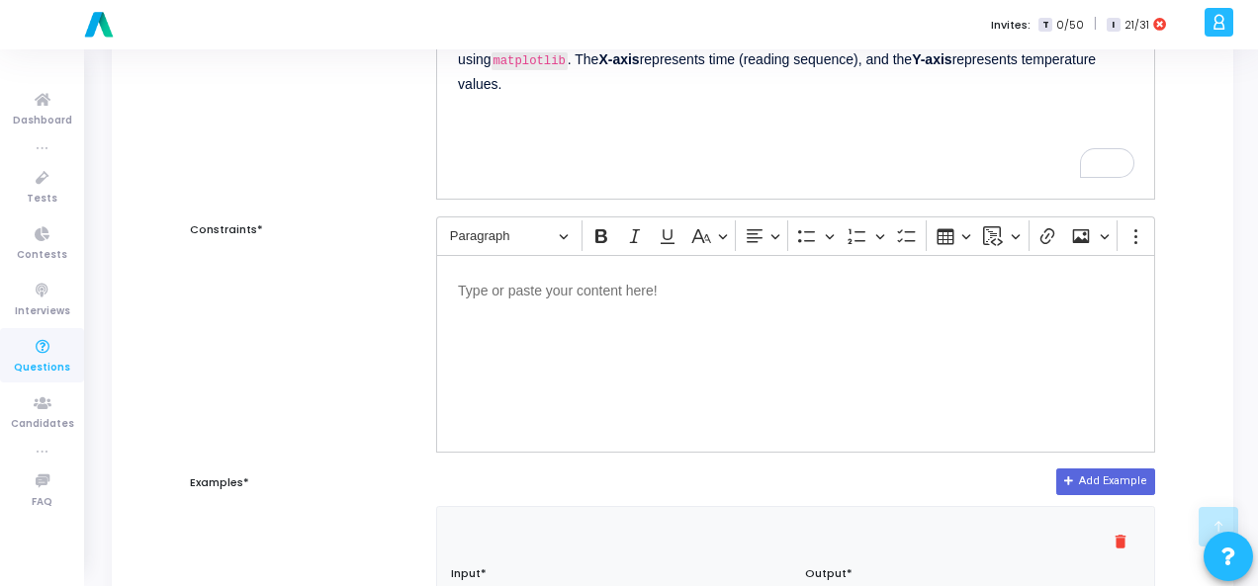
type input "Q99. Plot temperature vs time from IoT readings using matplotlib."
click at [561, 287] on p "Editor editing area: main" at bounding box center [795, 289] width 675 height 25
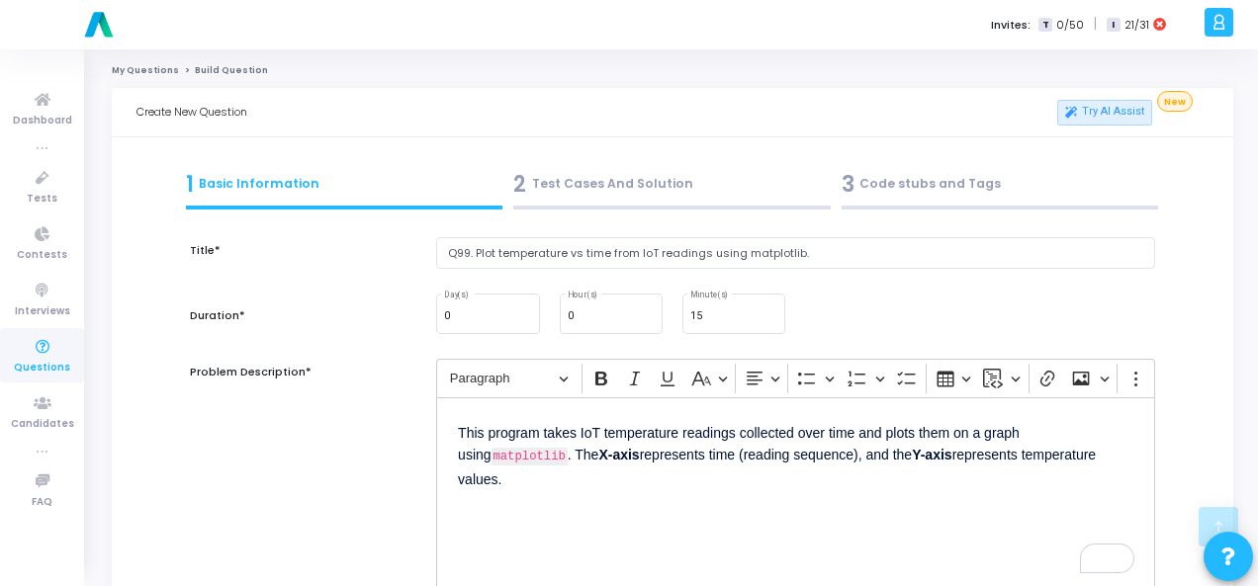
scroll to position [395, 0]
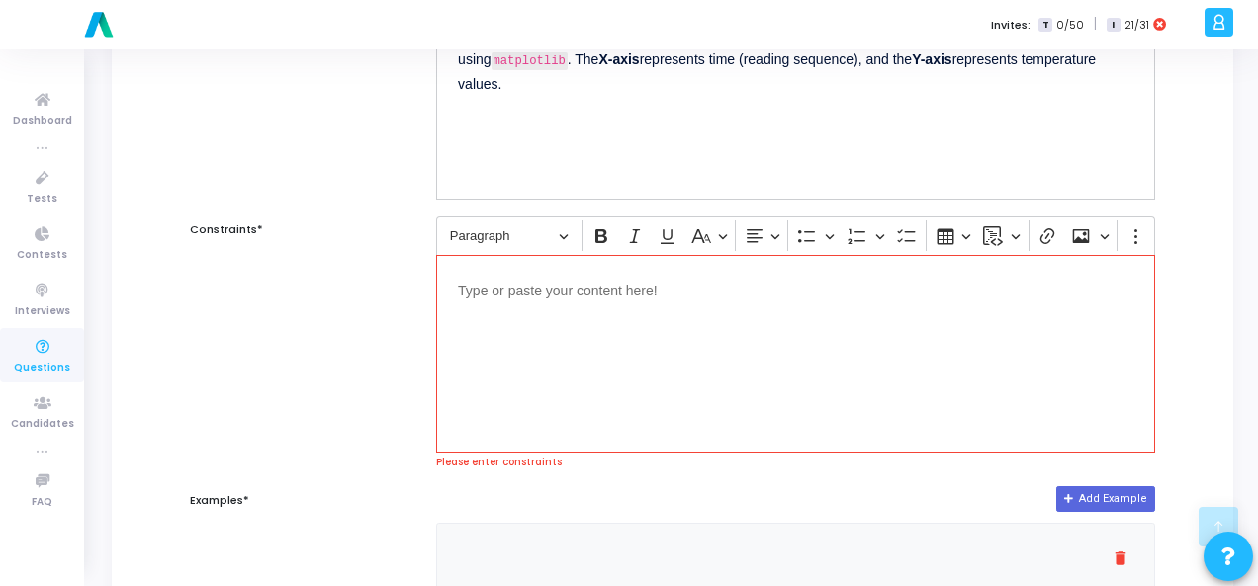
click at [512, 302] on div "Editor editing area: main" at bounding box center [795, 354] width 719 height 198
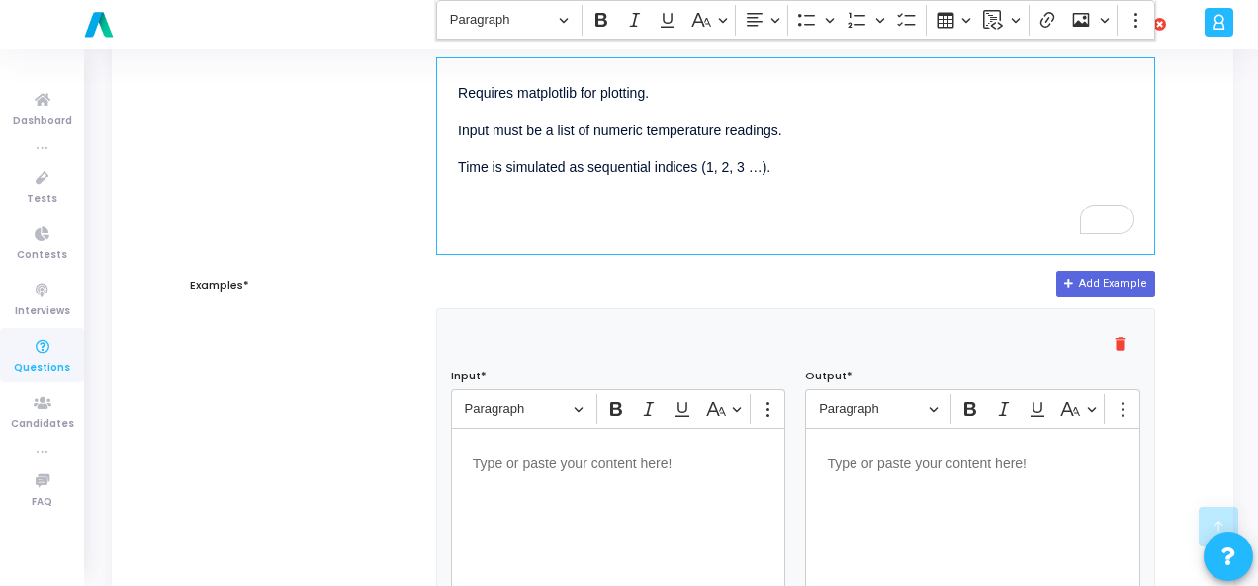
scroll to position [692, 0]
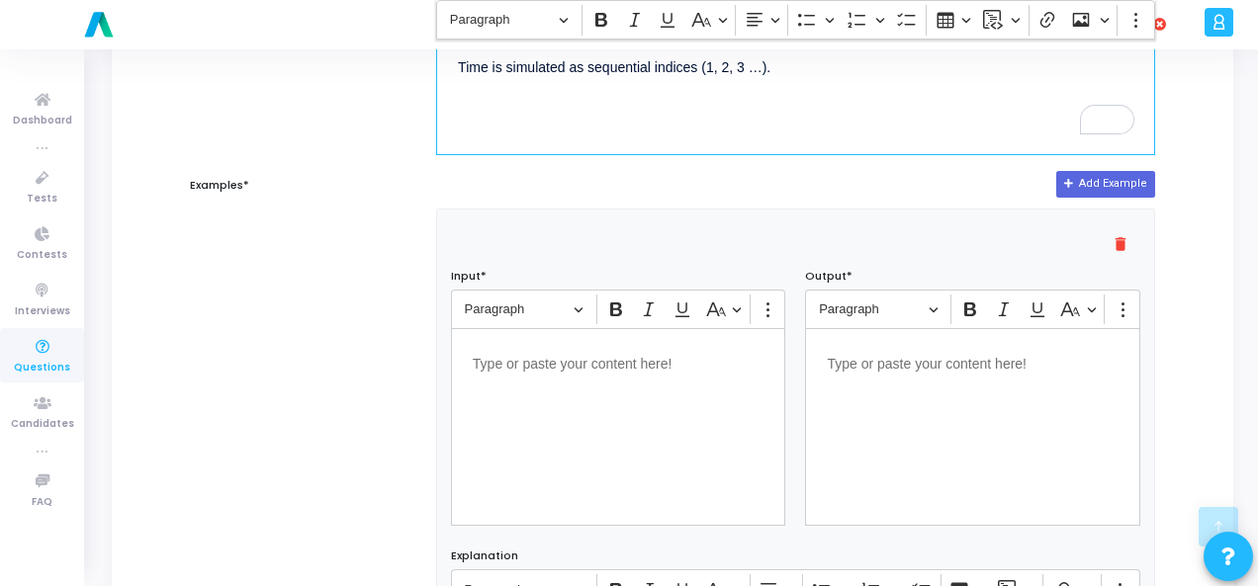
drag, startPoint x: 651, startPoint y: 406, endPoint x: 662, endPoint y: 380, distance: 29.2
click at [651, 406] on div "Editor editing area: main" at bounding box center [618, 427] width 335 height 198
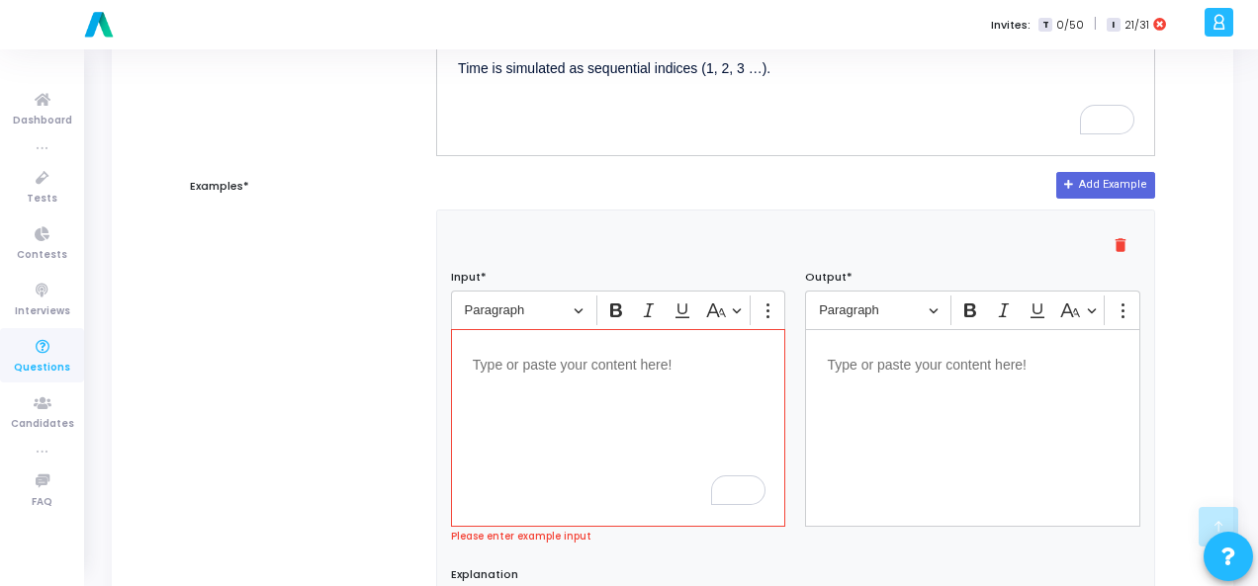
click at [516, 374] on div "Editor editing area: main" at bounding box center [618, 428] width 335 height 198
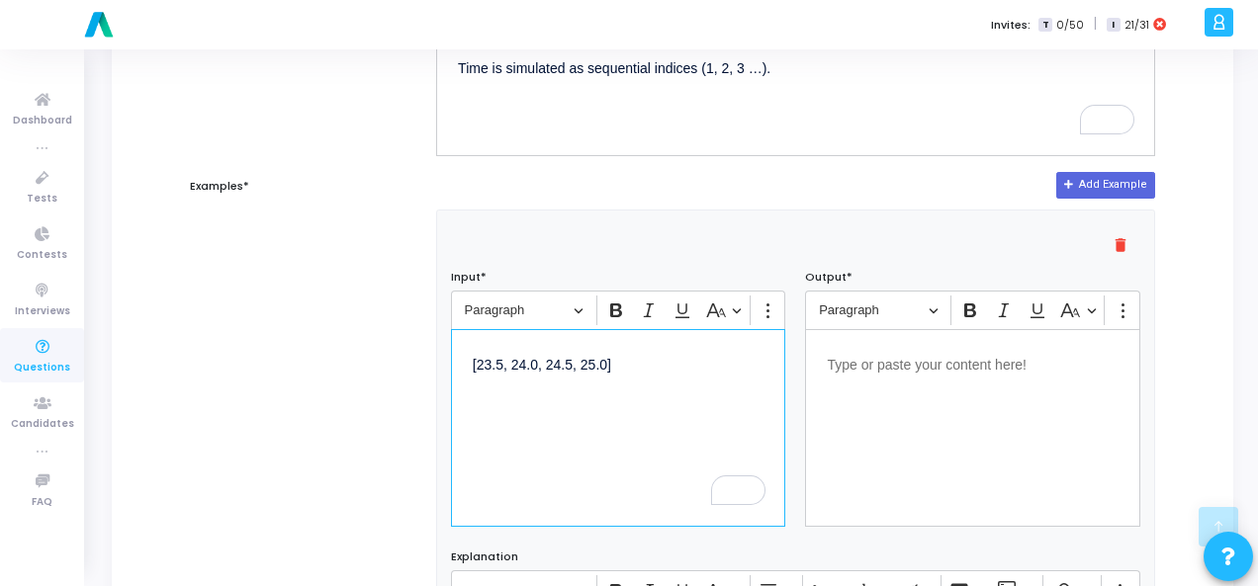
click at [934, 383] on div "Editor editing area: main" at bounding box center [972, 428] width 335 height 198
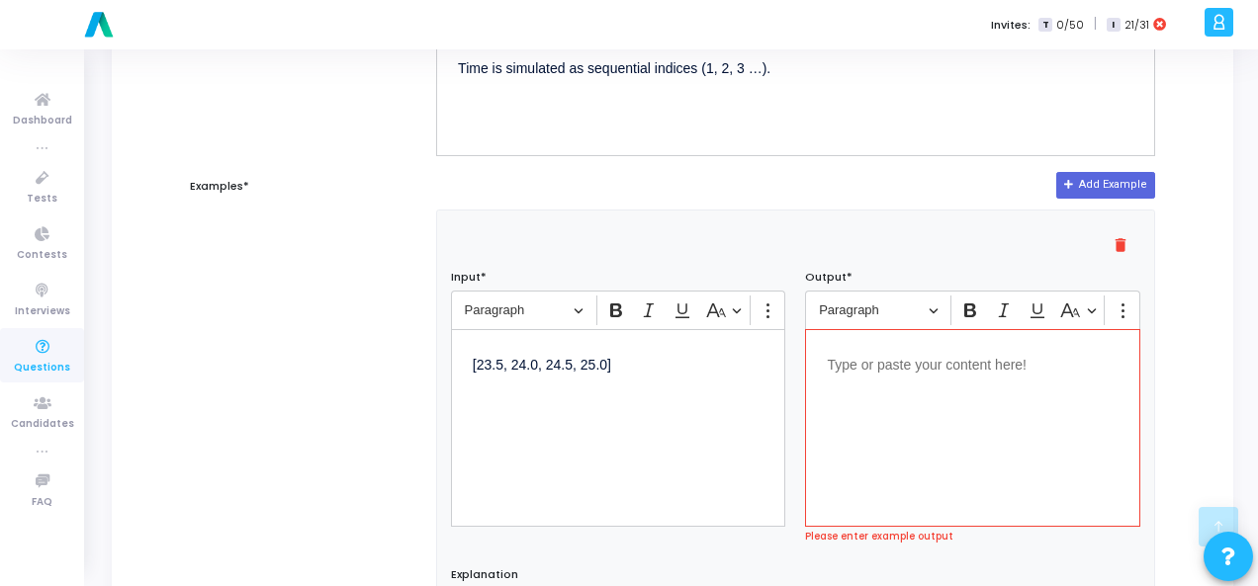
click at [867, 375] on div "Editor editing area: main" at bounding box center [972, 428] width 335 height 198
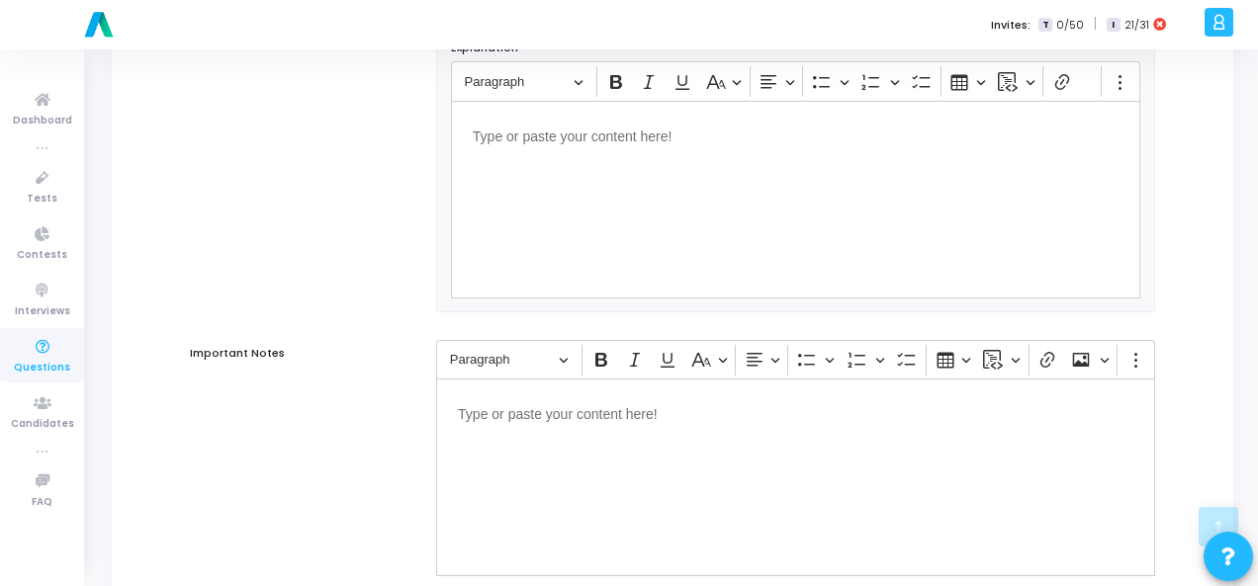
scroll to position [1343, 0]
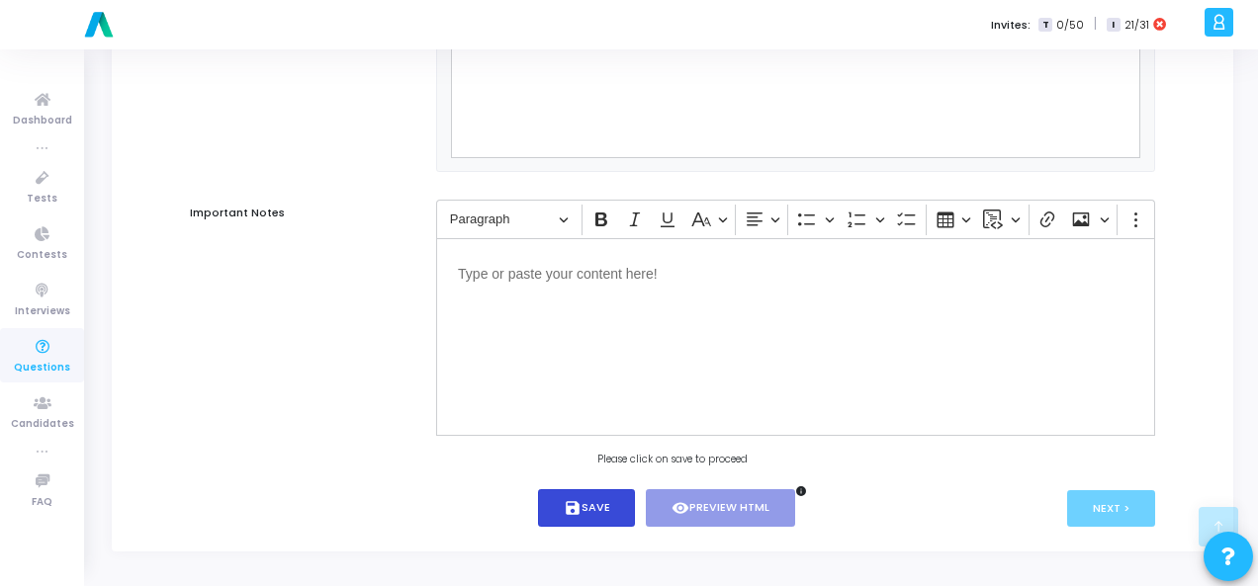
click at [591, 509] on button "save Save" at bounding box center [587, 508] width 98 height 39
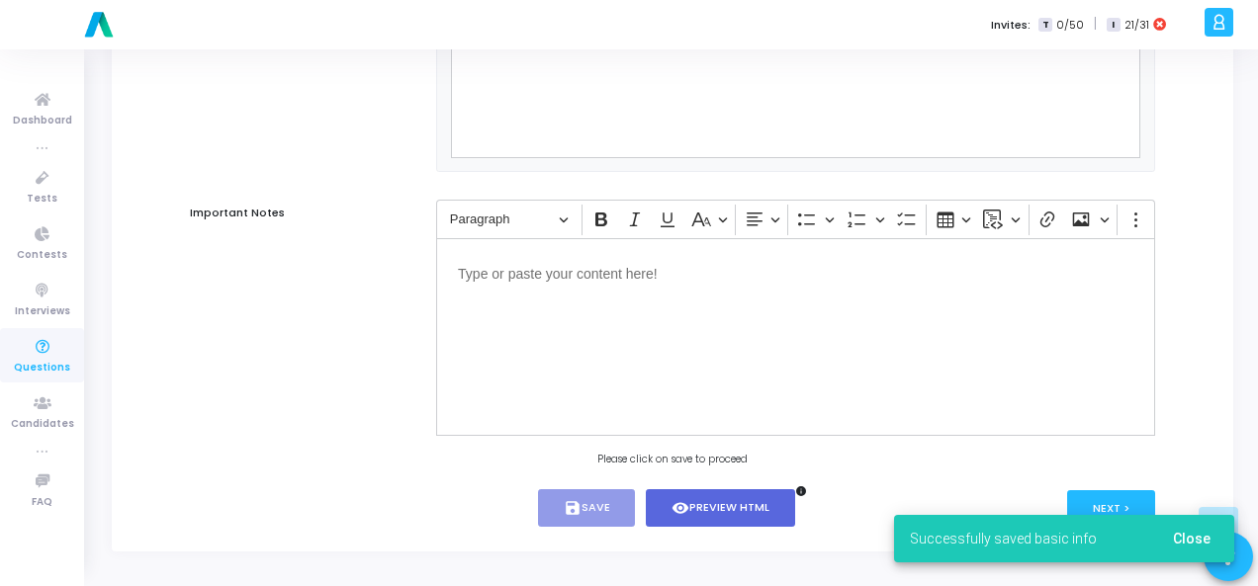
click at [1190, 537] on span "Close" at bounding box center [1192, 539] width 38 height 16
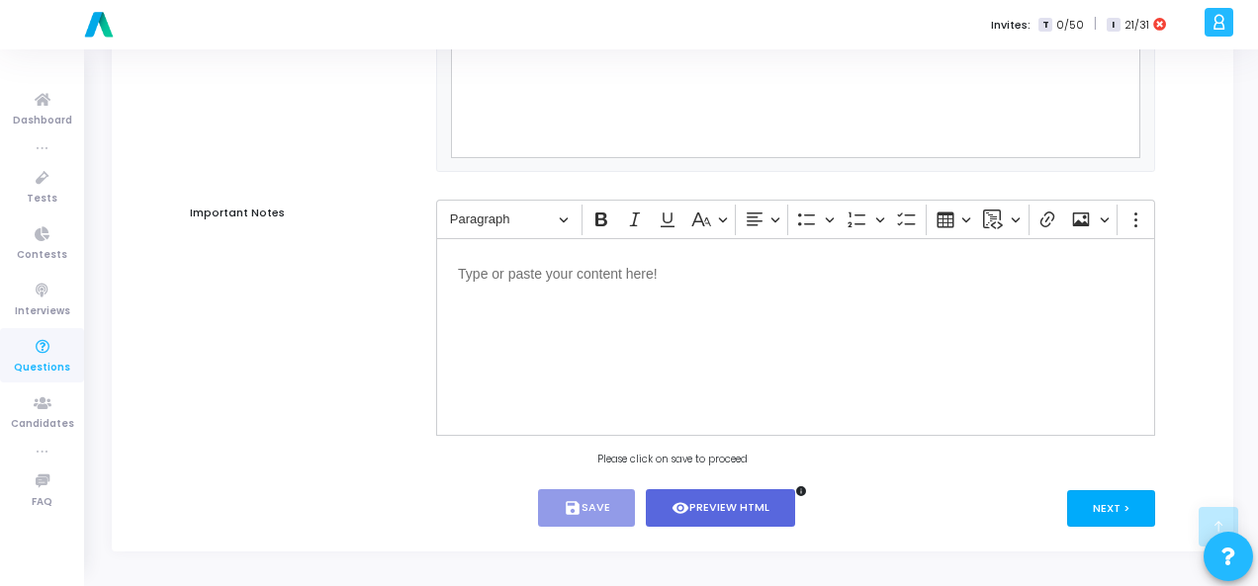
click at [1107, 499] on button "Next >" at bounding box center [1111, 508] width 88 height 37
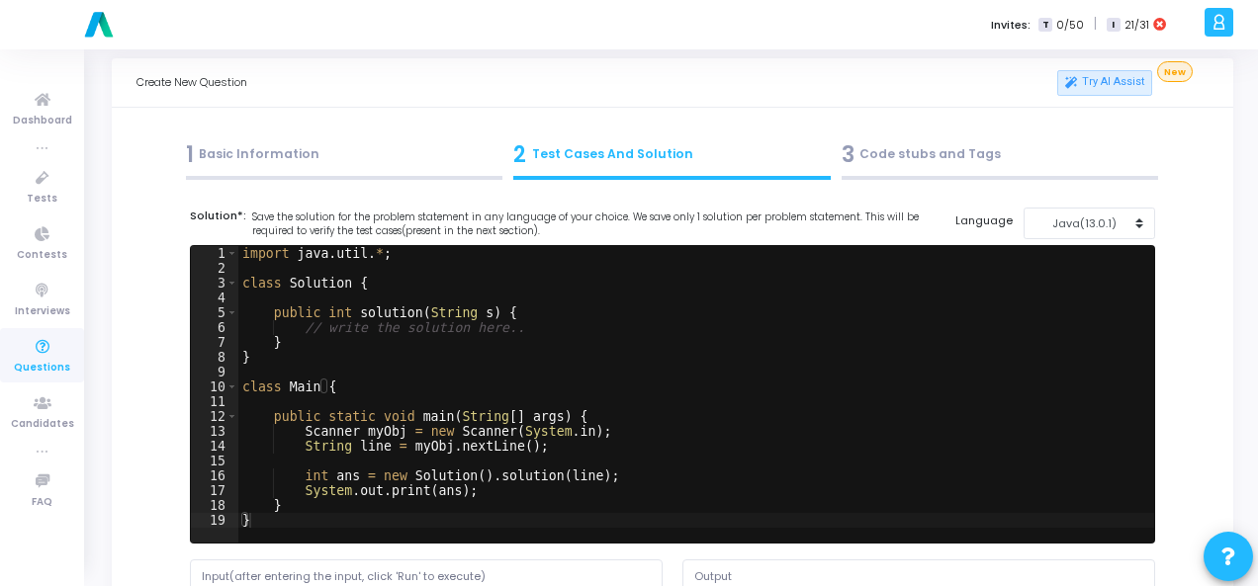
scroll to position [0, 0]
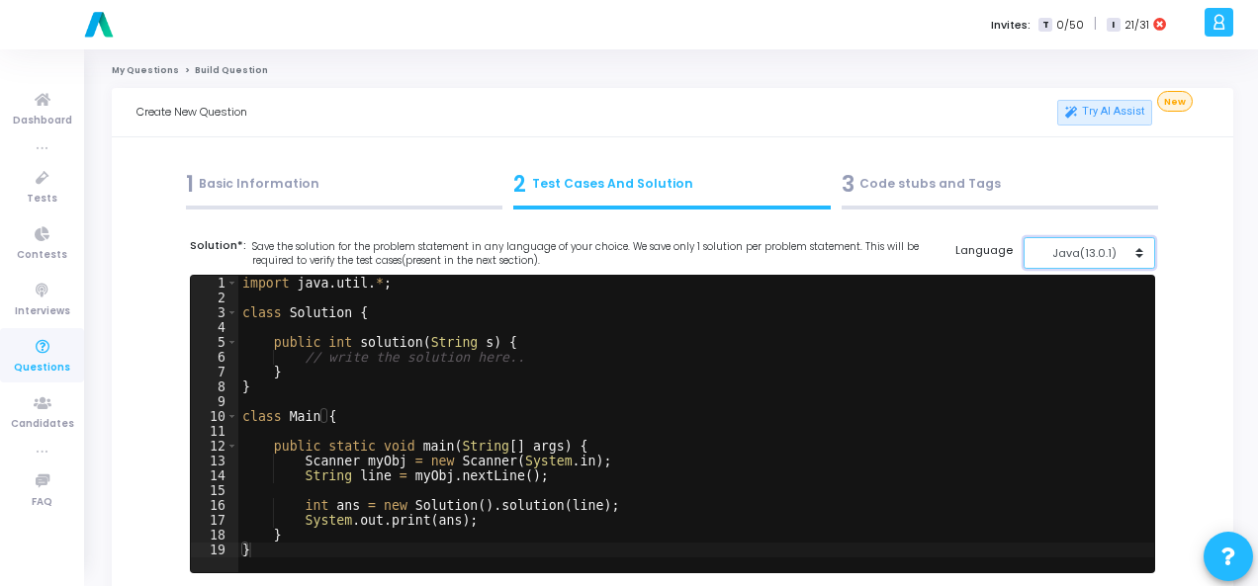
click at [1097, 258] on div "Java(13.0.1)" at bounding box center [1083, 253] width 97 height 17
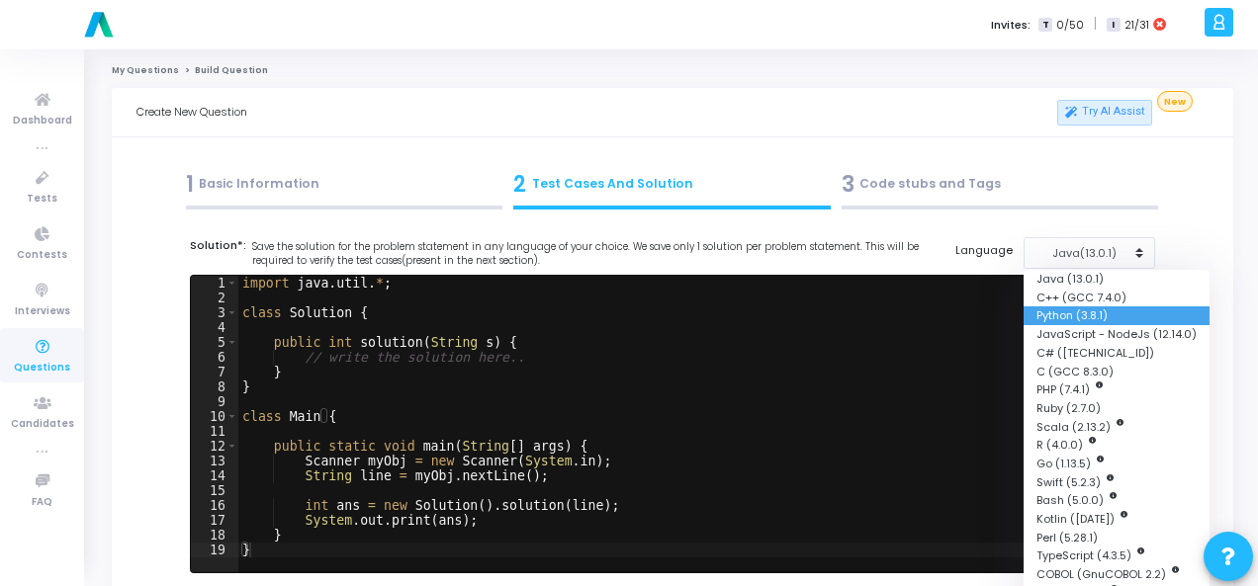
click at [1074, 315] on button "Python (3.8.1)" at bounding box center [1116, 315] width 186 height 19
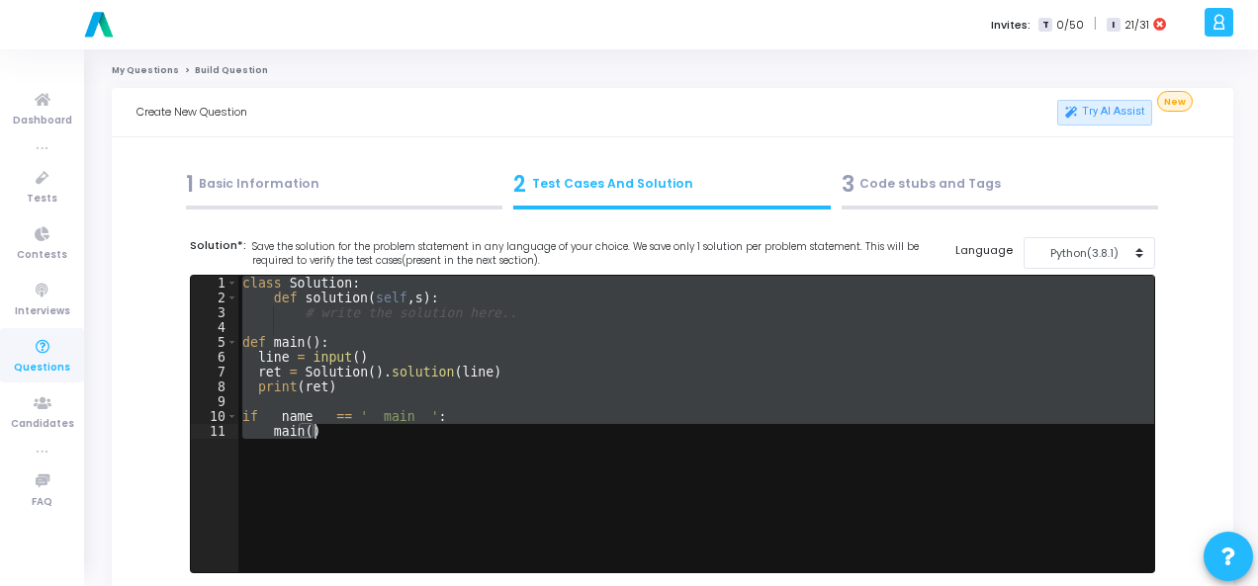
drag, startPoint x: 240, startPoint y: 280, endPoint x: 344, endPoint y: 434, distance: 185.9
click at [344, 434] on div "class Solution : def solution ( self , s ) : # write the solution here.. def ma…" at bounding box center [695, 439] width 915 height 326
type textarea "if __name__ == '__main__': main()"
paste textarea
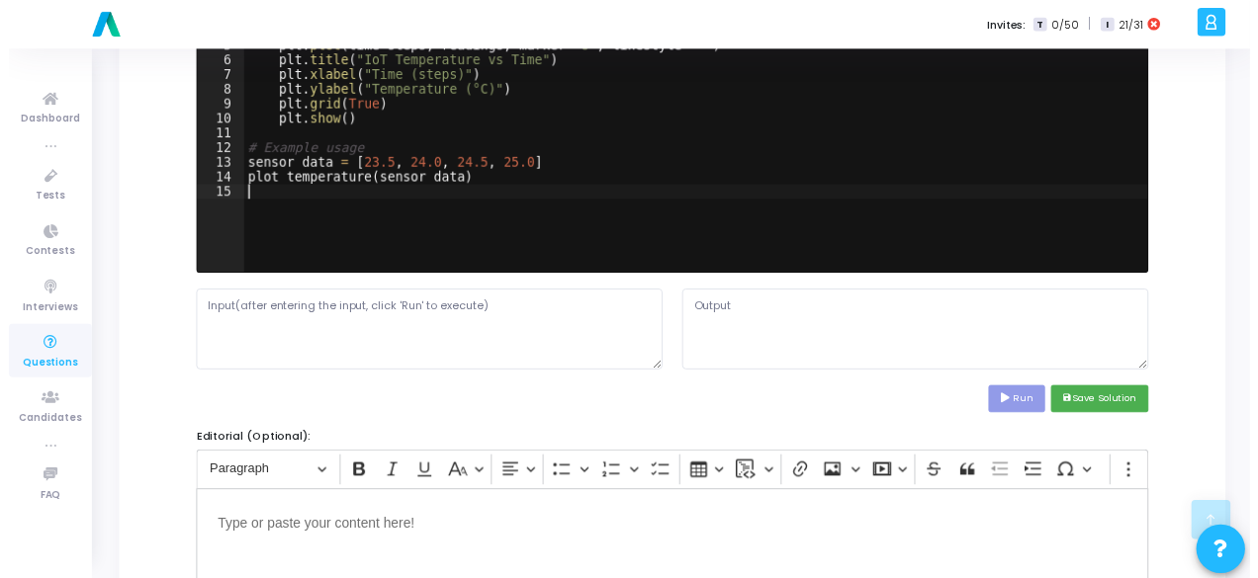
scroll to position [395, 0]
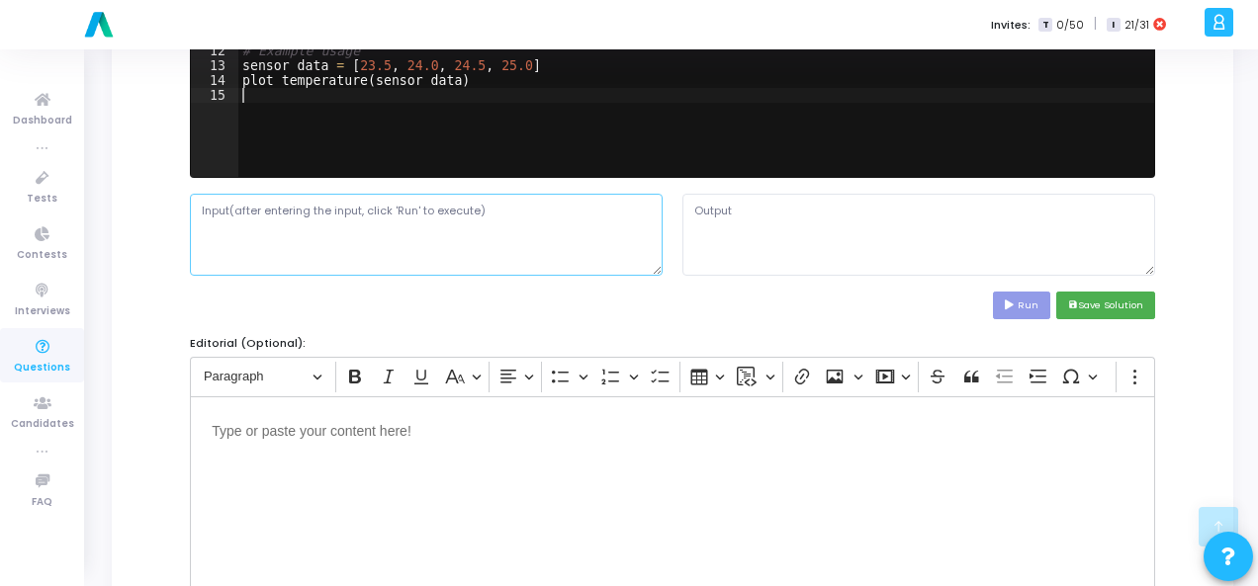
click at [340, 247] on textarea at bounding box center [426, 234] width 473 height 81
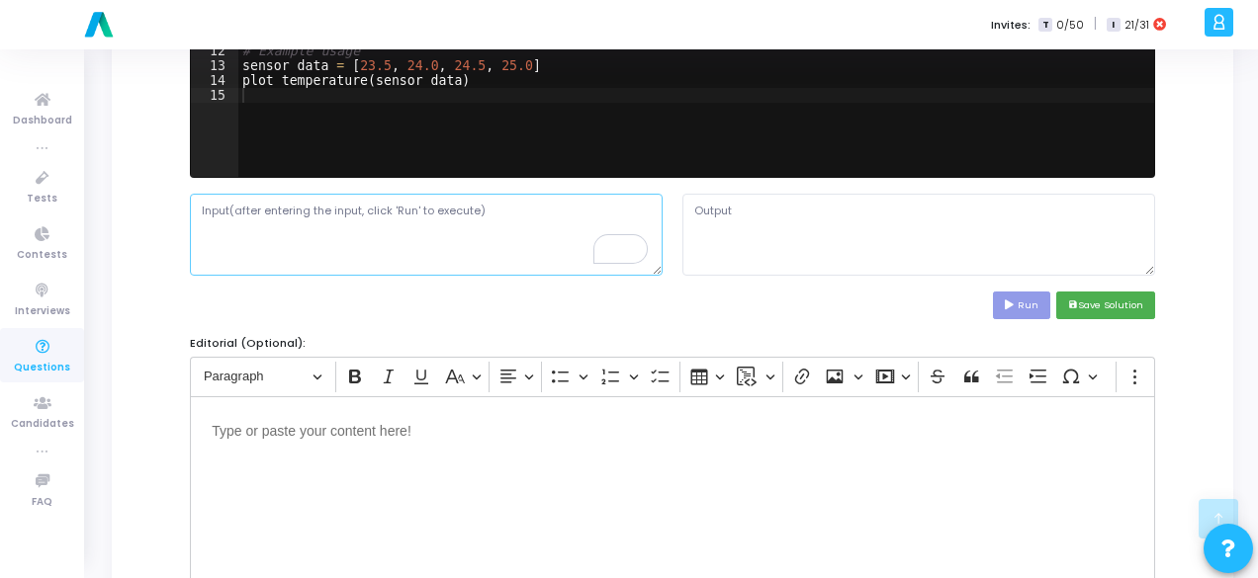
paste textarea "[23.5, 24.0, 24.5, 25.0]"
type textarea "[23.5, 24.0, 24.5, 25.0]"
click at [1012, 301] on icon at bounding box center [1010, 306] width 13 height 10
type textarea "Traceback (most recent call last): File "script.py", line 1, in <module> import…"
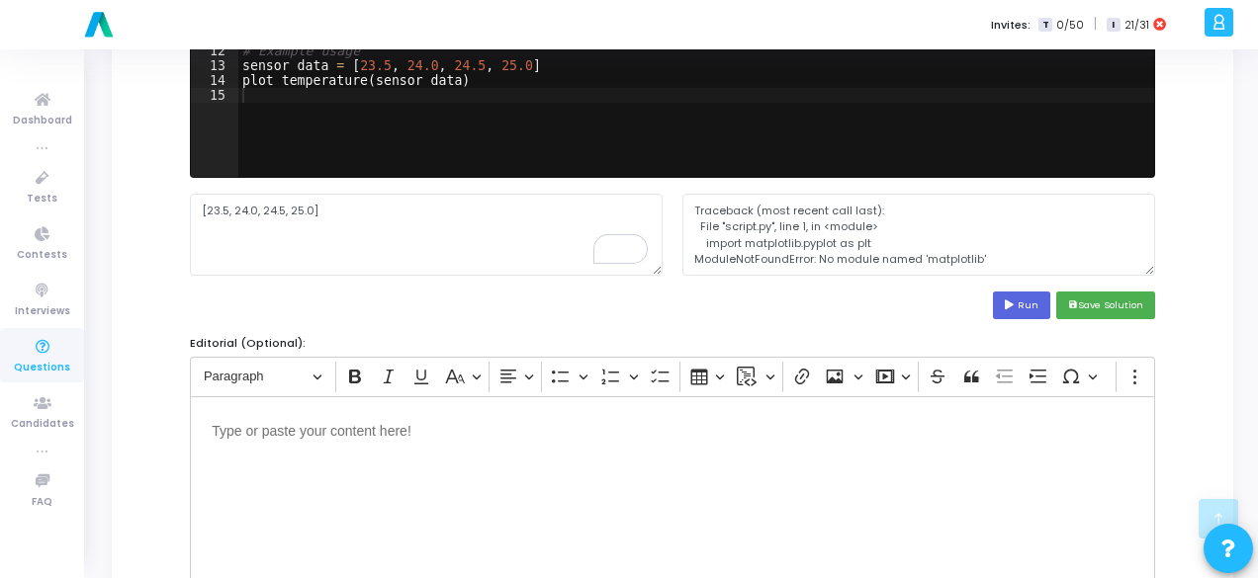
scroll to position [0, 0]
click at [1099, 311] on button "save Save Solution" at bounding box center [1105, 305] width 99 height 27
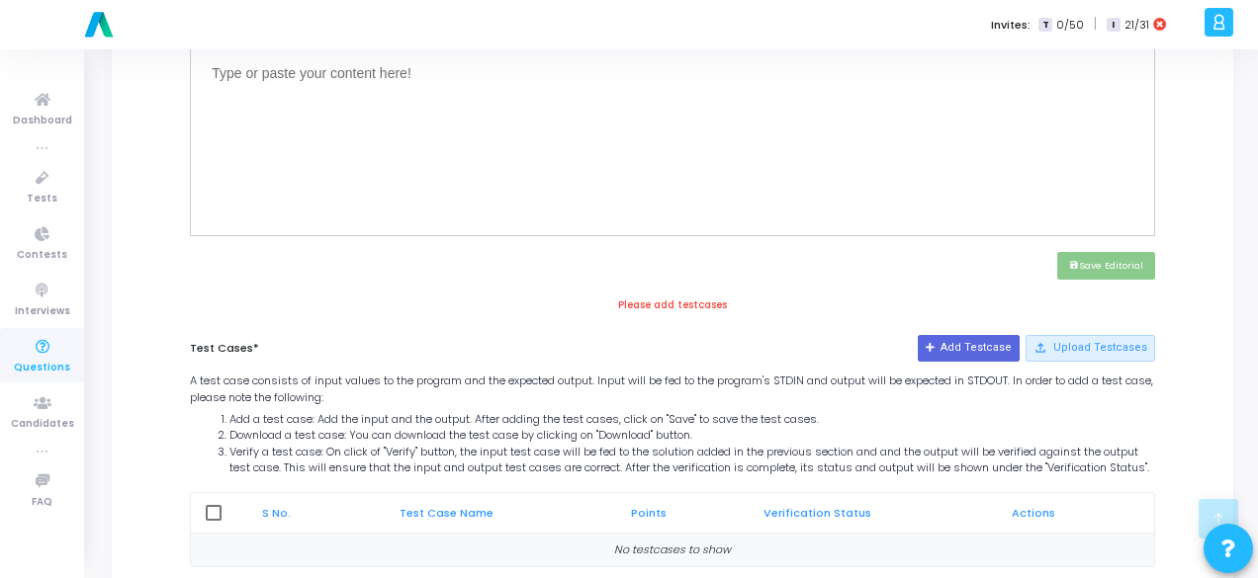
scroll to position [791, 0]
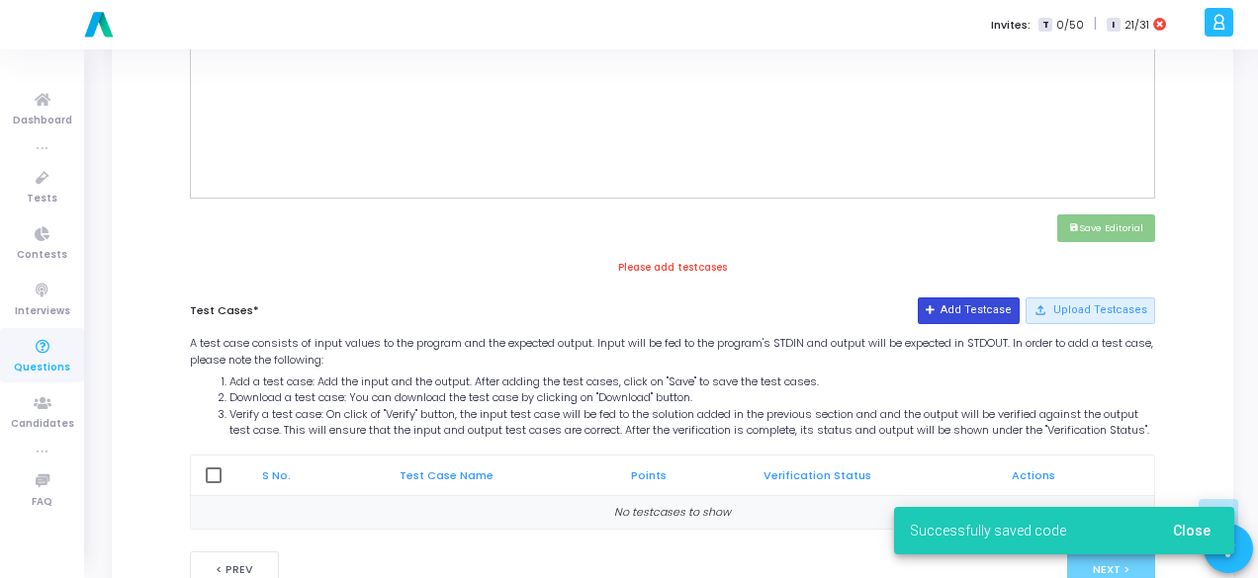
click at [967, 304] on button "Add Testcase" at bounding box center [968, 311] width 102 height 26
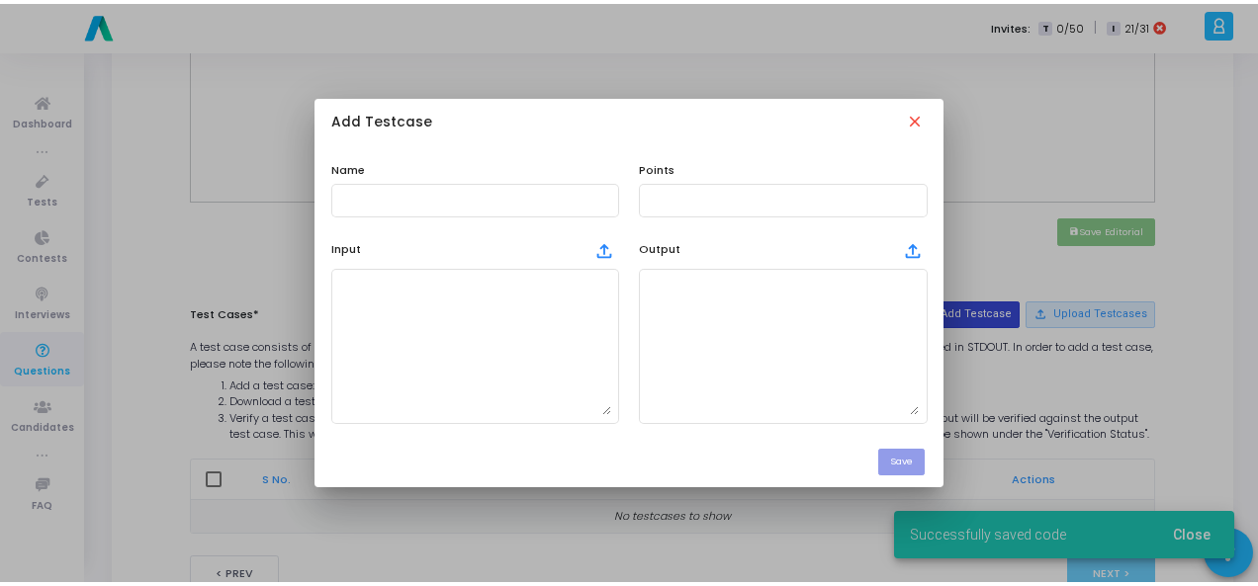
scroll to position [0, 0]
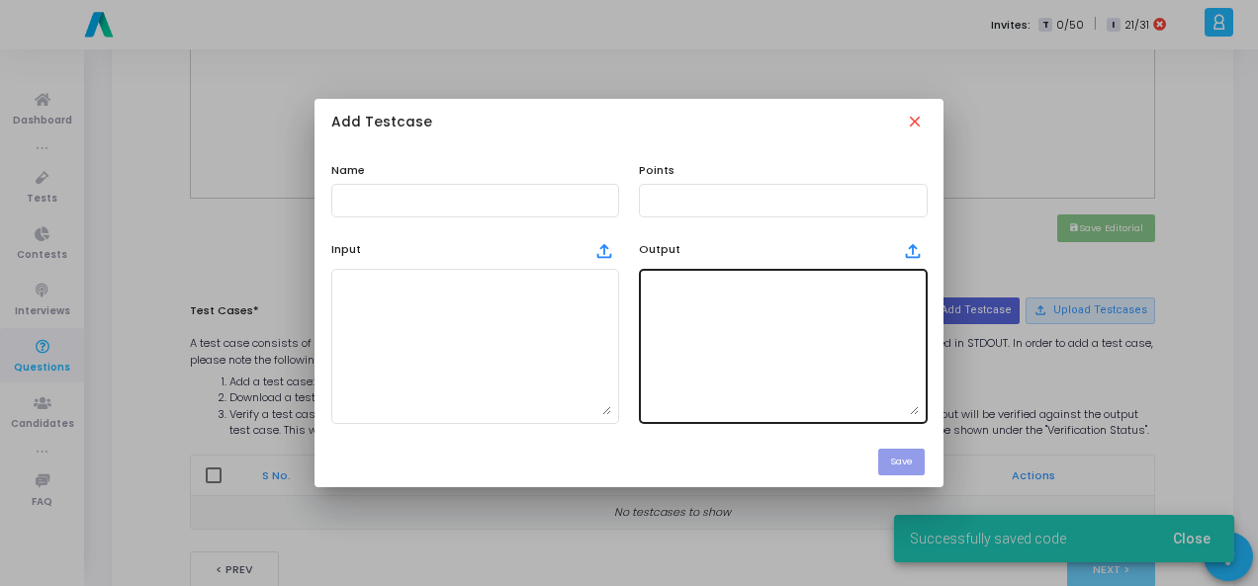
click at [753, 321] on textarea at bounding box center [783, 346] width 272 height 138
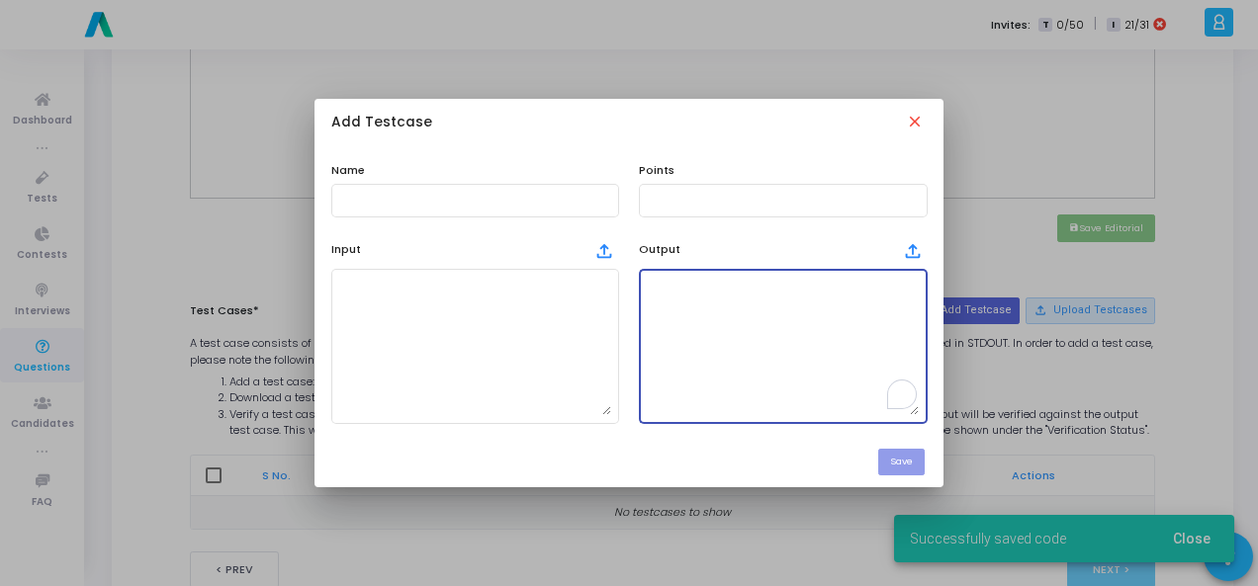
paste textarea "Traceback (most recent call last): File "script.py", line 1, in <module> import…"
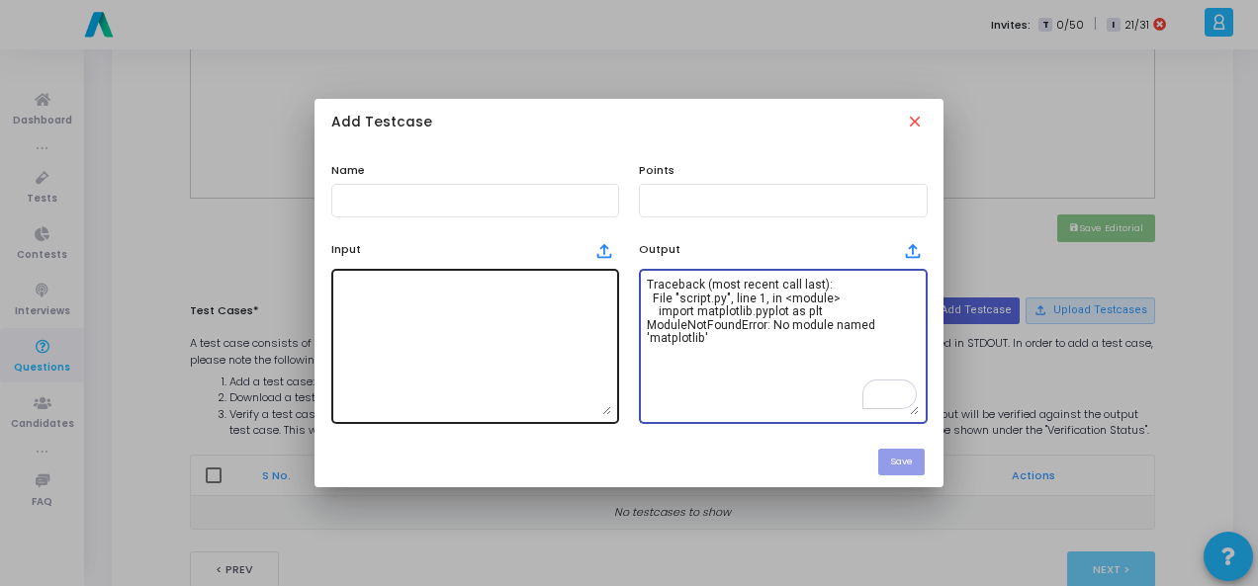
type textarea "Traceback (most recent call last): File "script.py", line 1, in <module> import…"
click at [479, 324] on textarea at bounding box center [475, 346] width 272 height 138
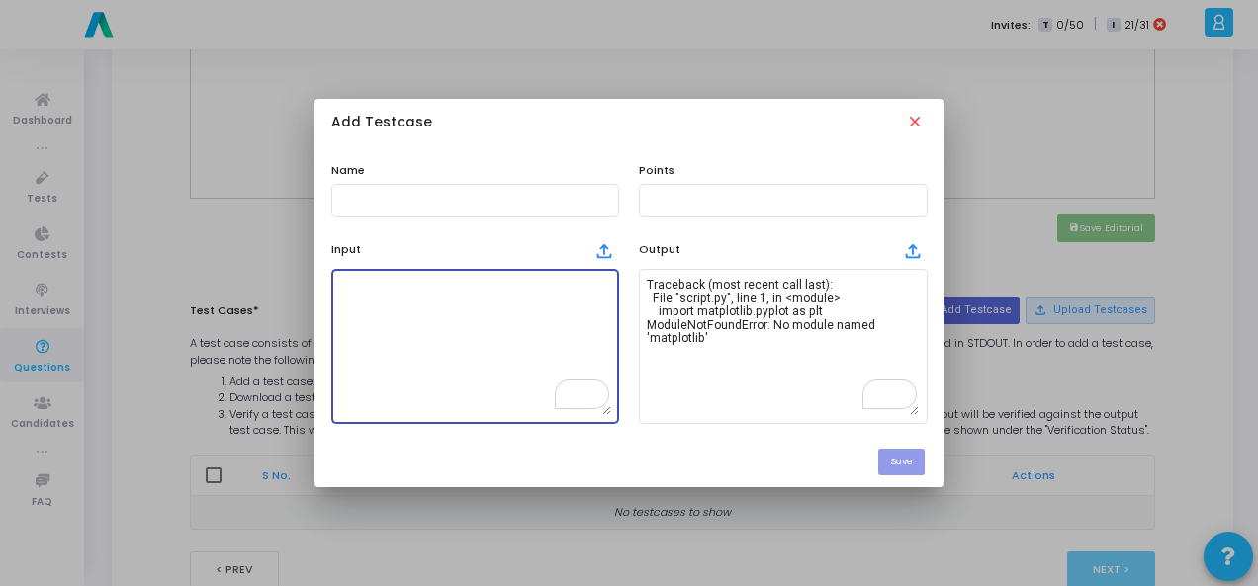
scroll to position [16, 0]
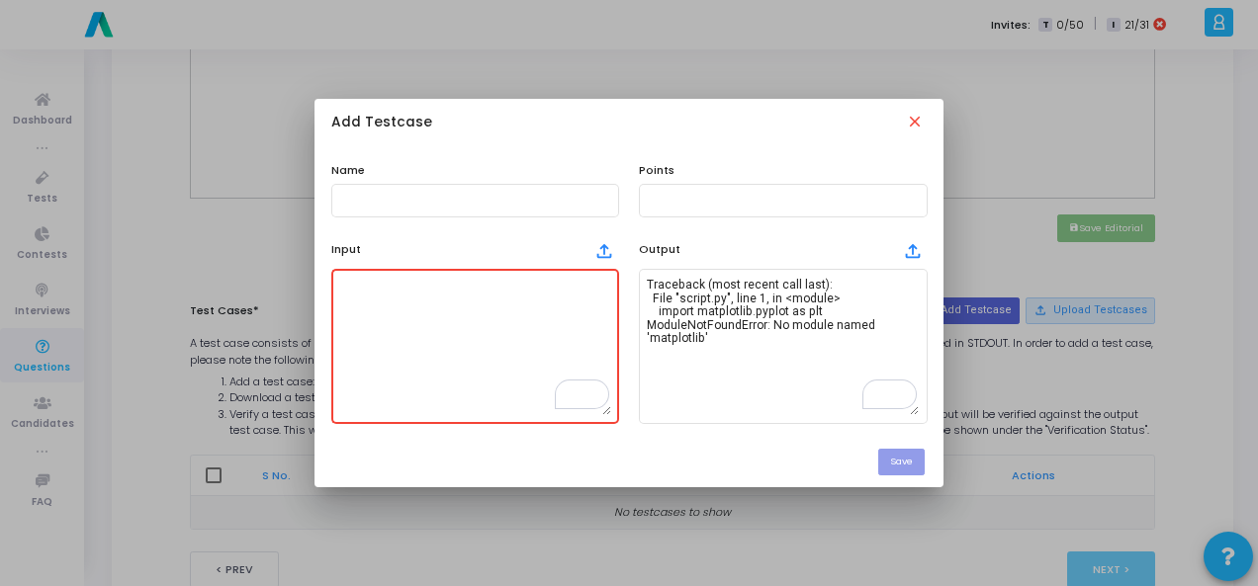
paste textarea "[23.5, 24.0, 24.5, 25.0]"
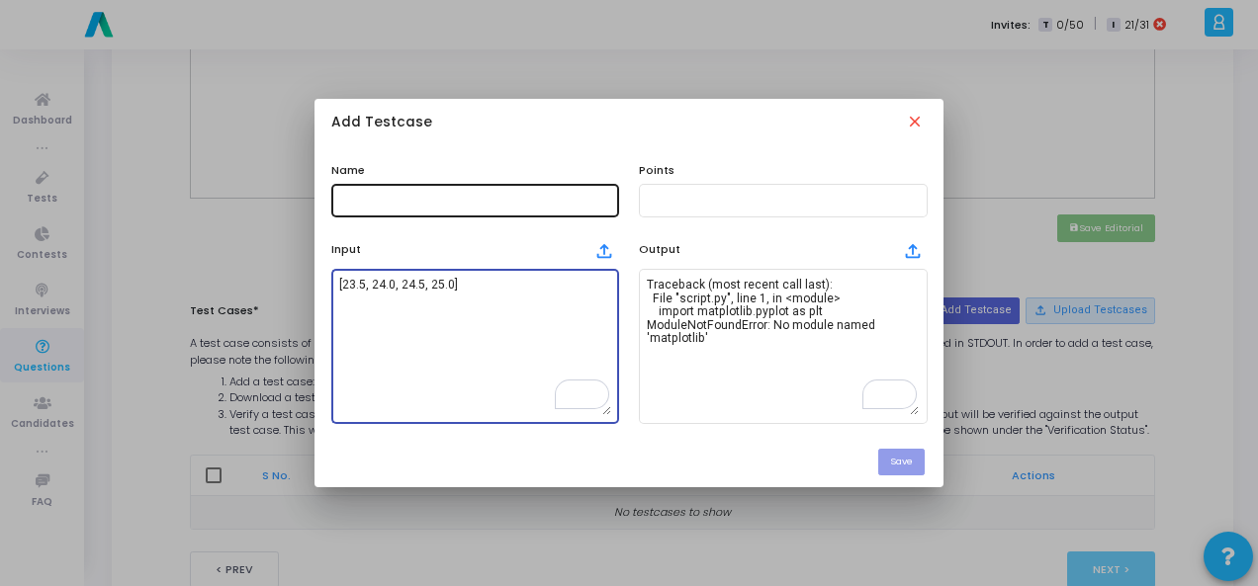
type textarea "[23.5, 24.0, 24.5, 25.0]"
click at [436, 208] on div at bounding box center [475, 199] width 272 height 37
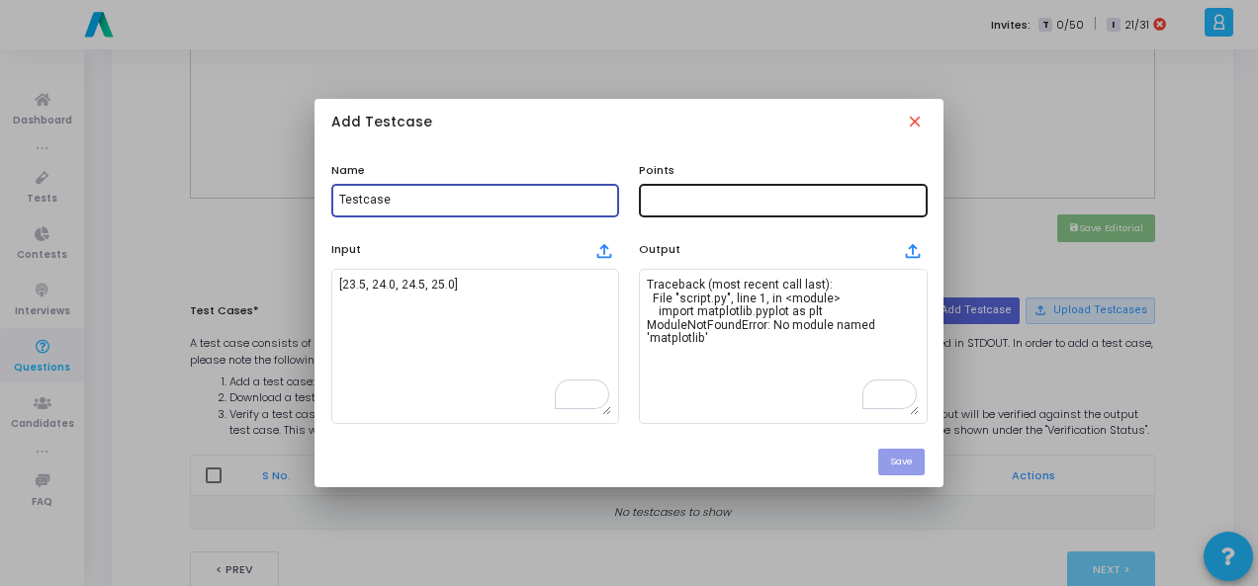
type input "Testcase"
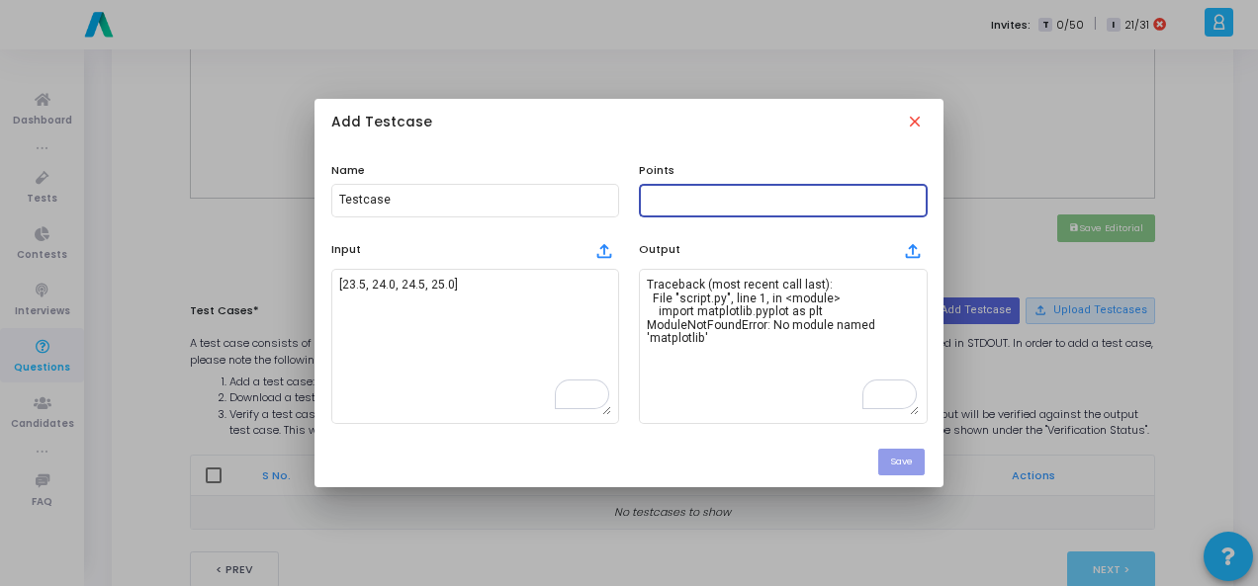
click at [692, 199] on input "text" at bounding box center [783, 201] width 272 height 14
type input "100"
click at [917, 456] on button "Save" at bounding box center [901, 462] width 46 height 27
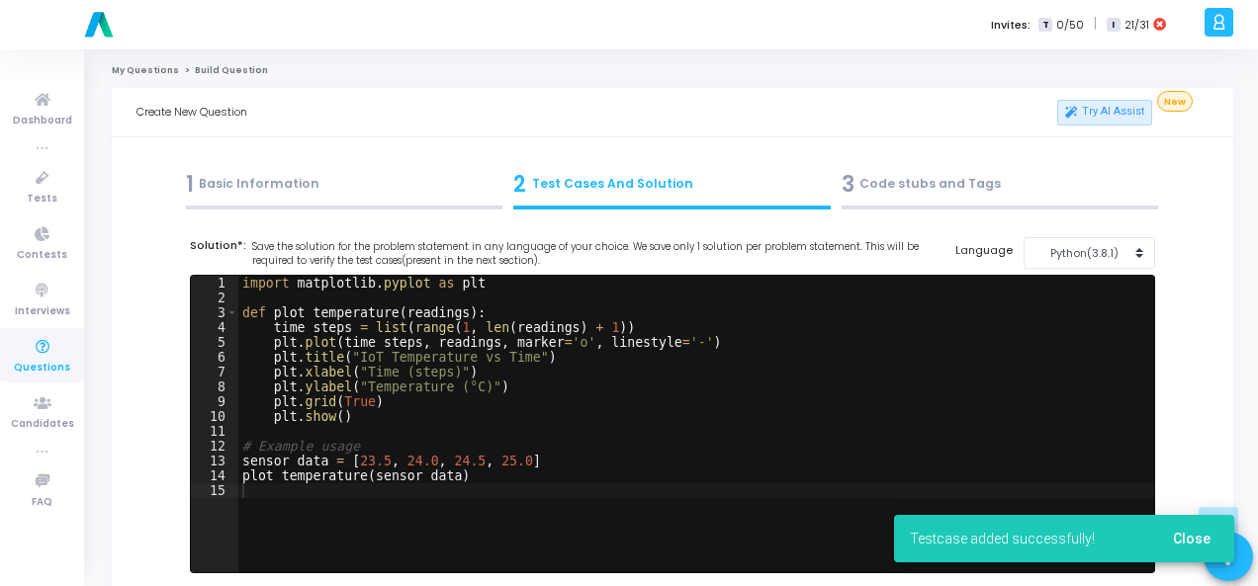
scroll to position [791, 0]
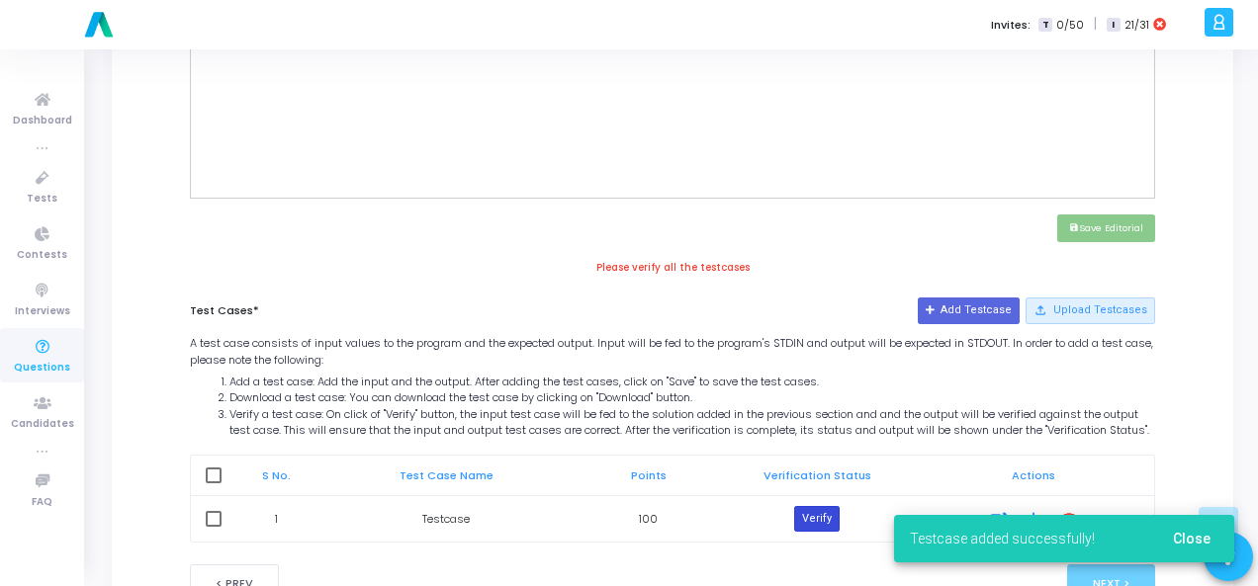
click at [818, 525] on button "Verify" at bounding box center [816, 519] width 45 height 26
click at [1206, 542] on span "Close" at bounding box center [1192, 539] width 38 height 16
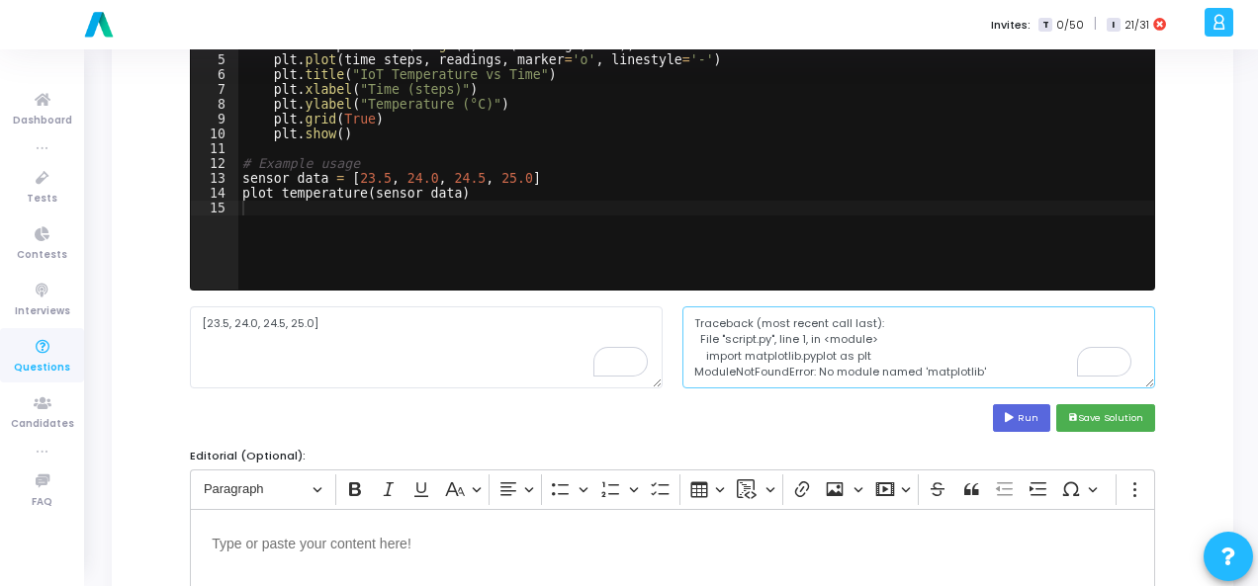
scroll to position [0, 0]
drag, startPoint x: 694, startPoint y: 324, endPoint x: 968, endPoint y: 389, distance: 281.3
click at [968, 389] on cj-code-editor "Solution*: Save the solution for the problem statement in any language of your …" at bounding box center [672, 194] width 965 height 478
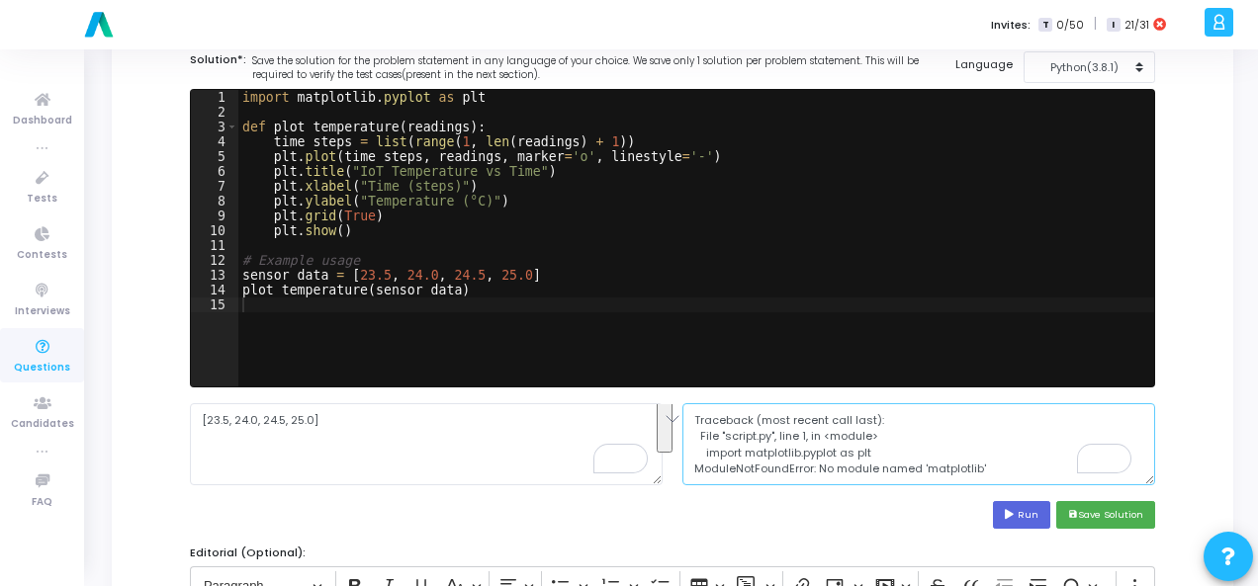
scroll to position [85, 0]
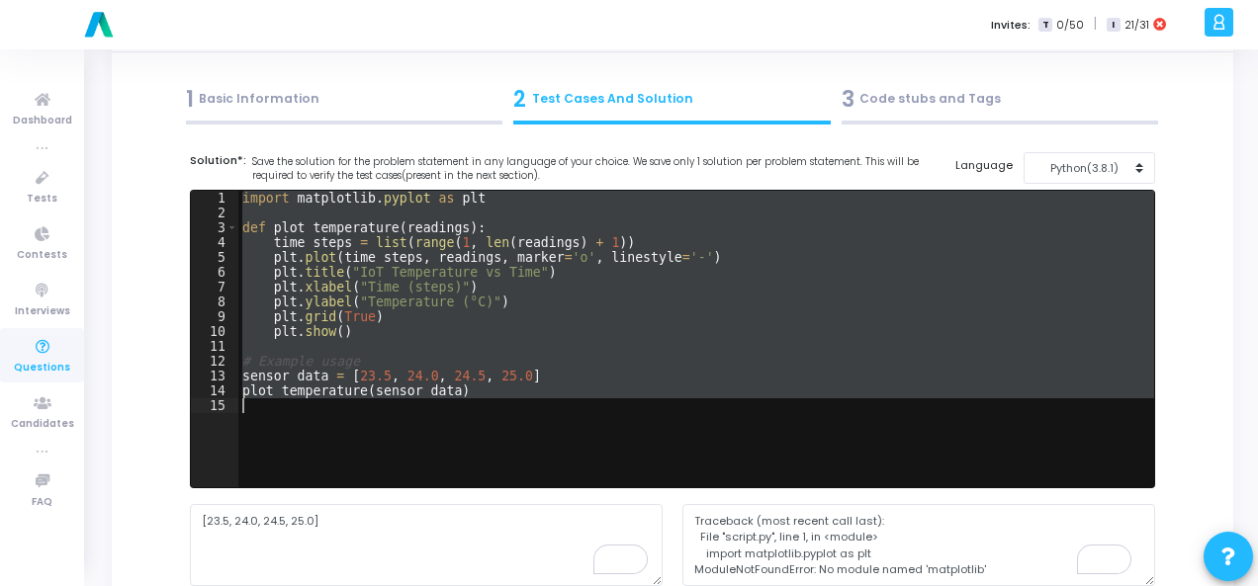
drag, startPoint x: 239, startPoint y: 199, endPoint x: 482, endPoint y: 408, distance: 321.1
click at [482, 408] on div "import matplotlib . pyplot as plt def plot_temperature ( readings ) : time_step…" at bounding box center [695, 354] width 915 height 326
type textarea "plot_temperature(sensor_data)"
paste textarea
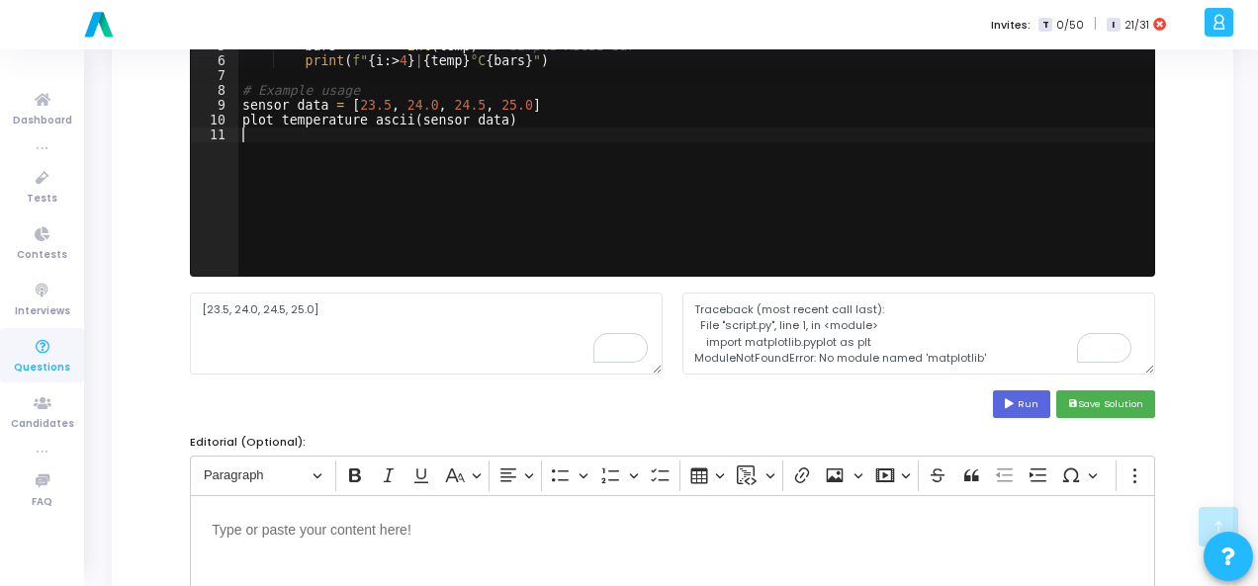
scroll to position [382, 0]
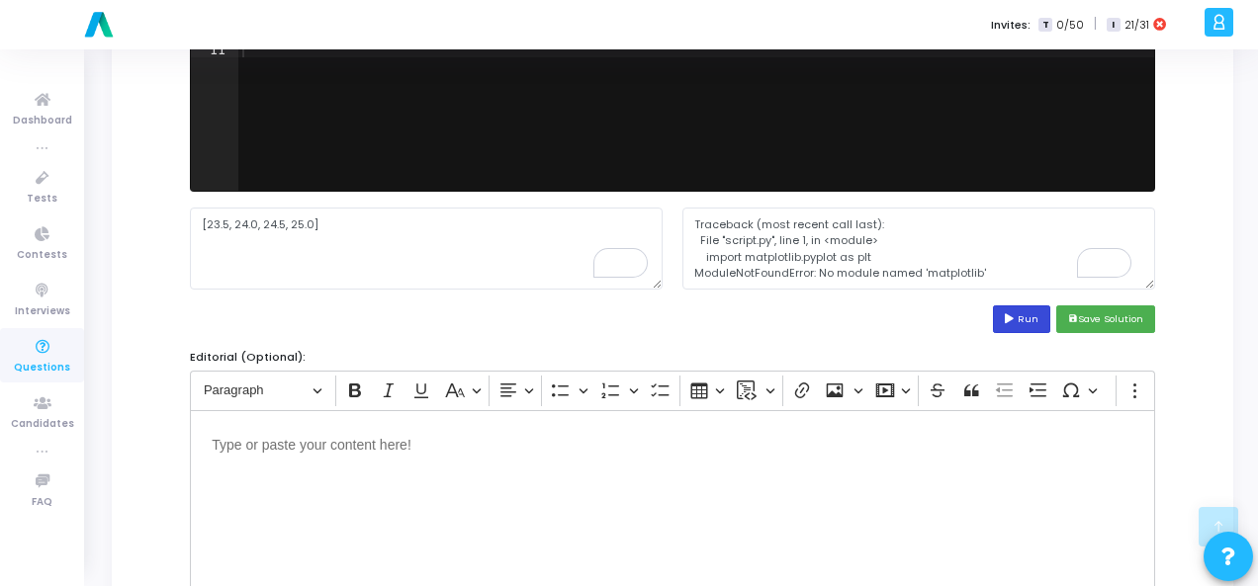
click at [1033, 325] on button "Run" at bounding box center [1021, 318] width 57 height 27
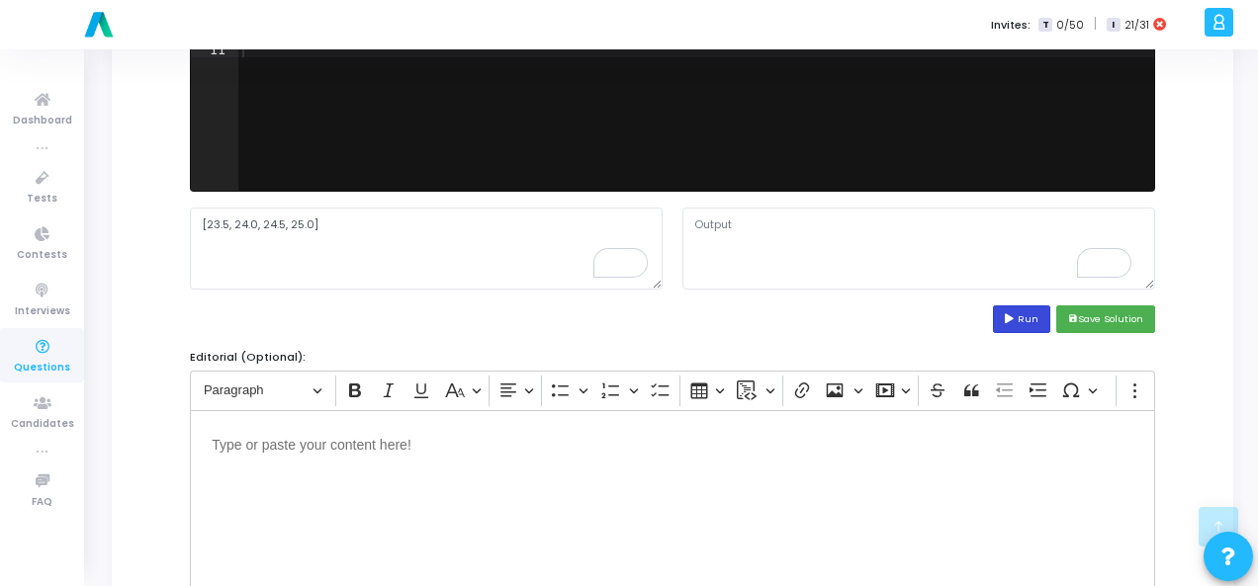
scroll to position [0, 0]
type textarea "**********"
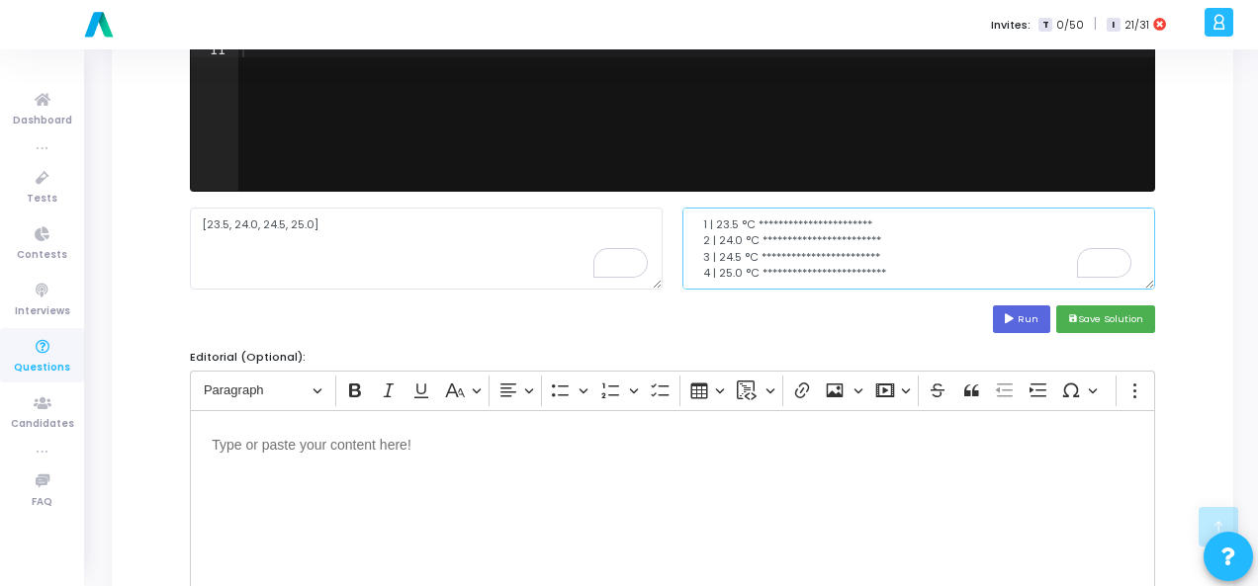
scroll to position [49, 0]
drag, startPoint x: 695, startPoint y: 221, endPoint x: 870, endPoint y: 290, distance: 187.8
click at [870, 290] on cj-code-editor "Solution*: Save the solution for the problem statement in any language of your …" at bounding box center [672, 95] width 965 height 478
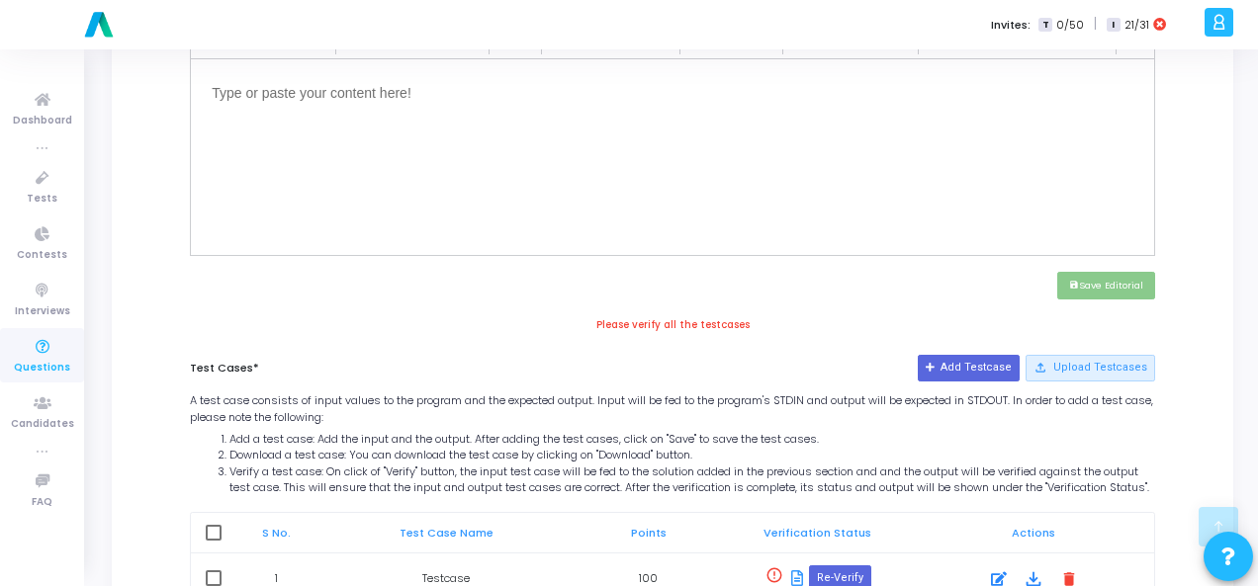
scroll to position [880, 0]
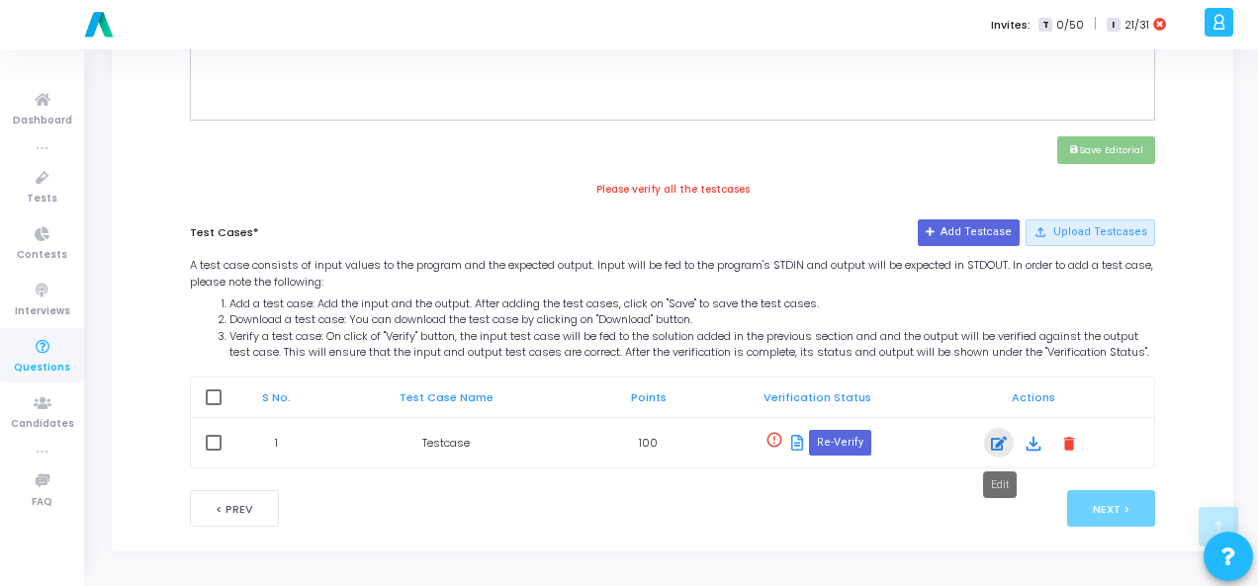
click at [999, 446] on icon at bounding box center [999, 444] width 16 height 24
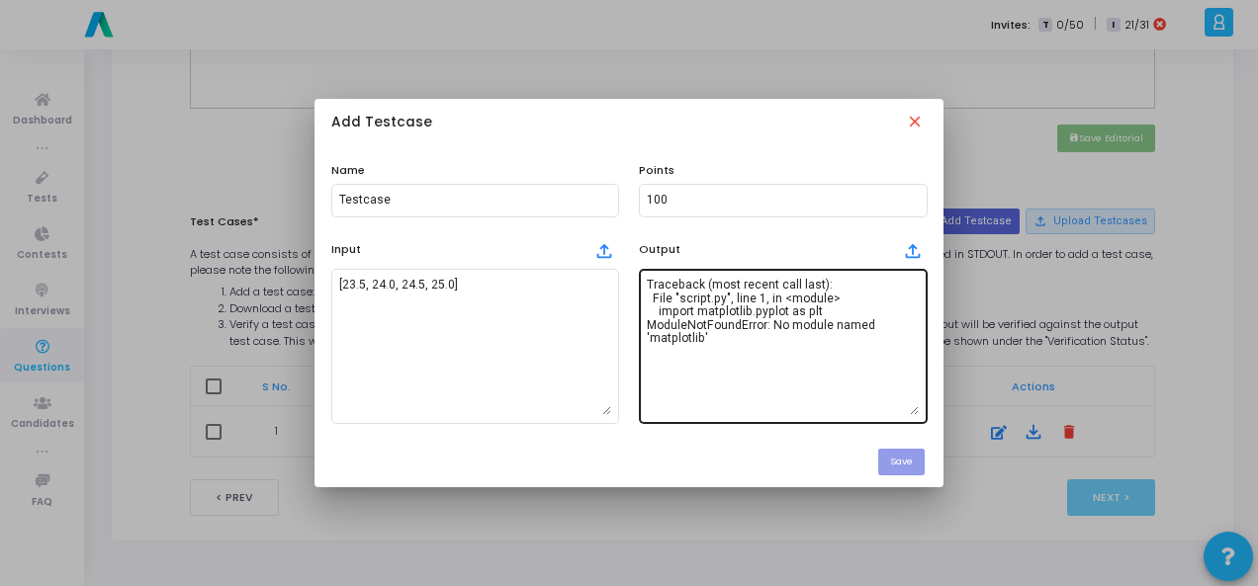
scroll to position [0, 0]
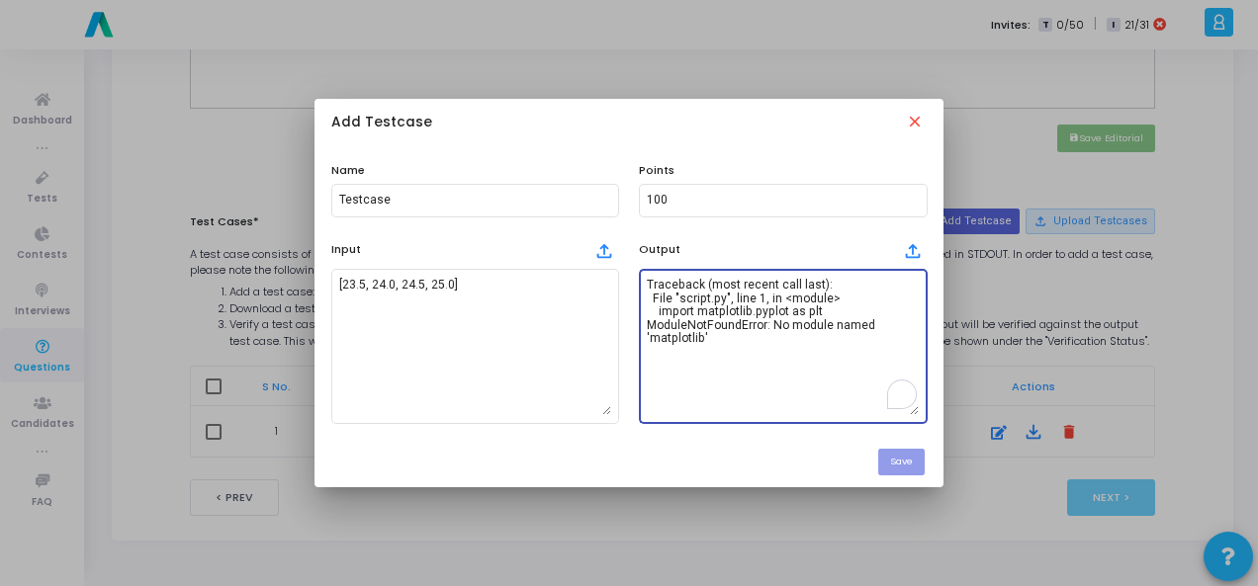
drag, startPoint x: 648, startPoint y: 284, endPoint x: 759, endPoint y: 360, distance: 135.2
click at [759, 360] on textarea "Traceback (most recent call last): File "script.py", line 1, in <module> import…" at bounding box center [783, 346] width 272 height 138
paste textarea "**********"
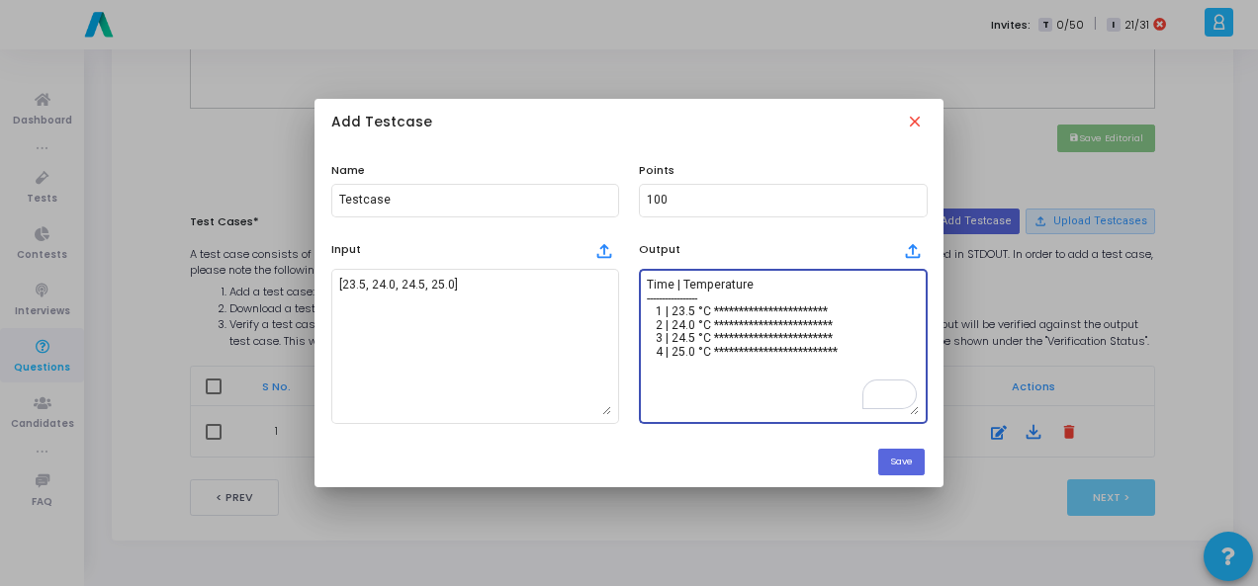
scroll to position [49, 0]
type textarea "**********"
click at [896, 459] on button "Save" at bounding box center [901, 462] width 46 height 27
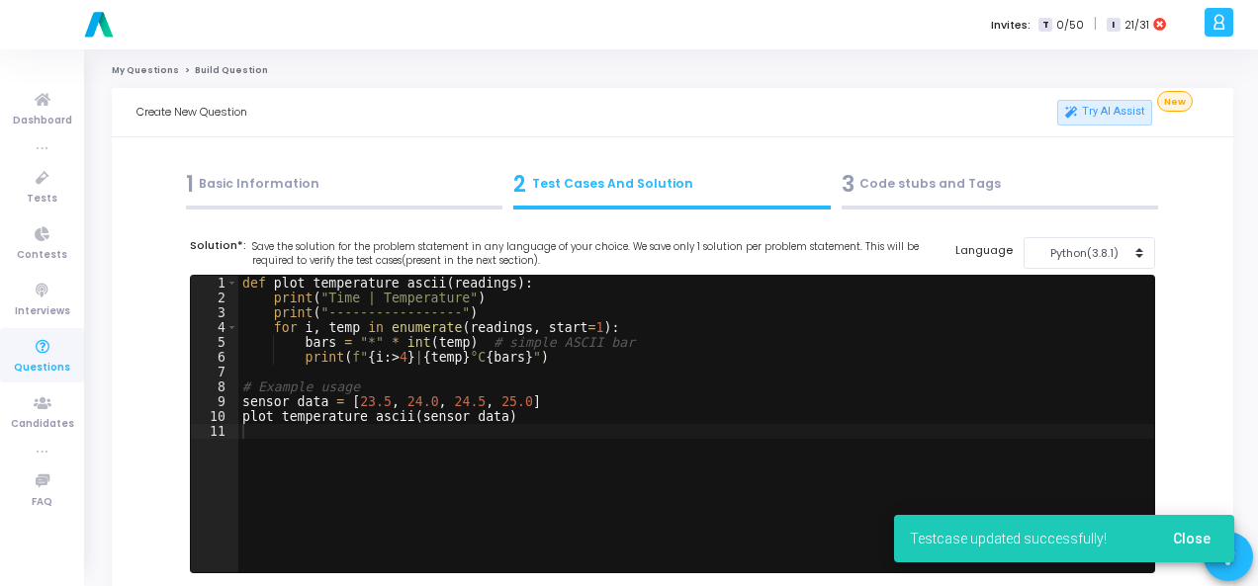
scroll to position [880, 0]
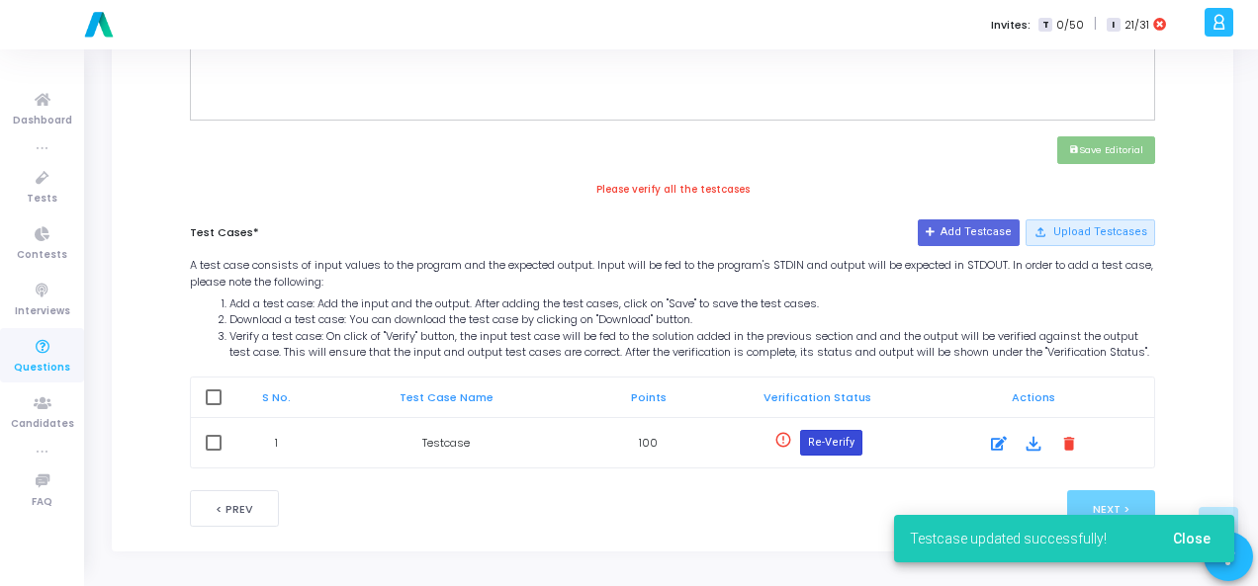
click at [854, 444] on button "Re-Verify" at bounding box center [831, 443] width 62 height 26
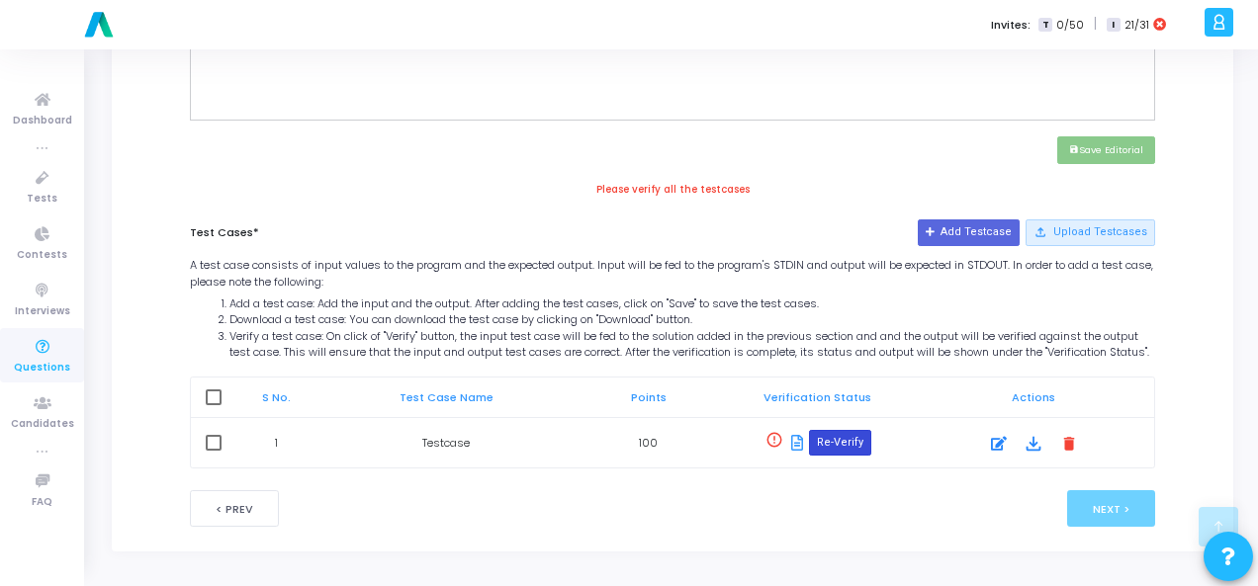
click at [857, 444] on button "Re-Verify" at bounding box center [840, 443] width 62 height 26
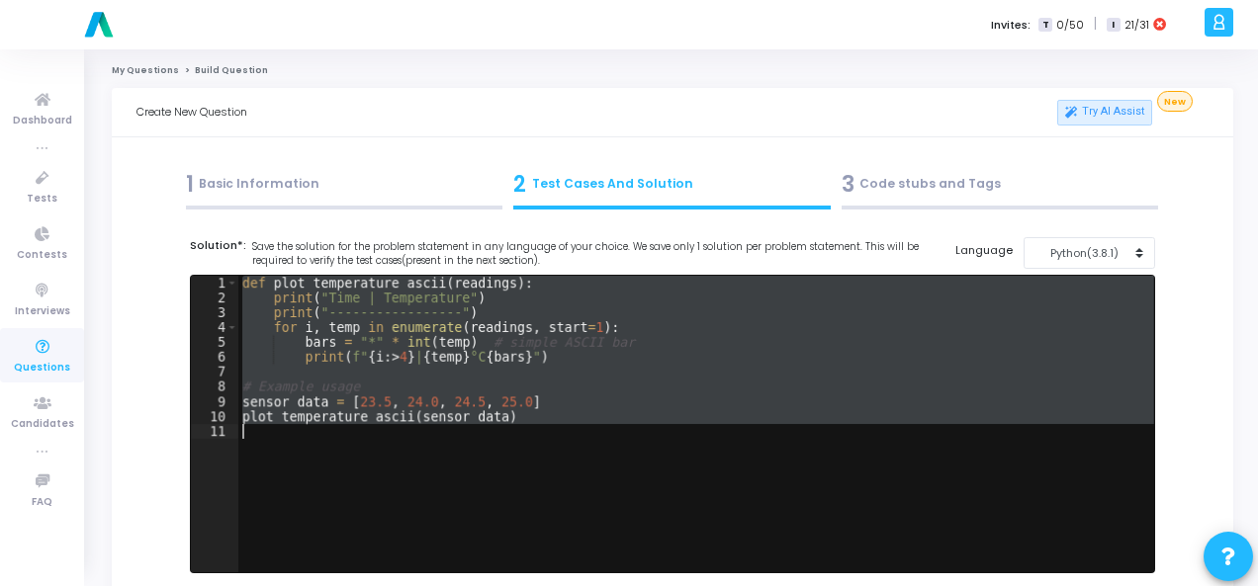
drag, startPoint x: 243, startPoint y: 280, endPoint x: 649, endPoint y: 462, distance: 444.3
click at [649, 462] on div "def plot_temperature_ascii ( readings ) : print ( "Time | Temperature" ) print …" at bounding box center [695, 439] width 915 height 326
type textarea "plot_temperature_ascii(sensor_data)"
paste textarea
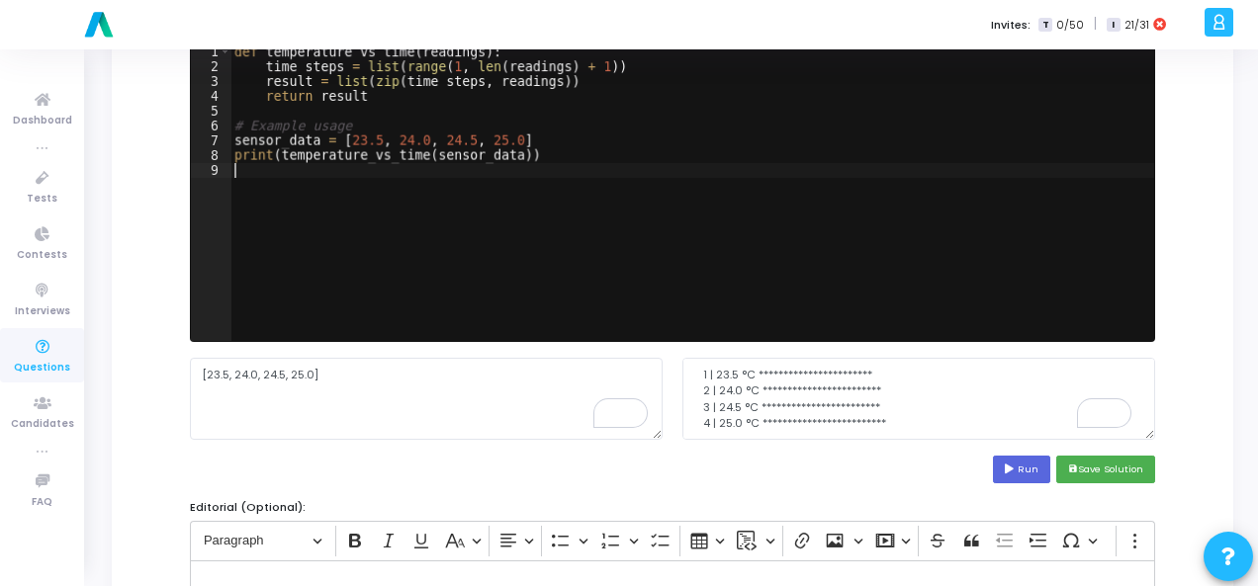
scroll to position [297, 0]
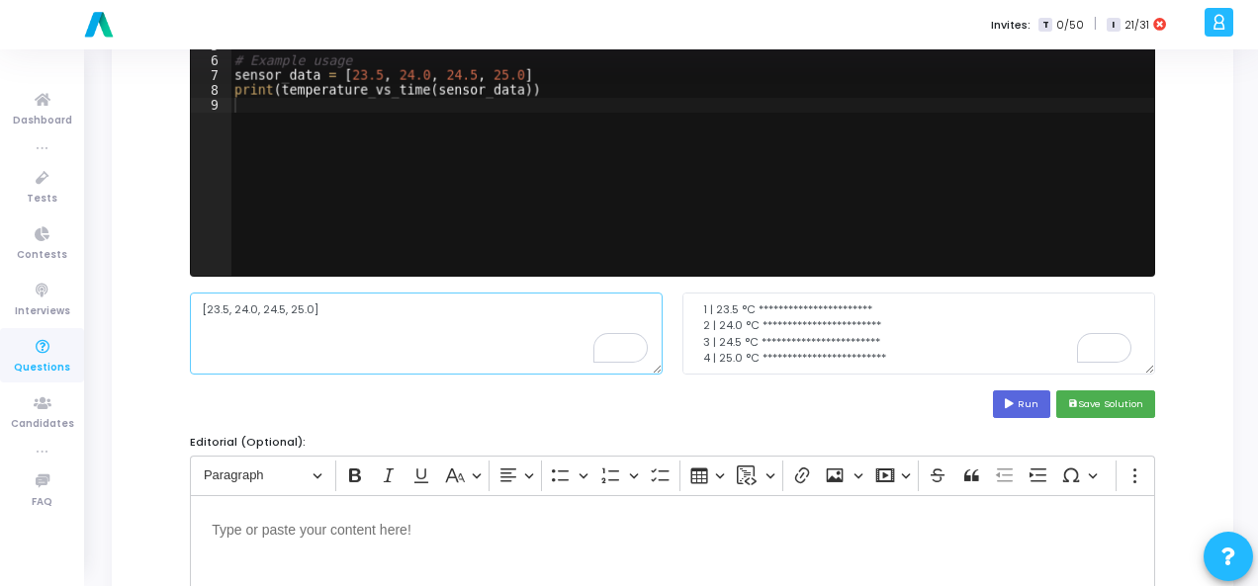
click at [275, 311] on textarea "[23.5, 24.0, 24.5, 25.0]" at bounding box center [426, 333] width 473 height 81
click at [1028, 404] on button "Run" at bounding box center [1021, 404] width 57 height 27
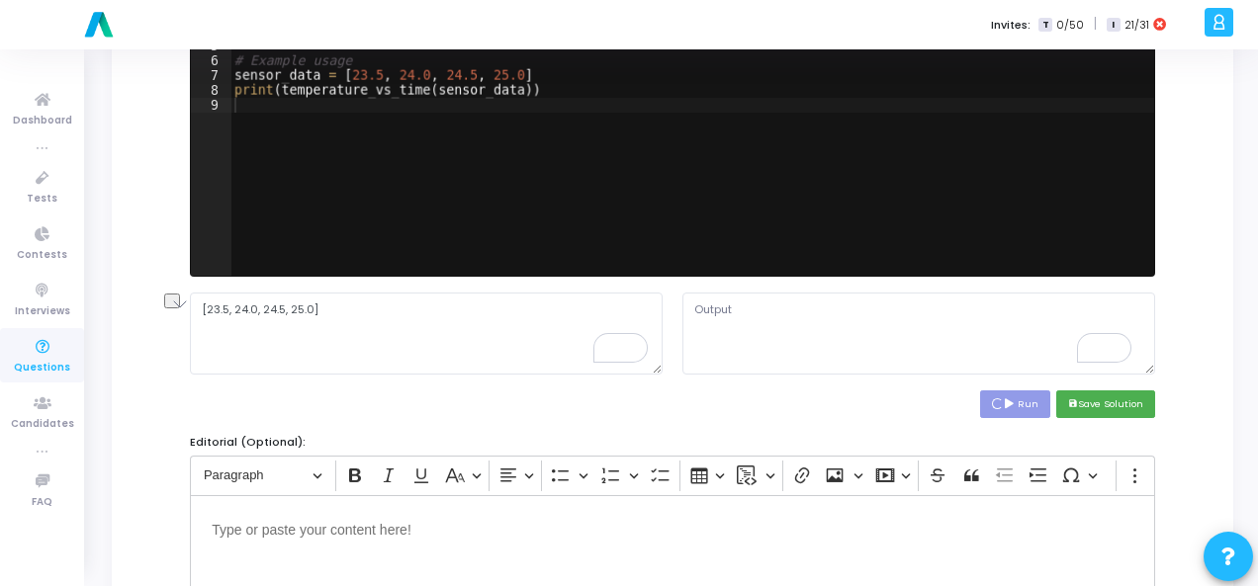
scroll to position [0, 0]
type textarea "[(1, 23.5), (2, 24.0), (3, 24.5), (4, 25.0)]"
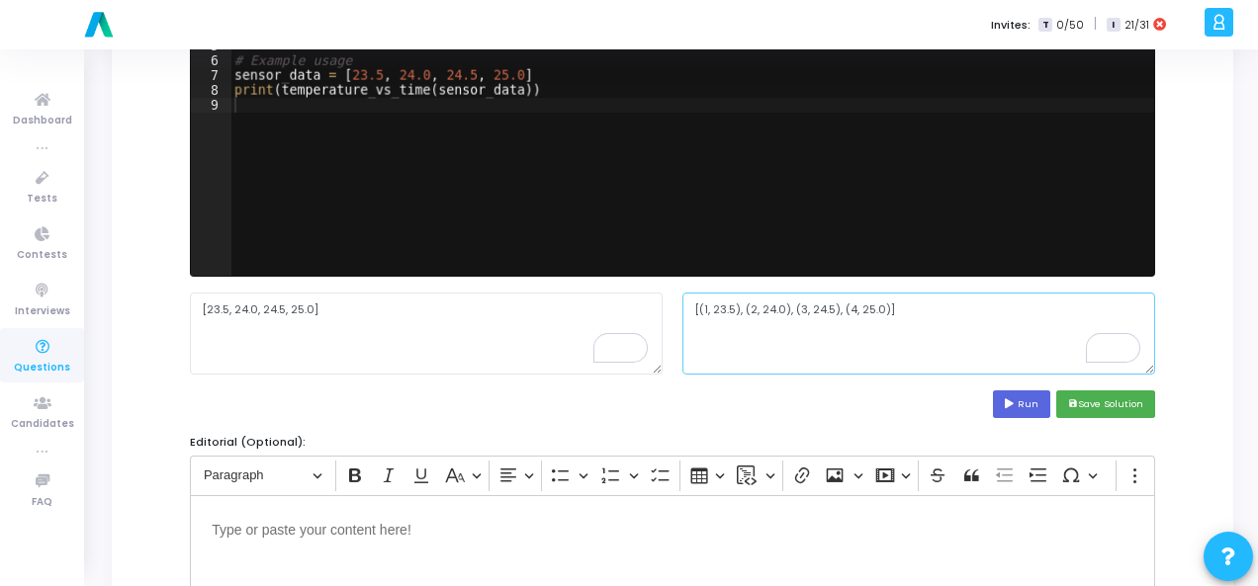
click at [771, 302] on textarea "[(1, 23.5), (2, 24.0), (3, 24.5), (4, 25.0)]" at bounding box center [918, 333] width 473 height 81
click at [1082, 401] on button "save Save Solution" at bounding box center [1105, 404] width 99 height 27
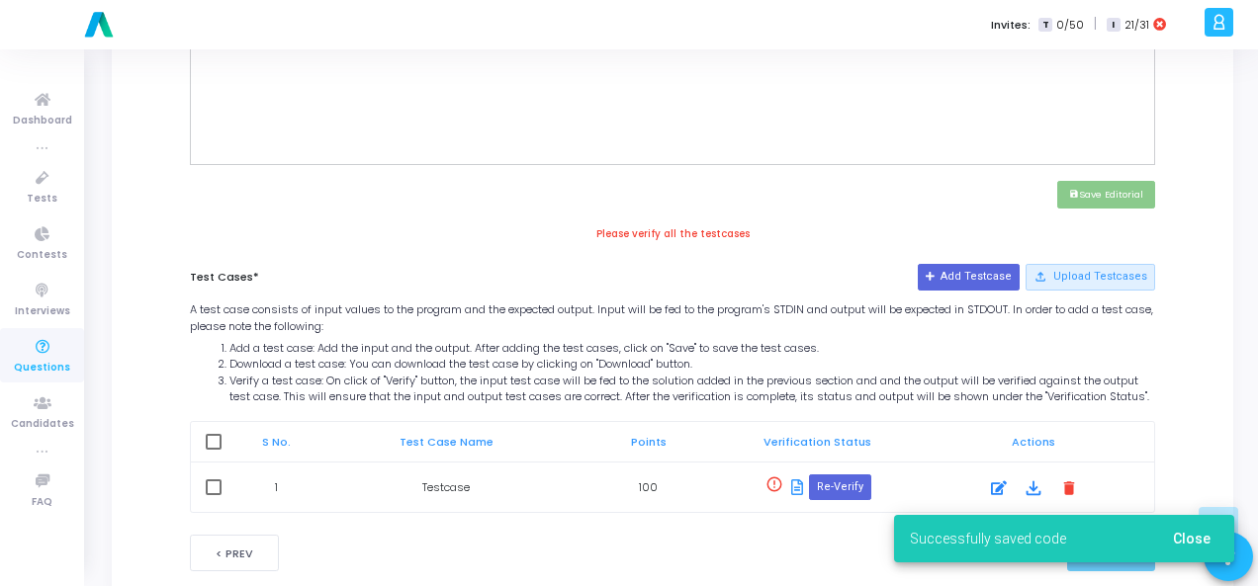
scroll to position [880, 0]
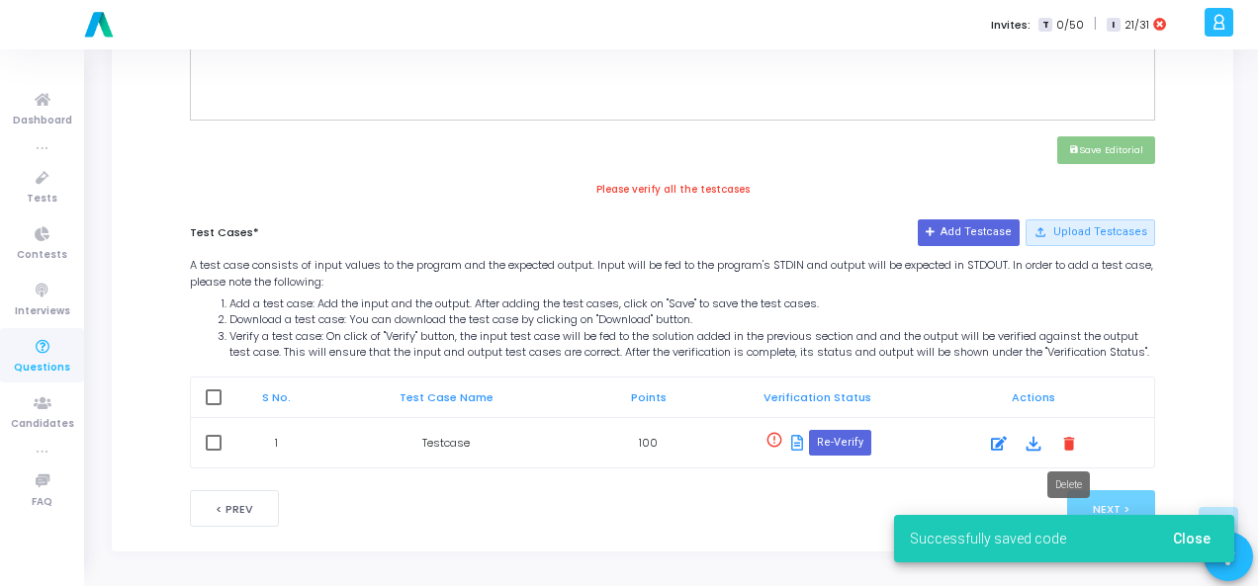
click at [1074, 439] on mat-icon "delete" at bounding box center [1069, 443] width 22 height 22
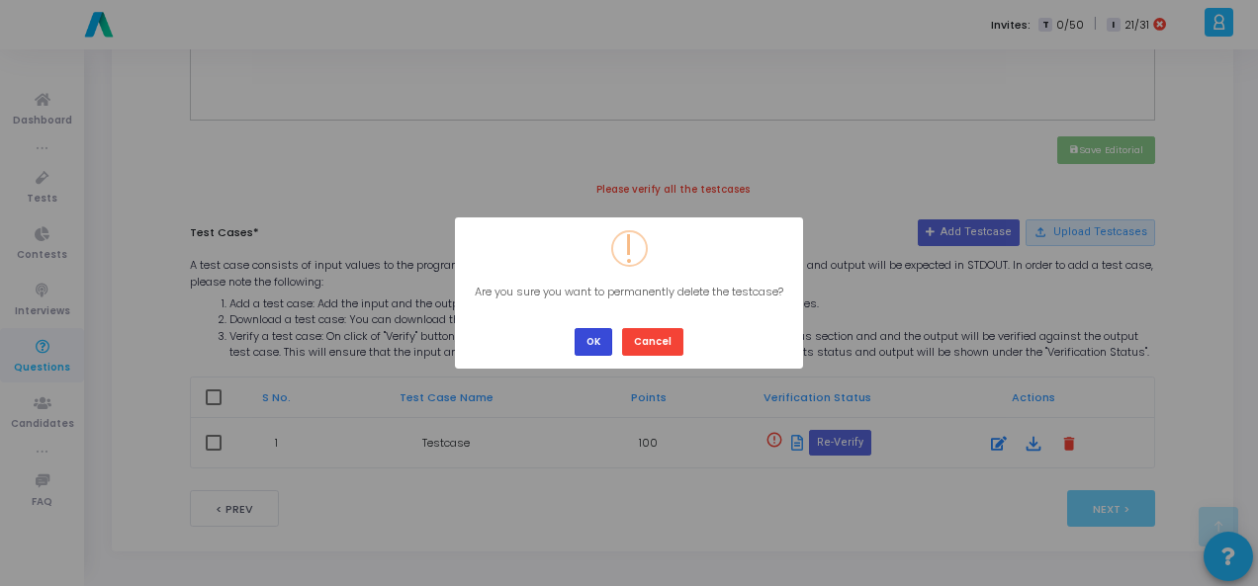
click at [597, 343] on button "OK" at bounding box center [593, 341] width 38 height 27
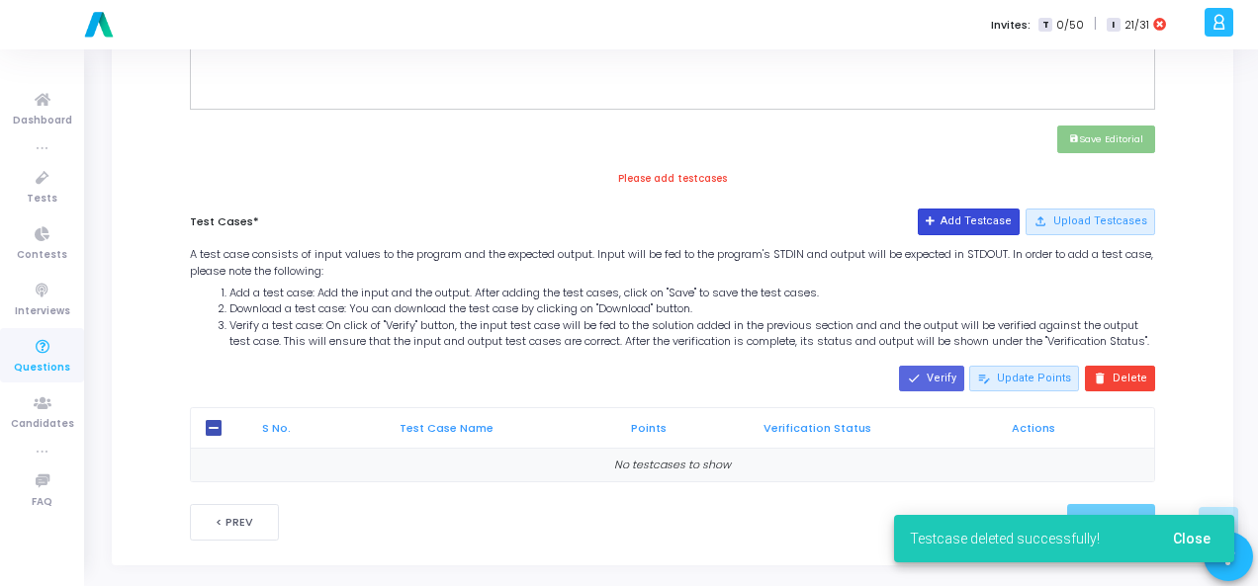
click at [985, 215] on button "Add Testcase" at bounding box center [968, 222] width 102 height 26
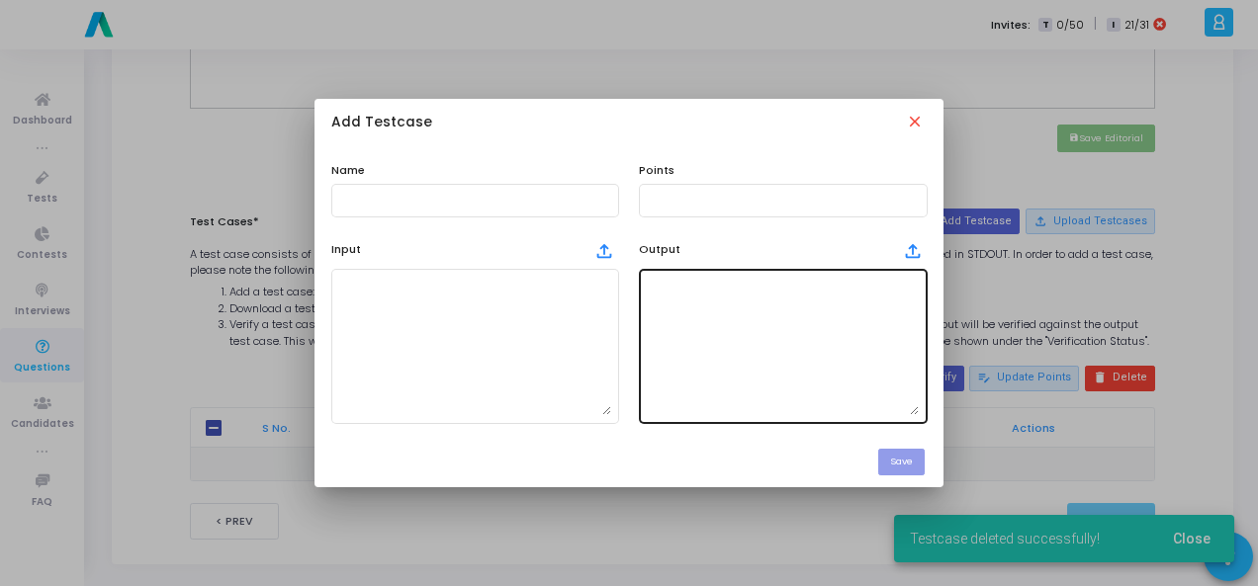
click at [696, 317] on textarea at bounding box center [783, 346] width 272 height 138
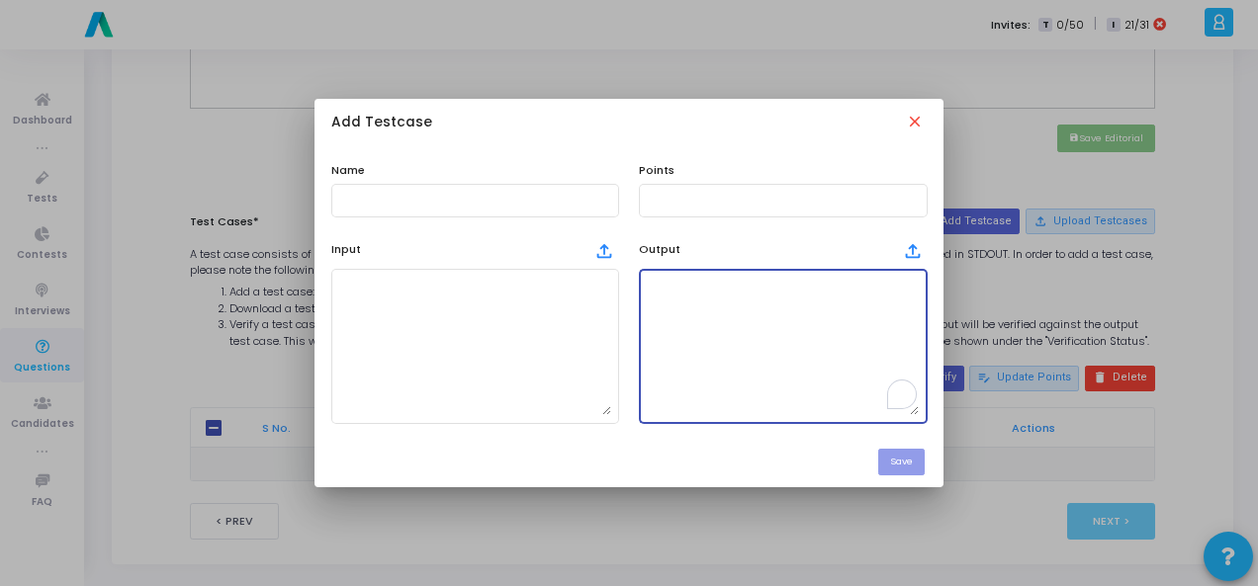
paste textarea "[(1, 23.5), (2, 24.0), (3, 24.5), (4, 25.0)]"
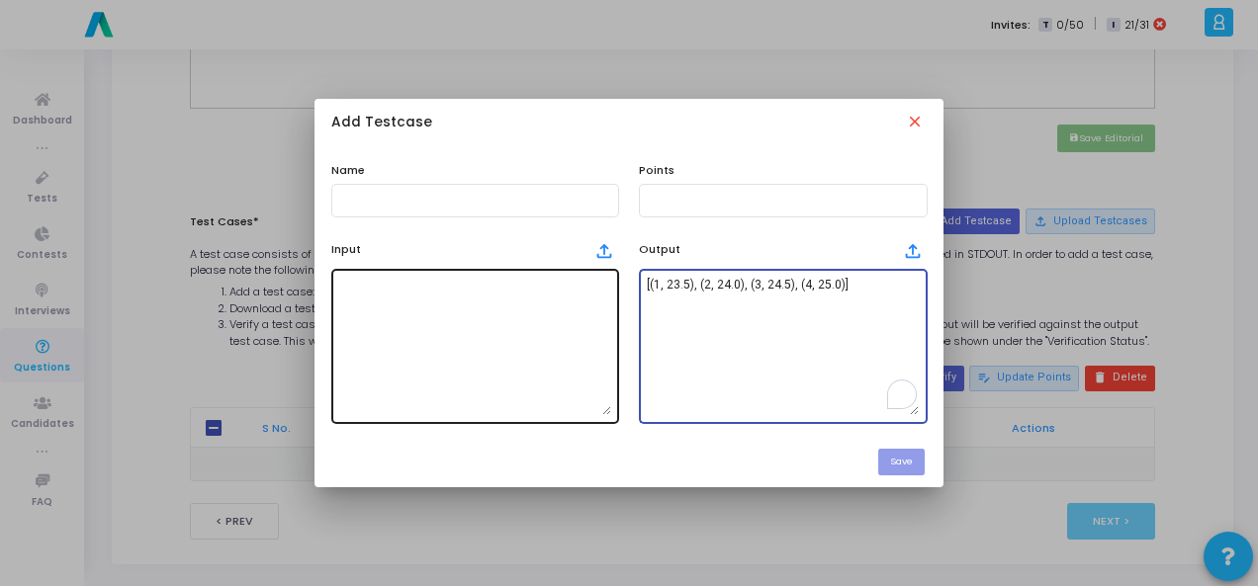
type textarea "[(1, 23.5), (2, 24.0), (3, 24.5), (4, 25.0)]"
click at [473, 296] on textarea at bounding box center [475, 346] width 272 height 138
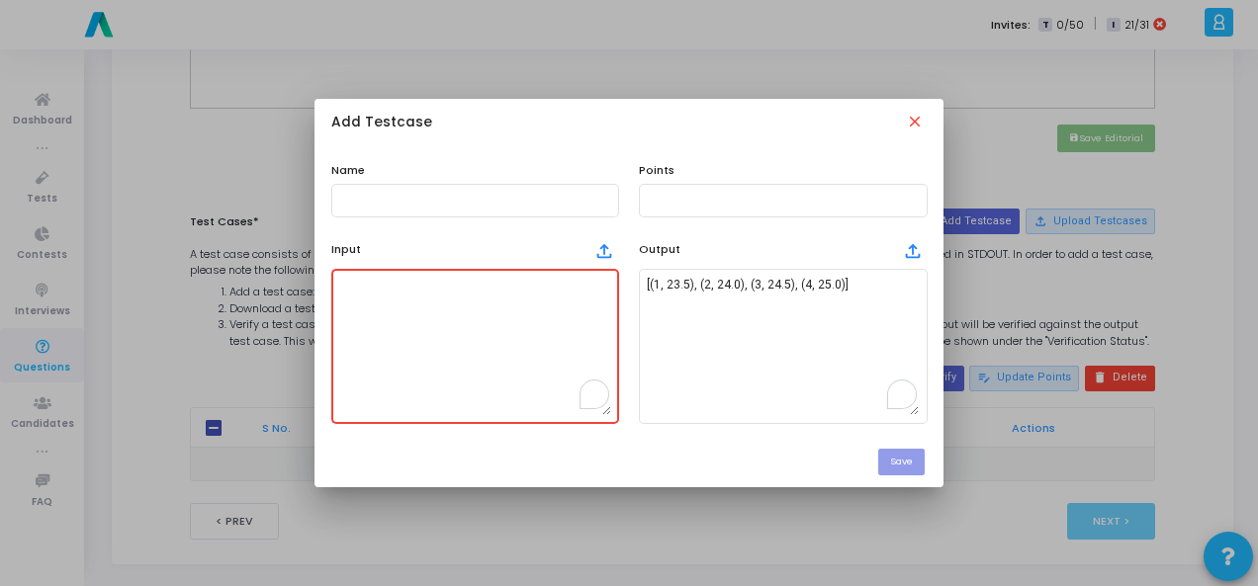
paste textarea "[23.5, 24.0, 24.5, 25.0]"
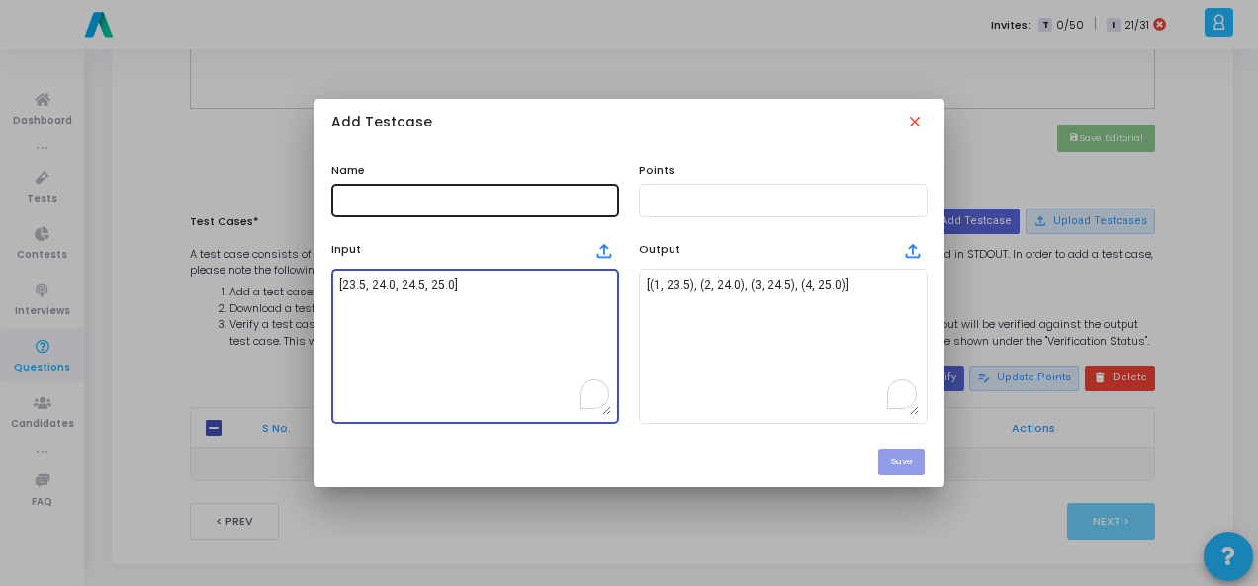
type textarea "[23.5, 24.0, 24.5, 25.0]"
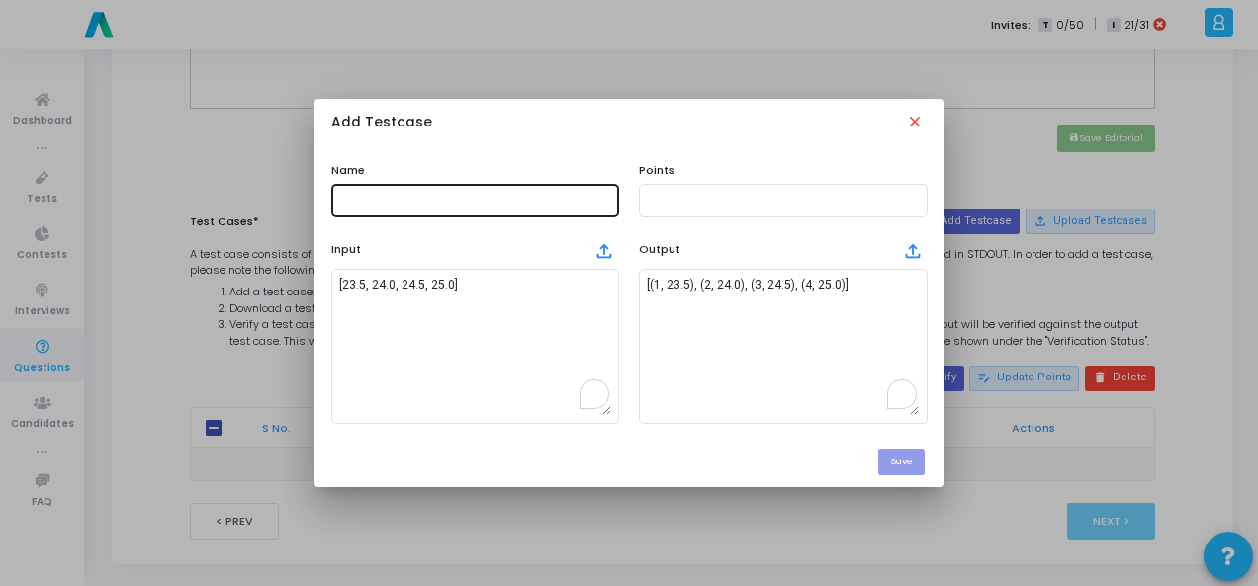
click at [407, 209] on div at bounding box center [475, 199] width 272 height 37
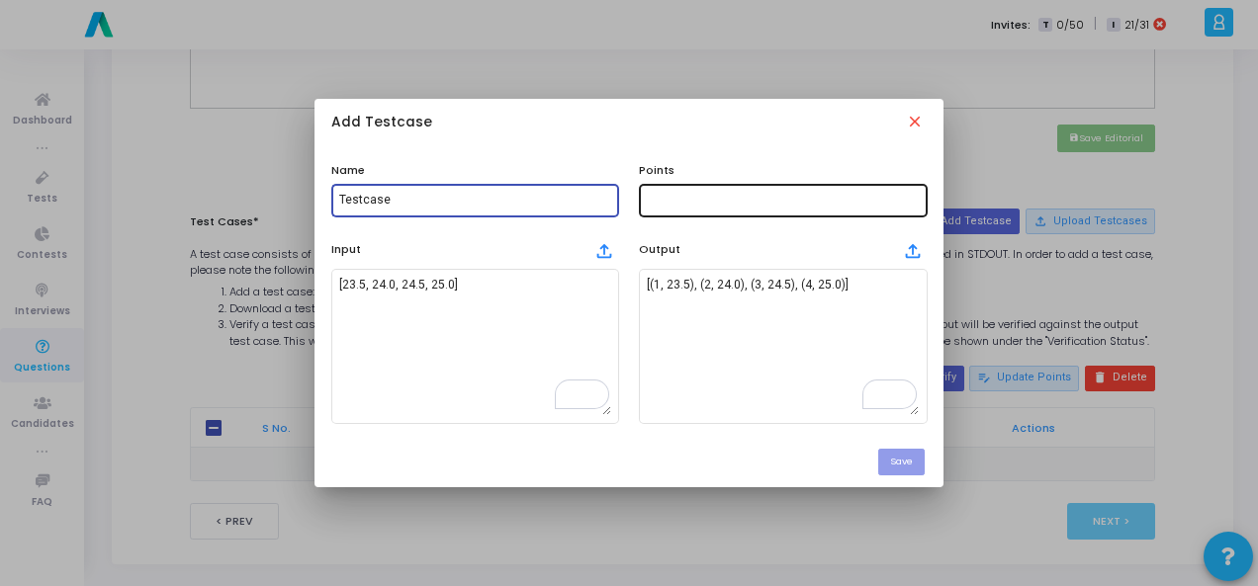
type input "Testcase"
click at [745, 198] on input "text" at bounding box center [783, 201] width 272 height 14
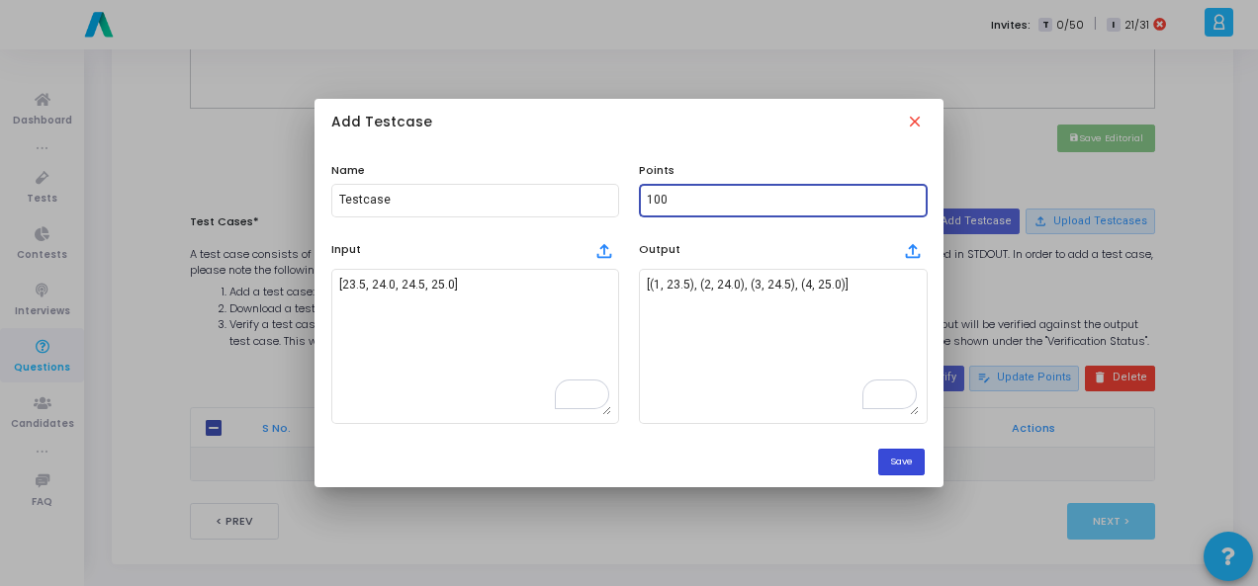
type input "100"
click at [917, 462] on button "Save" at bounding box center [901, 462] width 46 height 27
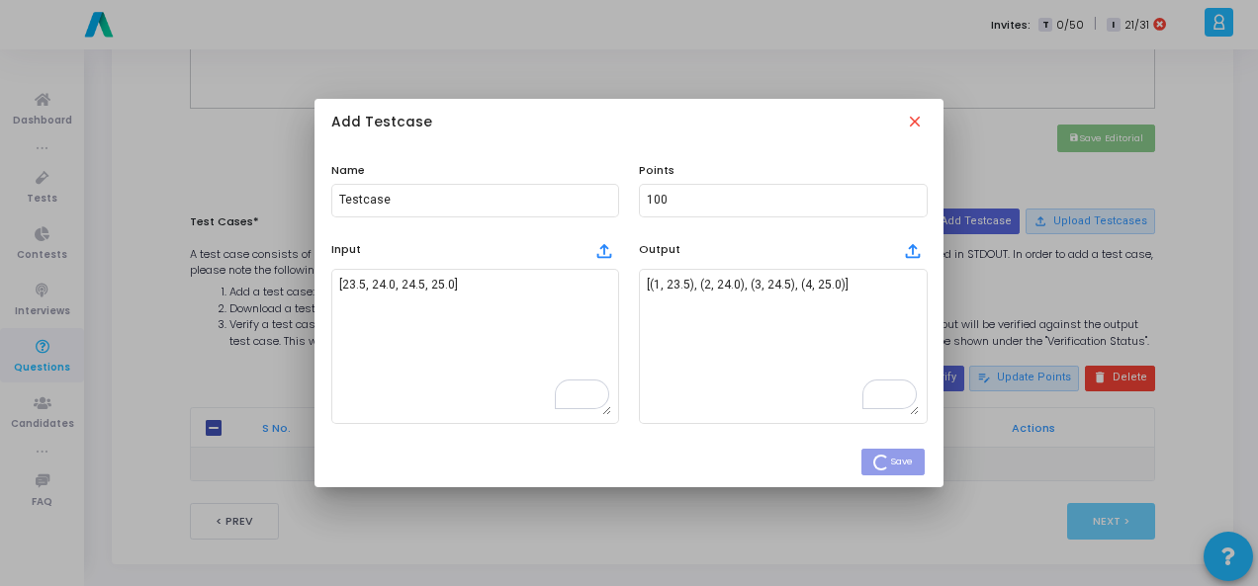
checkbox input "true"
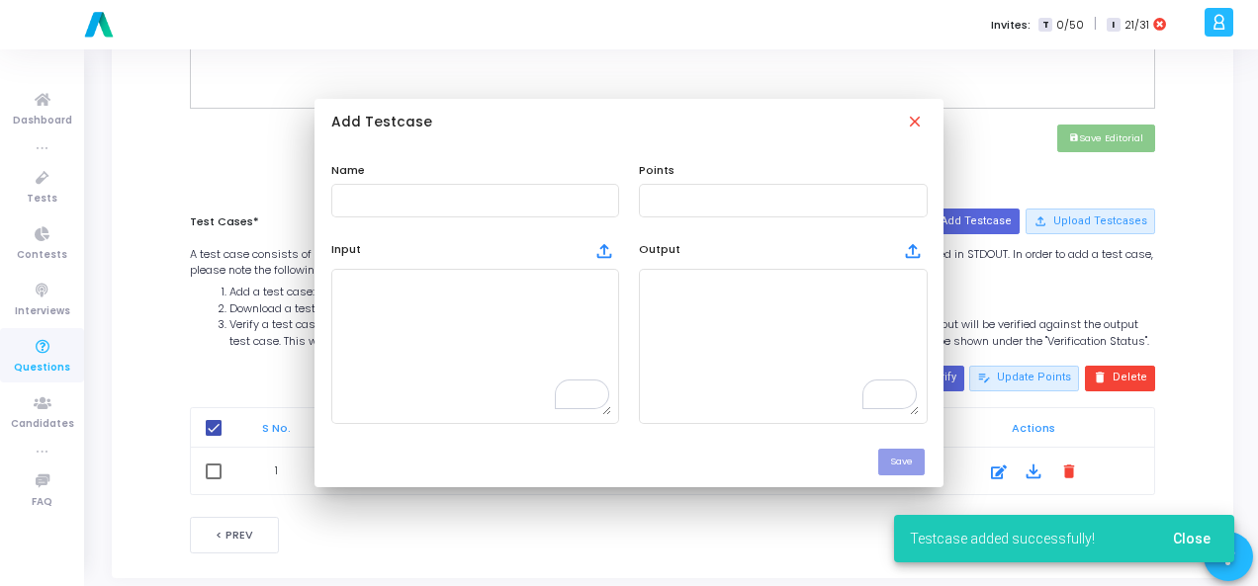
scroll to position [880, 0]
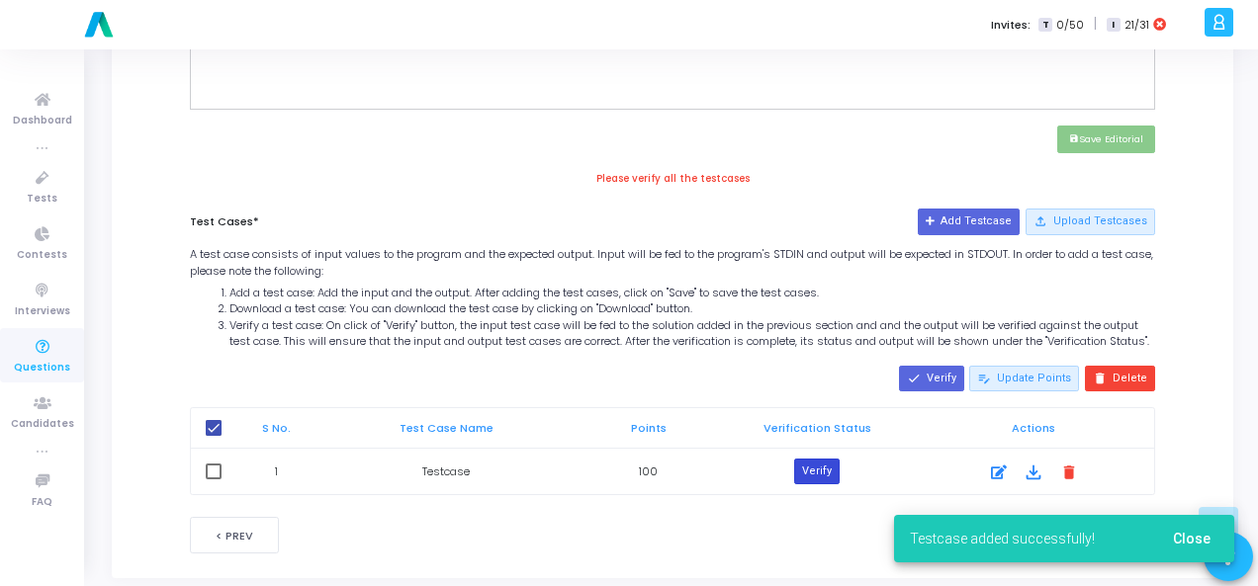
click at [825, 484] on button "Verify" at bounding box center [816, 472] width 45 height 26
click at [1177, 532] on span "Close" at bounding box center [1192, 539] width 38 height 16
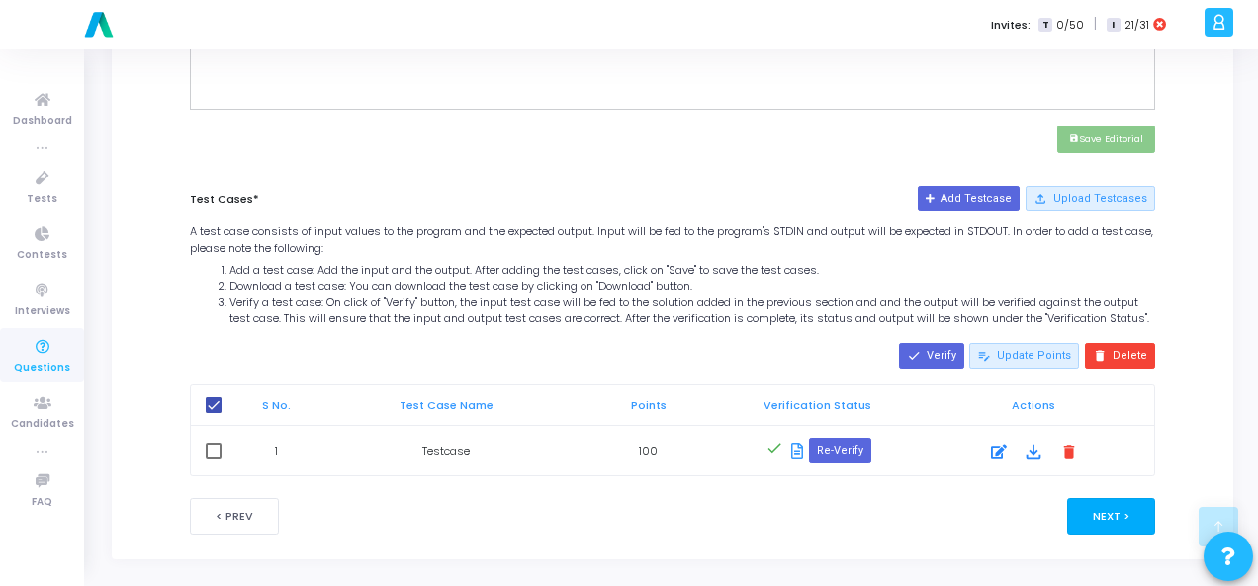
click at [1121, 534] on button "Next >" at bounding box center [1111, 516] width 88 height 37
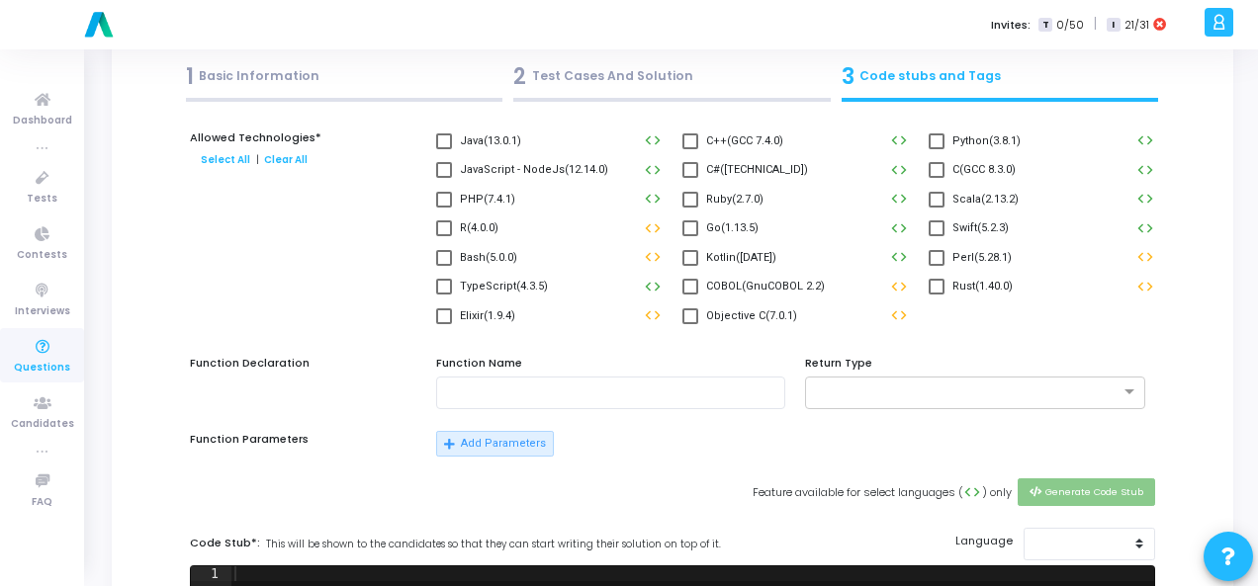
scroll to position [0, 0]
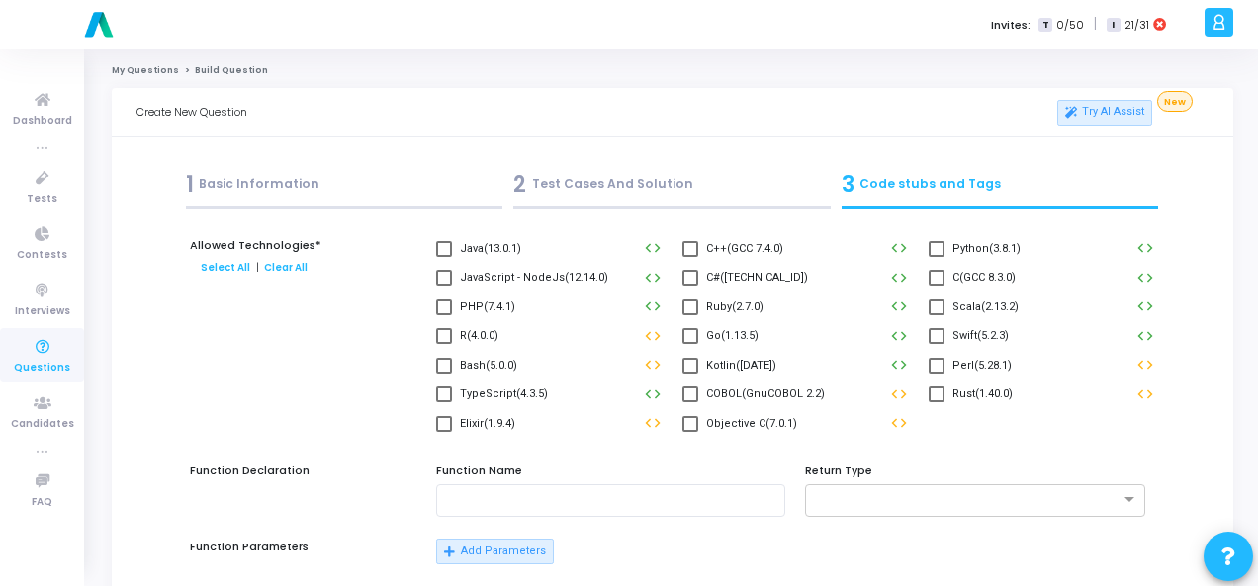
click at [933, 249] on span at bounding box center [936, 249] width 16 height 16
click at [935, 257] on input "Python(3.8.1)" at bounding box center [935, 257] width 1 height 1
checkbox input "true"
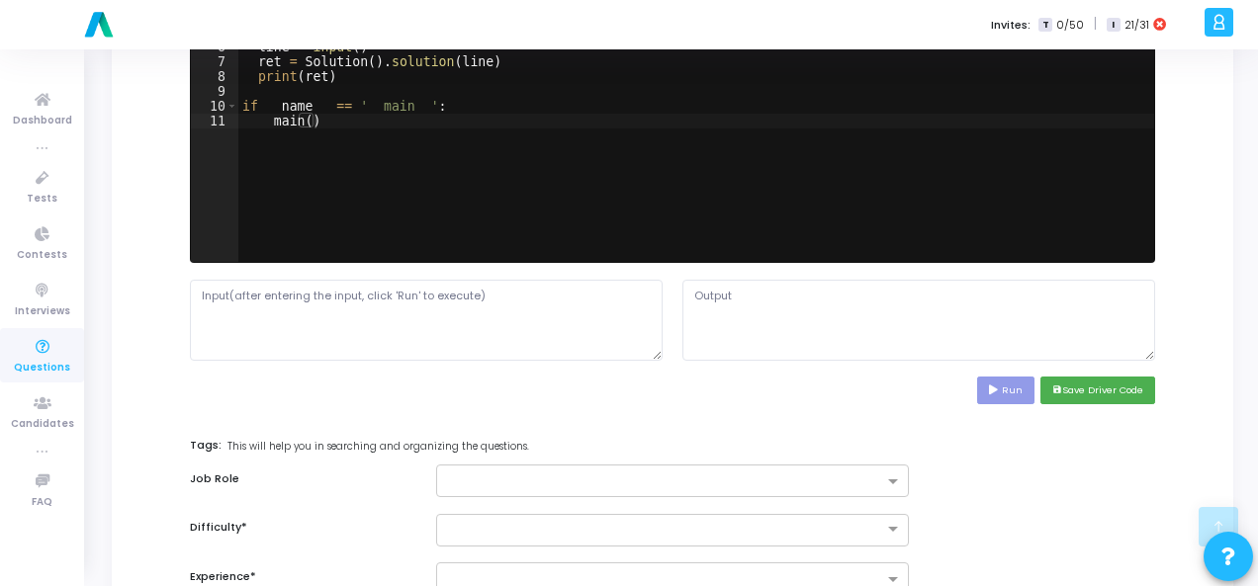
scroll to position [791, 0]
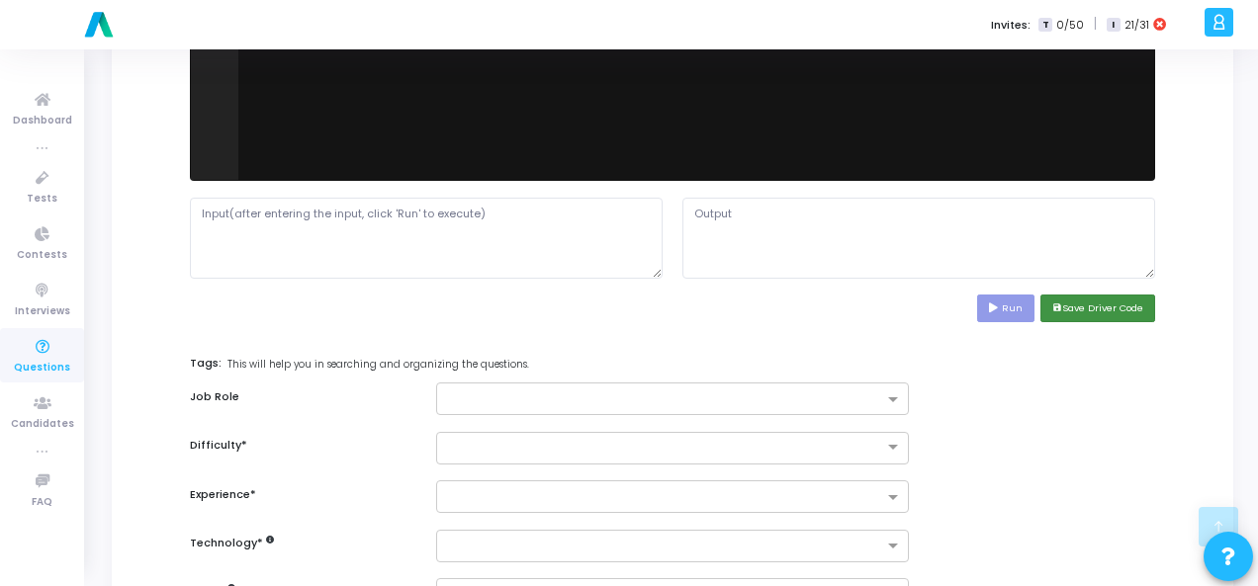
click at [1066, 304] on button "save Save Driver Code" at bounding box center [1097, 308] width 115 height 27
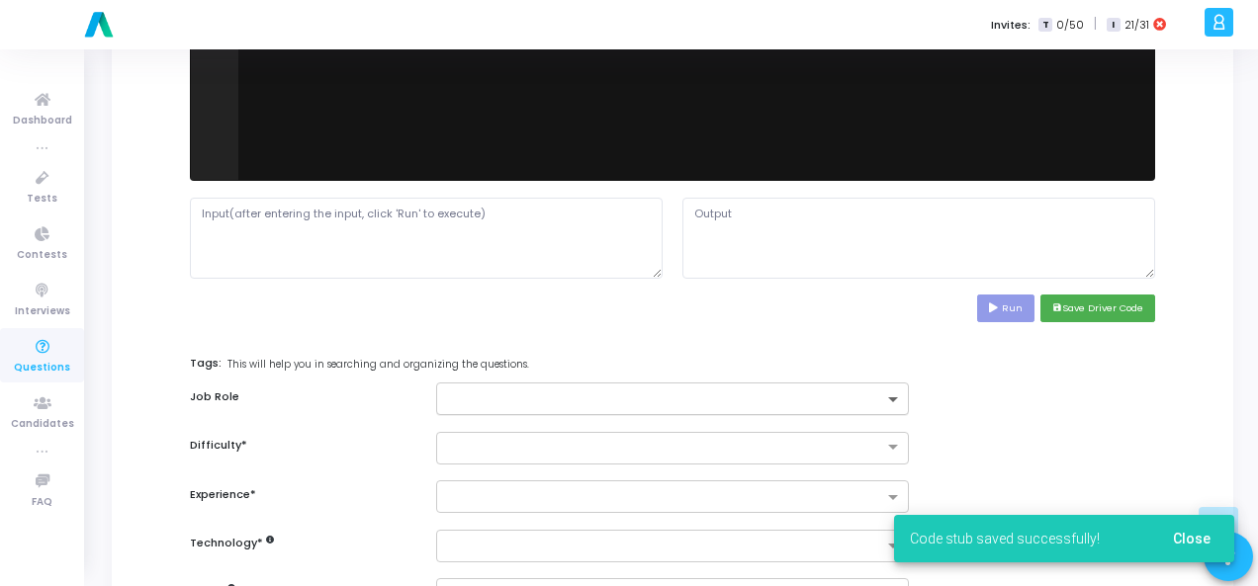
click at [894, 392] on span at bounding box center [895, 400] width 25 height 17
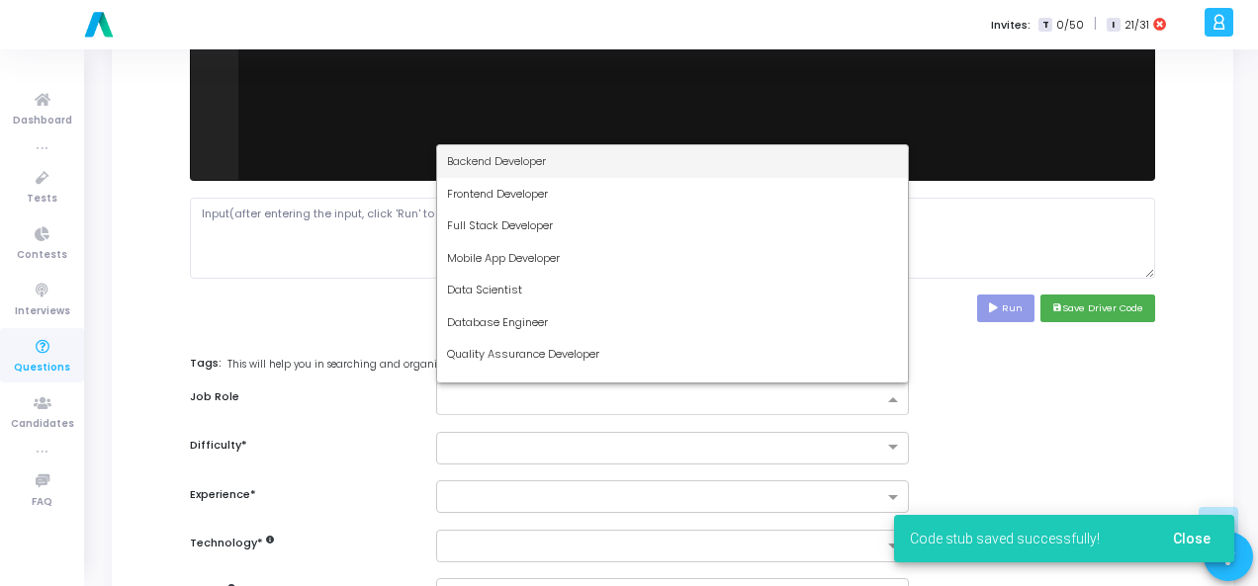
click at [676, 159] on div "Backend Developer" at bounding box center [672, 161] width 471 height 33
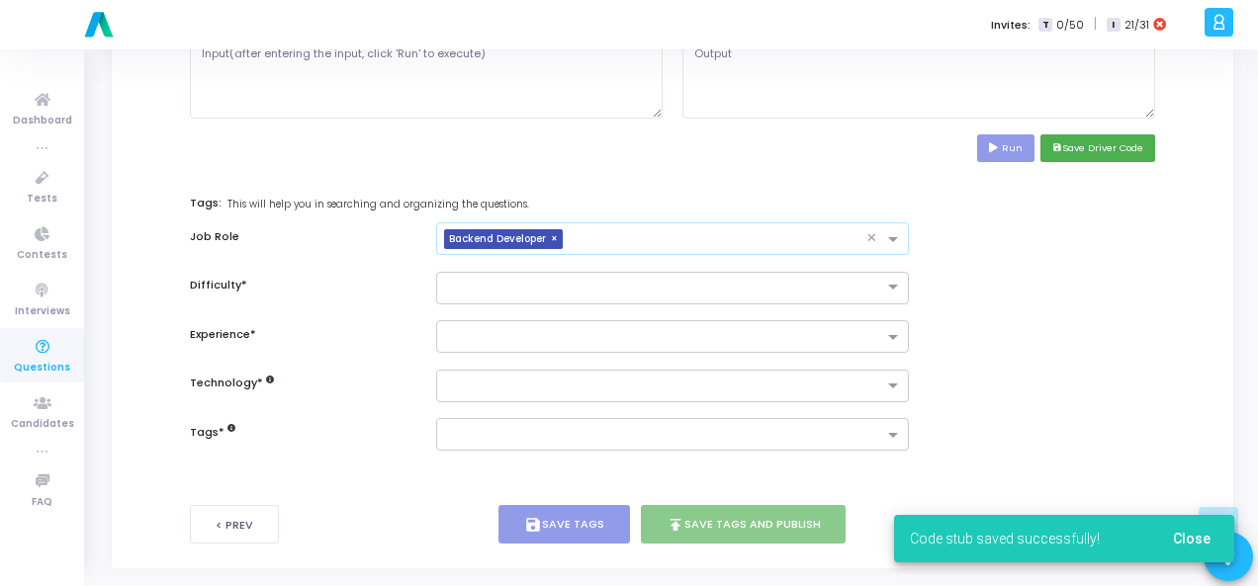
scroll to position [963, 0]
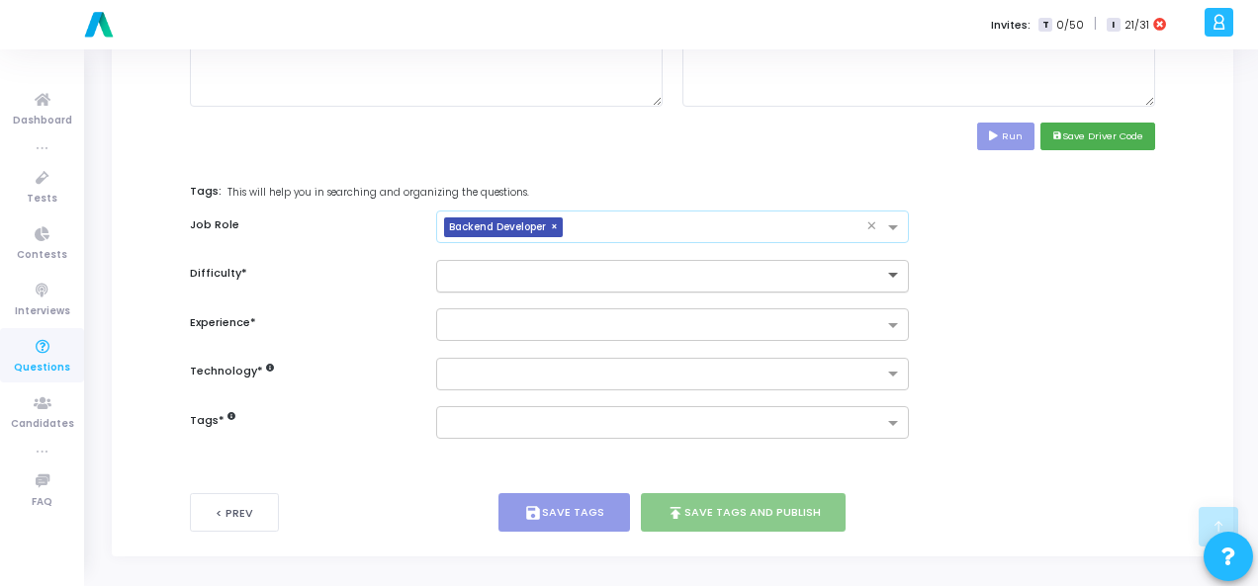
click at [890, 270] on span at bounding box center [895, 276] width 25 height 17
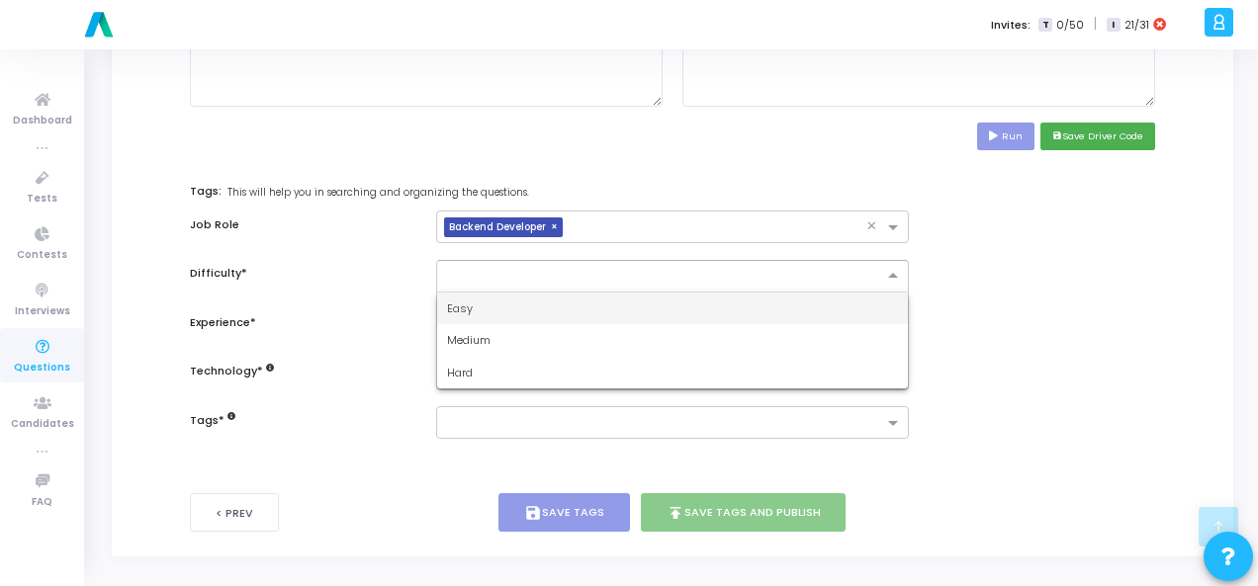
click at [802, 303] on div "Easy" at bounding box center [672, 309] width 471 height 33
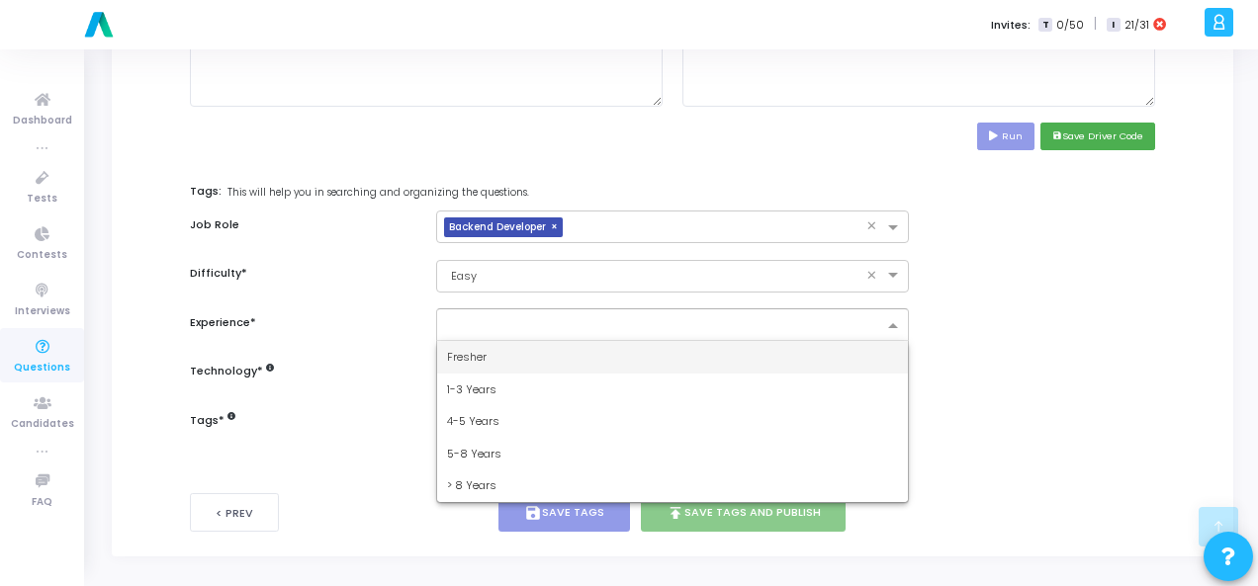
click at [827, 325] on input "text" at bounding box center [665, 326] width 436 height 17
click at [817, 349] on div "Fresher" at bounding box center [672, 357] width 471 height 33
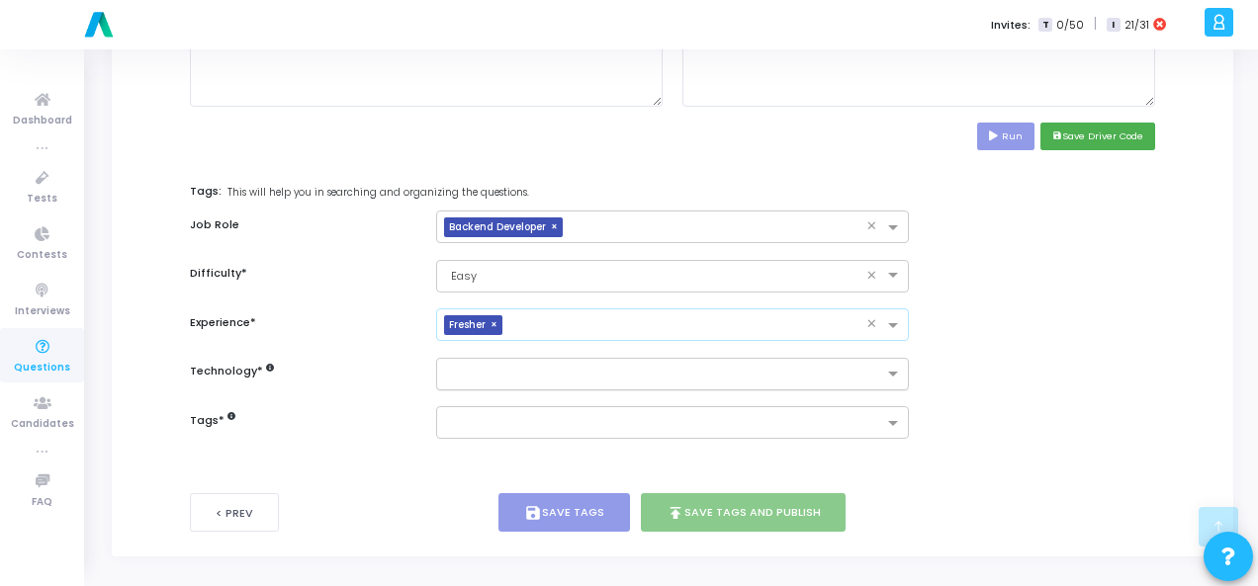
click at [830, 376] on input "text" at bounding box center [665, 375] width 436 height 17
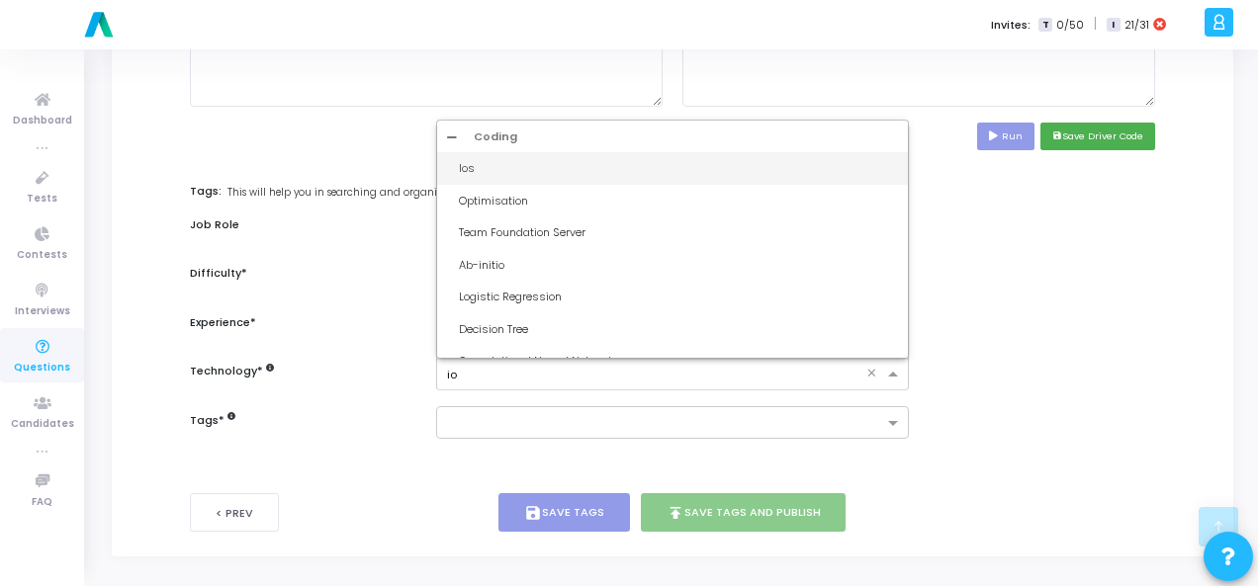
type input "iot"
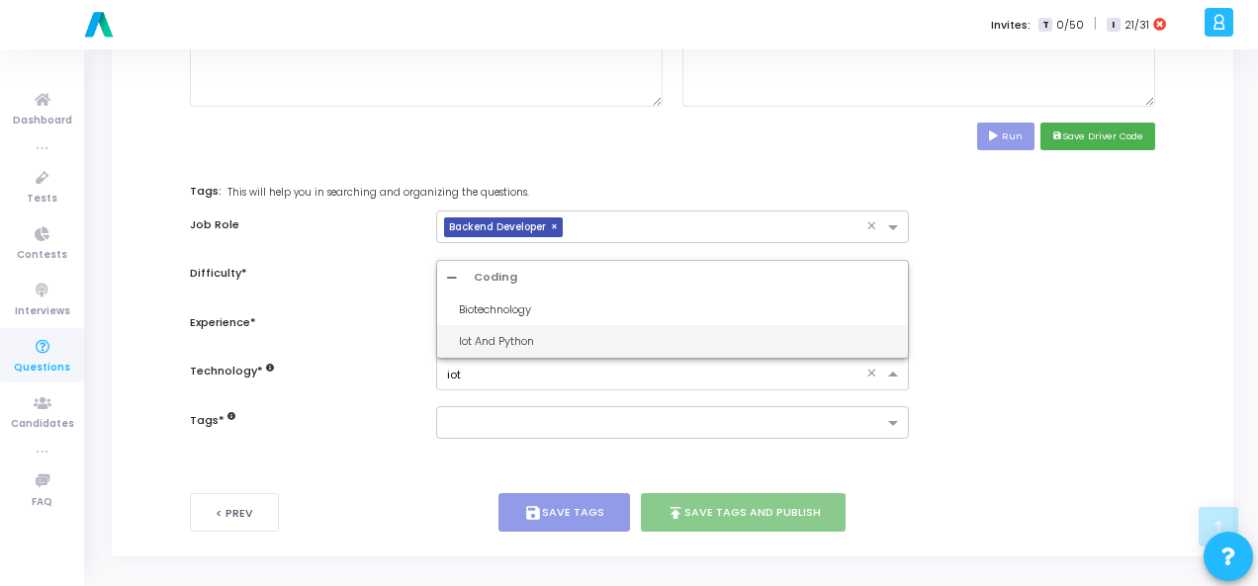
click at [569, 341] on div "Iot And Python" at bounding box center [678, 341] width 439 height 17
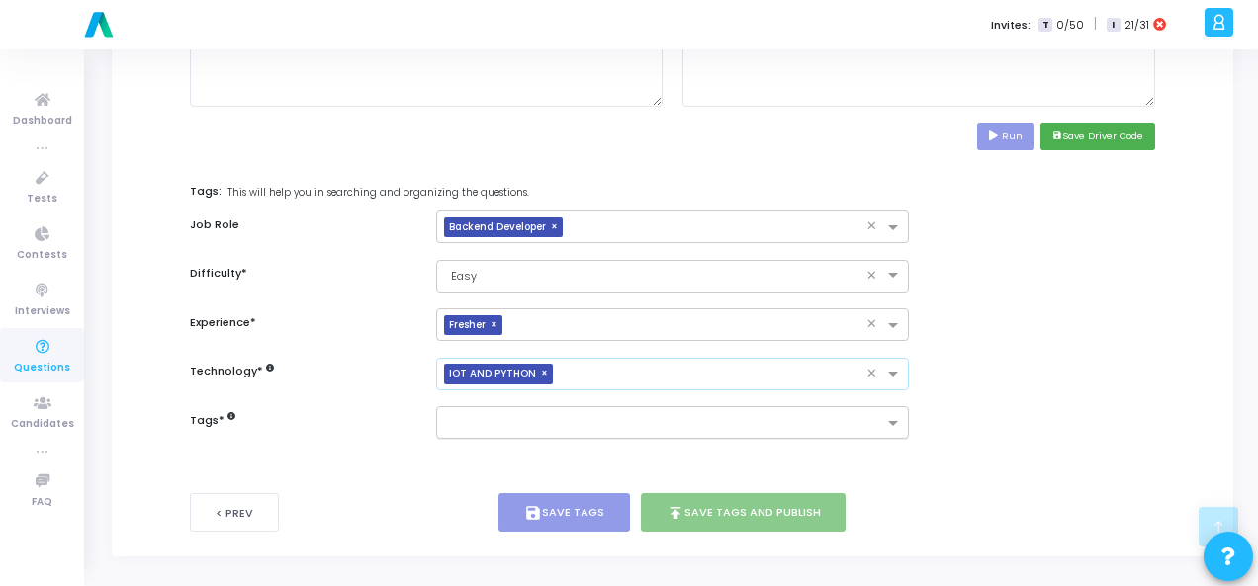
click at [580, 420] on input "text" at bounding box center [665, 424] width 436 height 17
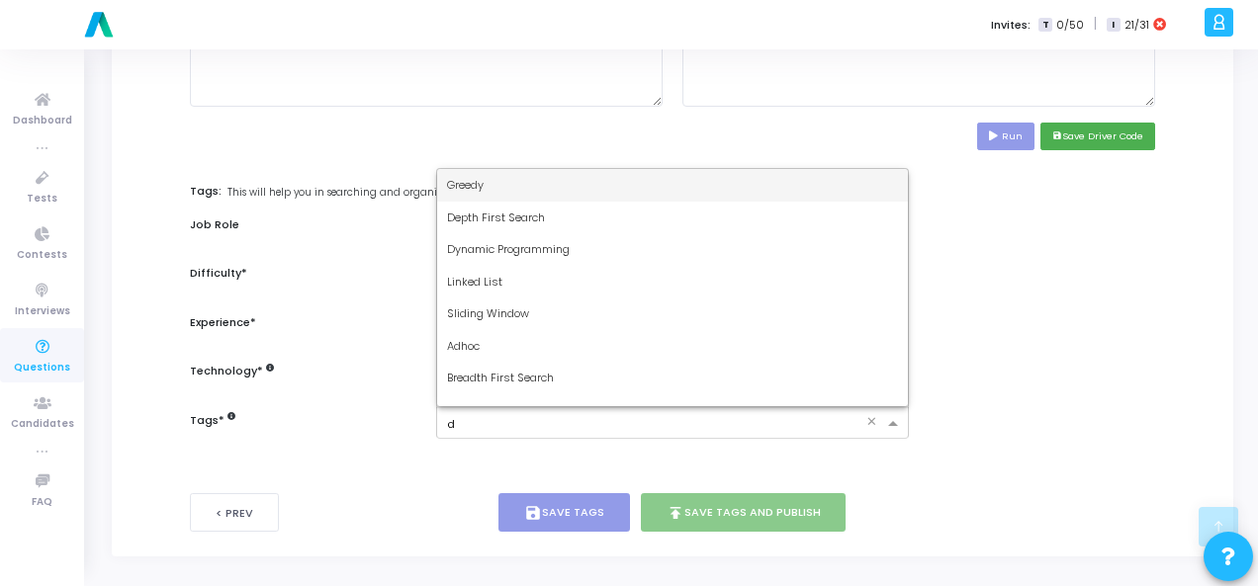
type input "dy"
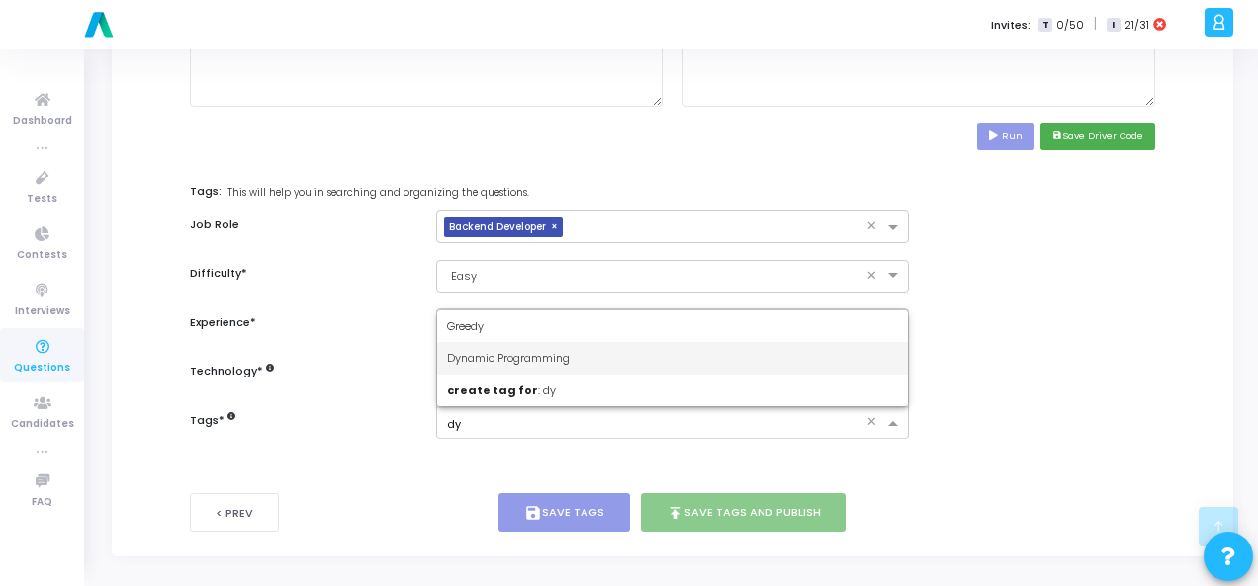
click at [569, 355] on span "Dynamic Programming" at bounding box center [508, 358] width 123 height 16
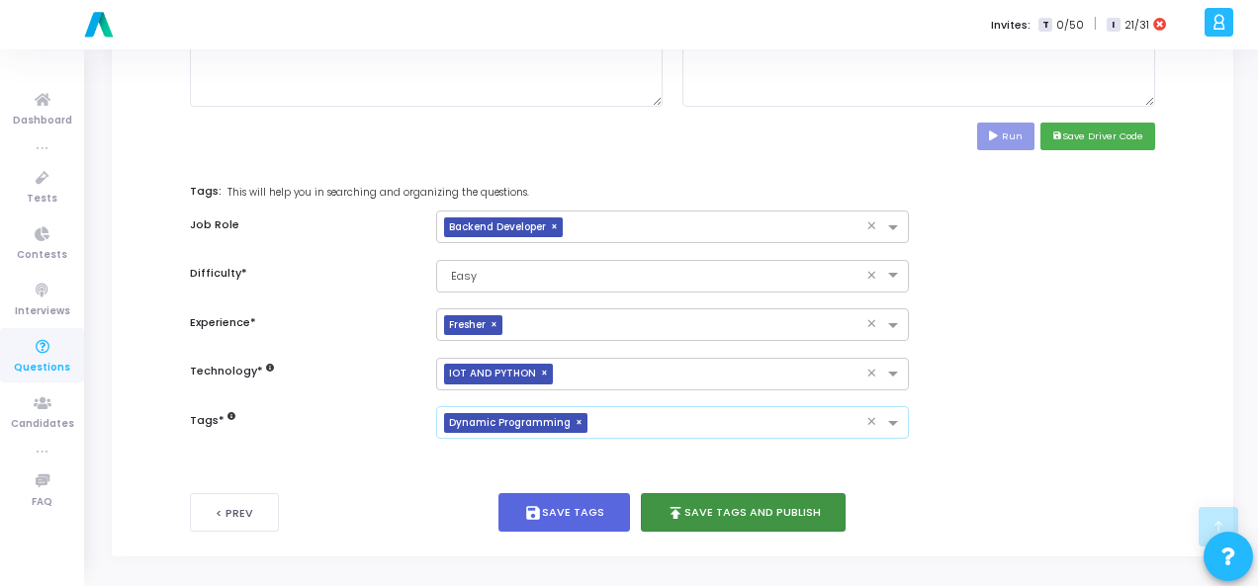
click at [736, 504] on button "publish Save Tags and Publish" at bounding box center [744, 512] width 206 height 39
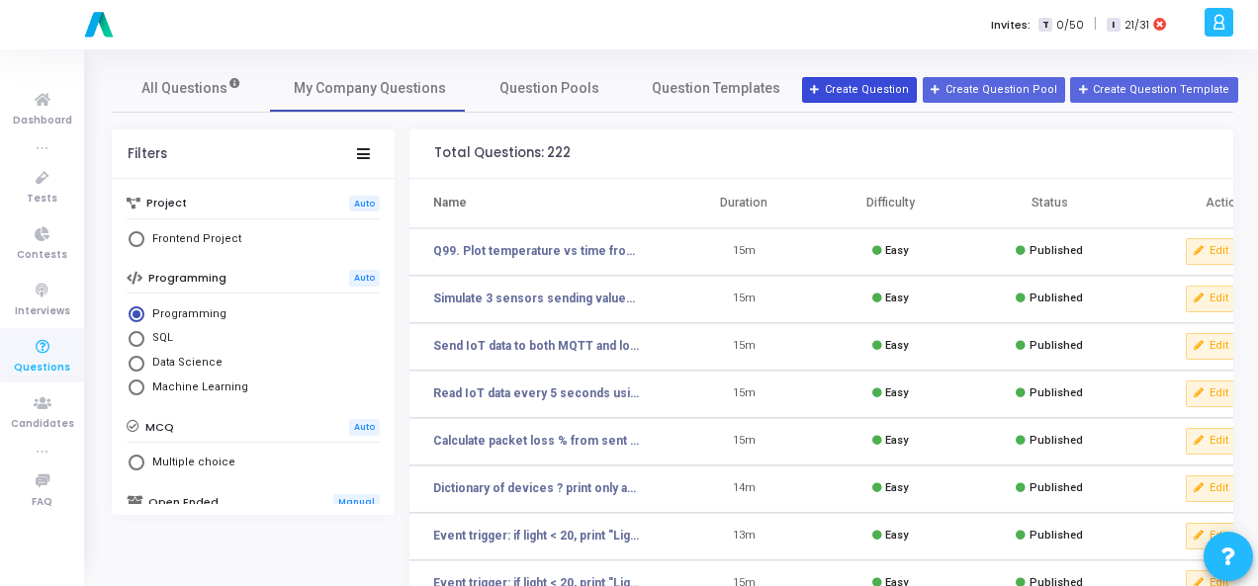
click at [859, 89] on button "Create Question" at bounding box center [859, 90] width 115 height 26
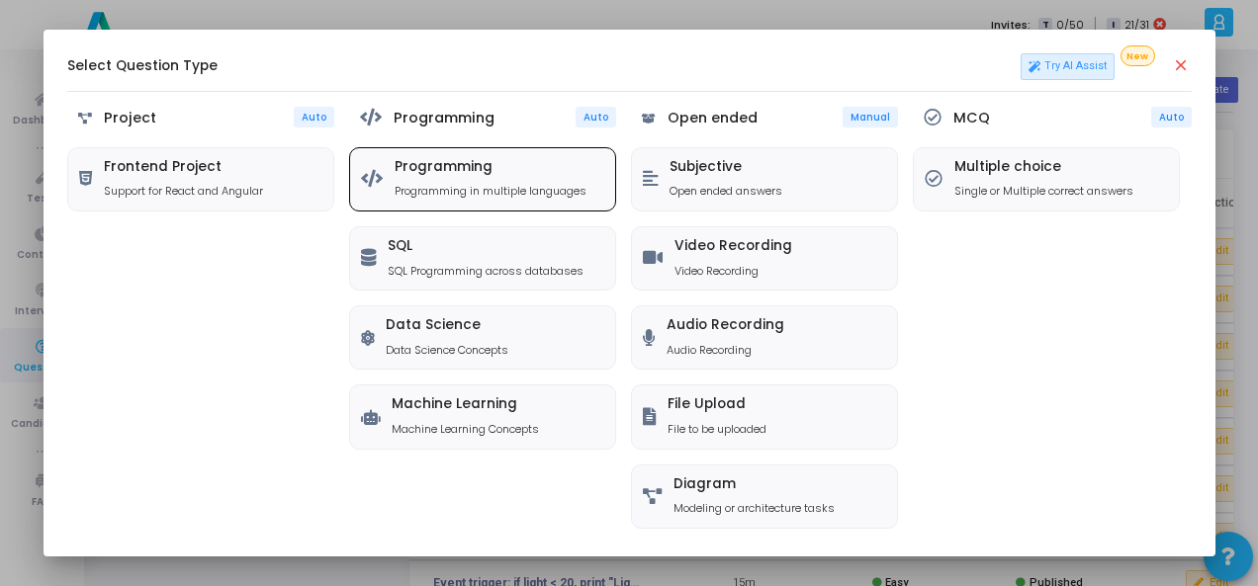
click at [524, 170] on h5 "Programming" at bounding box center [490, 167] width 192 height 17
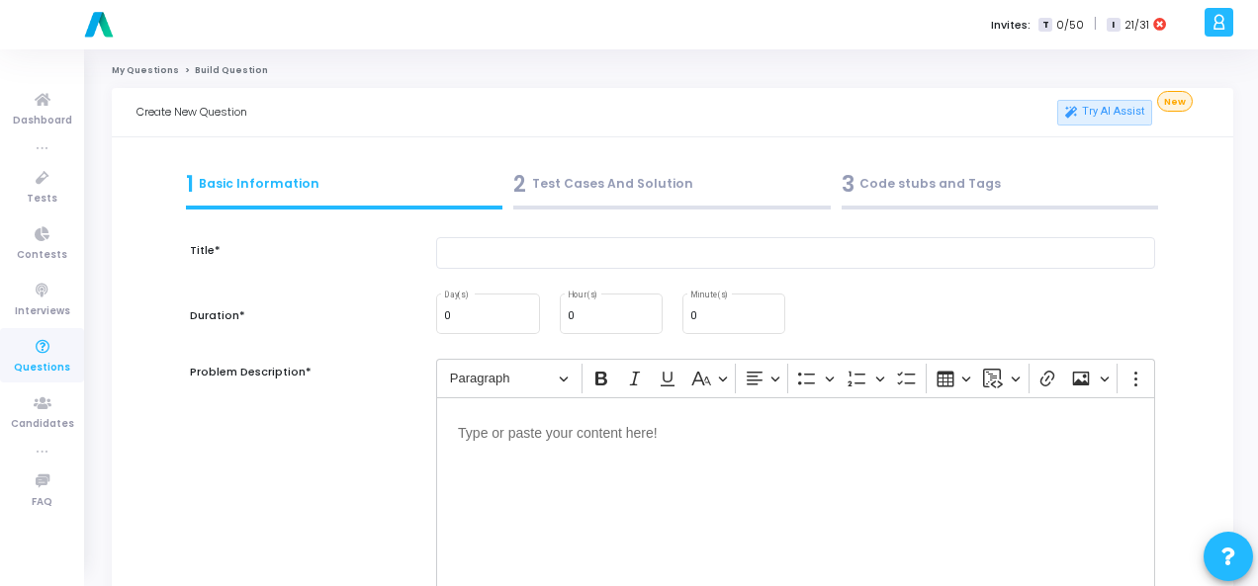
click at [566, 458] on div "Editor editing area: main" at bounding box center [795, 496] width 719 height 198
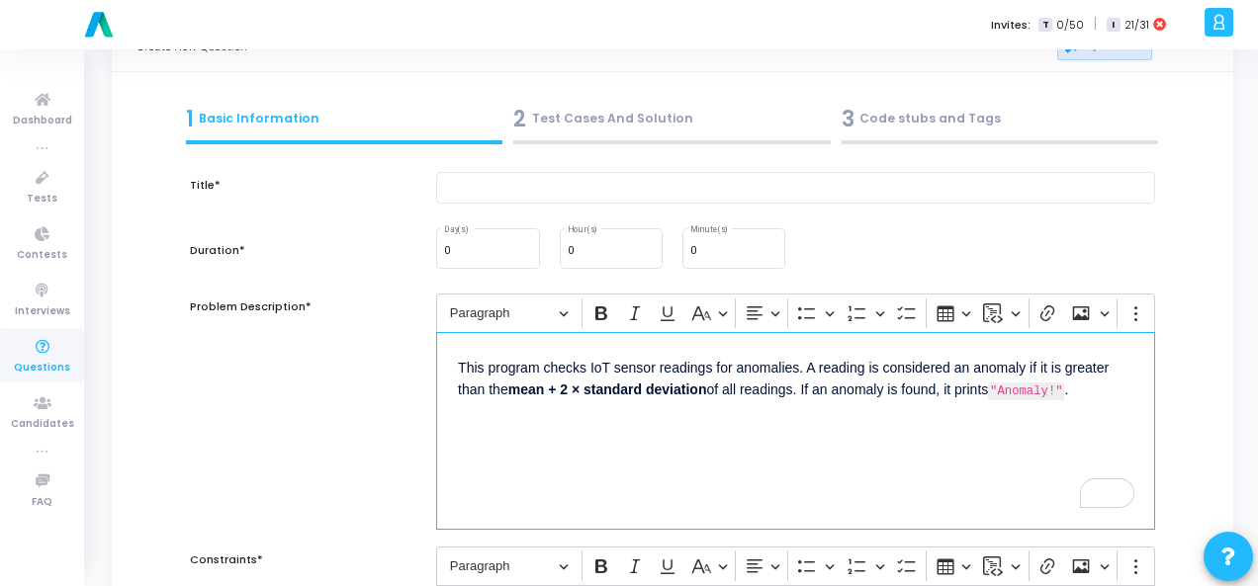
scroll to position [395, 0]
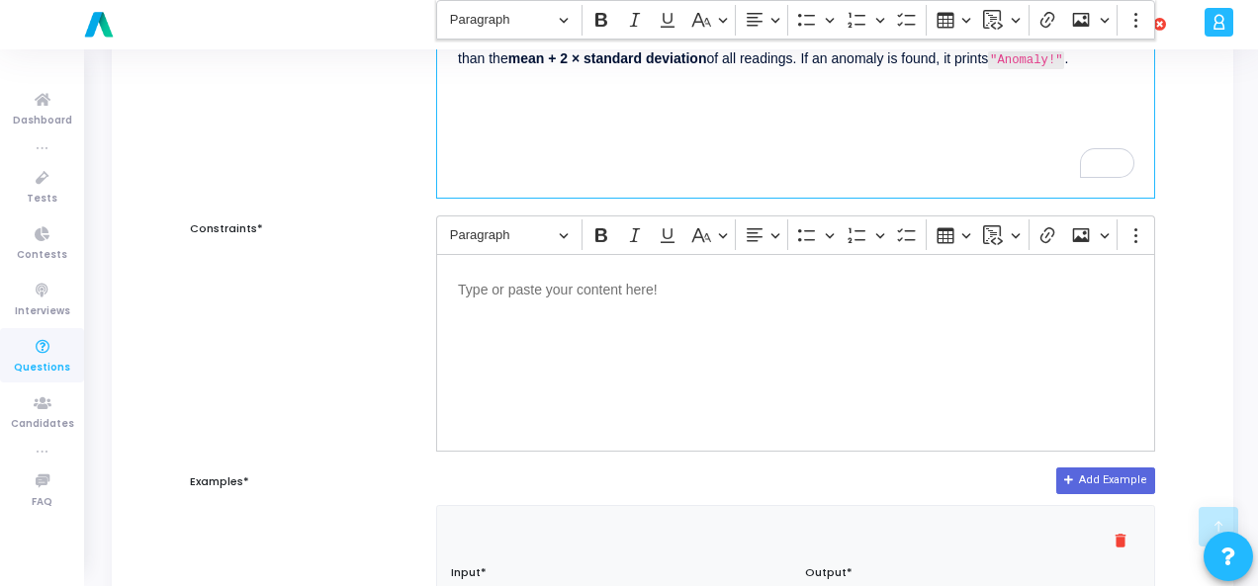
click at [538, 335] on div "Editor editing area: main" at bounding box center [795, 353] width 719 height 198
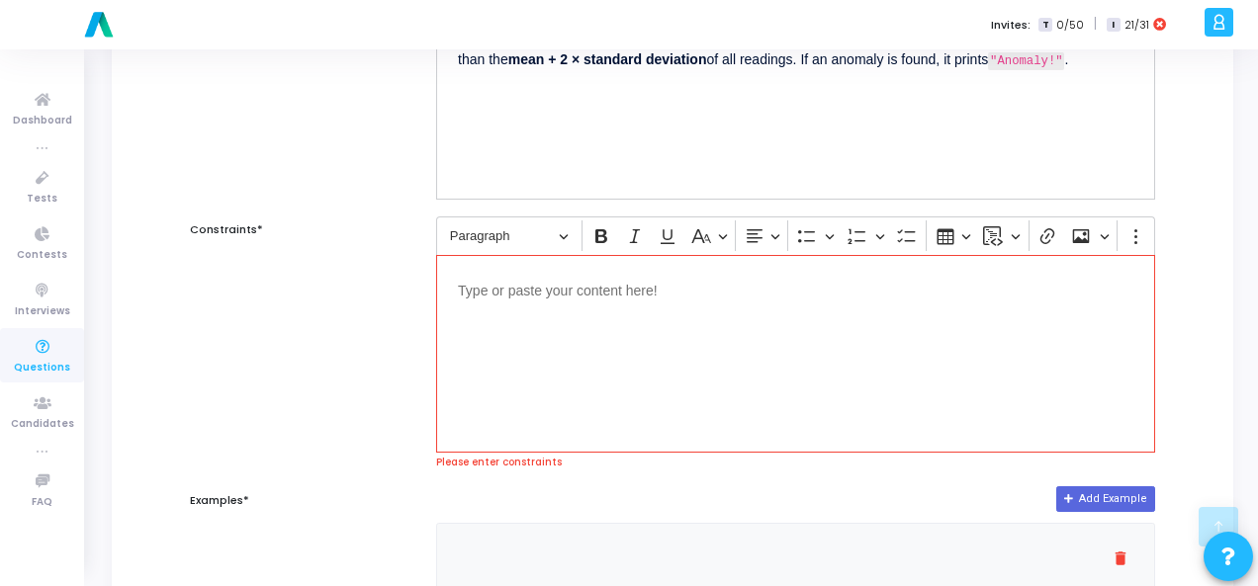
click at [498, 306] on div "Editor editing area: main" at bounding box center [795, 354] width 719 height 198
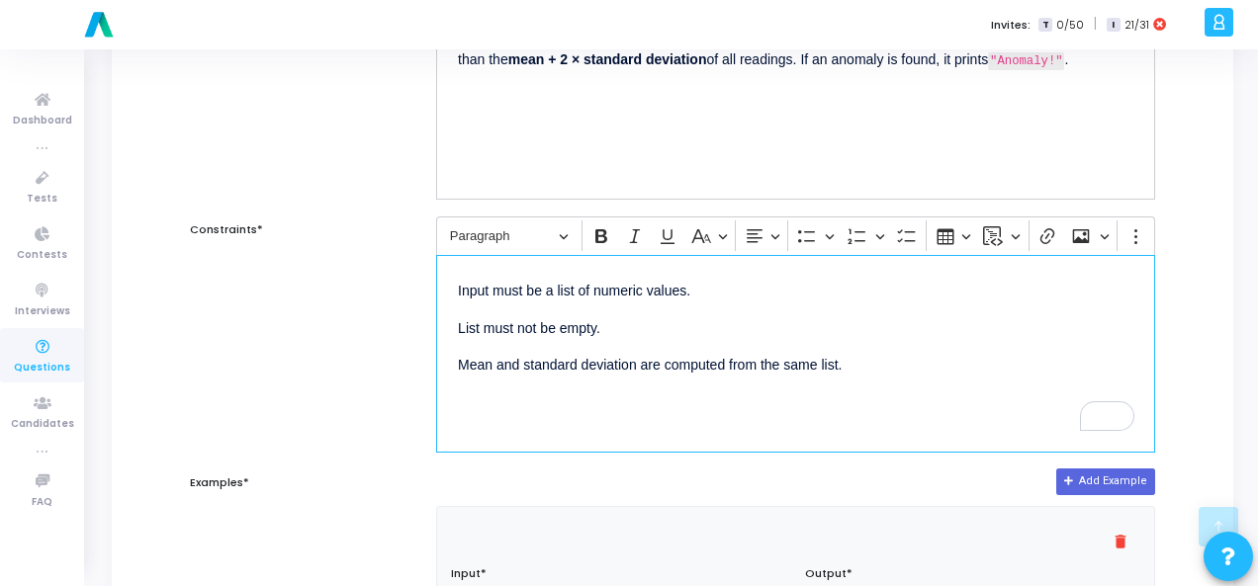
scroll to position [99, 0]
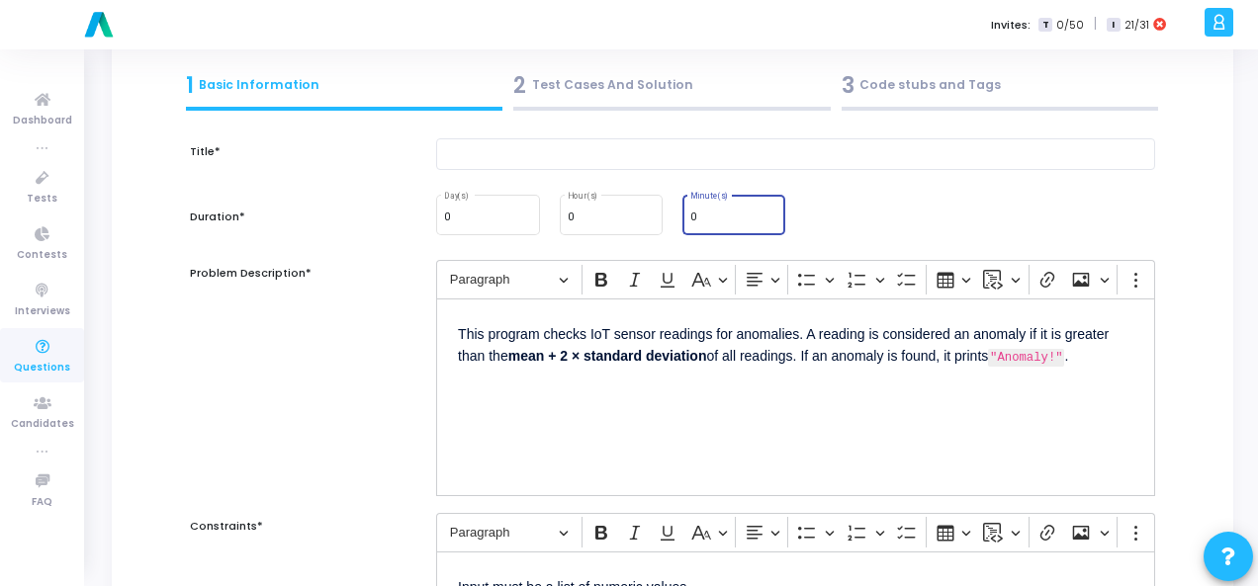
drag, startPoint x: 720, startPoint y: 215, endPoint x: 672, endPoint y: 229, distance: 49.7
click at [672, 229] on div "0 Minute(s)" at bounding box center [733, 214] width 123 height 45
type input "15"
click at [636, 147] on input "text" at bounding box center [795, 154] width 719 height 33
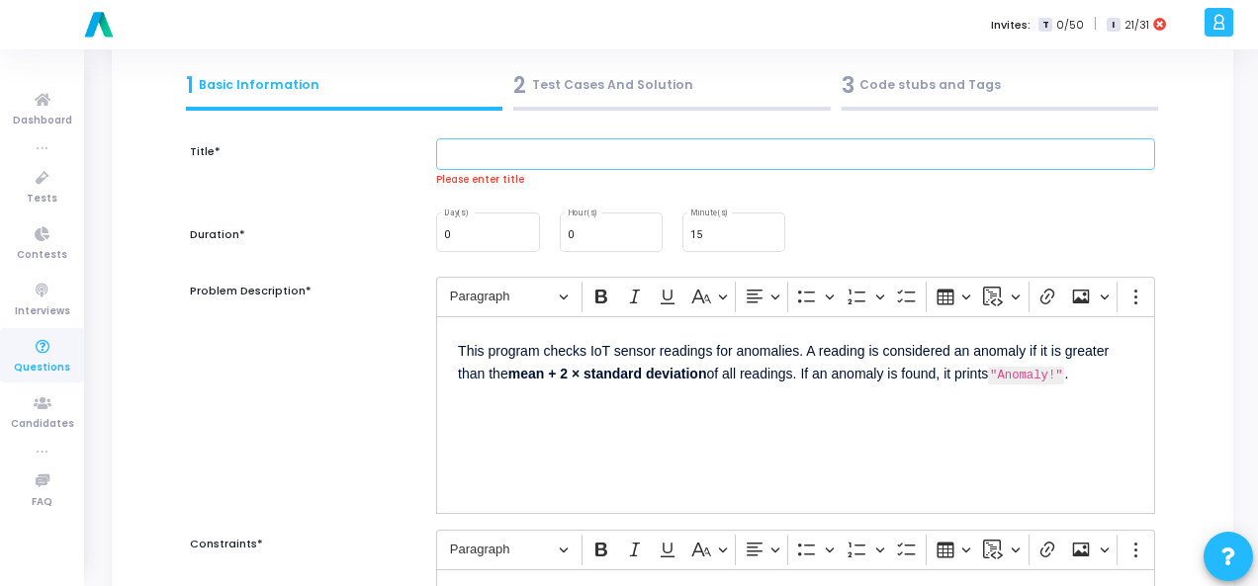
paste input "Q100. Detect anomaly: print "Anomaly!" if value > mean + 2\std."
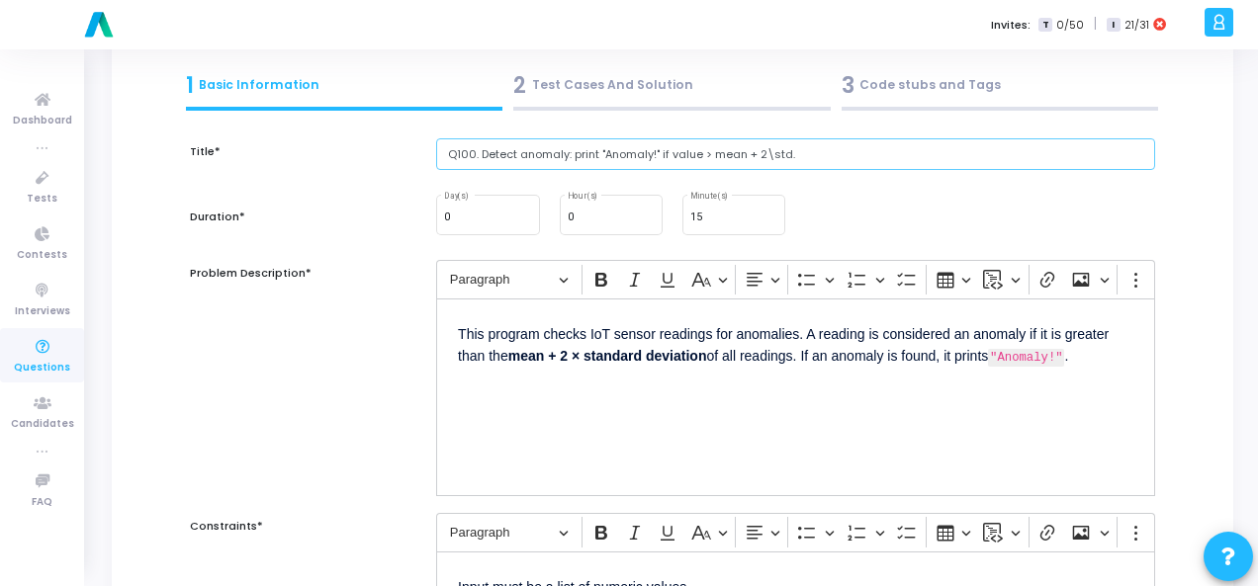
click at [479, 149] on input "Q100. Detect anomaly: print "Anomaly!" if value > mean + 2\std." at bounding box center [795, 154] width 719 height 33
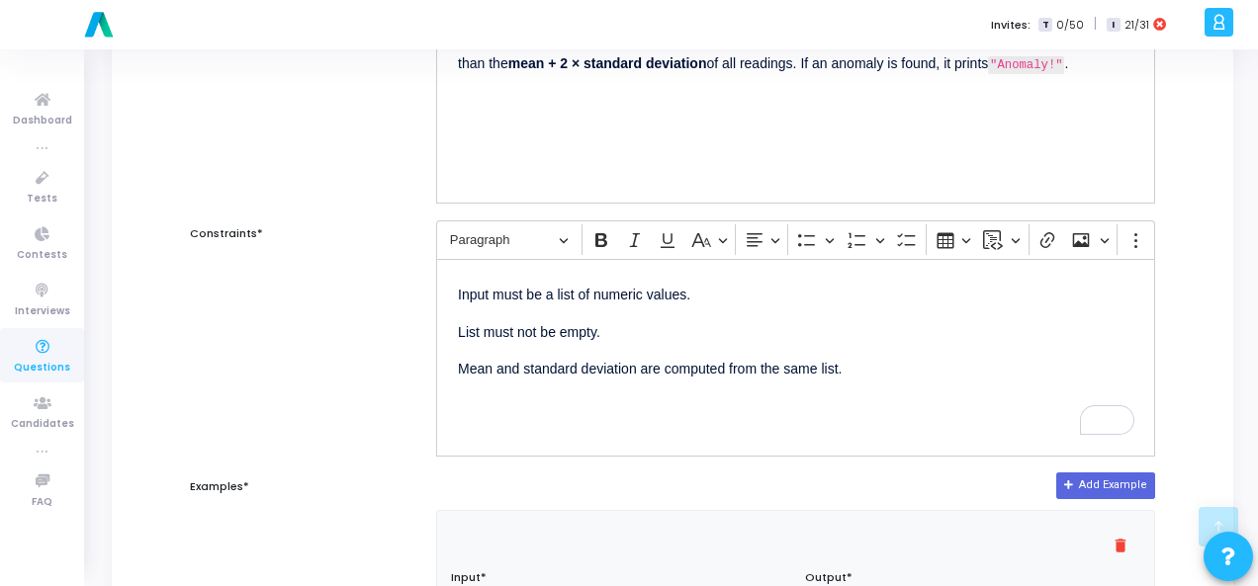
scroll to position [593, 0]
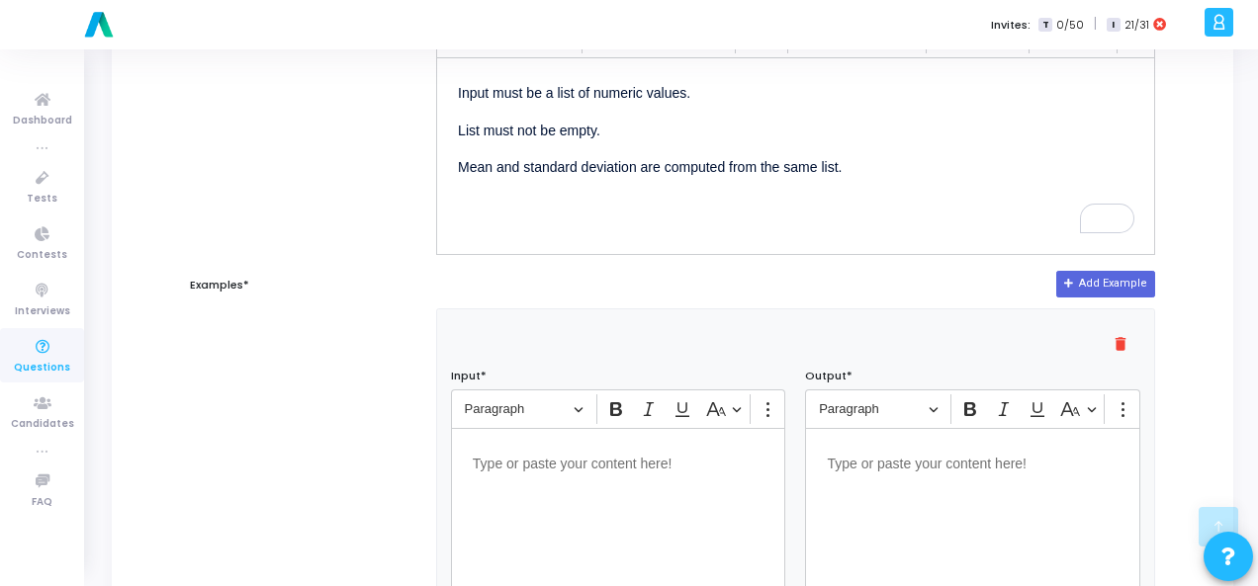
type input "Detect anomaly: print "Anomaly!" if value > mean + 2\std."
click at [597, 460] on p "Editor editing area: main" at bounding box center [619, 462] width 292 height 25
click at [925, 478] on div "Editor editing area: main" at bounding box center [972, 527] width 335 height 198
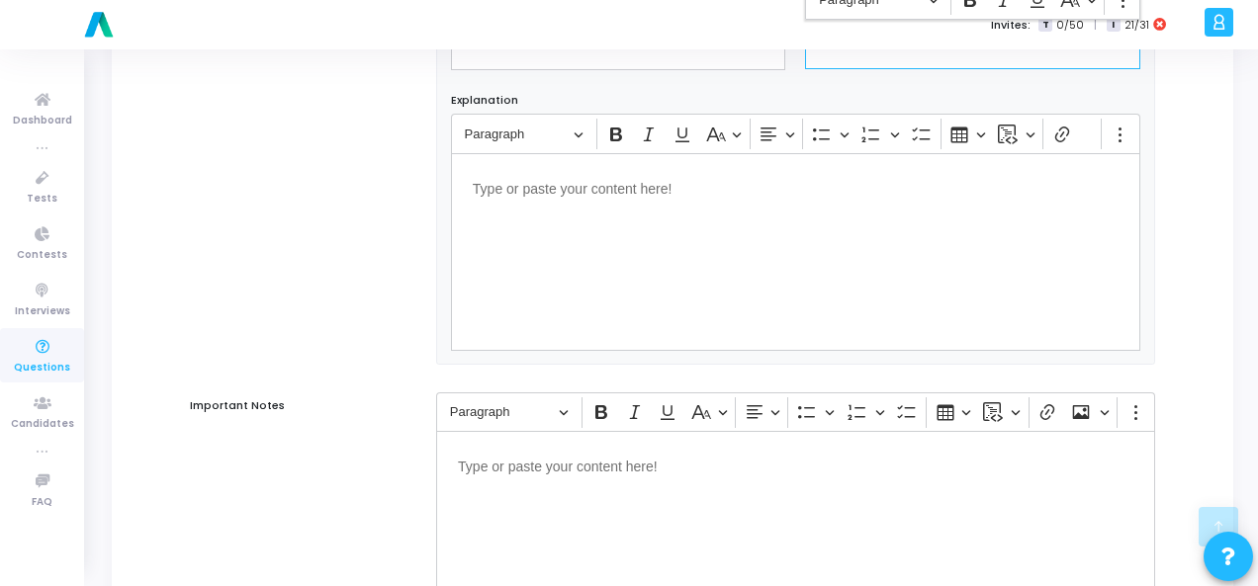
scroll to position [1343, 0]
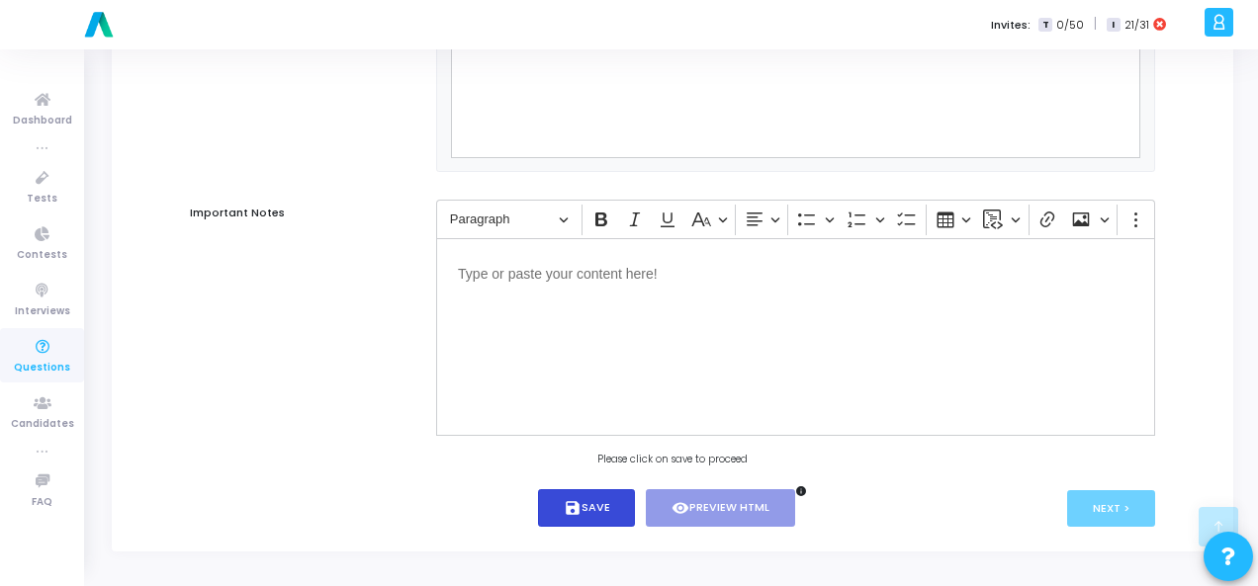
click at [552, 507] on button "save Save" at bounding box center [587, 508] width 98 height 39
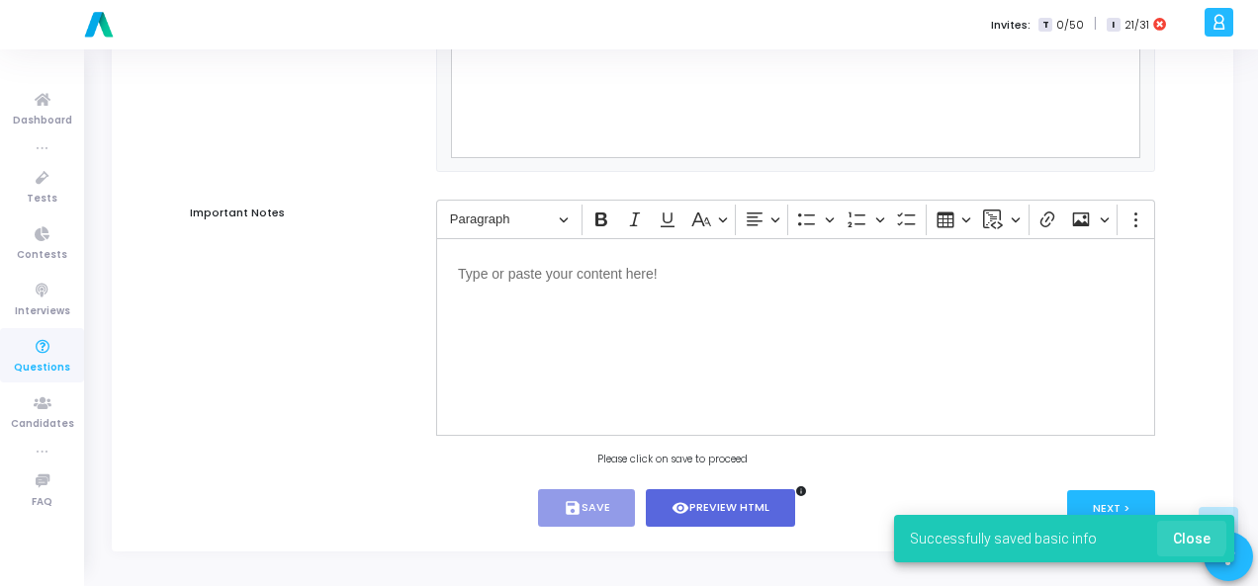
click at [1190, 537] on span "Close" at bounding box center [1192, 539] width 38 height 16
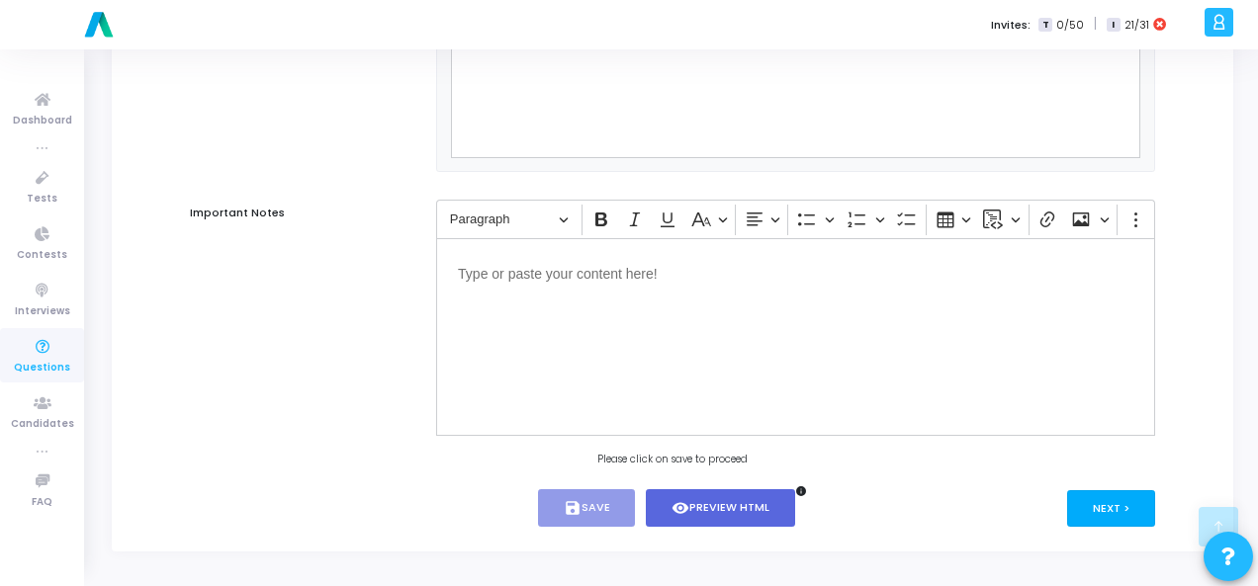
click at [1103, 494] on button "Next >" at bounding box center [1111, 508] width 88 height 37
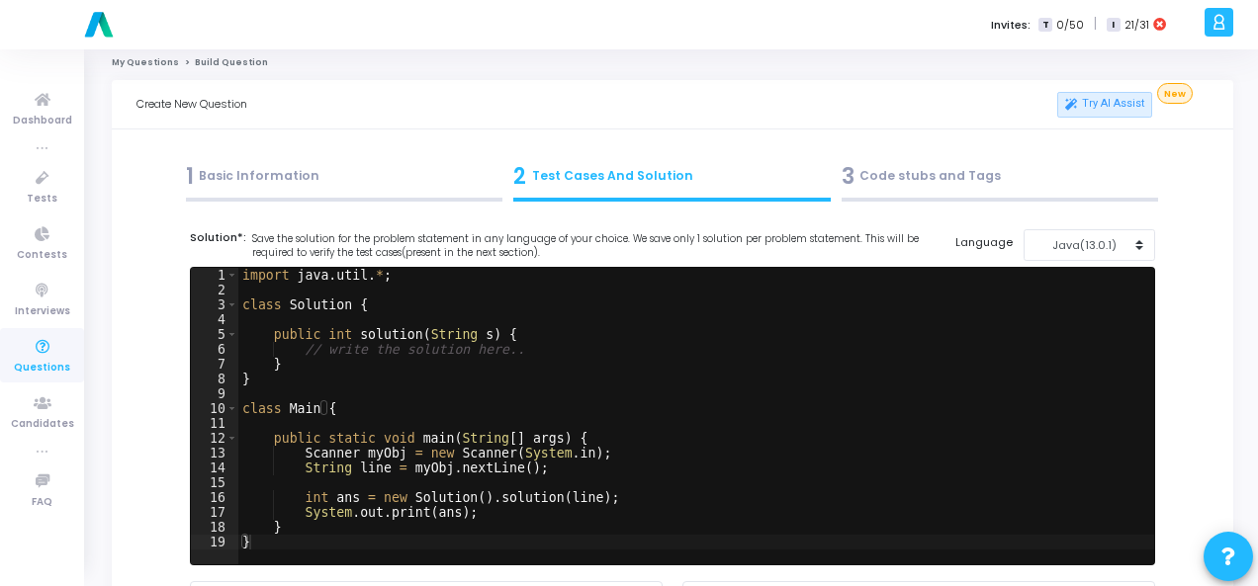
scroll to position [0, 0]
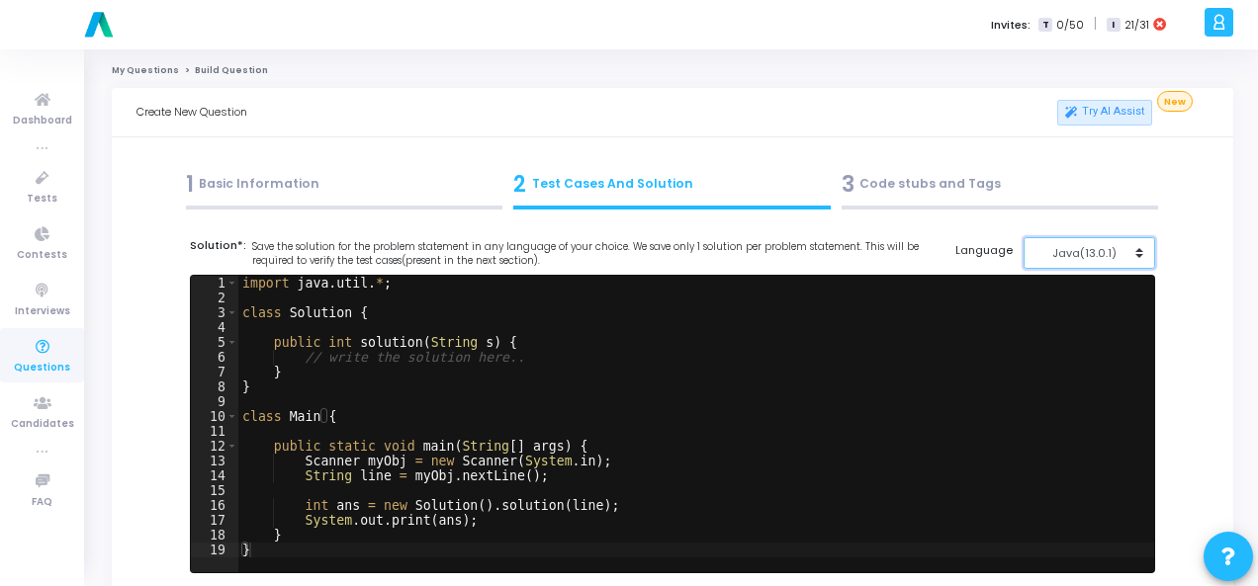
click at [1095, 249] on div "Java(13.0.1)" at bounding box center [1083, 253] width 97 height 17
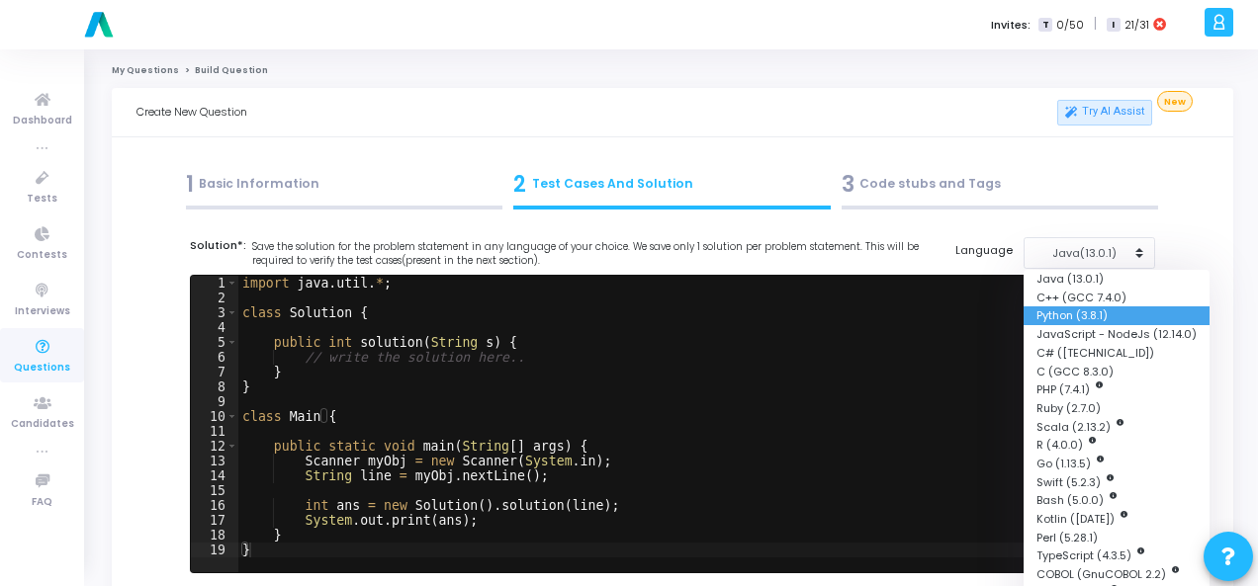
click at [1077, 318] on button "Python (3.8.1)" at bounding box center [1116, 315] width 186 height 19
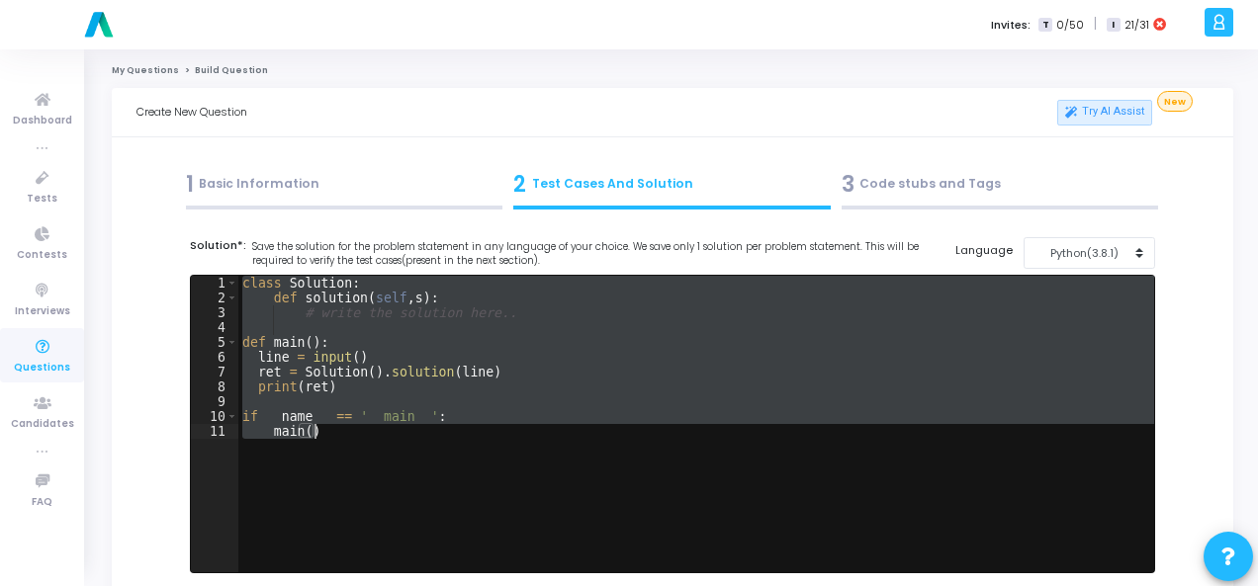
drag, startPoint x: 239, startPoint y: 284, endPoint x: 344, endPoint y: 426, distance: 176.8
click at [344, 426] on div "class Solution : def solution ( self , s ) : # write the solution here.. def ma…" at bounding box center [695, 439] width 915 height 326
type textarea "if __name__ == '__main__': main()"
paste textarea
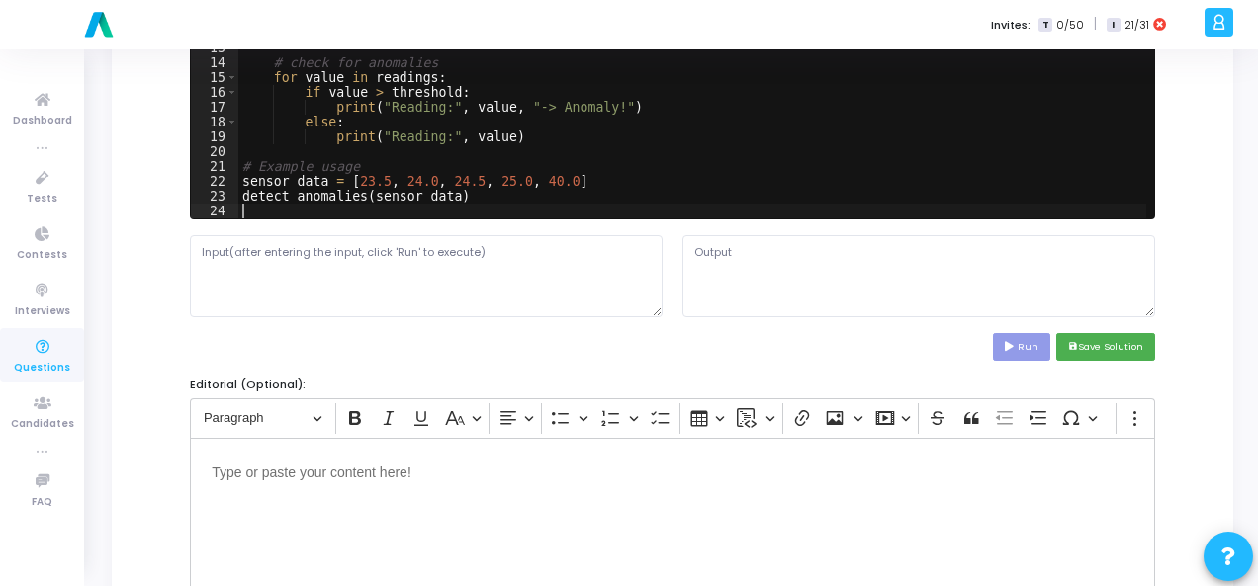
scroll to position [395, 0]
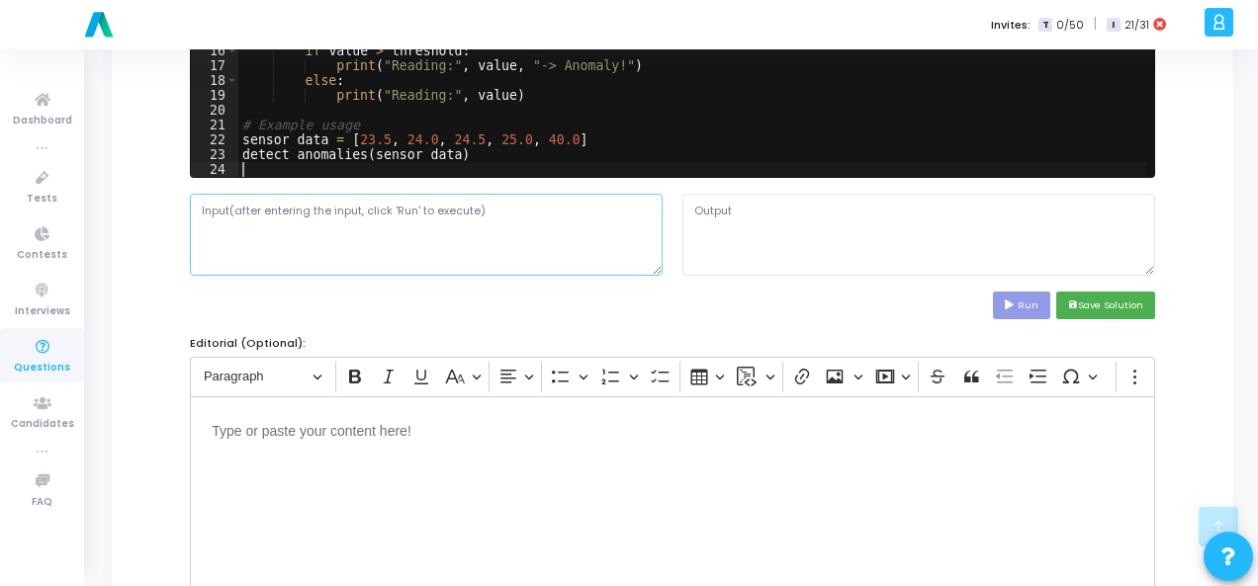
click at [490, 253] on textarea at bounding box center [426, 234] width 473 height 81
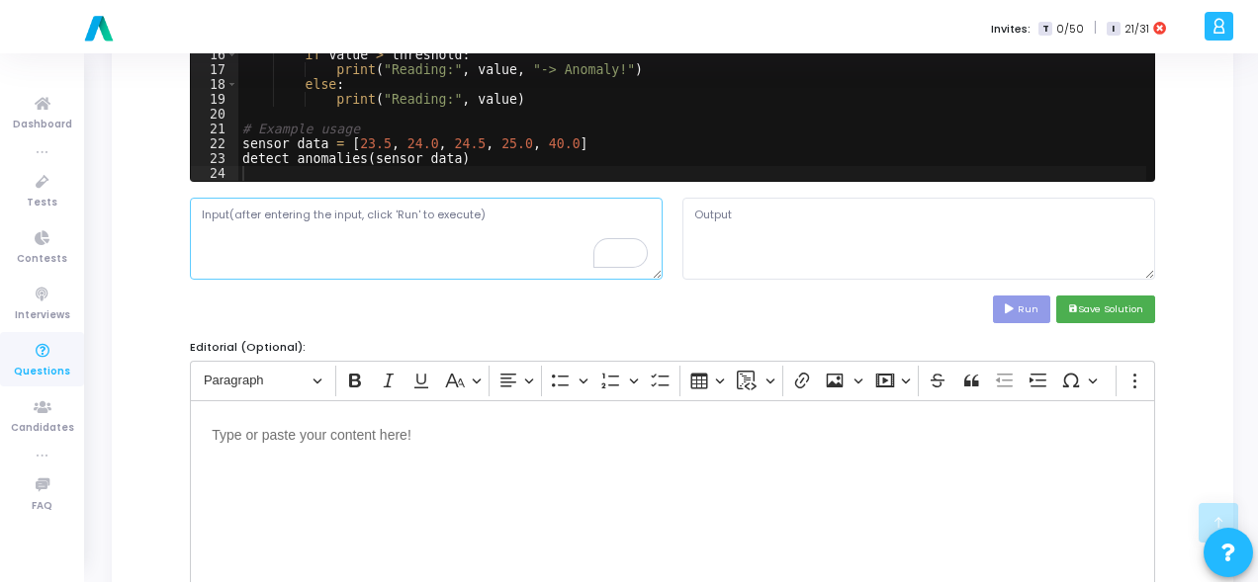
scroll to position [59, 0]
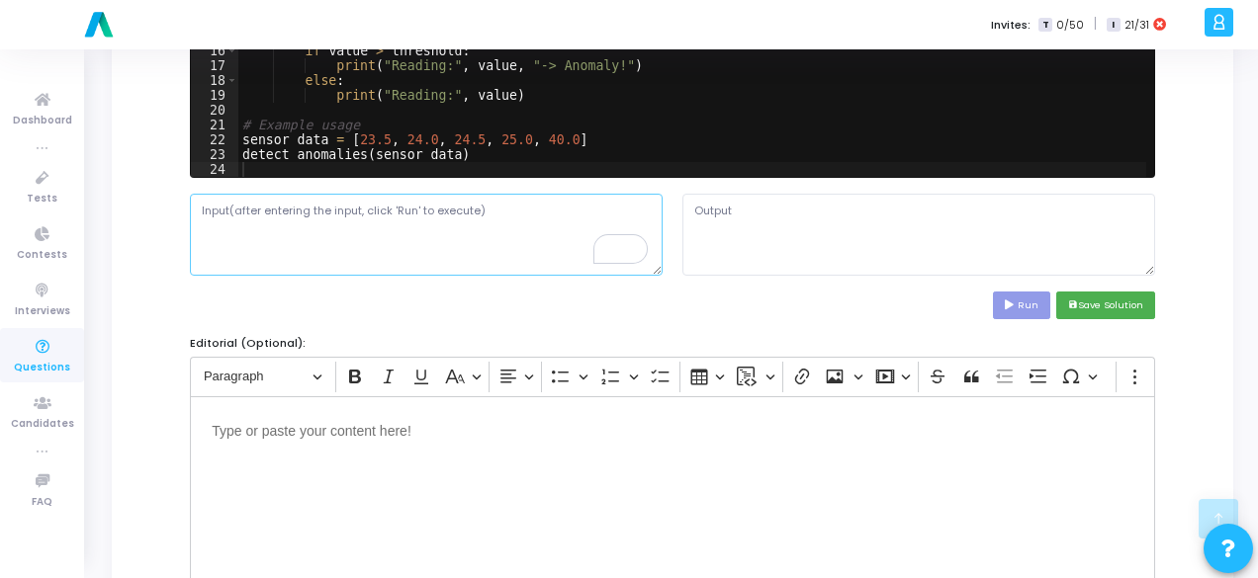
click at [346, 234] on textarea "To enrich screen reader interactions, please activate Accessibility in Grammarl…" at bounding box center [426, 234] width 473 height 81
paste textarea "[23.5, 24.0, 24.5, 25.0, 40.0]"
type textarea "[23.5, 24.0, 24.5, 25.0, 40.0]"
click at [1029, 303] on button "Run" at bounding box center [1021, 305] width 57 height 27
type textarea "Reading: 23.5 Reading: 24.0 Reading: 24.5 Reading: 25.0 Reading: 40.0"
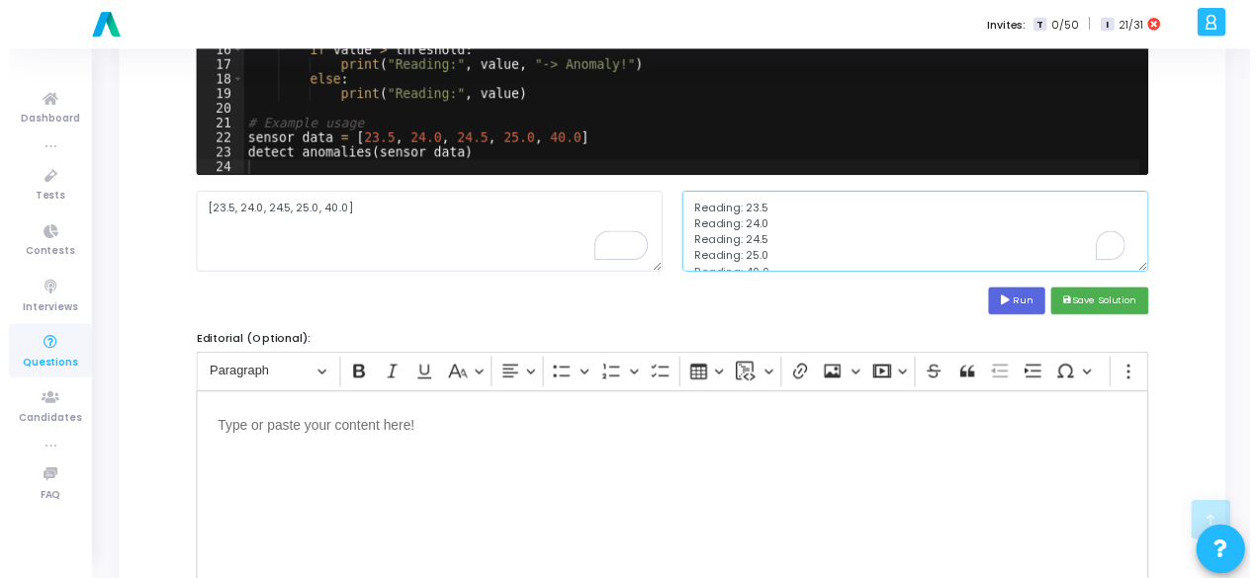
scroll to position [33, 0]
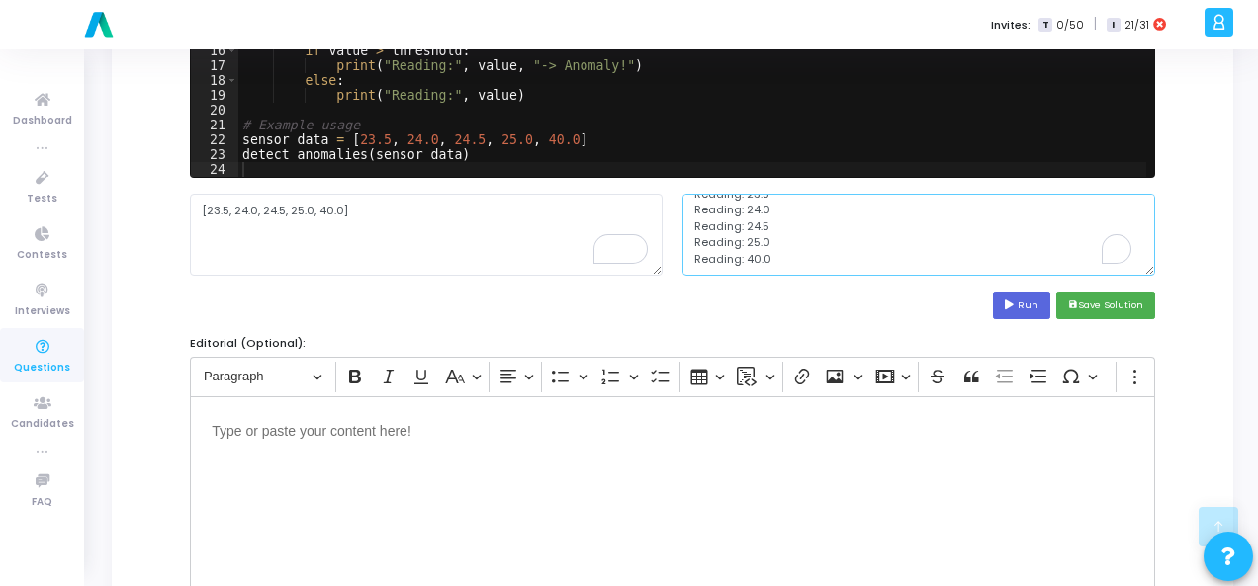
drag, startPoint x: 693, startPoint y: 203, endPoint x: 806, endPoint y: 313, distance: 158.0
click at [806, 313] on cj-code-editor "Solution*: Save the solution for the problem statement in any language of your …" at bounding box center [672, 81] width 965 height 478
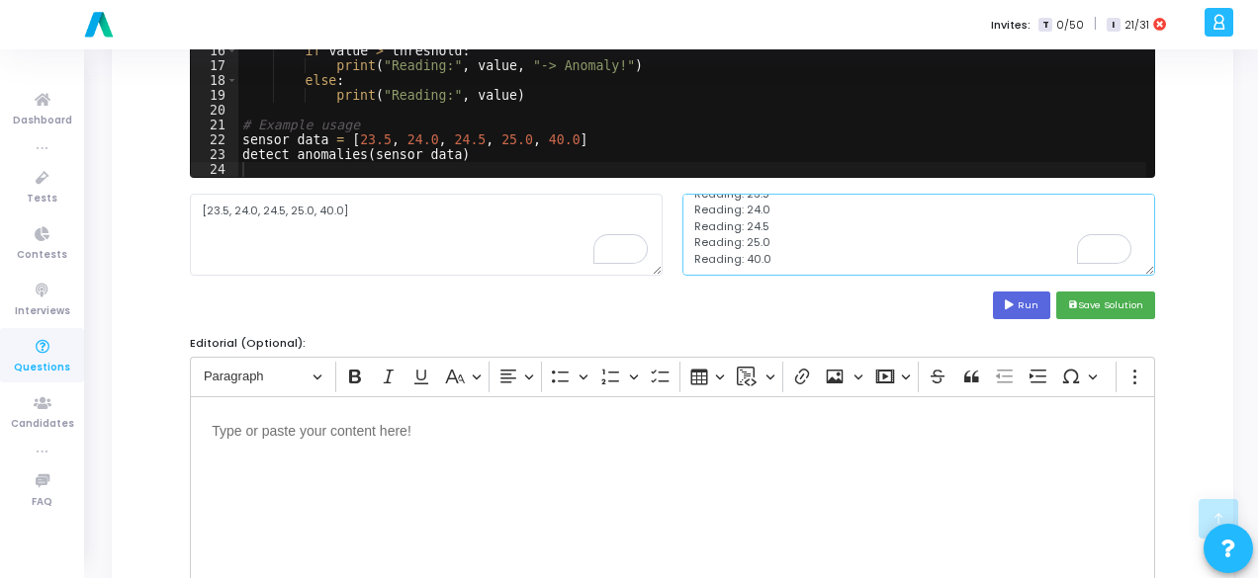
scroll to position [791, 0]
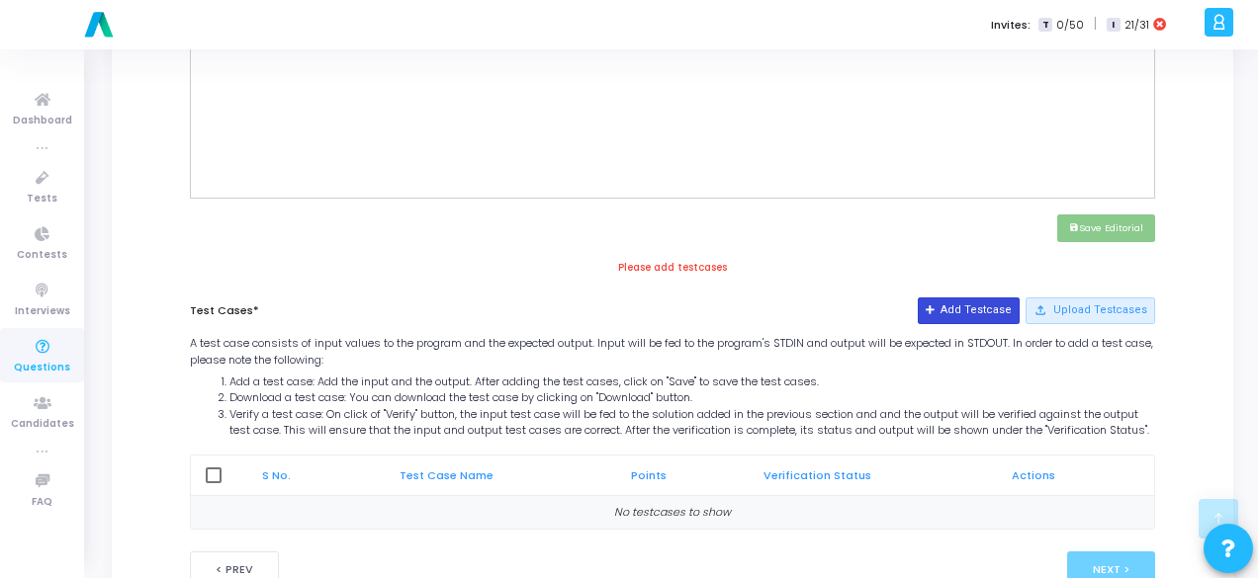
click at [985, 305] on button "Add Testcase" at bounding box center [968, 311] width 102 height 26
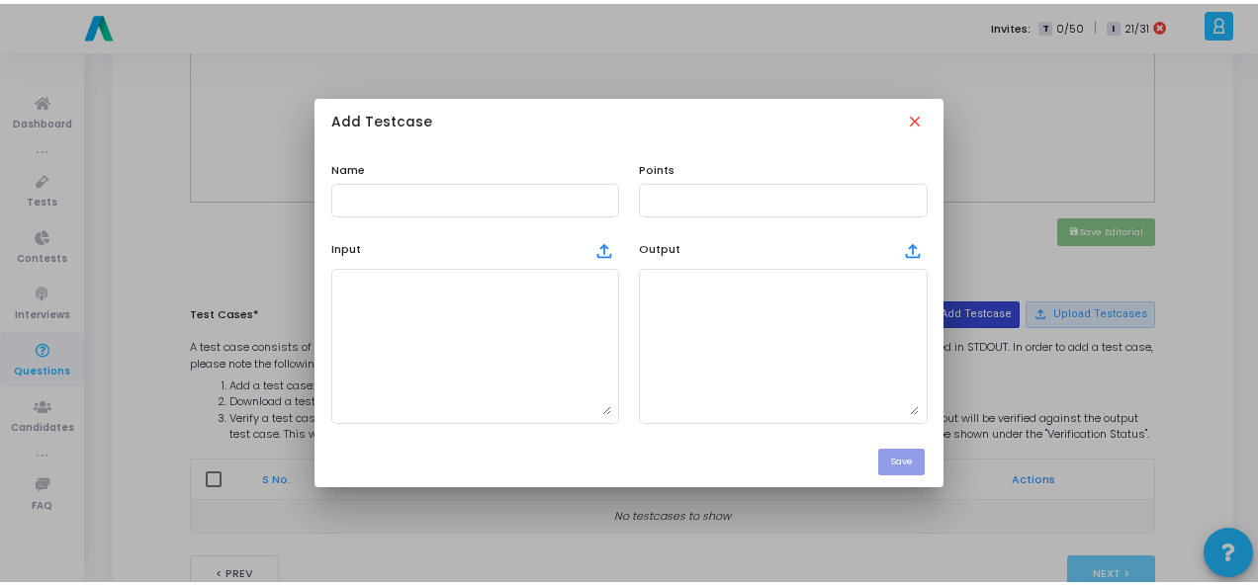
scroll to position [0, 0]
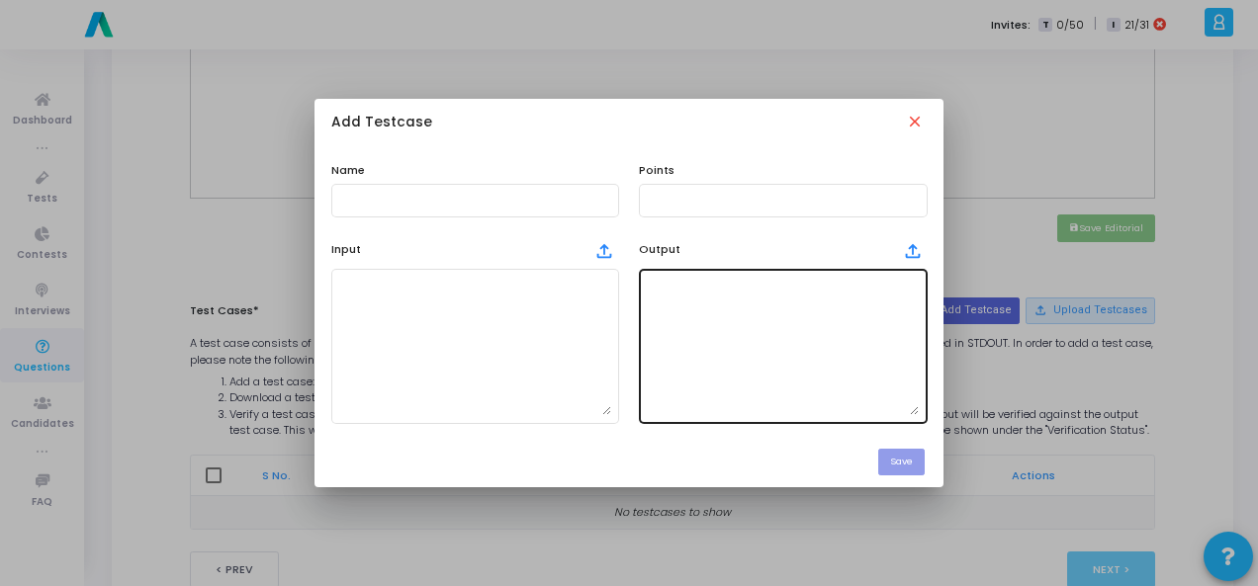
click at [742, 307] on textarea at bounding box center [783, 346] width 272 height 138
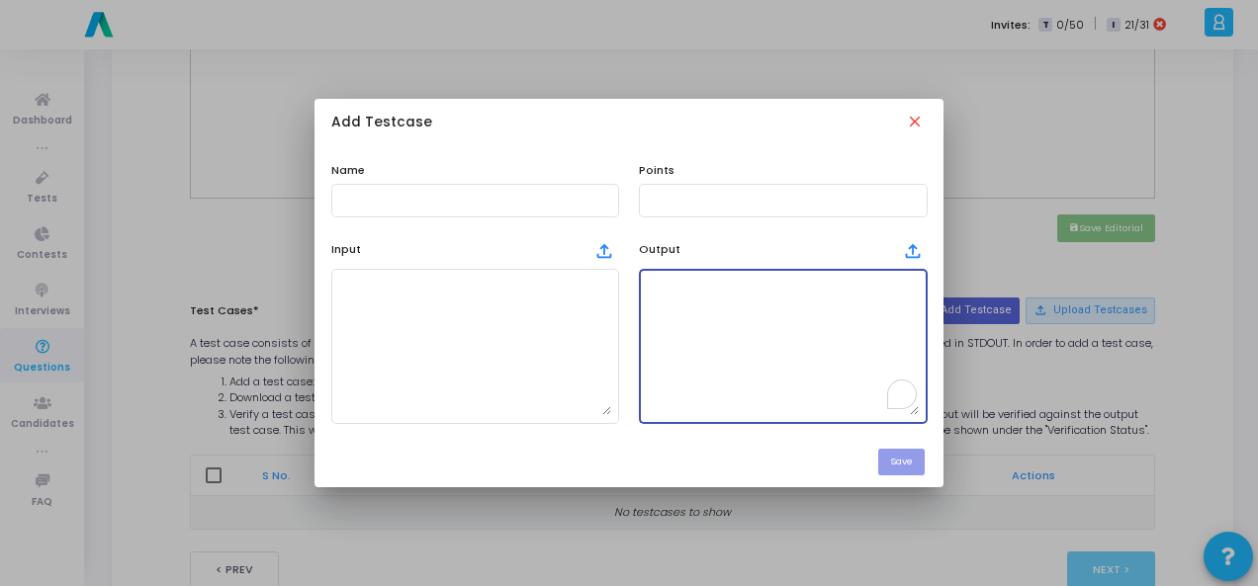
paste textarea "Reading: 23.5 Reading: 24.0 Reading: 24.5 Reading: 25.0 Reading: 40.0"
type textarea "Reading: 23.5 Reading: 24.0 Reading: 24.5 Reading: 25.0 Reading: 40.0"
click at [495, 321] on textarea at bounding box center [475, 346] width 272 height 138
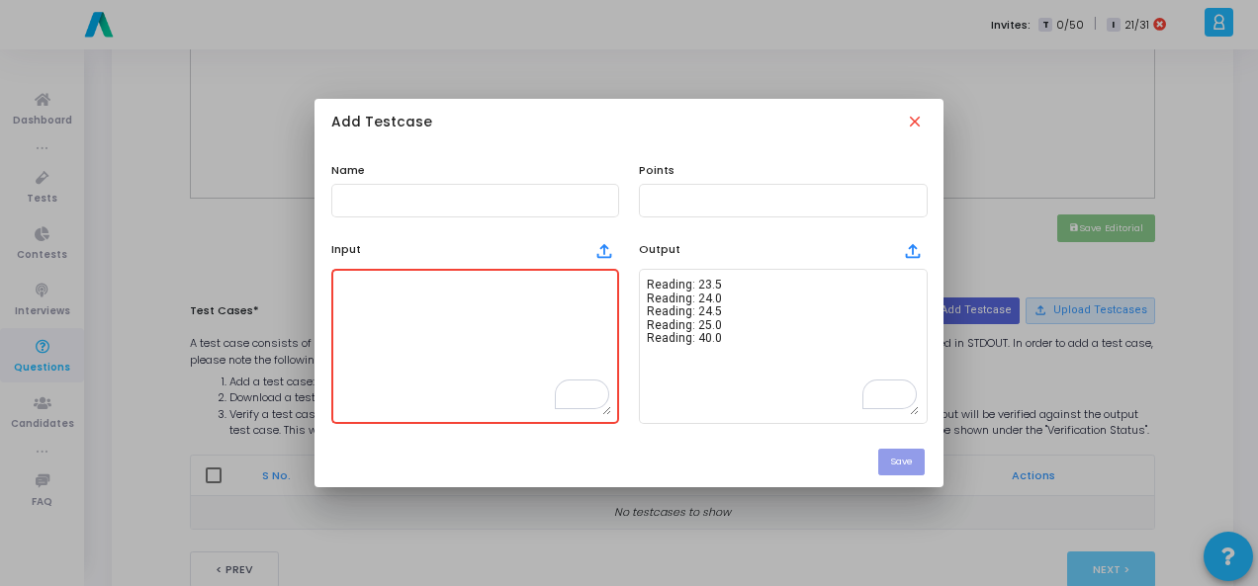
scroll to position [33, 0]
paste textarea "[23.5, 24.0, 24.5, 25.0, 40.0]"
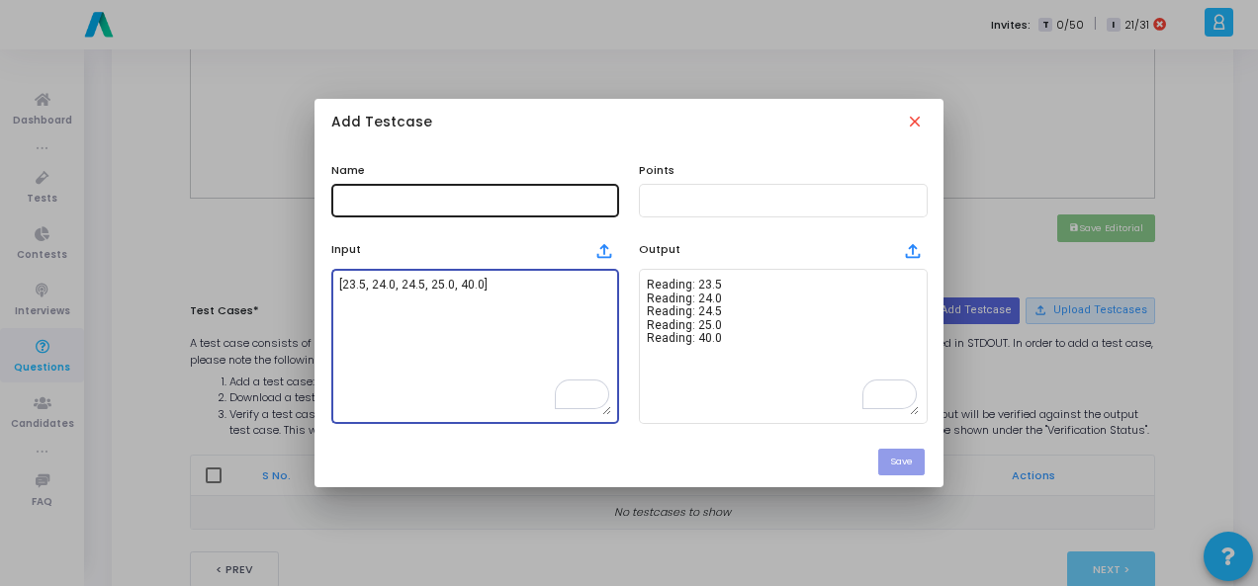
type textarea "[23.5, 24.0, 24.5, 25.0, 40.0]"
click at [378, 196] on input "text" at bounding box center [475, 201] width 272 height 14
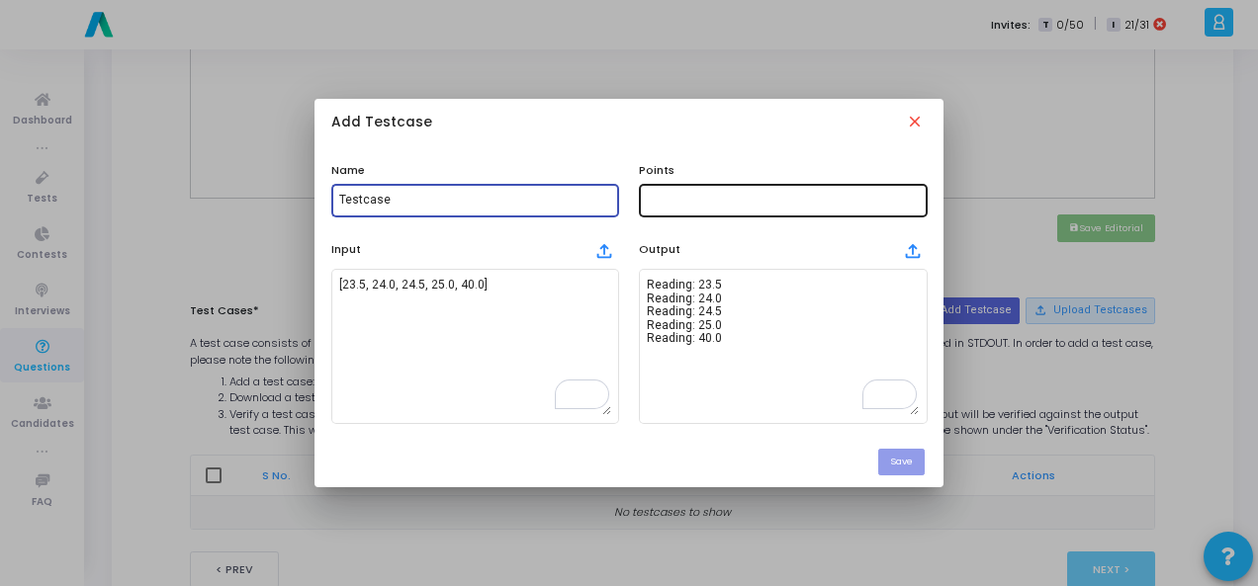
type input "Testcase"
click at [725, 206] on input "text" at bounding box center [783, 201] width 272 height 14
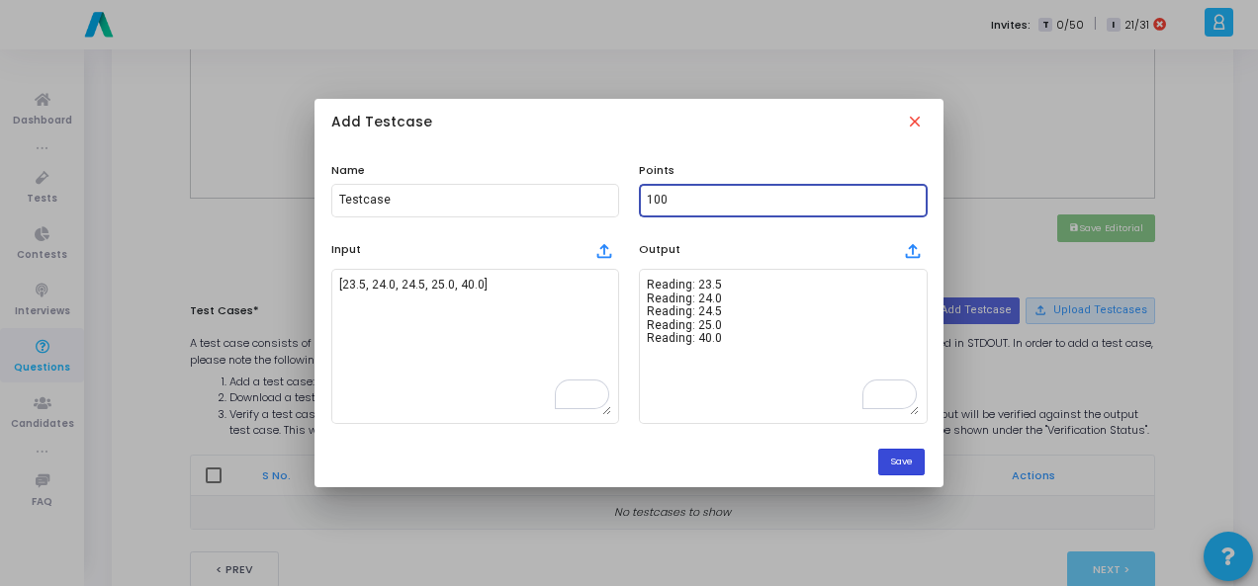
type input "100"
click at [904, 458] on button "Save" at bounding box center [901, 462] width 46 height 27
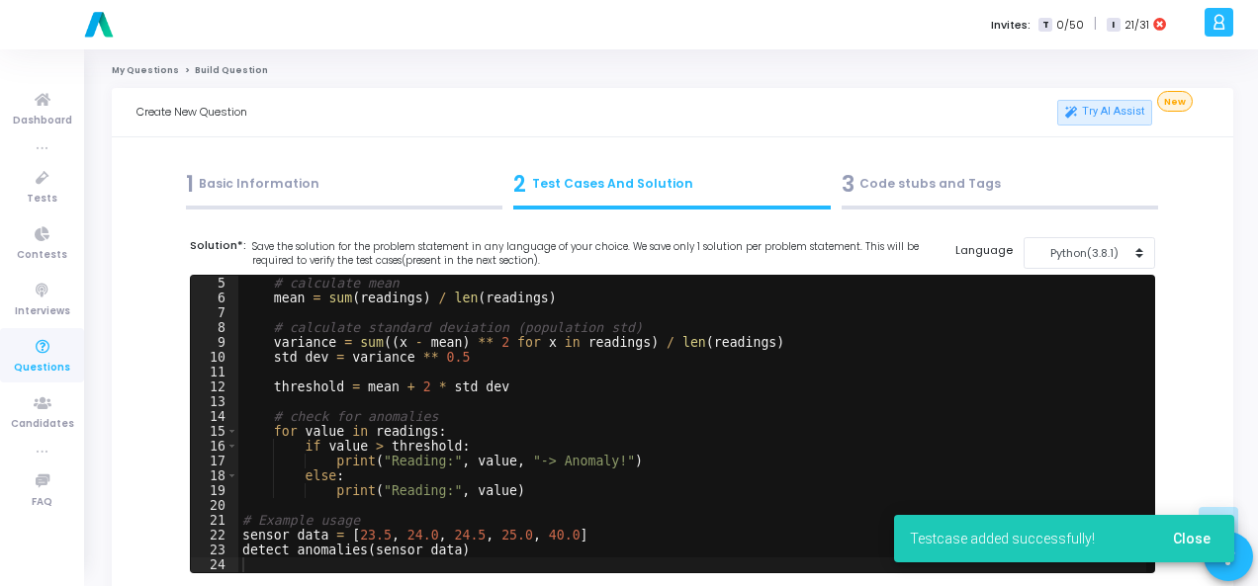
scroll to position [791, 0]
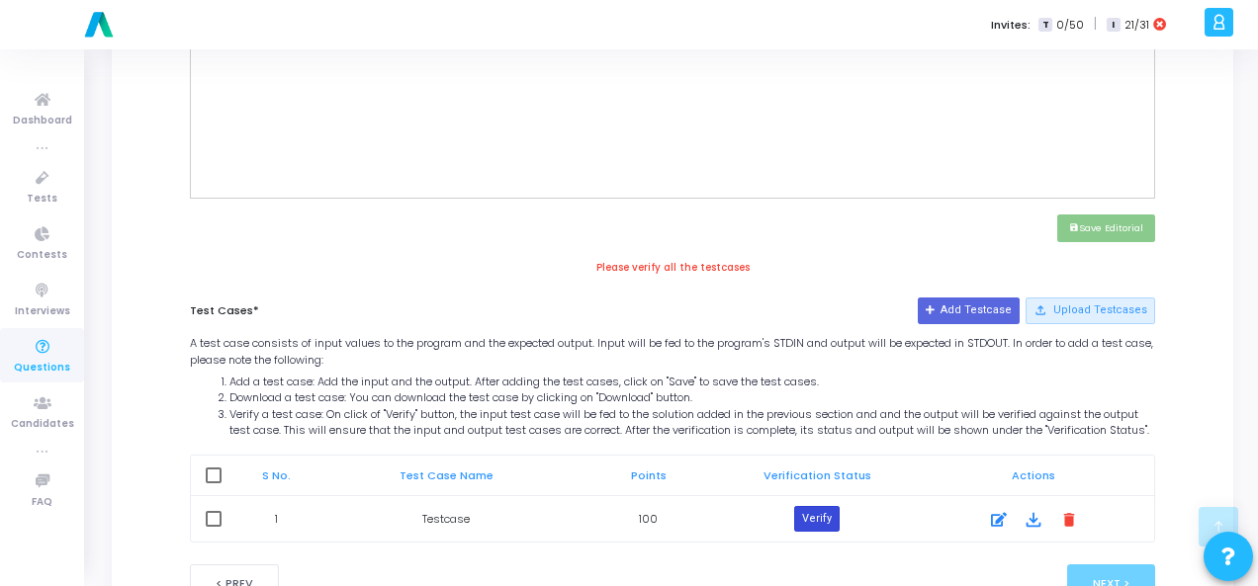
click at [814, 528] on button "Verify" at bounding box center [816, 519] width 45 height 26
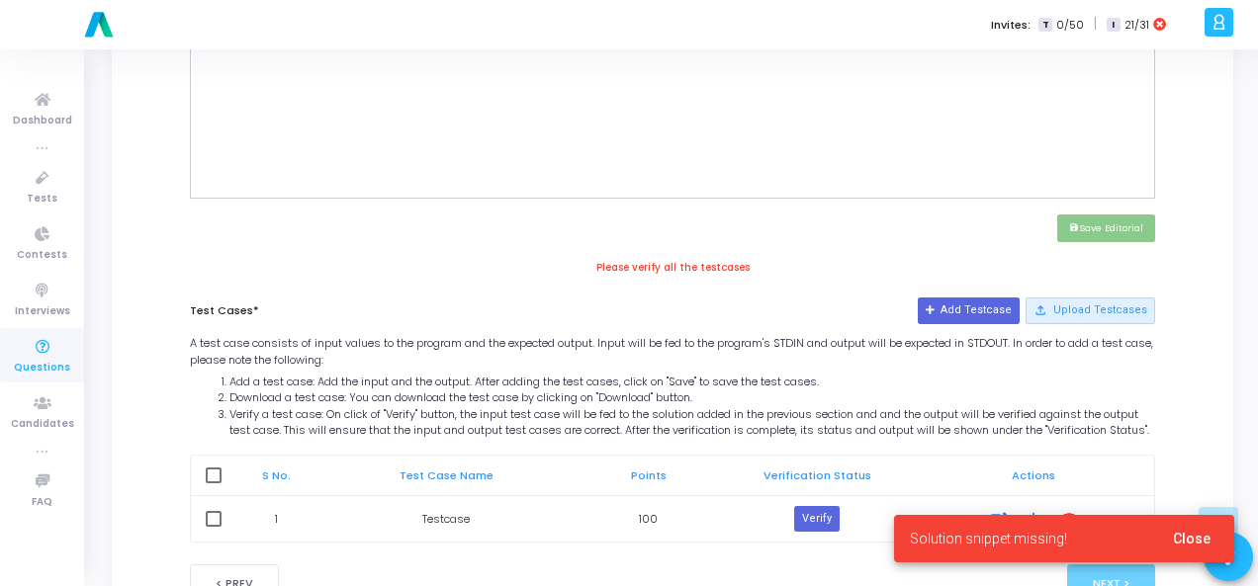
scroll to position [494, 0]
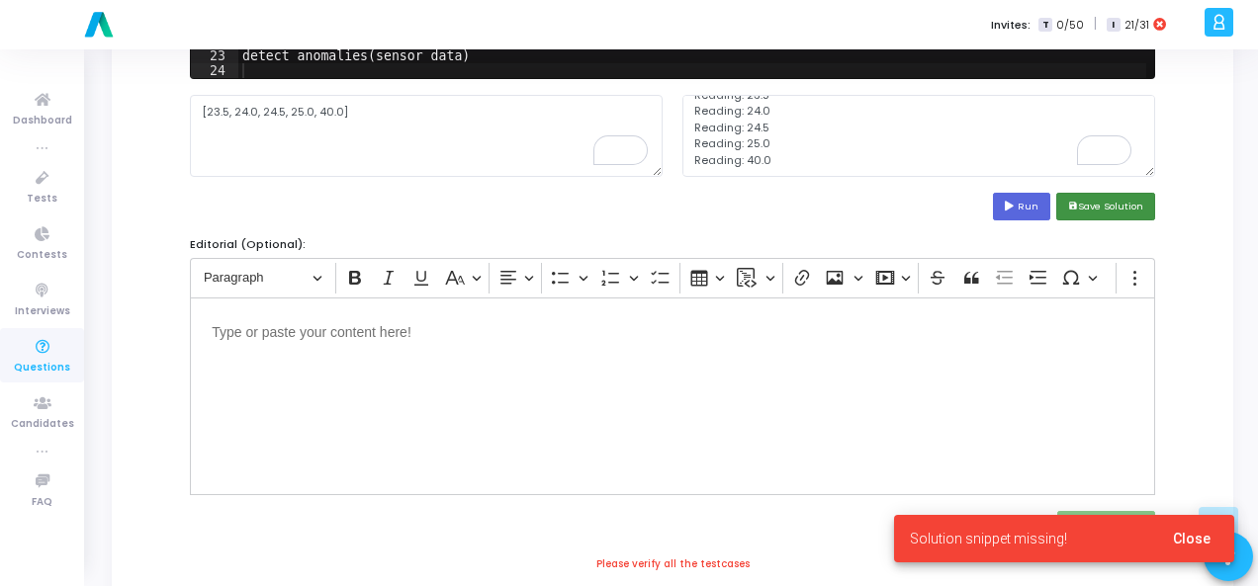
click at [1105, 212] on button "save Save Solution" at bounding box center [1105, 206] width 99 height 27
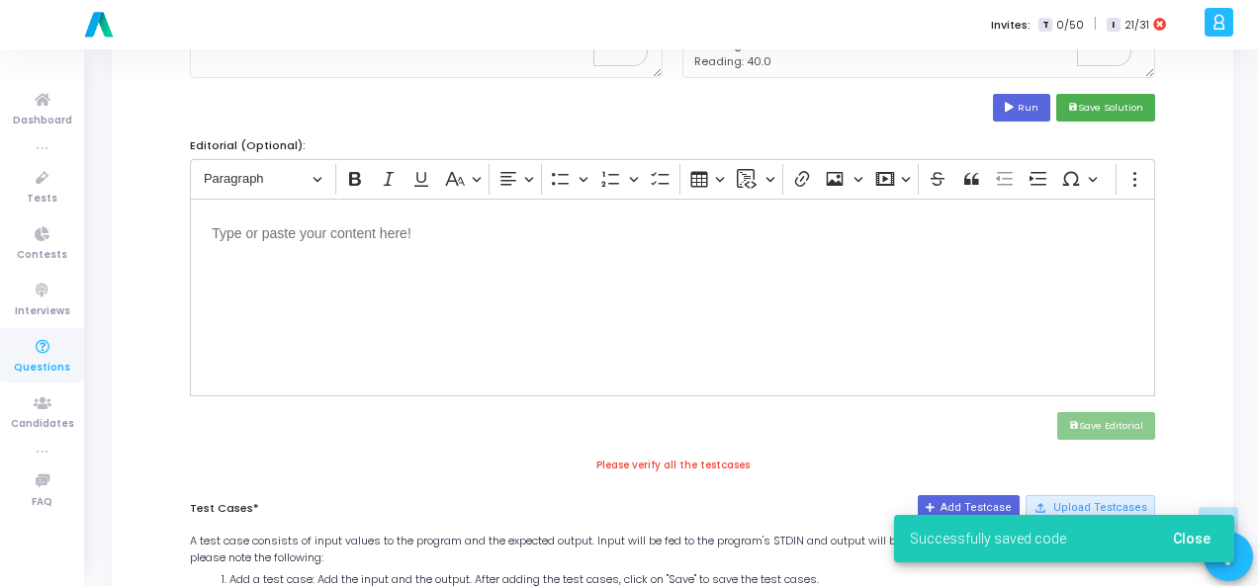
scroll to position [876, 0]
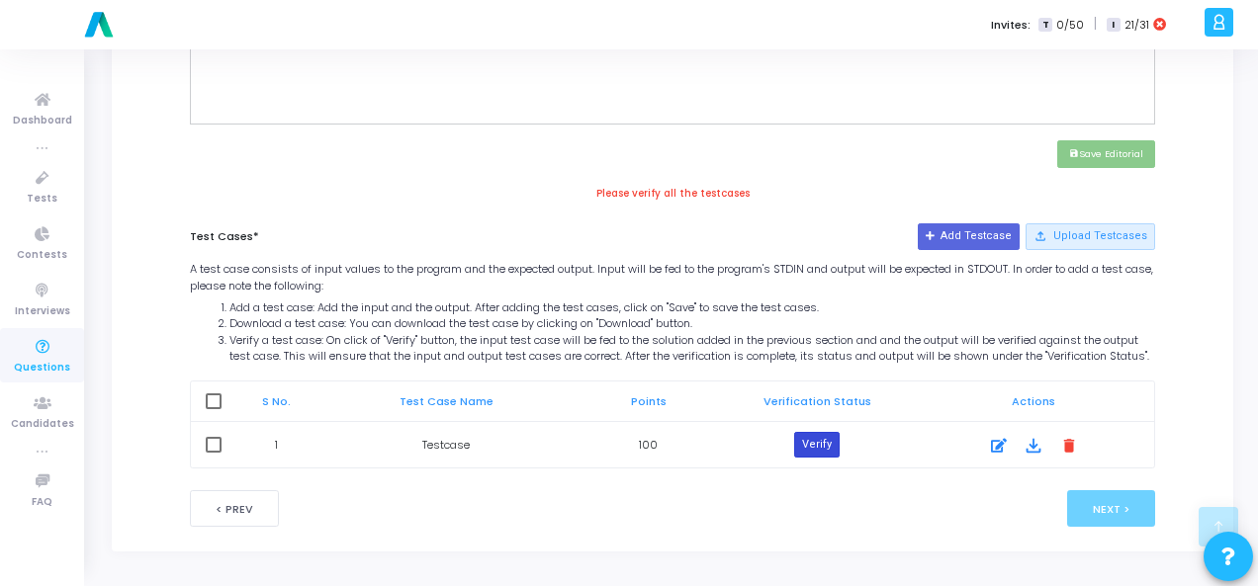
click at [829, 444] on button "Verify" at bounding box center [816, 445] width 45 height 26
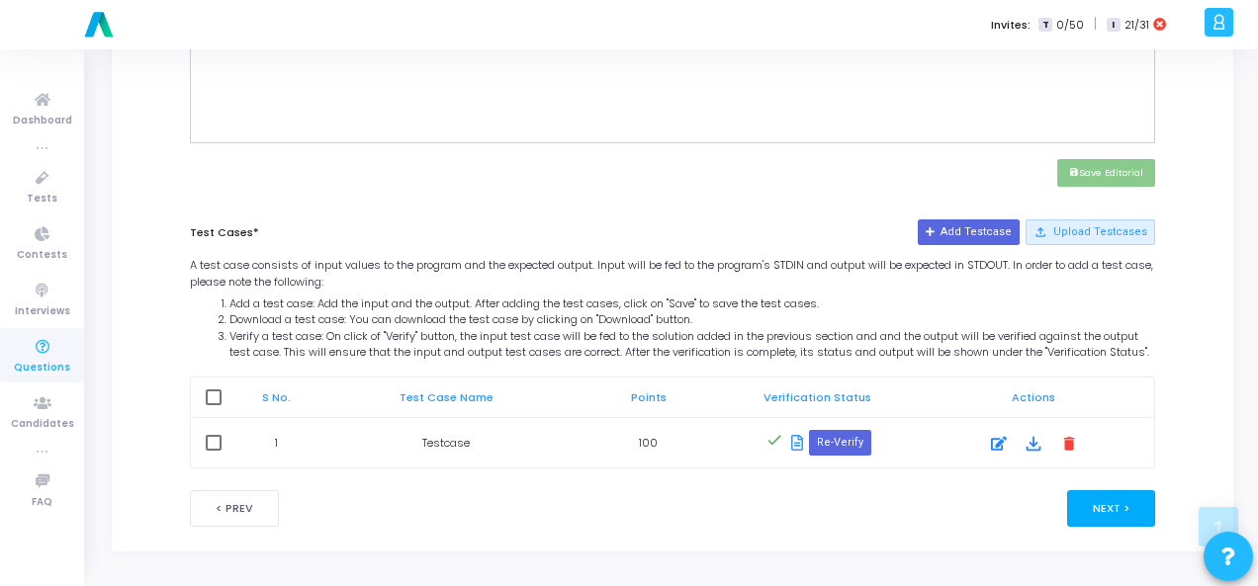
click at [1133, 503] on button "Next >" at bounding box center [1111, 508] width 88 height 37
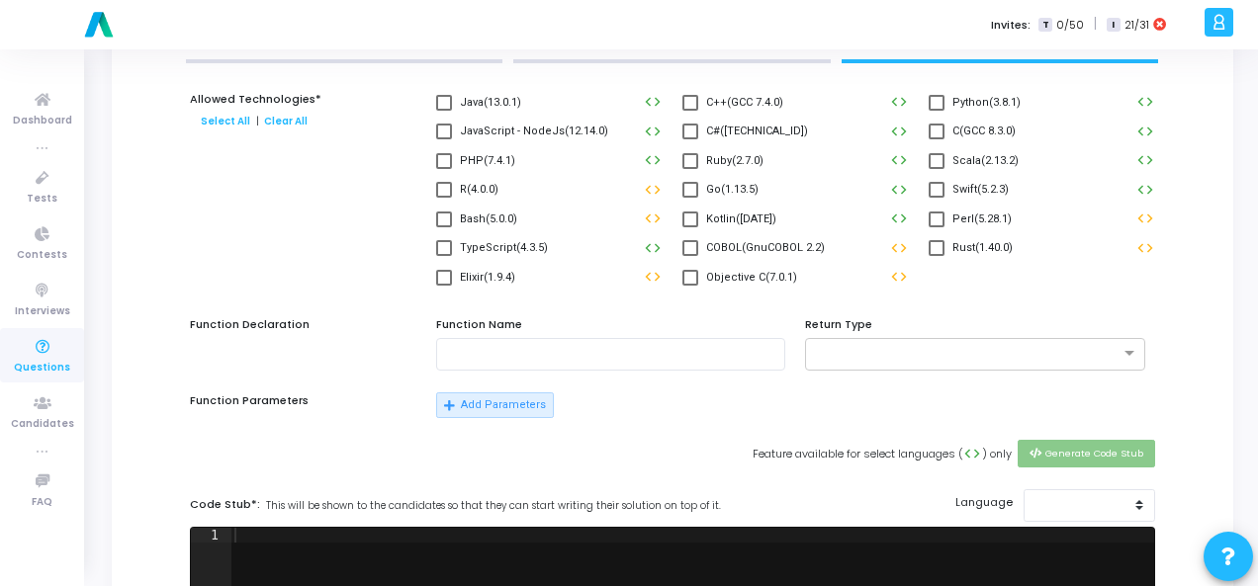
scroll to position [0, 0]
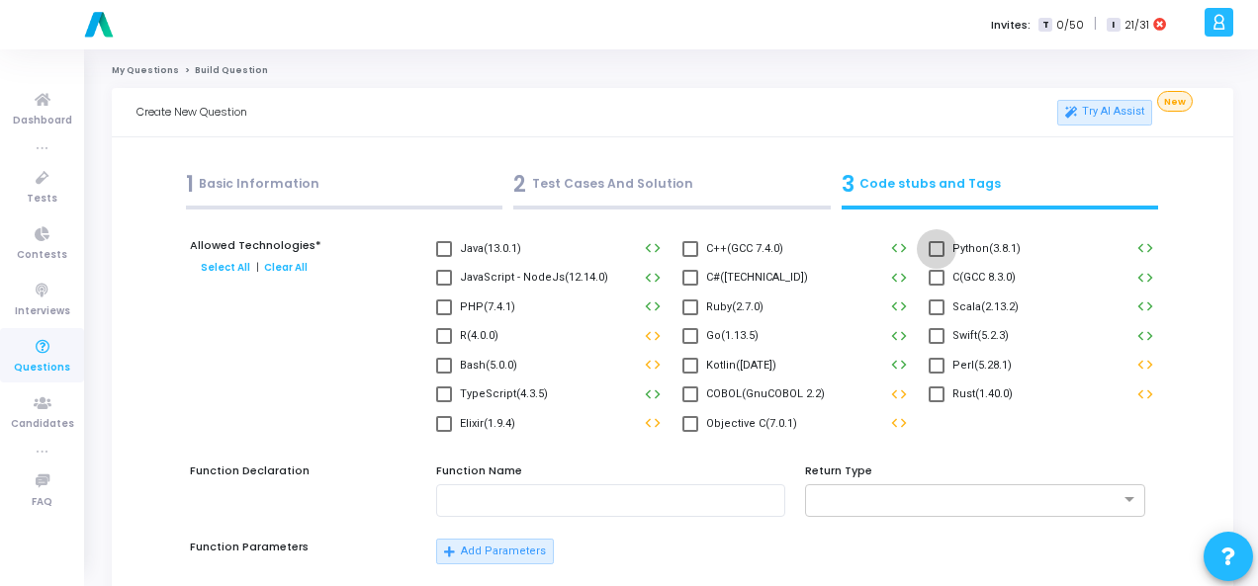
click at [943, 248] on span at bounding box center [936, 249] width 16 height 16
click at [936, 257] on input "Python(3.8.1)" at bounding box center [935, 257] width 1 height 1
checkbox input "true"
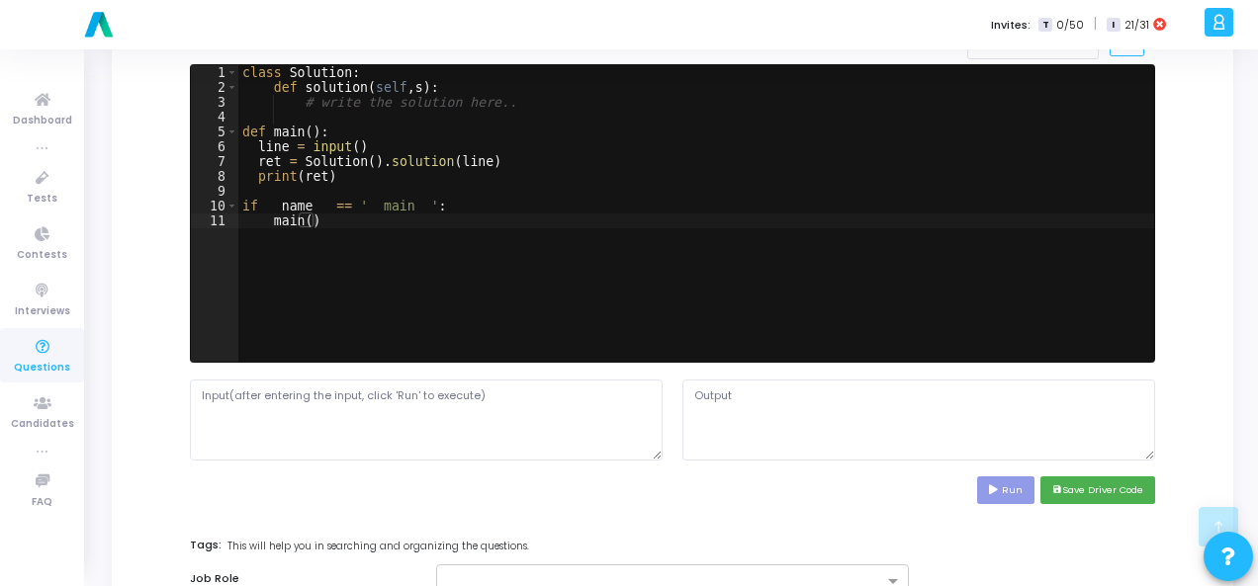
scroll to position [791, 0]
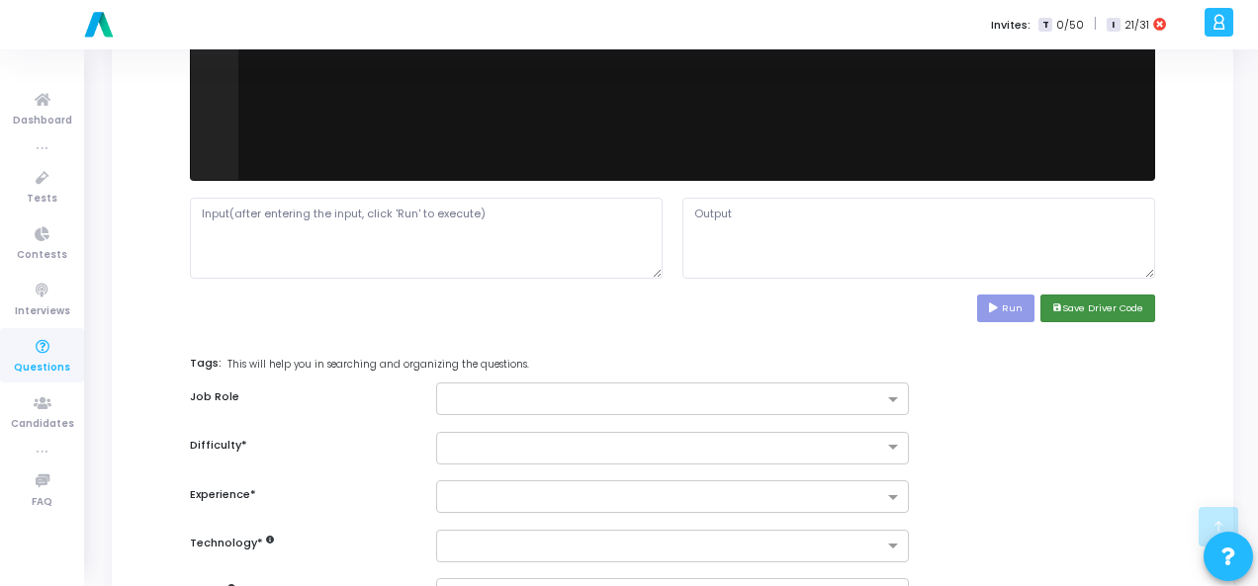
click at [1114, 306] on button "save Save Driver Code" at bounding box center [1097, 308] width 115 height 27
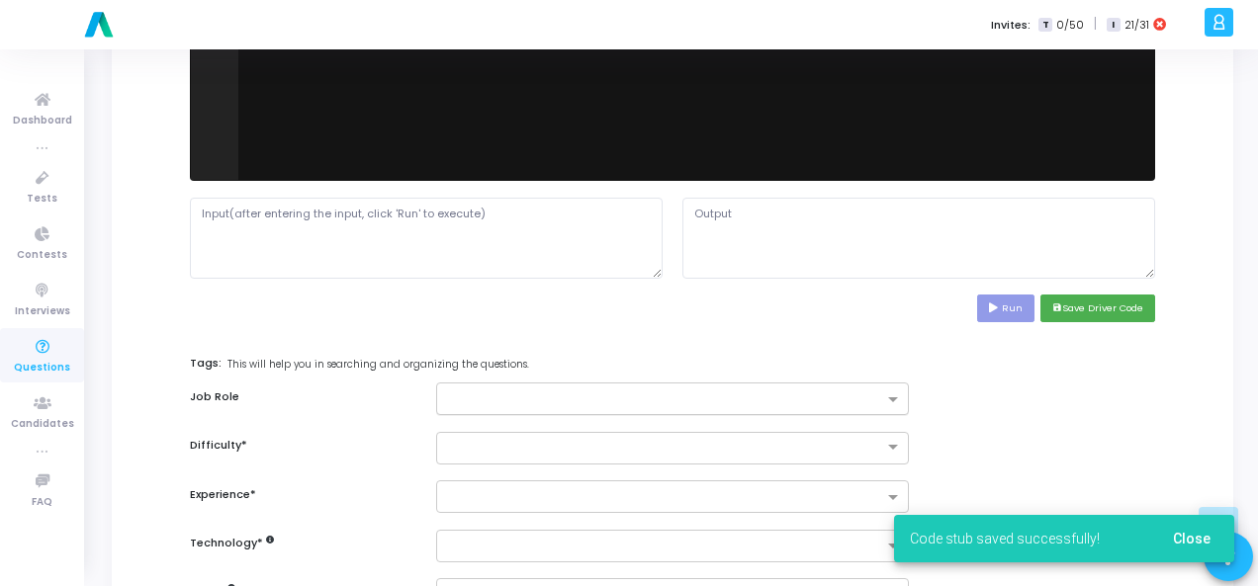
click at [882, 396] on input "text" at bounding box center [665, 400] width 436 height 17
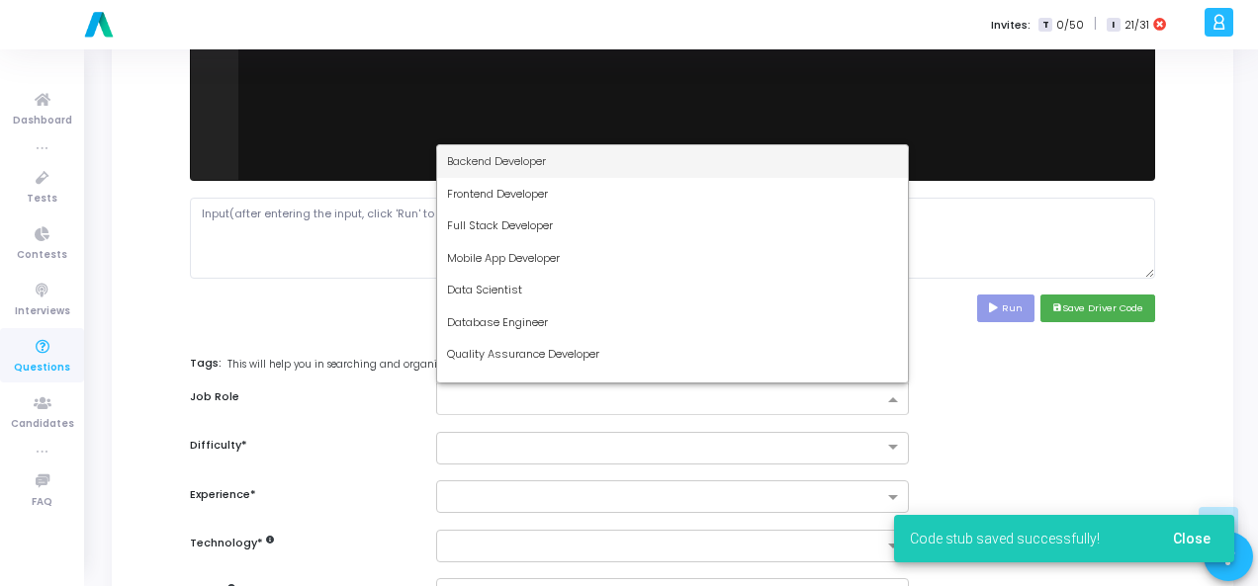
click at [807, 157] on div "Backend Developer" at bounding box center [672, 161] width 471 height 33
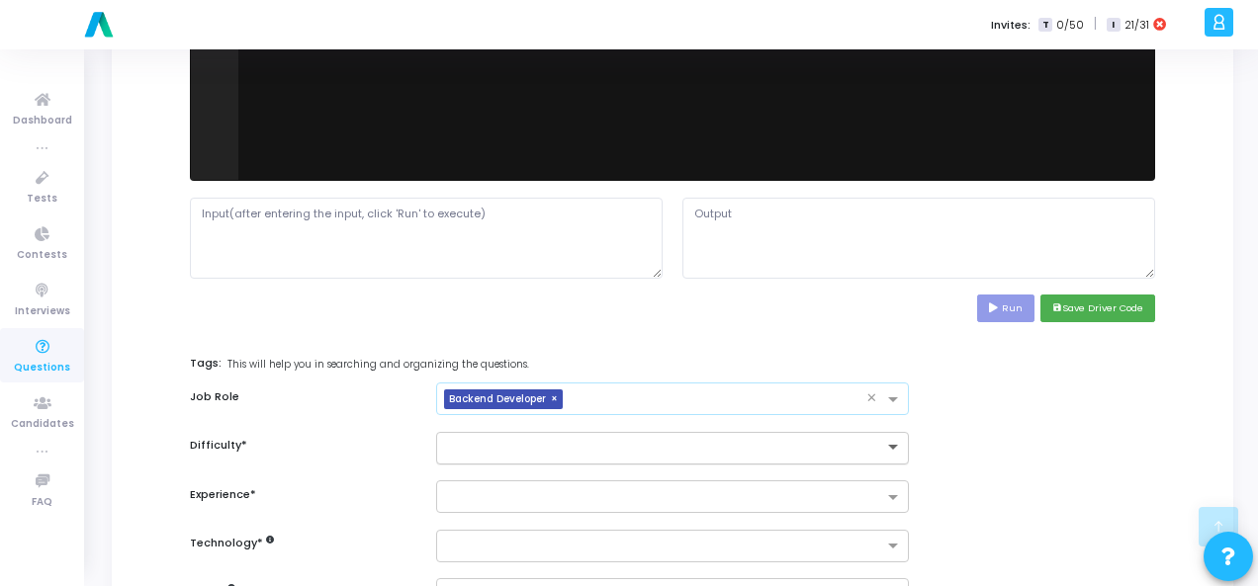
click at [887, 445] on span at bounding box center [895, 448] width 25 height 17
click at [791, 475] on div "Easy" at bounding box center [672, 481] width 471 height 33
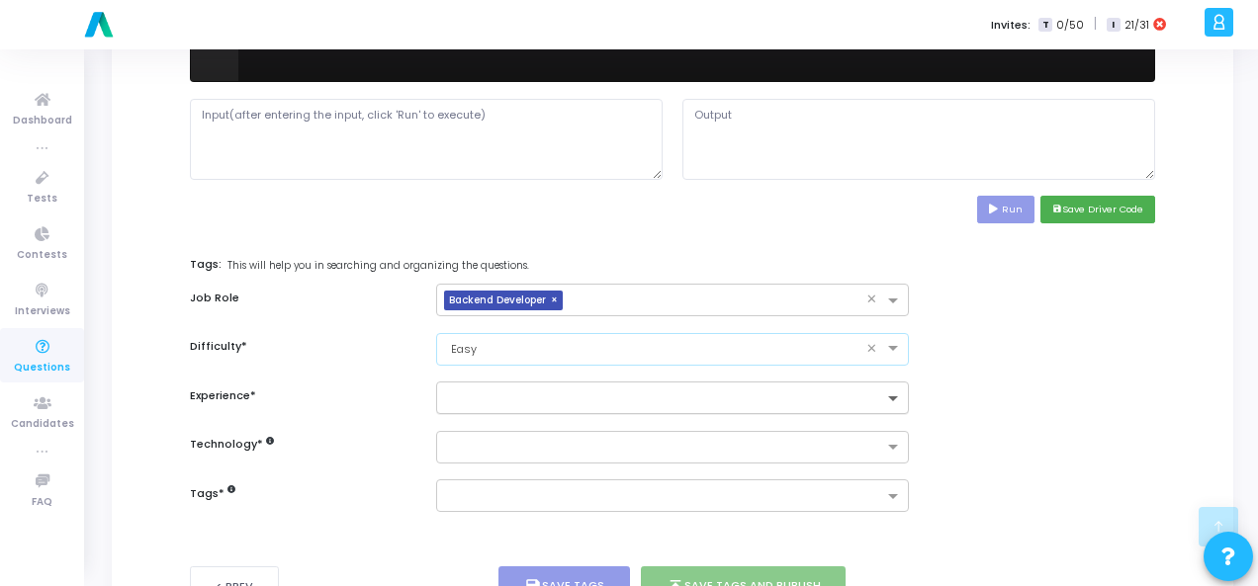
click at [889, 397] on span at bounding box center [895, 400] width 25 height 17
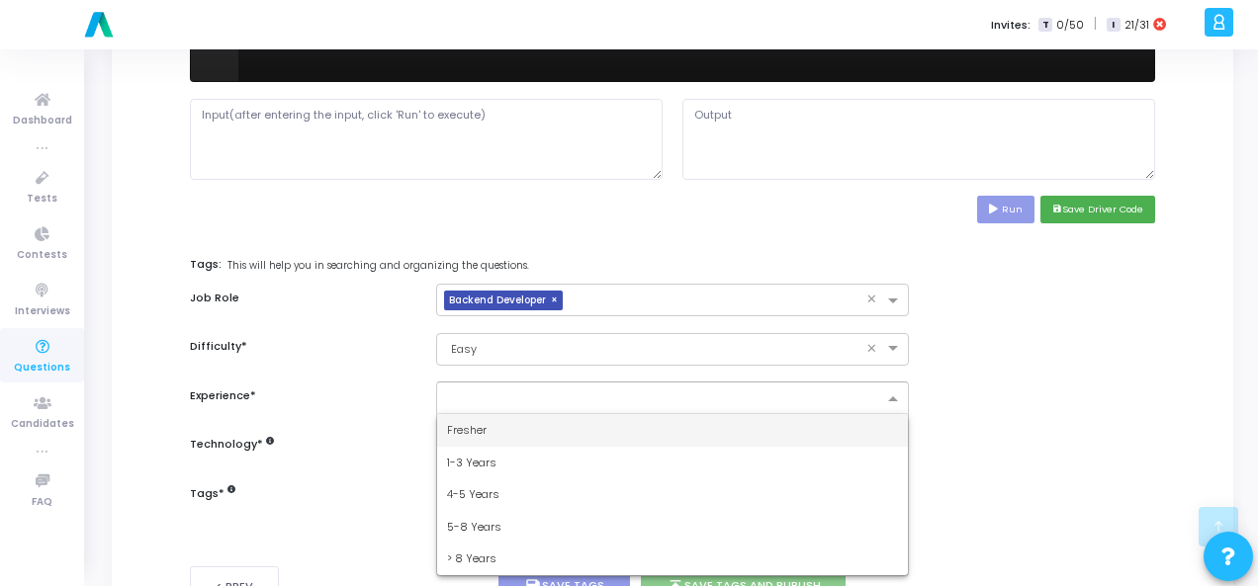
click at [810, 426] on div "Fresher" at bounding box center [672, 430] width 471 height 33
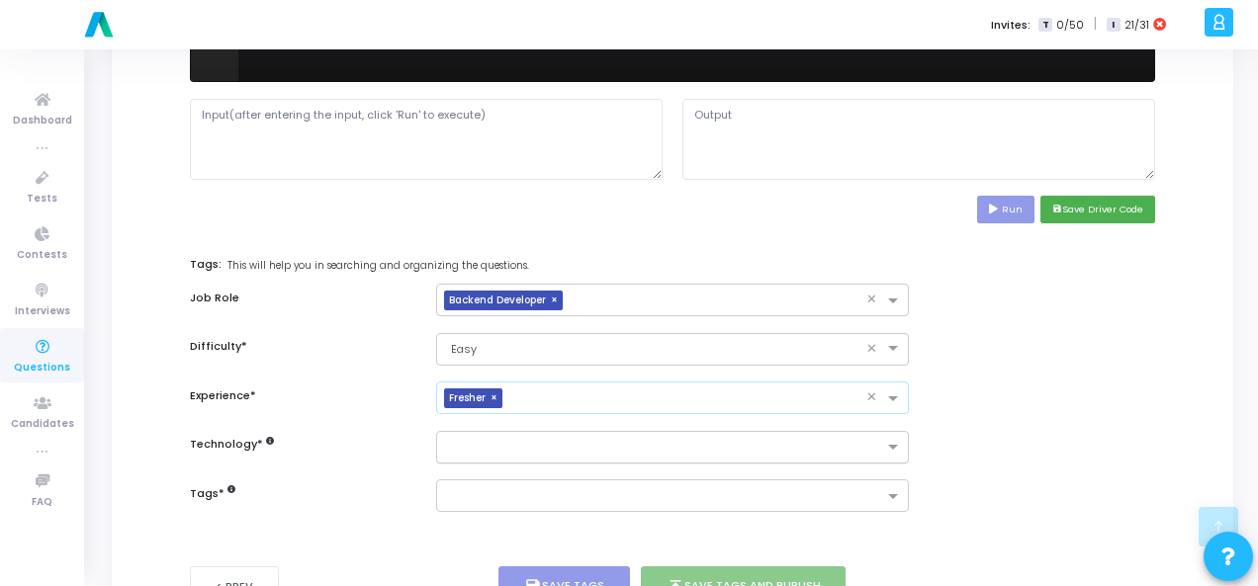
click at [848, 440] on input "text" at bounding box center [665, 448] width 436 height 17
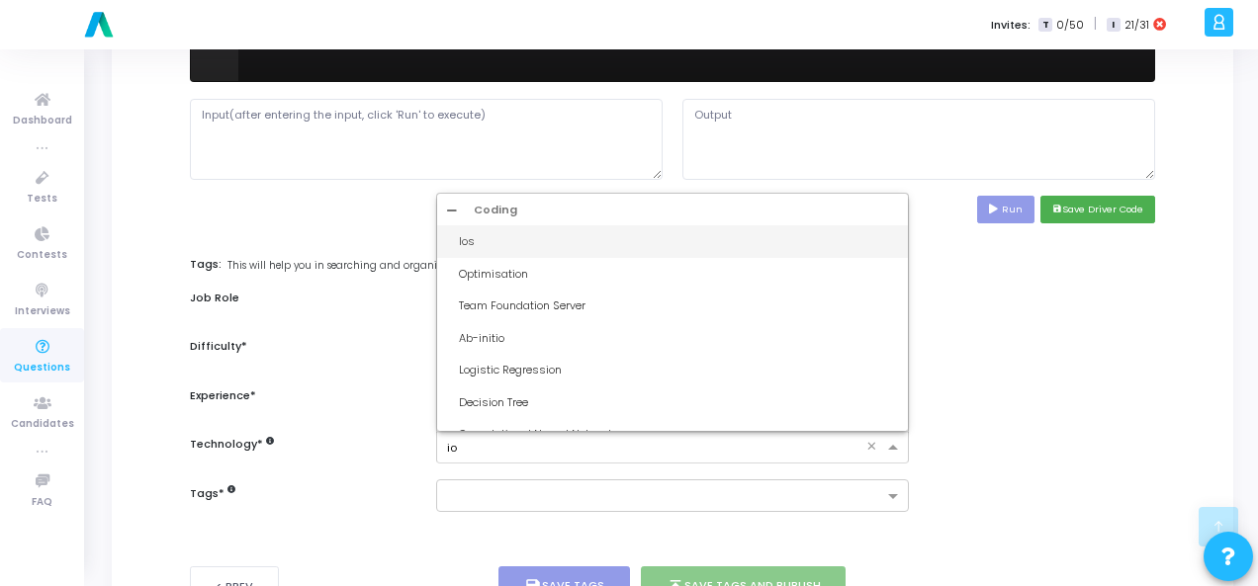
type input "iot"
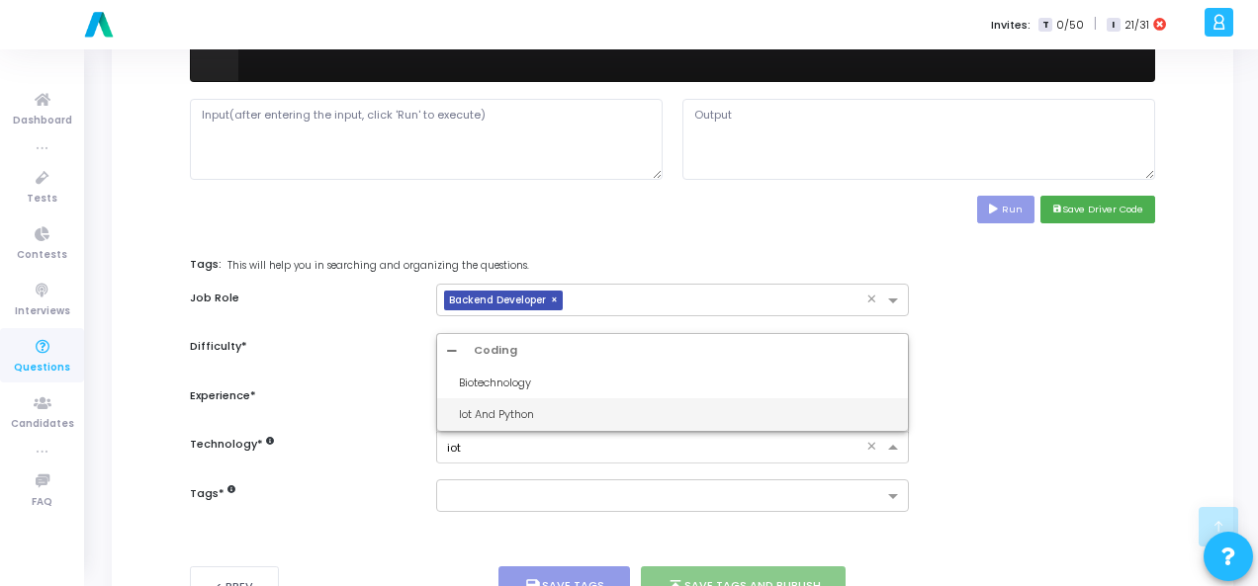
click at [840, 412] on div "Iot And Python" at bounding box center [678, 414] width 439 height 17
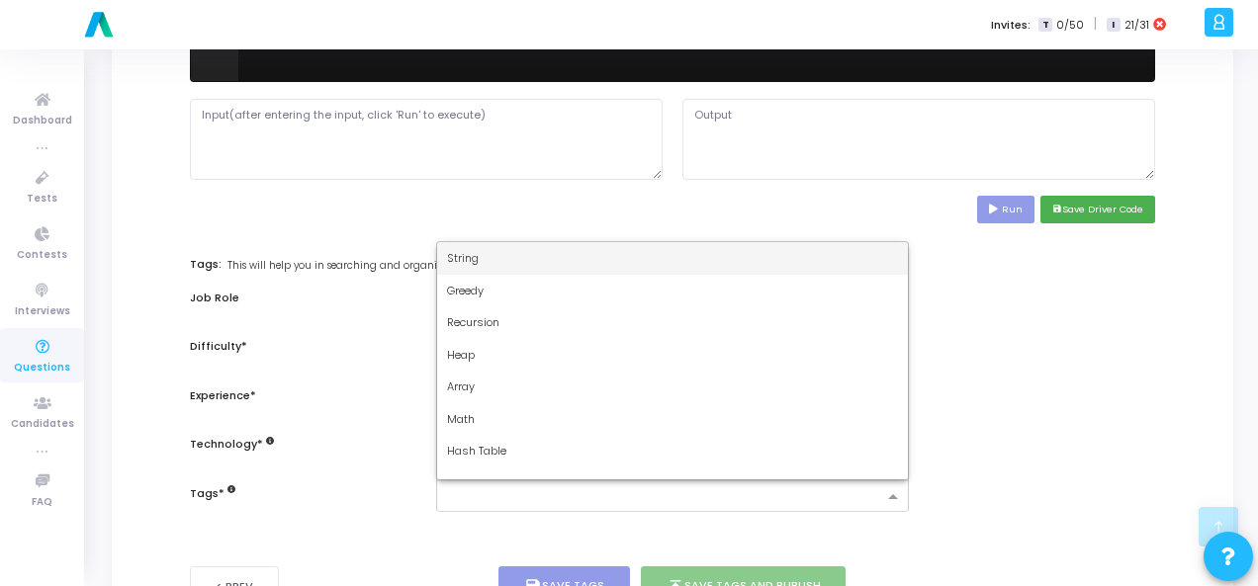
click at [749, 501] on input "text" at bounding box center [665, 497] width 436 height 17
type input "dy"
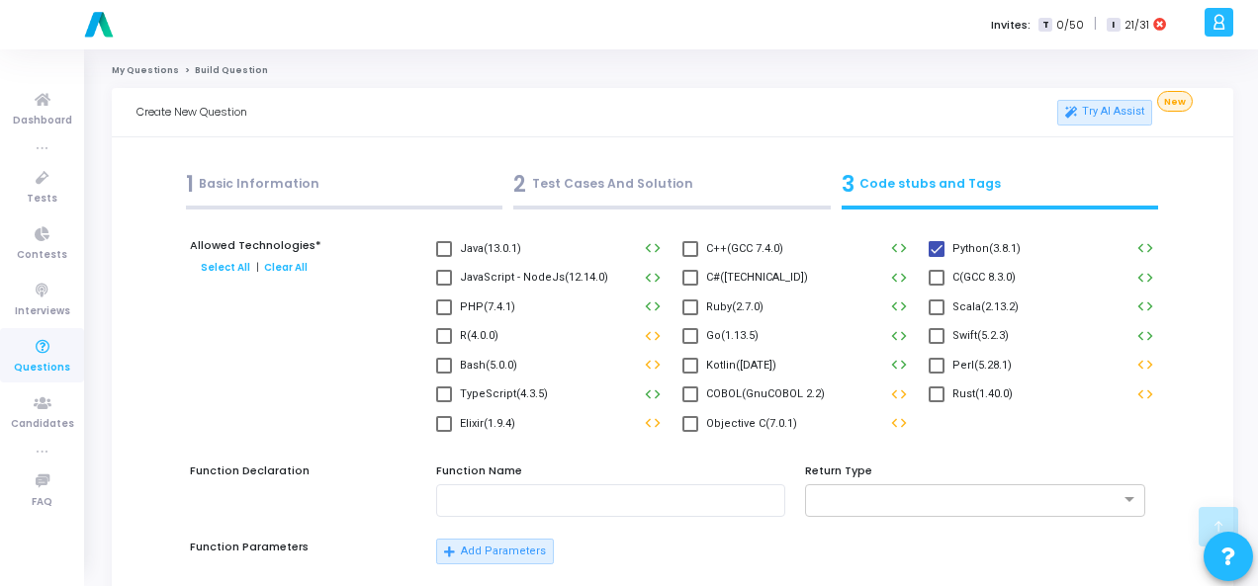
scroll to position [890, 0]
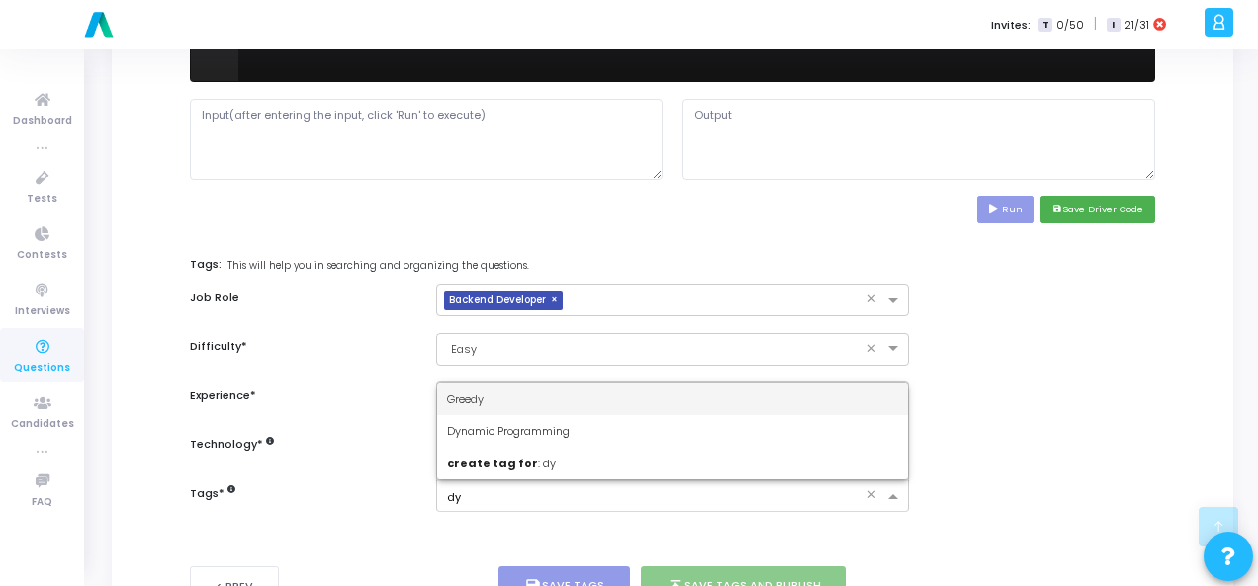
click at [712, 427] on div "Dynamic Programming" at bounding box center [672, 431] width 471 height 33
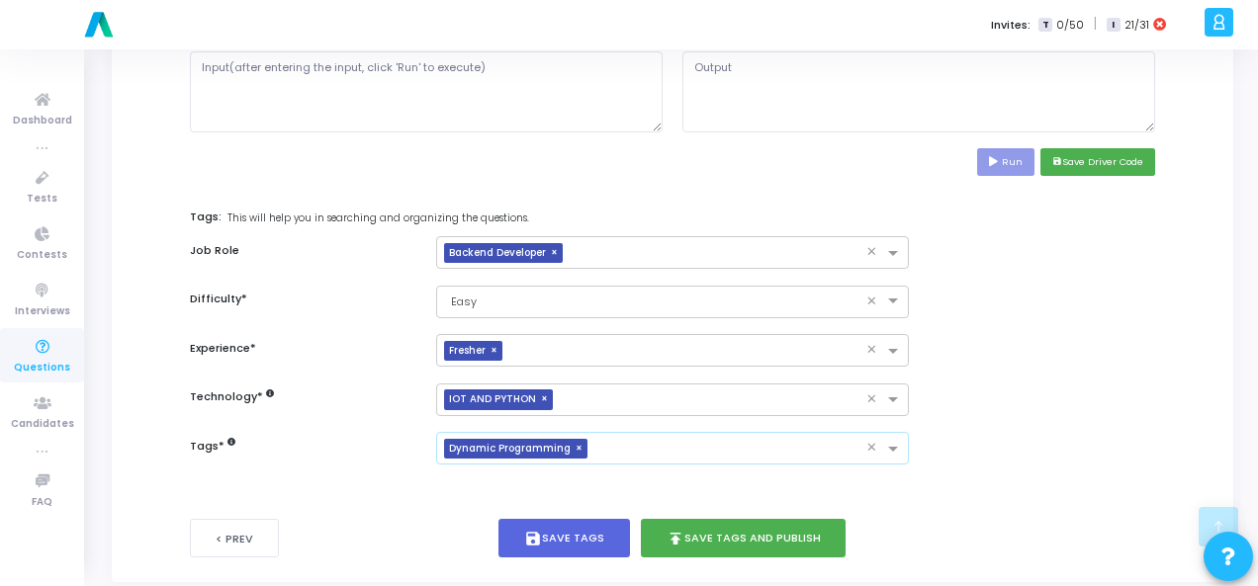
scroll to position [963, 0]
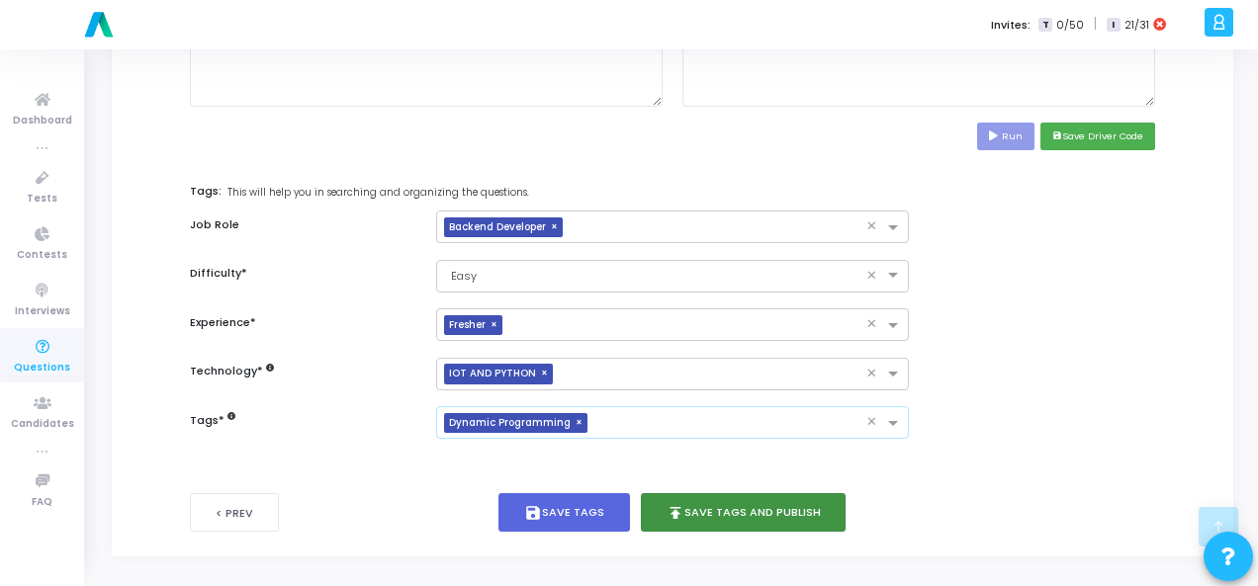
click at [783, 503] on button "publish Save Tags and Publish" at bounding box center [744, 512] width 206 height 39
